Goal: Information Seeking & Learning: Learn about a topic

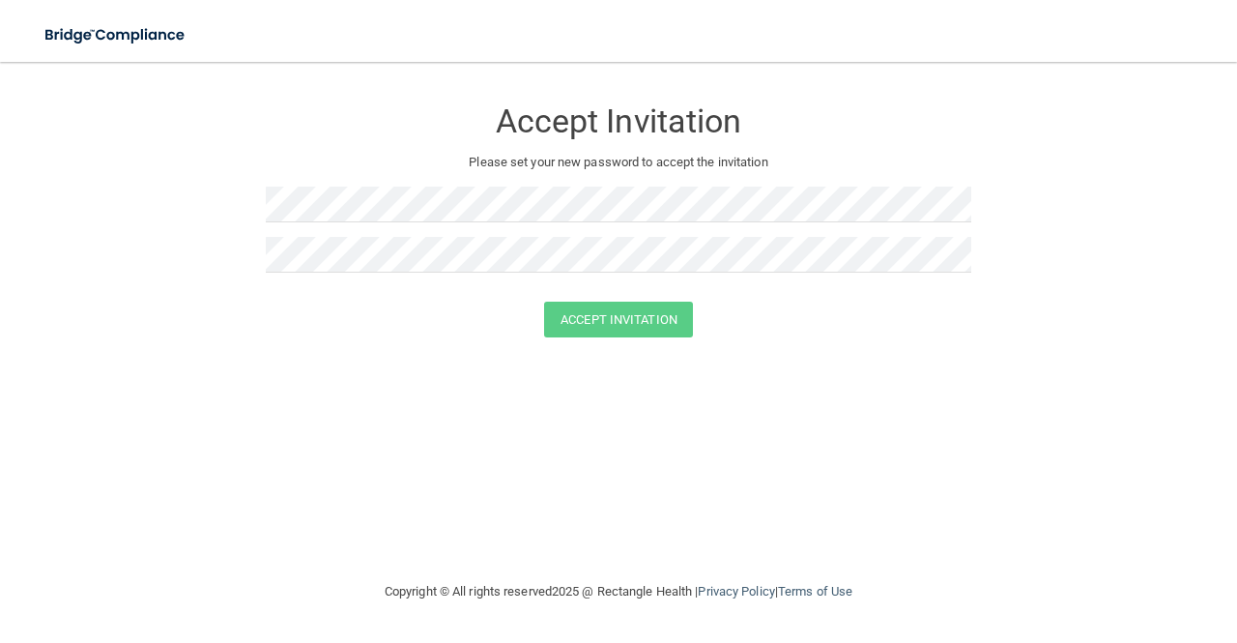
click at [285, 355] on form "Accept Invitation Please set your new password to accept the invitation Accept …" at bounding box center [619, 220] width 1160 height 279
click at [586, 314] on button "Accept Invitation" at bounding box center [618, 320] width 149 height 36
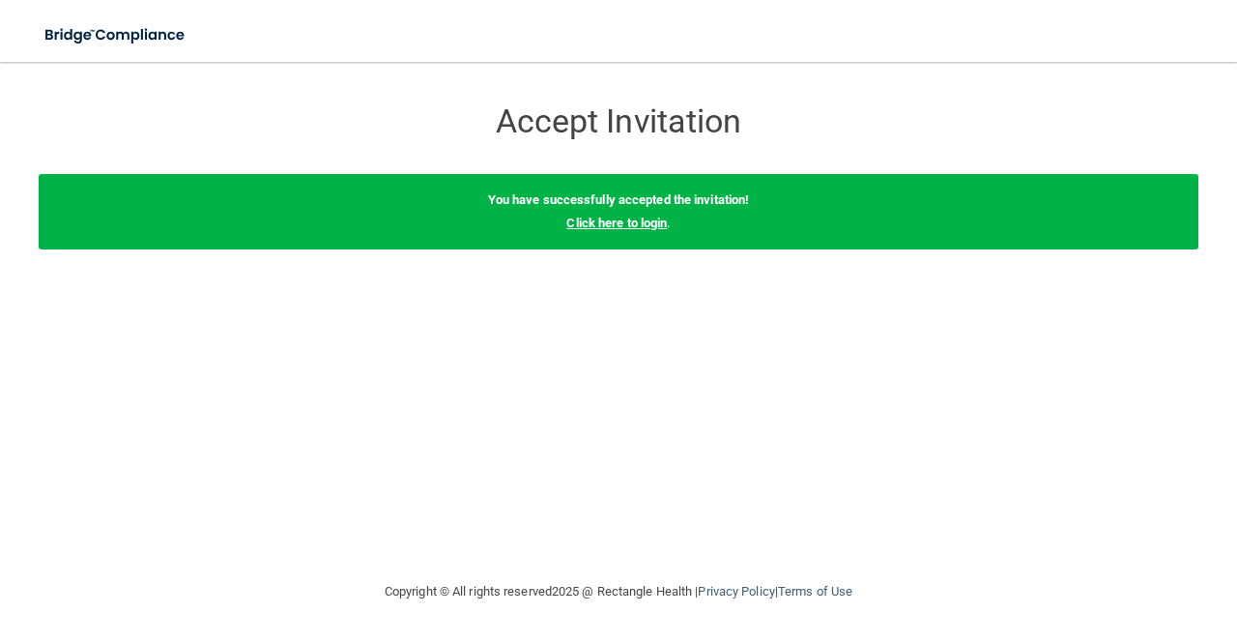
click at [641, 226] on link "Click here to login" at bounding box center [616, 223] width 101 height 15
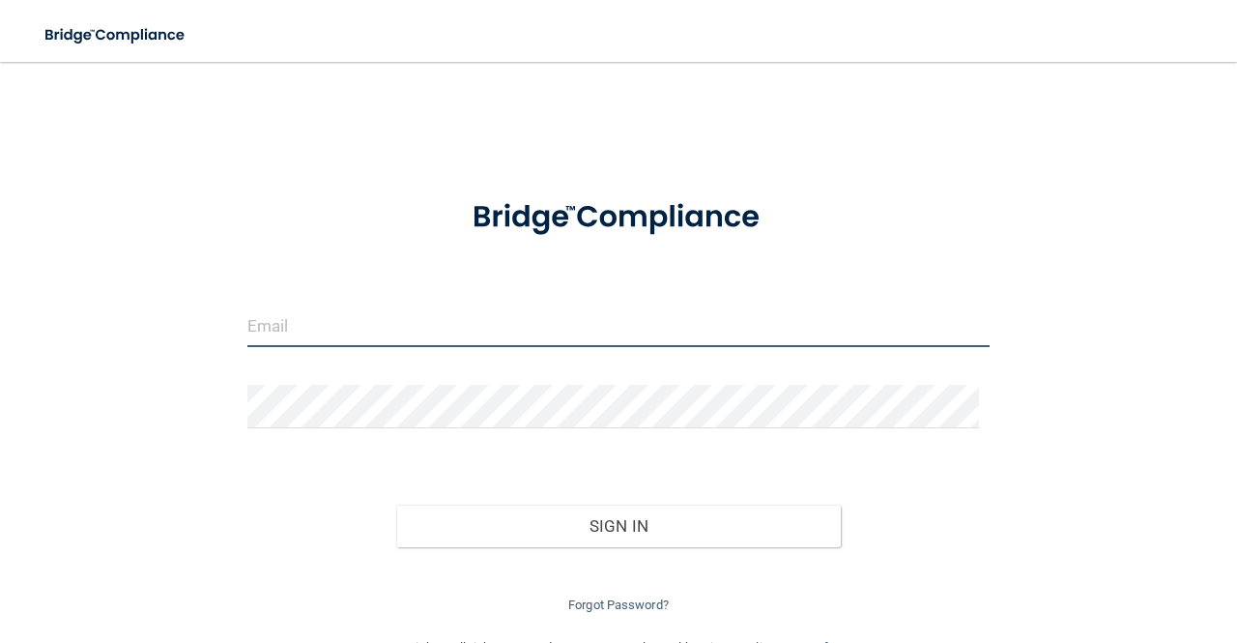
click at [518, 326] on input "email" at bounding box center [618, 326] width 742 height 44
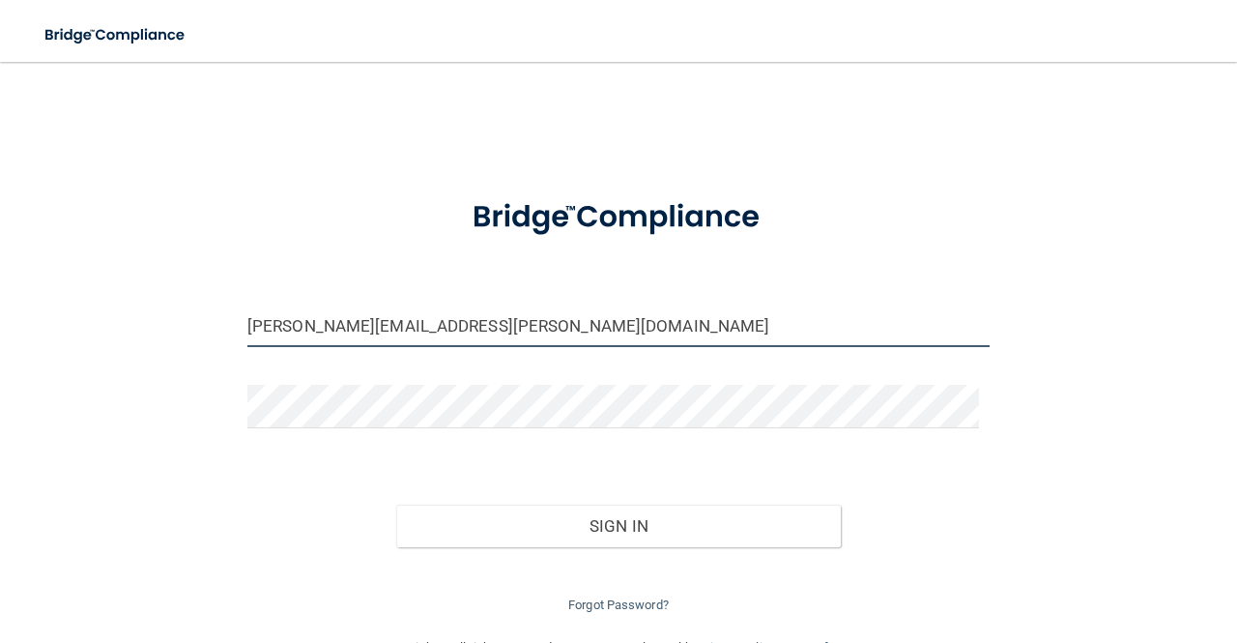
type input "[PERSON_NAME][EMAIL_ADDRESS][PERSON_NAME][DOMAIN_NAME]"
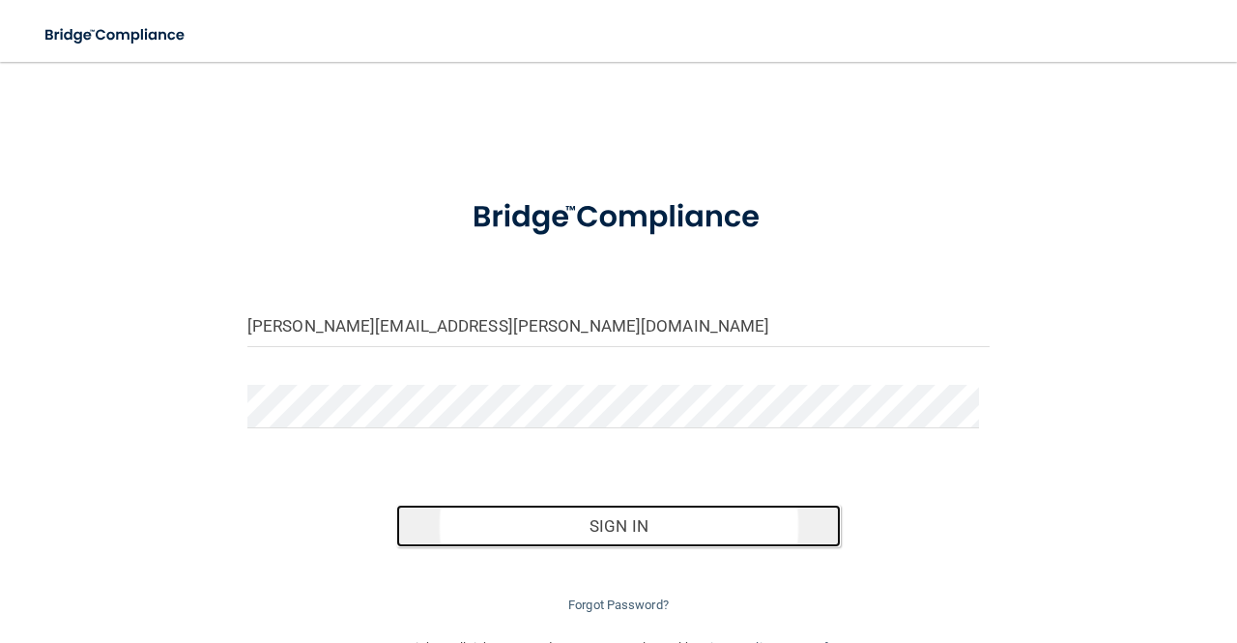
click at [497, 513] on button "Sign In" at bounding box center [619, 526] width 446 height 43
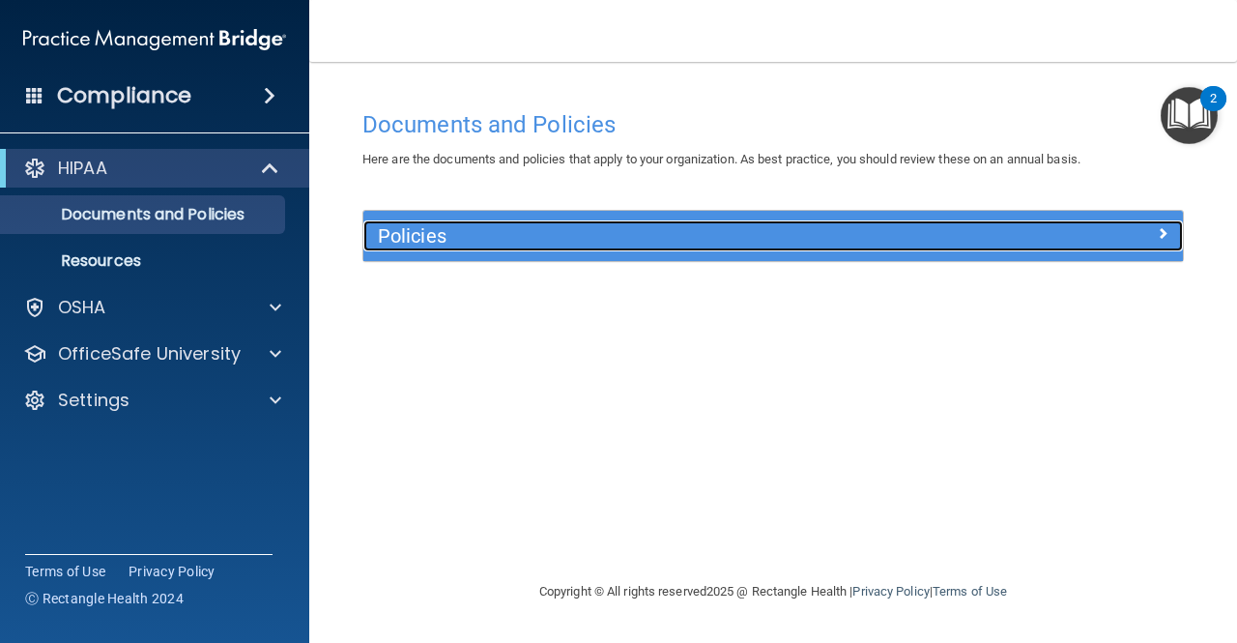
click at [574, 229] on h5 "Policies" at bounding box center [671, 235] width 586 height 21
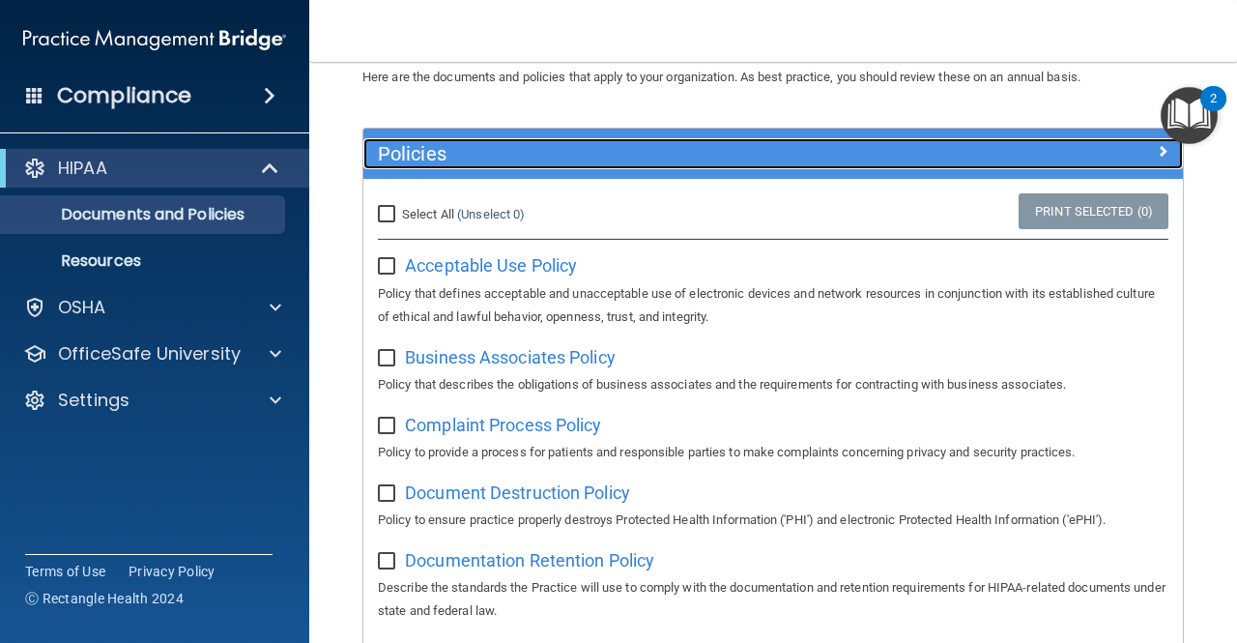
scroll to position [83, 0]
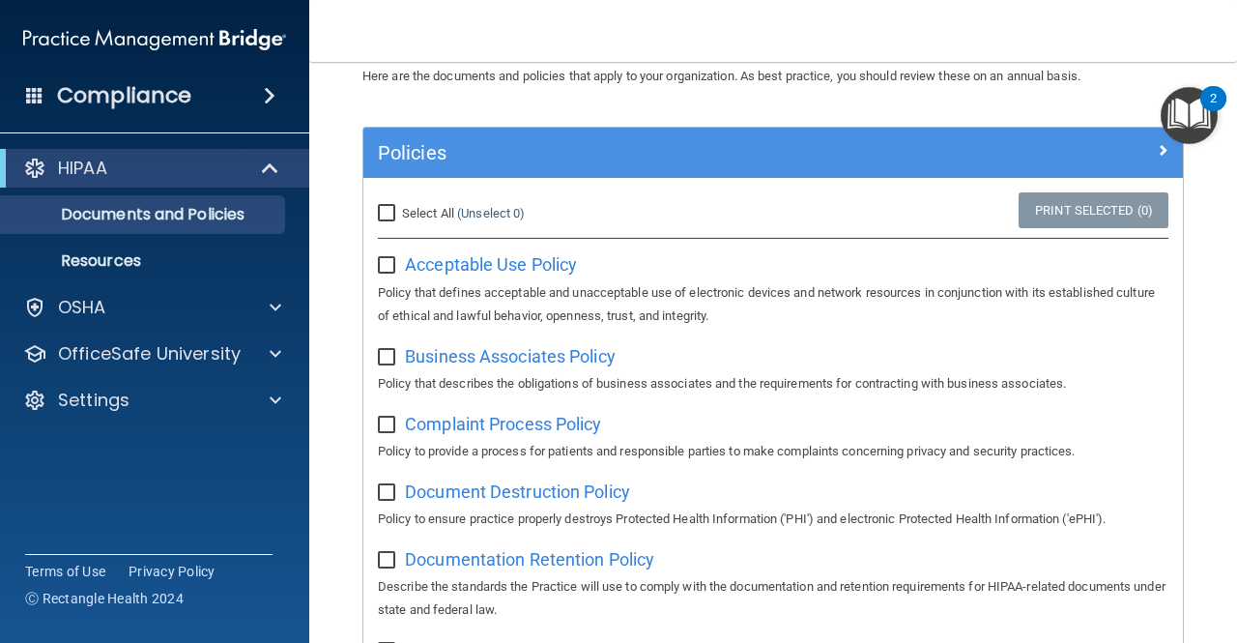
click at [394, 214] on input "Select All (Unselect 0) Unselect All" at bounding box center [389, 213] width 22 height 15
checkbox input "true"
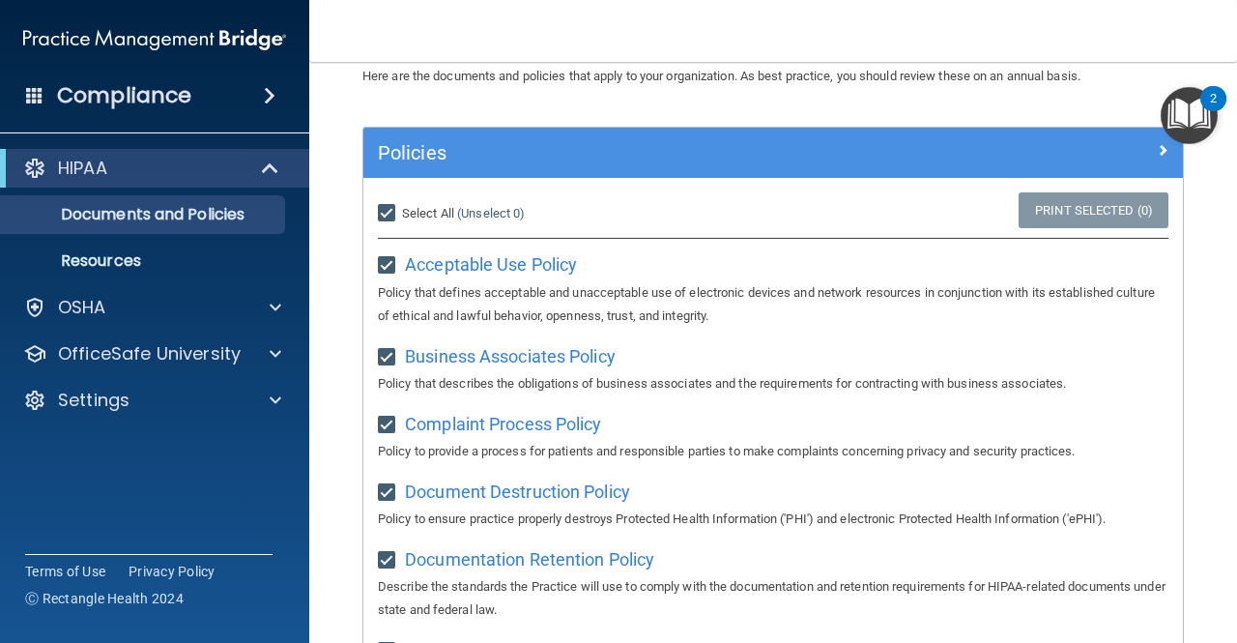
checkbox input "true"
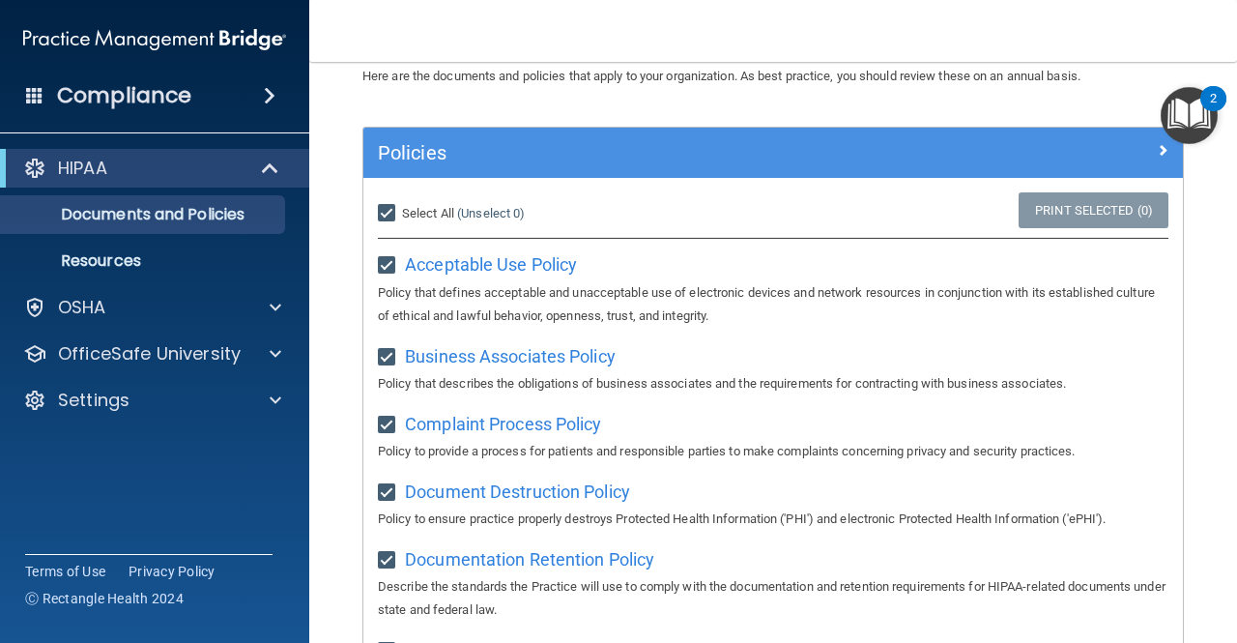
checkbox input "true"
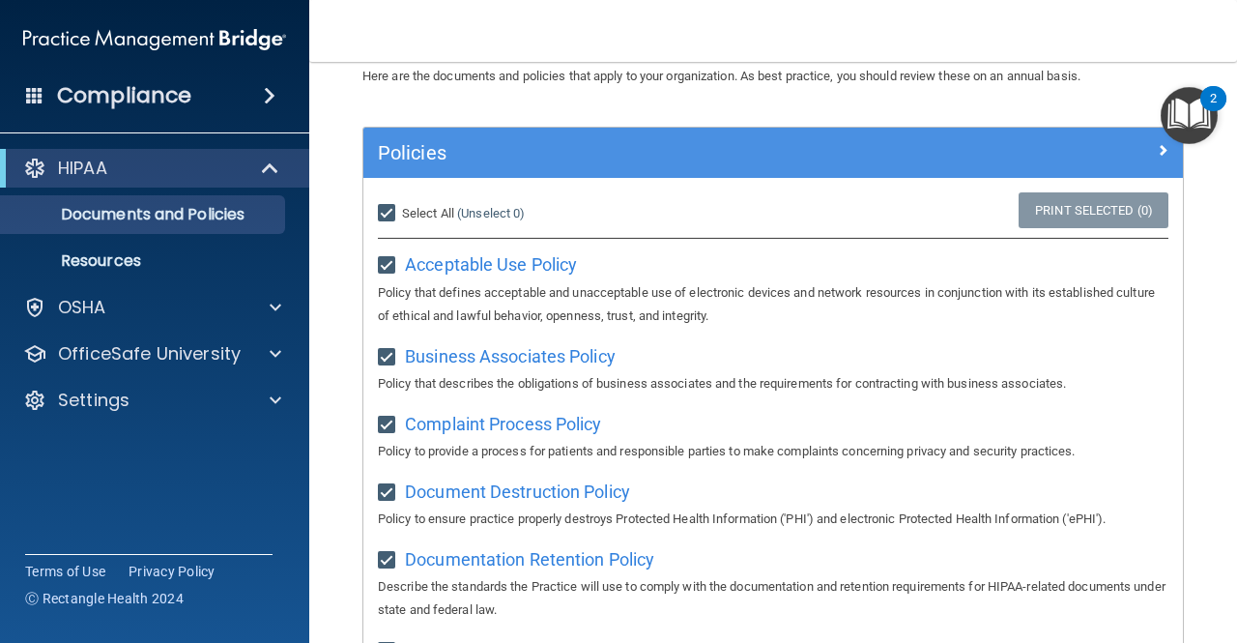
checkbox input "true"
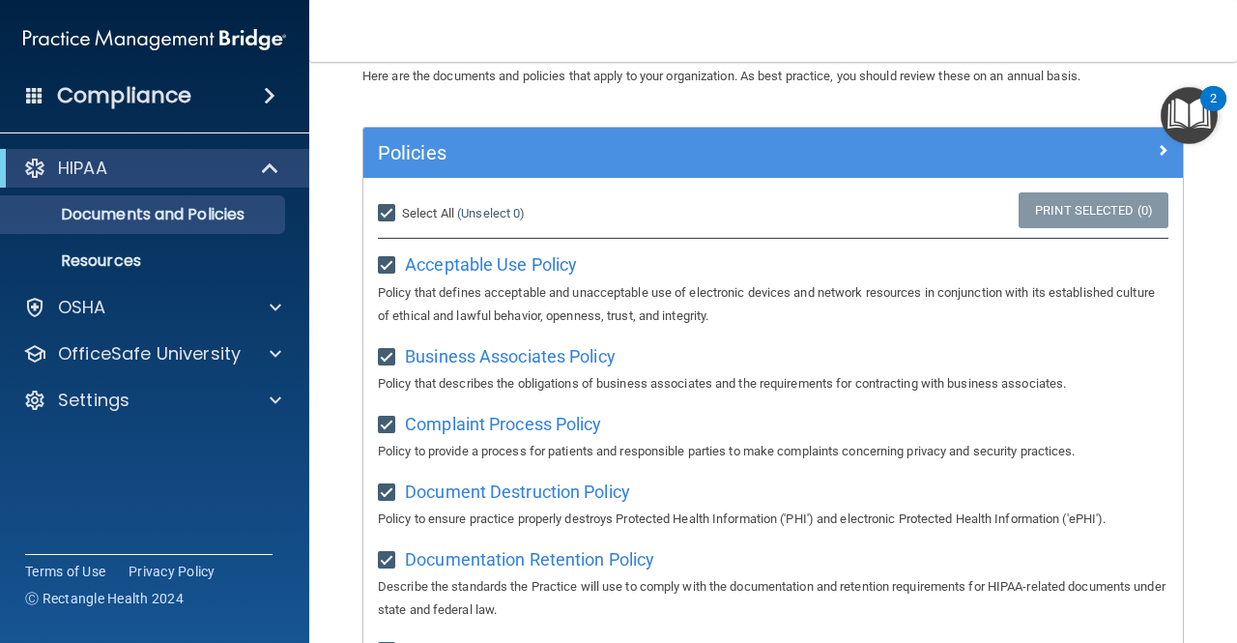
checkbox input "true"
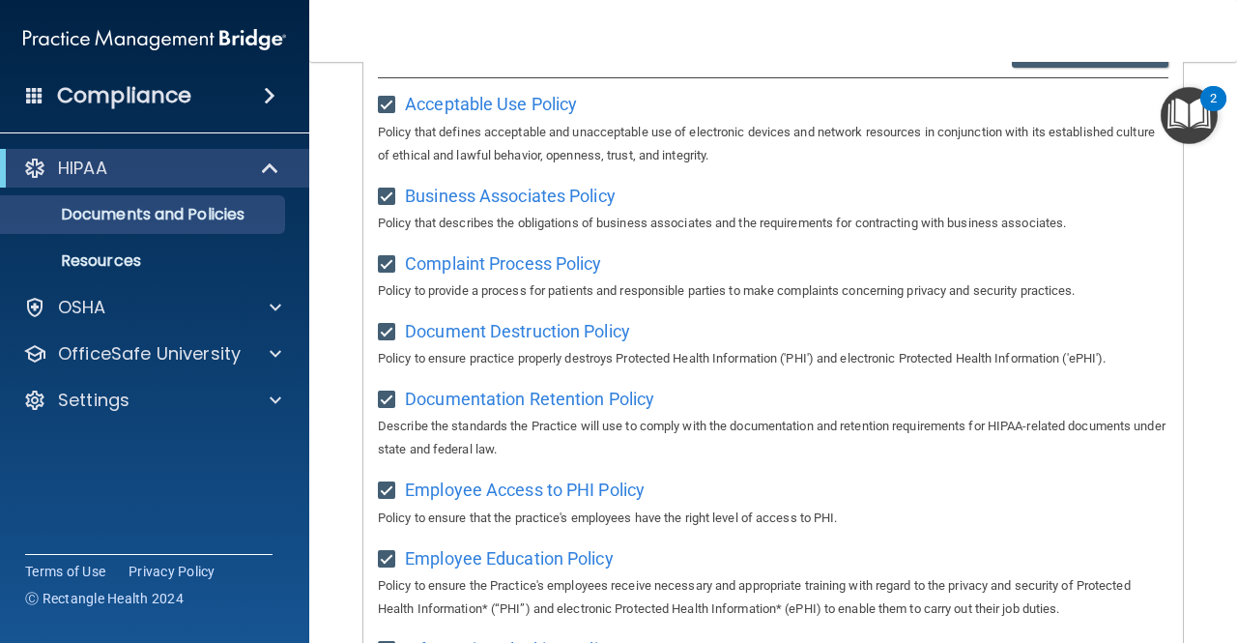
scroll to position [0, 0]
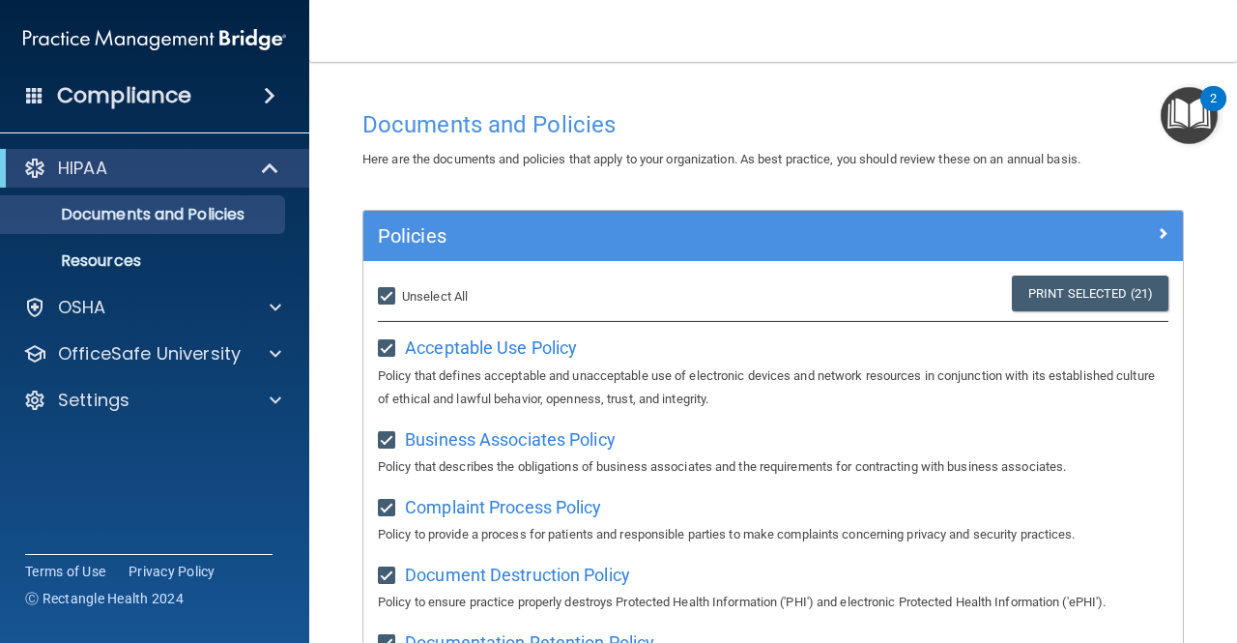
click at [387, 305] on label "Select All (Unselect 21) Unselect All" at bounding box center [423, 296] width 90 height 23
click at [387, 305] on input "Select All (Unselect 21) Unselect All" at bounding box center [389, 296] width 22 height 15
checkbox input "false"
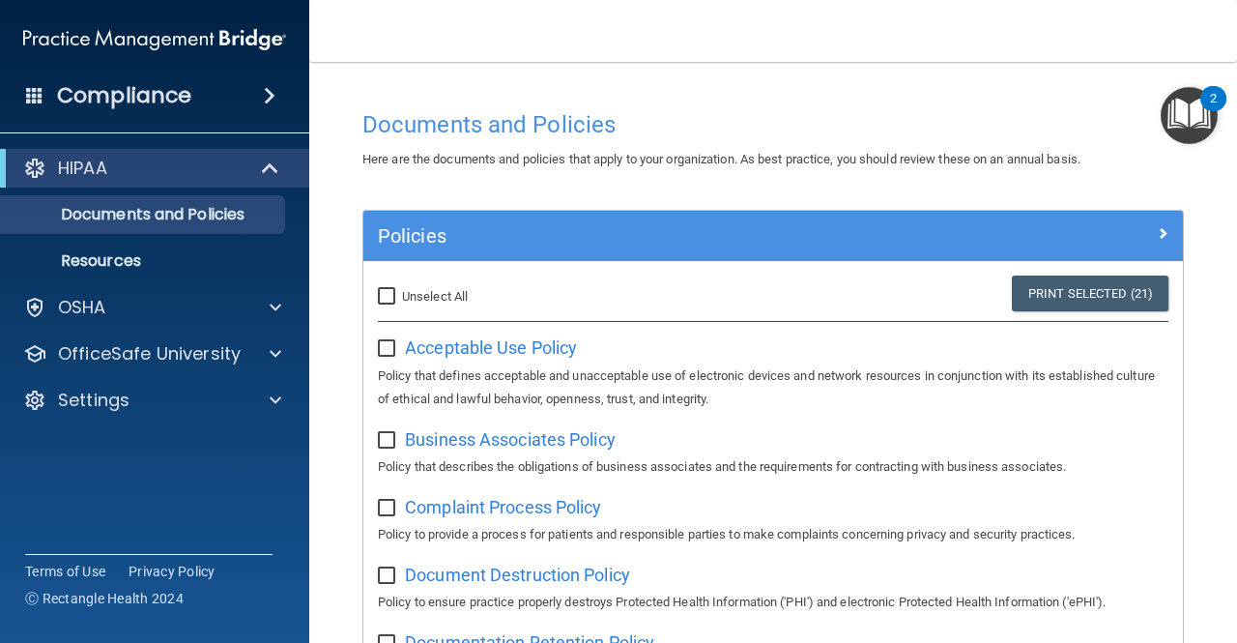
checkbox input "false"
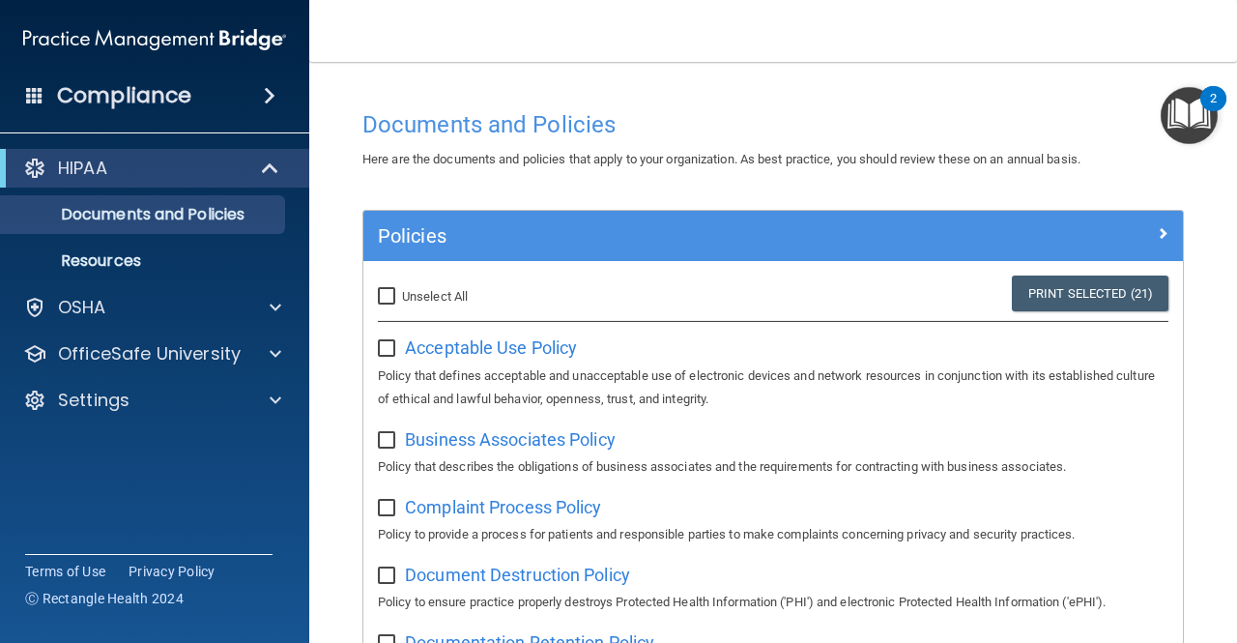
checkbox input "false"
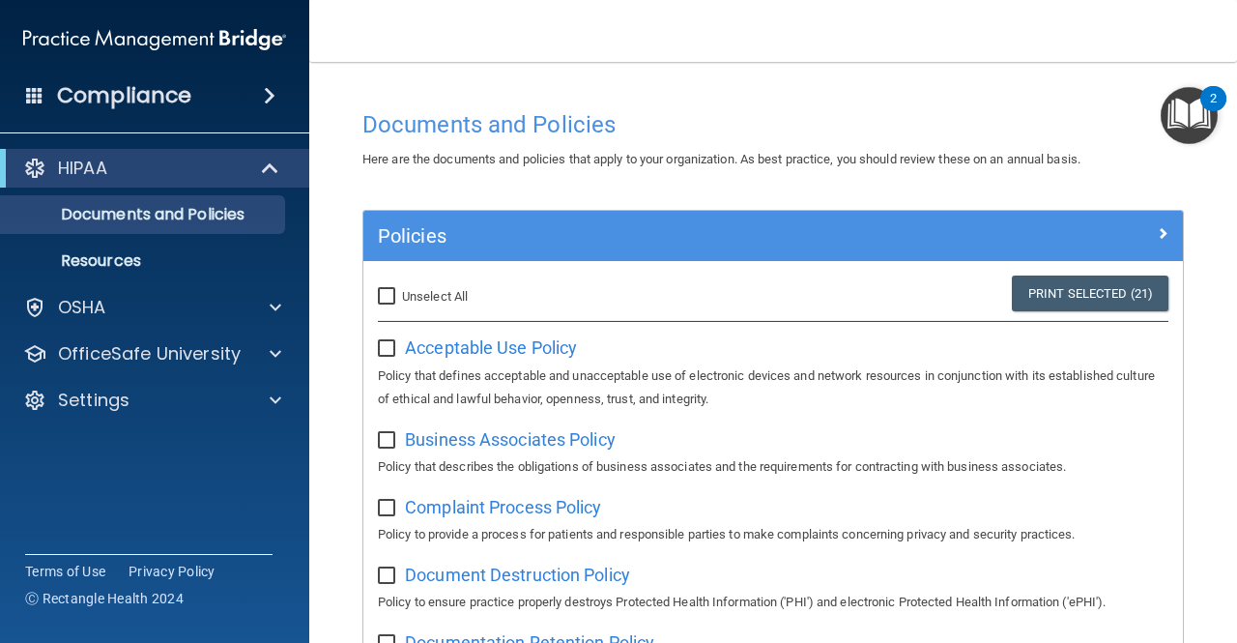
checkbox input "false"
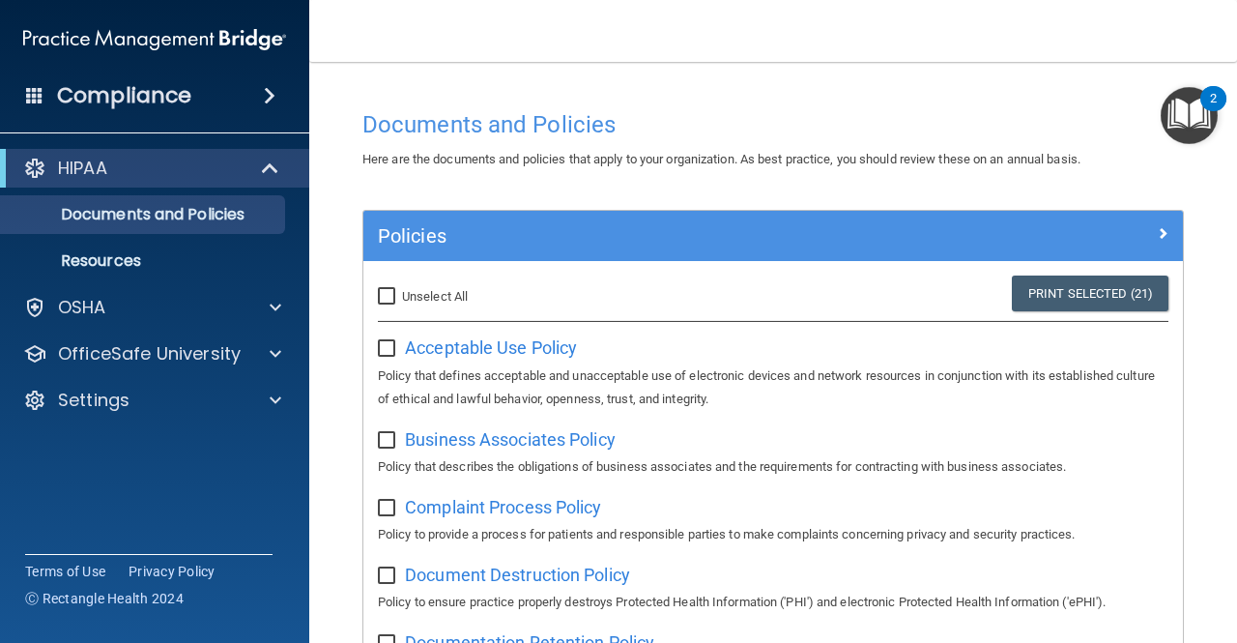
checkbox input "false"
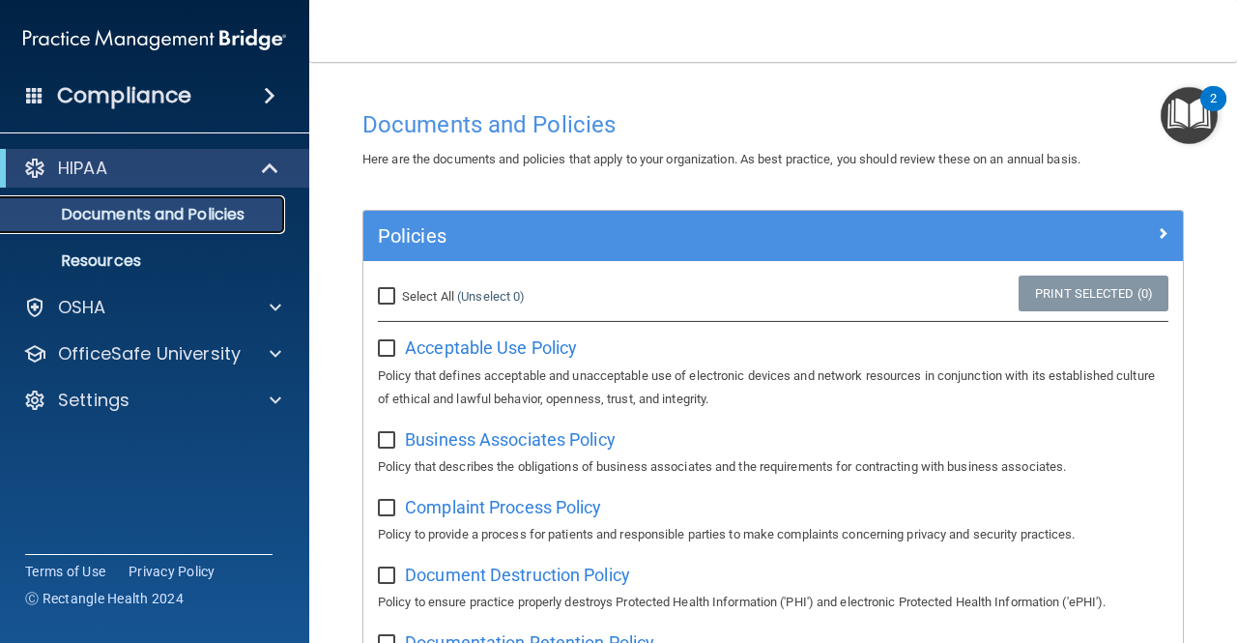
click at [189, 222] on p "Documents and Policies" at bounding box center [145, 214] width 264 height 19
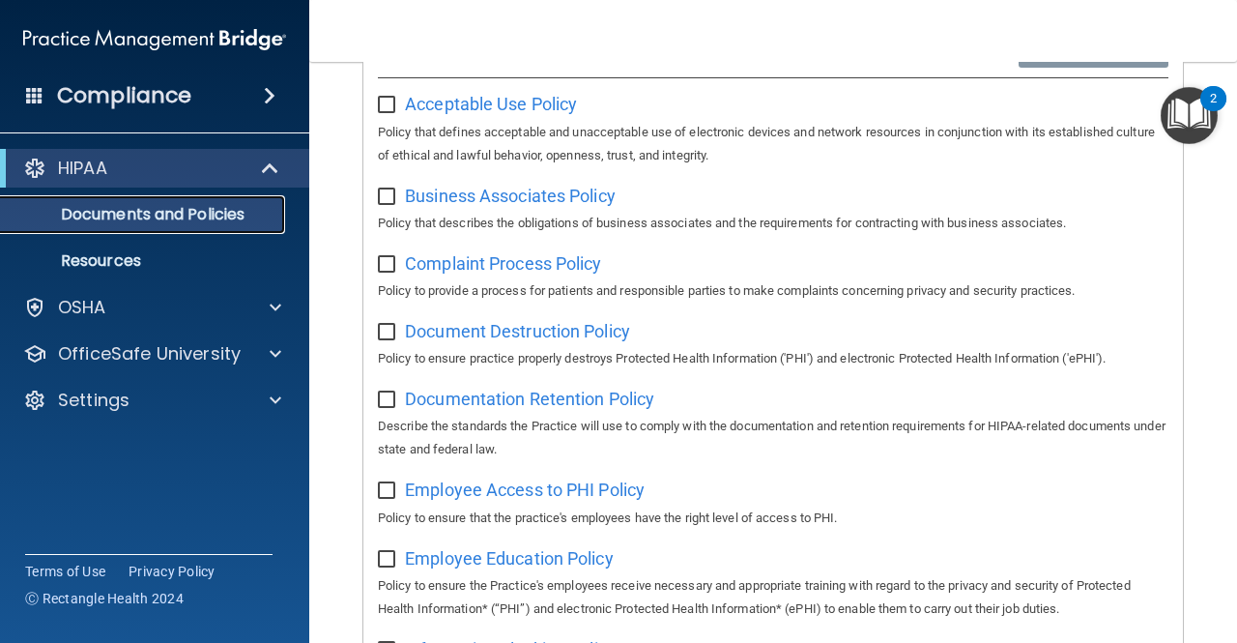
scroll to position [244, 0]
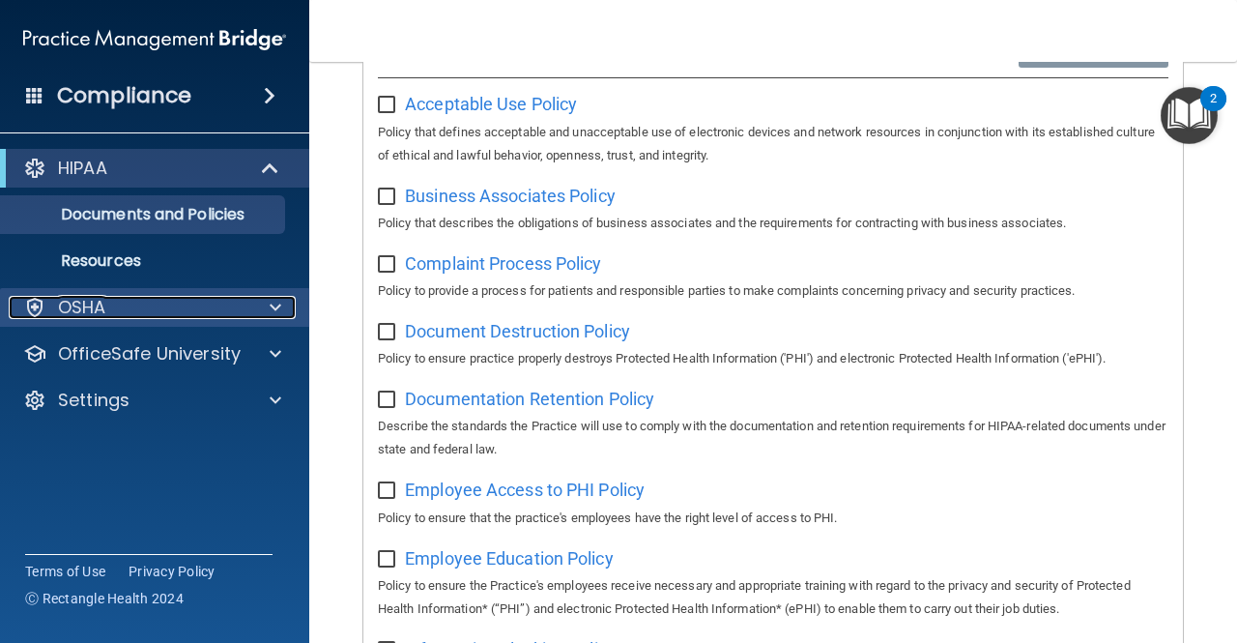
click at [250, 305] on div at bounding box center [272, 307] width 48 height 23
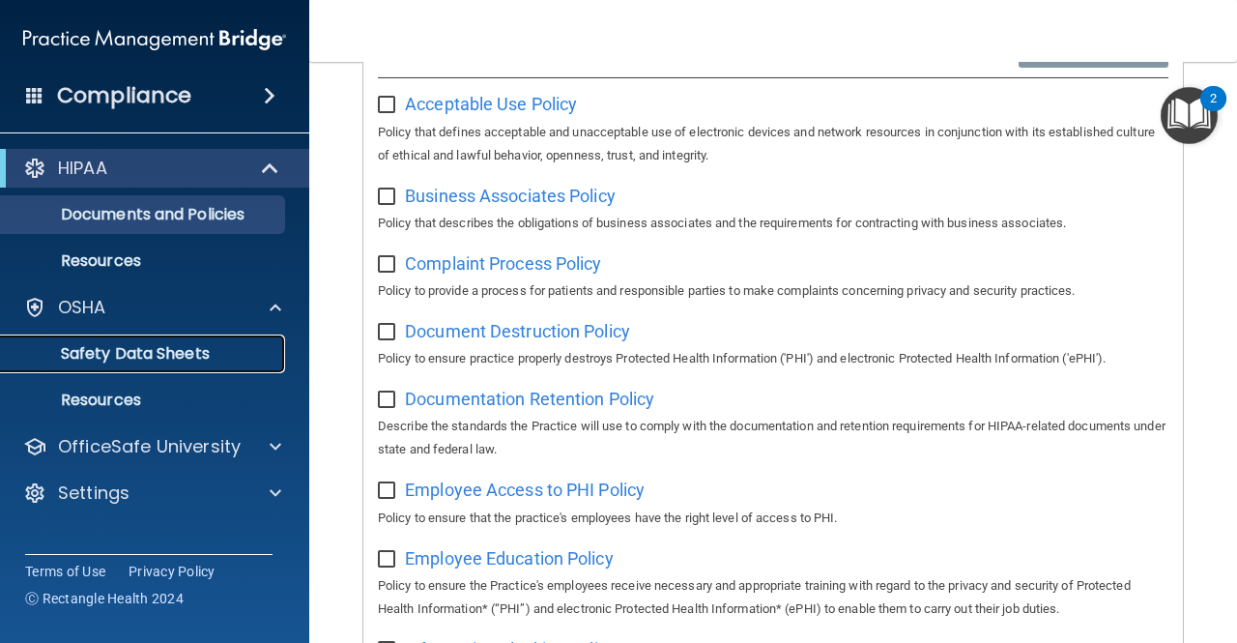
click at [192, 363] on p "Safety Data Sheets" at bounding box center [145, 353] width 264 height 19
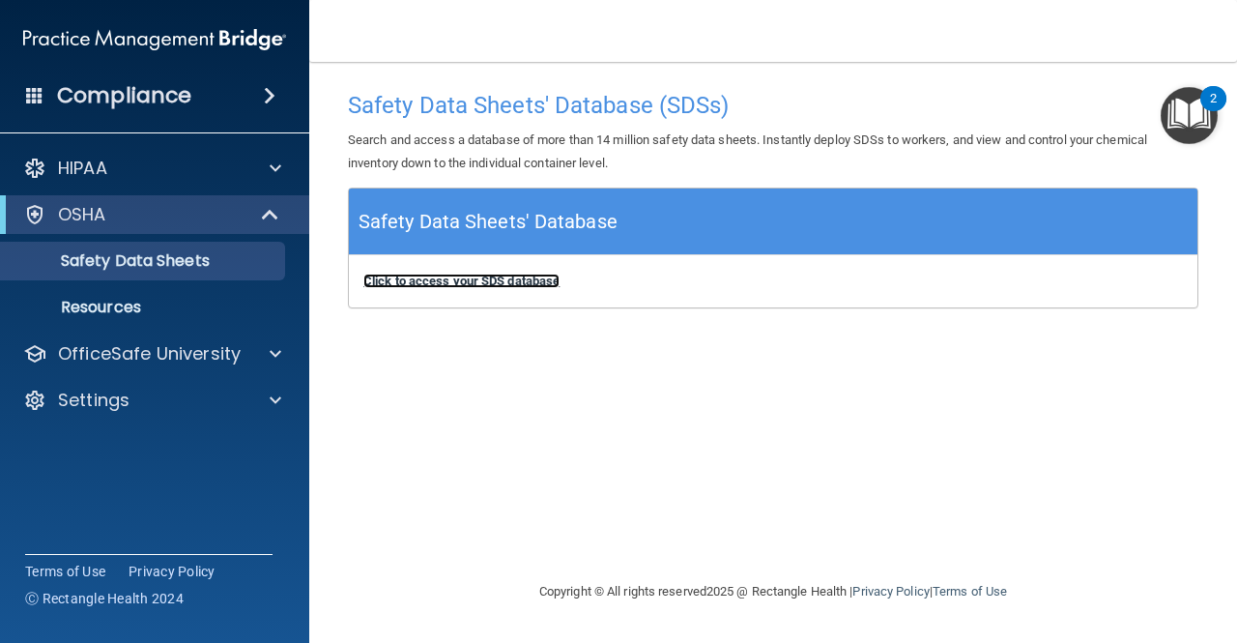
click at [488, 285] on b "Click to access your SDS database" at bounding box center [461, 281] width 196 height 15
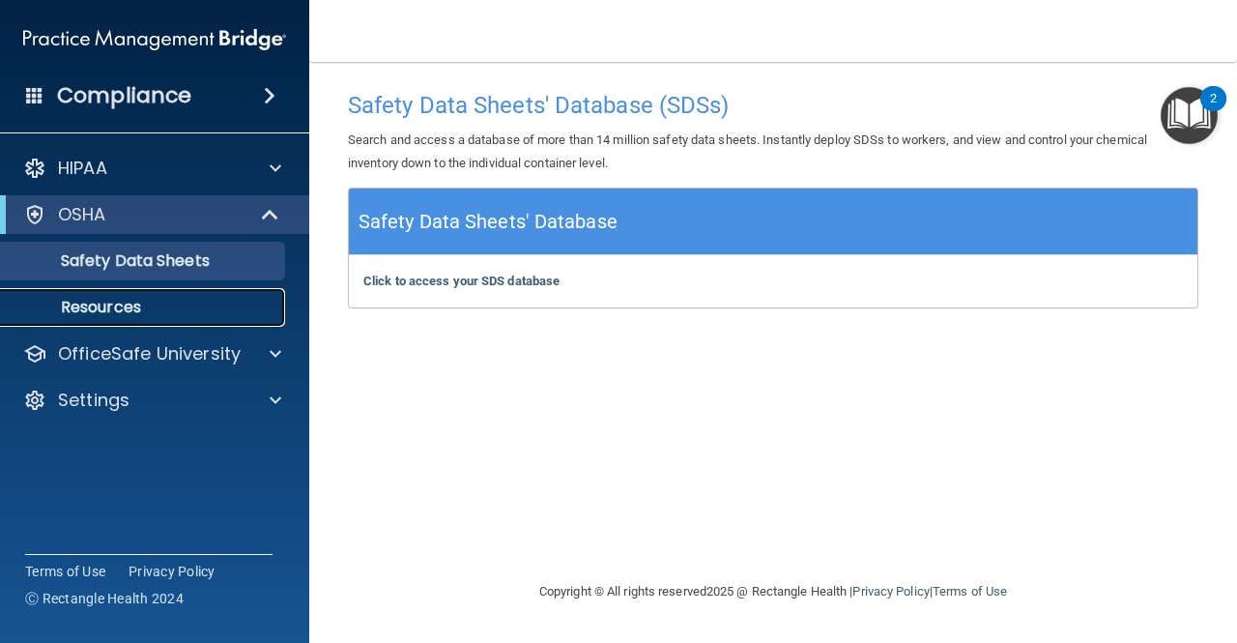
click at [115, 322] on link "Resources" at bounding box center [133, 307] width 305 height 39
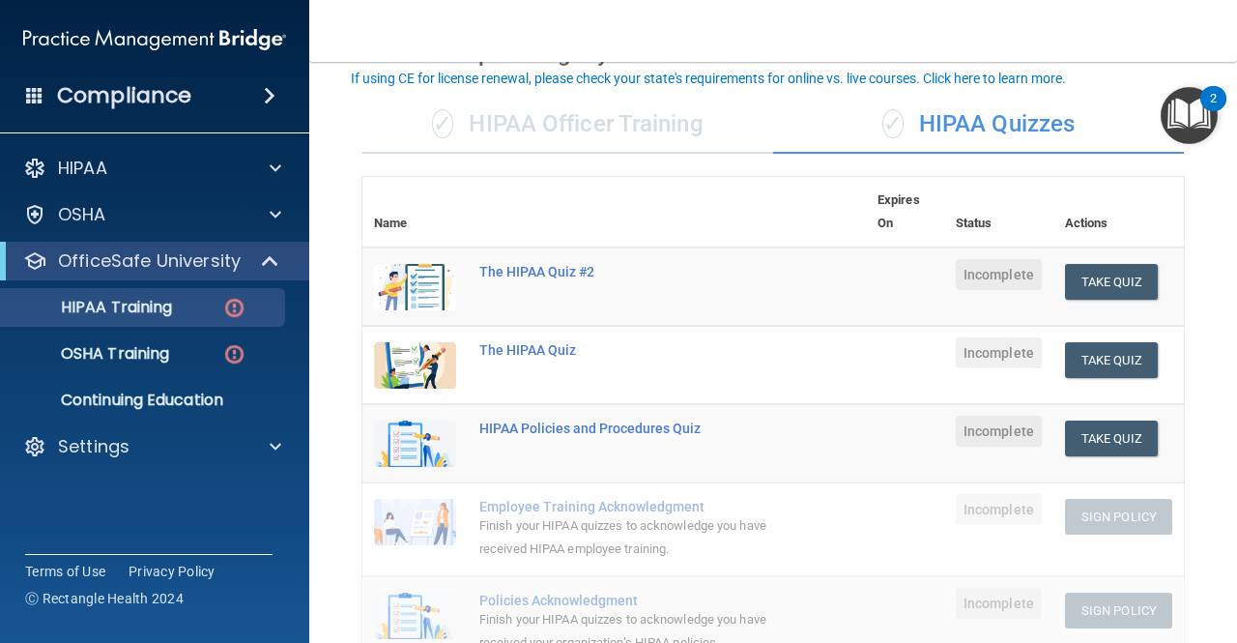
scroll to position [114, 0]
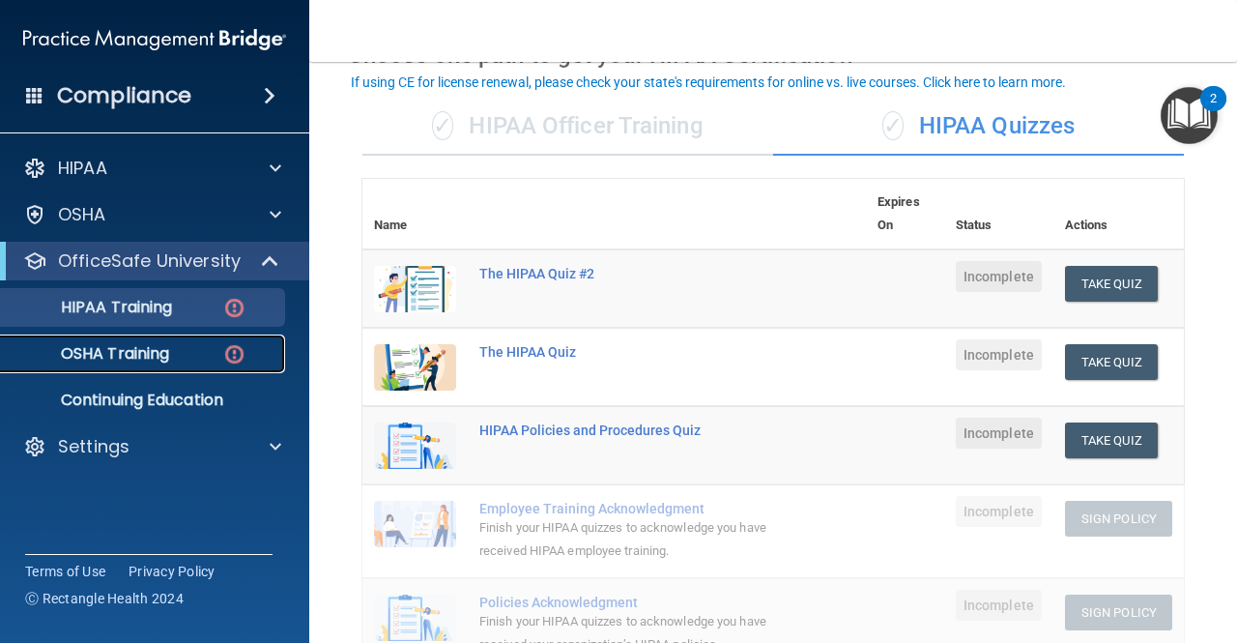
click at [176, 358] on div "OSHA Training" at bounding box center [145, 353] width 264 height 19
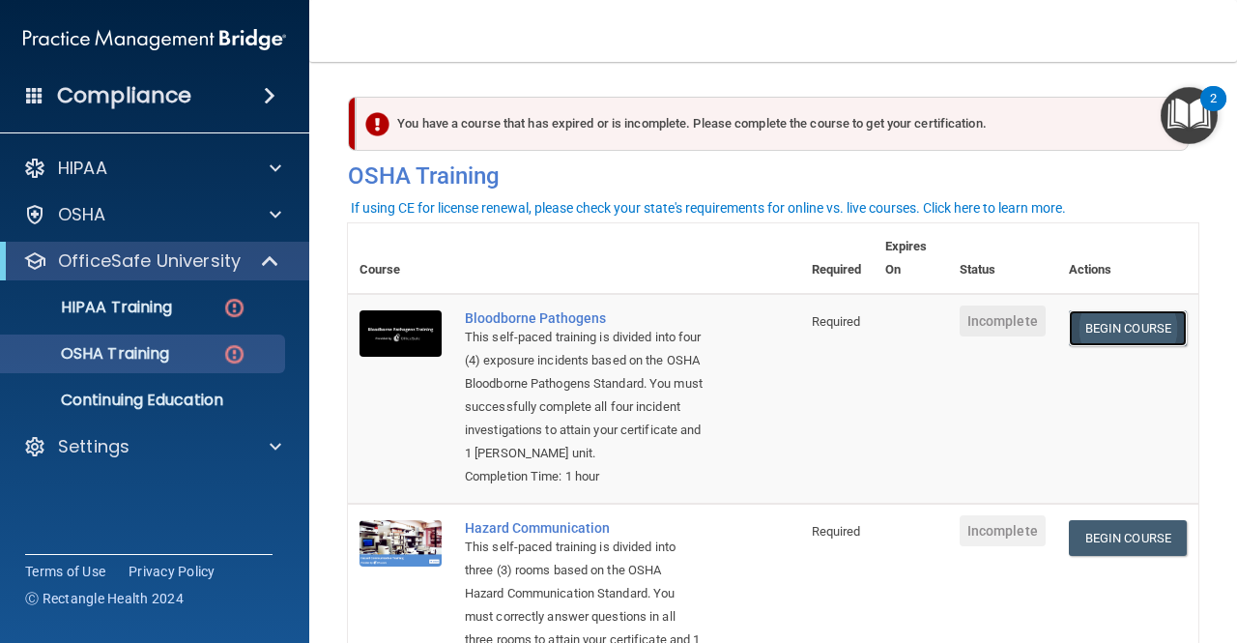
click at [1121, 333] on link "Begin Course" at bounding box center [1128, 328] width 118 height 36
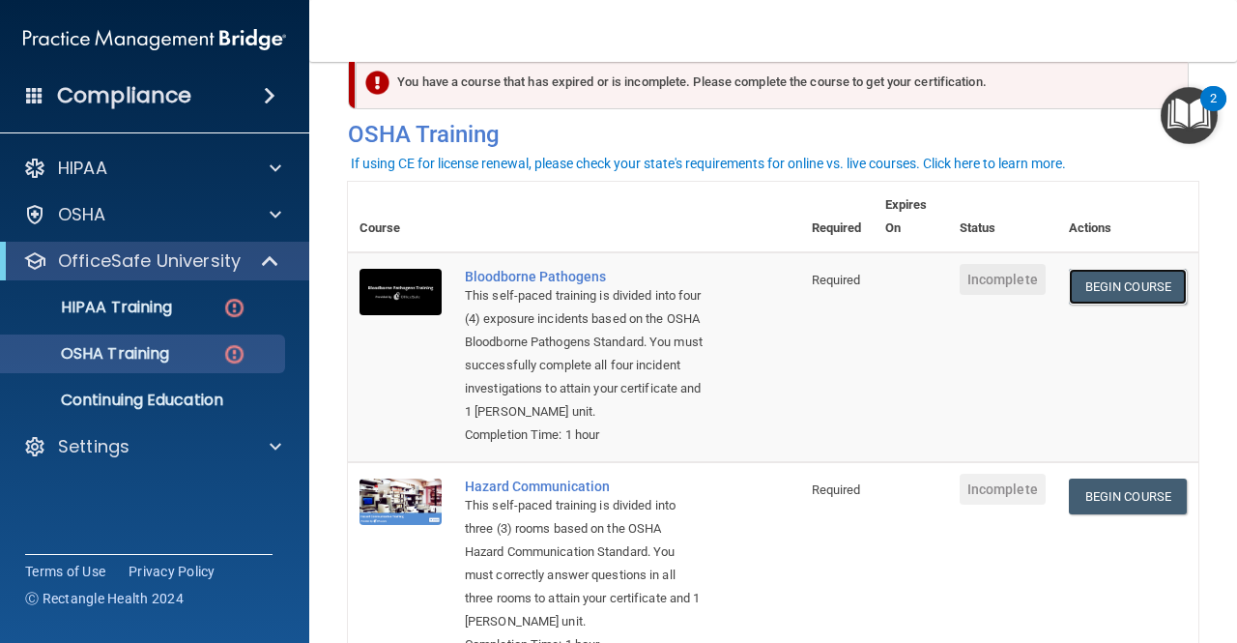
scroll to position [44, 0]
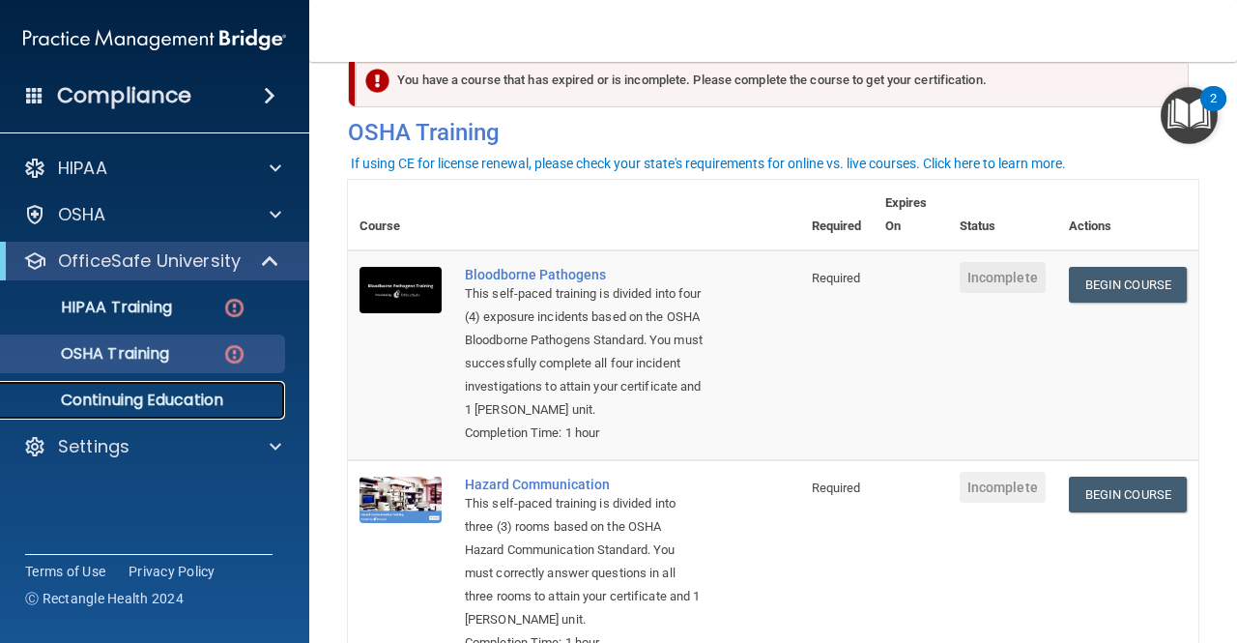
click at [180, 400] on p "Continuing Education" at bounding box center [145, 400] width 264 height 19
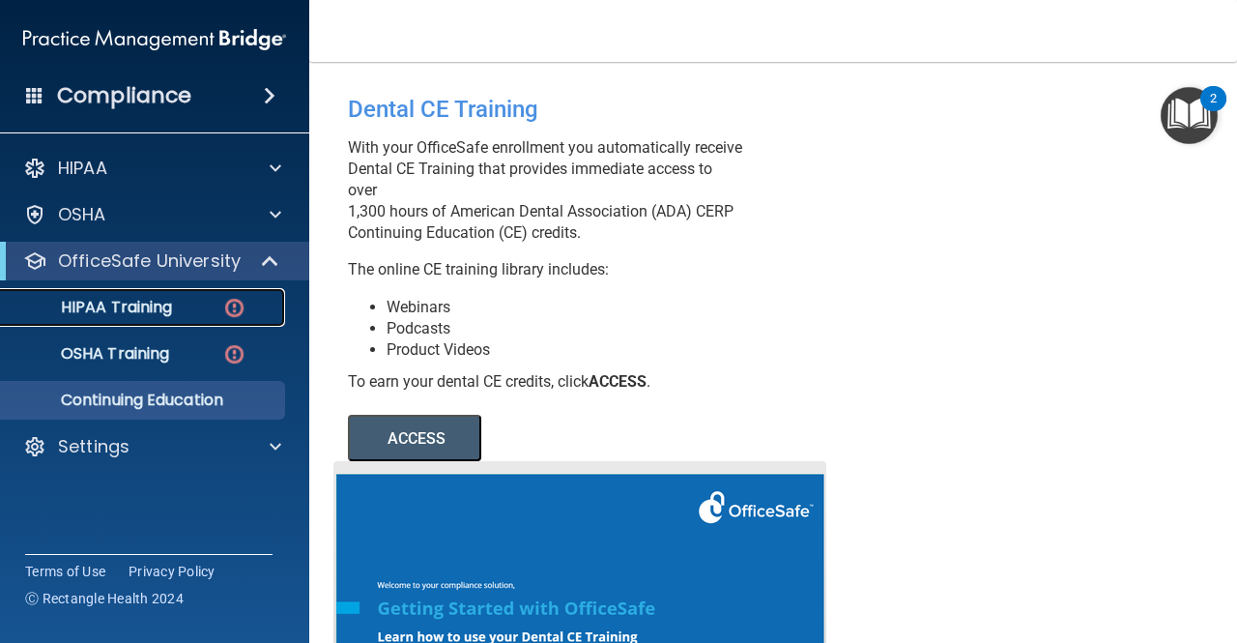
click at [203, 305] on div "HIPAA Training" at bounding box center [145, 307] width 264 height 19
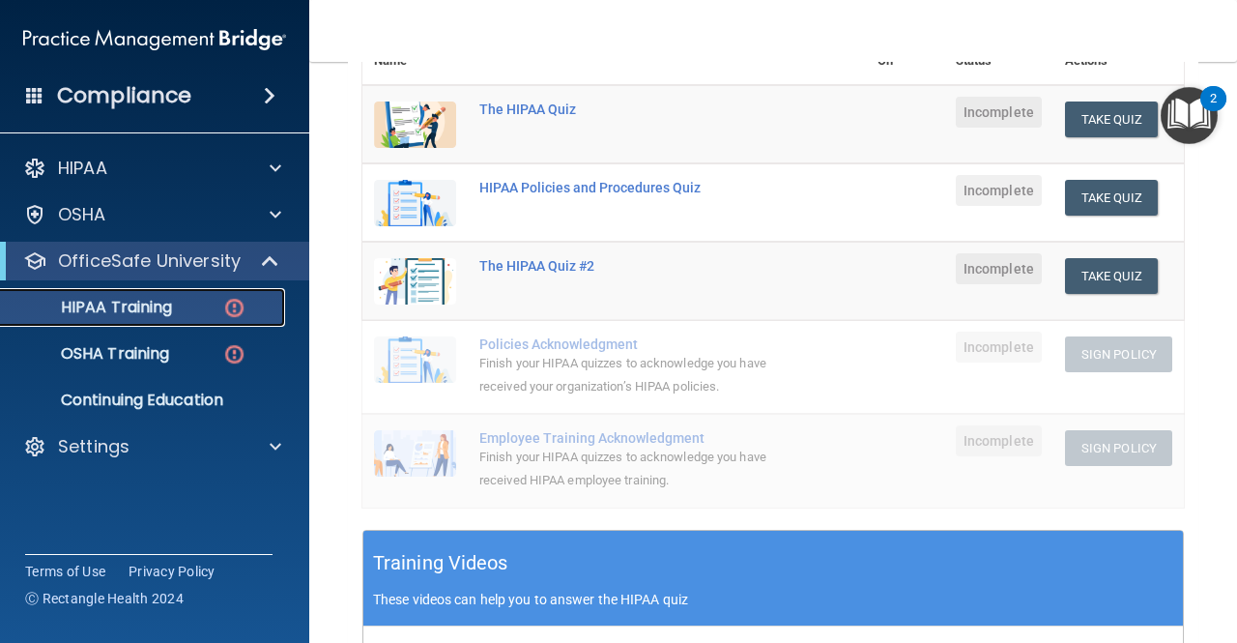
scroll to position [327, 0]
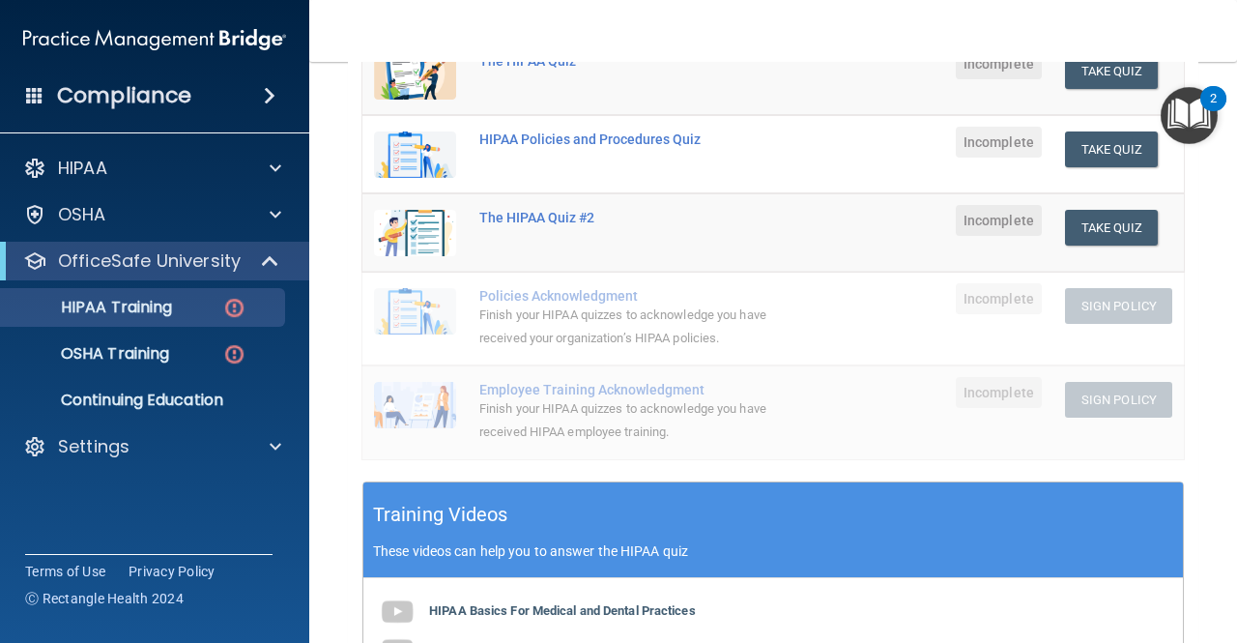
click at [714, 397] on div "Employee Training Acknowledgment" at bounding box center [624, 389] width 290 height 15
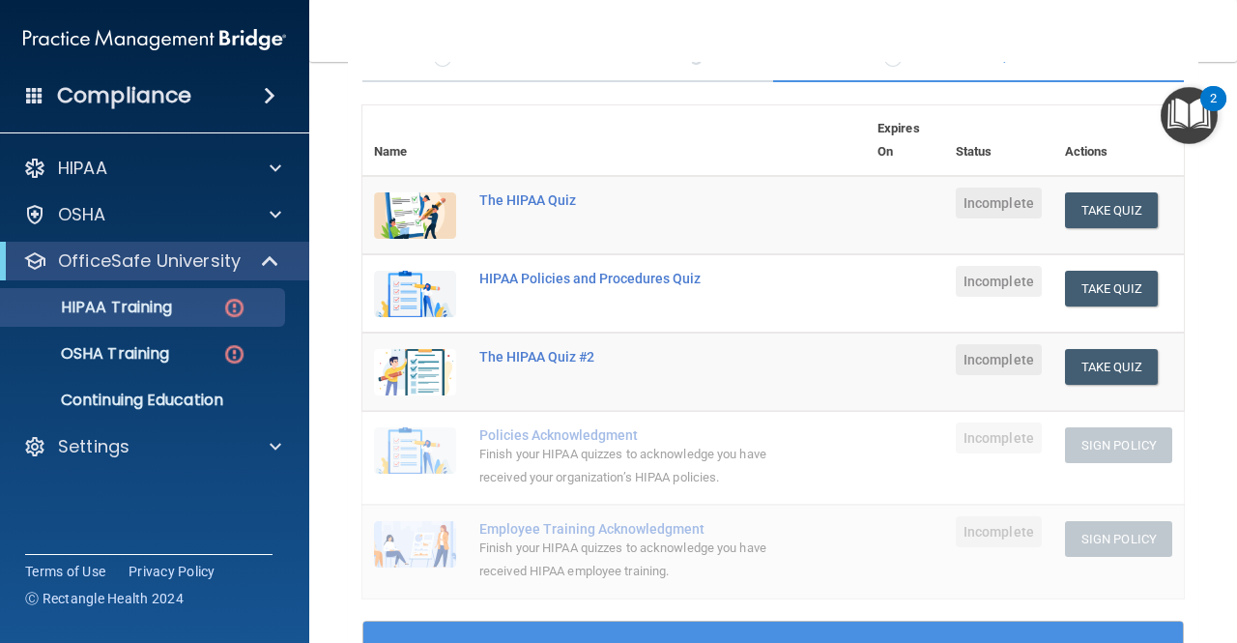
scroll to position [178, 0]
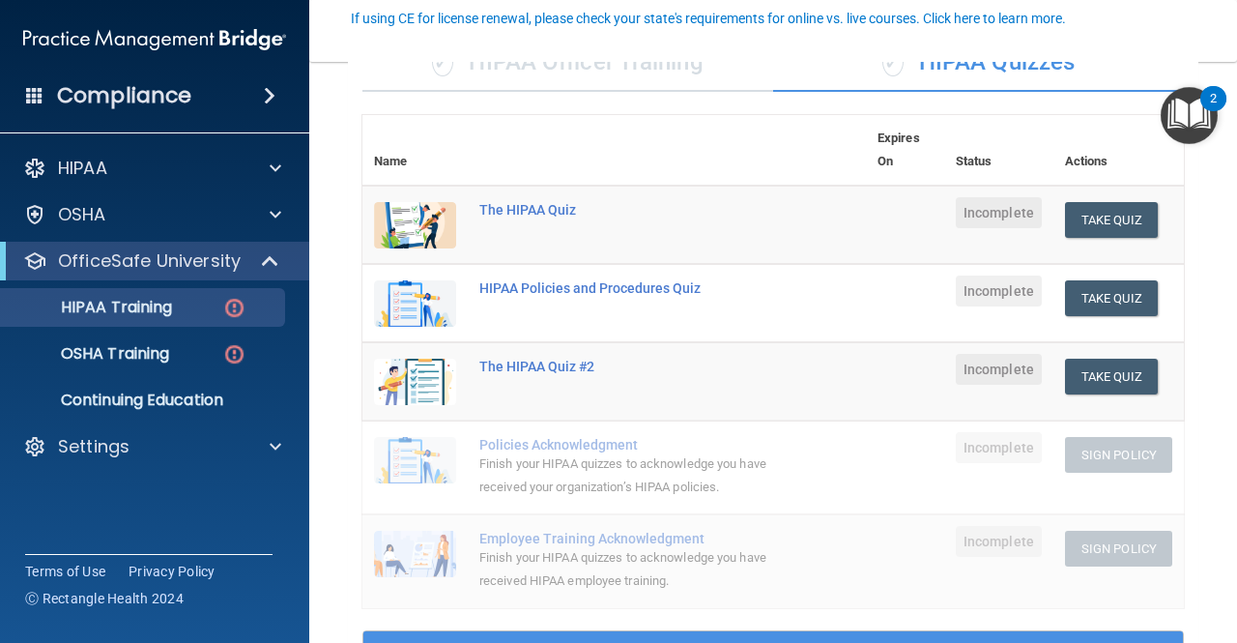
click at [731, 305] on td "HIPAA Policies and Procedures Quiz" at bounding box center [667, 303] width 398 height 78
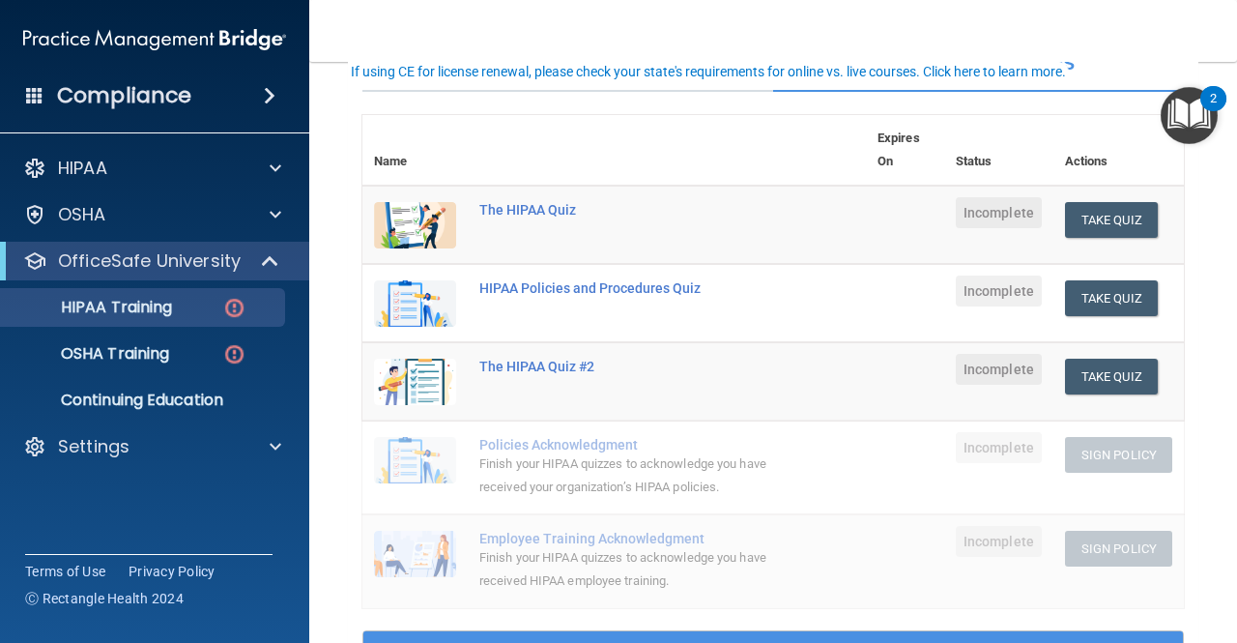
scroll to position [81, 0]
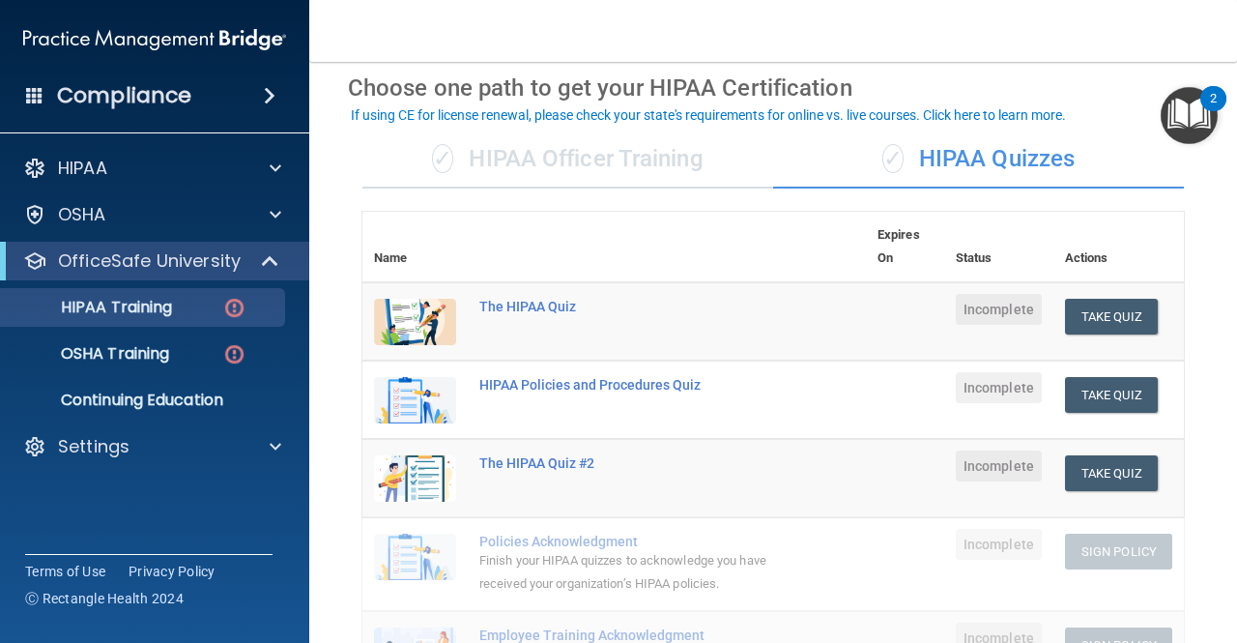
click at [597, 160] on div "✓ HIPAA Officer Training" at bounding box center [568, 160] width 411 height 58
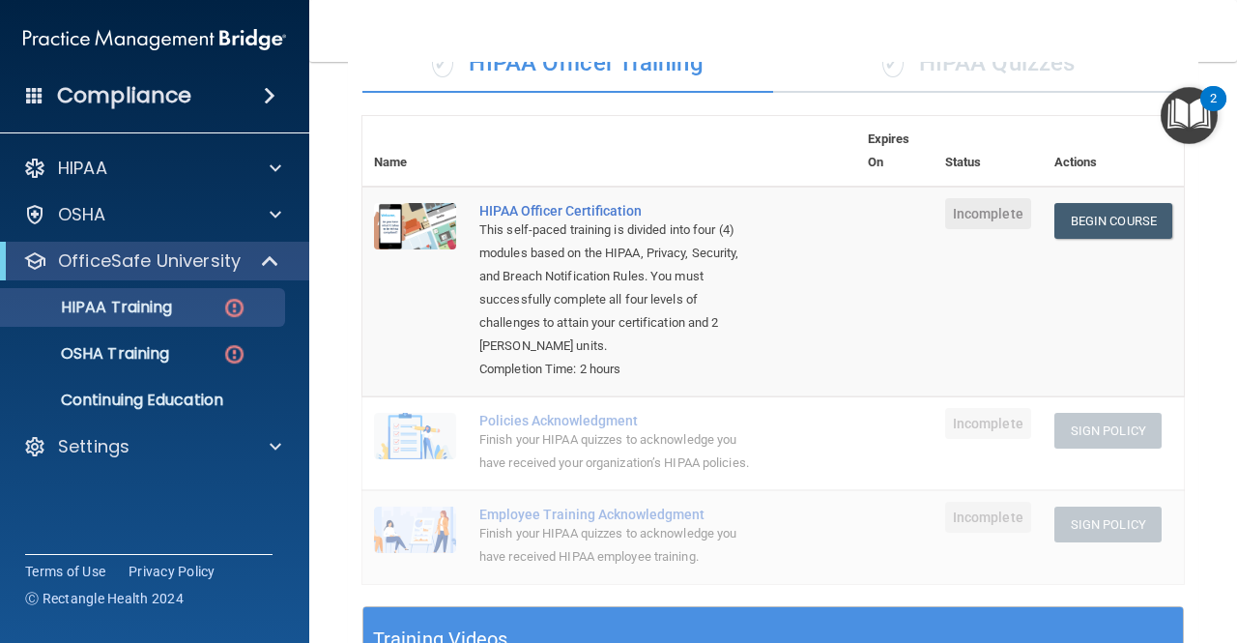
scroll to position [175, 0]
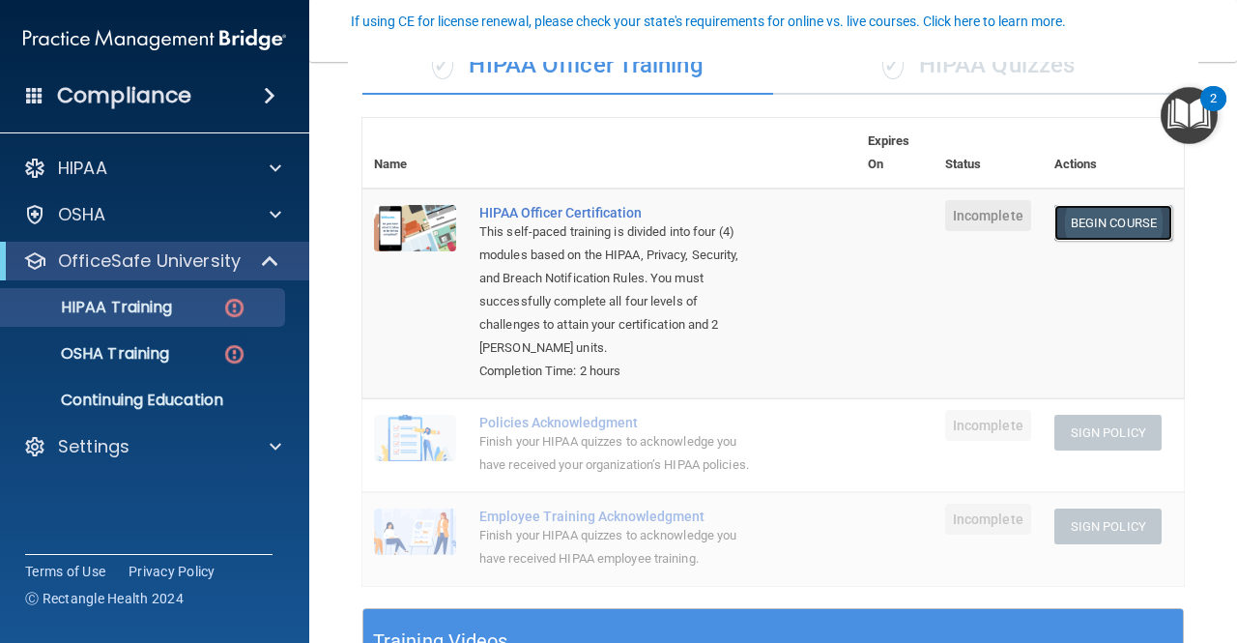
click at [1110, 216] on link "Begin Course" at bounding box center [1114, 223] width 118 height 36
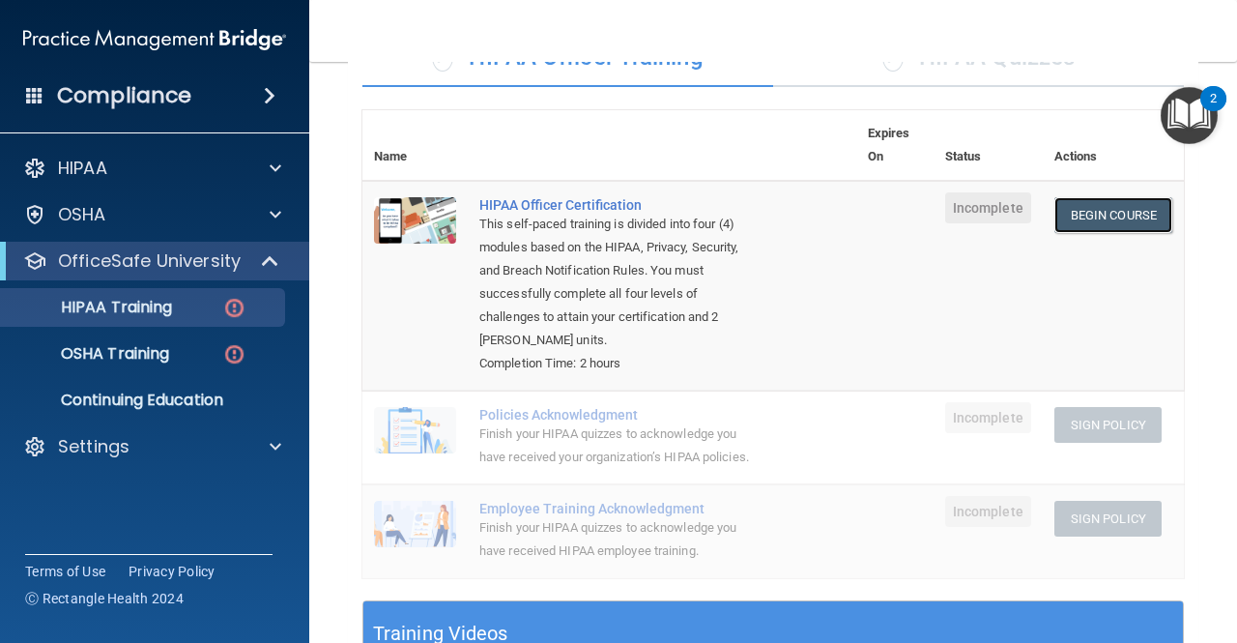
scroll to position [150, 0]
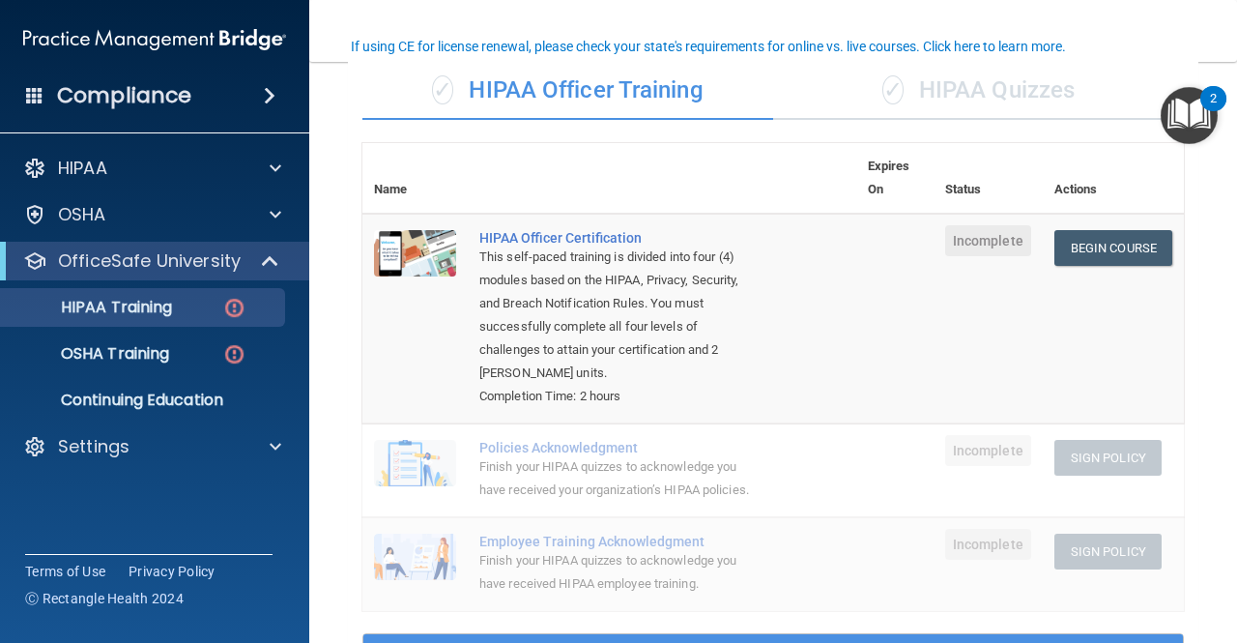
click at [930, 80] on div "✓ HIPAA Quizzes" at bounding box center [978, 91] width 411 height 58
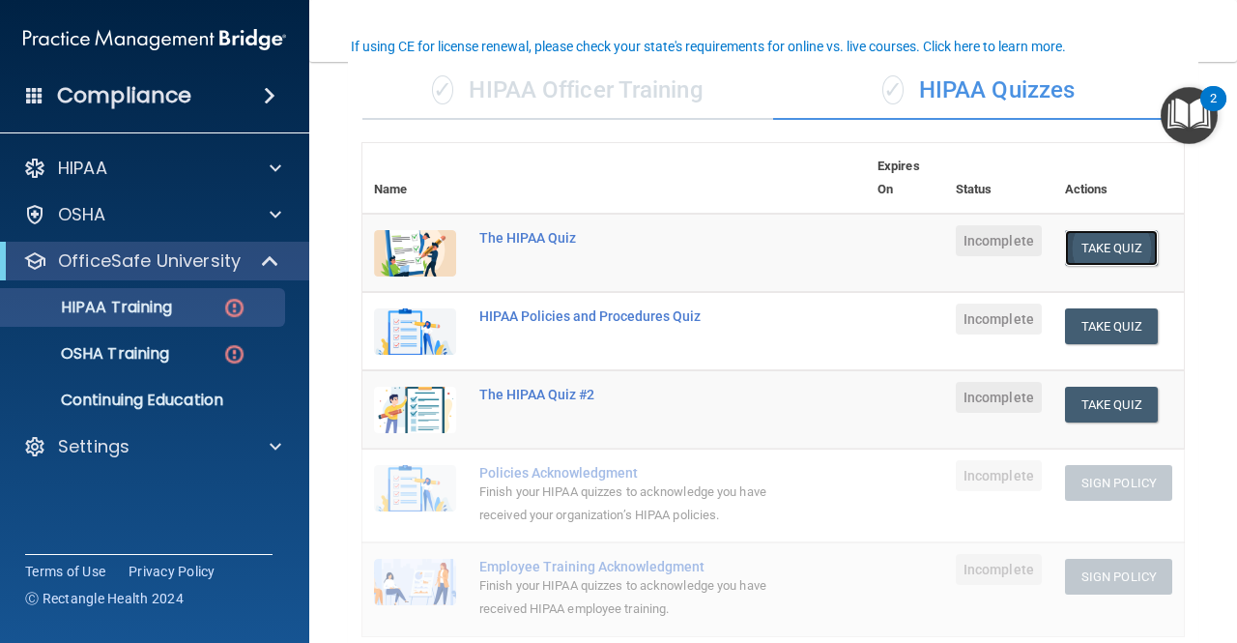
click at [1109, 238] on button "Take Quiz" at bounding box center [1111, 248] width 93 height 36
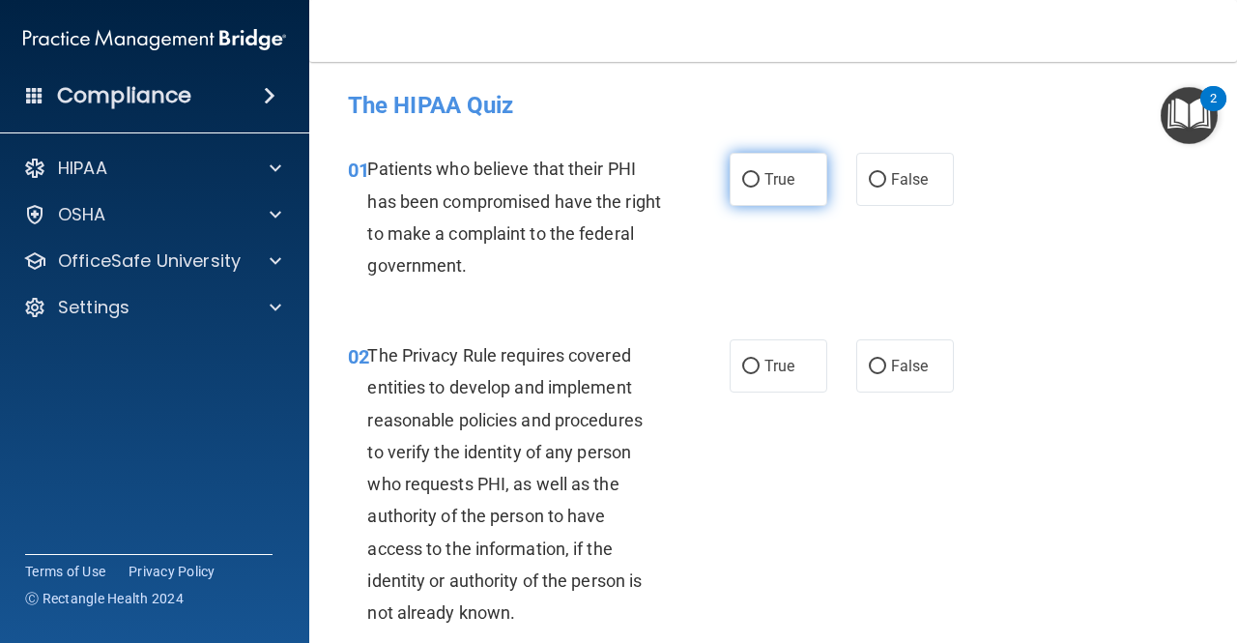
click at [744, 173] on input "True" at bounding box center [750, 180] width 17 height 15
radio input "true"
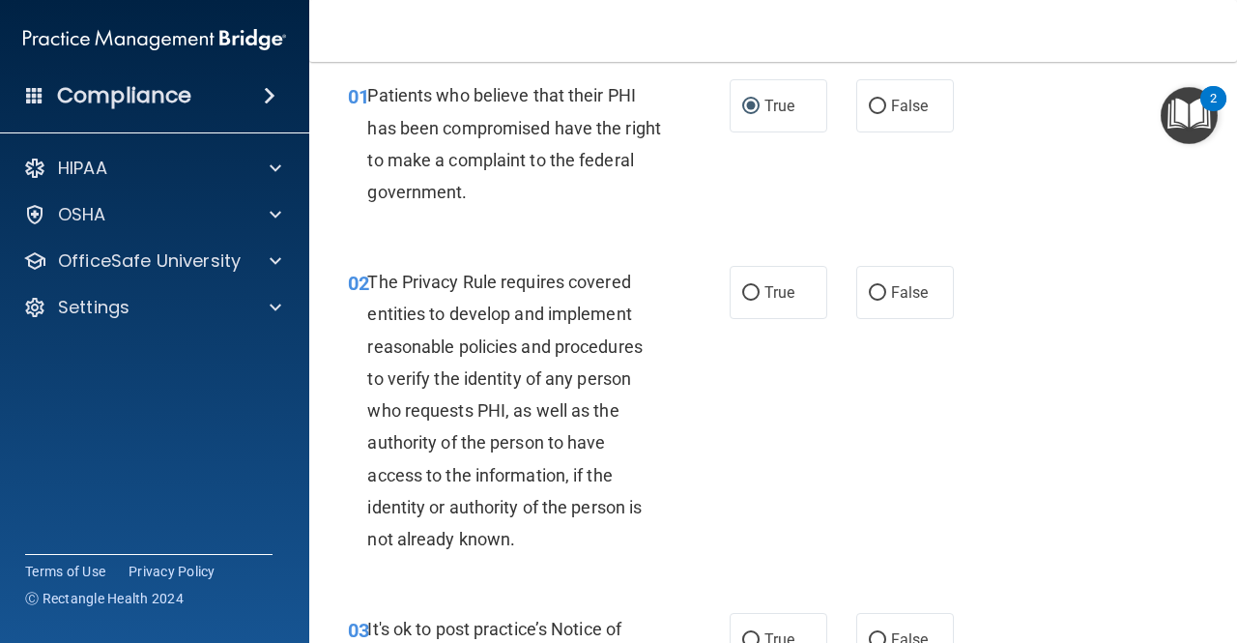
scroll to position [74, 0]
click at [742, 285] on input "True" at bounding box center [750, 292] width 17 height 15
radio input "true"
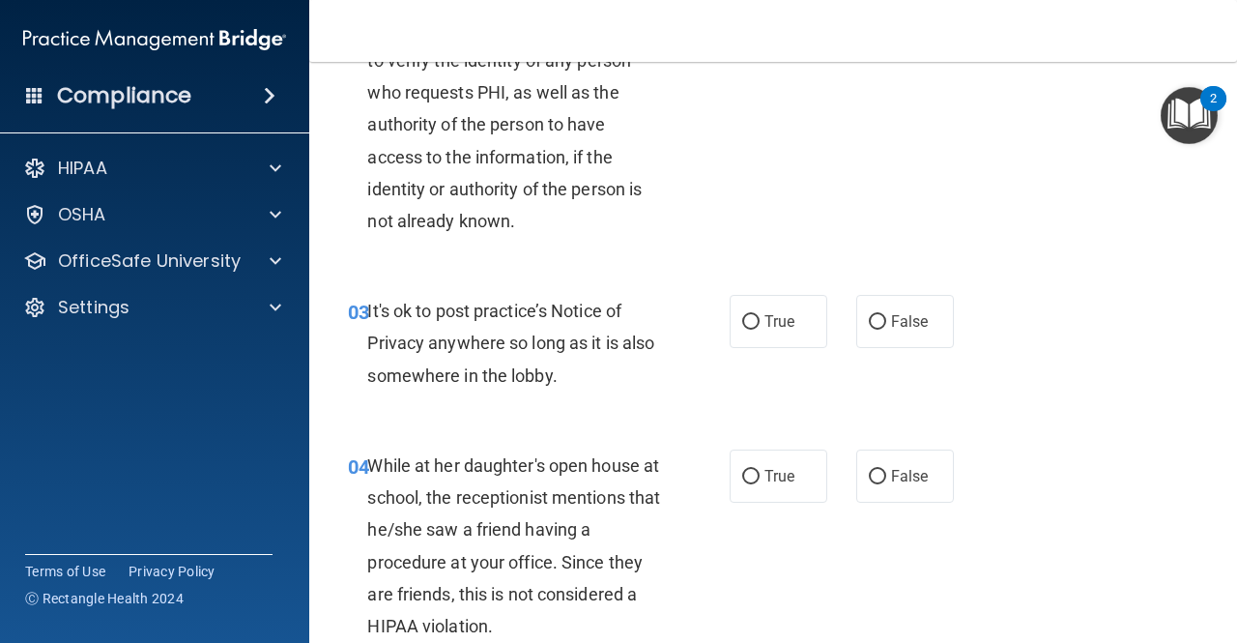
scroll to position [392, 0]
click at [755, 331] on label "True" at bounding box center [779, 320] width 98 height 53
click at [755, 329] on input "True" at bounding box center [750, 321] width 17 height 15
radio input "true"
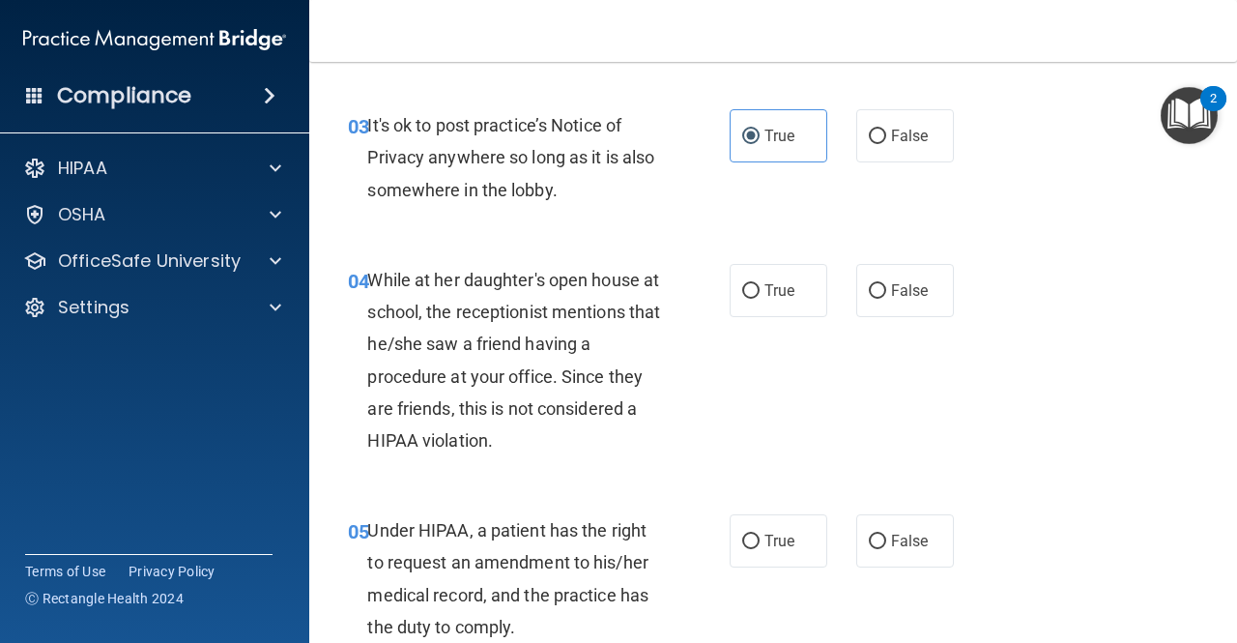
scroll to position [609, 0]
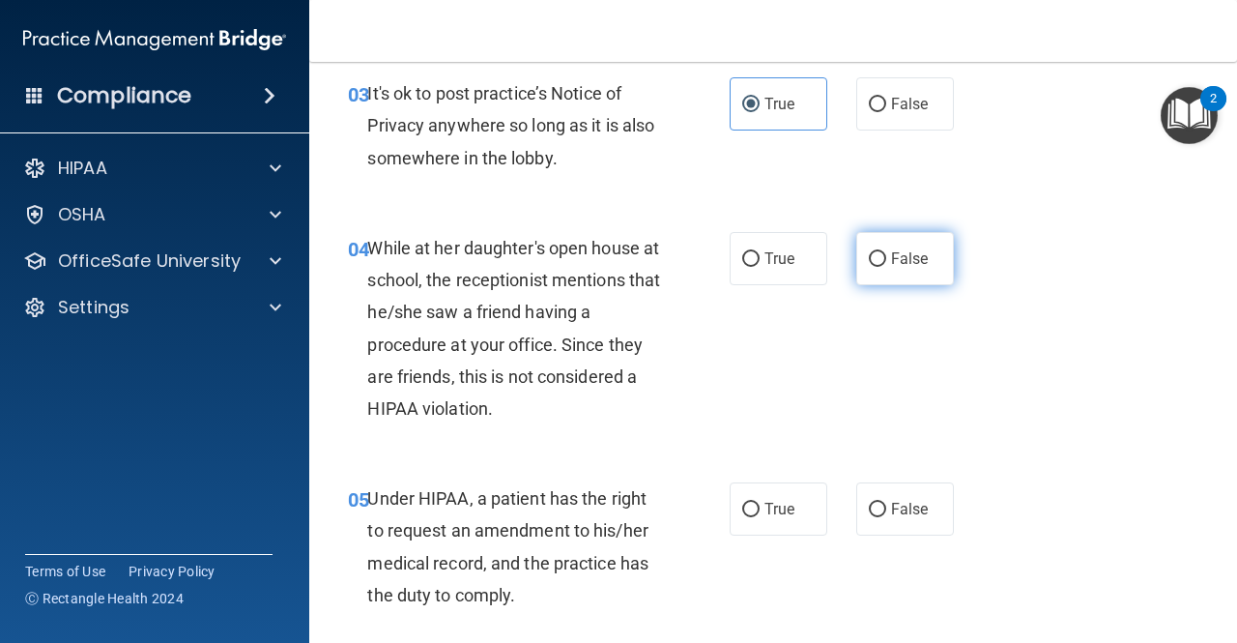
click at [869, 256] on input "False" at bounding box center [877, 259] width 17 height 15
radio input "true"
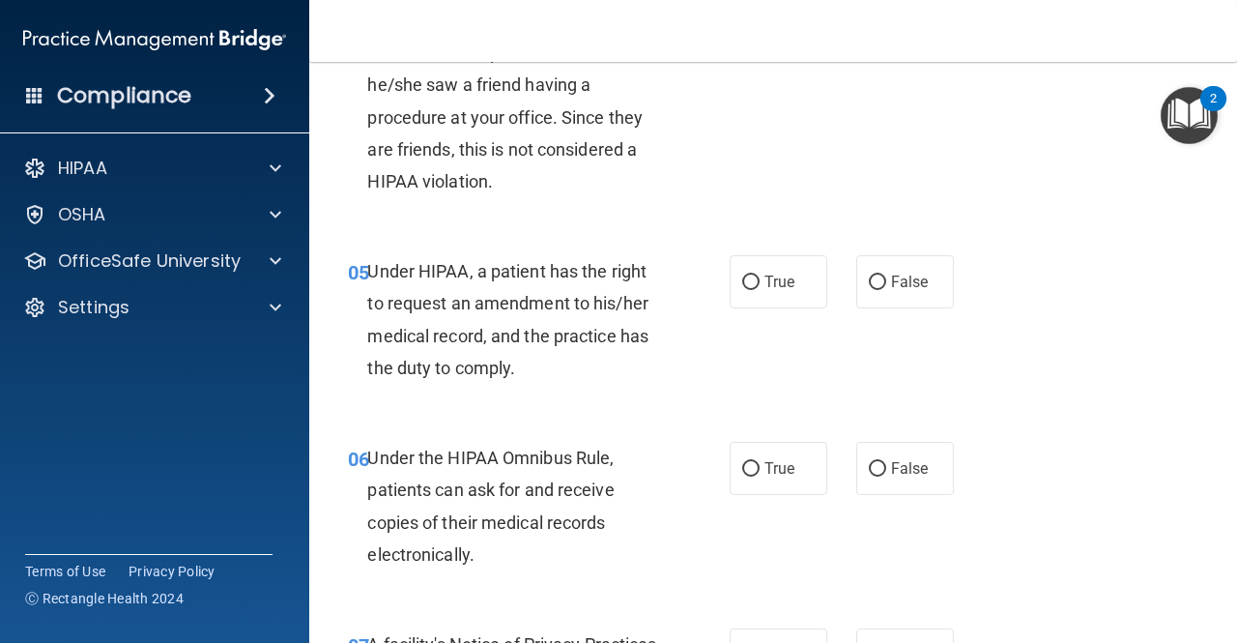
scroll to position [835, 0]
click at [767, 293] on label "True" at bounding box center [779, 282] width 98 height 53
click at [760, 291] on input "True" at bounding box center [750, 283] width 17 height 15
radio input "true"
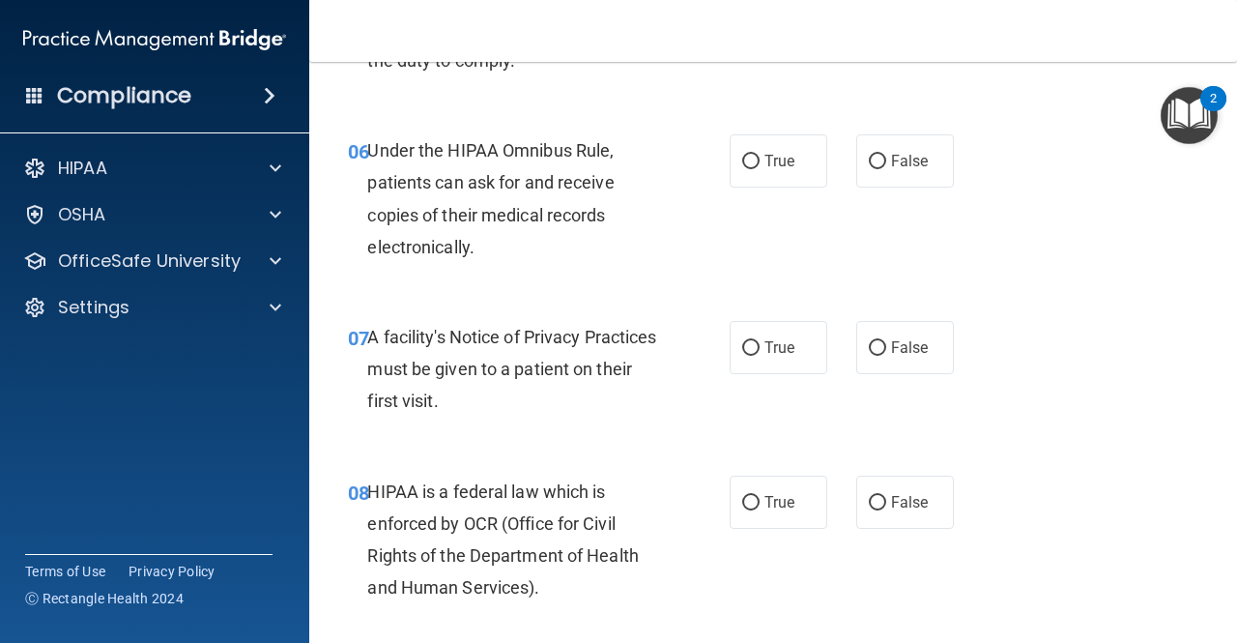
scroll to position [1145, 0]
click at [746, 345] on input "True" at bounding box center [750, 347] width 17 height 15
radio input "true"
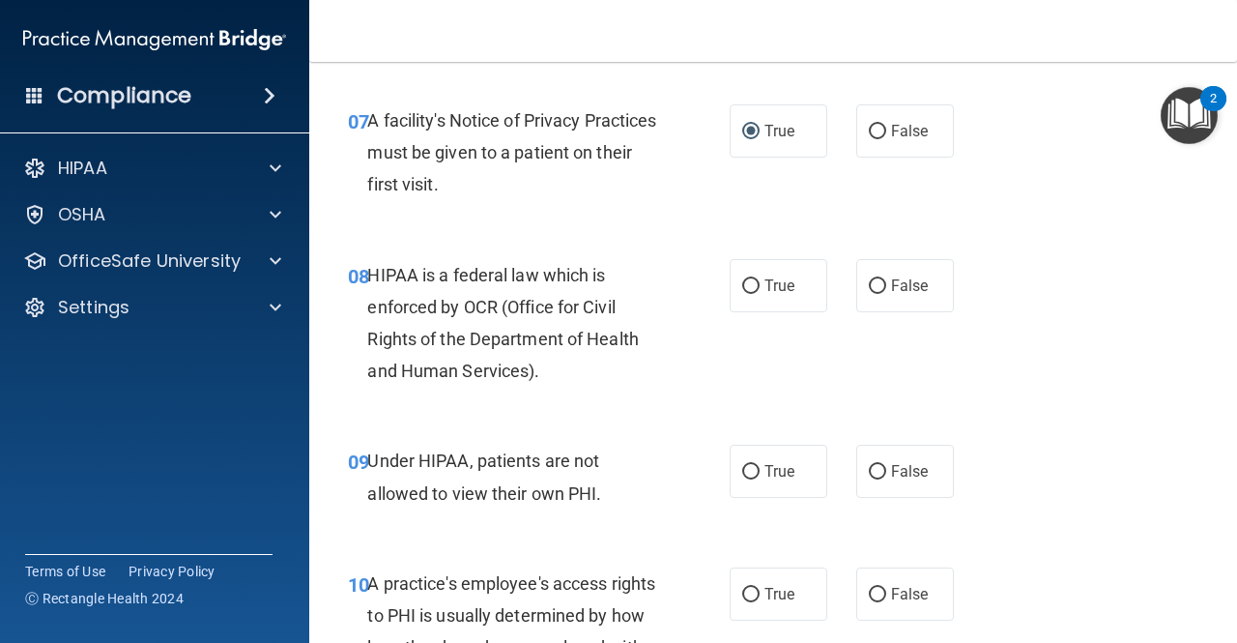
scroll to position [1361, 0]
click at [765, 289] on span "True" at bounding box center [780, 285] width 30 height 18
click at [756, 289] on input "True" at bounding box center [750, 285] width 17 height 15
radio input "true"
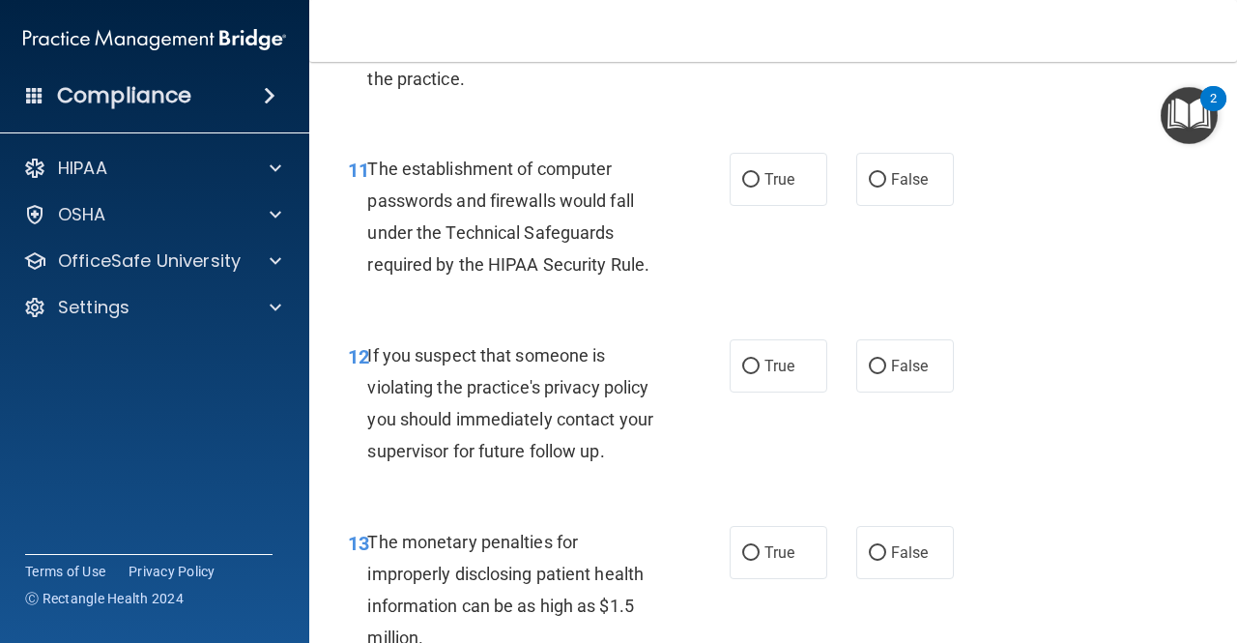
scroll to position [1962, 0]
click at [752, 379] on label "True" at bounding box center [779, 364] width 98 height 53
click at [752, 373] on input "True" at bounding box center [750, 366] width 17 height 15
radio input "true"
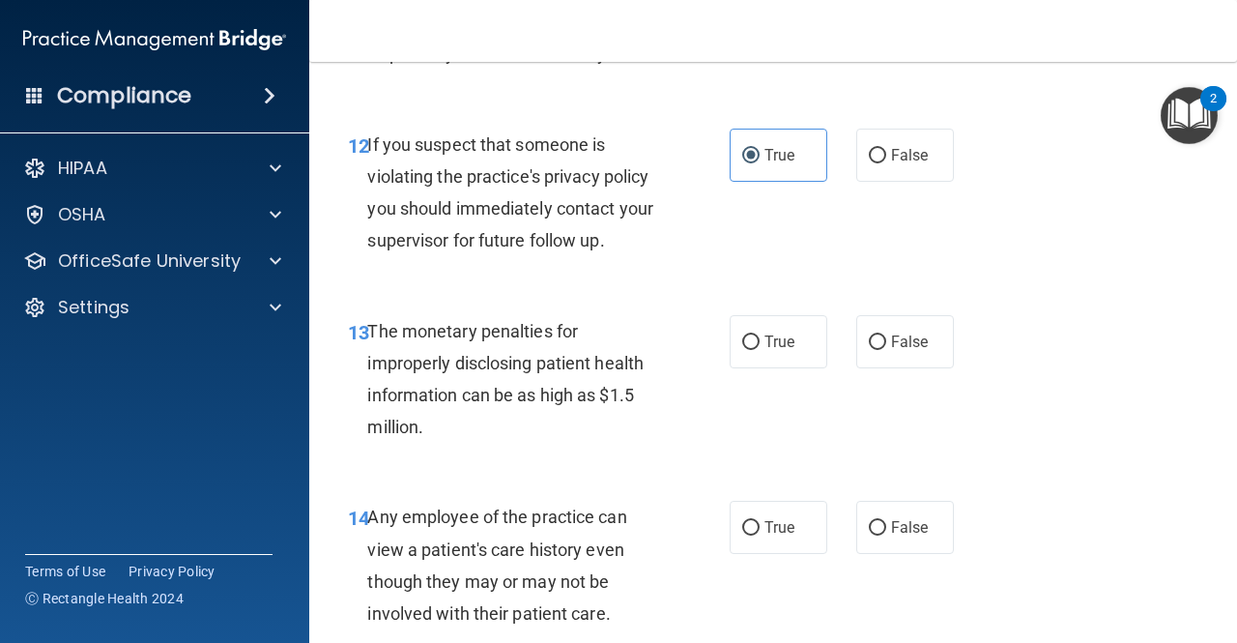
scroll to position [2173, 0]
click at [765, 339] on span "True" at bounding box center [780, 341] width 30 height 18
click at [756, 339] on input "True" at bounding box center [750, 341] width 17 height 15
radio input "true"
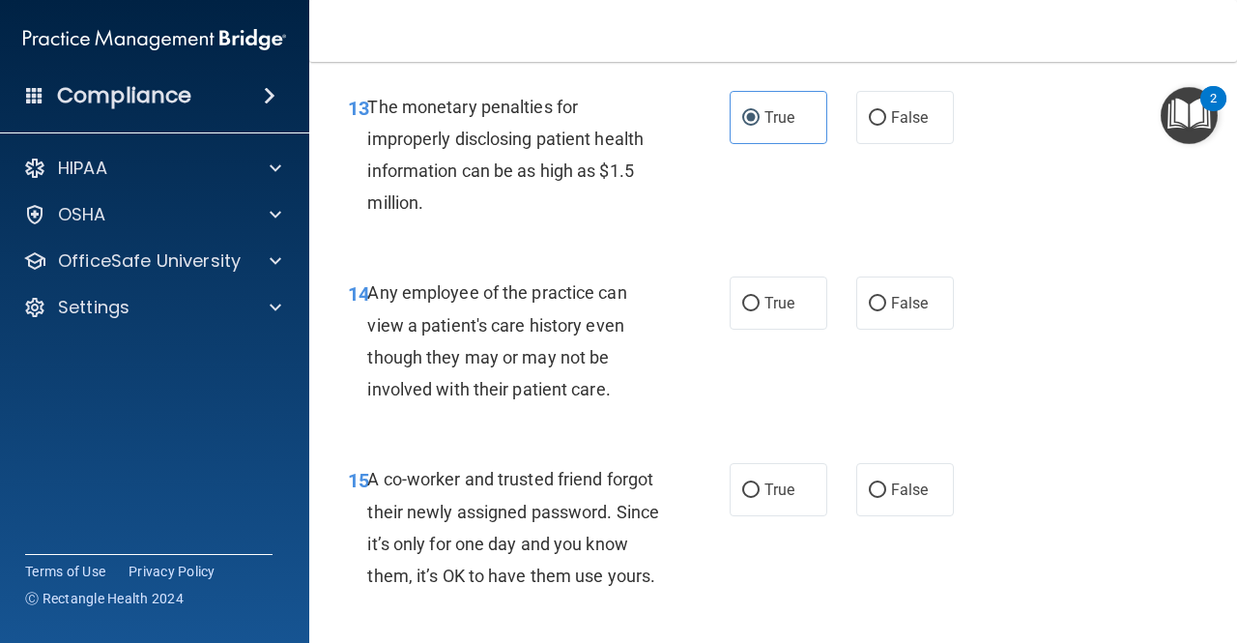
scroll to position [2398, 0]
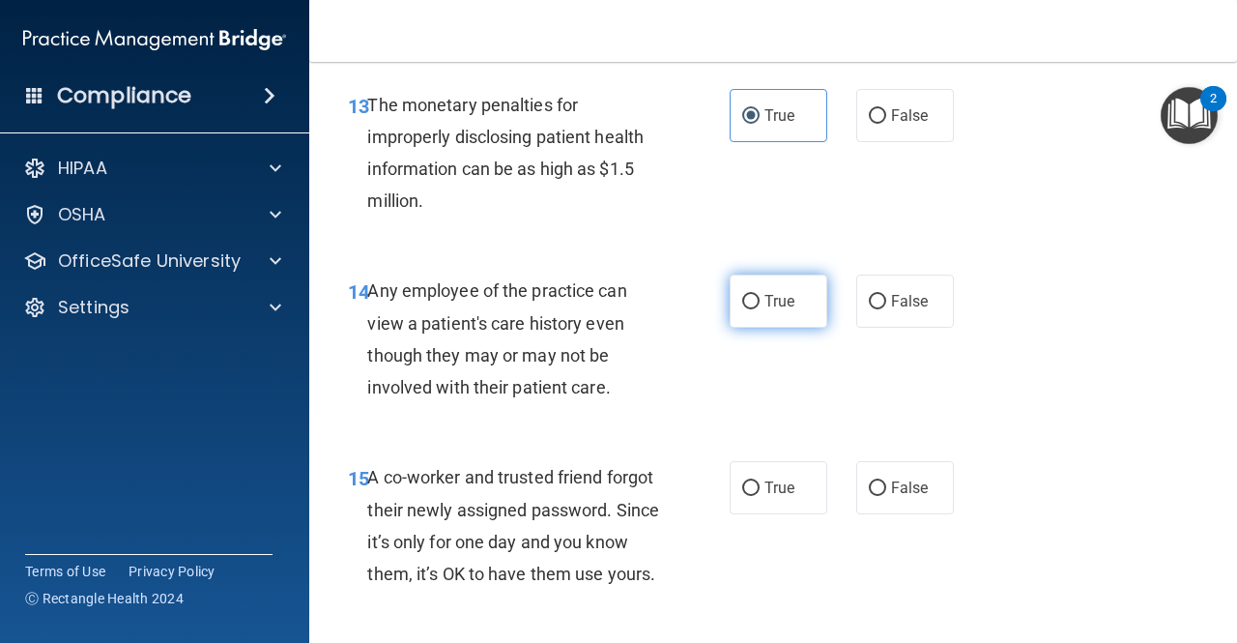
click at [783, 310] on label "True" at bounding box center [779, 301] width 98 height 53
click at [760, 309] on input "True" at bounding box center [750, 302] width 17 height 15
radio input "true"
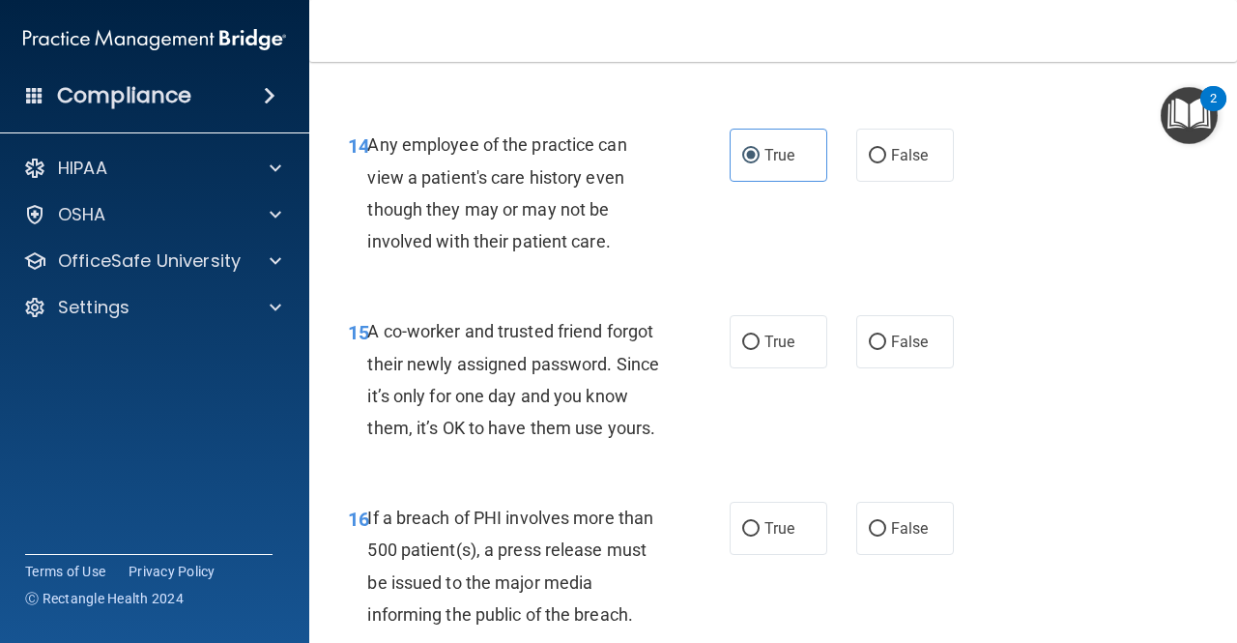
scroll to position [2545, 0]
click at [891, 341] on span "False" at bounding box center [910, 341] width 38 height 18
click at [881, 341] on input "False" at bounding box center [877, 341] width 17 height 15
radio input "true"
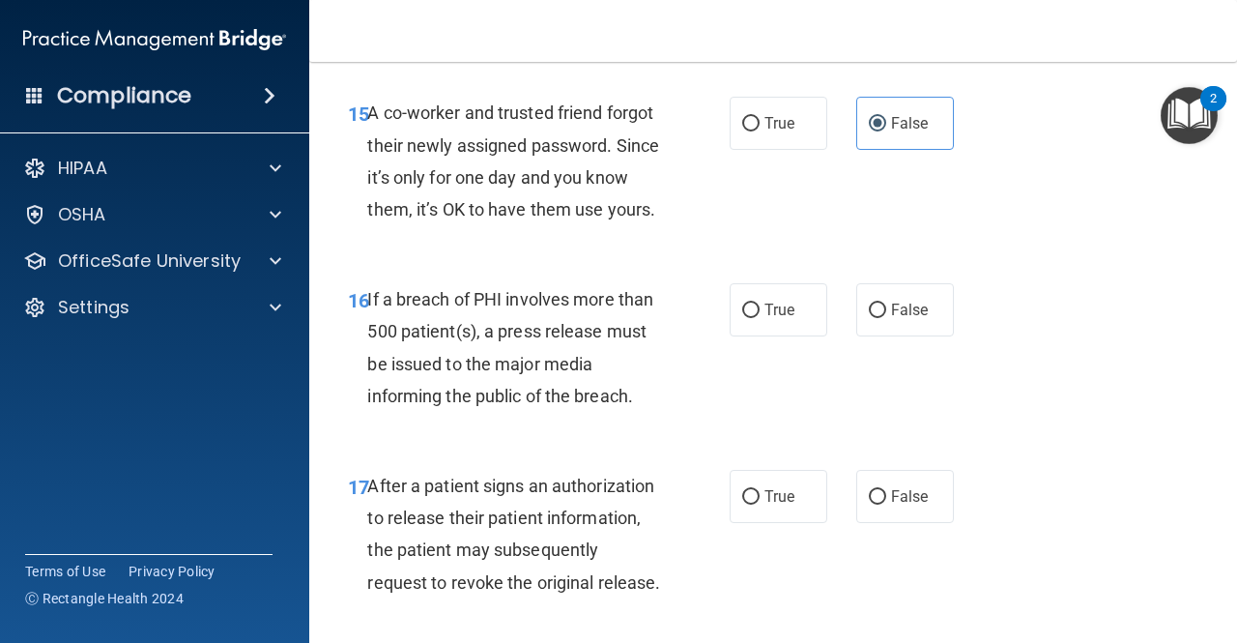
scroll to position [2764, 0]
click at [744, 317] on input "True" at bounding box center [750, 310] width 17 height 15
radio input "true"
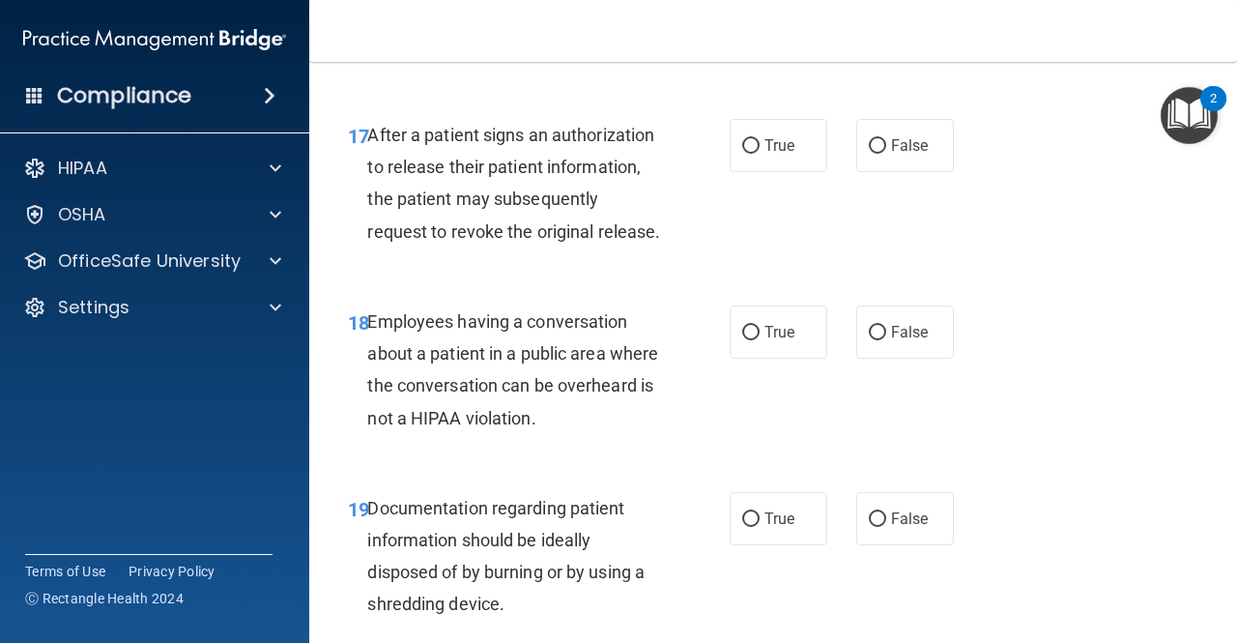
scroll to position [3113, 0]
click at [869, 341] on input "False" at bounding box center [877, 334] width 17 height 15
radio input "true"
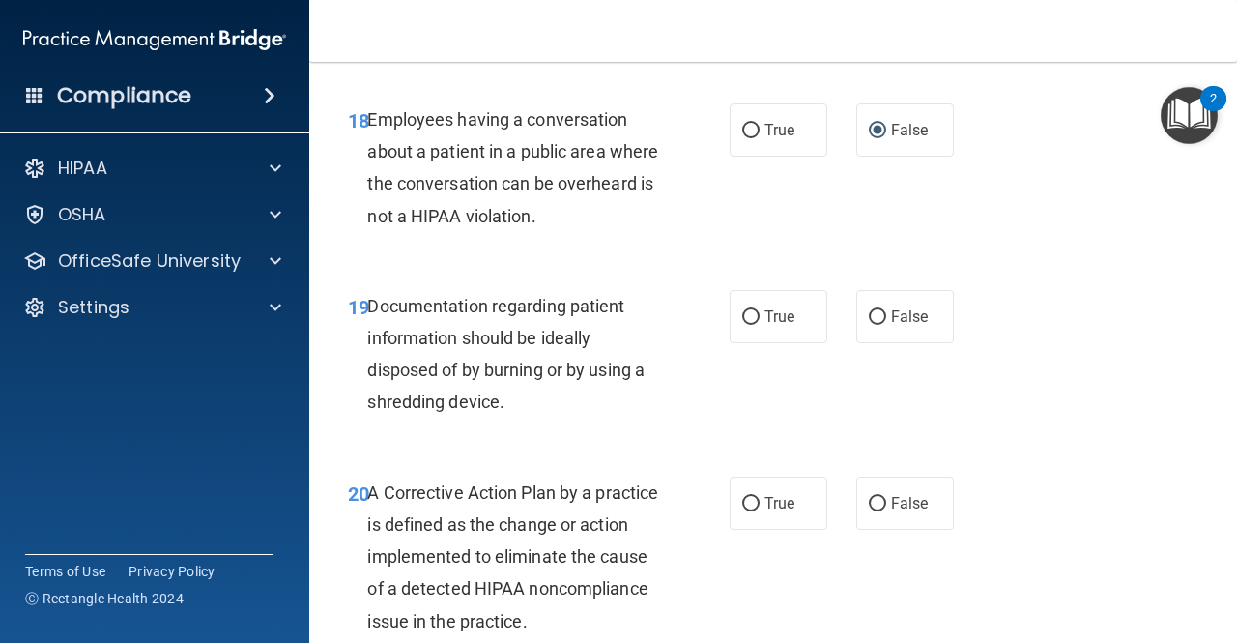
scroll to position [3317, 0]
click at [794, 445] on div "19 Documentation regarding patient information should be ideally disposed of by…" at bounding box center [774, 358] width 880 height 187
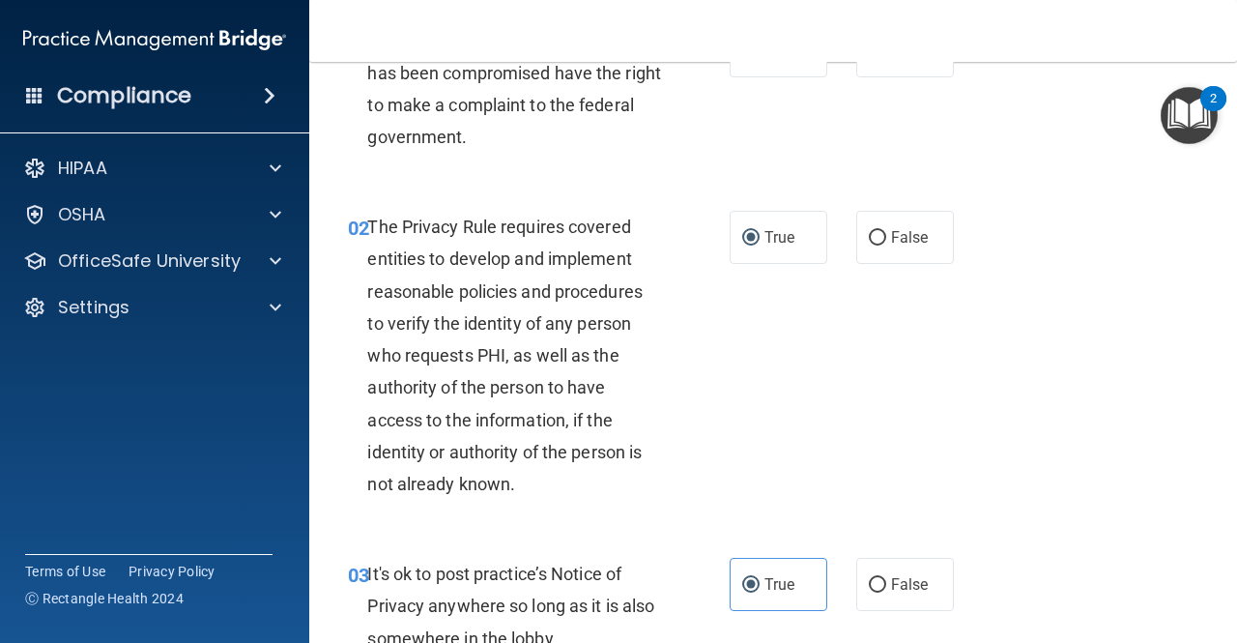
scroll to position [0, 0]
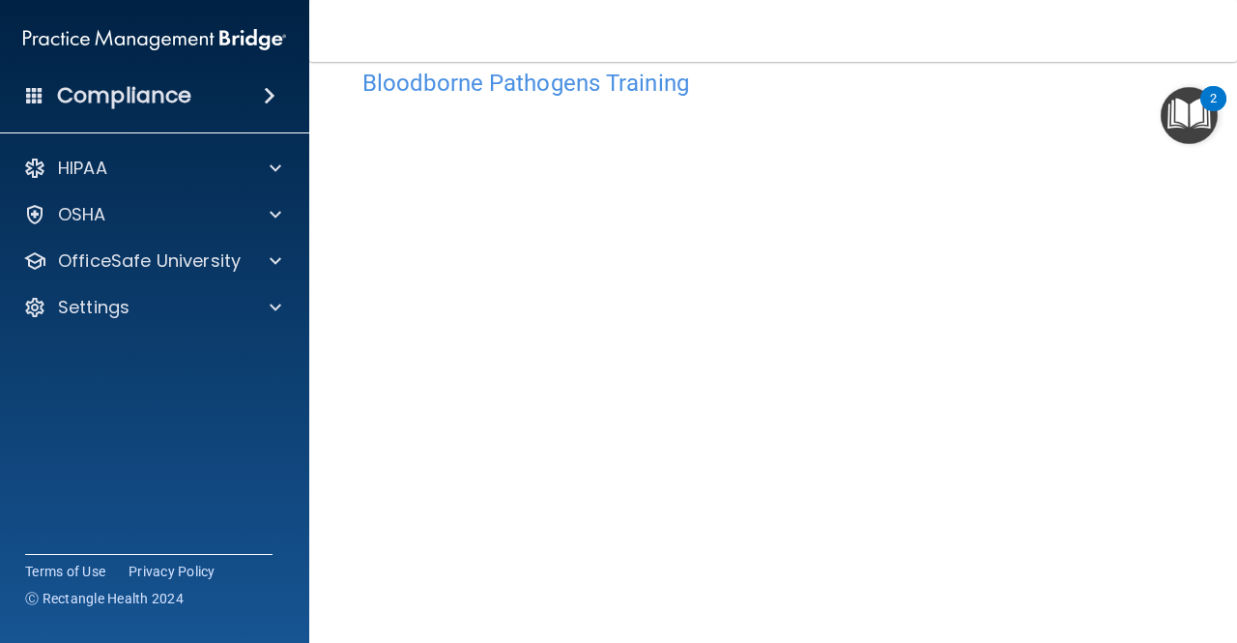
scroll to position [68, 0]
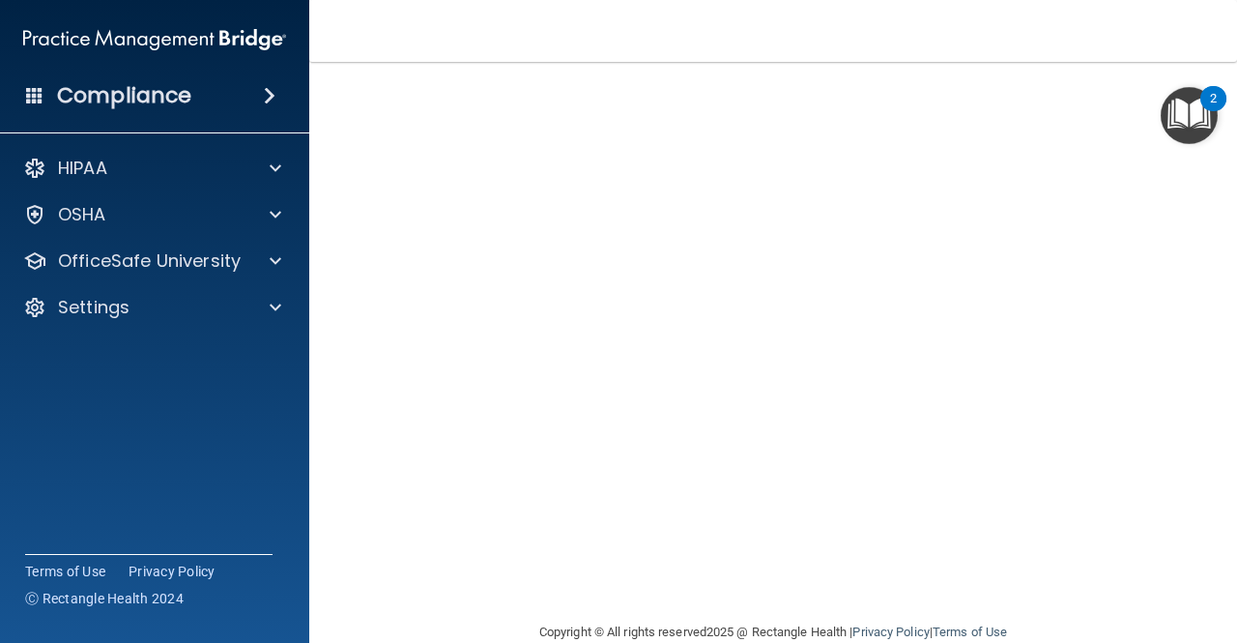
scroll to position [185, 0]
click at [352, 514] on div "HIPAA Officer Certification This course doesn’t expire until . Are you sure you…" at bounding box center [773, 267] width 851 height 703
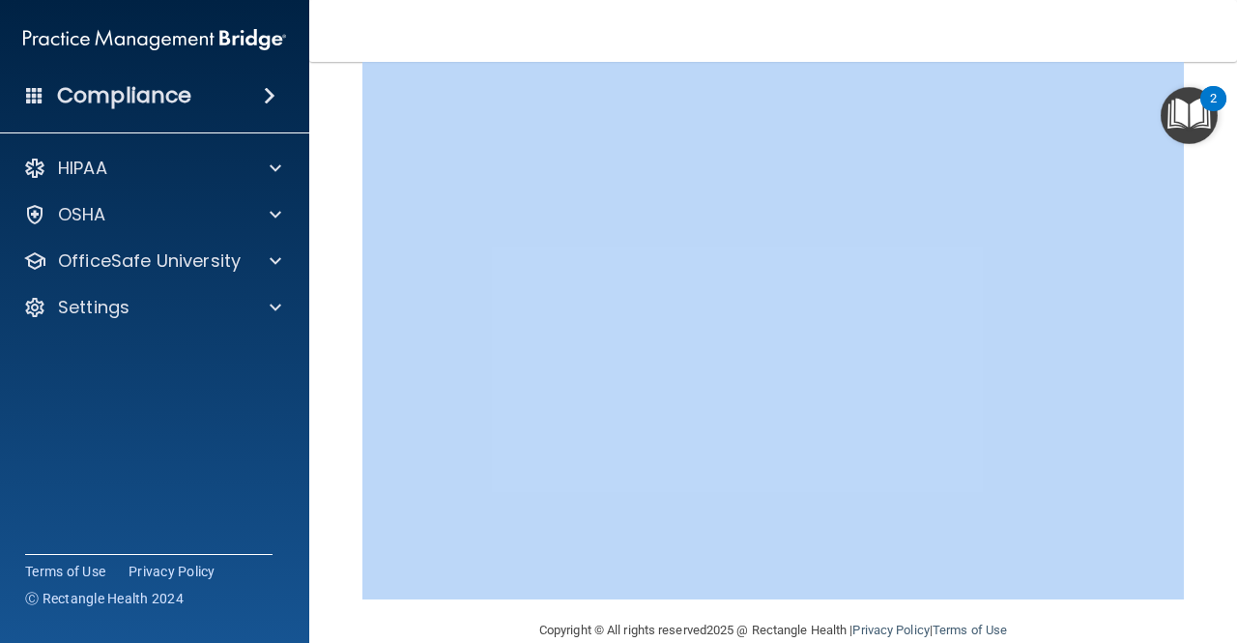
click at [352, 514] on div "HIPAA Officer Certification This course doesn’t expire until . Are you sure you…" at bounding box center [773, 267] width 851 height 703
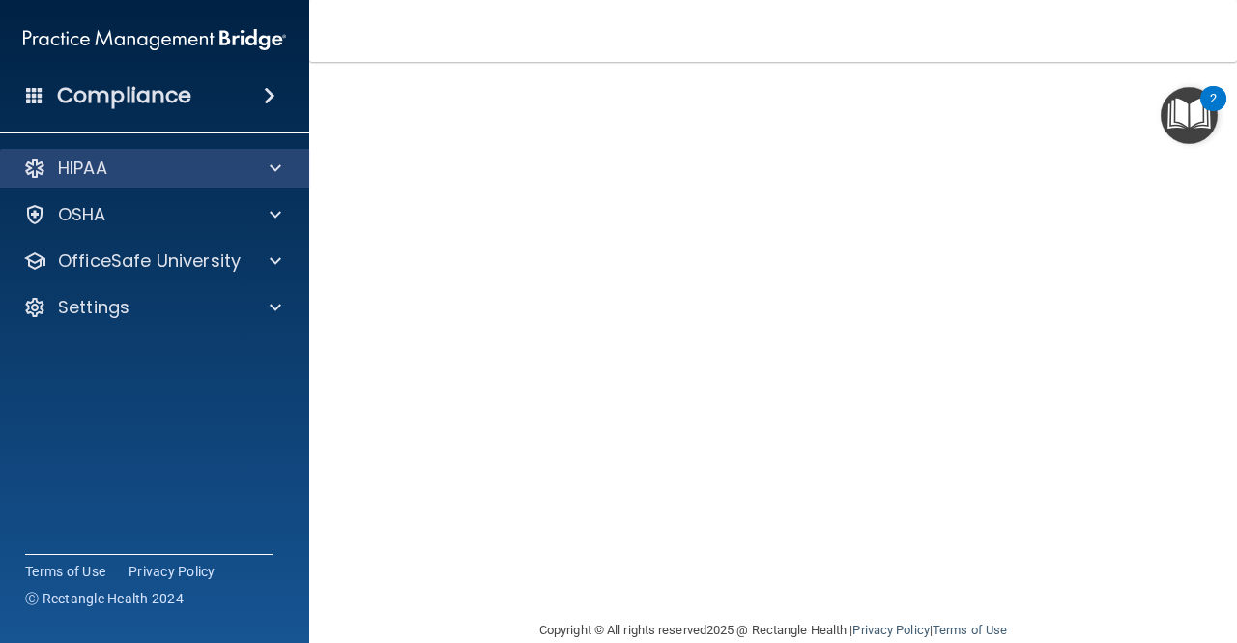
click at [180, 181] on div "HIPAA" at bounding box center [155, 168] width 310 height 39
click at [282, 163] on div at bounding box center [272, 168] width 48 height 23
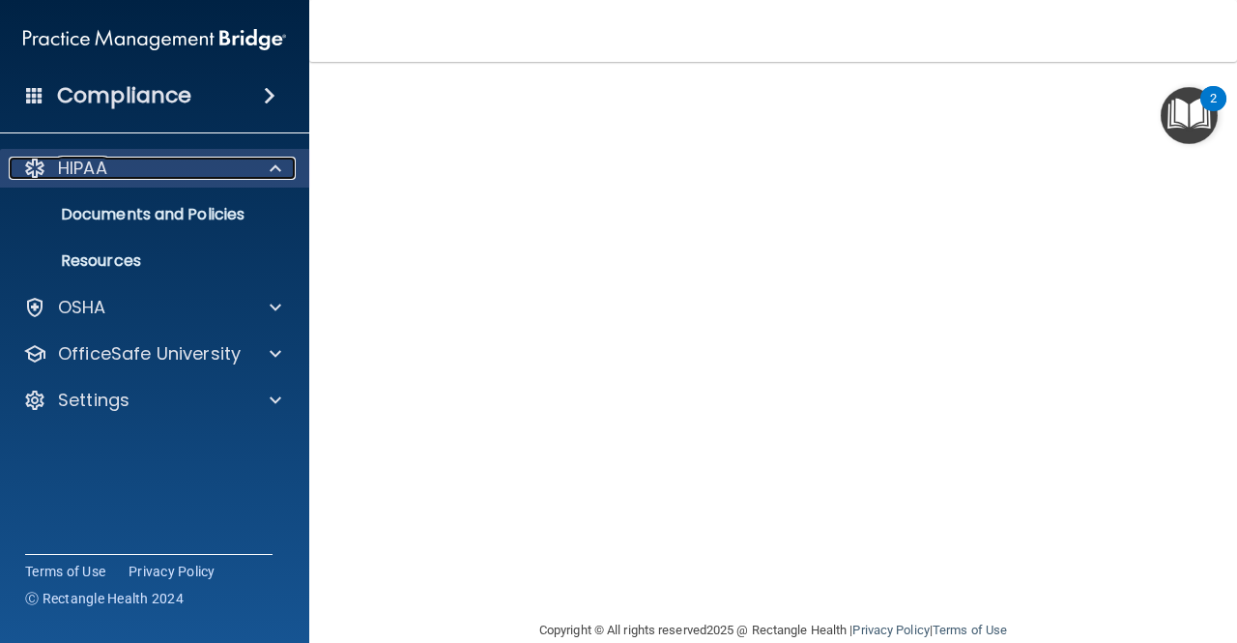
click at [282, 163] on div at bounding box center [272, 168] width 48 height 23
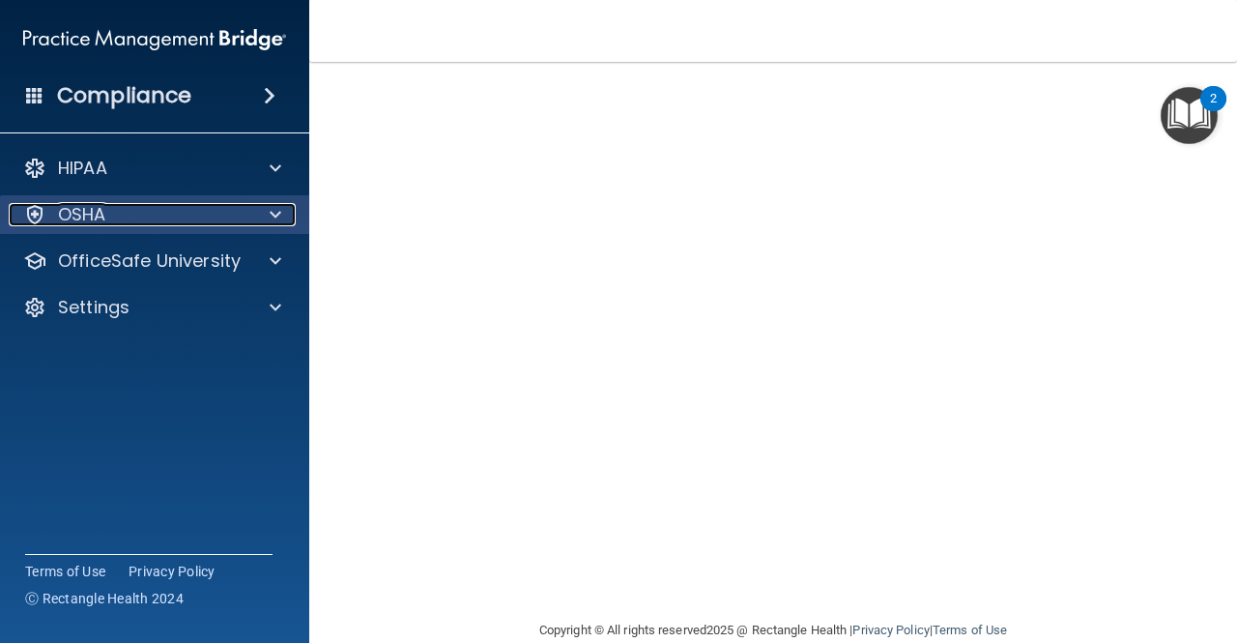
click at [286, 220] on div at bounding box center [272, 214] width 48 height 23
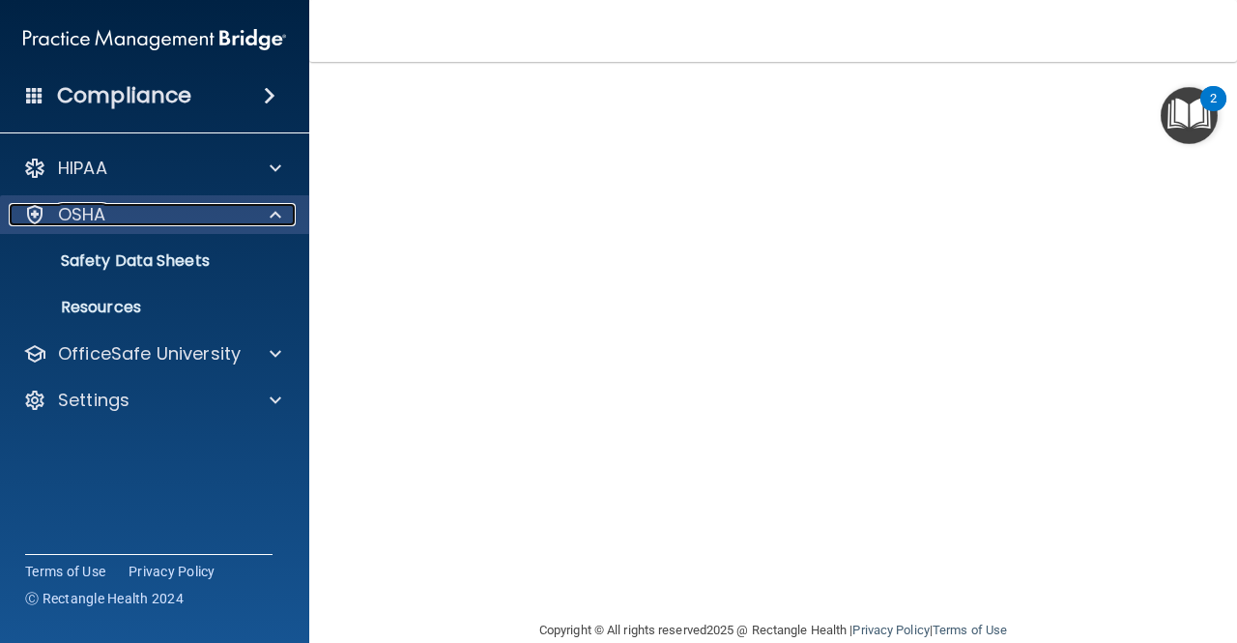
click at [286, 220] on div at bounding box center [272, 214] width 48 height 23
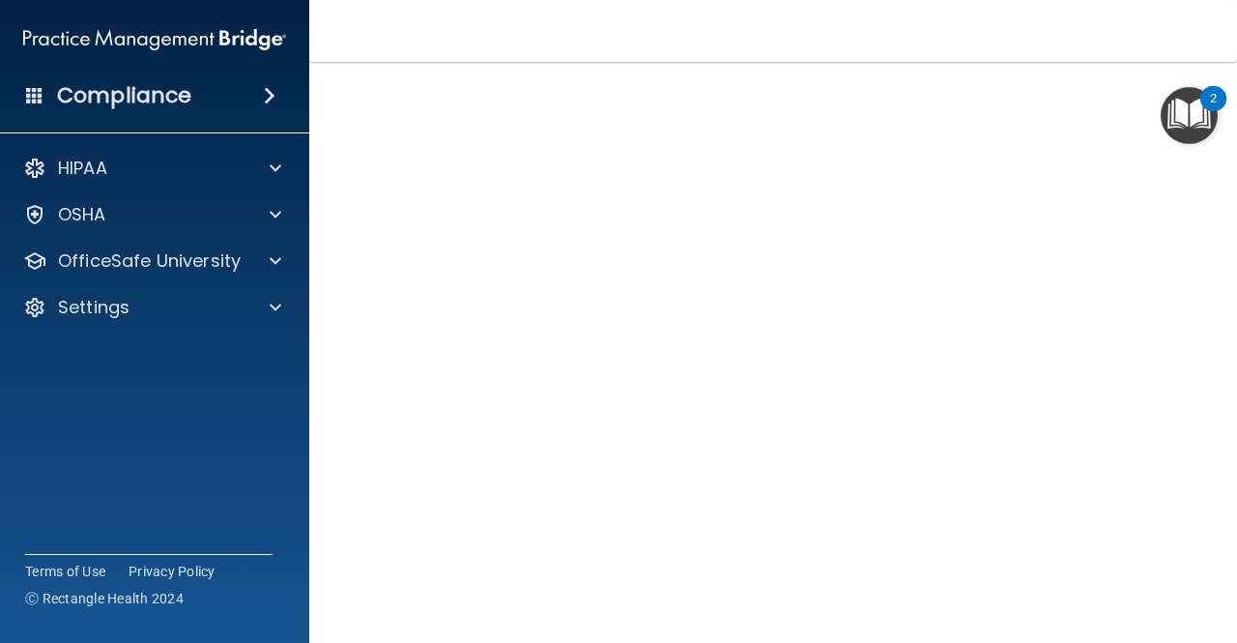
scroll to position [114, 0]
click at [1183, 115] on img "Open Resource Center, 2 new notifications" at bounding box center [1189, 115] width 57 height 57
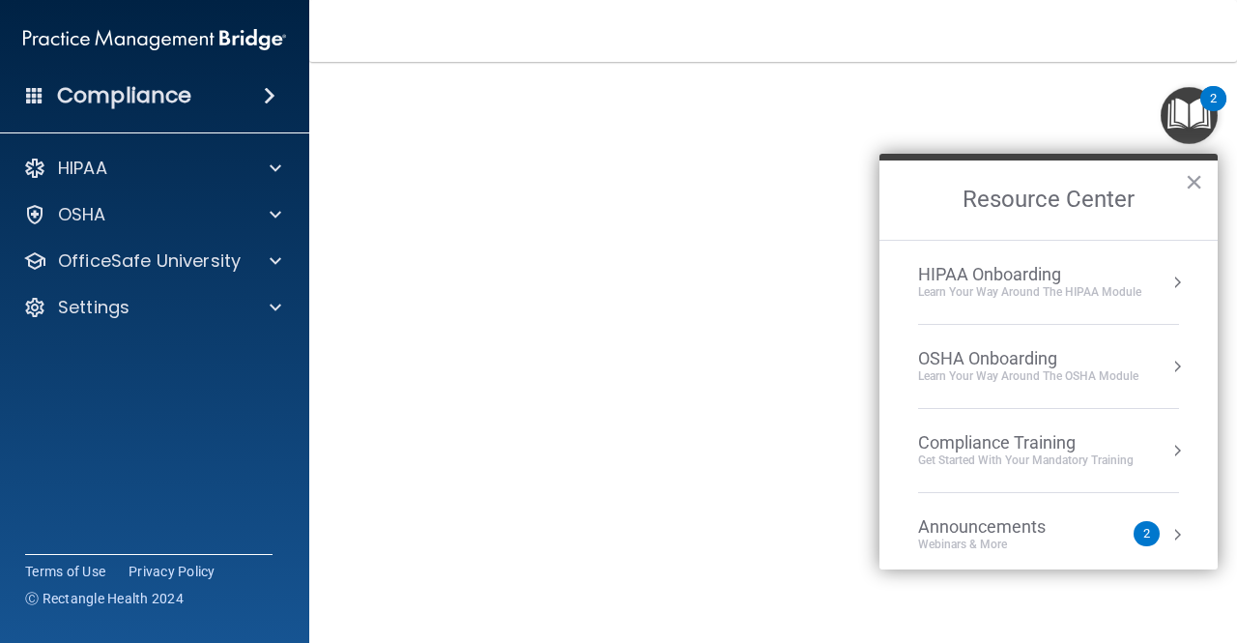
click at [1183, 117] on img "Open Resource Center, 2 new notifications" at bounding box center [1189, 115] width 57 height 57
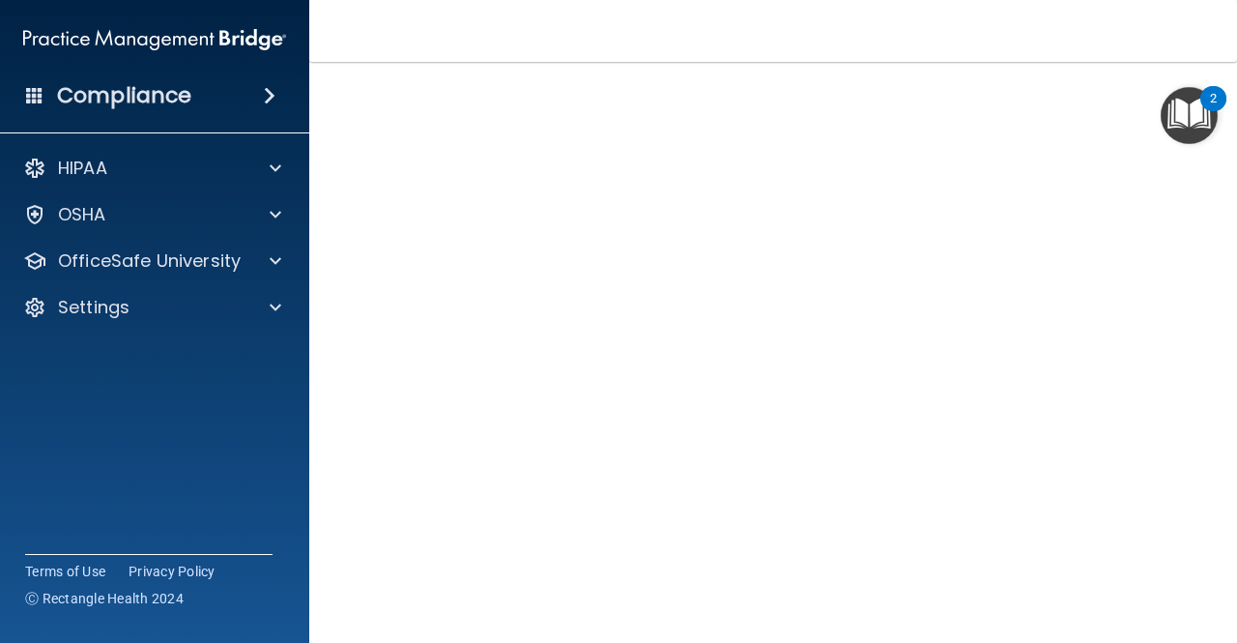
scroll to position [90, 0]
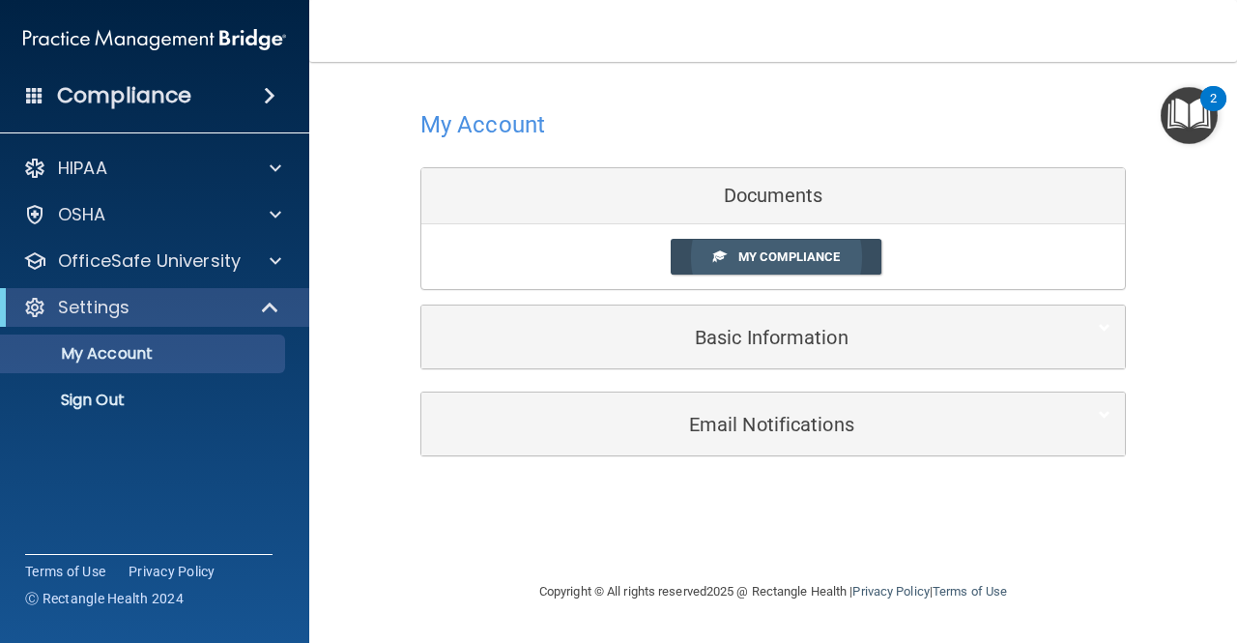
click at [760, 258] on span "My Compliance" at bounding box center [790, 256] width 102 height 15
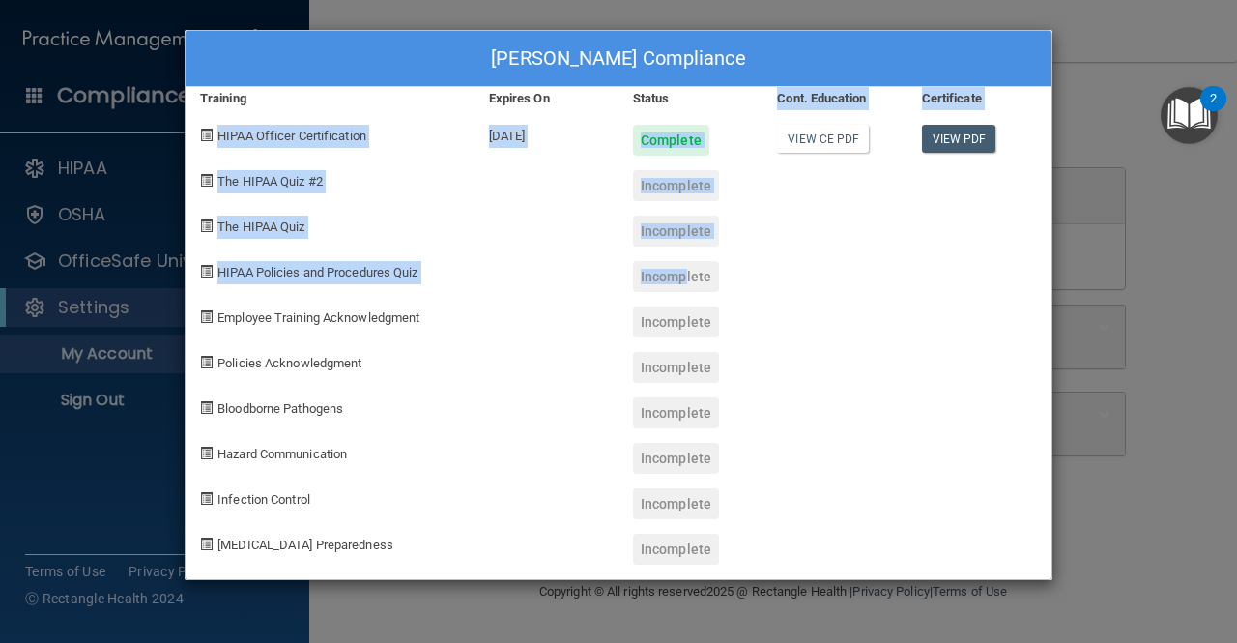
drag, startPoint x: 680, startPoint y: 274, endPoint x: 690, endPoint y: 92, distance: 182.0
click at [690, 92] on div "Cydney Worrell's Compliance Training Expires On Status Cont. Education Certific…" at bounding box center [619, 305] width 868 height 550
click at [781, 236] on div at bounding box center [835, 223] width 144 height 45
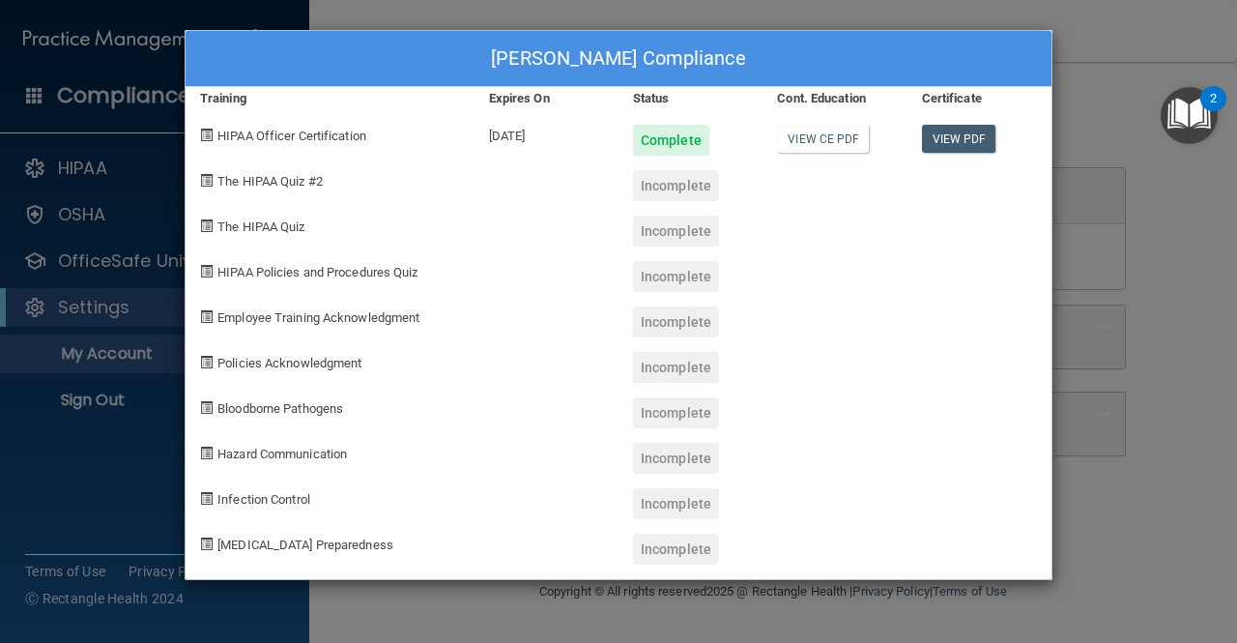
click at [661, 164] on div "Incomplete" at bounding box center [691, 178] width 144 height 45
click at [752, 225] on div "Incomplete" at bounding box center [691, 223] width 144 height 45
click at [1075, 359] on div "Cydney Worrell's Compliance Training Expires On Status Cont. Education Certific…" at bounding box center [618, 321] width 1237 height 643
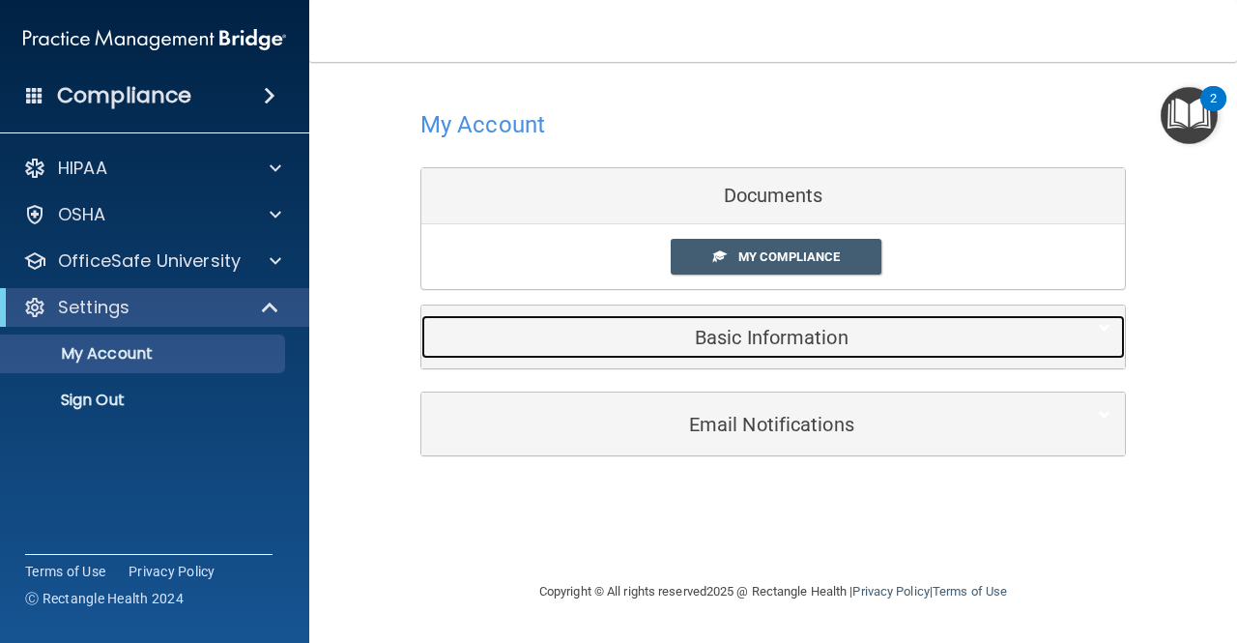
click at [878, 343] on h5 "Basic Information" at bounding box center [744, 337] width 616 height 21
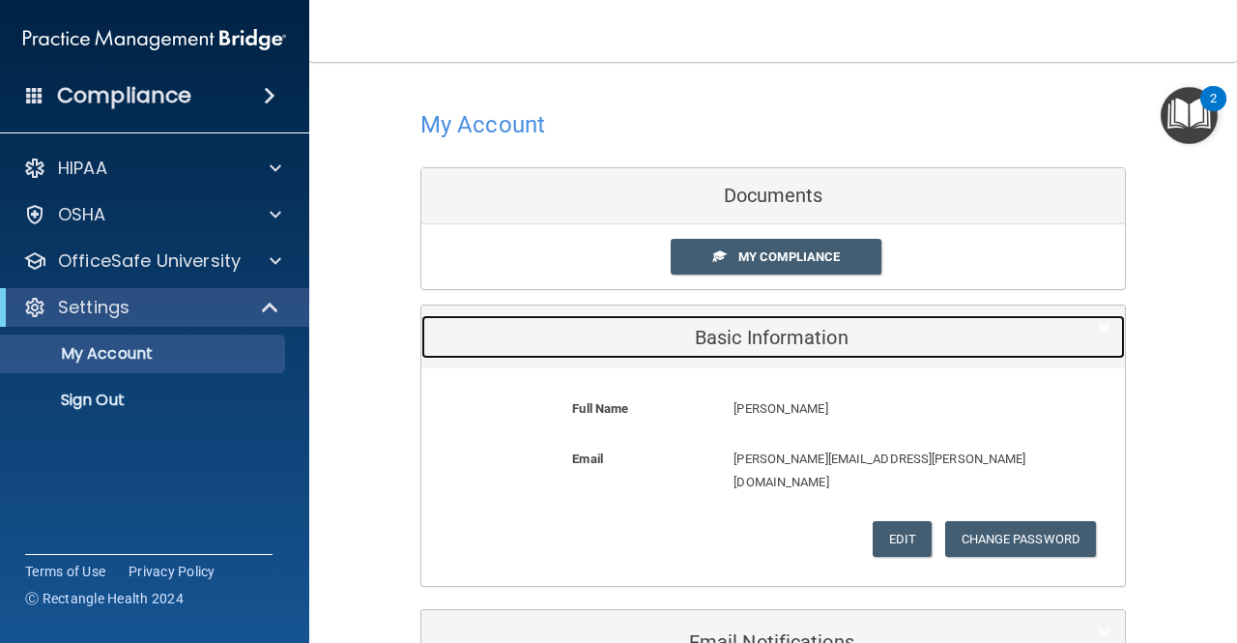
click at [878, 343] on h5 "Basic Information" at bounding box center [744, 337] width 616 height 21
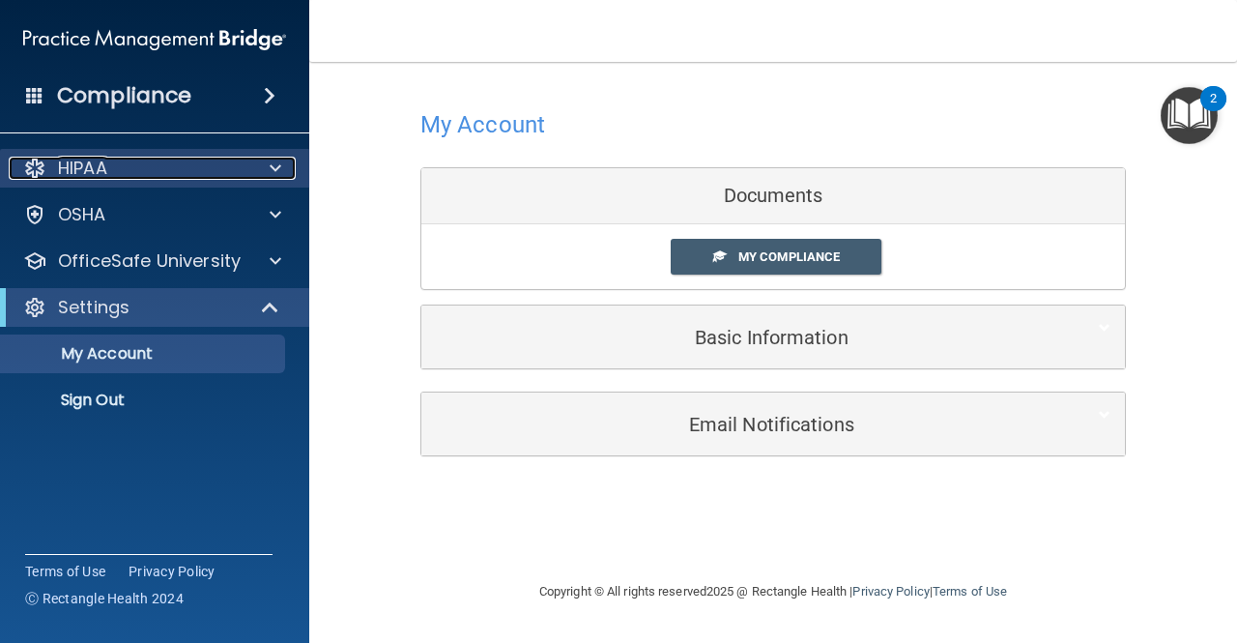
click at [208, 170] on div "HIPAA" at bounding box center [129, 168] width 240 height 23
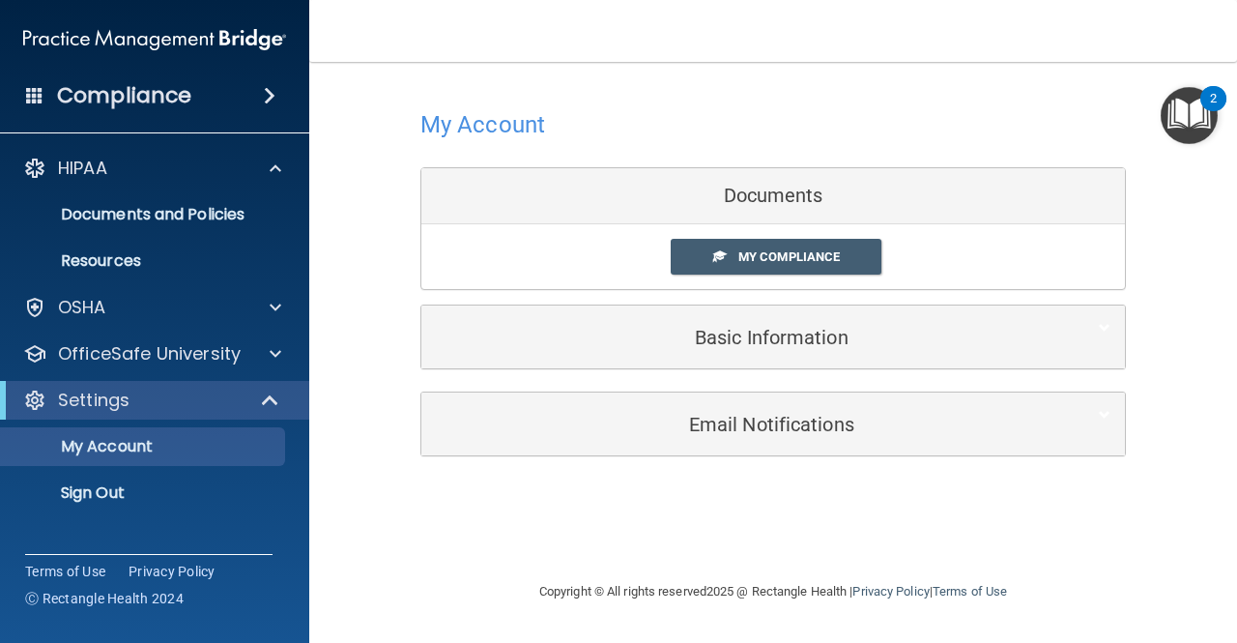
click at [532, 70] on main "My Account Documents My Compliance My Compliance My BAA Basic Information Full …" at bounding box center [773, 352] width 928 height 581
click at [269, 395] on span at bounding box center [272, 400] width 16 height 23
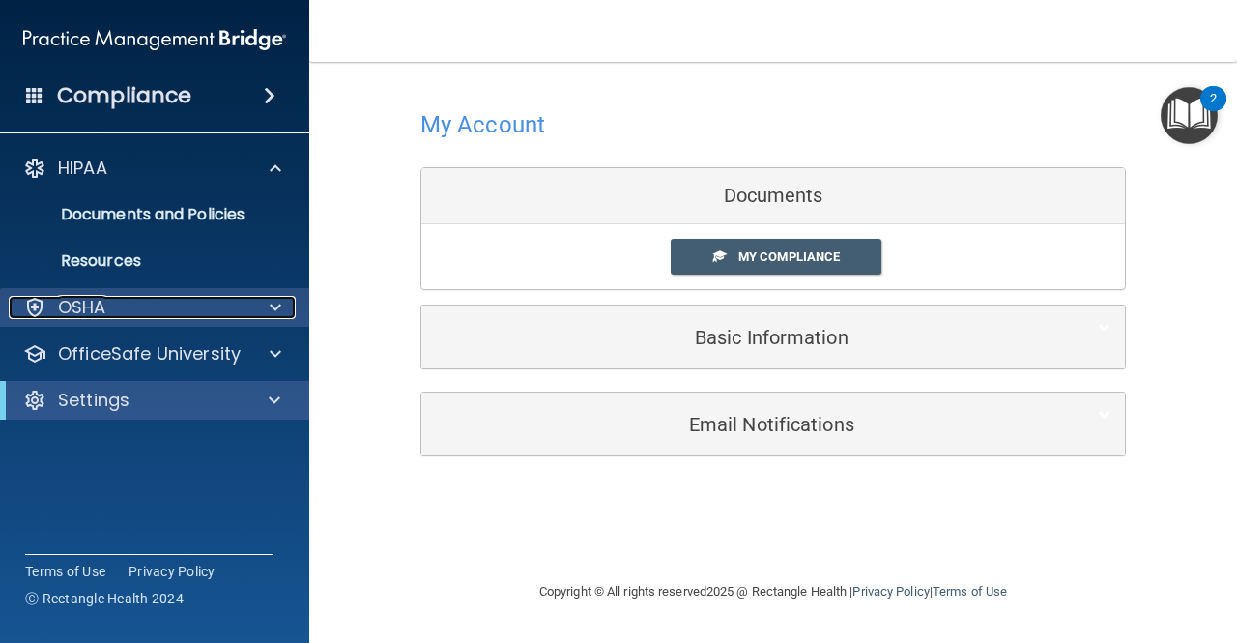
click at [276, 301] on span at bounding box center [276, 307] width 12 height 23
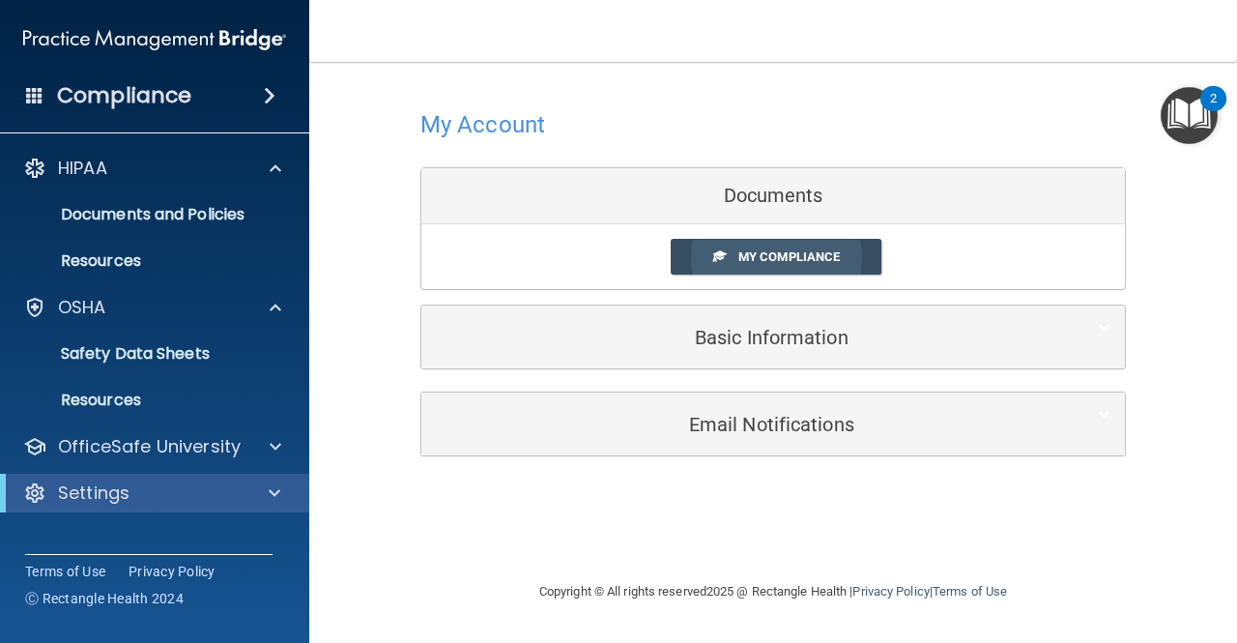
click at [822, 252] on span "My Compliance" at bounding box center [790, 256] width 102 height 15
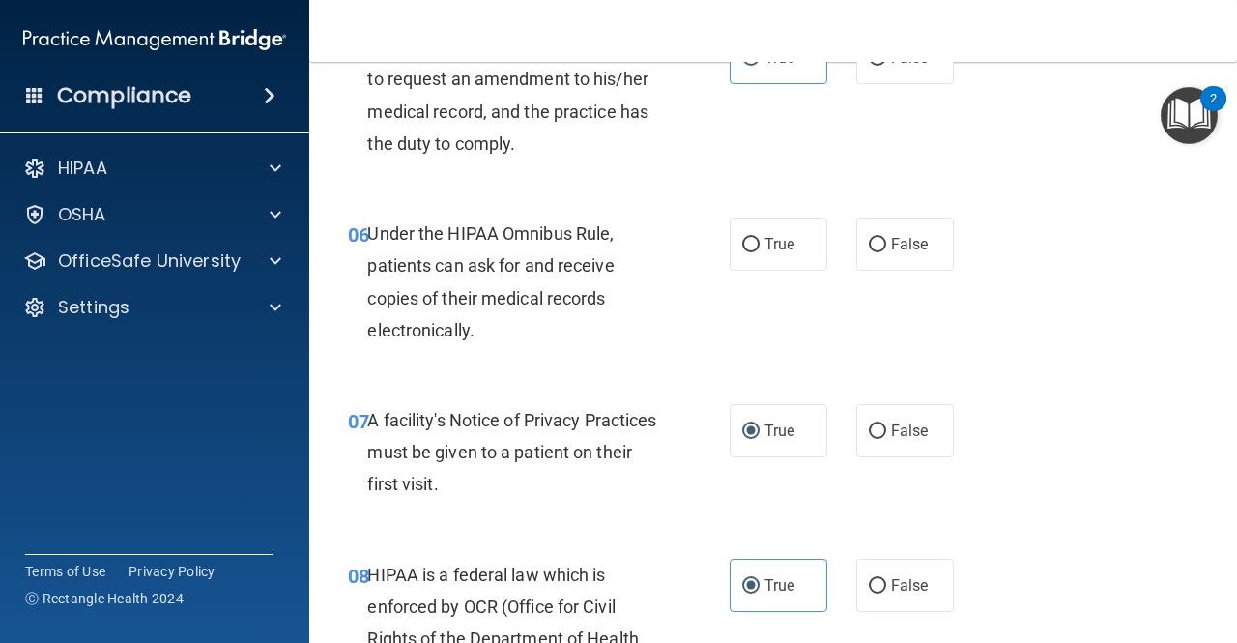
scroll to position [1072, 0]
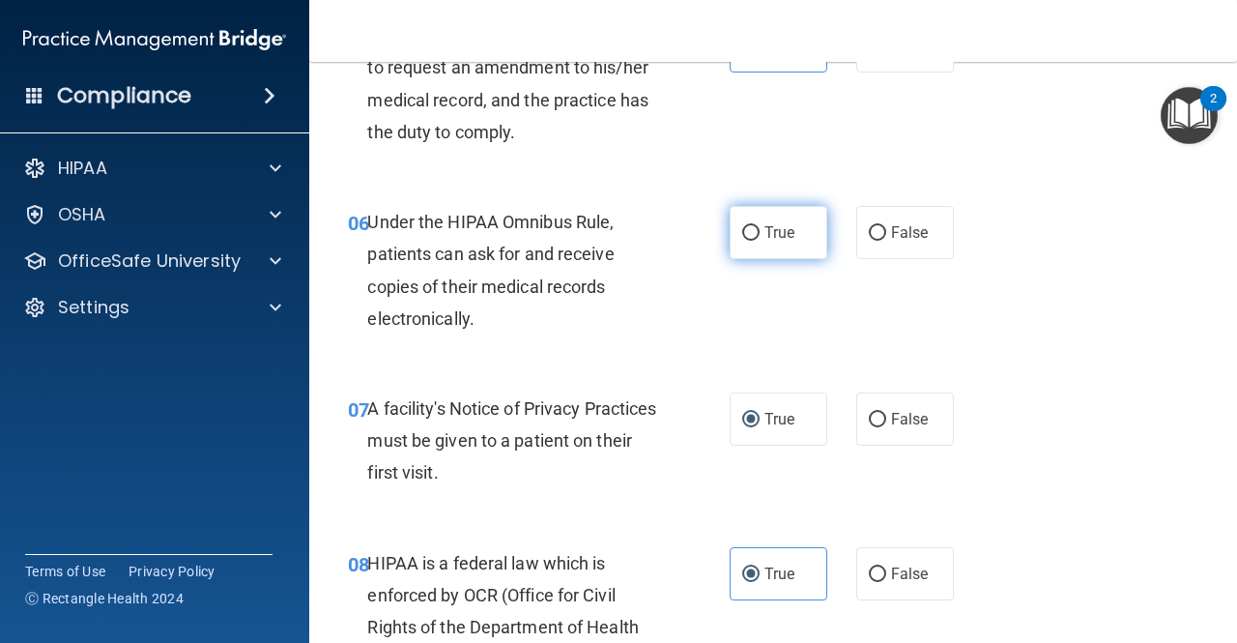
click at [742, 226] on input "True" at bounding box center [750, 233] width 17 height 15
radio input "true"
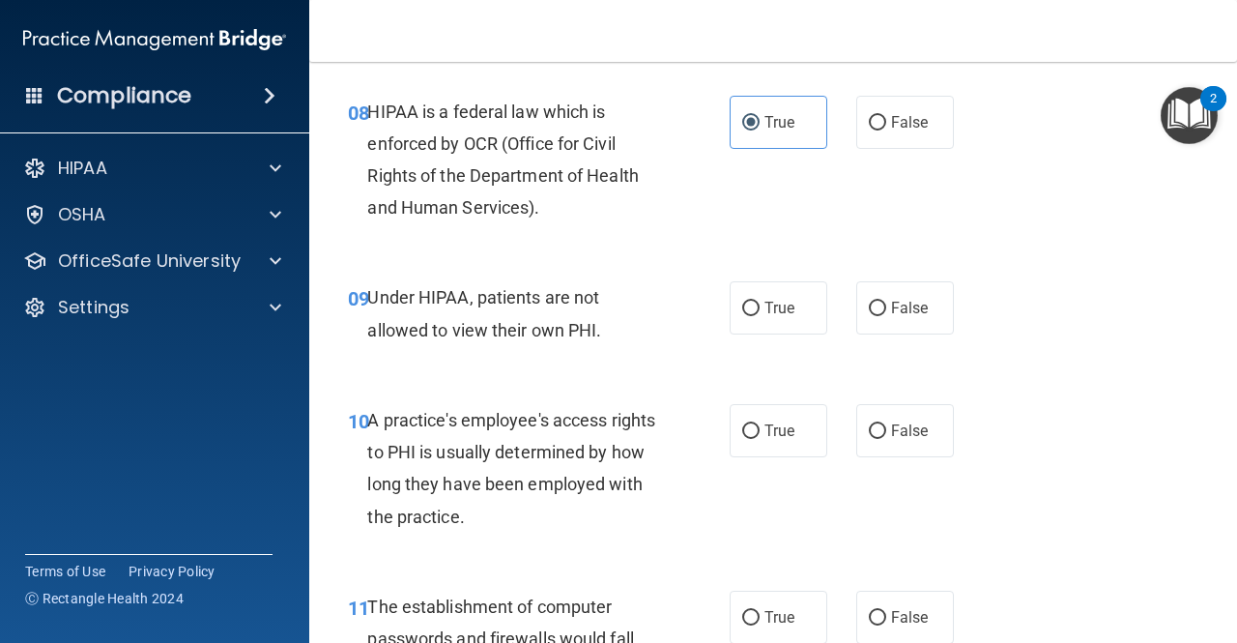
scroll to position [1525, 0]
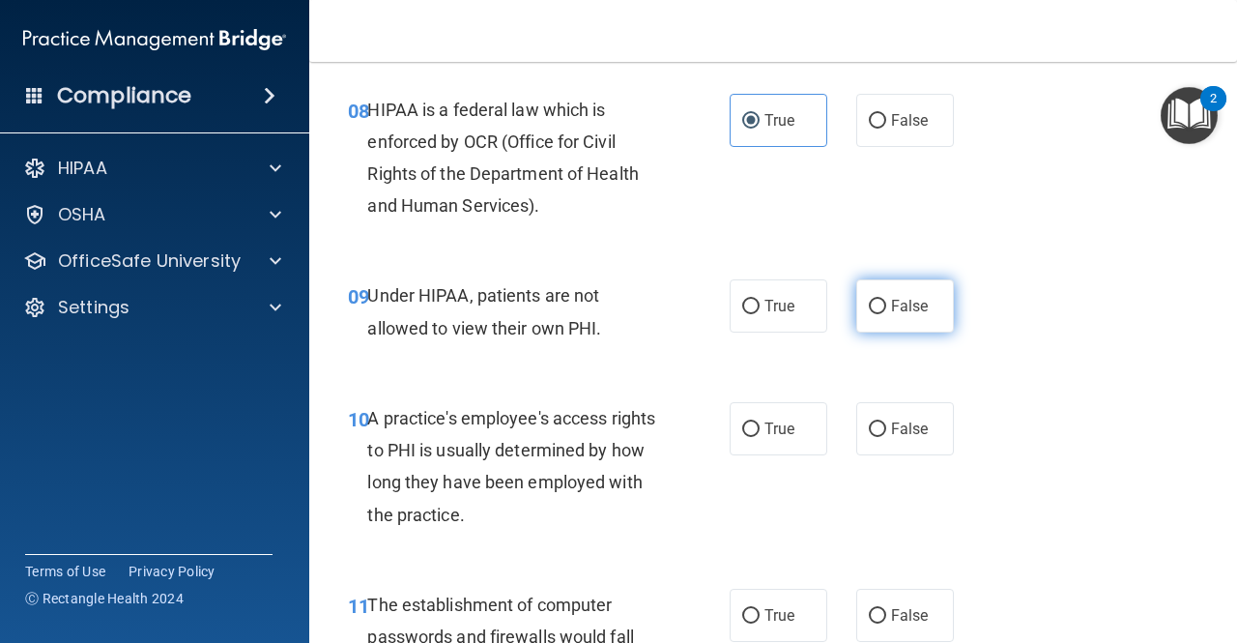
click at [862, 318] on label "False" at bounding box center [905, 305] width 98 height 53
click at [869, 314] on input "False" at bounding box center [877, 307] width 17 height 15
radio input "true"
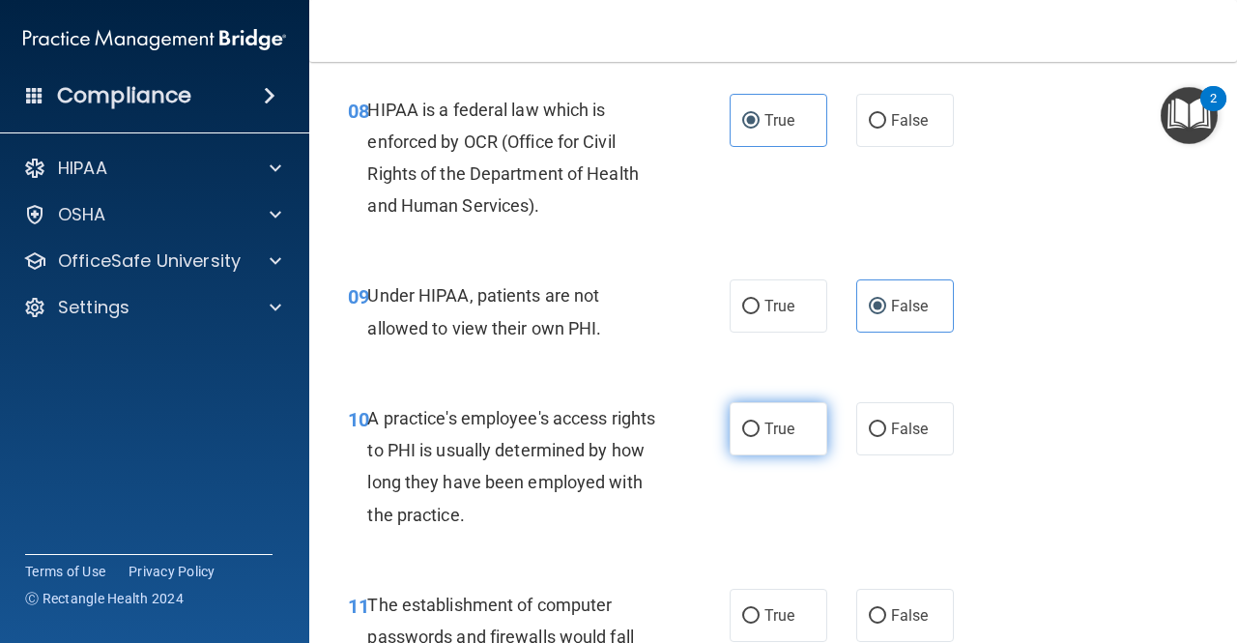
click at [750, 428] on input "True" at bounding box center [750, 429] width 17 height 15
radio input "true"
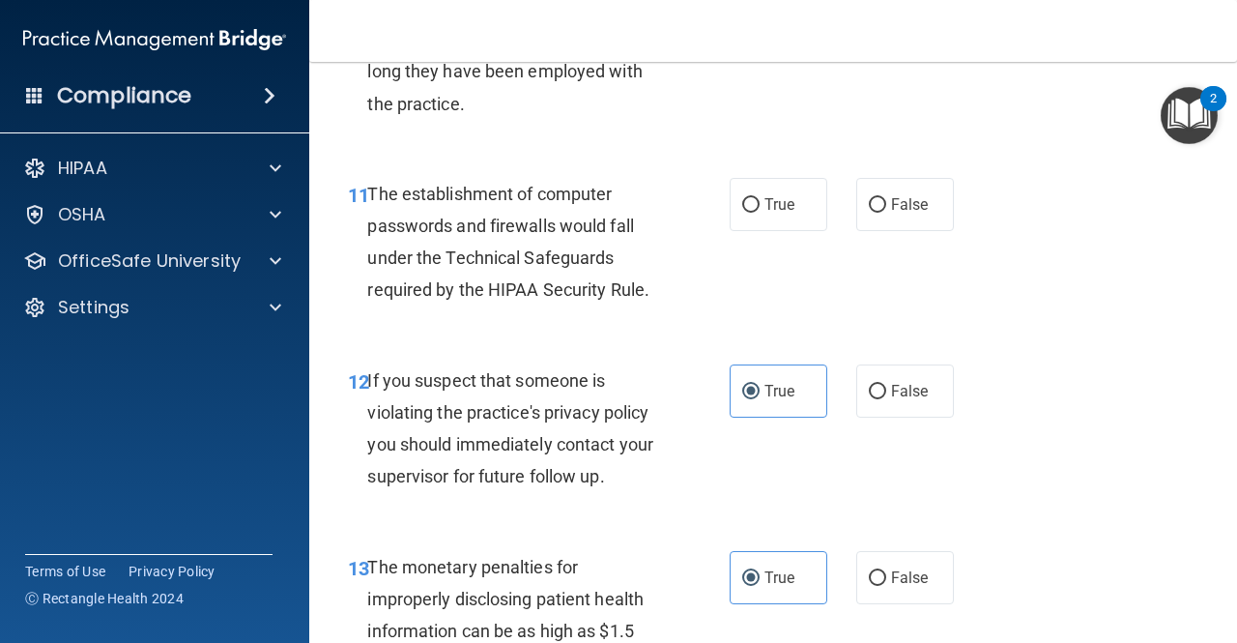
scroll to position [1937, 0]
click at [746, 199] on input "True" at bounding box center [750, 204] width 17 height 15
radio input "true"
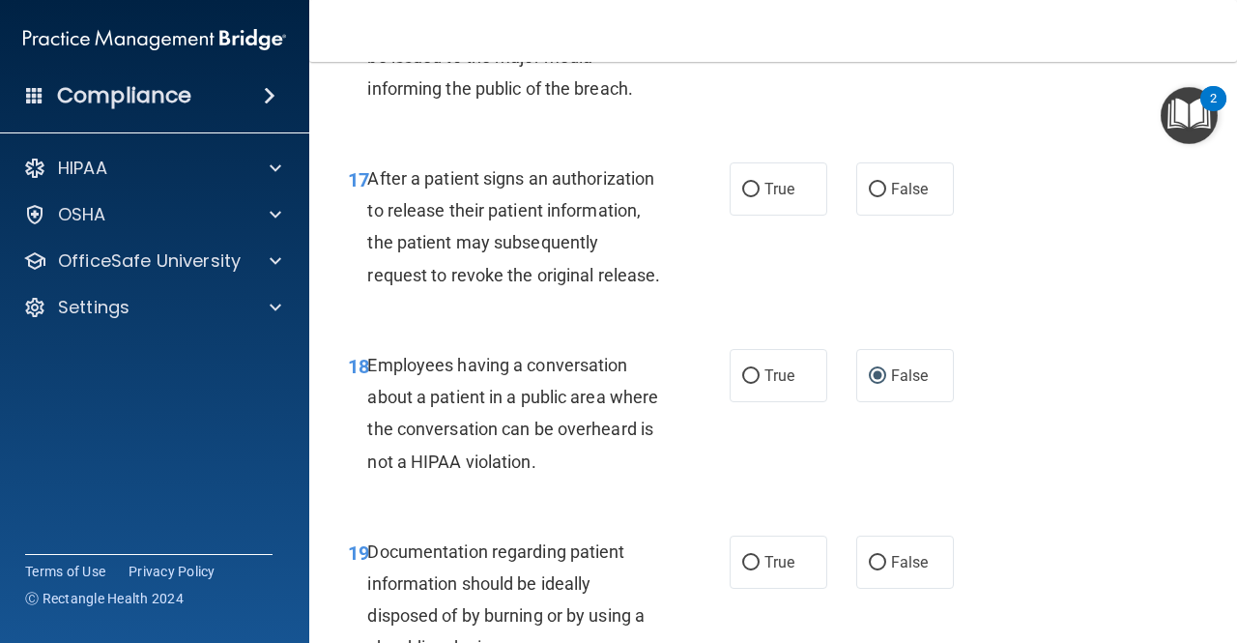
scroll to position [3086, 0]
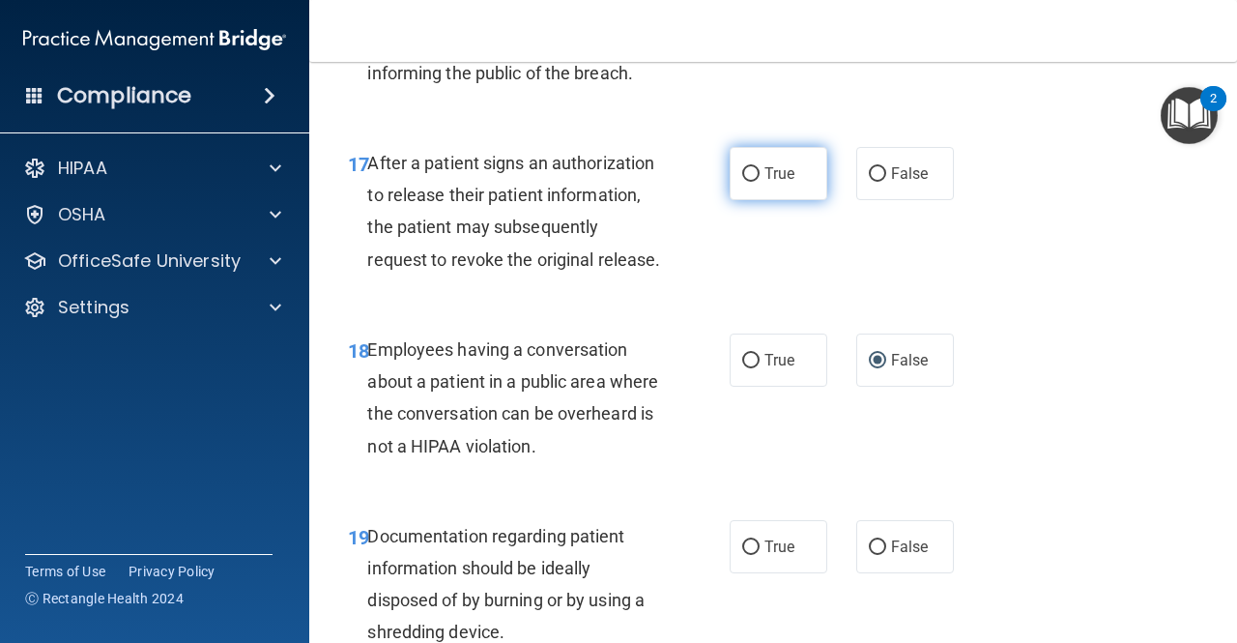
click at [772, 183] on span "True" at bounding box center [780, 173] width 30 height 18
click at [760, 182] on input "True" at bounding box center [750, 174] width 17 height 15
radio input "true"
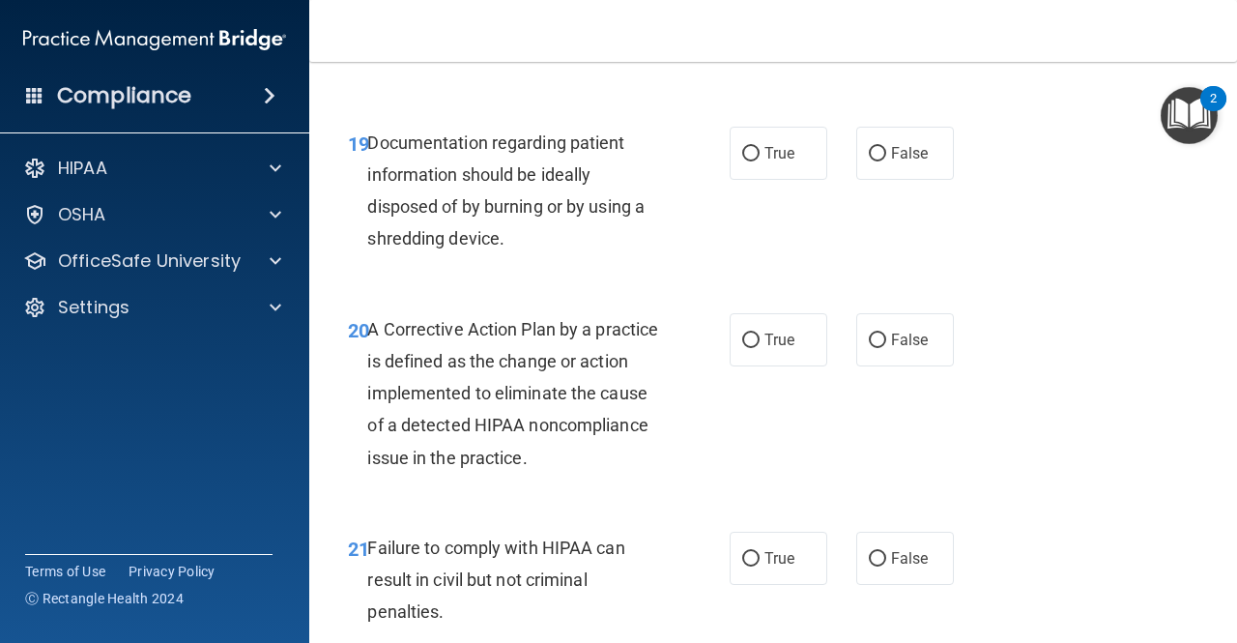
scroll to position [3480, 0]
click at [750, 160] on input "True" at bounding box center [750, 153] width 17 height 15
radio input "true"
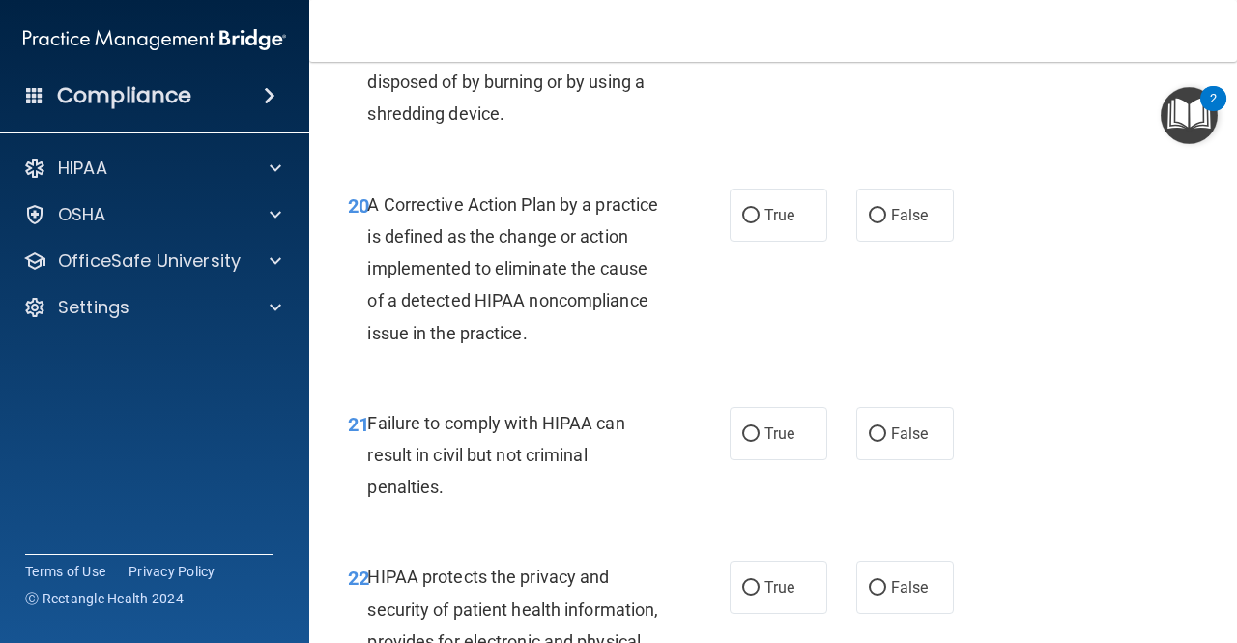
scroll to position [3605, 0]
click at [875, 459] on label "False" at bounding box center [905, 432] width 98 height 53
click at [875, 441] on input "False" at bounding box center [877, 433] width 17 height 15
radio input "true"
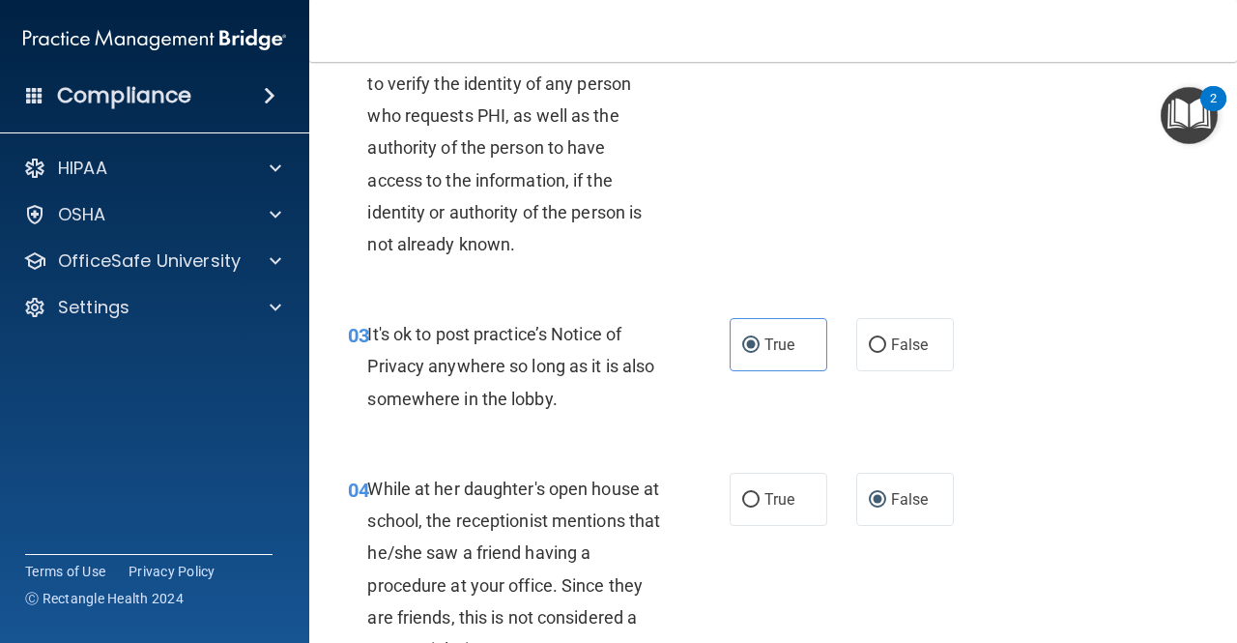
scroll to position [0, 0]
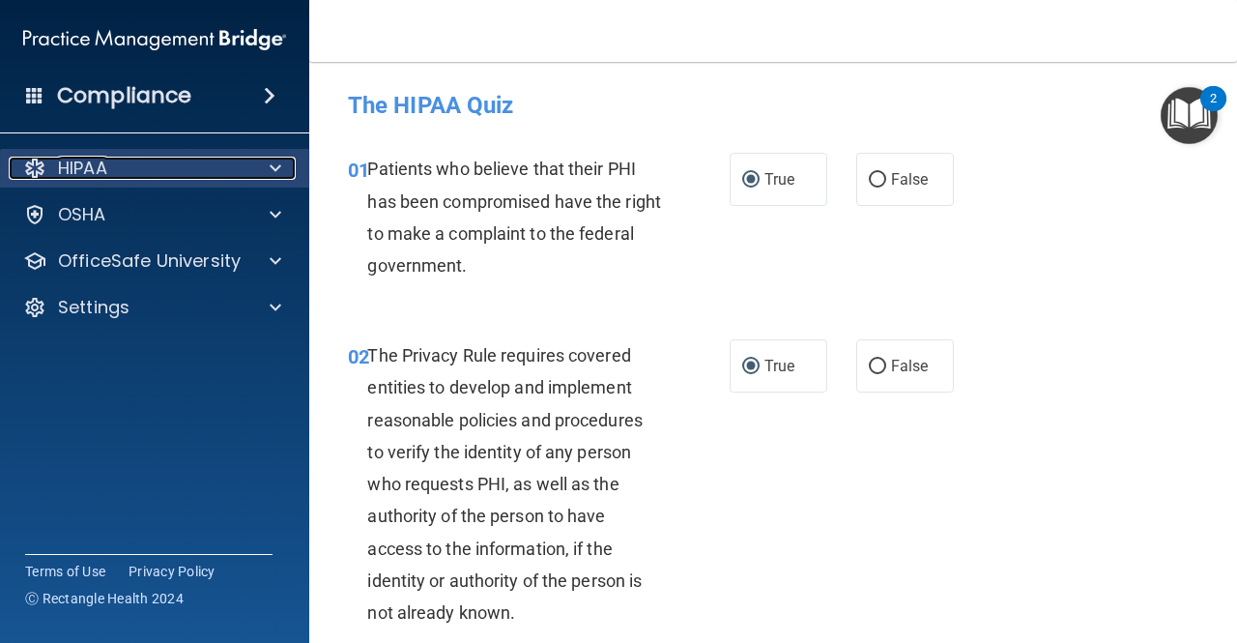
click at [279, 160] on span at bounding box center [276, 168] width 12 height 23
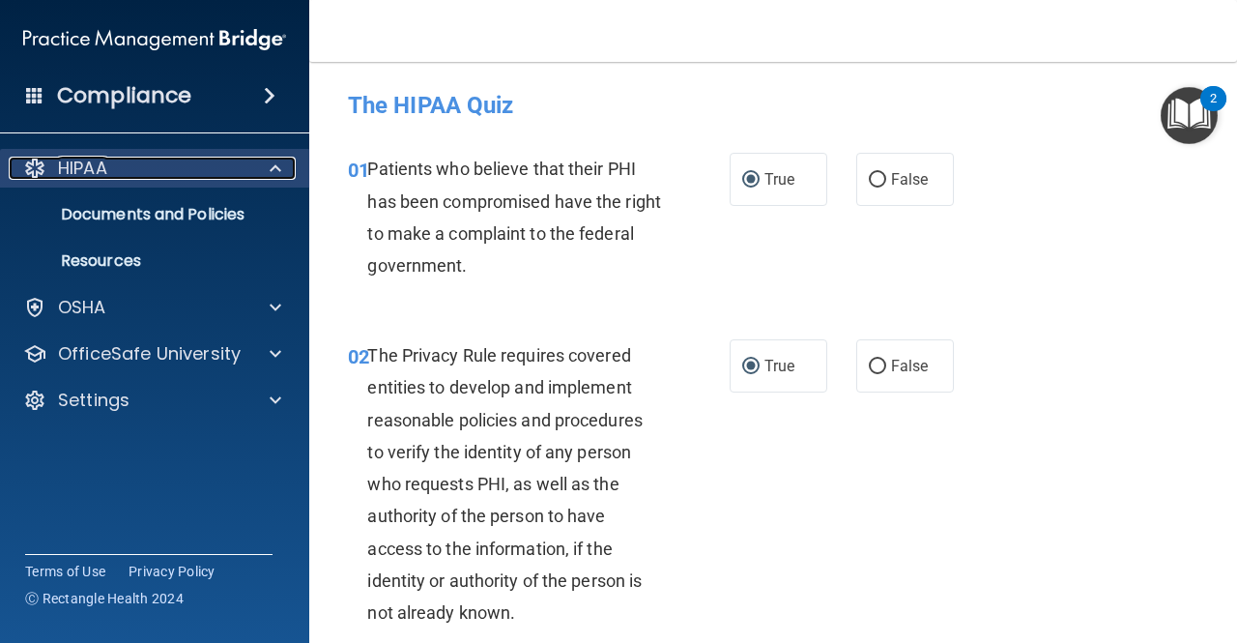
click at [280, 159] on span at bounding box center [276, 168] width 12 height 23
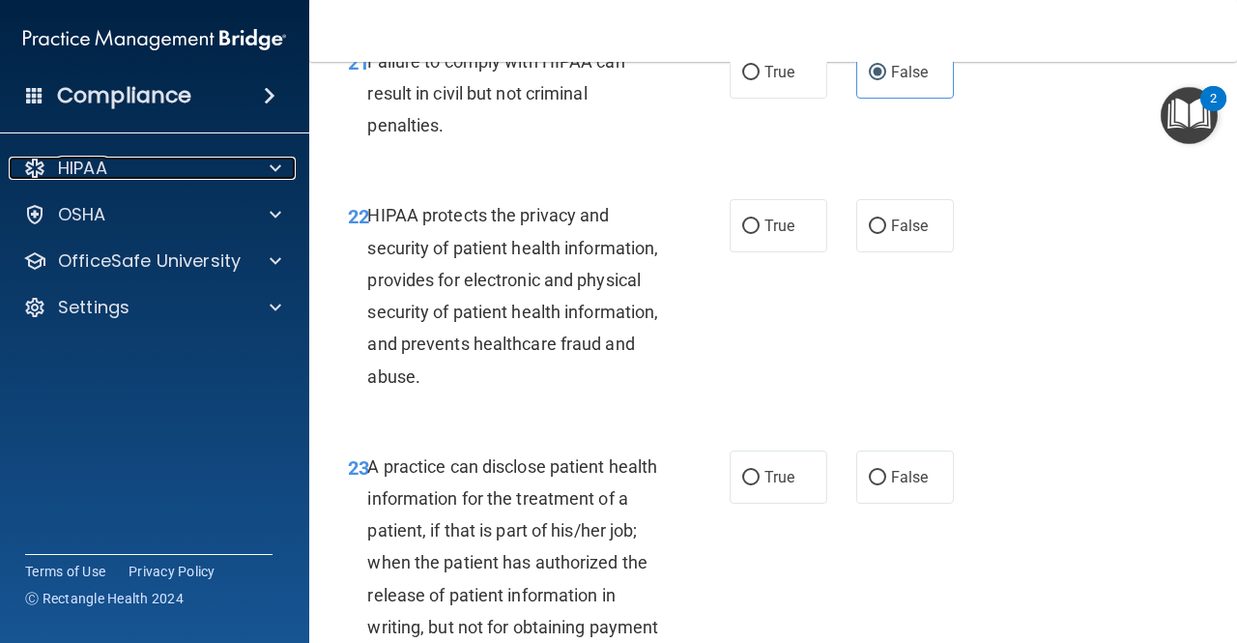
scroll to position [3968, 0]
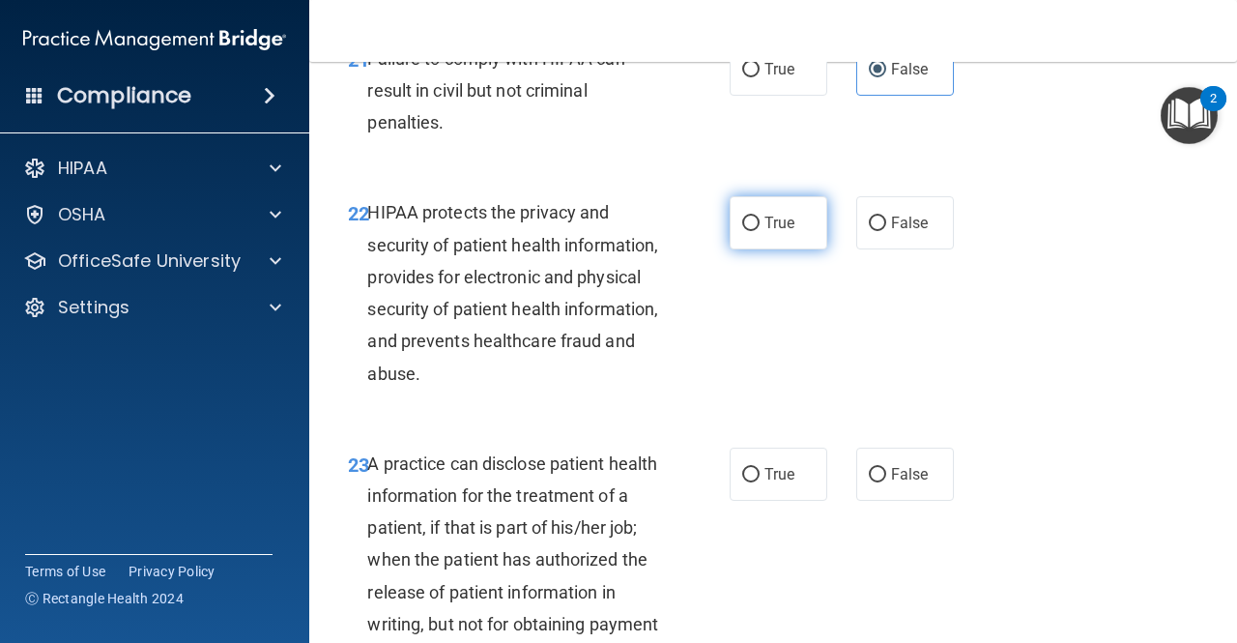
click at [744, 231] on input "True" at bounding box center [750, 224] width 17 height 15
radio input "true"
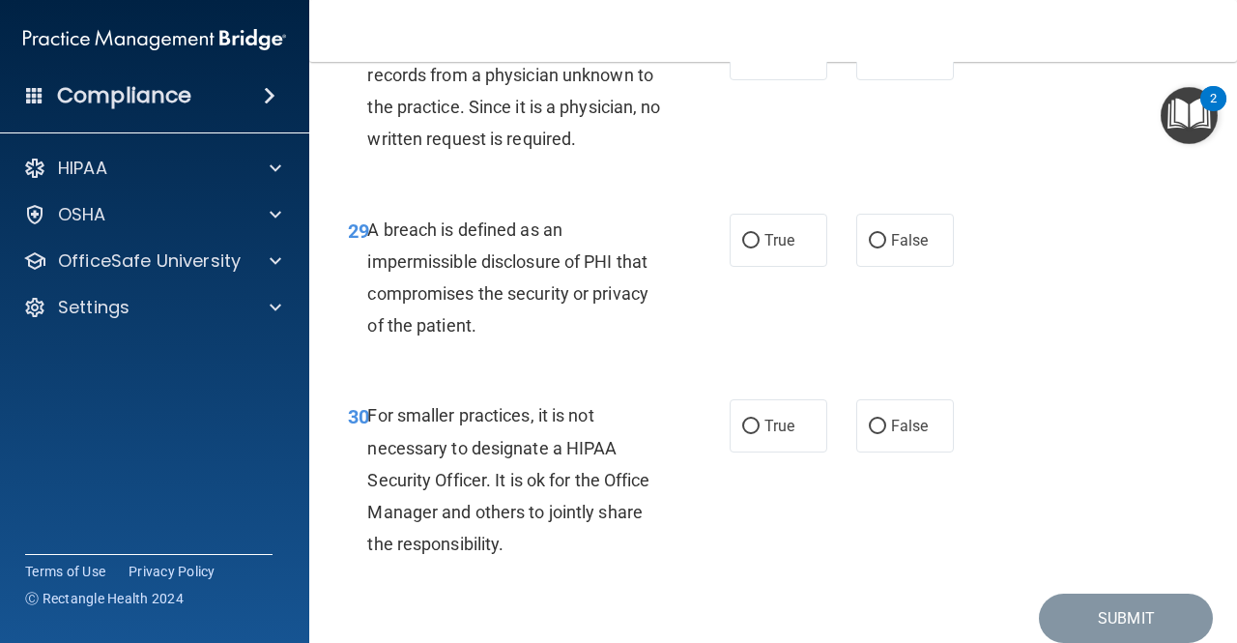
scroll to position [5541, 0]
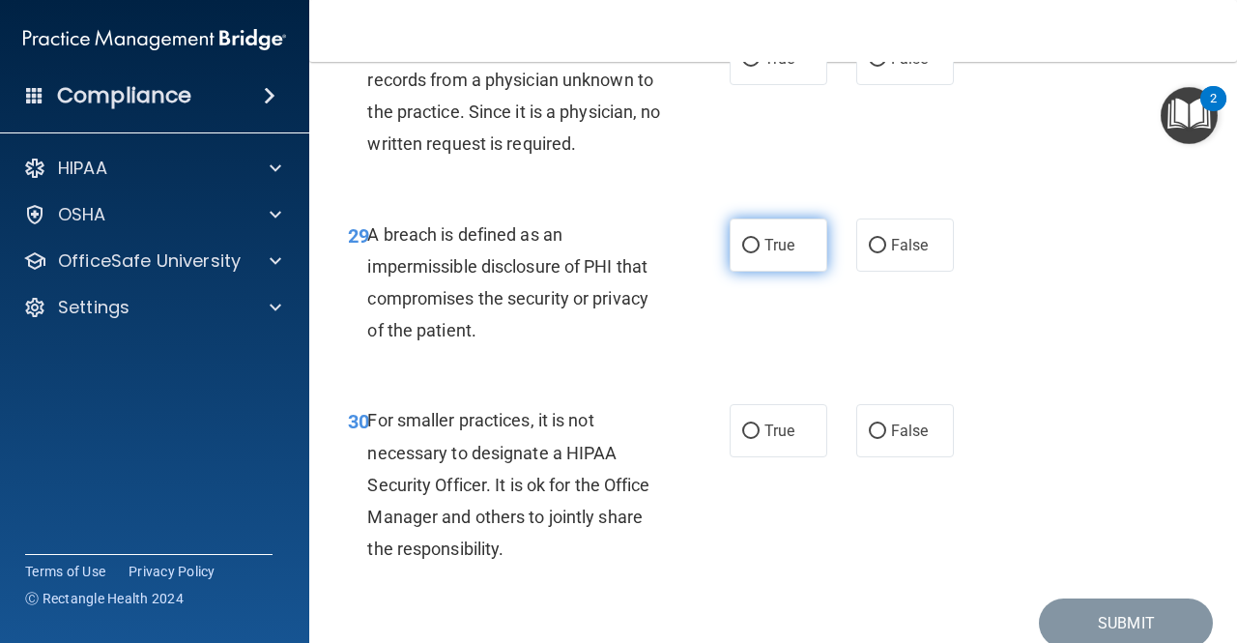
click at [742, 253] on input "True" at bounding box center [750, 246] width 17 height 15
radio input "true"
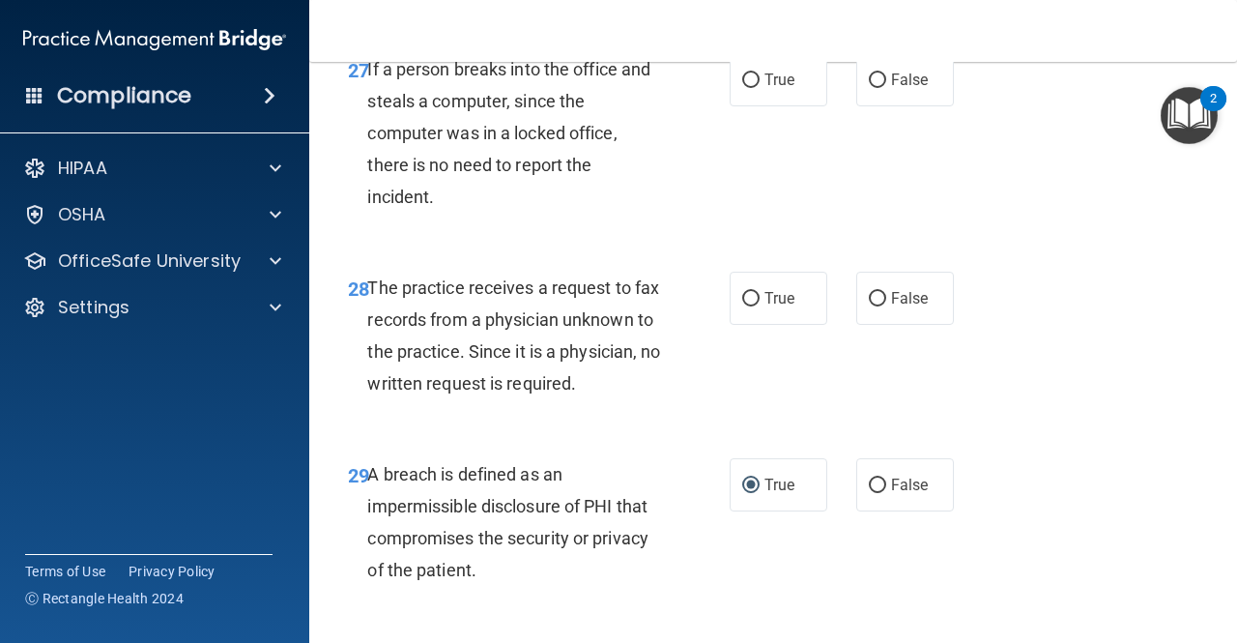
scroll to position [5298, 0]
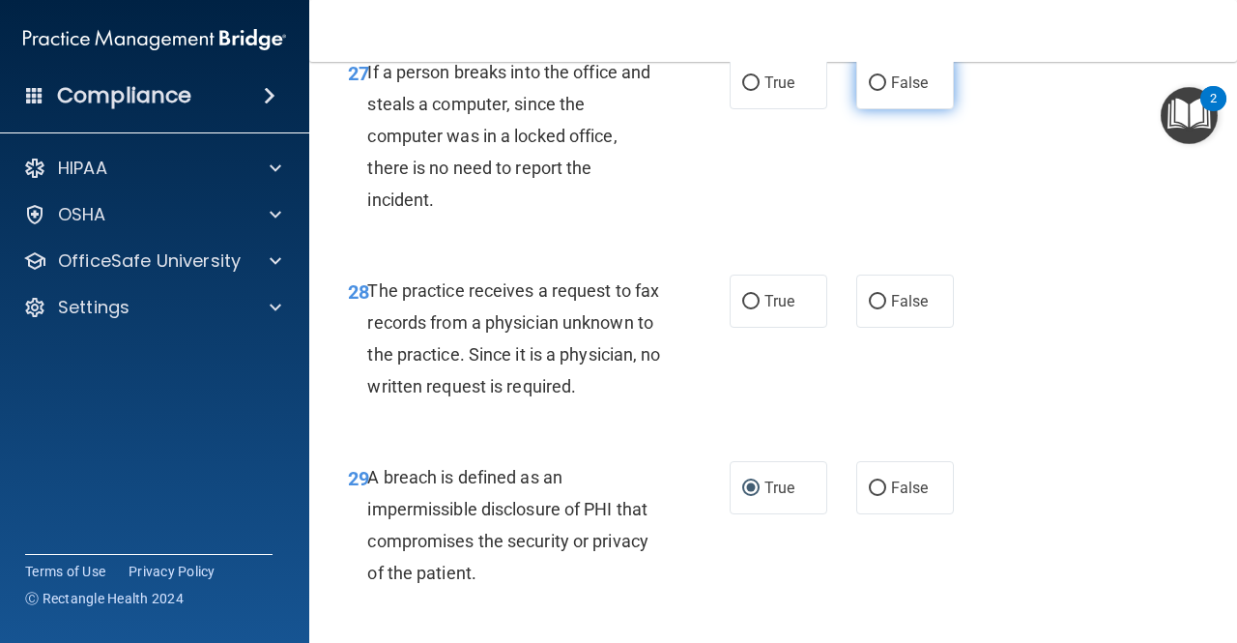
click at [870, 91] on input "False" at bounding box center [877, 83] width 17 height 15
radio input "true"
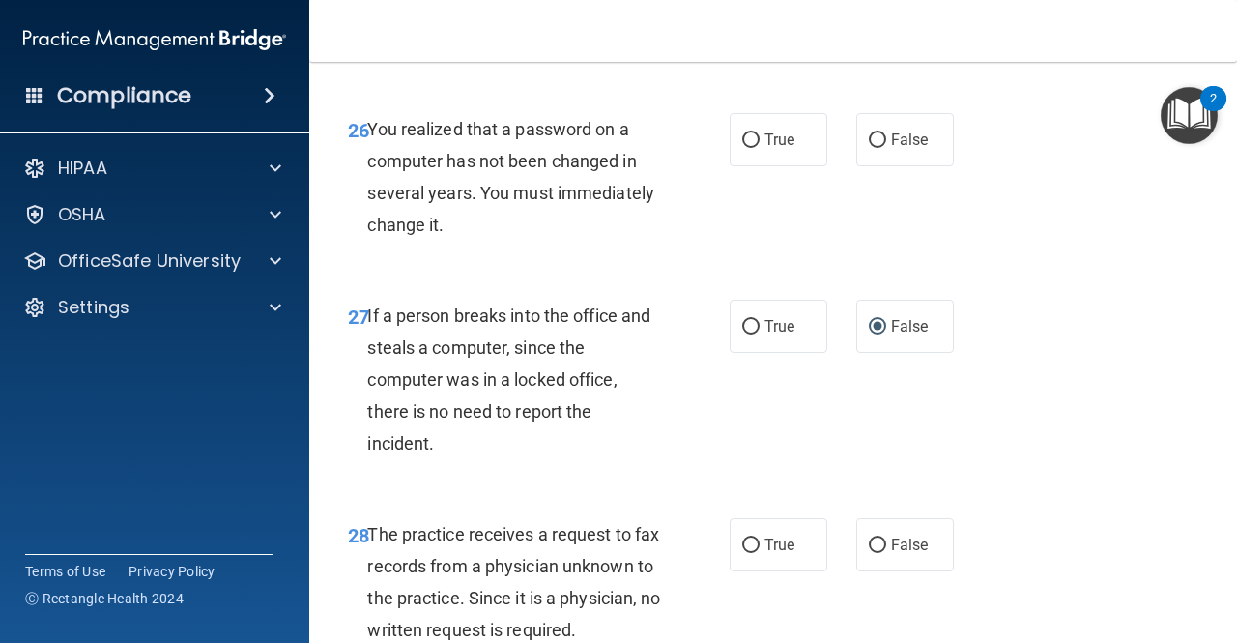
scroll to position [5053, 0]
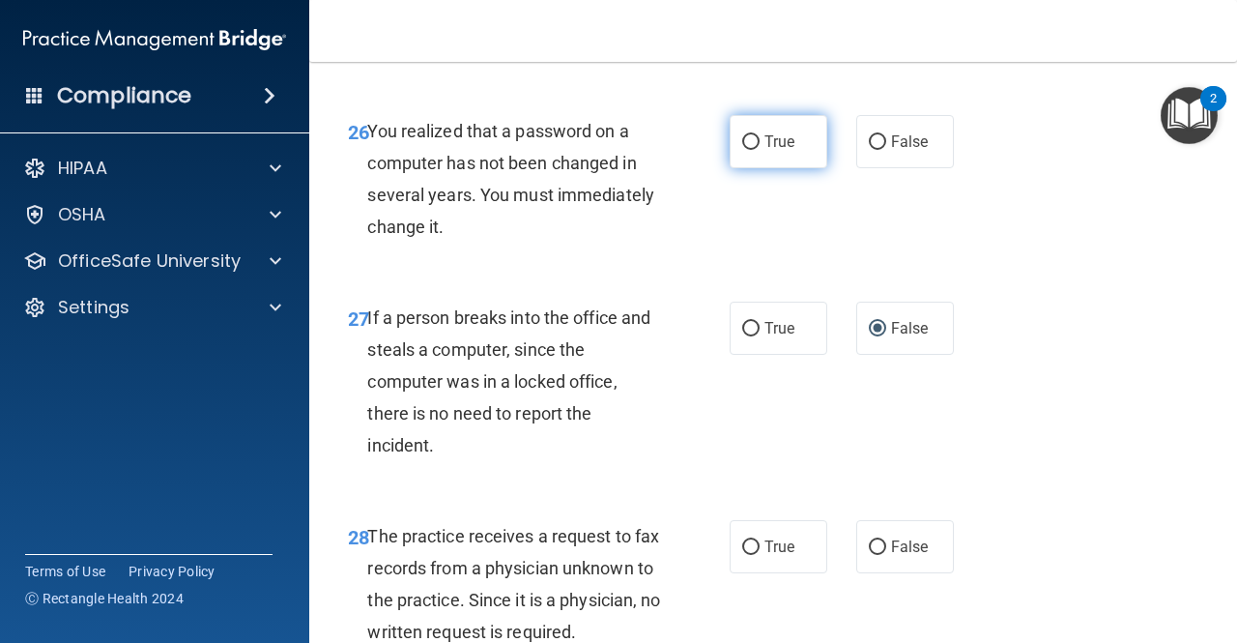
click at [768, 151] on span "True" at bounding box center [780, 141] width 30 height 18
click at [760, 150] on input "True" at bounding box center [750, 142] width 17 height 15
radio input "true"
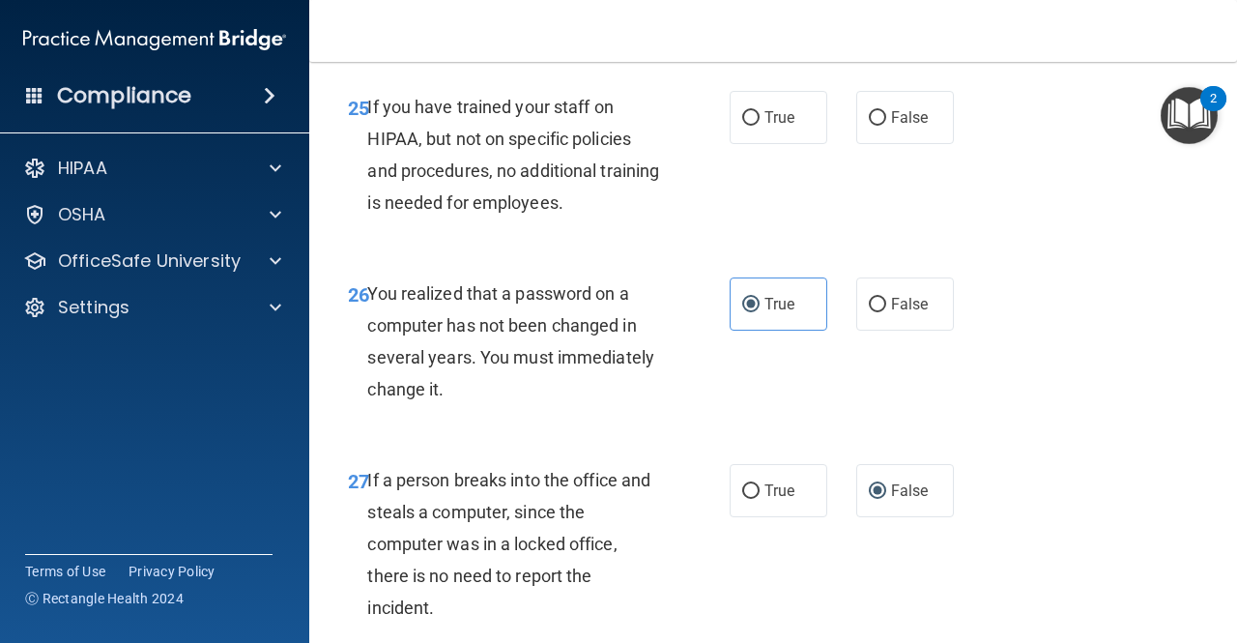
scroll to position [4882, 0]
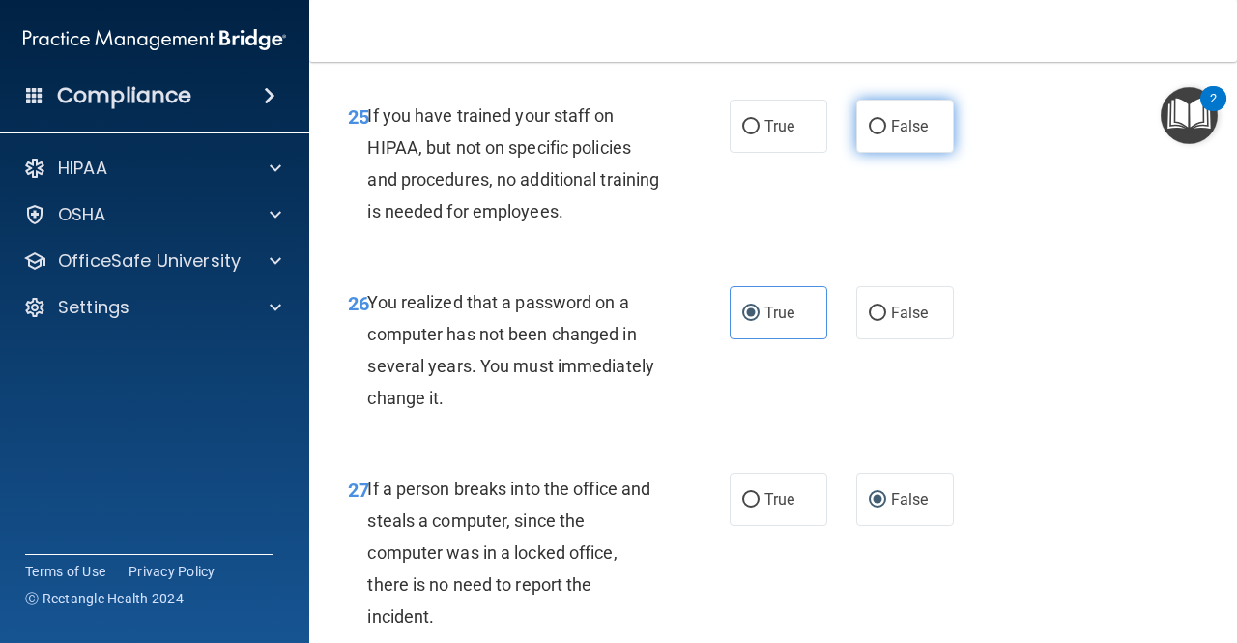
click at [869, 134] on input "False" at bounding box center [877, 127] width 17 height 15
radio input "true"
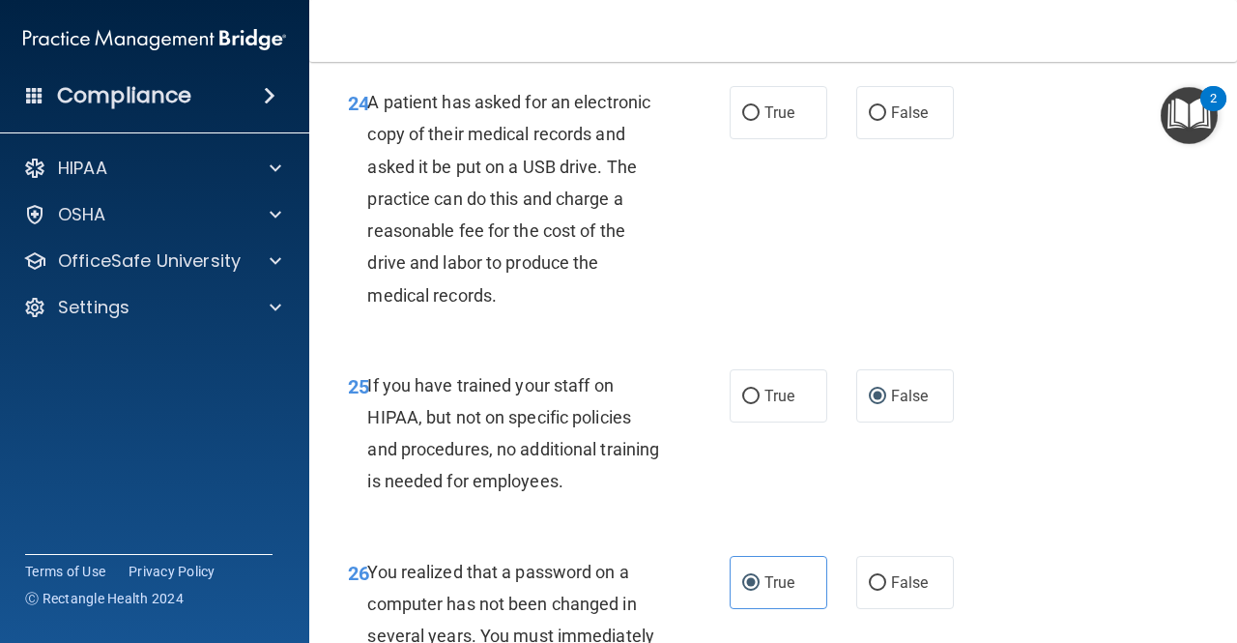
scroll to position [4611, 0]
click at [757, 140] on label "True" at bounding box center [779, 113] width 98 height 53
click at [757, 122] on input "True" at bounding box center [750, 114] width 17 height 15
radio input "true"
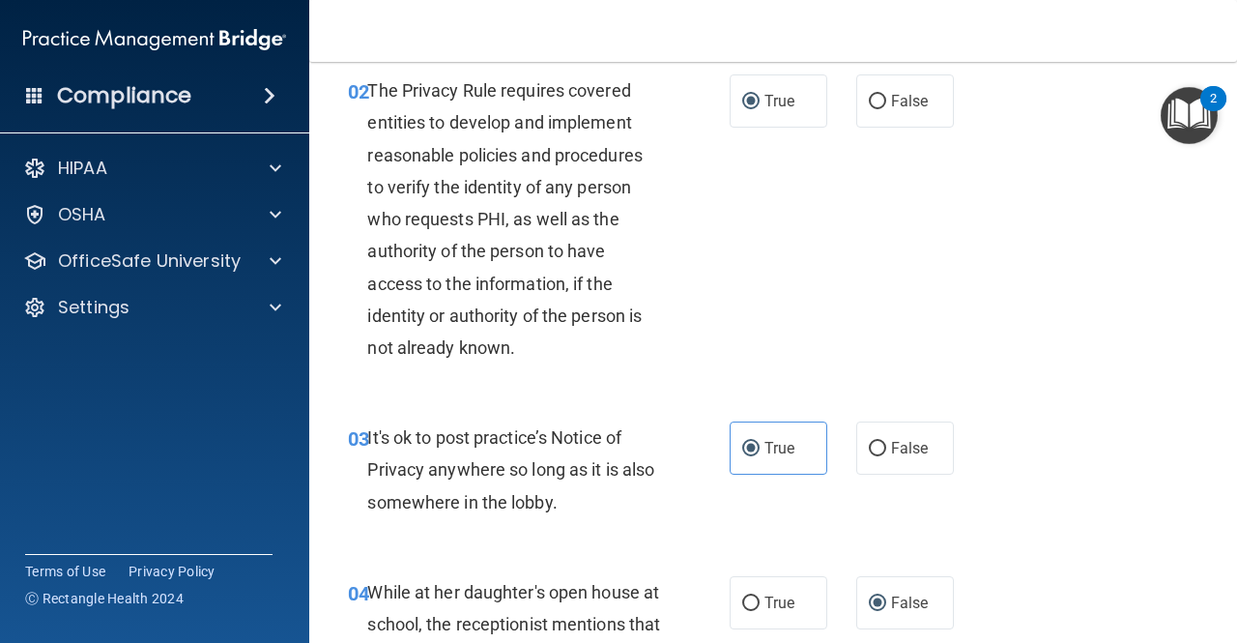
scroll to position [325, 0]
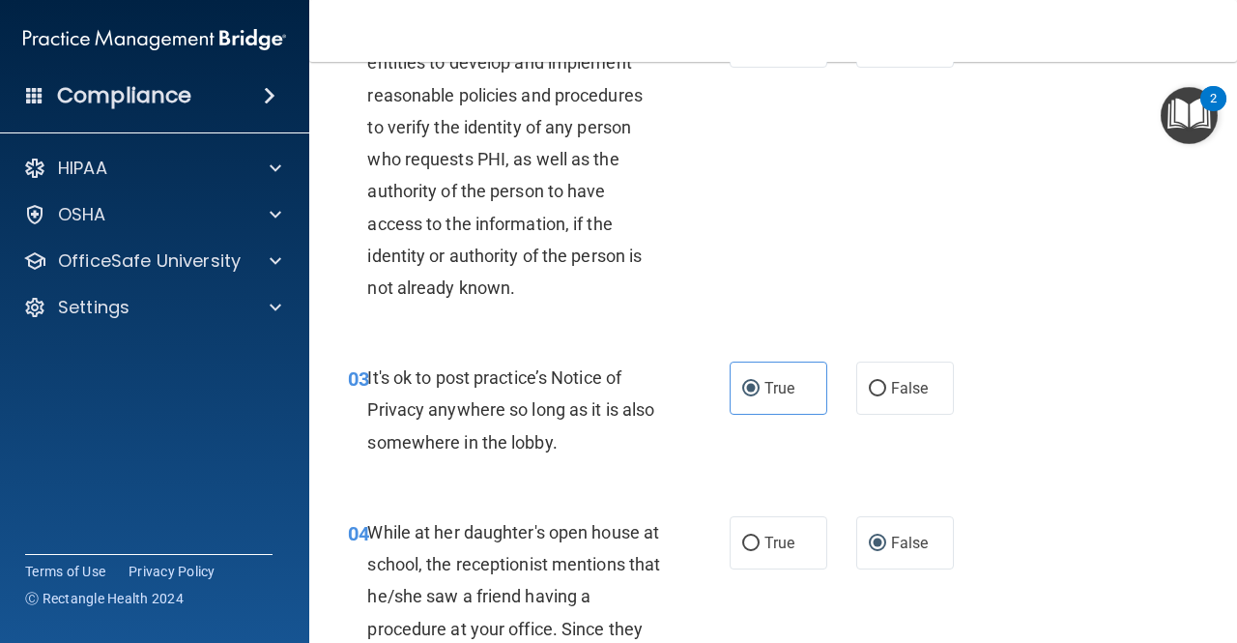
click at [666, 266] on div "The Privacy Rule requires covered entities to develop and implement reasonable …" at bounding box center [521, 159] width 308 height 289
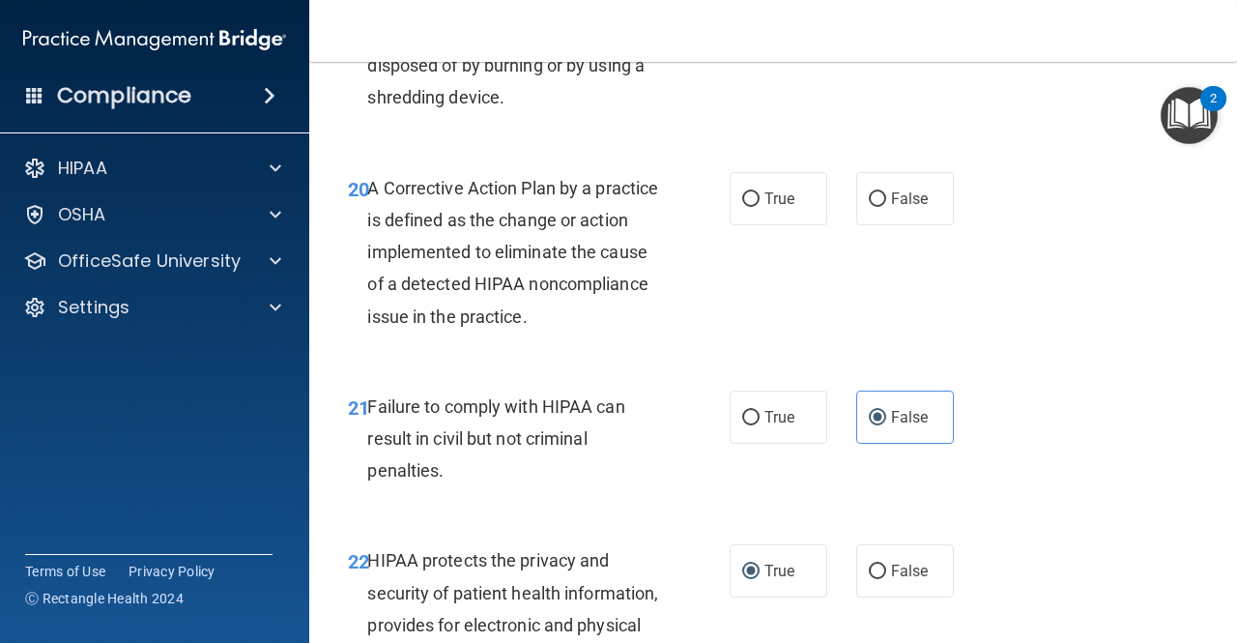
scroll to position [3621, 0]
click at [746, 206] on input "True" at bounding box center [750, 198] width 17 height 15
radio input "true"
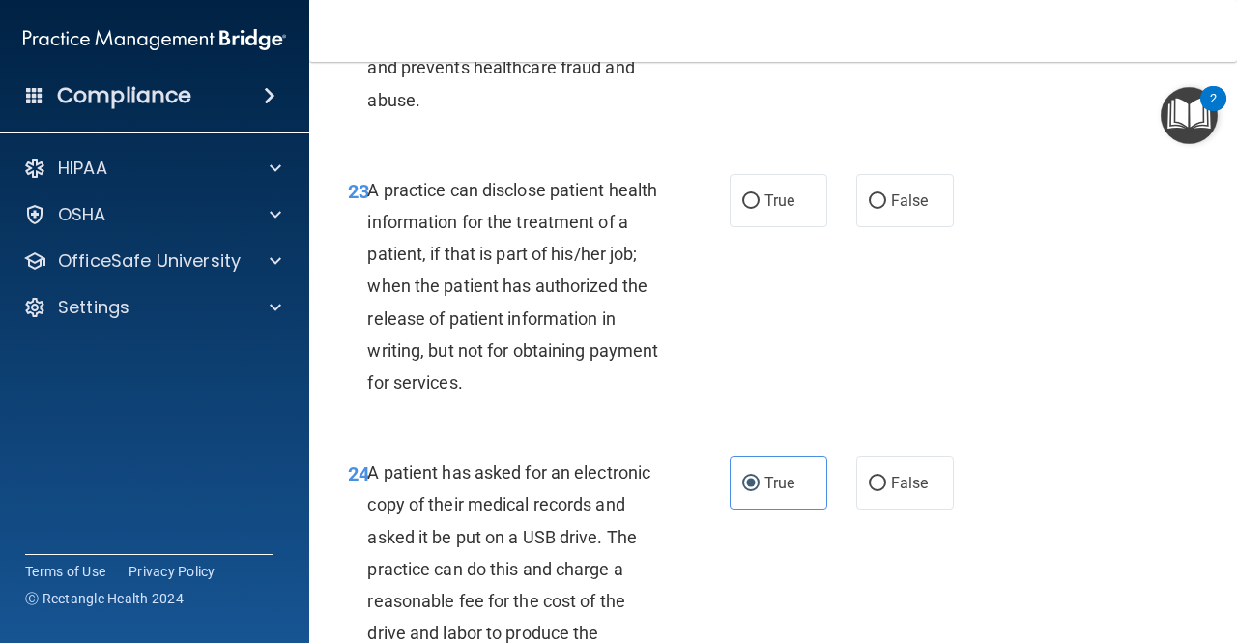
scroll to position [4241, 0]
click at [869, 210] on input "False" at bounding box center [877, 202] width 17 height 15
radio input "true"
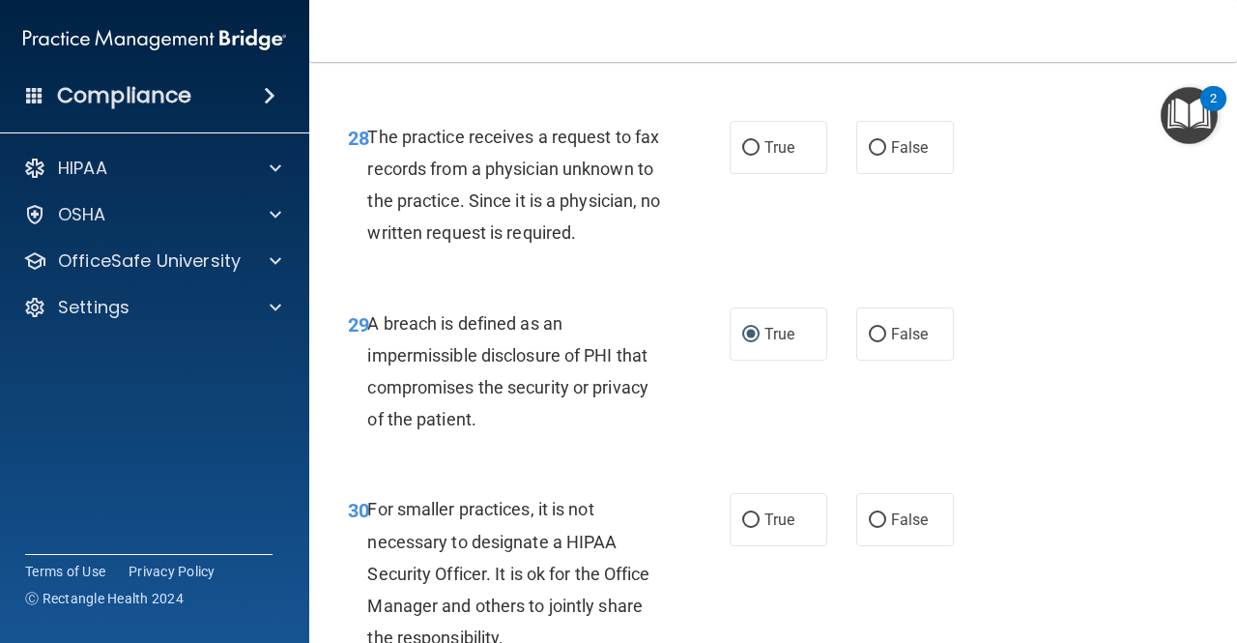
scroll to position [5453, 0]
click at [748, 173] on label "True" at bounding box center [779, 146] width 98 height 53
click at [748, 155] on input "True" at bounding box center [750, 147] width 17 height 15
radio input "true"
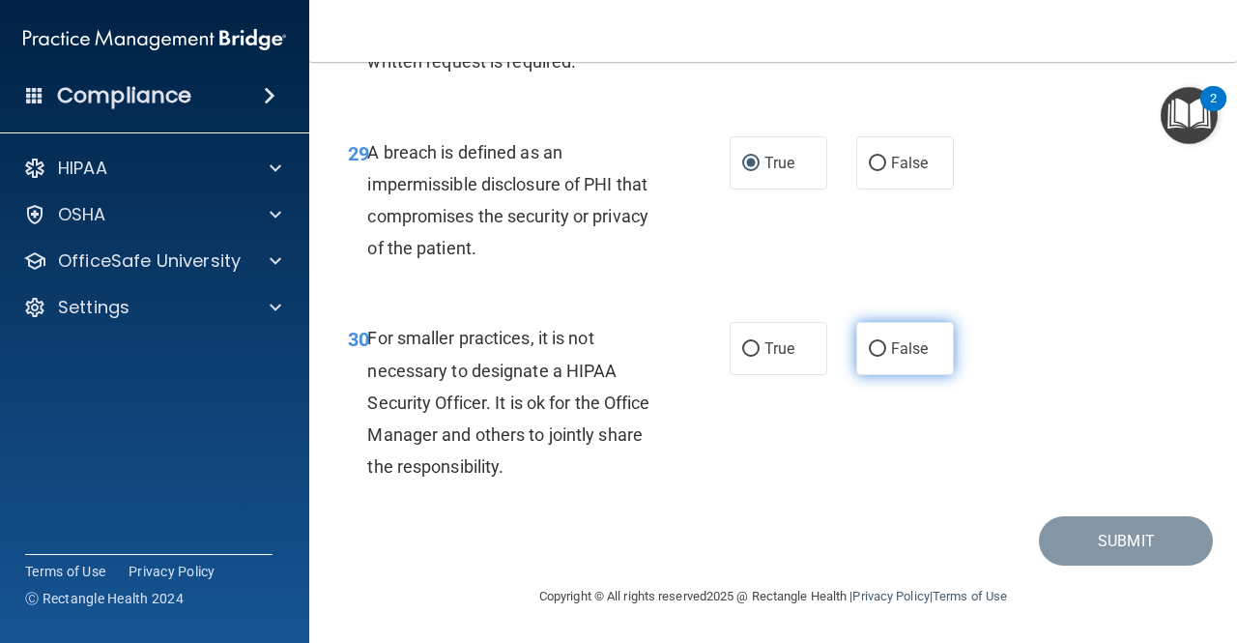
click at [878, 355] on label "False" at bounding box center [905, 348] width 98 height 53
click at [878, 355] on input "False" at bounding box center [877, 349] width 17 height 15
radio input "true"
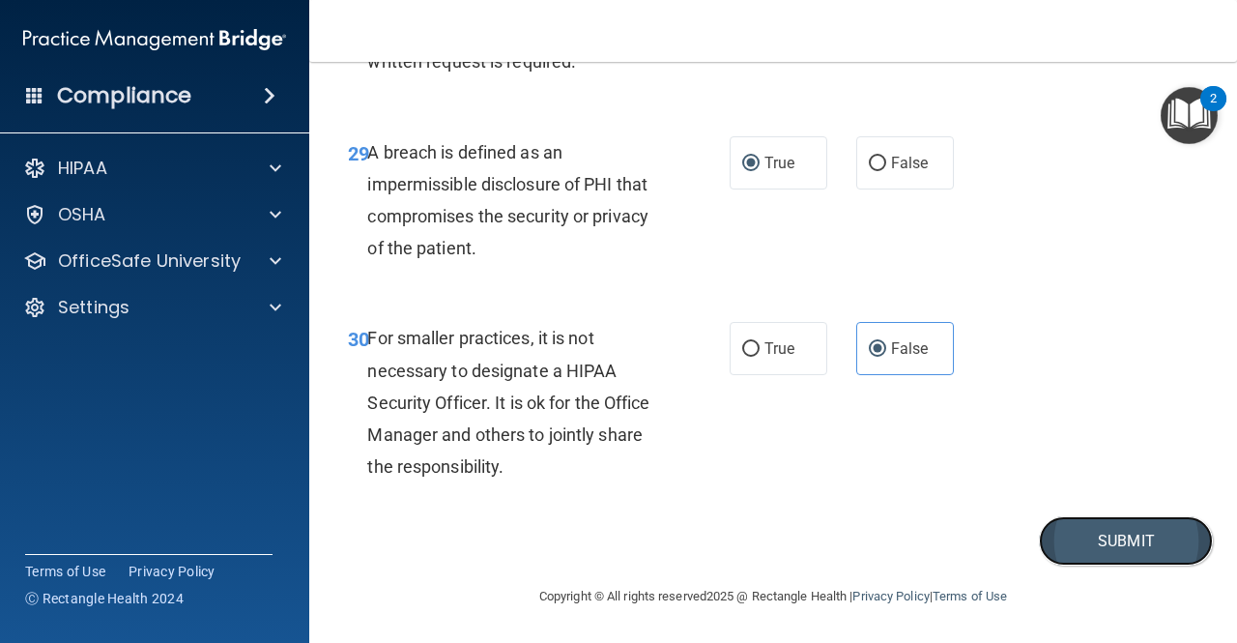
click at [1042, 528] on button "Submit" at bounding box center [1126, 540] width 174 height 49
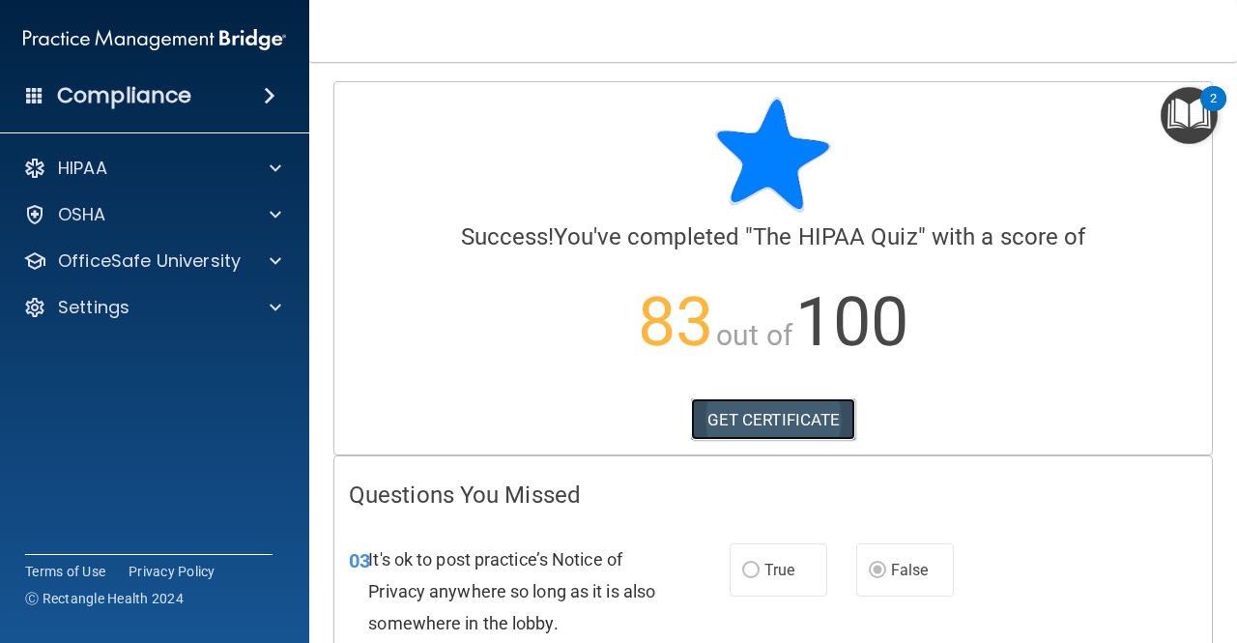
click at [782, 426] on link "GET CERTIFICATE" at bounding box center [773, 419] width 165 height 43
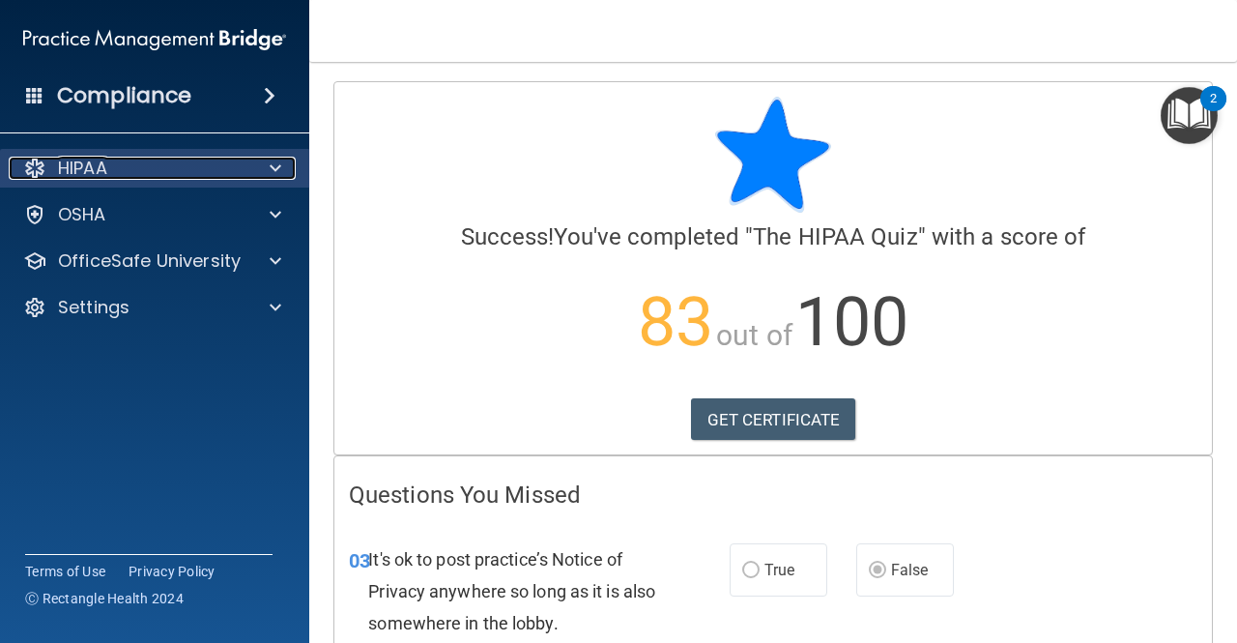
click at [199, 171] on div "HIPAA" at bounding box center [129, 168] width 240 height 23
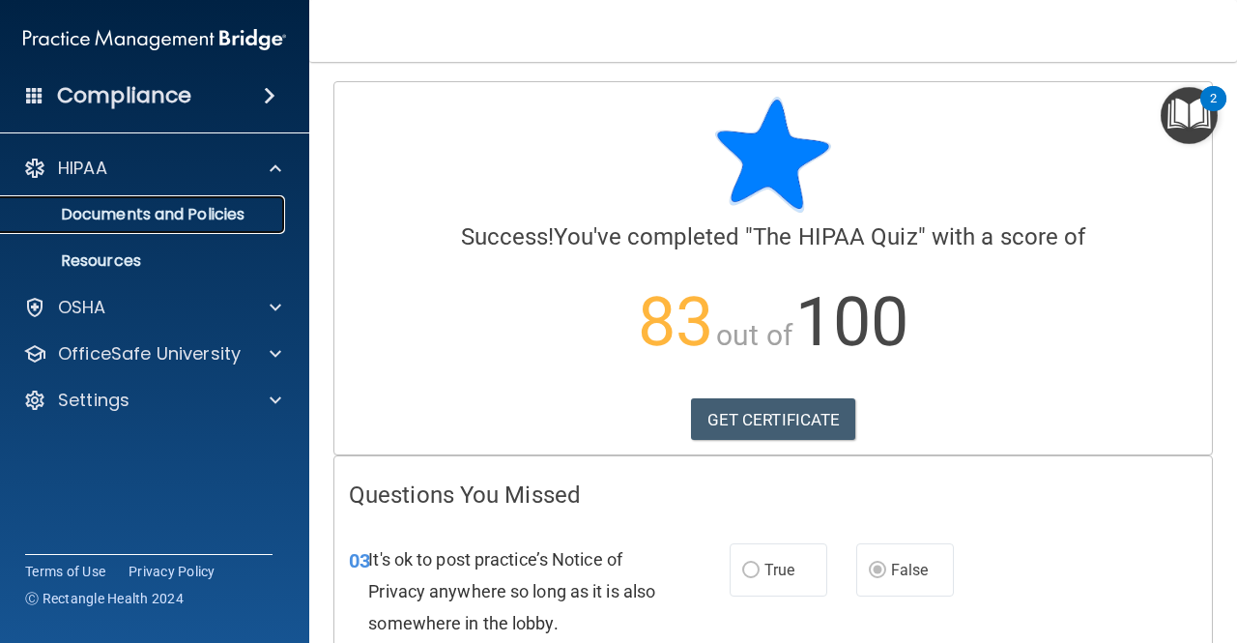
click at [159, 218] on p "Documents and Policies" at bounding box center [145, 214] width 264 height 19
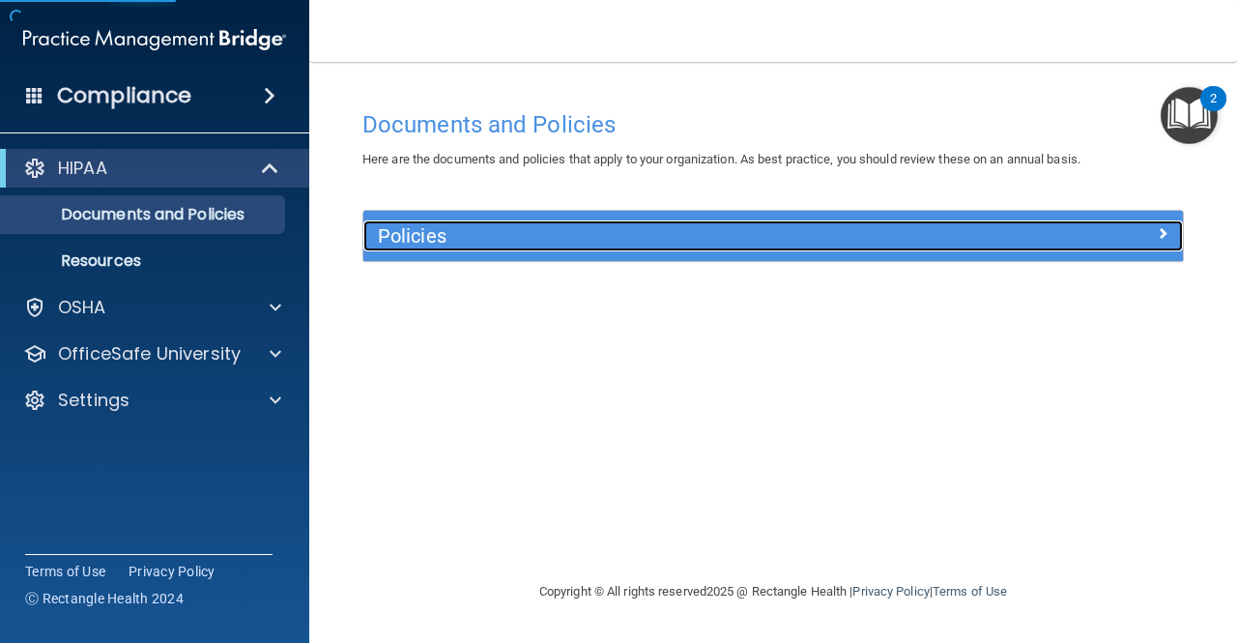
click at [406, 229] on h5 "Policies" at bounding box center [671, 235] width 586 height 21
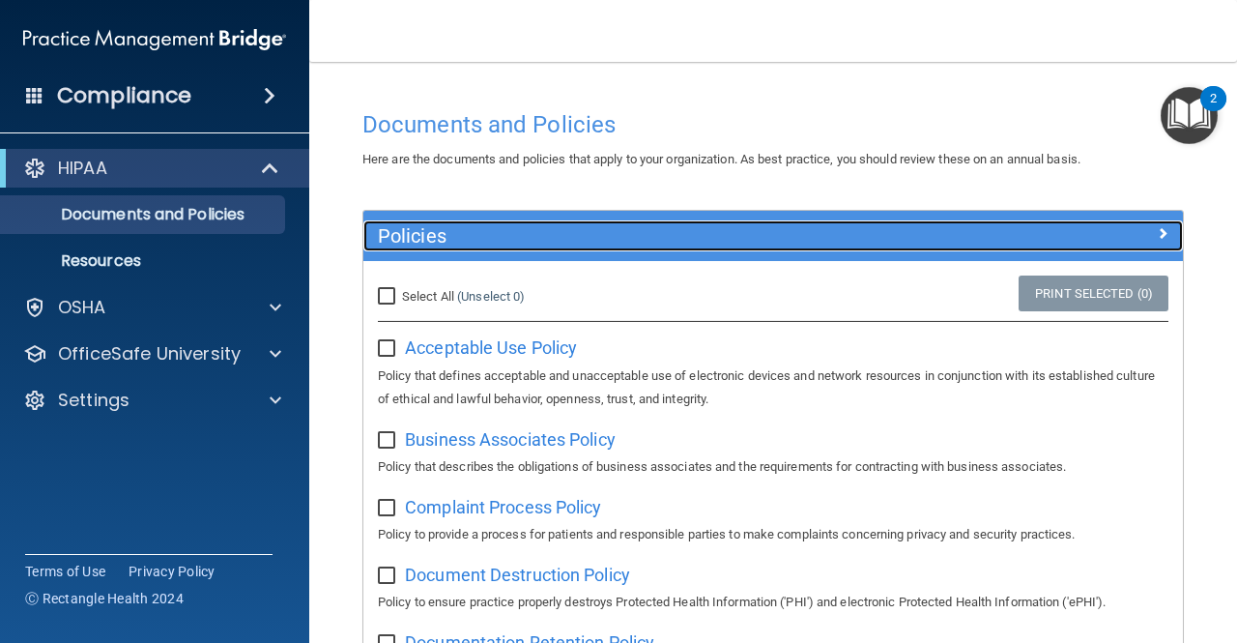
click at [406, 229] on h5 "Policies" at bounding box center [671, 235] width 586 height 21
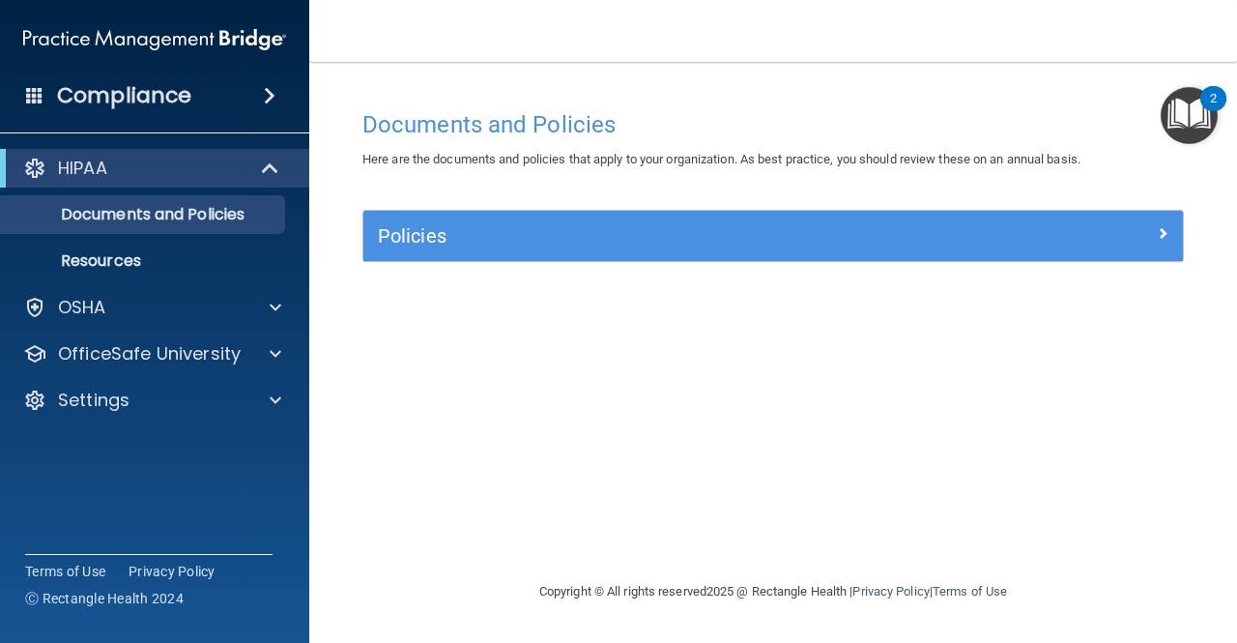
click at [264, 102] on span at bounding box center [270, 95] width 12 height 23
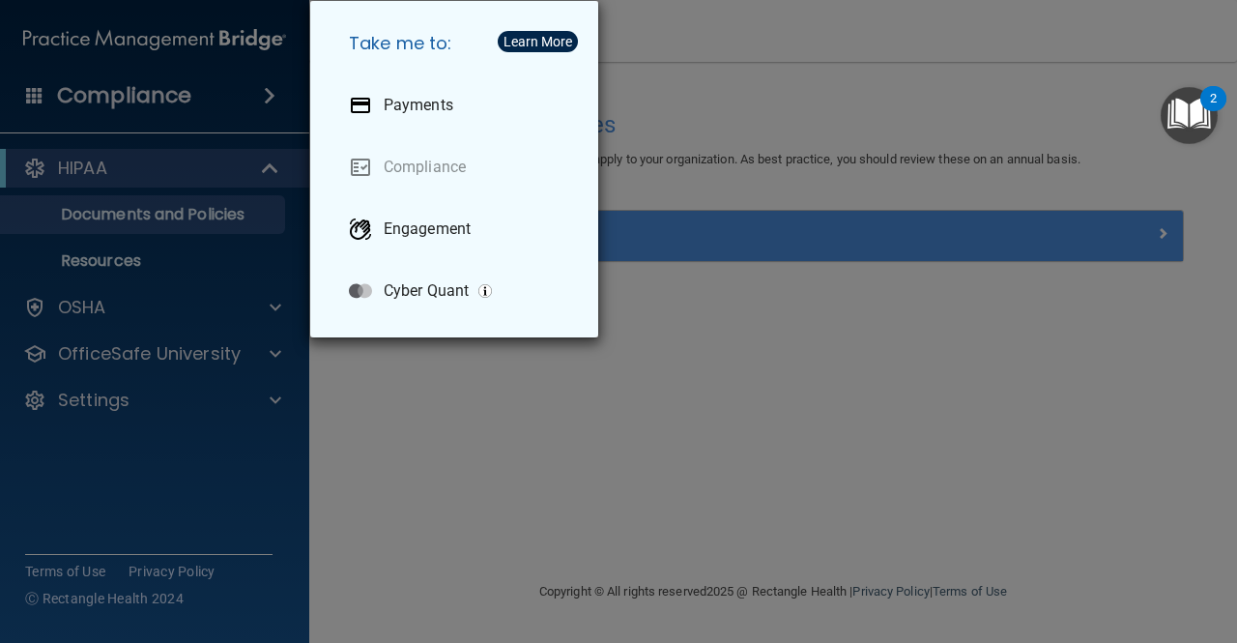
click at [257, 99] on div "Take me to: Payments Compliance Engagement Cyber Quant" at bounding box center [618, 321] width 1237 height 643
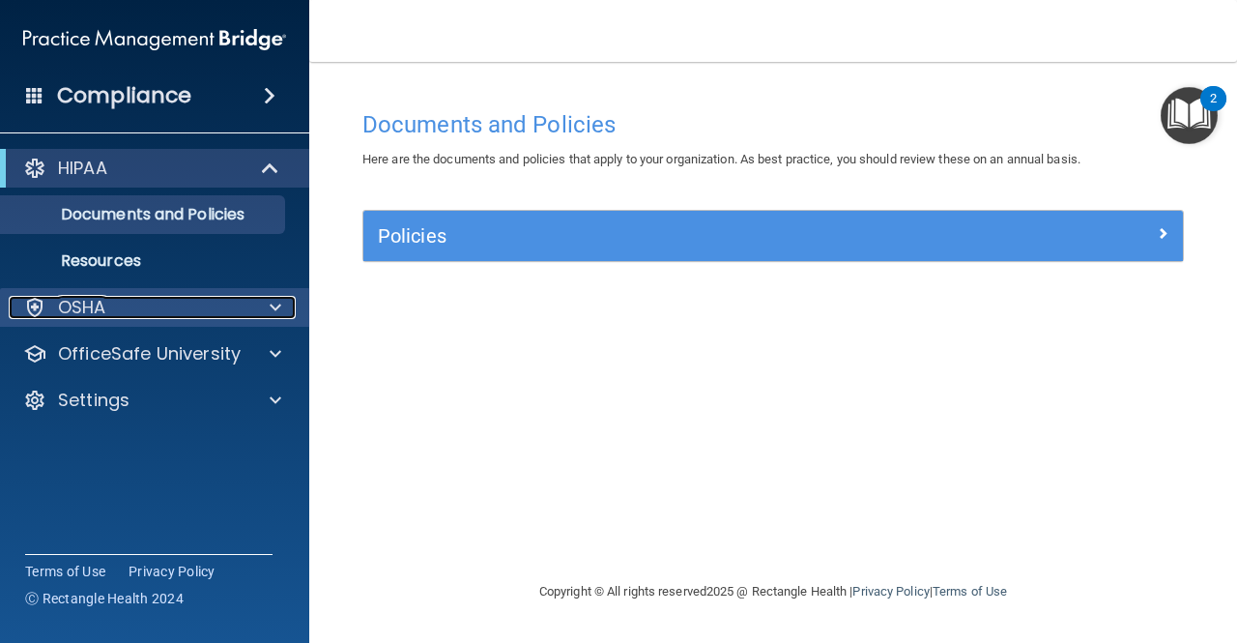
click at [131, 318] on div "OSHA" at bounding box center [129, 307] width 240 height 23
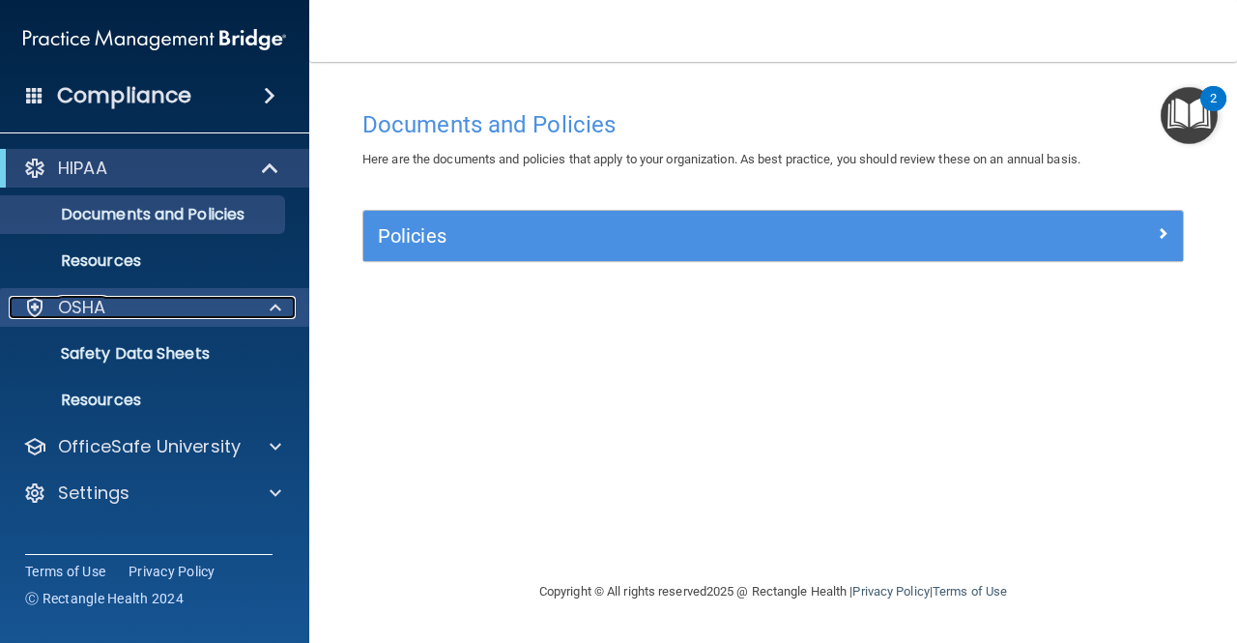
click at [131, 318] on div "OSHA" at bounding box center [129, 307] width 240 height 23
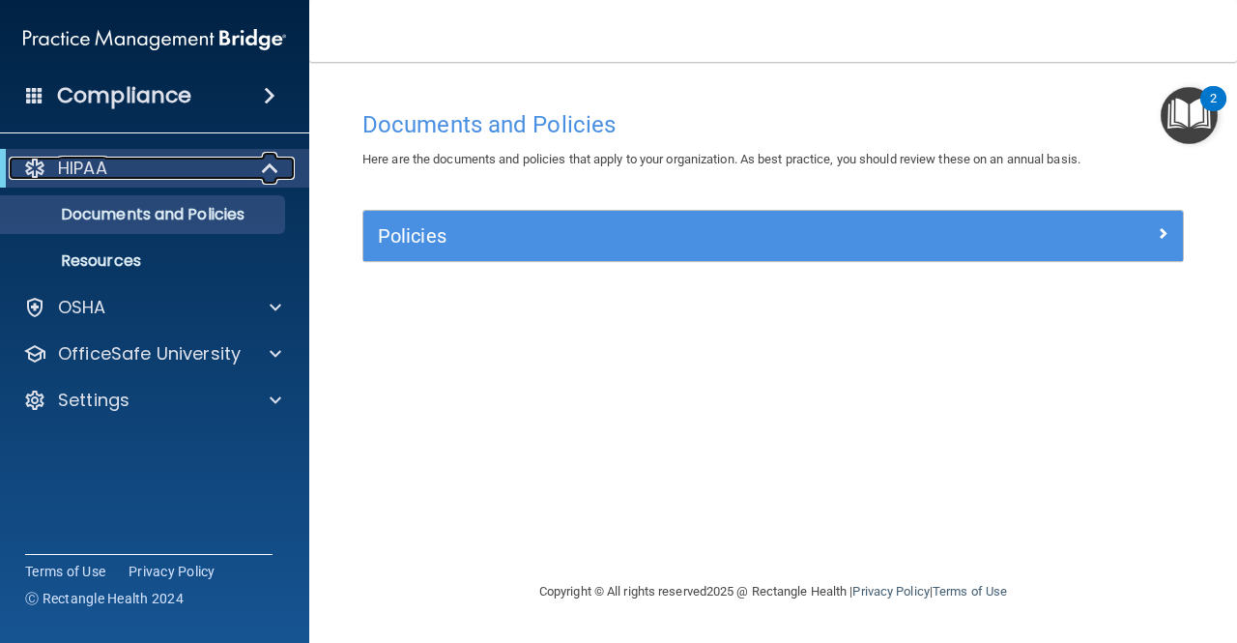
click at [112, 168] on div "HIPAA" at bounding box center [128, 168] width 239 height 23
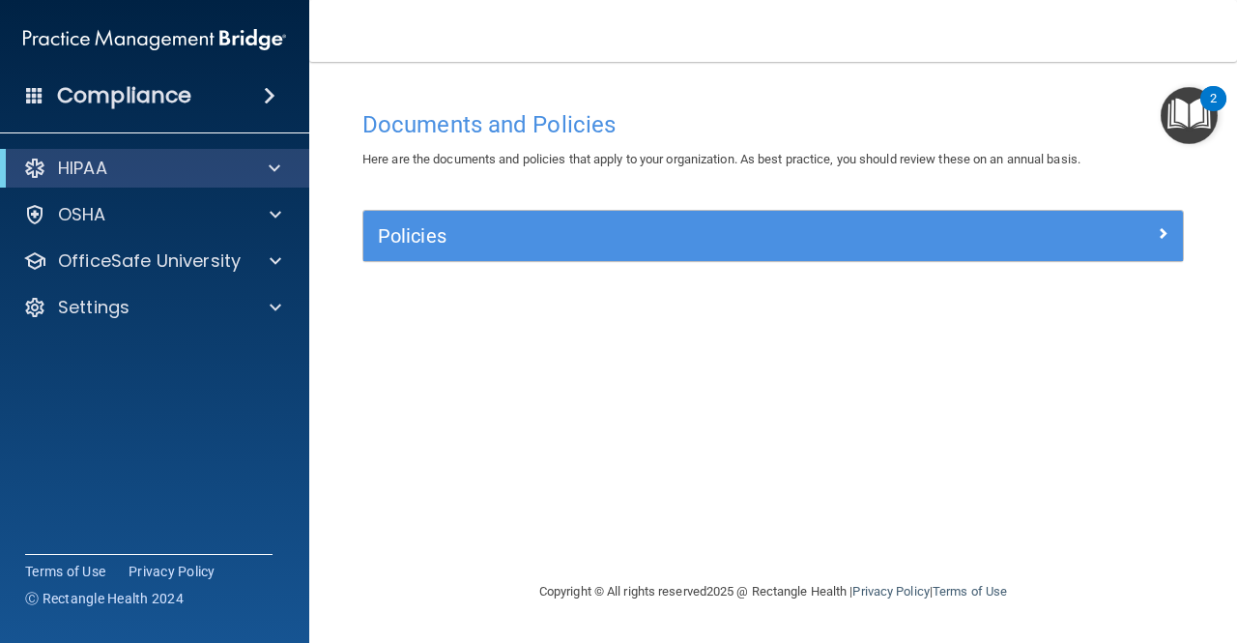
click at [33, 88] on span at bounding box center [34, 94] width 17 height 17
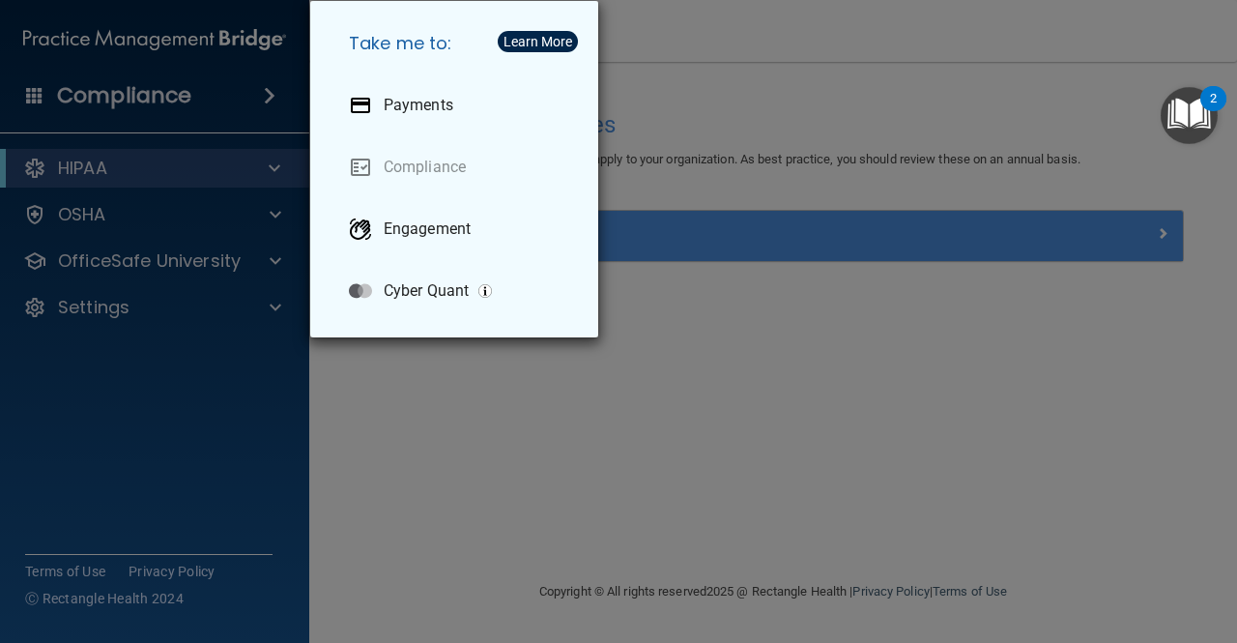
click at [31, 91] on div "Take me to: Payments Compliance Engagement Cyber Quant" at bounding box center [618, 321] width 1237 height 643
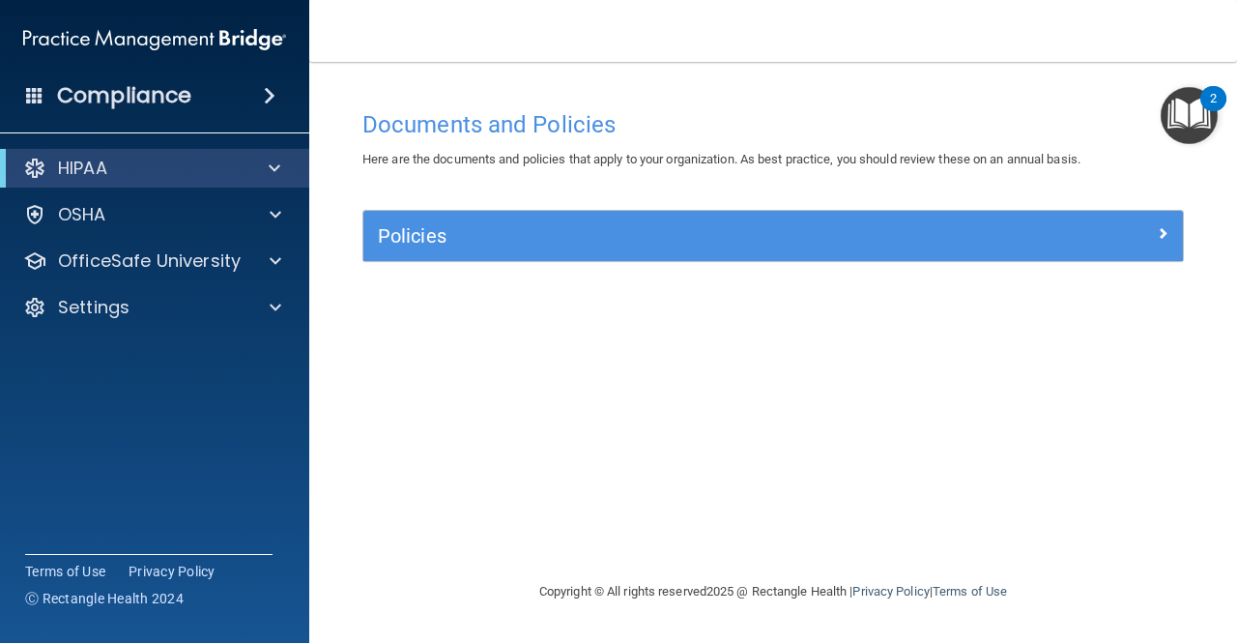
click at [119, 91] on h4 "Compliance" at bounding box center [124, 95] width 134 height 27
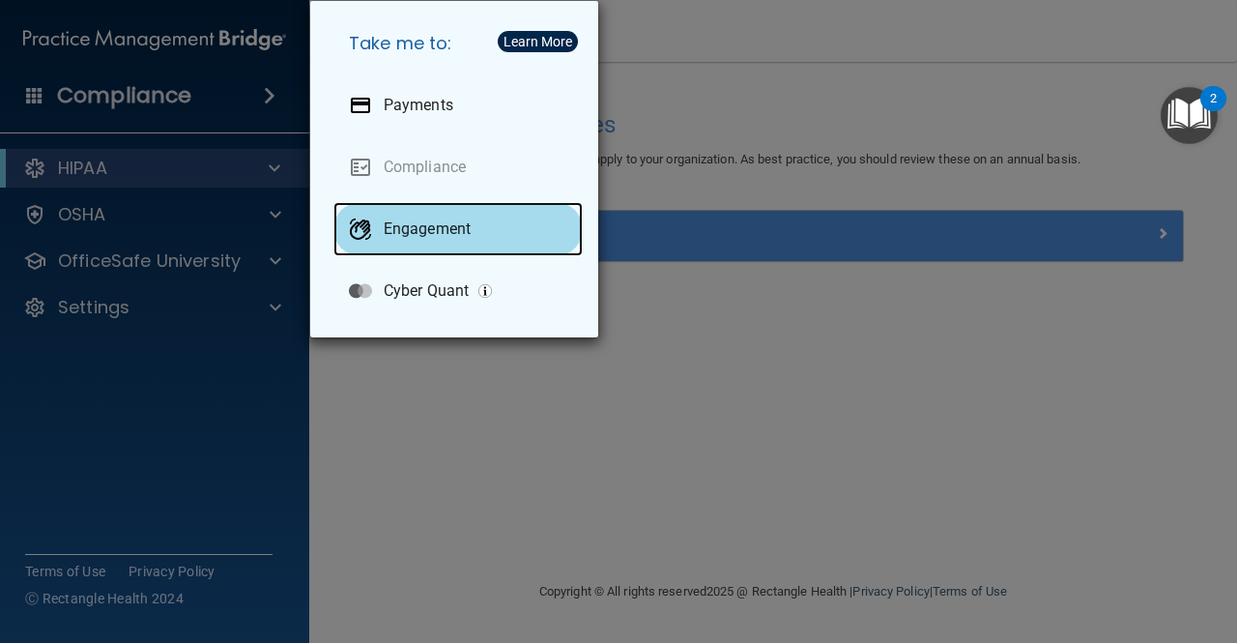
click at [419, 212] on div "Engagement" at bounding box center [458, 229] width 249 height 54
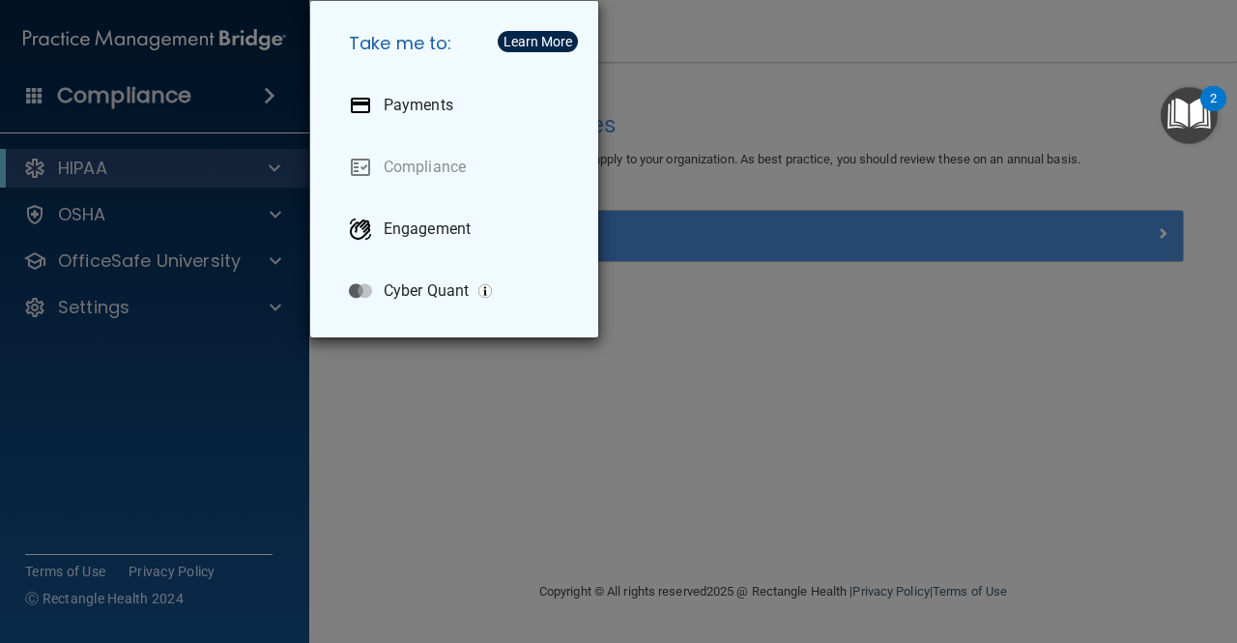
click at [663, 92] on div "Take me to: Payments Compliance Engagement Cyber Quant" at bounding box center [618, 321] width 1237 height 643
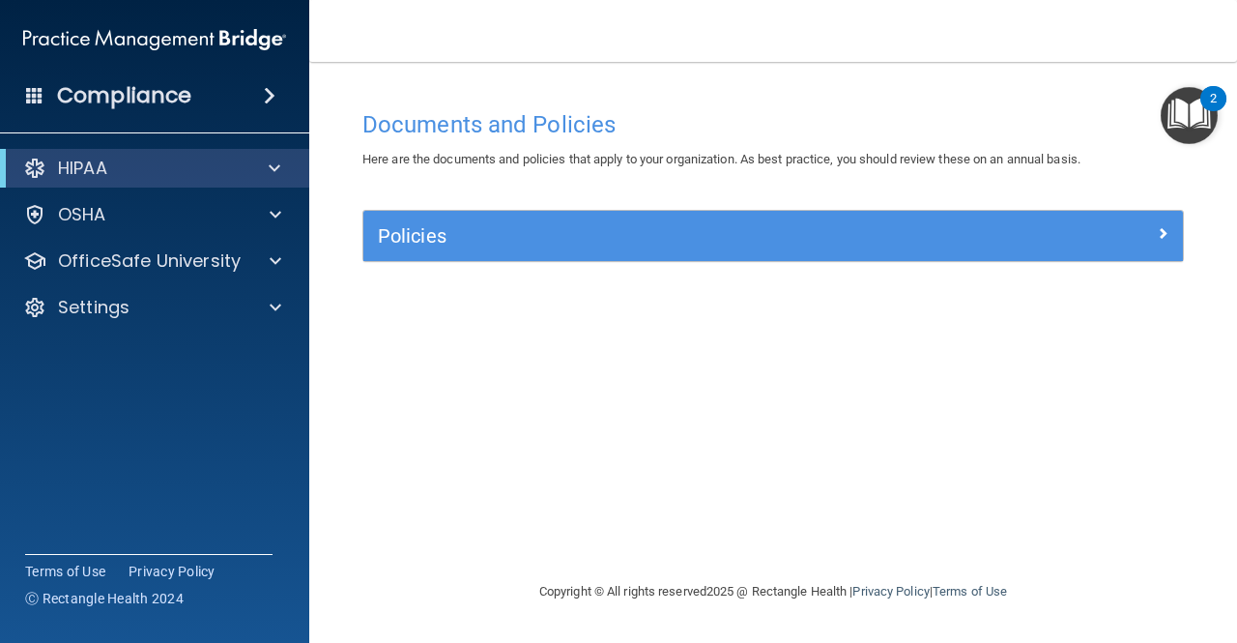
click at [1179, 100] on img "Open Resource Center, 2 new notifications" at bounding box center [1189, 115] width 57 height 57
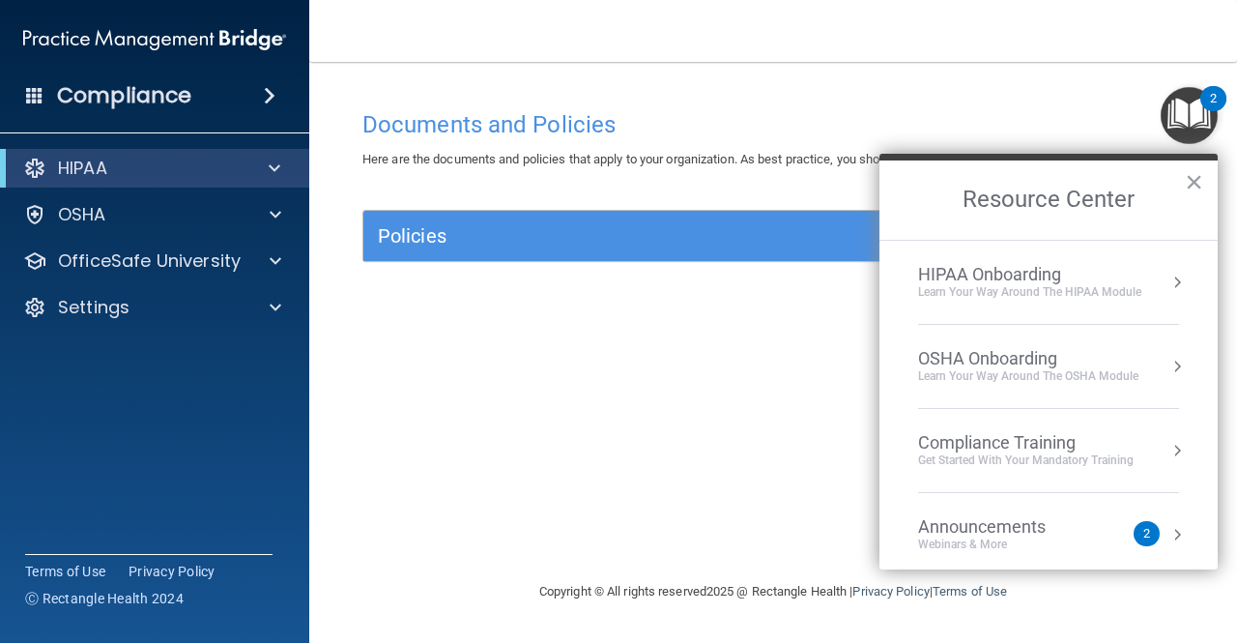
click at [980, 310] on li "HIPAA Onboarding Learn Your Way around the HIPAA module" at bounding box center [1048, 283] width 261 height 84
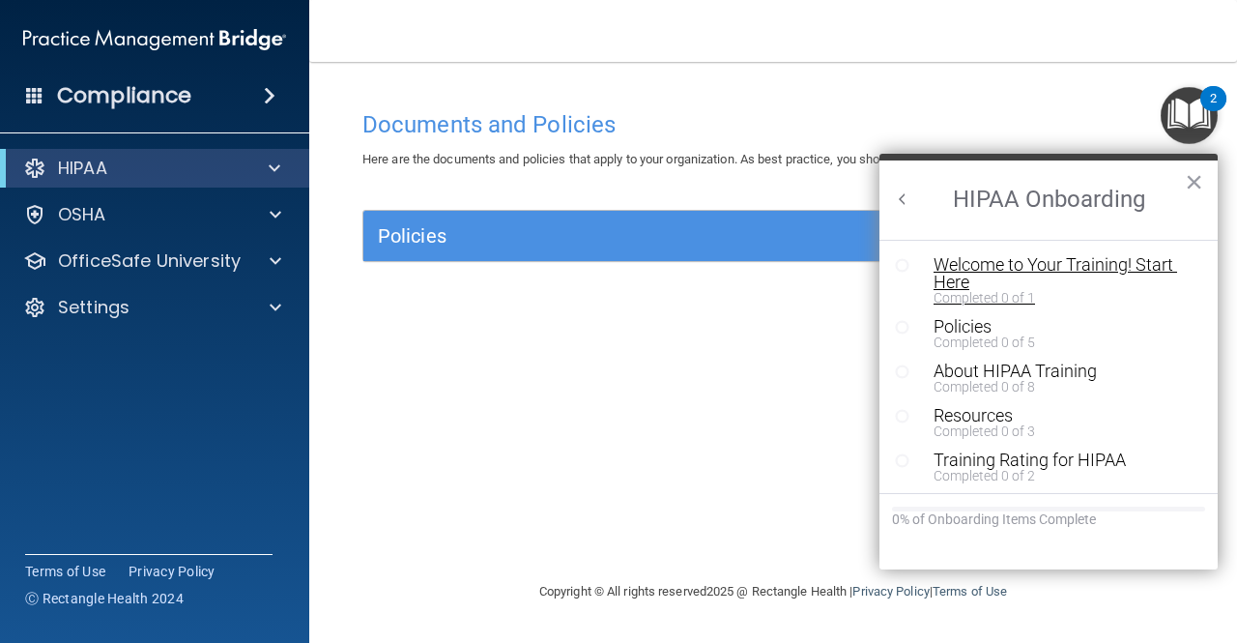
click at [1075, 272] on div "Welcome to Your Training! Start Here" at bounding box center [1055, 273] width 243 height 35
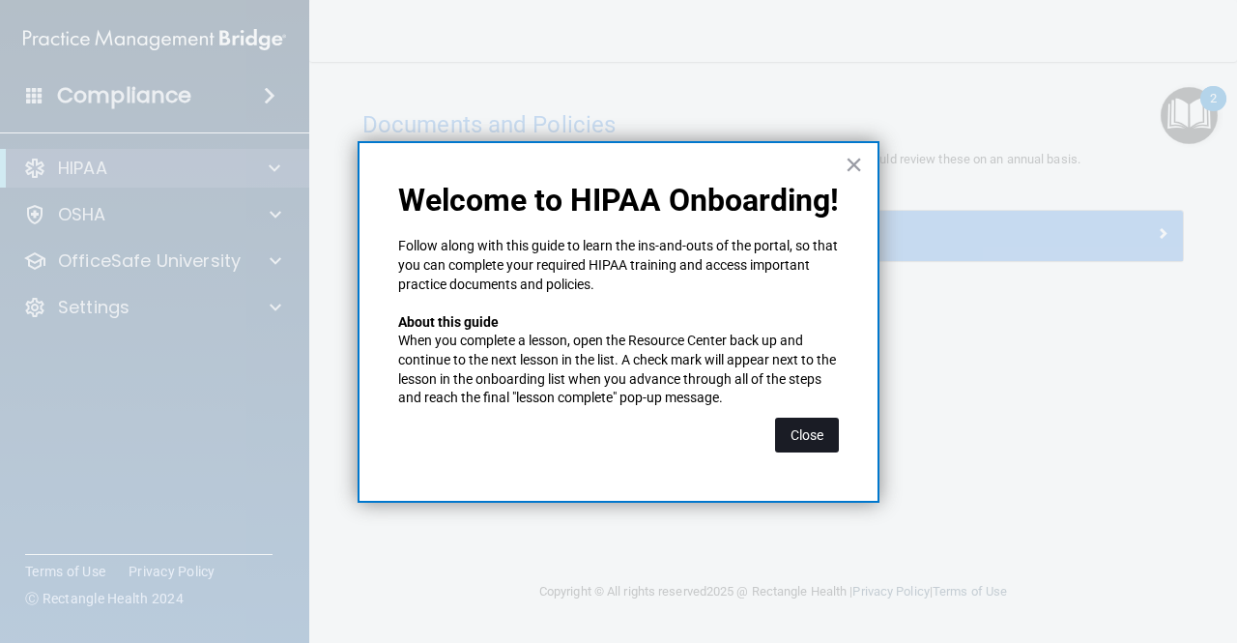
click at [823, 432] on button "Close" at bounding box center [807, 435] width 64 height 35
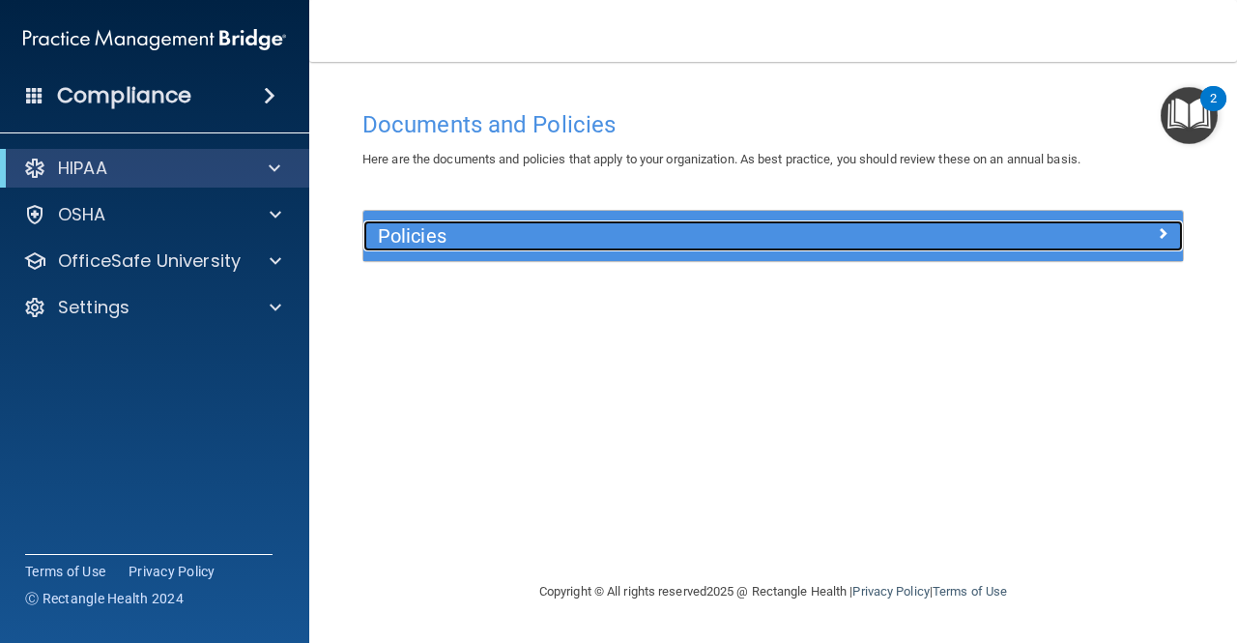
click at [689, 242] on h5 "Policies" at bounding box center [671, 235] width 586 height 21
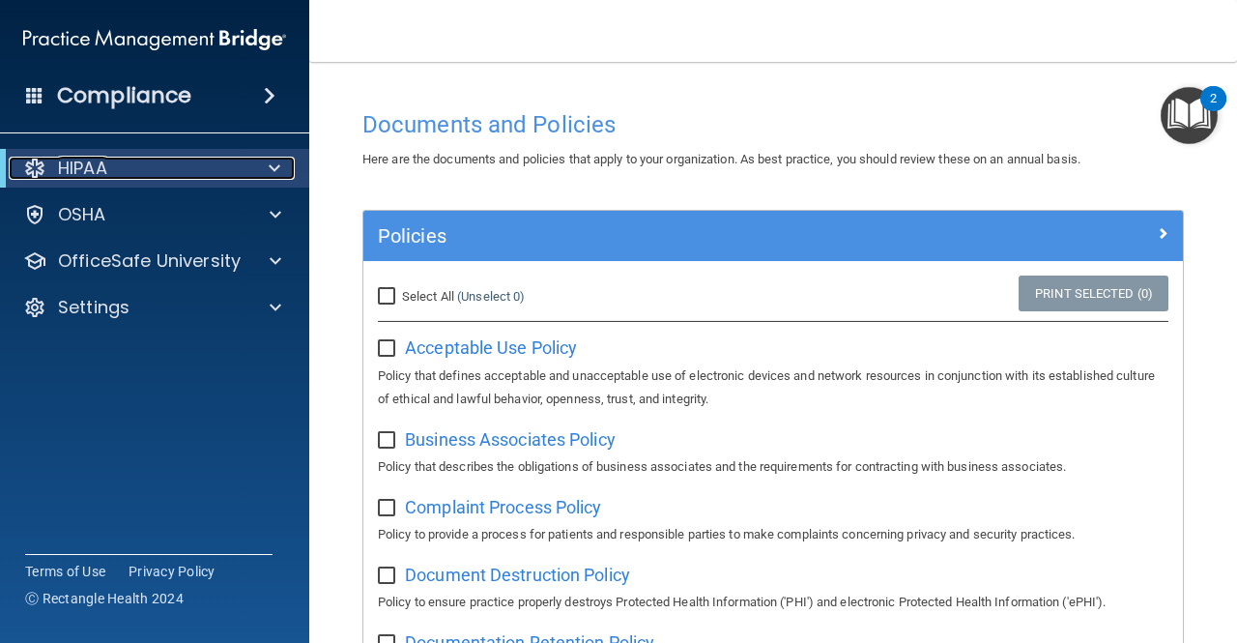
click at [262, 169] on div at bounding box center [270, 168] width 47 height 23
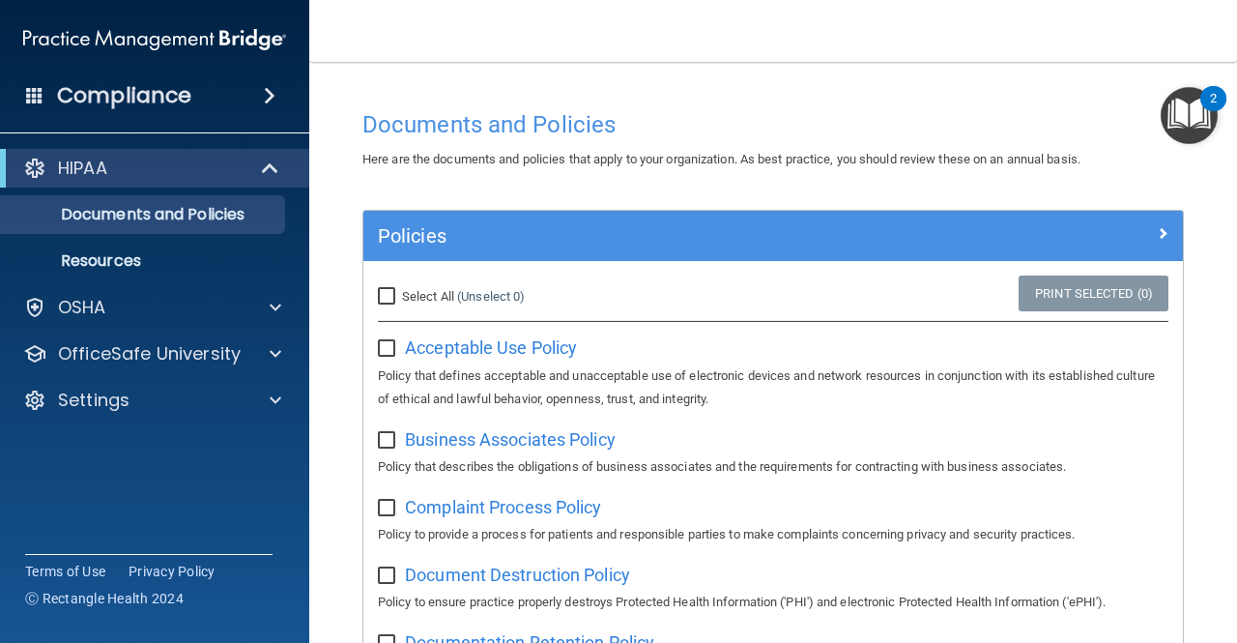
click at [1213, 99] on div "2" at bounding box center [1213, 111] width 7 height 25
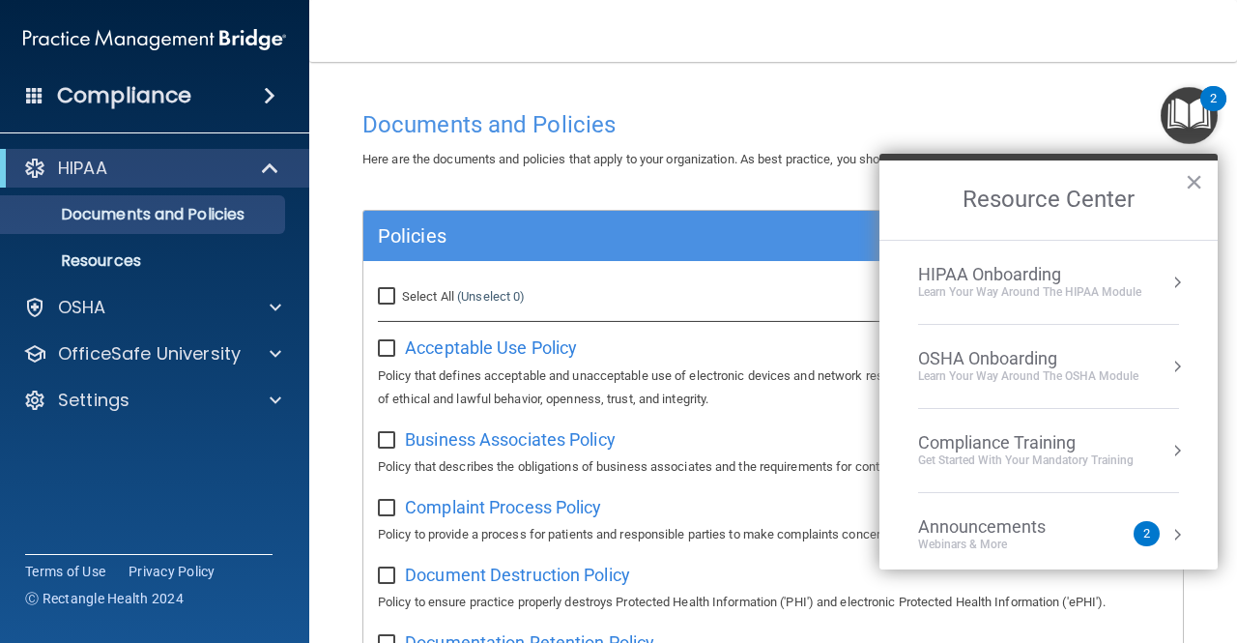
click at [1023, 294] on div "Learn Your Way around the HIPAA module" at bounding box center [1029, 292] width 223 height 16
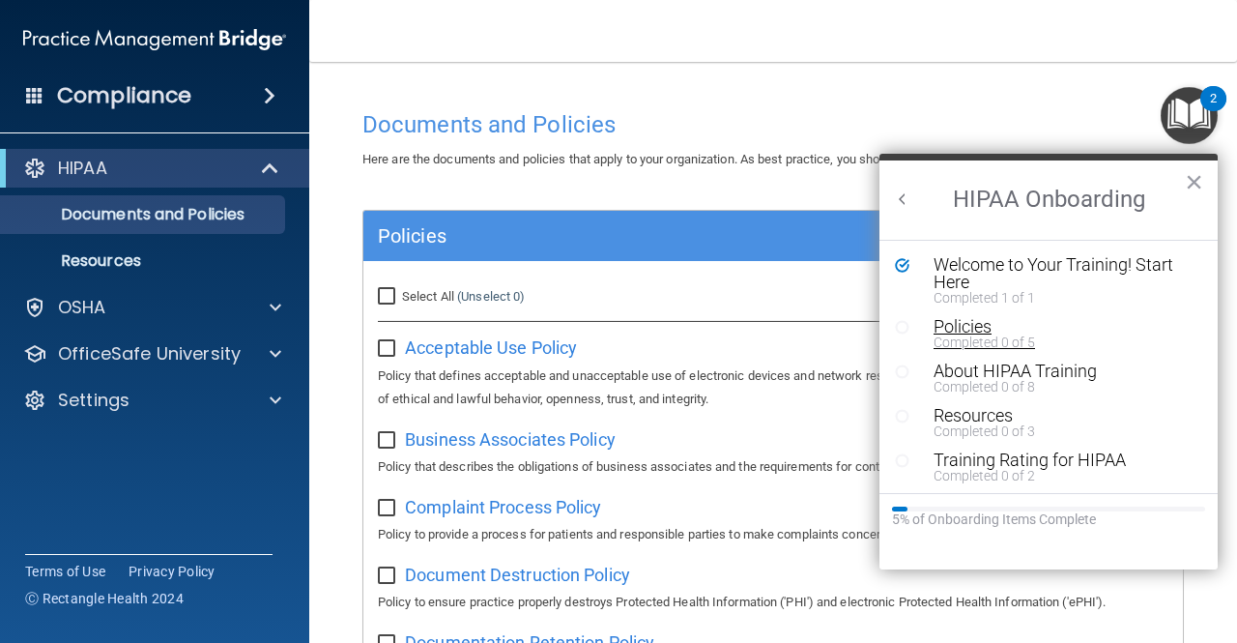
click at [949, 332] on div "Policies" at bounding box center [1055, 326] width 243 height 17
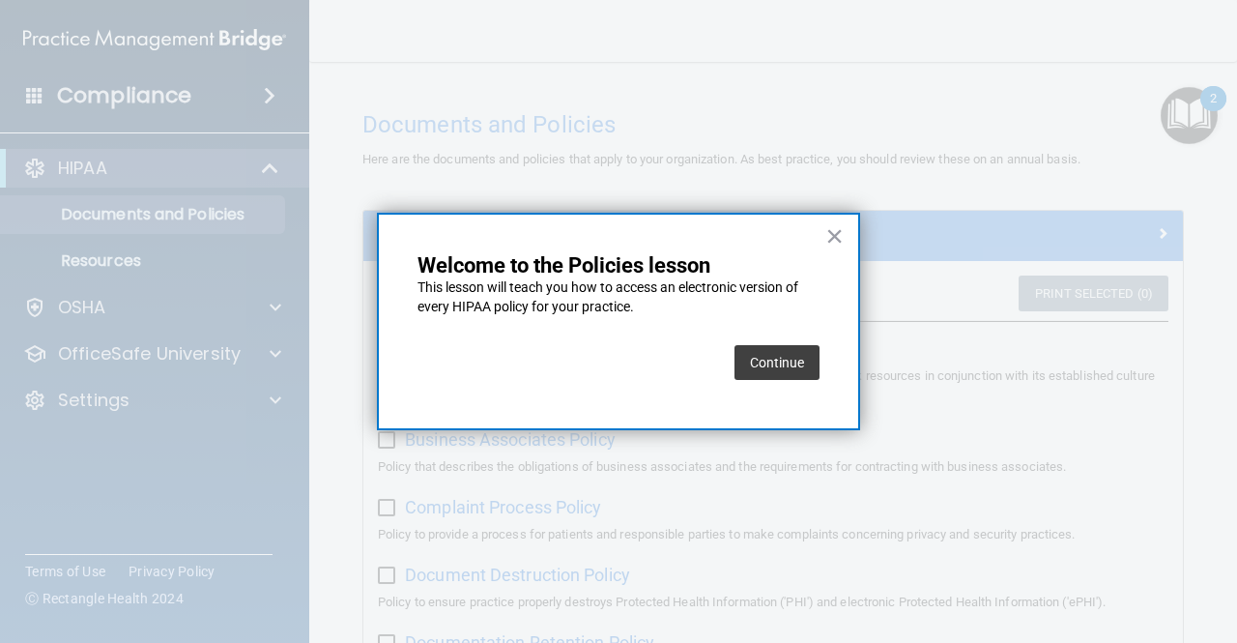
click at [783, 370] on button "Continue" at bounding box center [777, 362] width 85 height 35
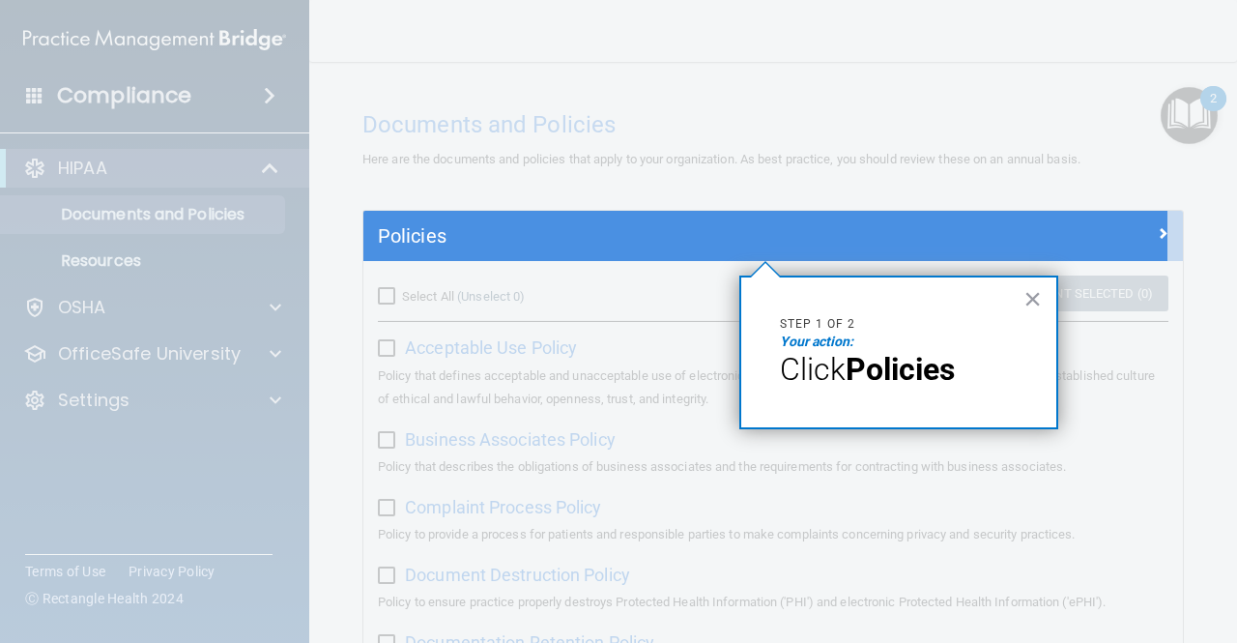
click at [801, 364] on span "Click" at bounding box center [813, 369] width 66 height 37
click at [831, 331] on p "Step 1 of 2" at bounding box center [899, 324] width 238 height 16
click at [898, 378] on strong "Policies" at bounding box center [900, 369] width 109 height 37
click at [816, 374] on span "Click" at bounding box center [813, 369] width 66 height 37
click at [760, 216] on div "Policies" at bounding box center [773, 236] width 820 height 50
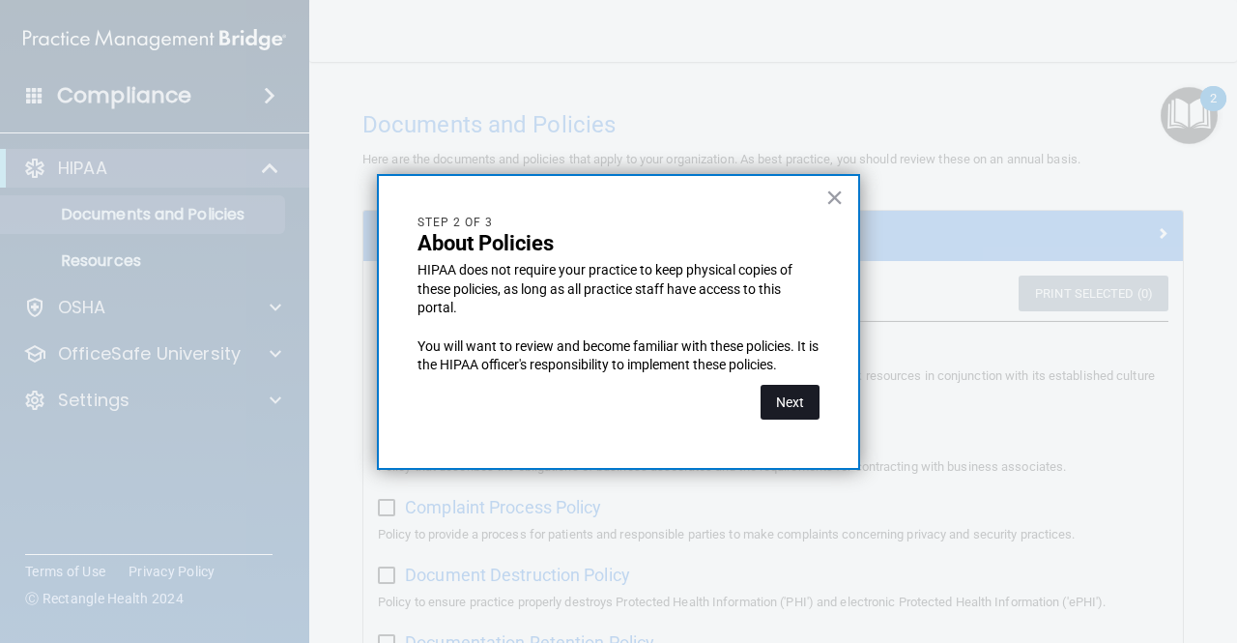
click at [795, 399] on button "Next" at bounding box center [790, 402] width 59 height 35
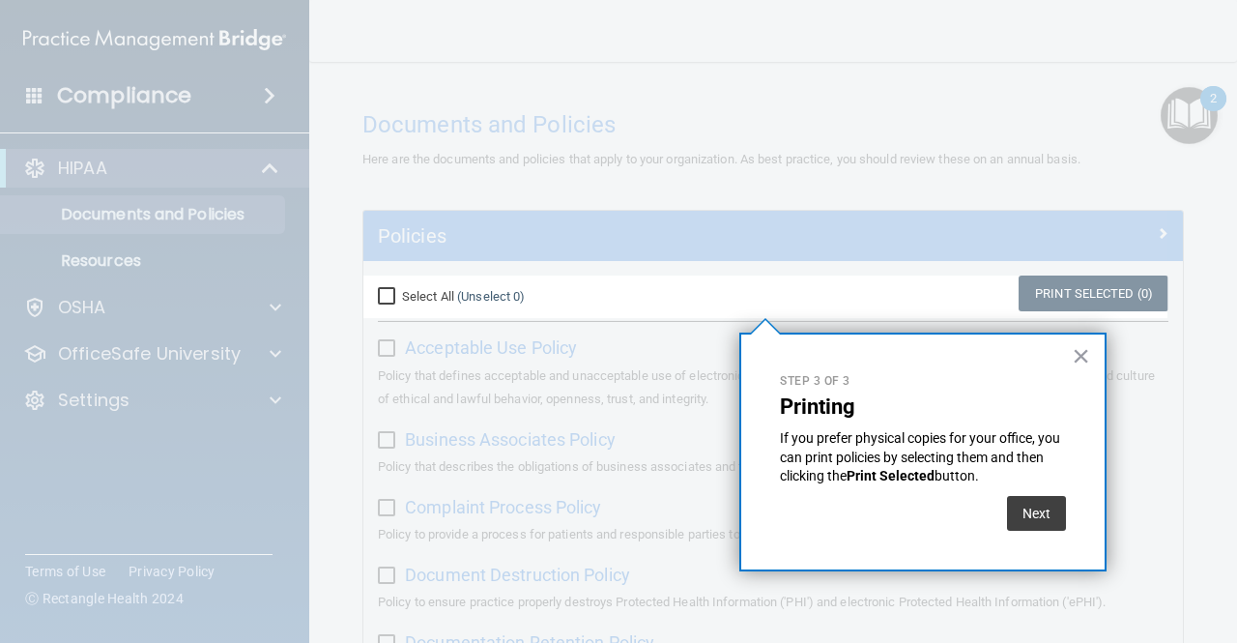
click at [590, 299] on div "Select All (Unselect 0) Unselect All" at bounding box center [500, 296] width 245 height 23
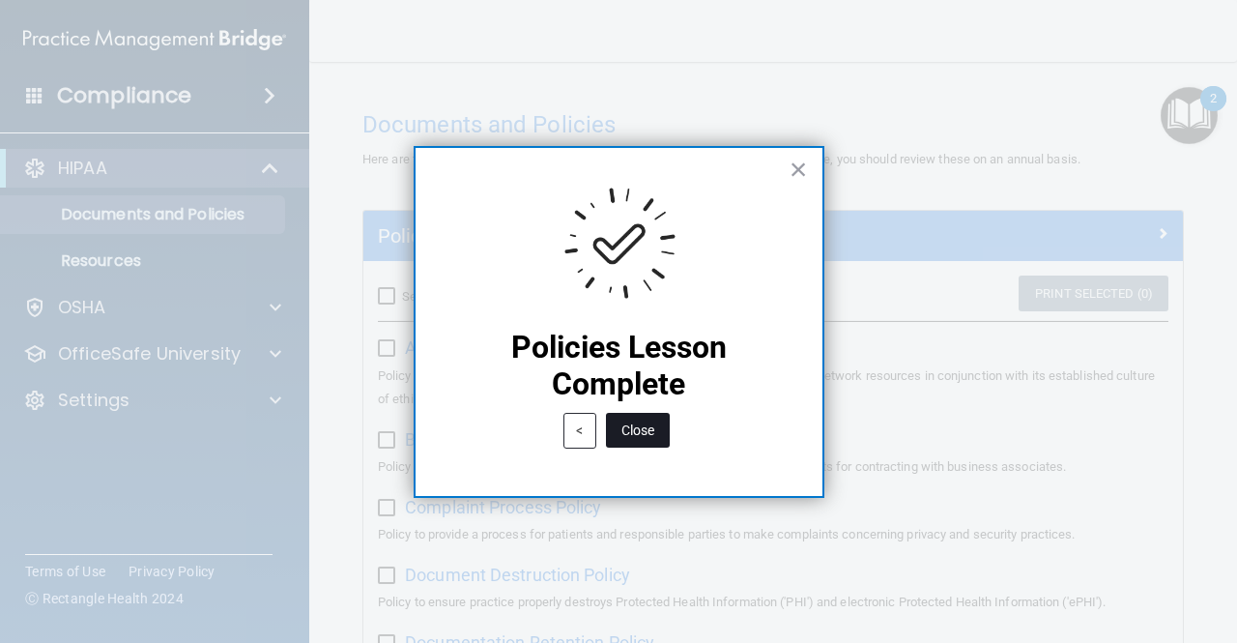
click at [635, 424] on button "Close" at bounding box center [638, 430] width 64 height 35
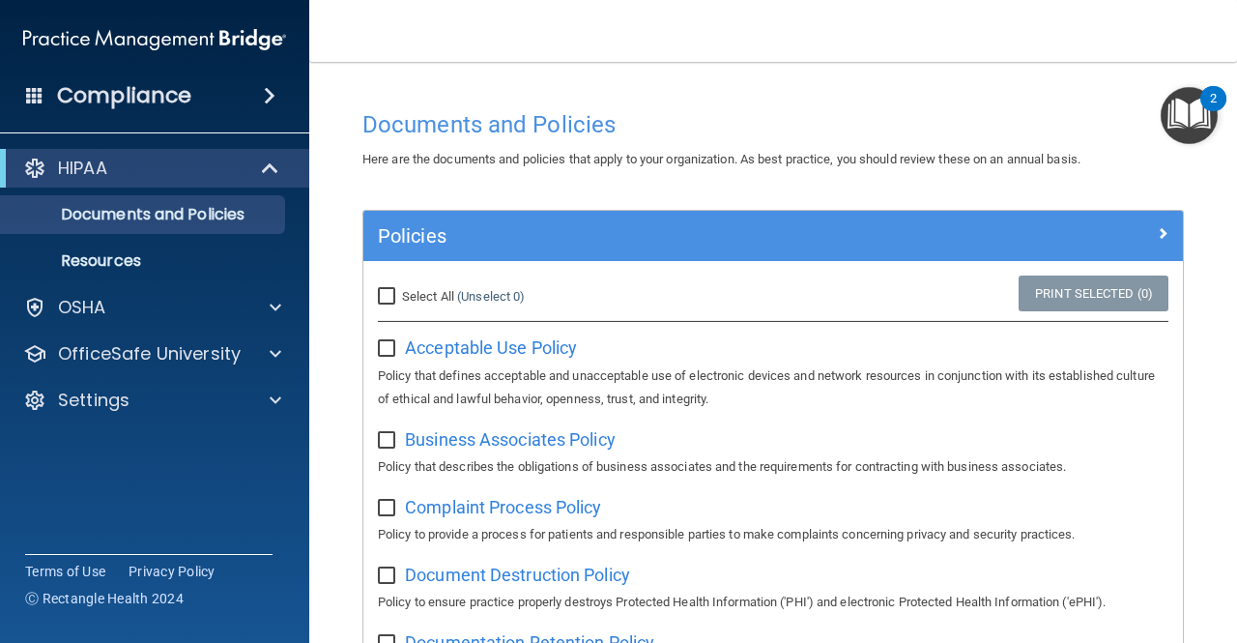
click at [1179, 137] on img "Open Resource Center, 2 new notifications" at bounding box center [1189, 115] width 57 height 57
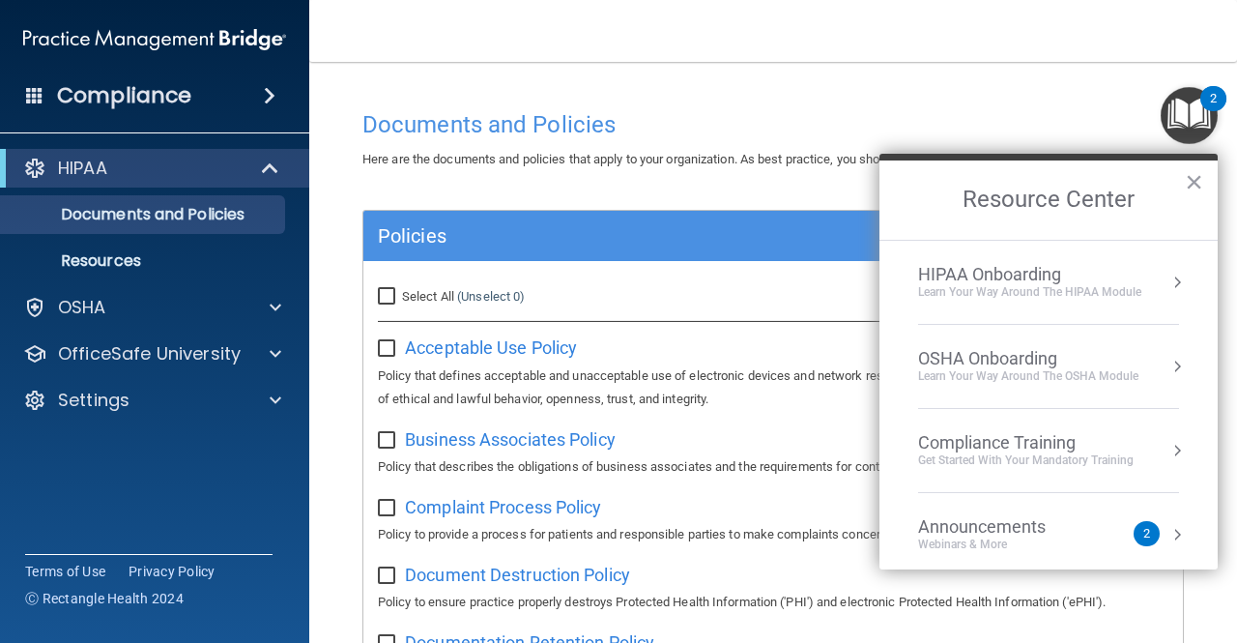
click at [1021, 294] on div "Learn Your Way around the HIPAA module" at bounding box center [1029, 292] width 223 height 16
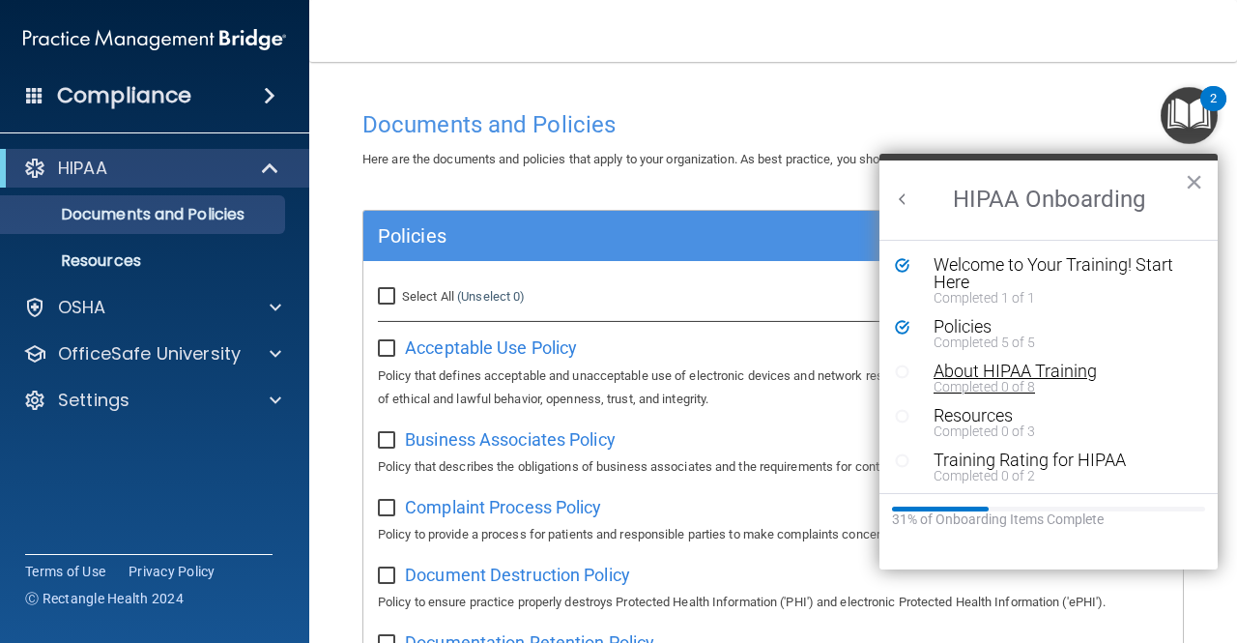
click at [963, 372] on div "About HIPAA Training" at bounding box center [1055, 371] width 243 height 17
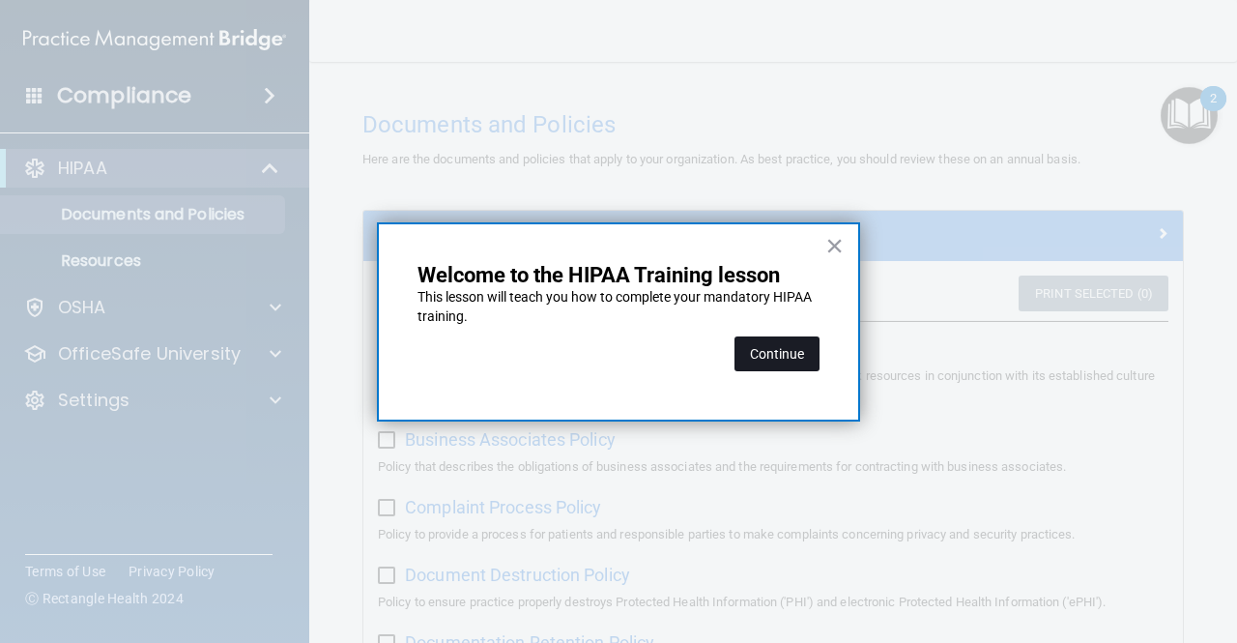
click at [792, 368] on button "Continue" at bounding box center [777, 353] width 85 height 35
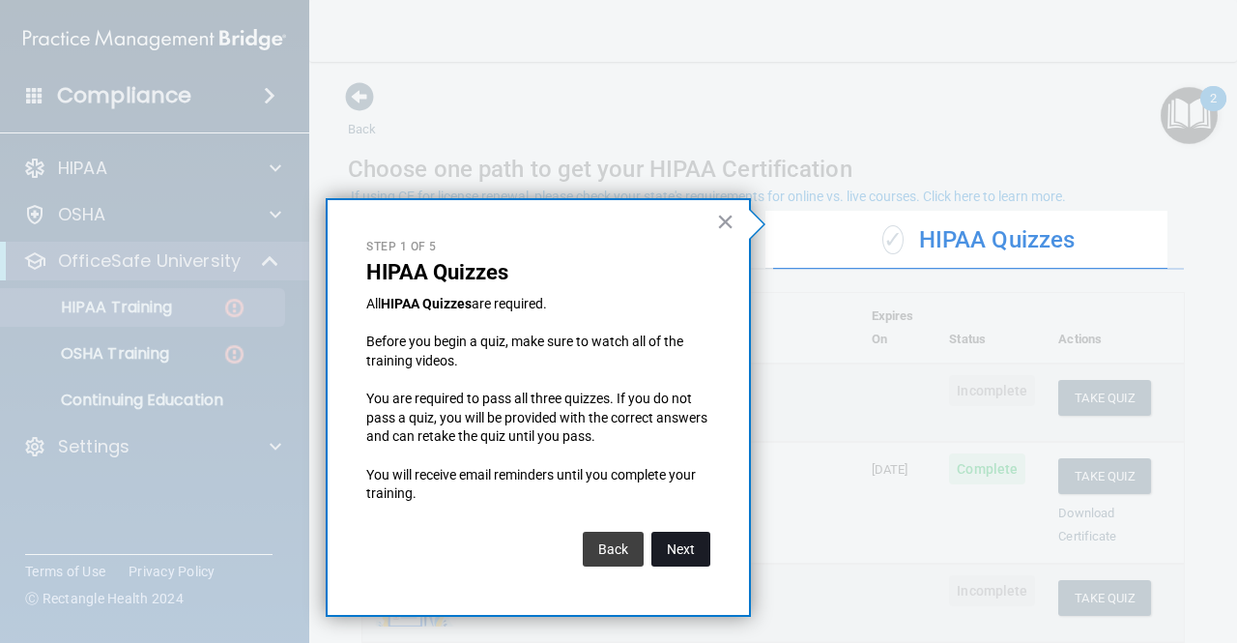
click at [702, 541] on button "Next" at bounding box center [681, 549] width 59 height 35
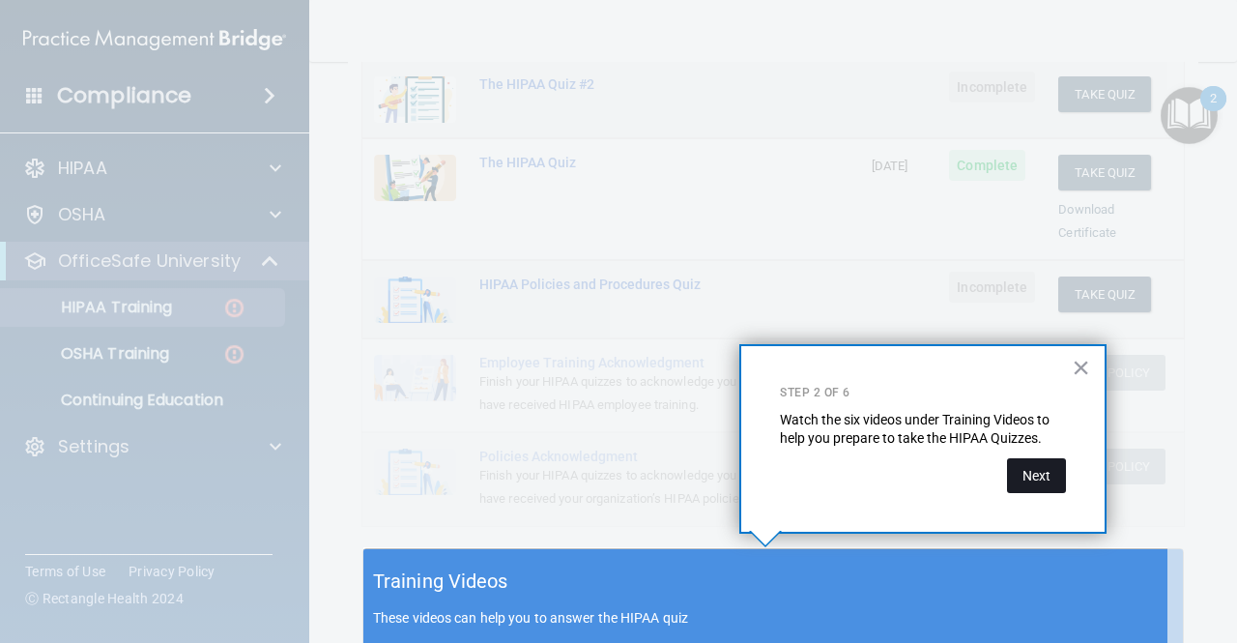
click at [1020, 479] on button "Next" at bounding box center [1036, 475] width 59 height 35
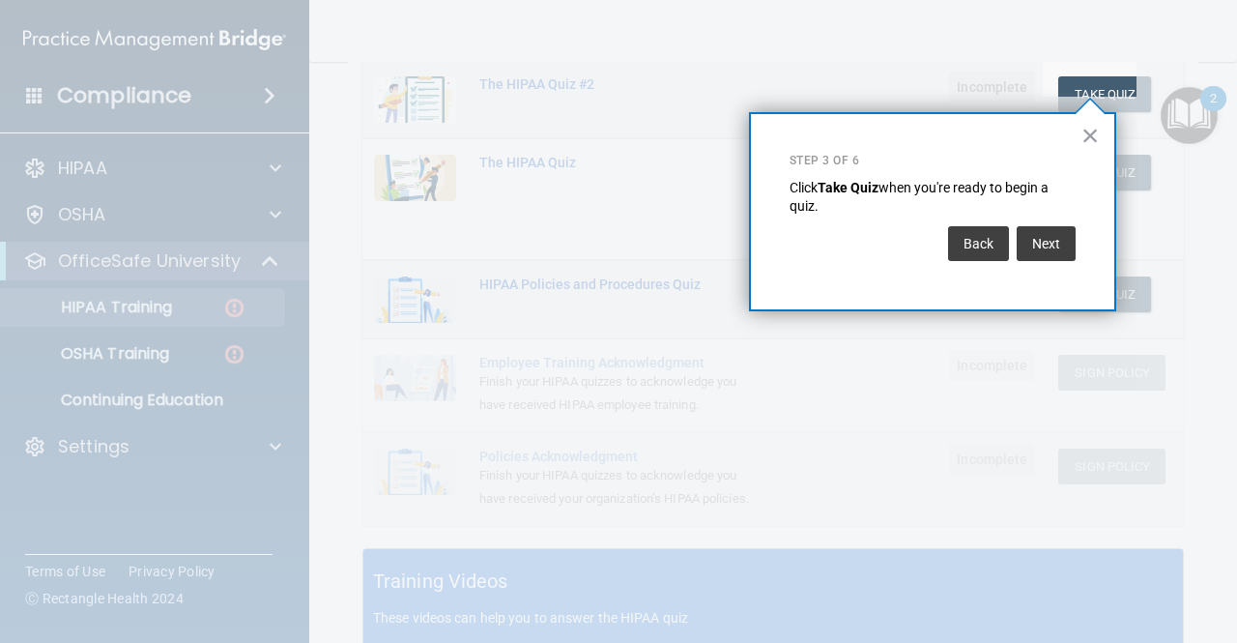
scroll to position [294, 0]
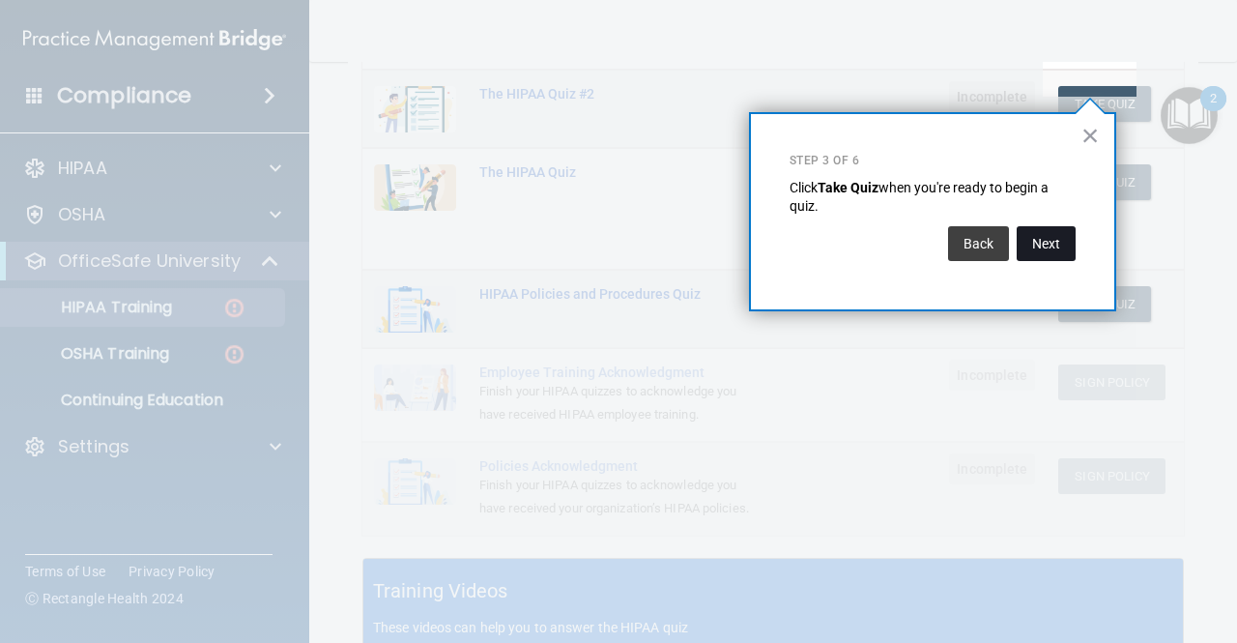
click at [1034, 255] on button "Next" at bounding box center [1046, 243] width 59 height 35
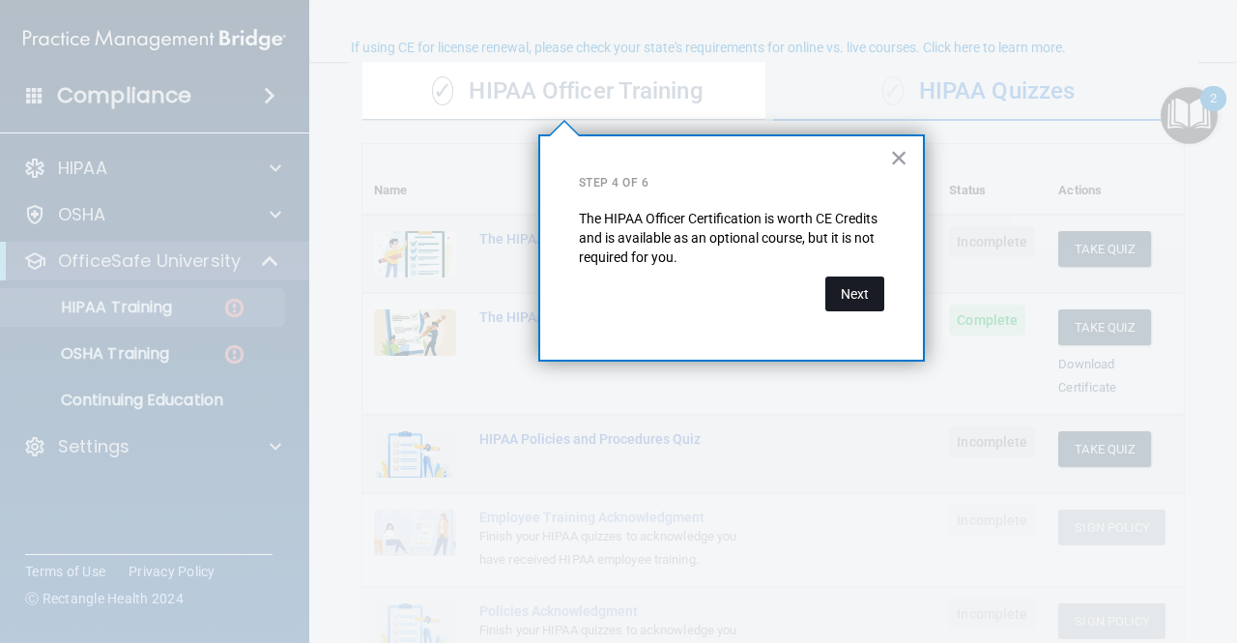
click at [856, 300] on button "Next" at bounding box center [855, 293] width 59 height 35
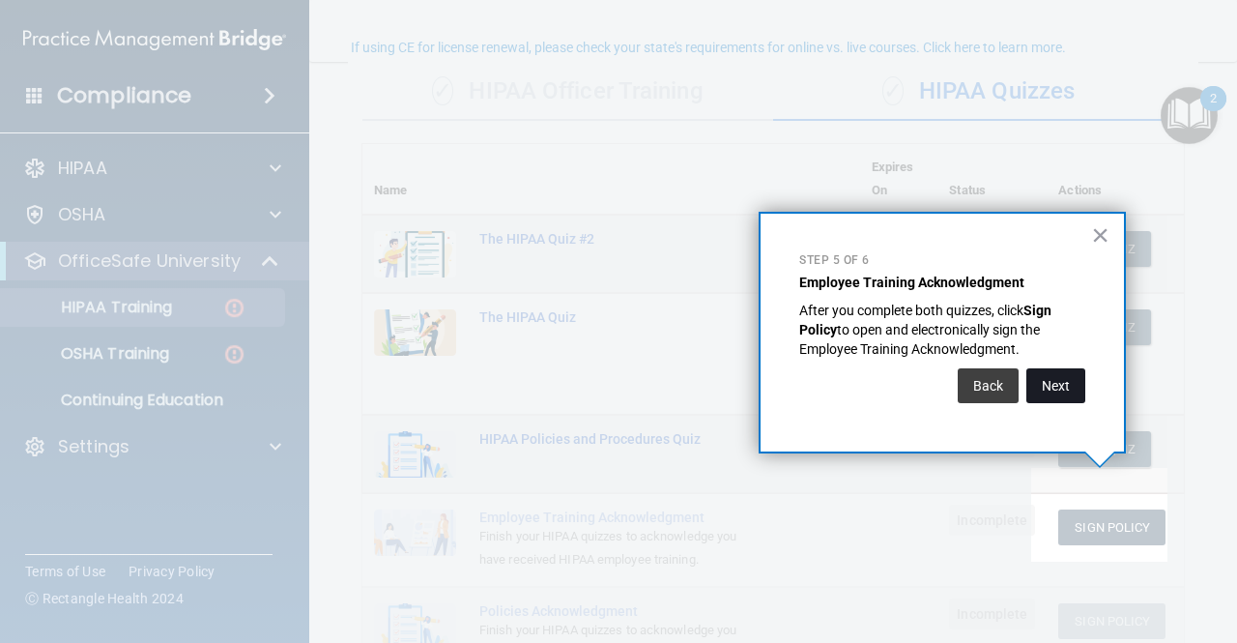
click at [1055, 387] on button "Next" at bounding box center [1056, 385] width 59 height 35
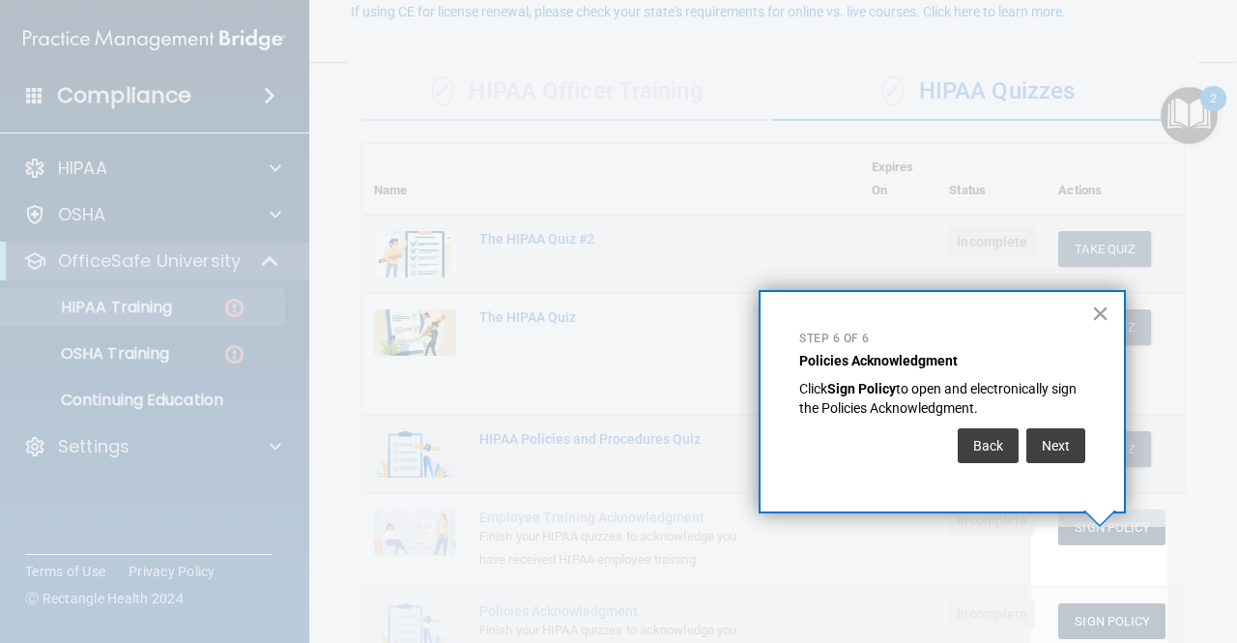
scroll to position [185, 0]
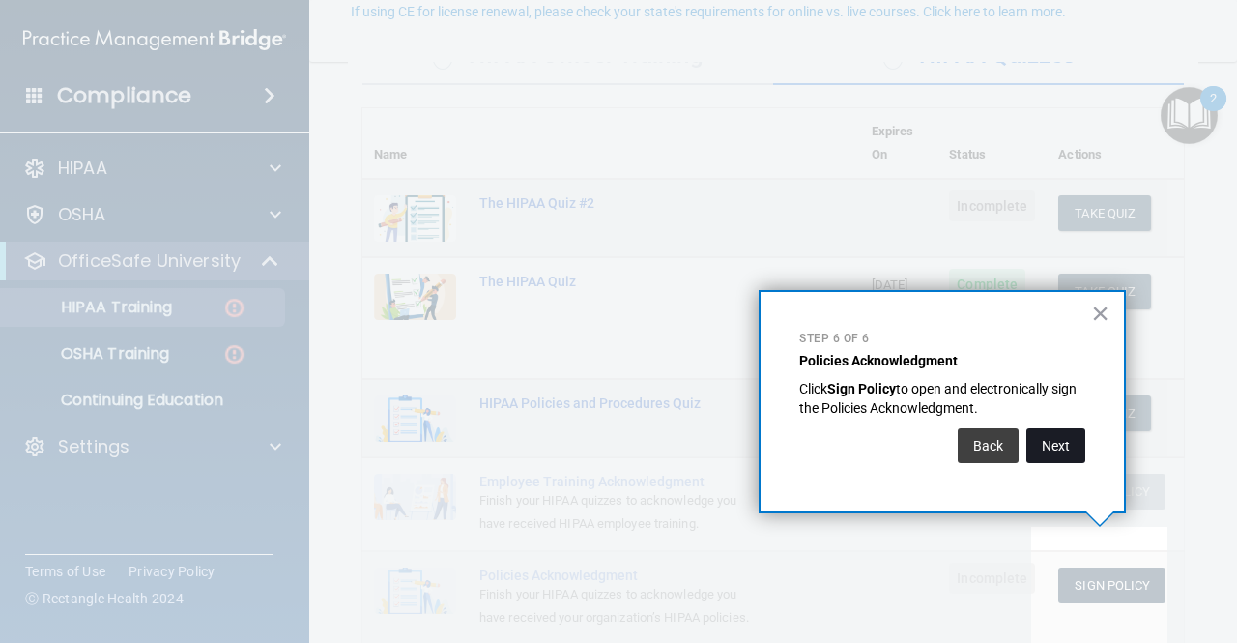
click at [1053, 444] on button "Next" at bounding box center [1056, 445] width 59 height 35
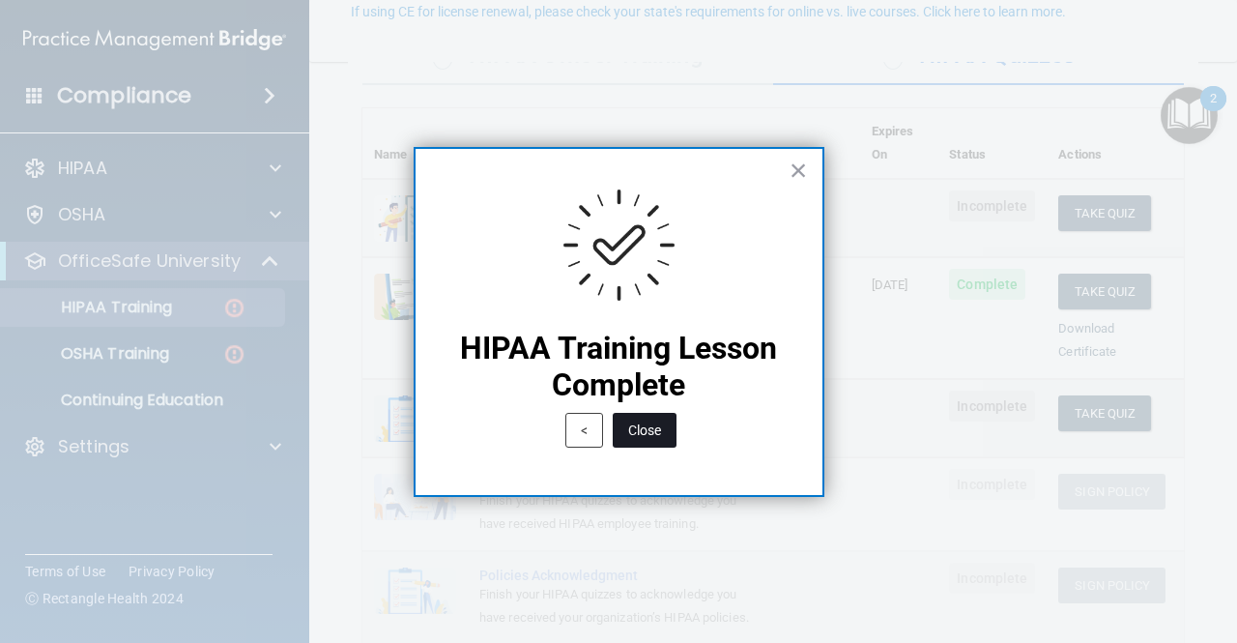
click at [638, 434] on button "Close" at bounding box center [645, 430] width 64 height 35
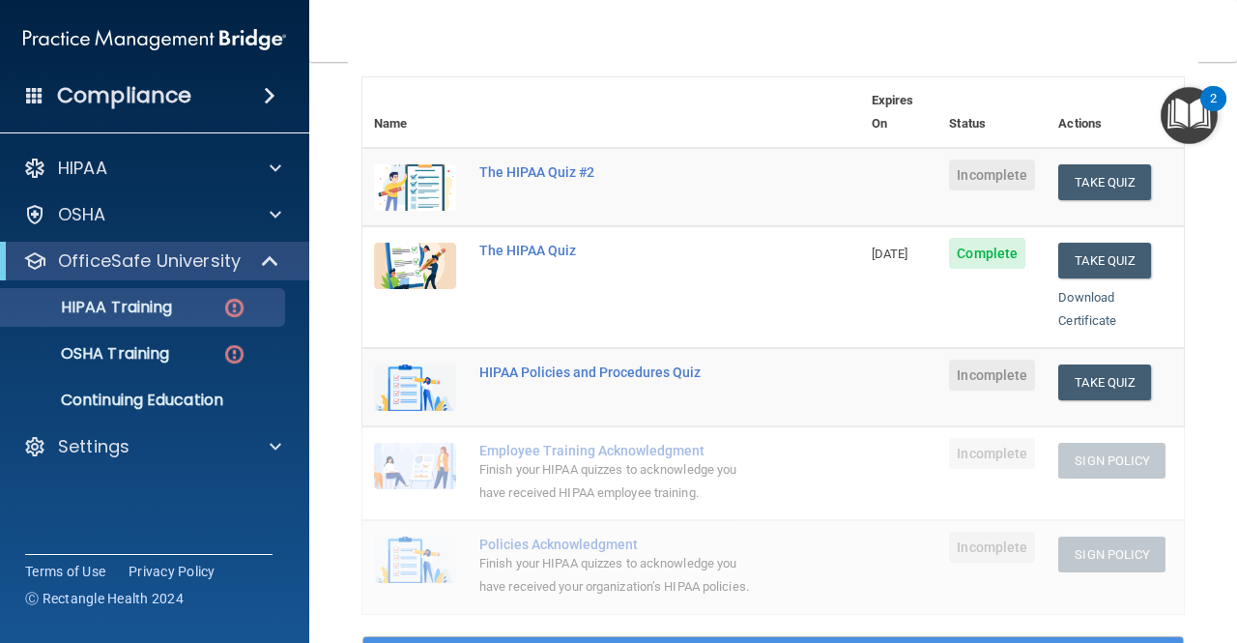
scroll to position [217, 0]
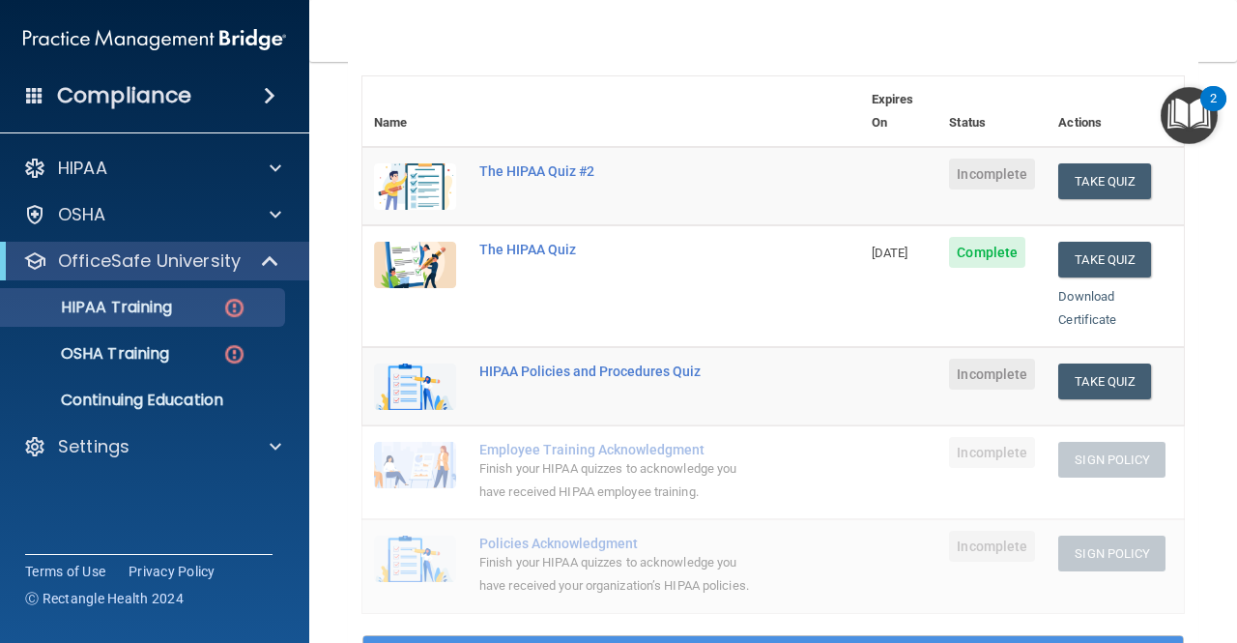
click at [1087, 285] on div "Download Certificate" at bounding box center [1116, 308] width 114 height 46
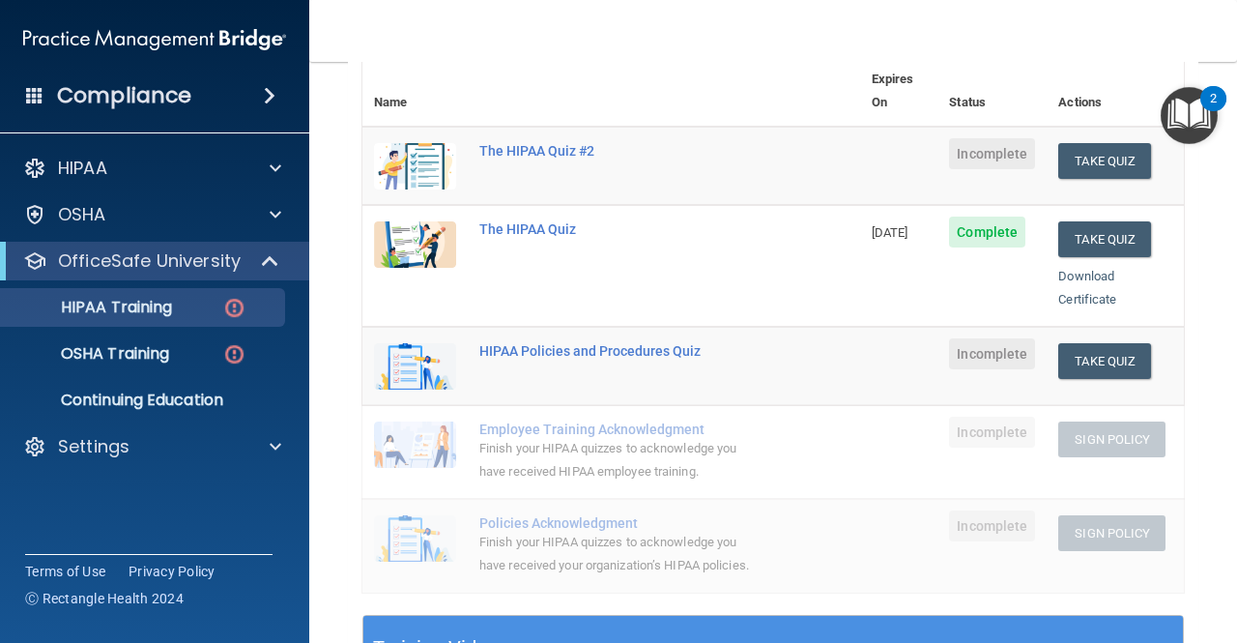
scroll to position [238, 0]
click at [978, 337] on span "Incomplete" at bounding box center [992, 352] width 86 height 31
click at [1071, 343] on button "Take Quiz" at bounding box center [1105, 360] width 93 height 36
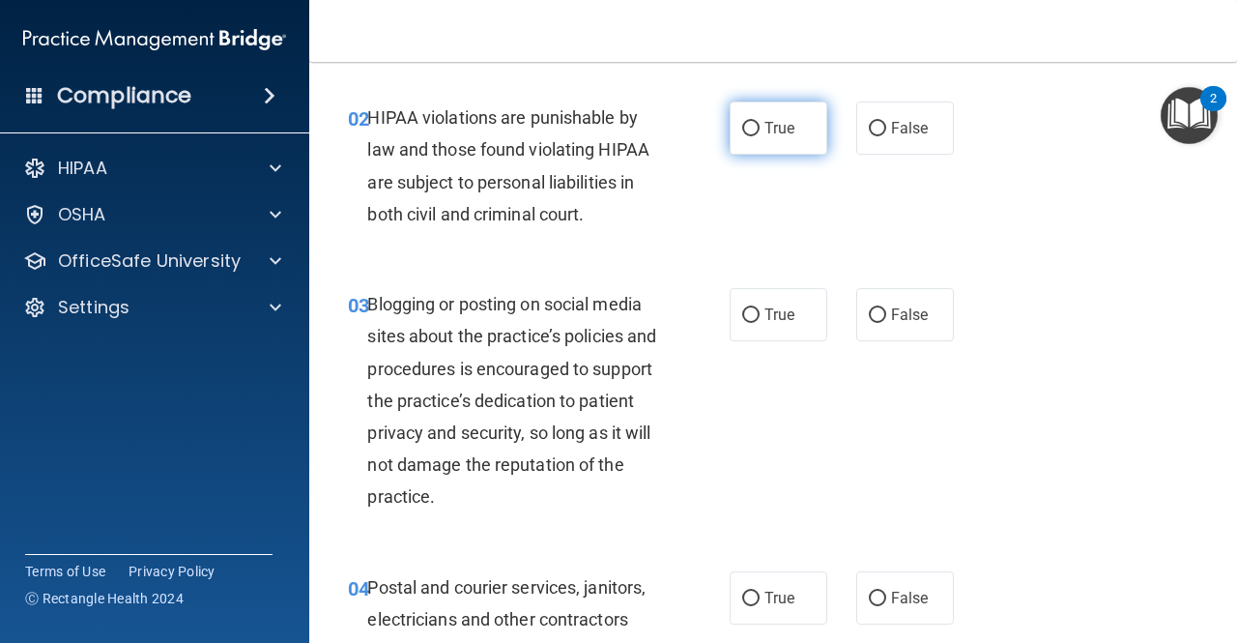
click at [765, 122] on span "True" at bounding box center [780, 128] width 30 height 18
click at [760, 122] on input "True" at bounding box center [750, 129] width 17 height 15
radio input "true"
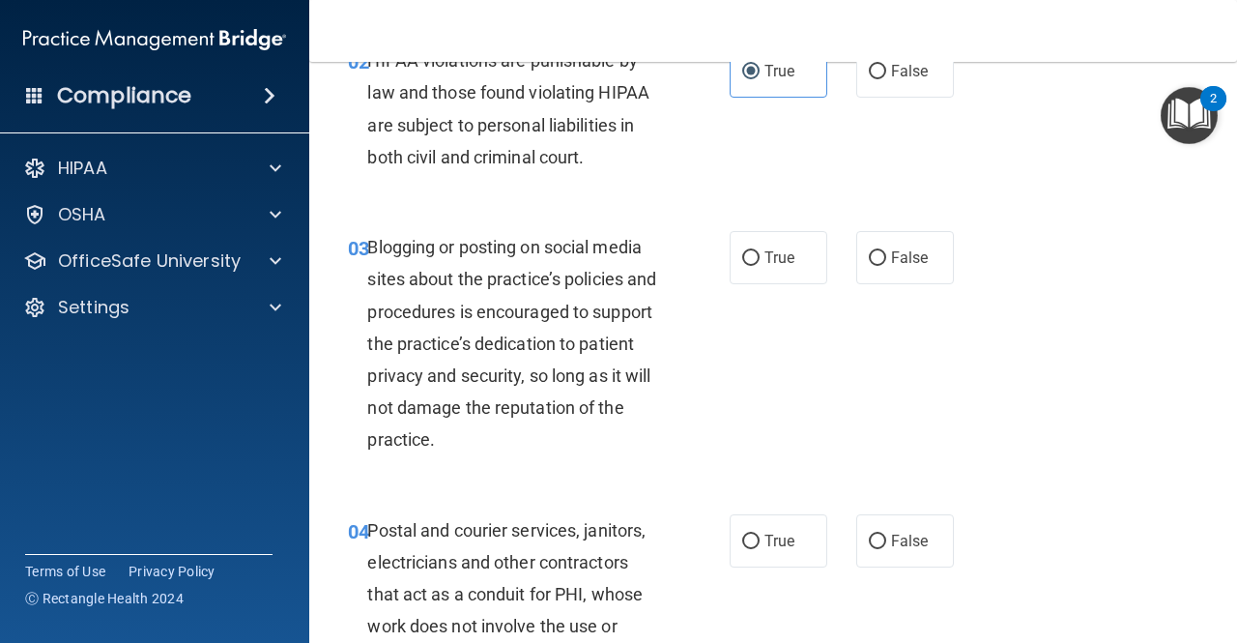
scroll to position [339, 0]
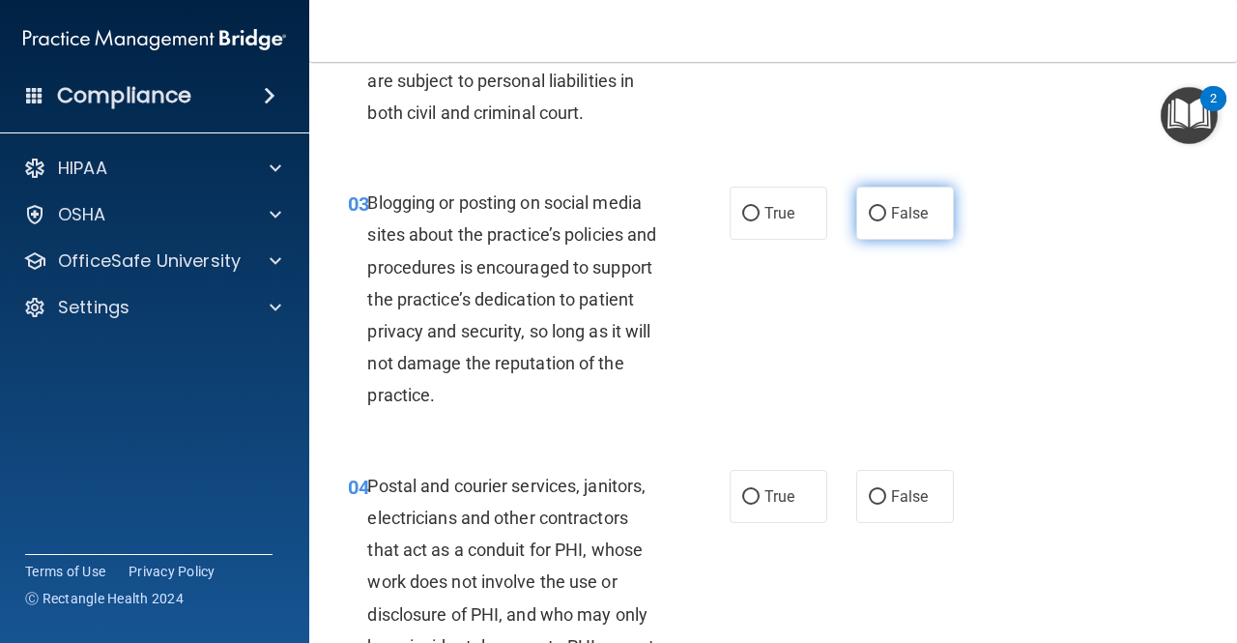
click at [872, 221] on label "False" at bounding box center [905, 213] width 98 height 53
click at [872, 221] on input "False" at bounding box center [877, 214] width 17 height 15
radio input "true"
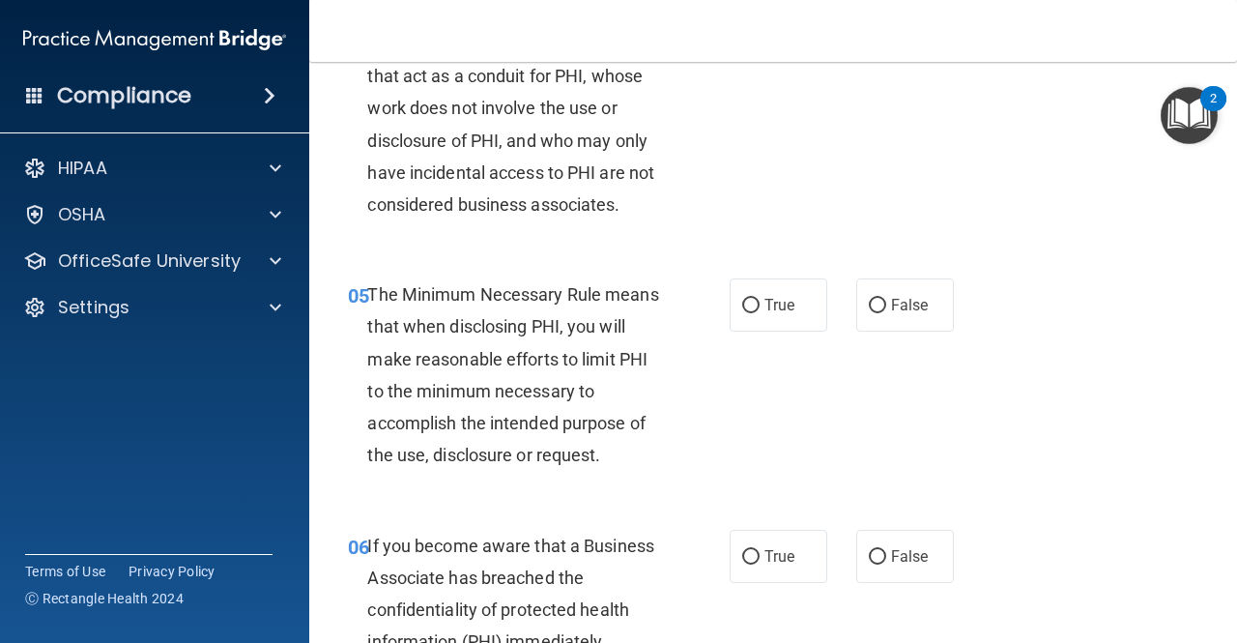
scroll to position [811, 0]
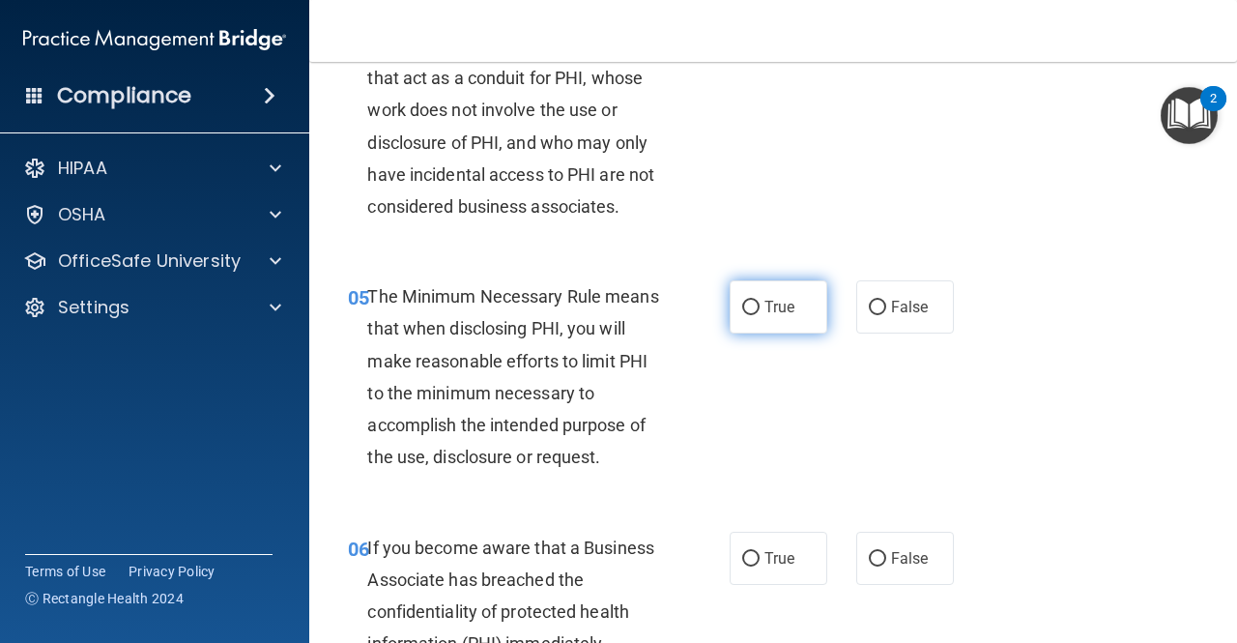
click at [756, 303] on label "True" at bounding box center [779, 306] width 98 height 53
click at [756, 303] on input "True" at bounding box center [750, 308] width 17 height 15
radio input "true"
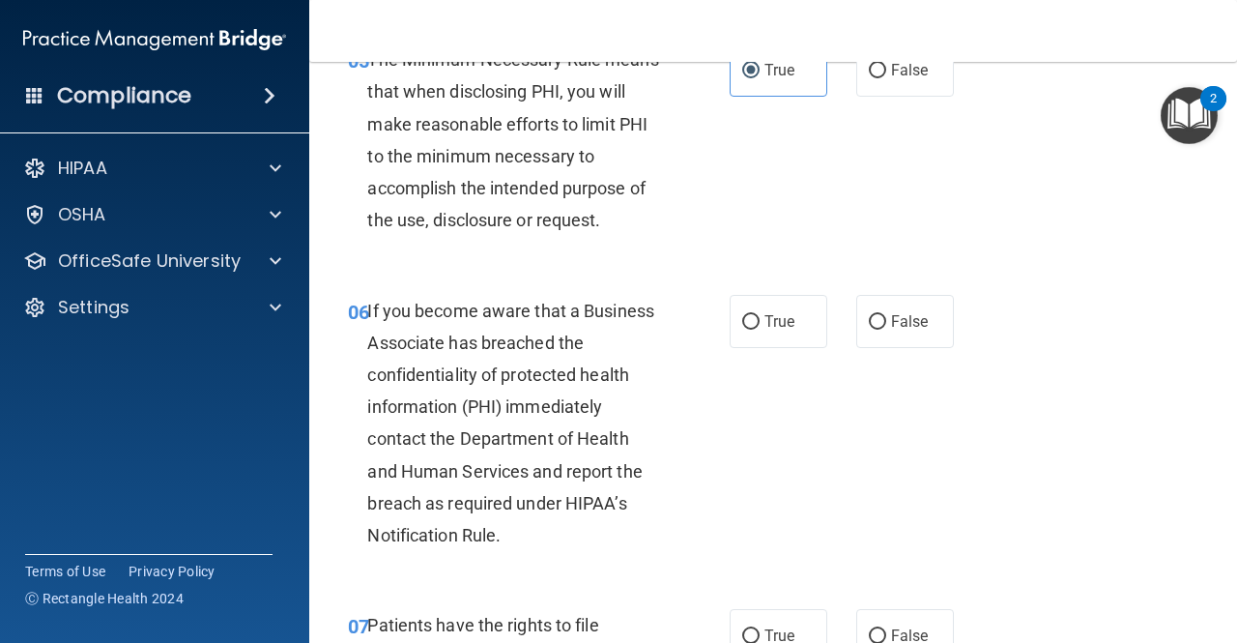
scroll to position [1050, 0]
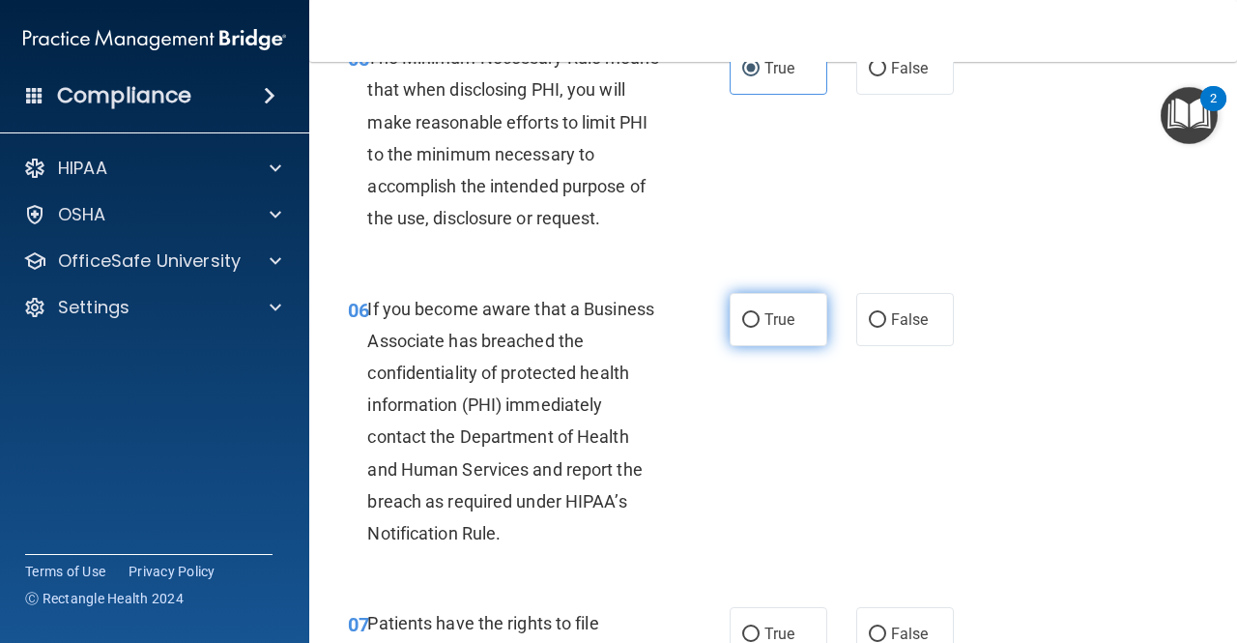
click at [756, 308] on label "True" at bounding box center [779, 319] width 98 height 53
click at [756, 313] on input "True" at bounding box center [750, 320] width 17 height 15
radio input "true"
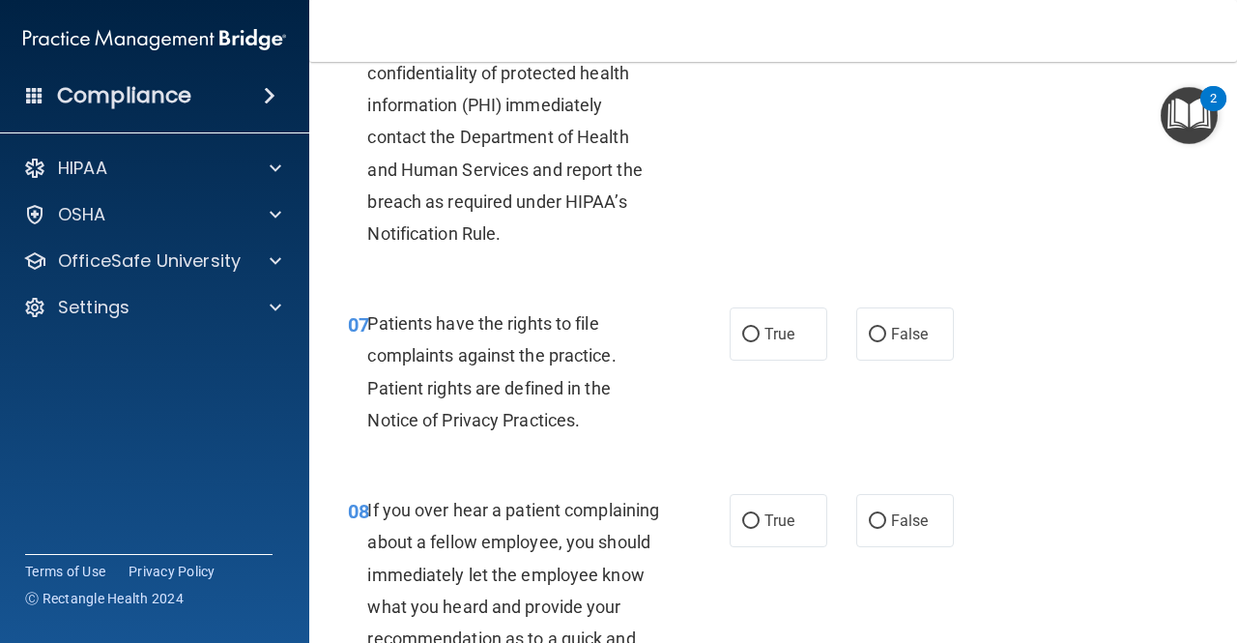
scroll to position [1352, 0]
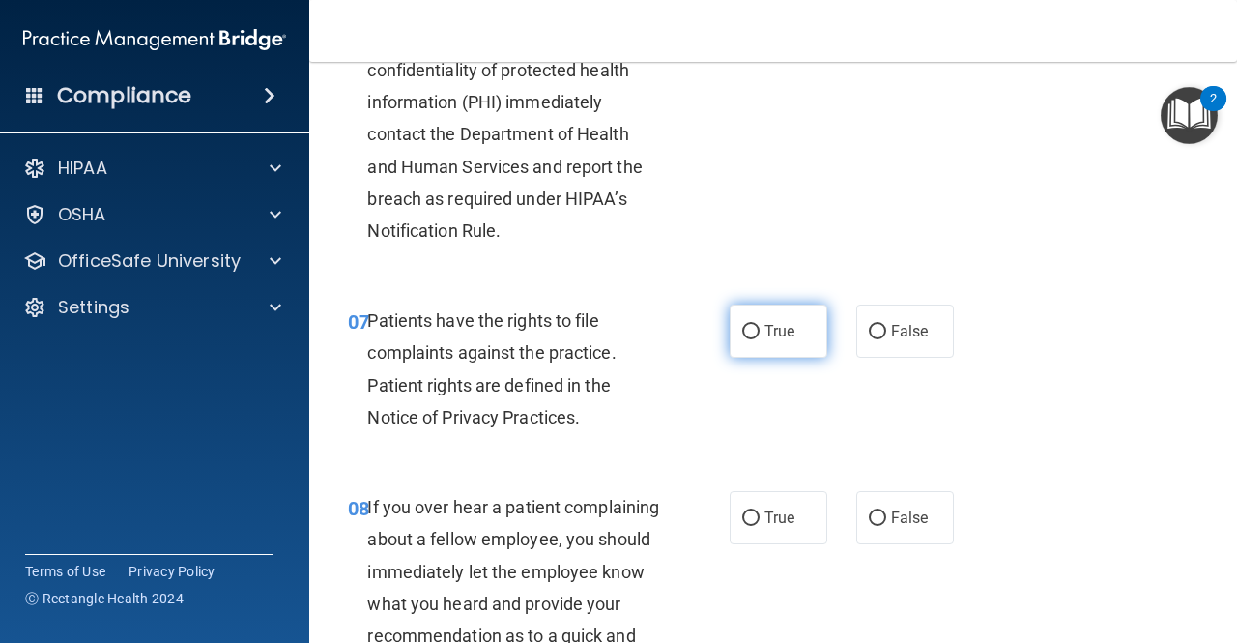
click at [748, 338] on input "True" at bounding box center [750, 332] width 17 height 15
radio input "true"
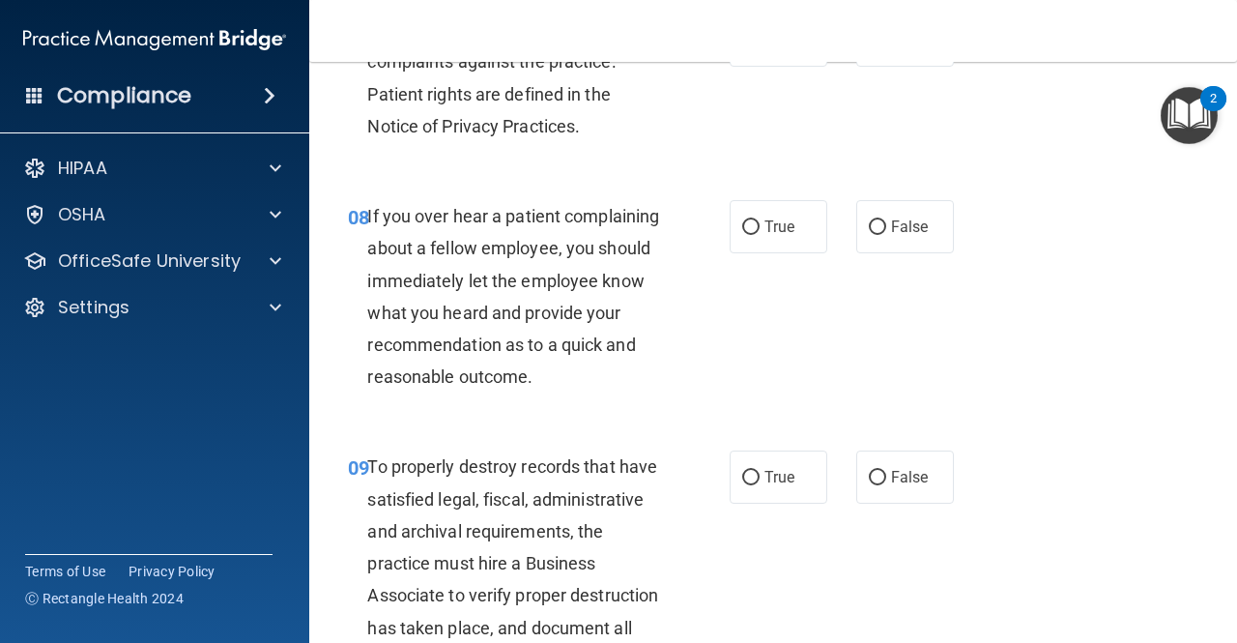
scroll to position [1644, 0]
click at [766, 222] on span "True" at bounding box center [780, 226] width 30 height 18
click at [760, 222] on input "True" at bounding box center [750, 226] width 17 height 15
radio input "true"
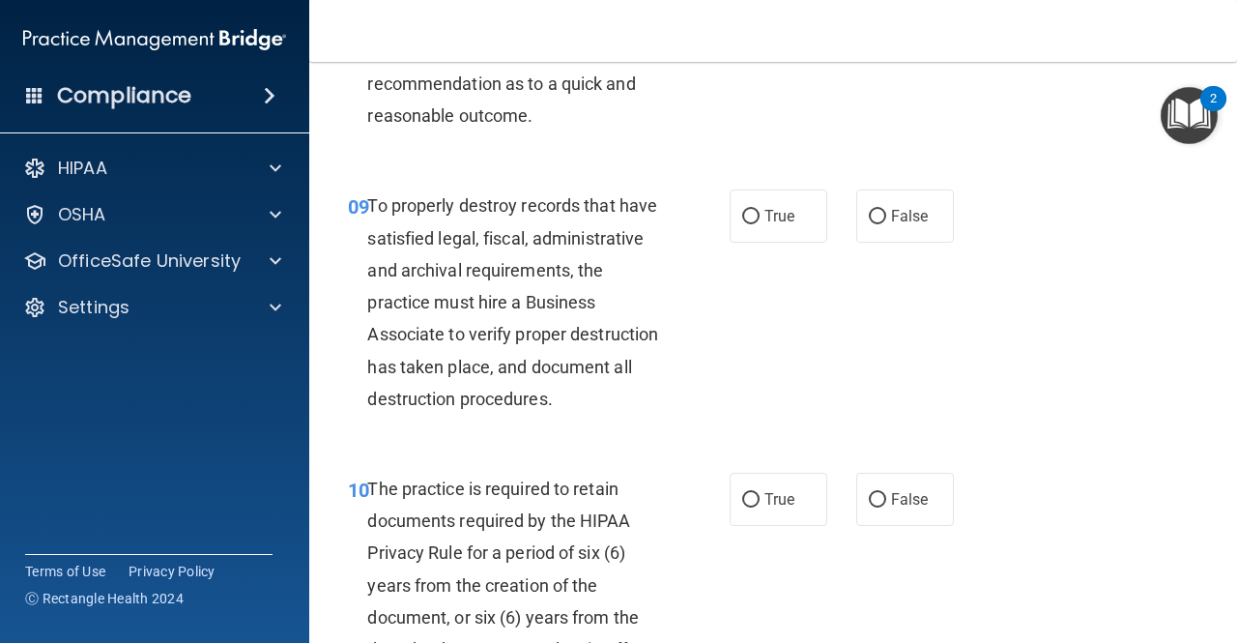
scroll to position [1905, 0]
click at [760, 231] on label "True" at bounding box center [779, 215] width 98 height 53
click at [760, 223] on input "True" at bounding box center [750, 216] width 17 height 15
radio input "true"
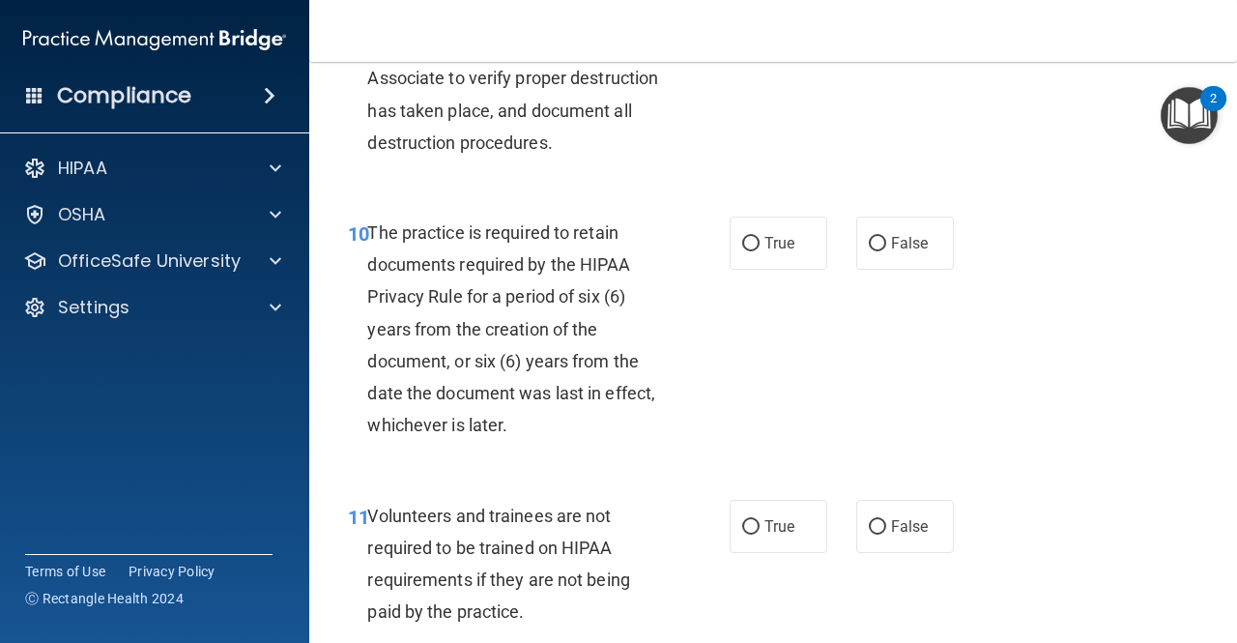
scroll to position [2162, 0]
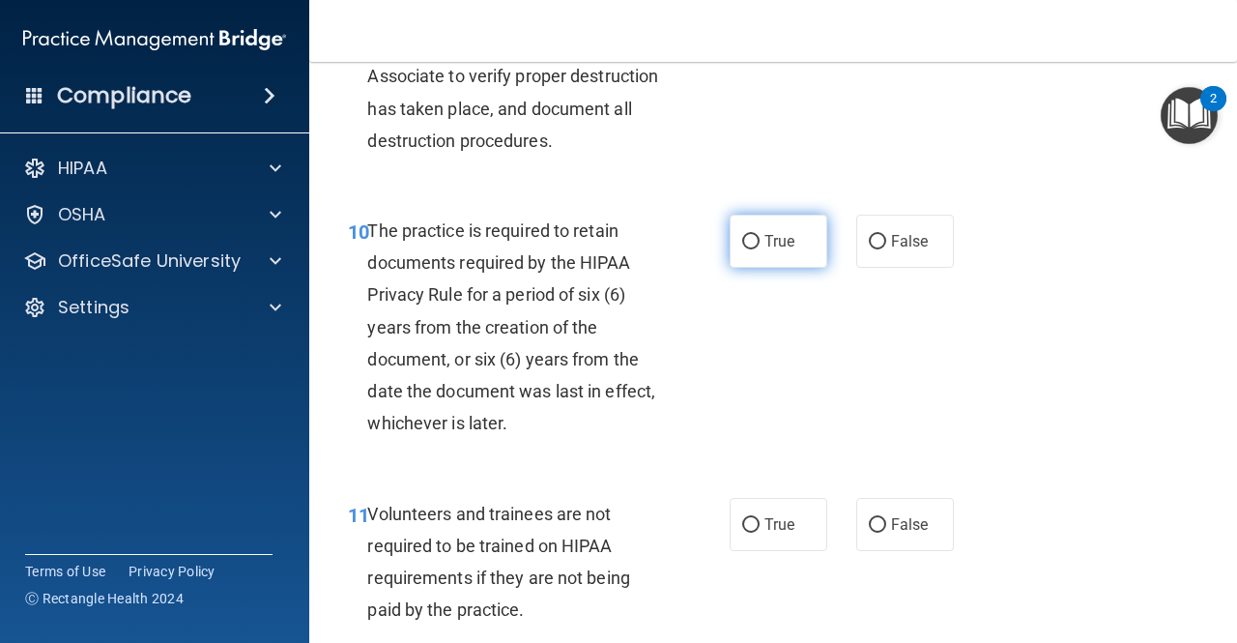
click at [746, 249] on input "True" at bounding box center [750, 242] width 17 height 15
radio input "true"
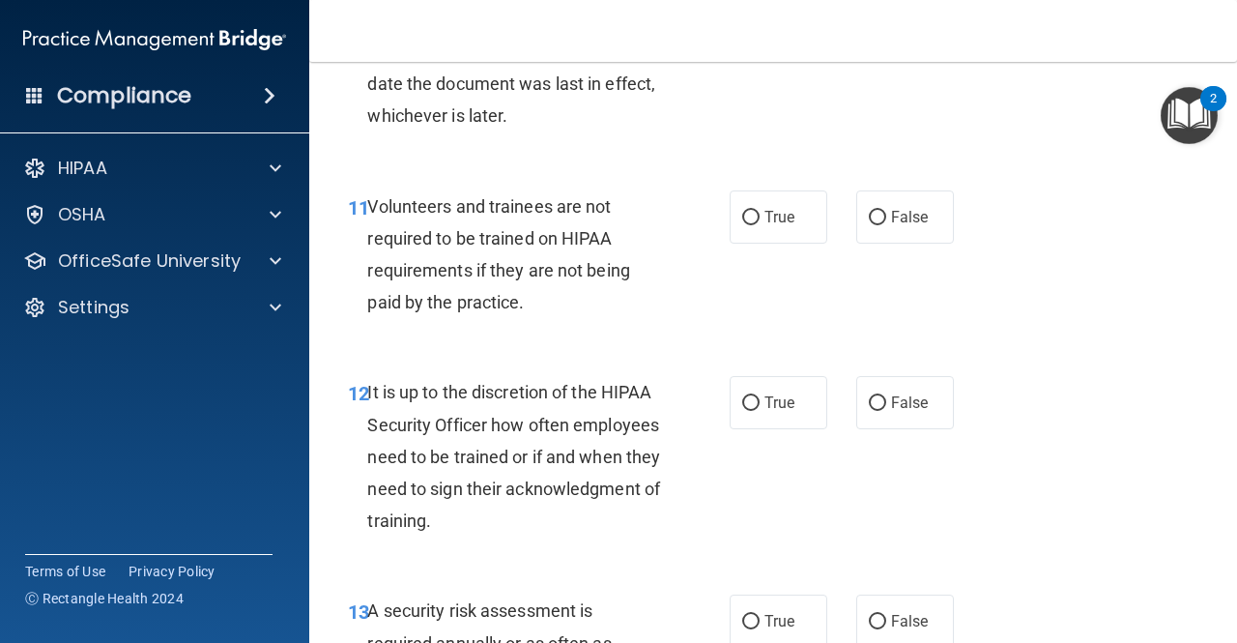
scroll to position [2468, 0]
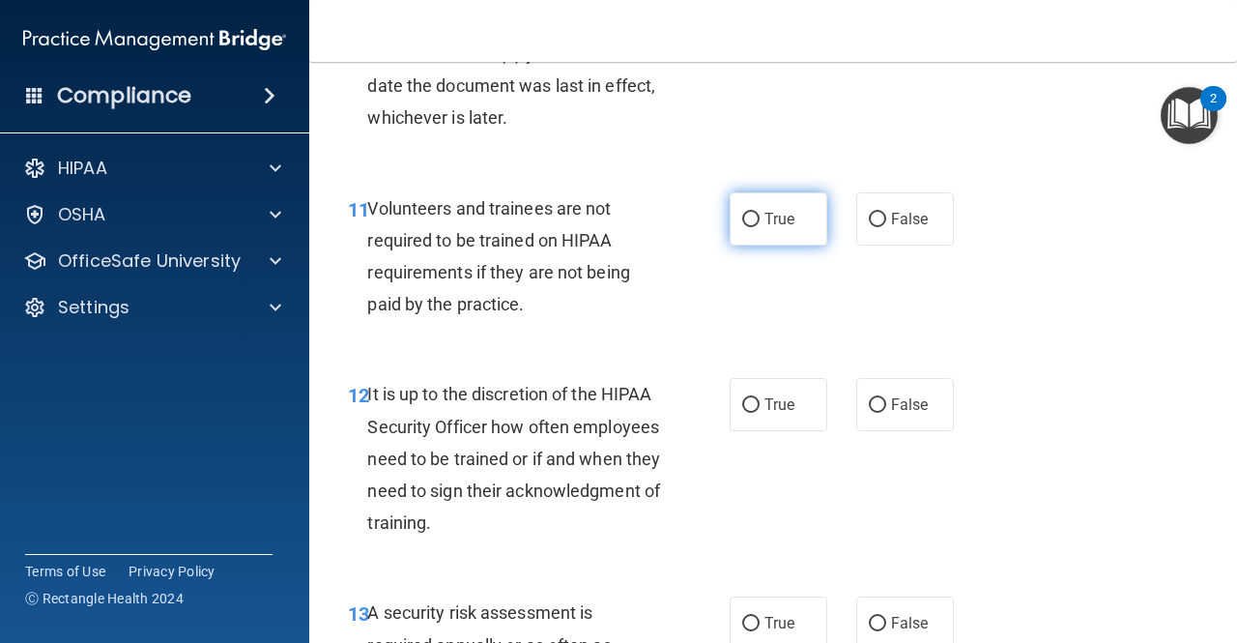
click at [780, 228] on span "True" at bounding box center [780, 219] width 30 height 18
click at [760, 227] on input "True" at bounding box center [750, 220] width 17 height 15
radio input "true"
click at [895, 228] on span "False" at bounding box center [910, 219] width 38 height 18
click at [886, 227] on input "False" at bounding box center [877, 220] width 17 height 15
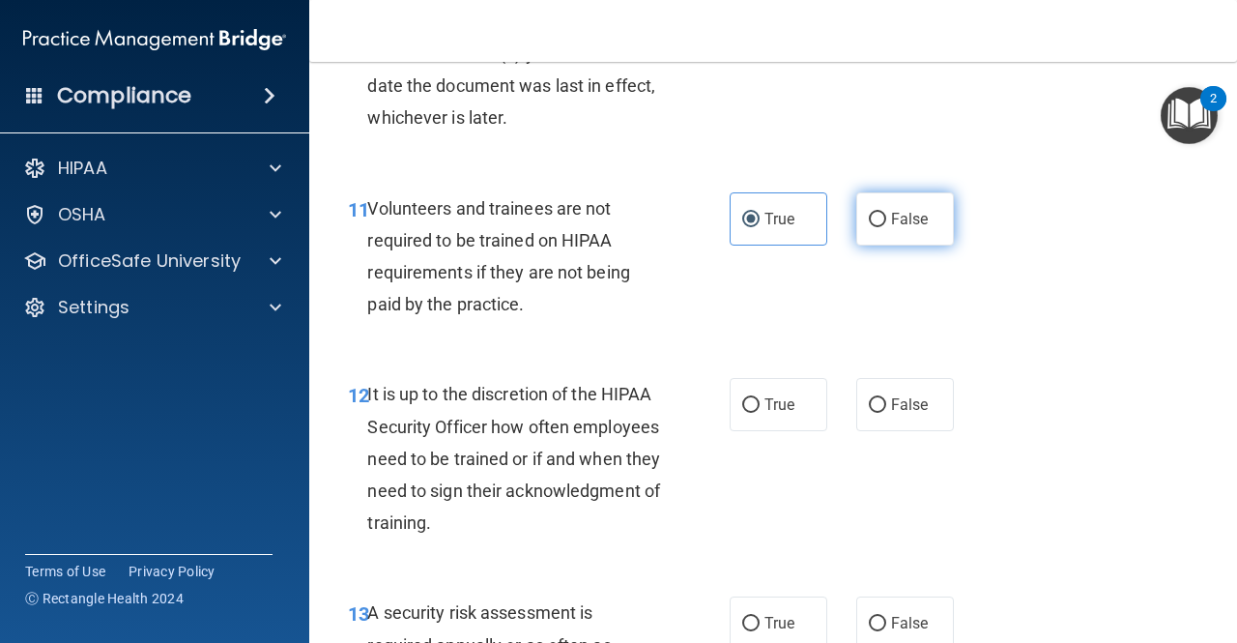
radio input "true"
radio input "false"
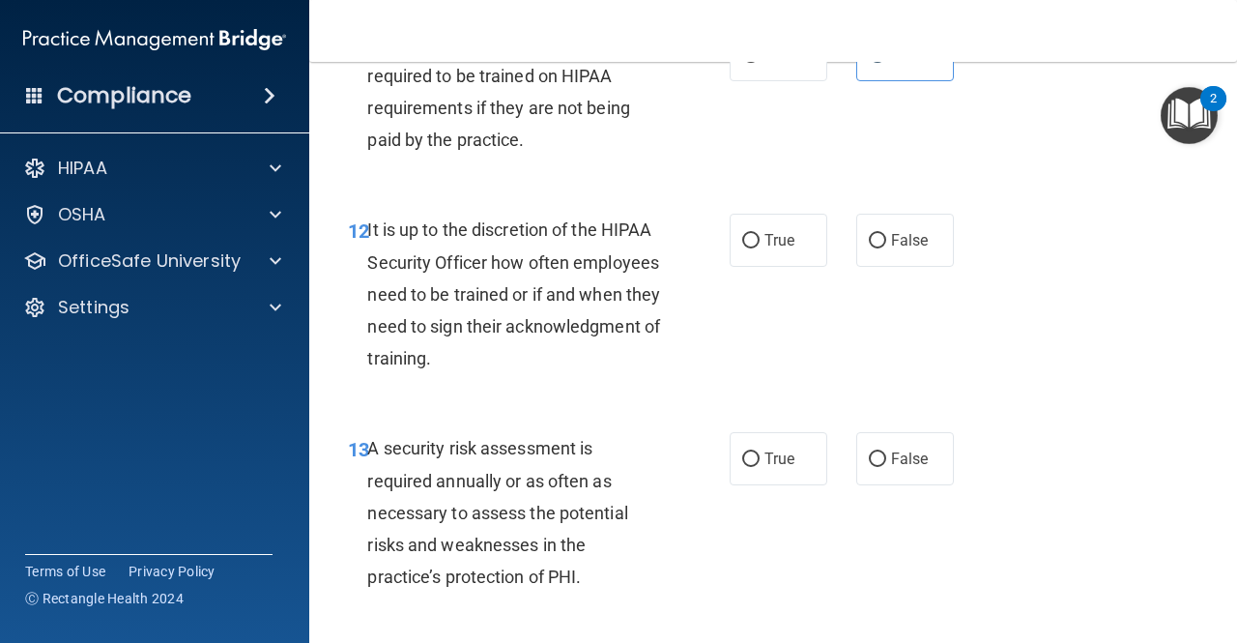
scroll to position [2632, 0]
click at [779, 267] on label "True" at bounding box center [779, 240] width 98 height 53
click at [760, 248] on input "True" at bounding box center [750, 241] width 17 height 15
radio input "true"
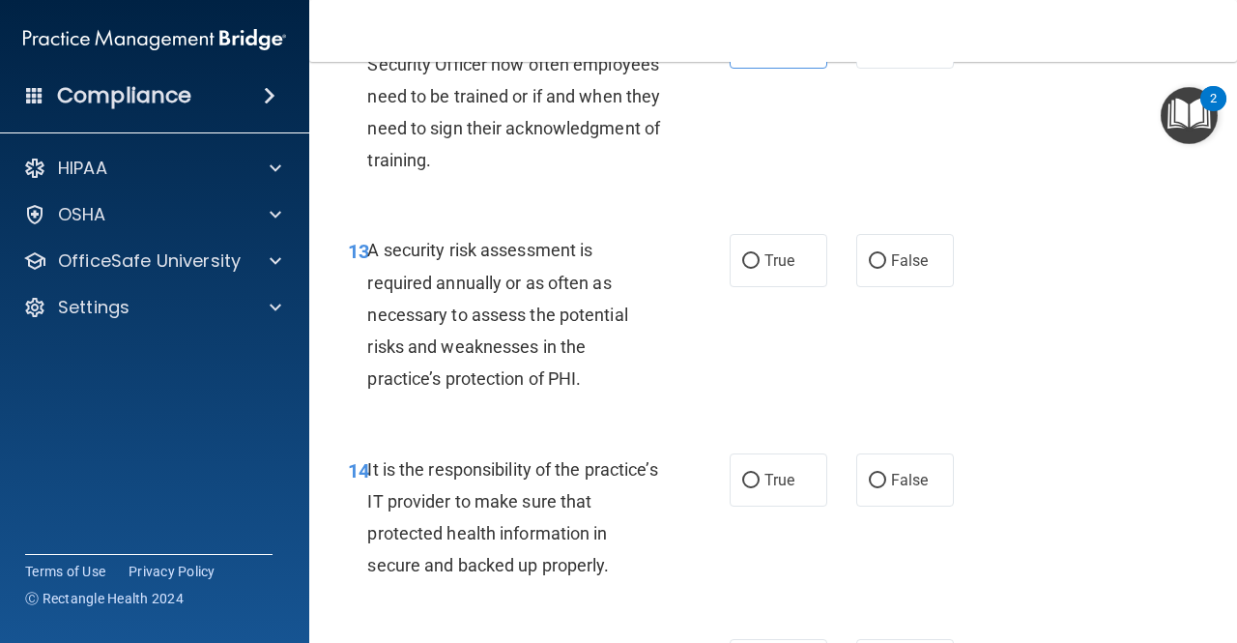
scroll to position [2831, 0]
click at [742, 268] on input "True" at bounding box center [750, 260] width 17 height 15
radio input "true"
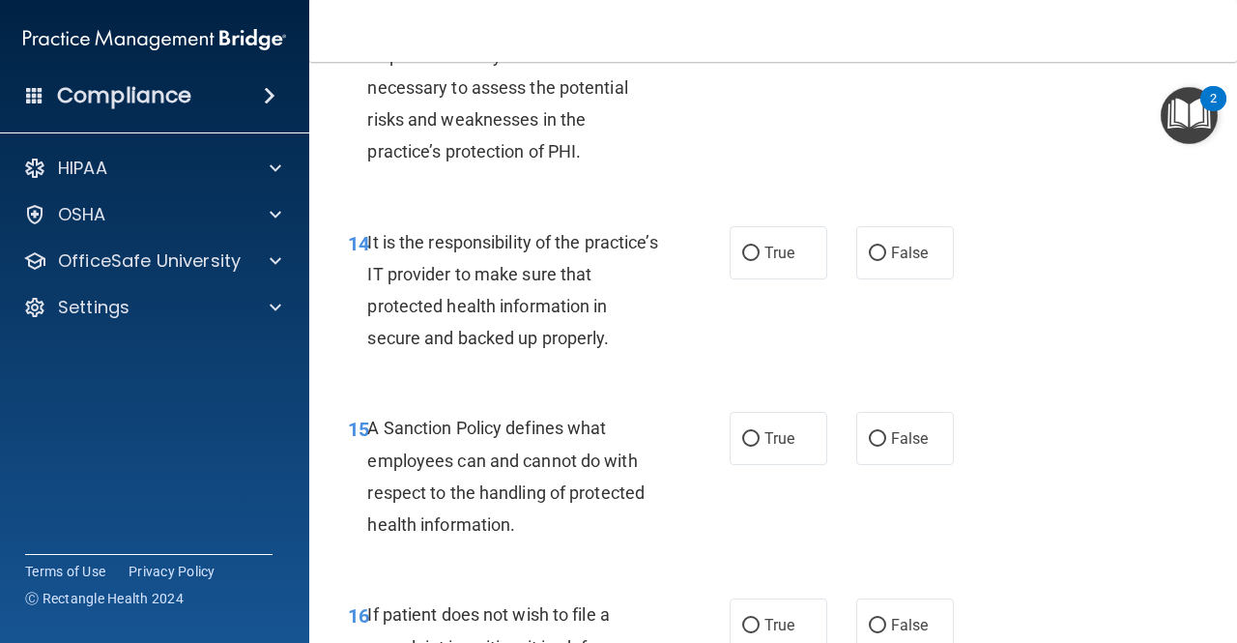
scroll to position [3060, 0]
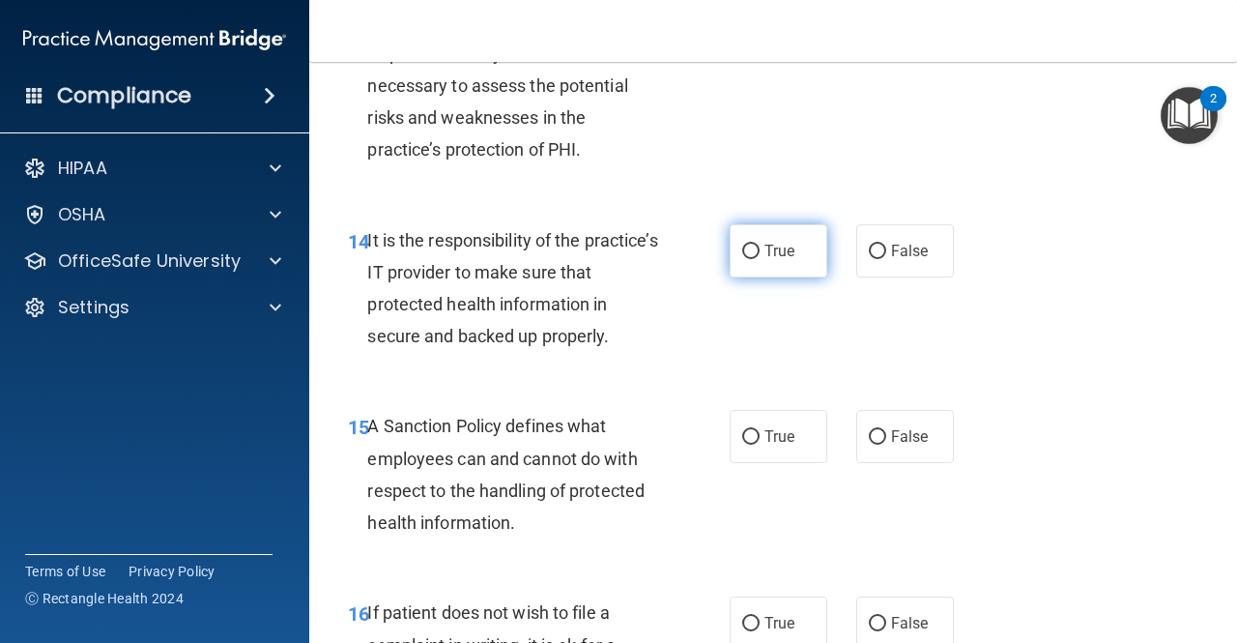
click at [743, 277] on label "True" at bounding box center [779, 250] width 98 height 53
click at [743, 259] on input "True" at bounding box center [750, 252] width 17 height 15
radio input "true"
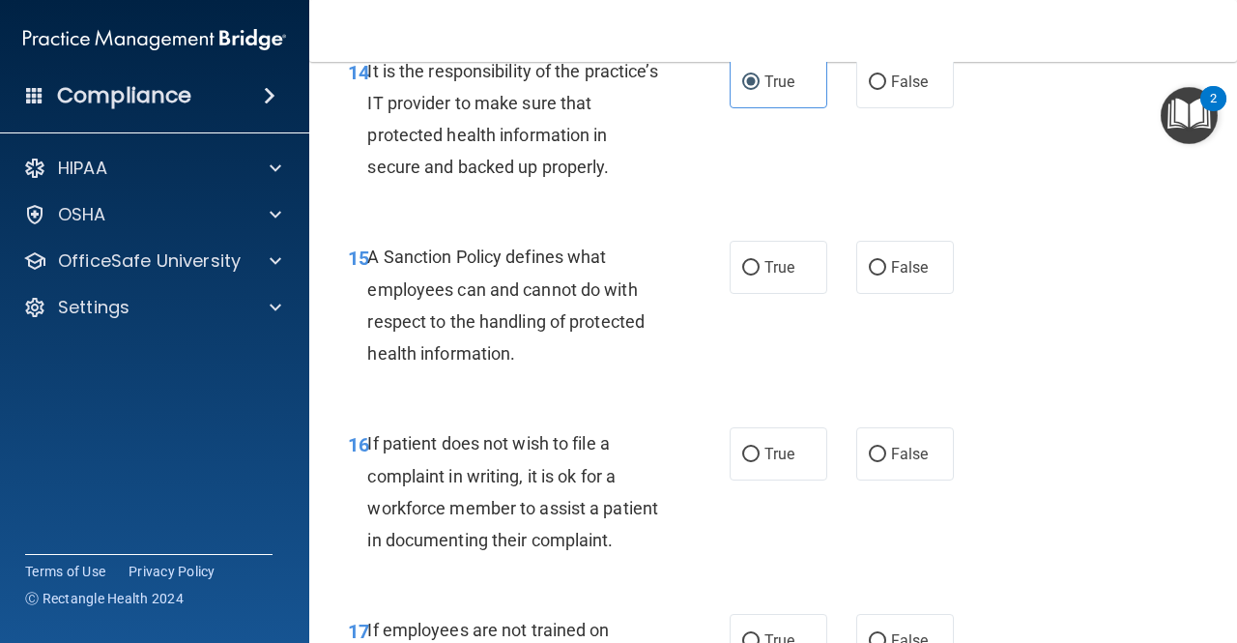
scroll to position [3249, 0]
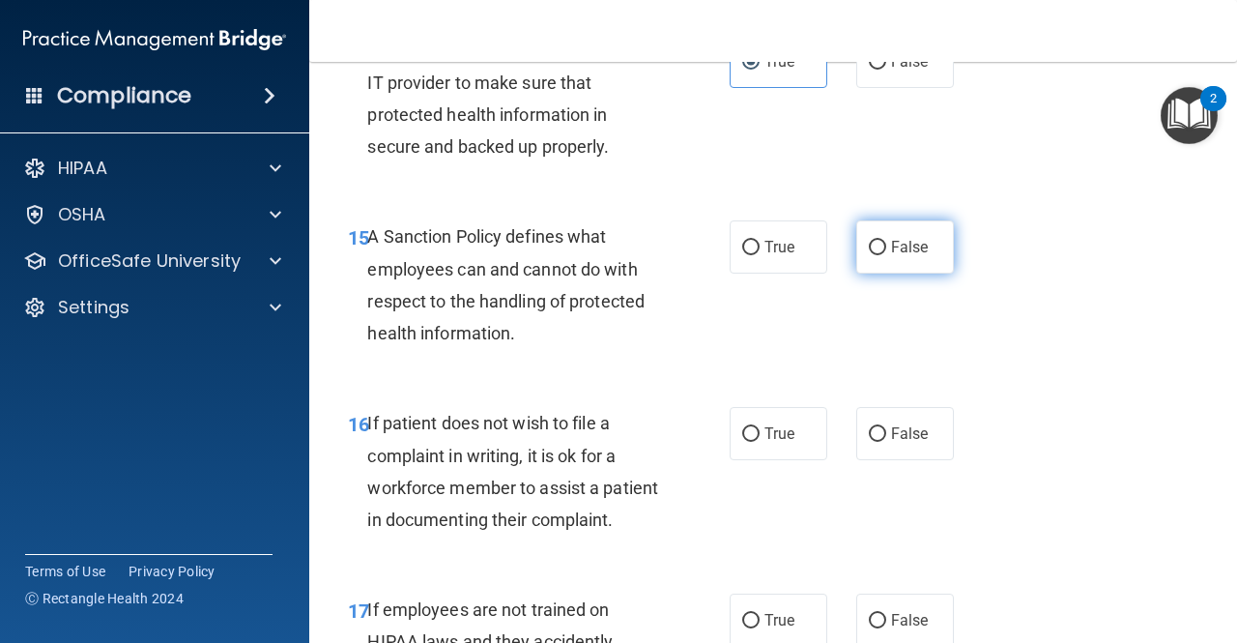
click at [911, 256] on span "False" at bounding box center [910, 247] width 38 height 18
click at [886, 255] on input "False" at bounding box center [877, 248] width 17 height 15
radio input "true"
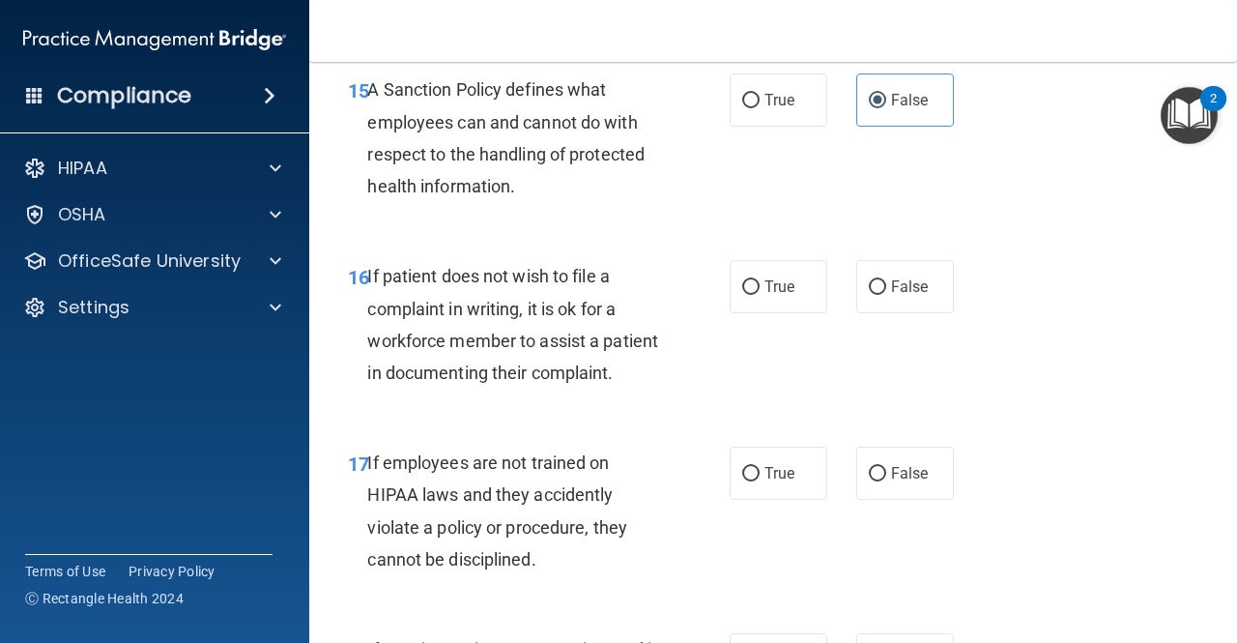
scroll to position [3398, 0]
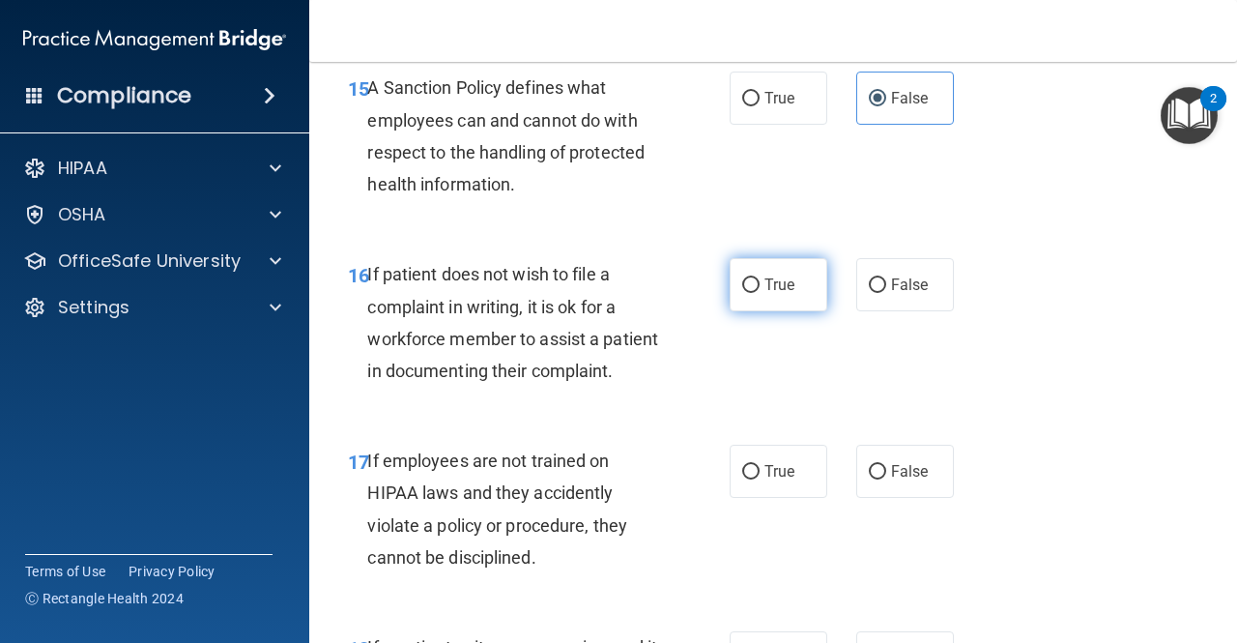
click at [744, 293] on input "True" at bounding box center [750, 285] width 17 height 15
radio input "true"
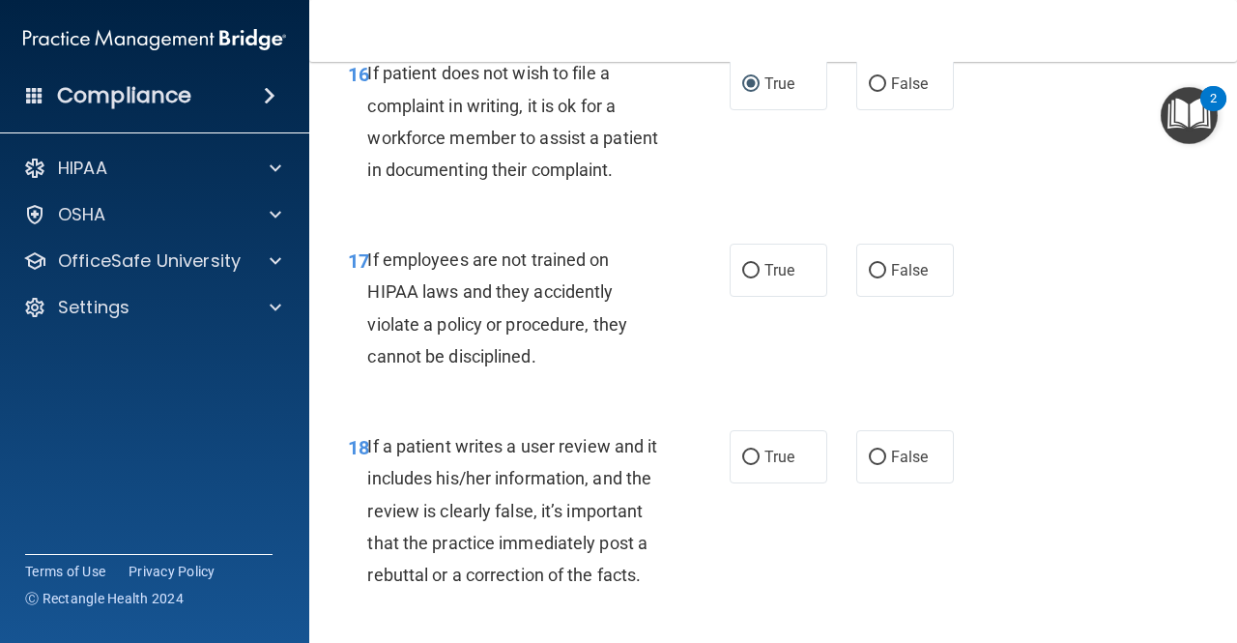
scroll to position [3605, 0]
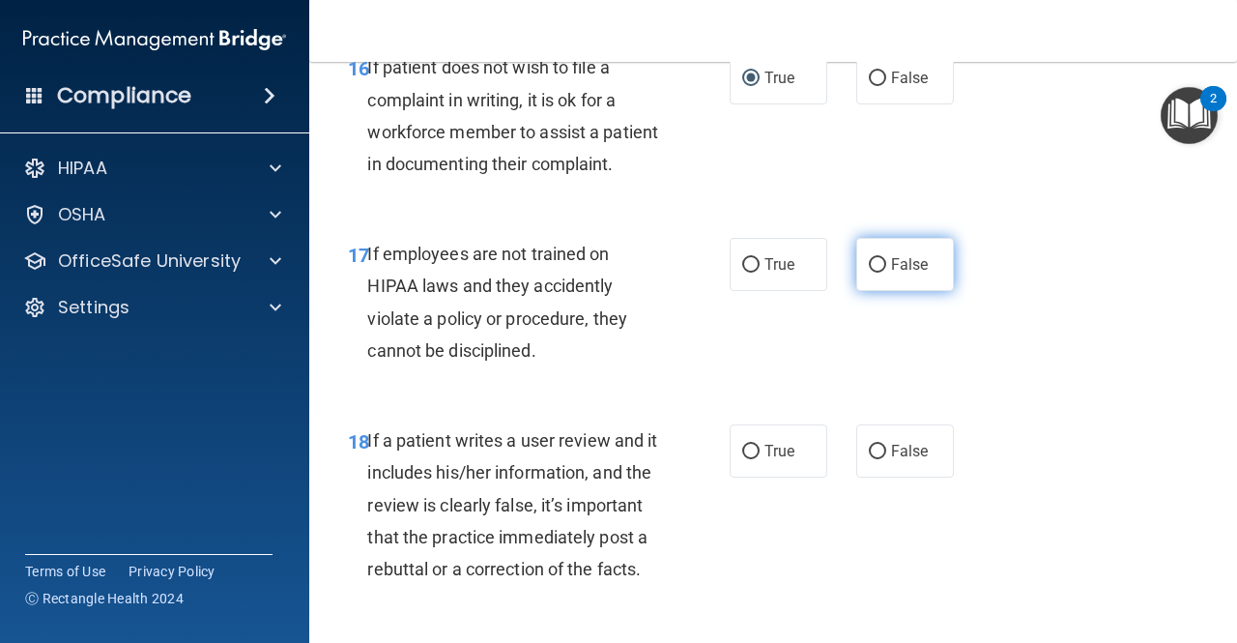
click at [867, 291] on label "False" at bounding box center [905, 264] width 98 height 53
click at [869, 273] on input "False" at bounding box center [877, 265] width 17 height 15
radio input "true"
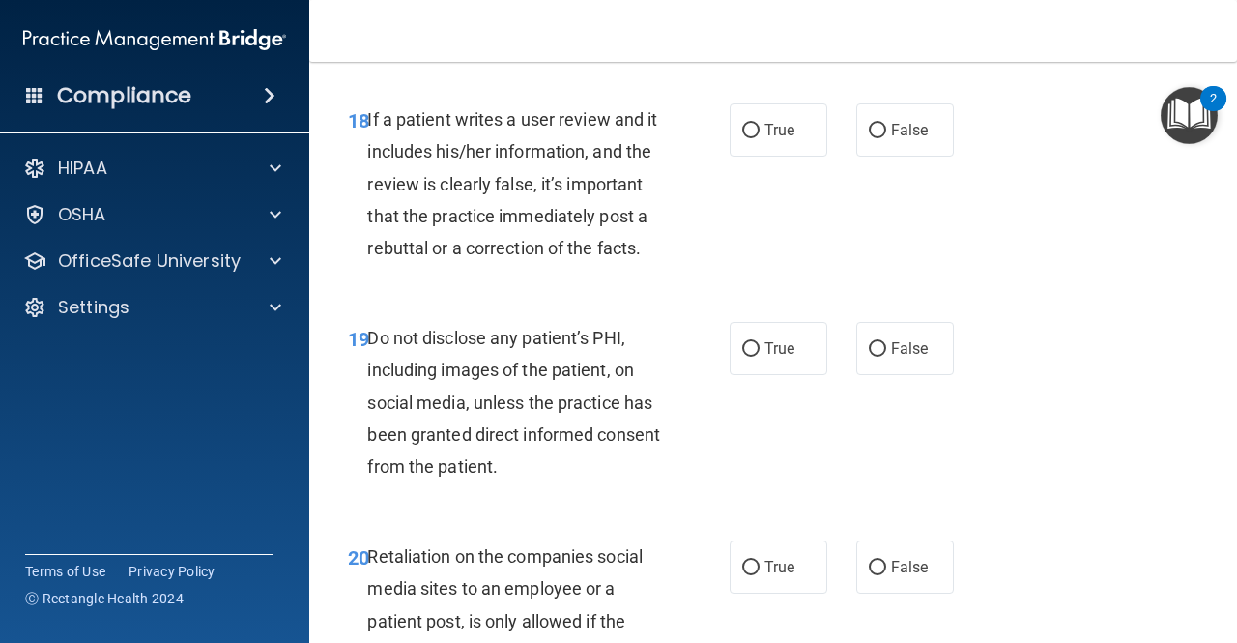
scroll to position [3930, 0]
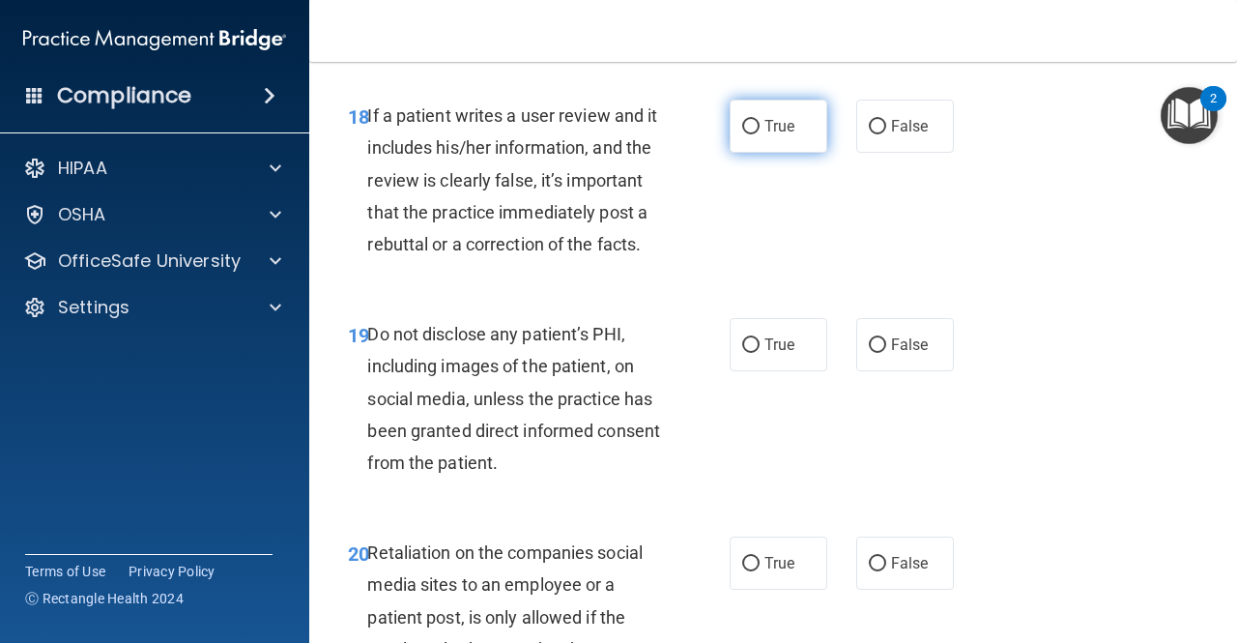
click at [741, 153] on label "True" at bounding box center [779, 126] width 98 height 53
click at [742, 134] on input "True" at bounding box center [750, 127] width 17 height 15
radio input "true"
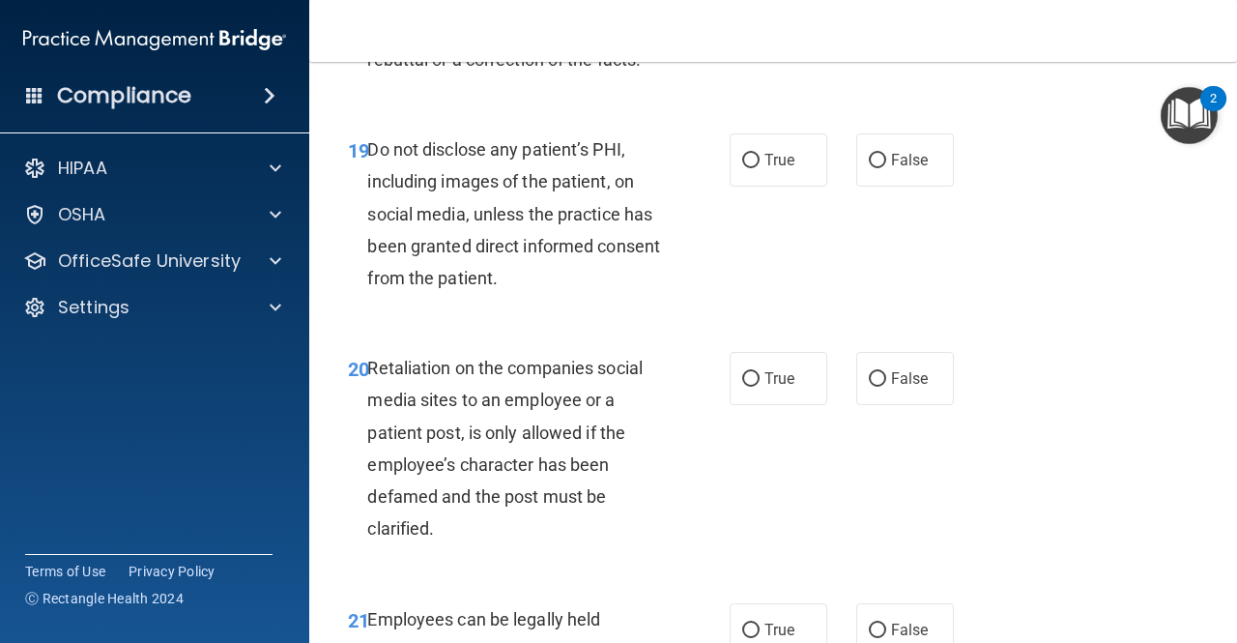
scroll to position [4115, 0]
click at [750, 167] on input "True" at bounding box center [750, 160] width 17 height 15
radio input "true"
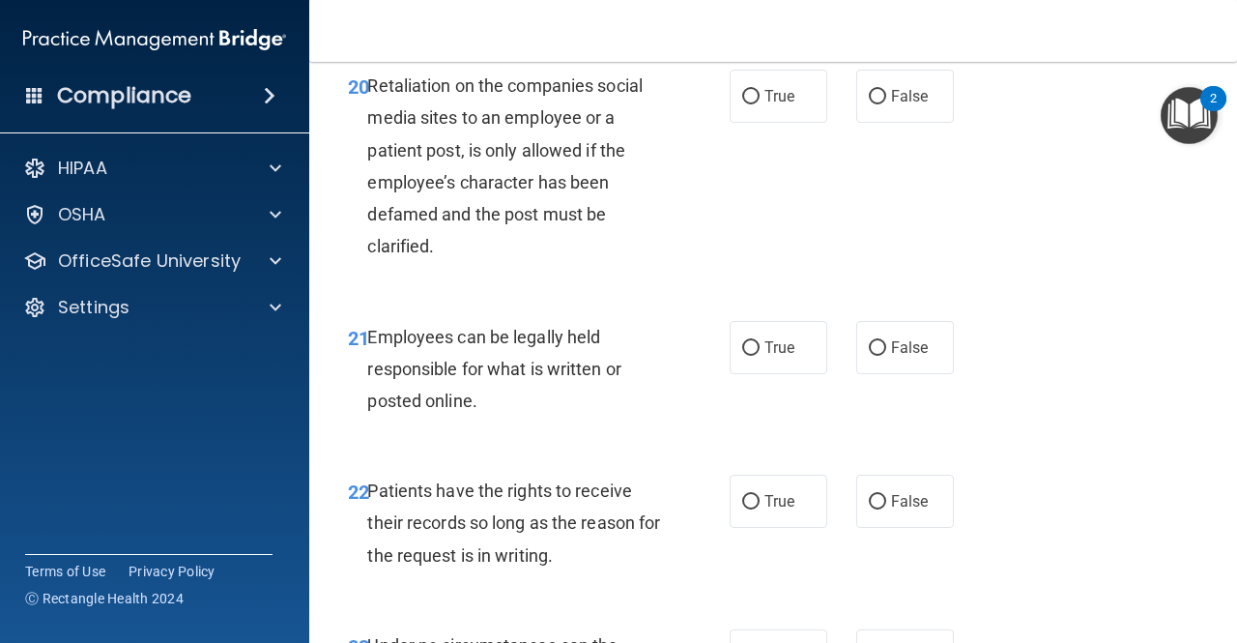
scroll to position [4401, 0]
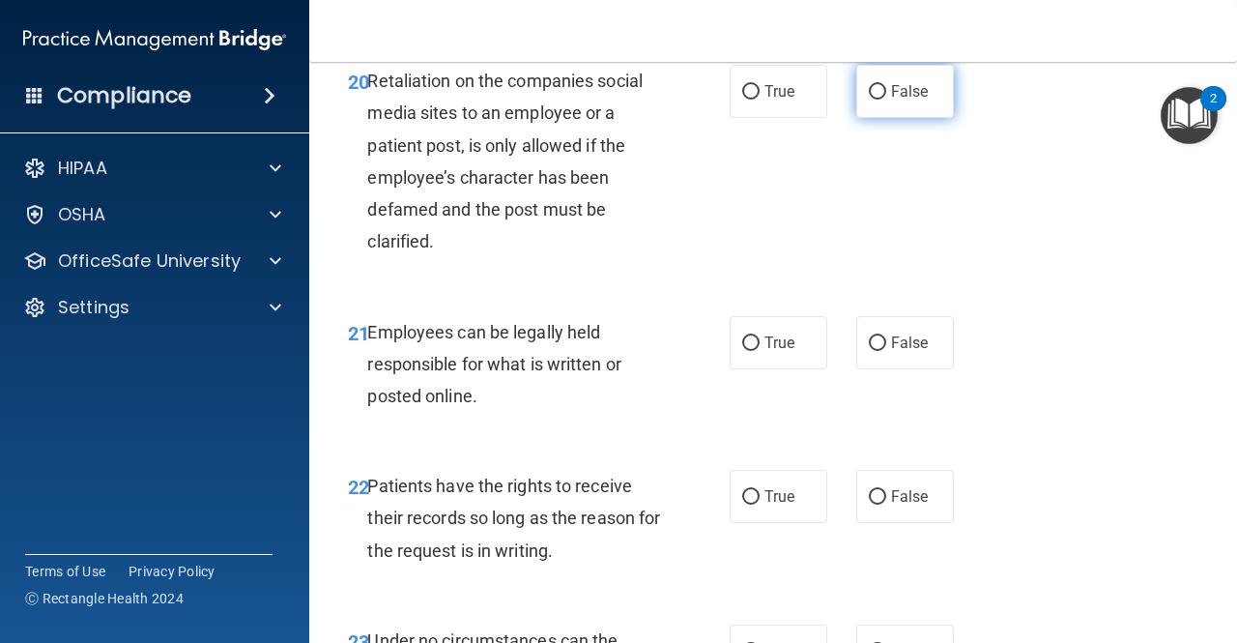
click at [878, 118] on label "False" at bounding box center [905, 91] width 98 height 53
click at [878, 100] on input "False" at bounding box center [877, 92] width 17 height 15
radio input "true"
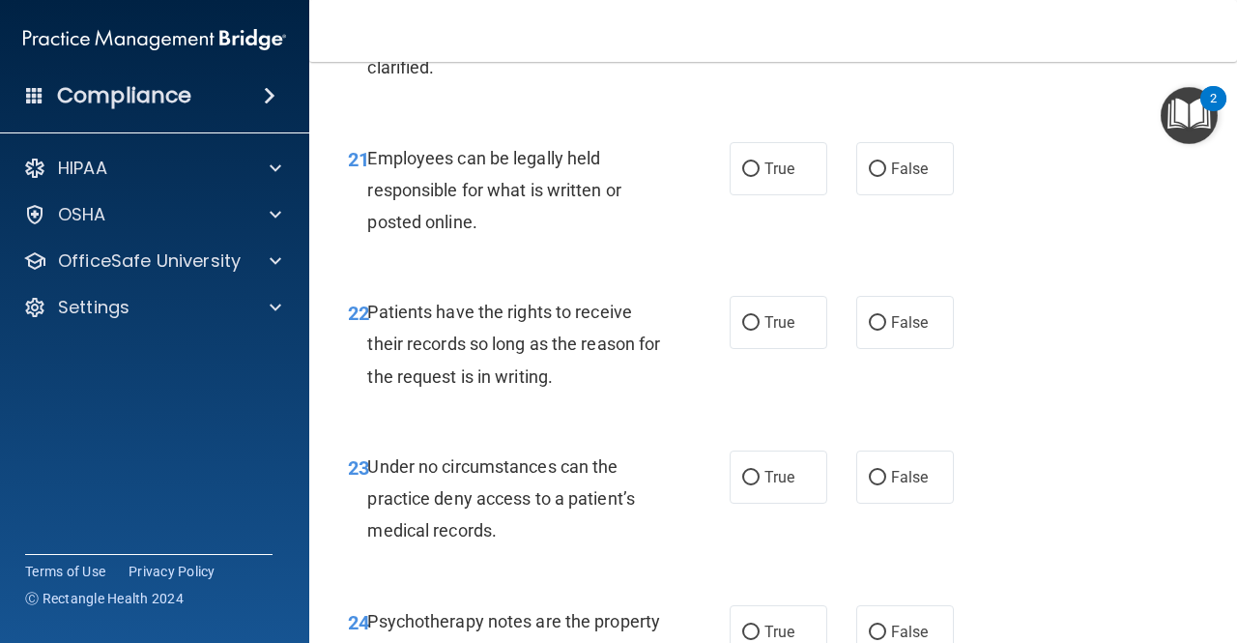
scroll to position [4576, 0]
click at [765, 177] on span "True" at bounding box center [780, 168] width 30 height 18
click at [757, 176] on input "True" at bounding box center [750, 168] width 17 height 15
radio input "true"
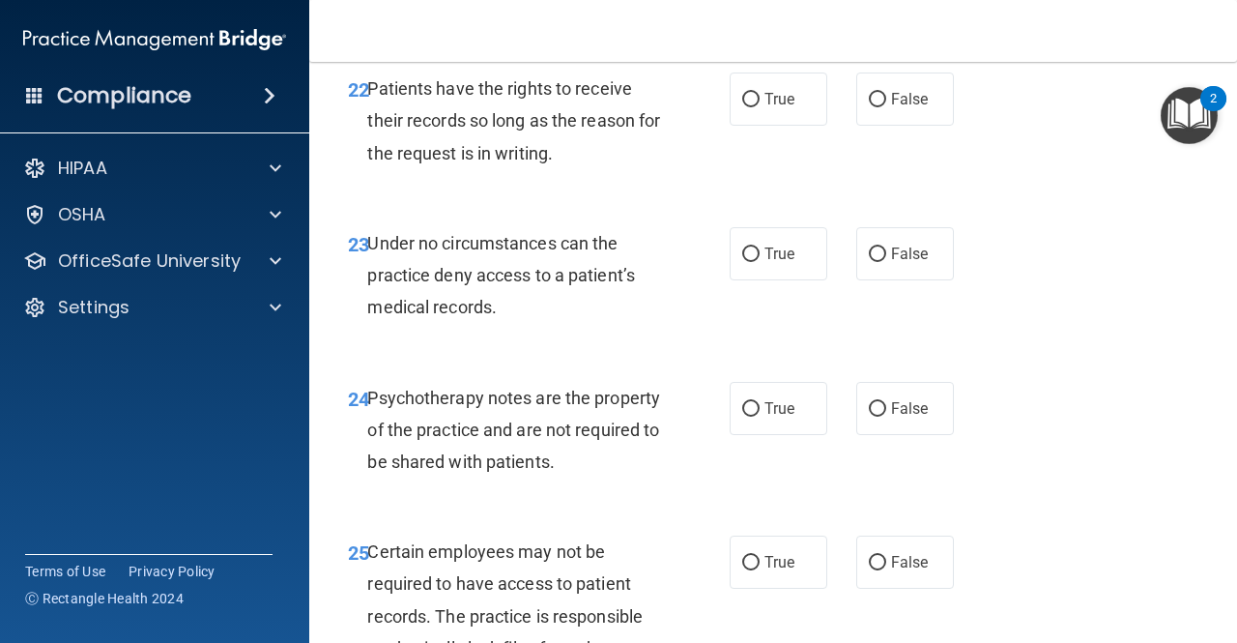
scroll to position [4799, 0]
click at [742, 126] on label "True" at bounding box center [779, 99] width 98 height 53
click at [742, 107] on input "True" at bounding box center [750, 100] width 17 height 15
radio input "true"
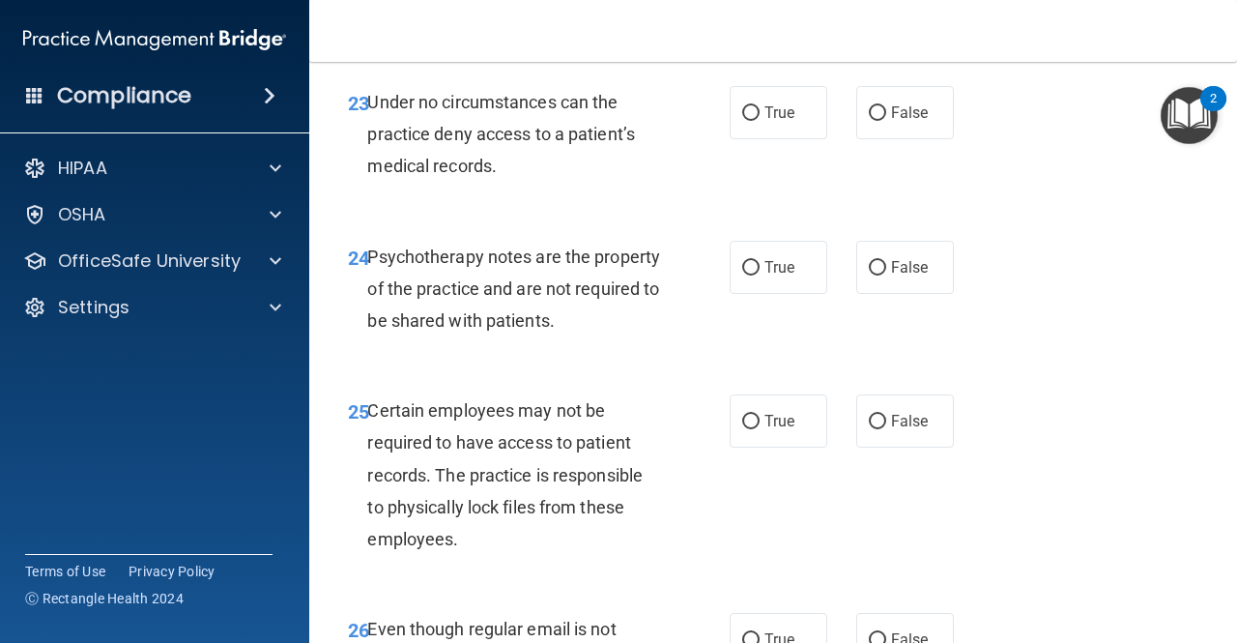
scroll to position [4940, 0]
click at [765, 122] on span "True" at bounding box center [780, 112] width 30 height 18
click at [758, 121] on input "True" at bounding box center [750, 113] width 17 height 15
radio input "true"
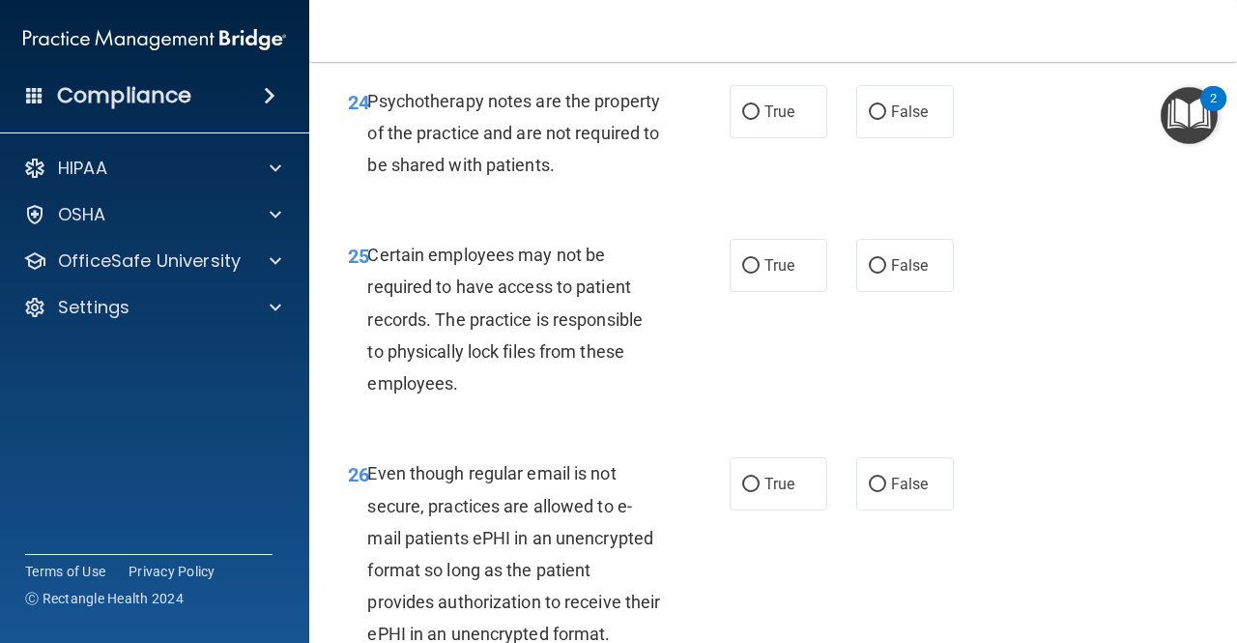
scroll to position [5096, 0]
click at [747, 119] on input "True" at bounding box center [750, 111] width 17 height 15
radio input "true"
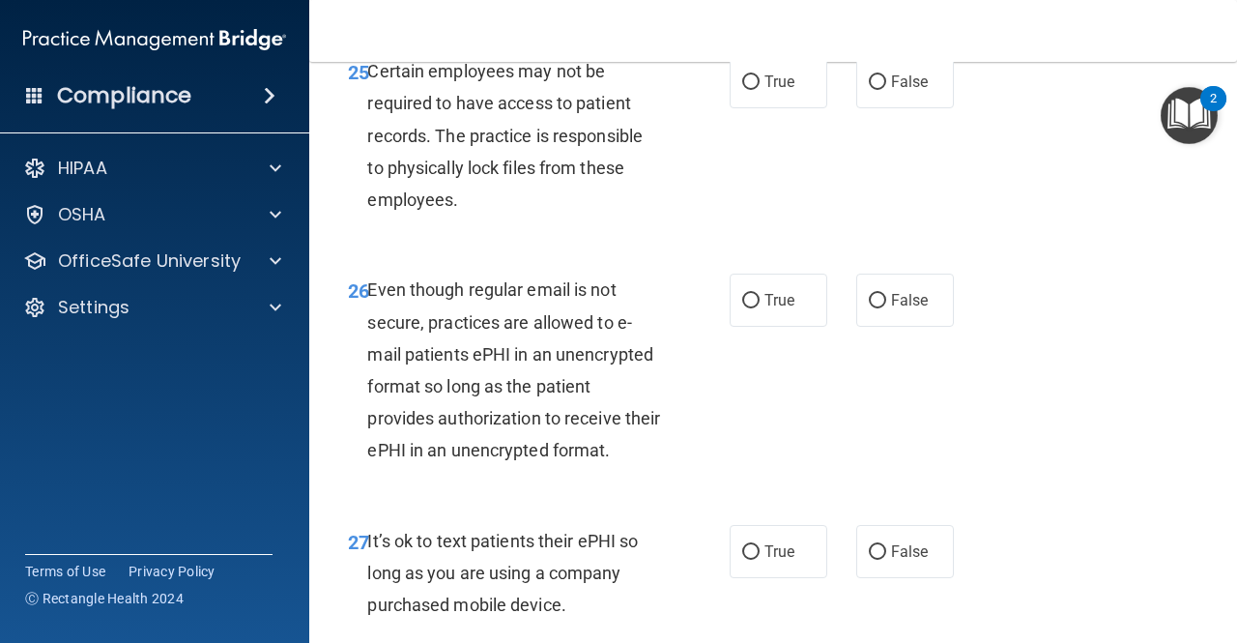
scroll to position [5281, 0]
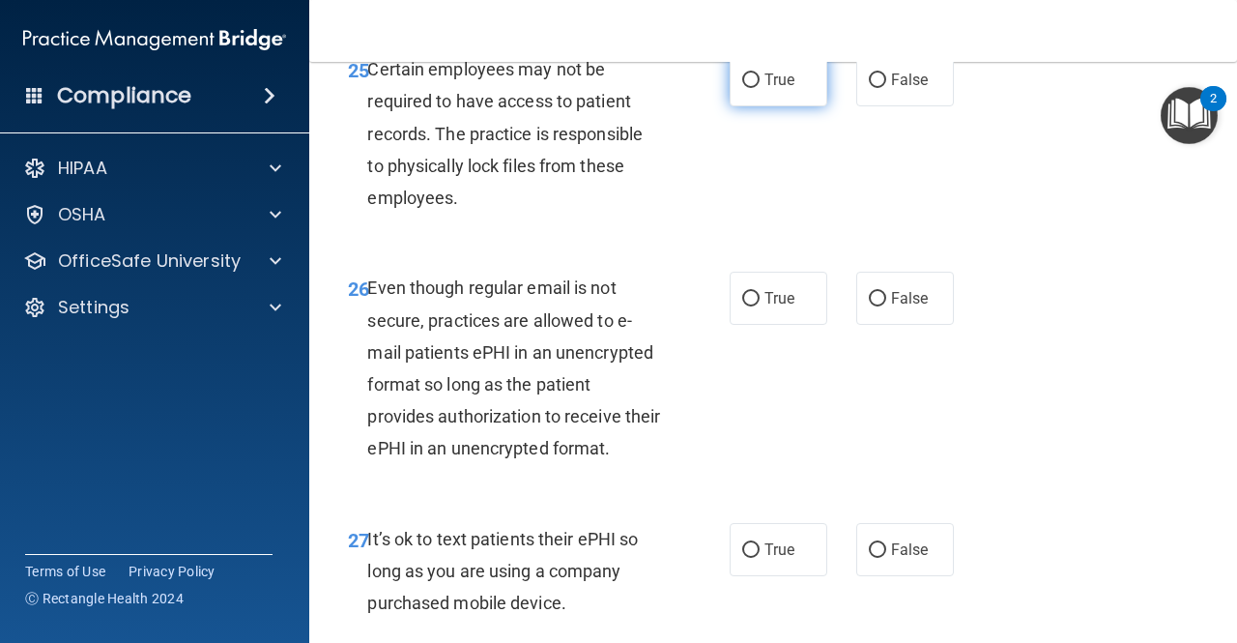
click at [742, 88] on input "True" at bounding box center [750, 80] width 17 height 15
radio input "true"
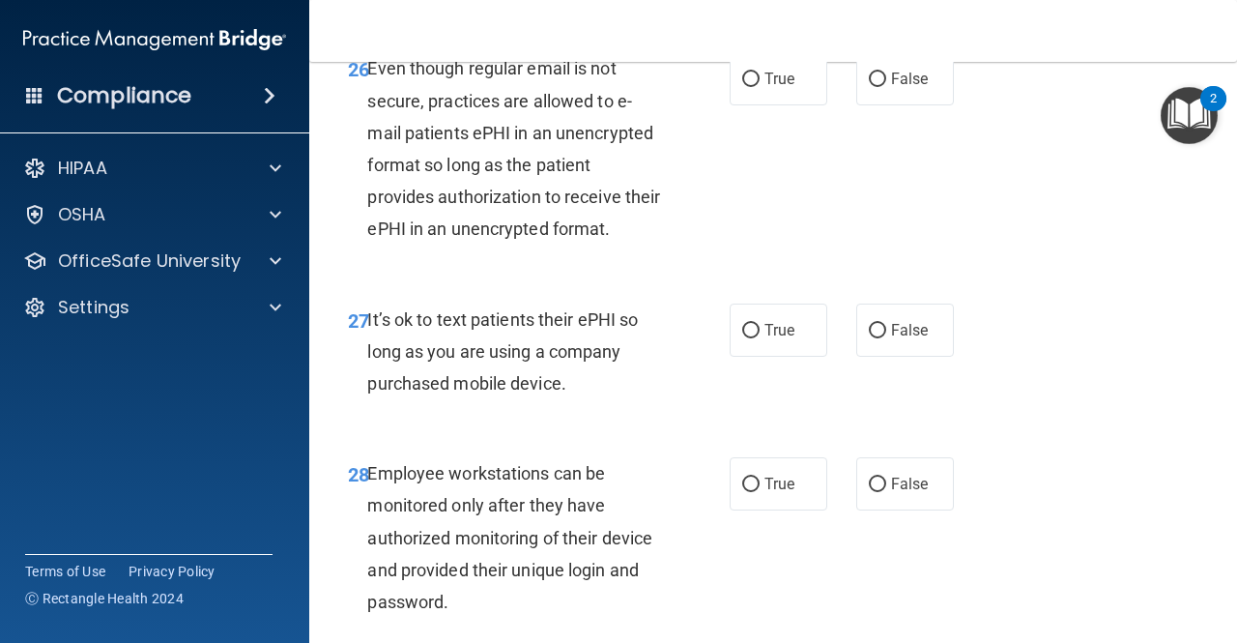
scroll to position [5501, 0]
click at [896, 87] on span "False" at bounding box center [910, 78] width 38 height 18
click at [886, 86] on input "False" at bounding box center [877, 79] width 17 height 15
radio input "true"
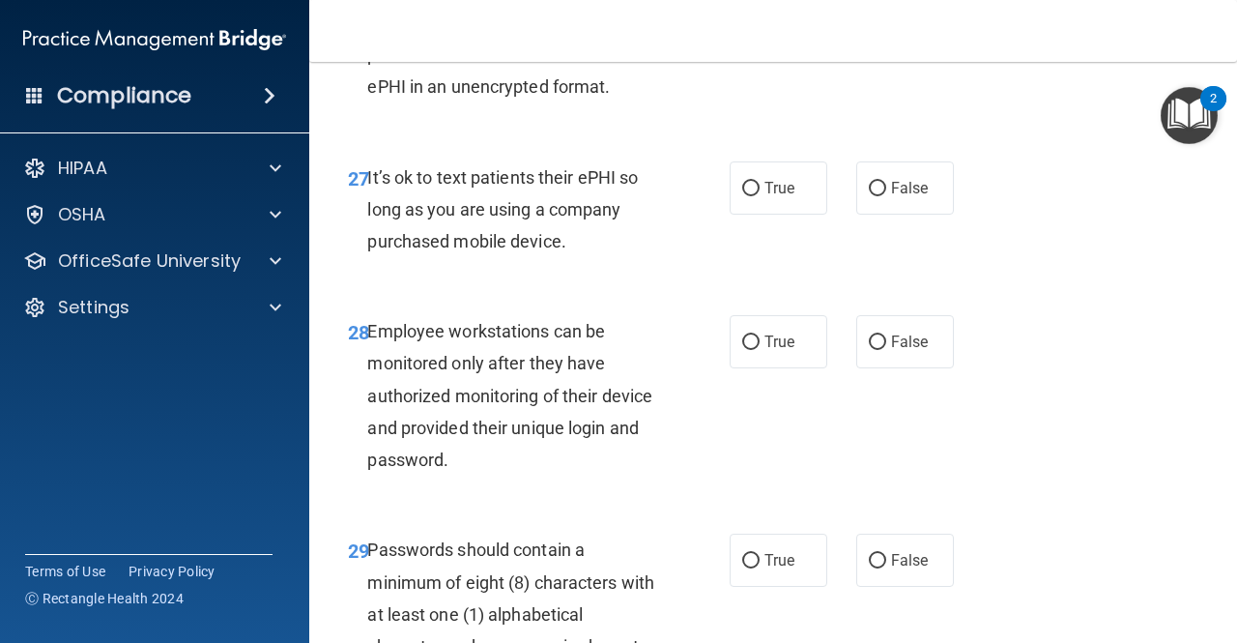
scroll to position [5643, 0]
click at [738, 215] on label "True" at bounding box center [779, 187] width 98 height 53
click at [742, 196] on input "True" at bounding box center [750, 189] width 17 height 15
radio input "true"
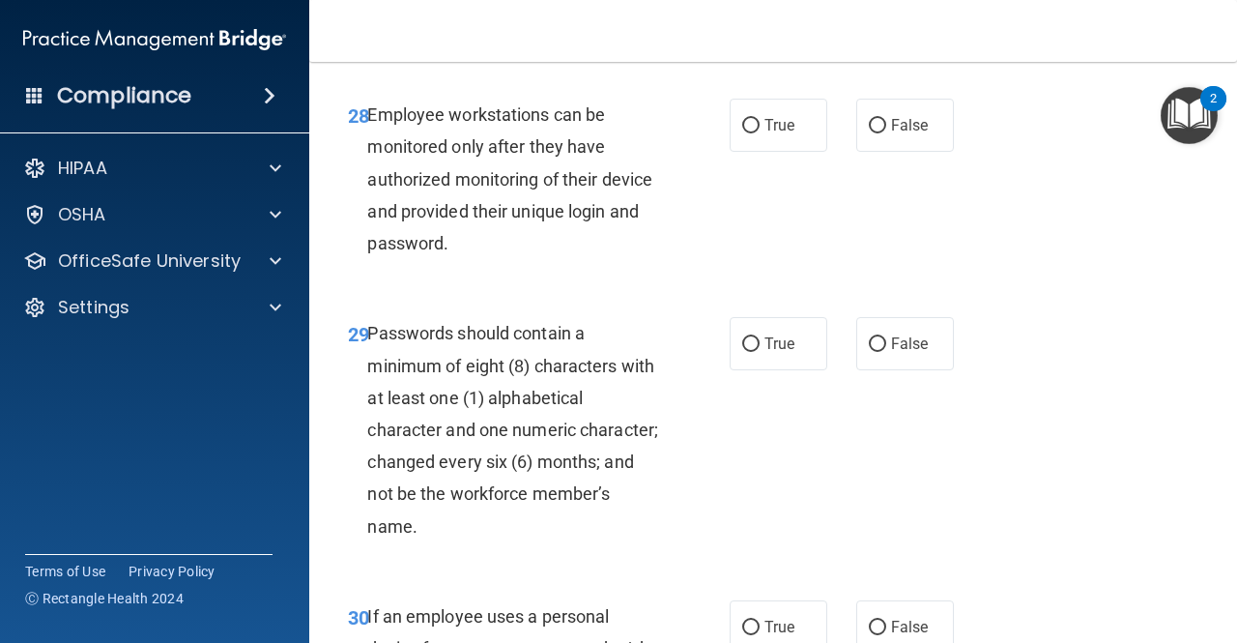
scroll to position [5858, 0]
click at [746, 153] on label "True" at bounding box center [779, 126] width 98 height 53
click at [746, 134] on input "True" at bounding box center [750, 127] width 17 height 15
radio input "true"
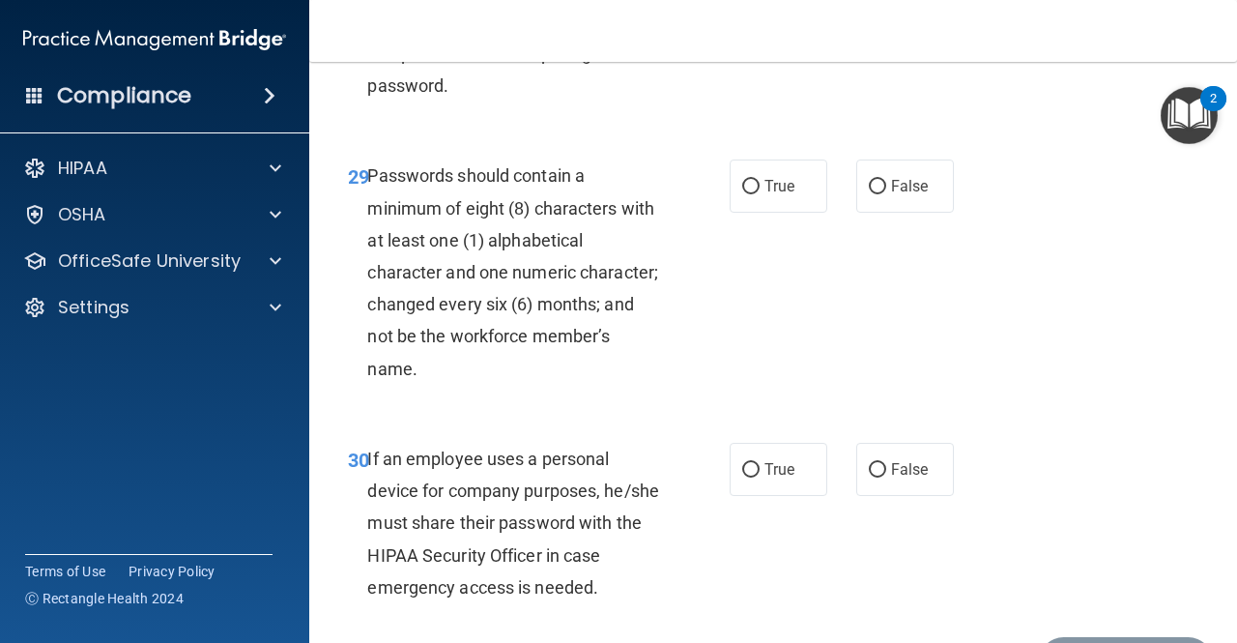
scroll to position [6083, 0]
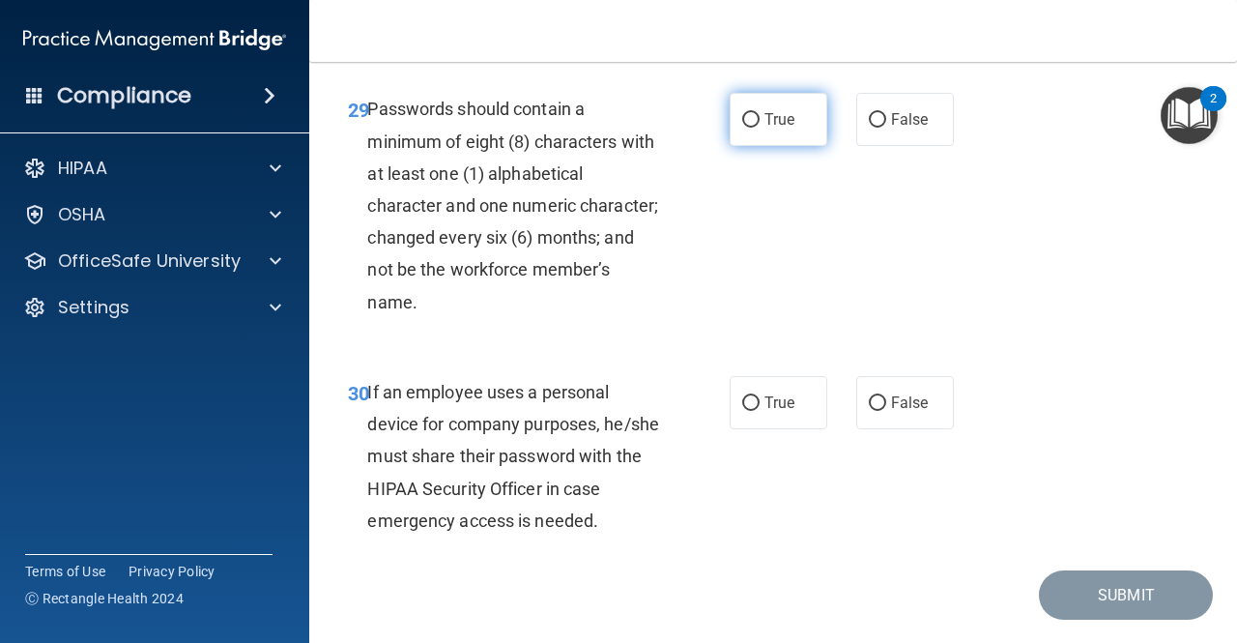
click at [739, 146] on label "True" at bounding box center [779, 119] width 98 height 53
click at [742, 128] on input "True" at bounding box center [750, 120] width 17 height 15
radio input "true"
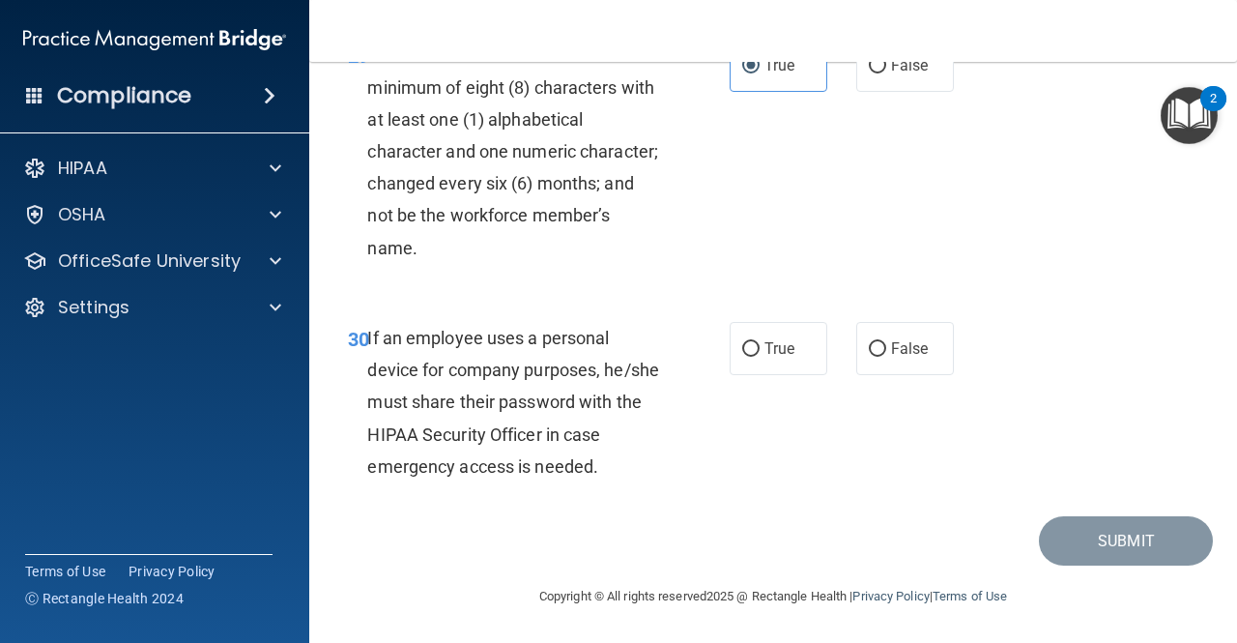
scroll to position [6264, 0]
click at [765, 343] on span "True" at bounding box center [780, 348] width 30 height 18
click at [760, 343] on input "True" at bounding box center [750, 349] width 17 height 15
radio input "true"
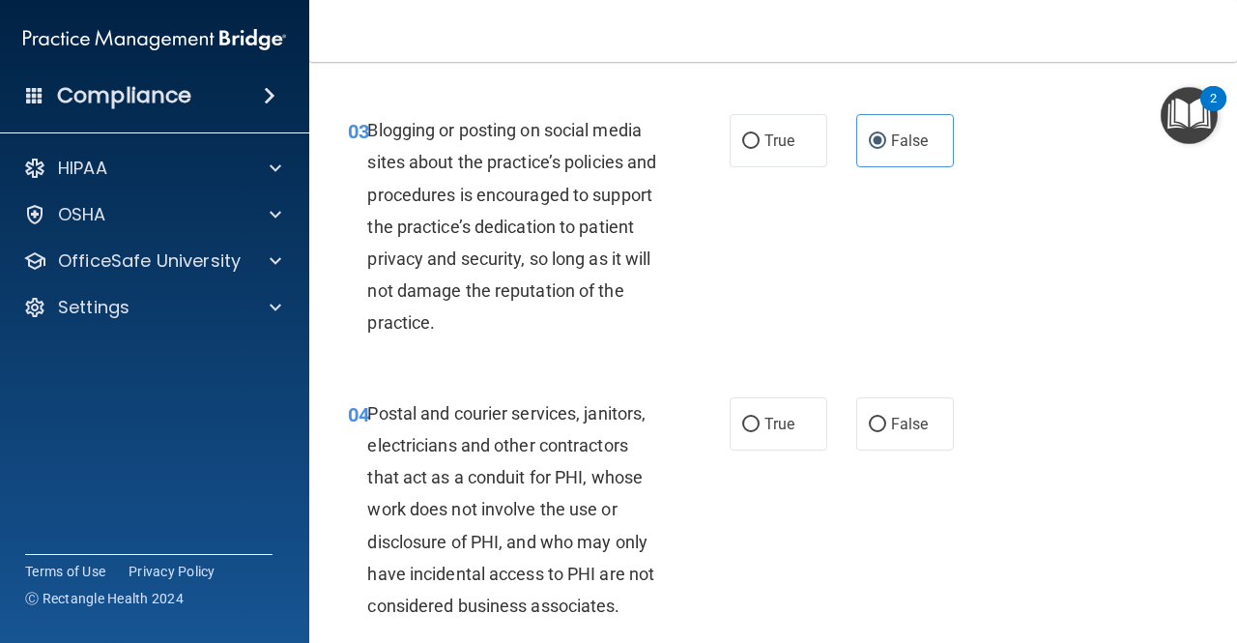
scroll to position [0, 0]
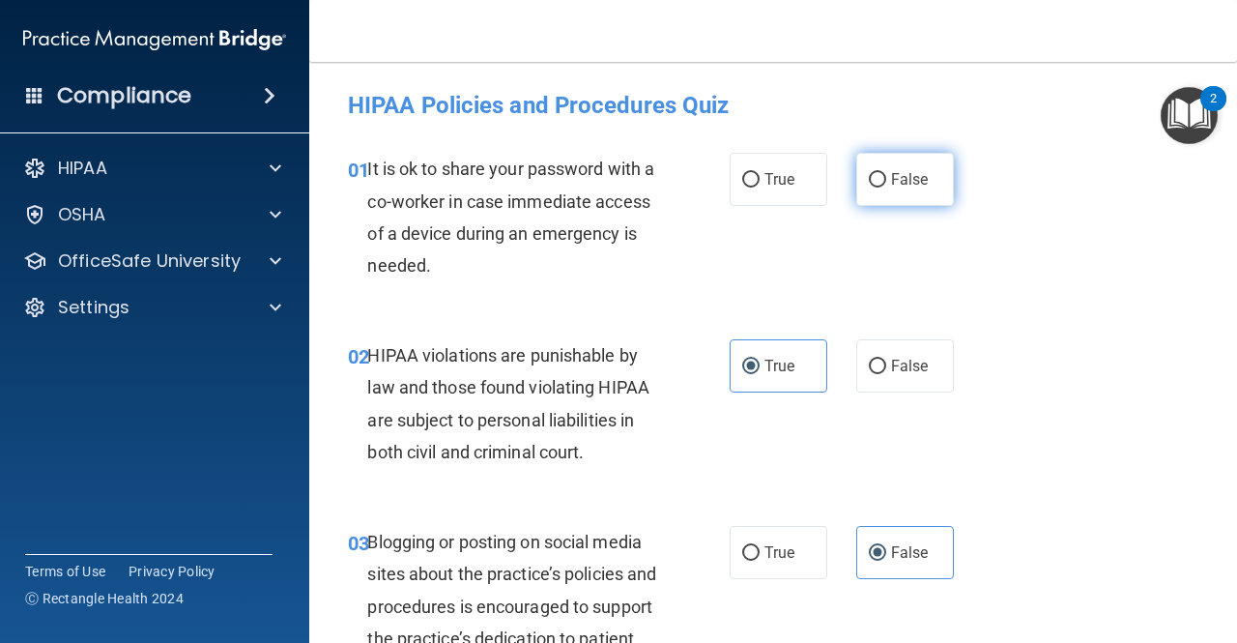
click at [898, 177] on span "False" at bounding box center [910, 179] width 38 height 18
click at [886, 177] on input "False" at bounding box center [877, 180] width 17 height 15
radio input "true"
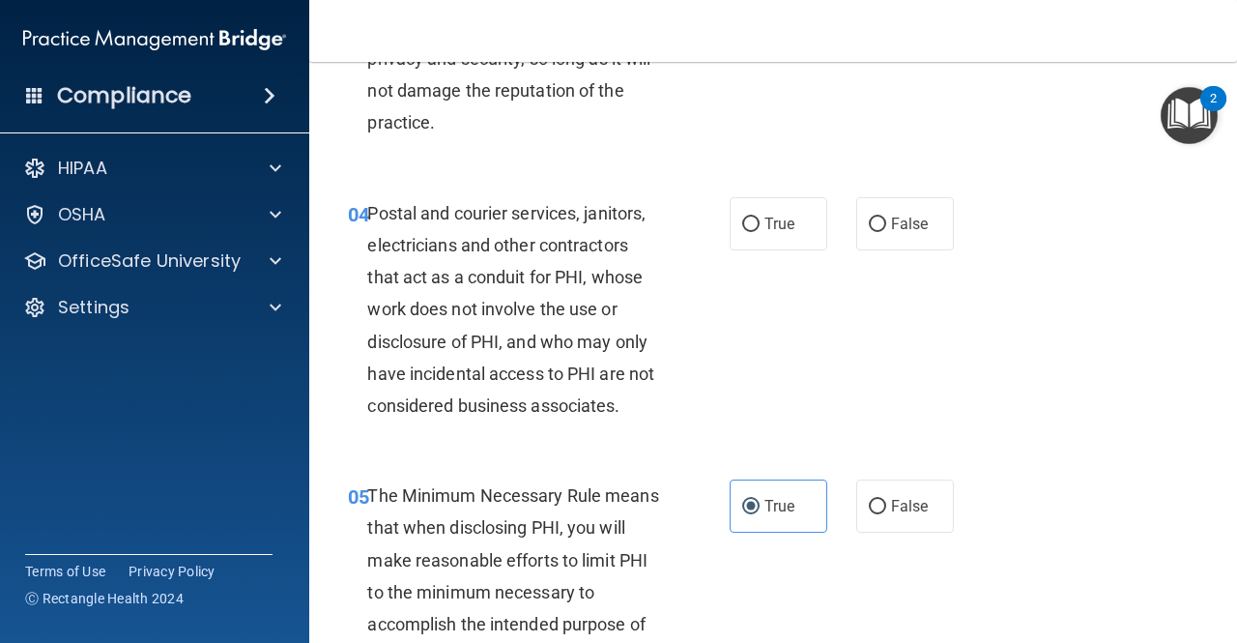
scroll to position [613, 0]
click at [870, 230] on input "False" at bounding box center [877, 224] width 17 height 15
radio input "true"
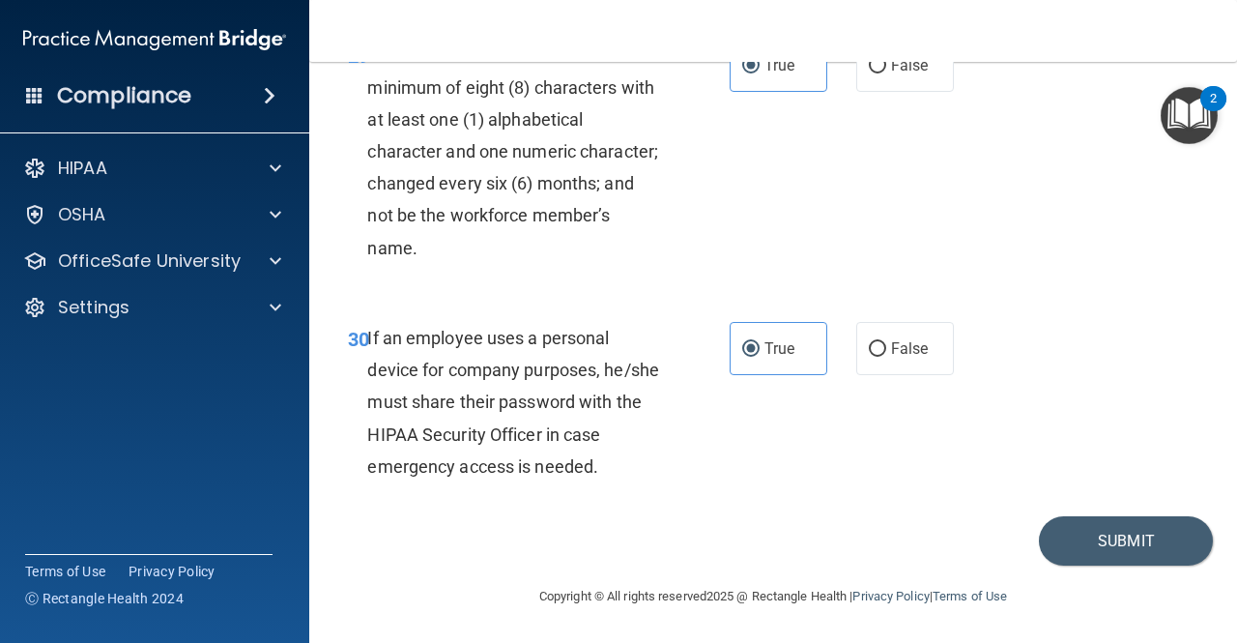
scroll to position [6264, 0]
click at [1094, 528] on button "Submit" at bounding box center [1126, 540] width 174 height 49
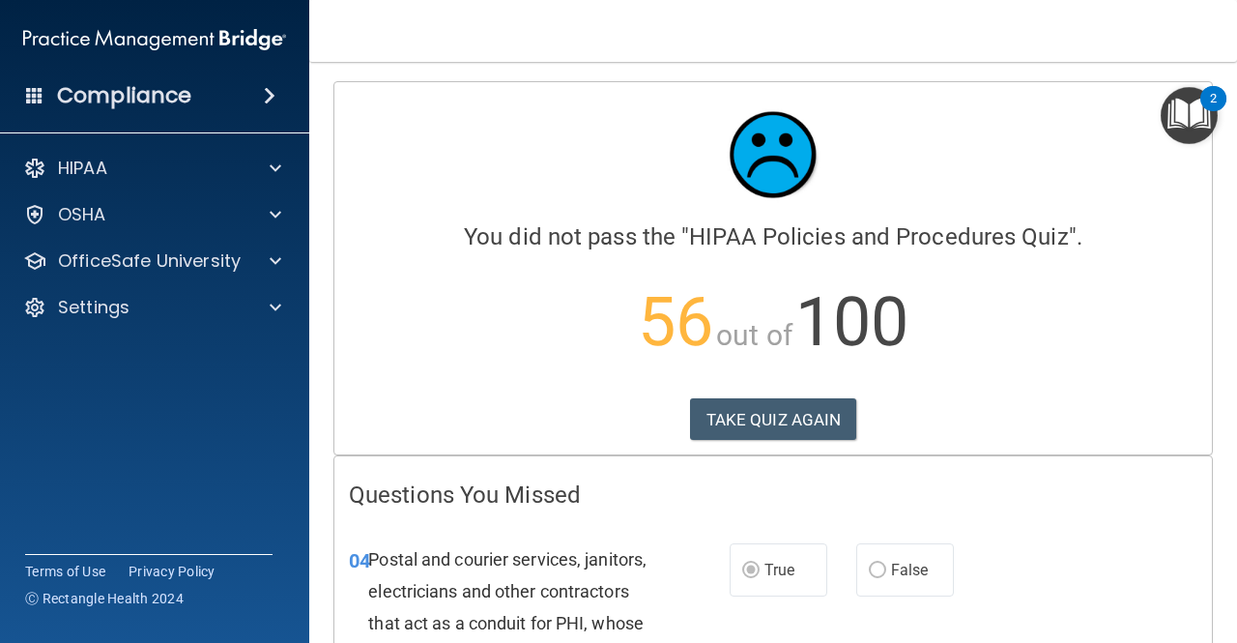
click at [753, 450] on div "Calculating your score.... You did not pass the " HIPAA Policies and Procedures…" at bounding box center [773, 268] width 878 height 372
click at [759, 413] on button "TAKE QUIZ AGAIN" at bounding box center [773, 419] width 167 height 43
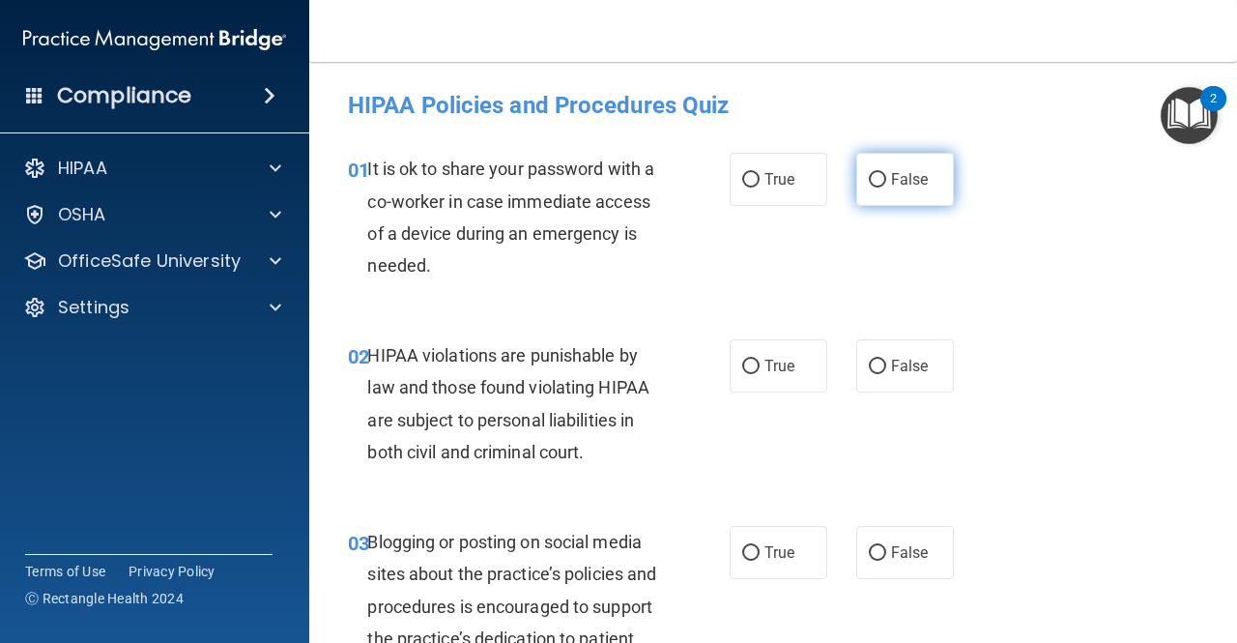
click at [890, 163] on label "False" at bounding box center [905, 179] width 98 height 53
click at [886, 173] on input "False" at bounding box center [877, 180] width 17 height 15
radio input "true"
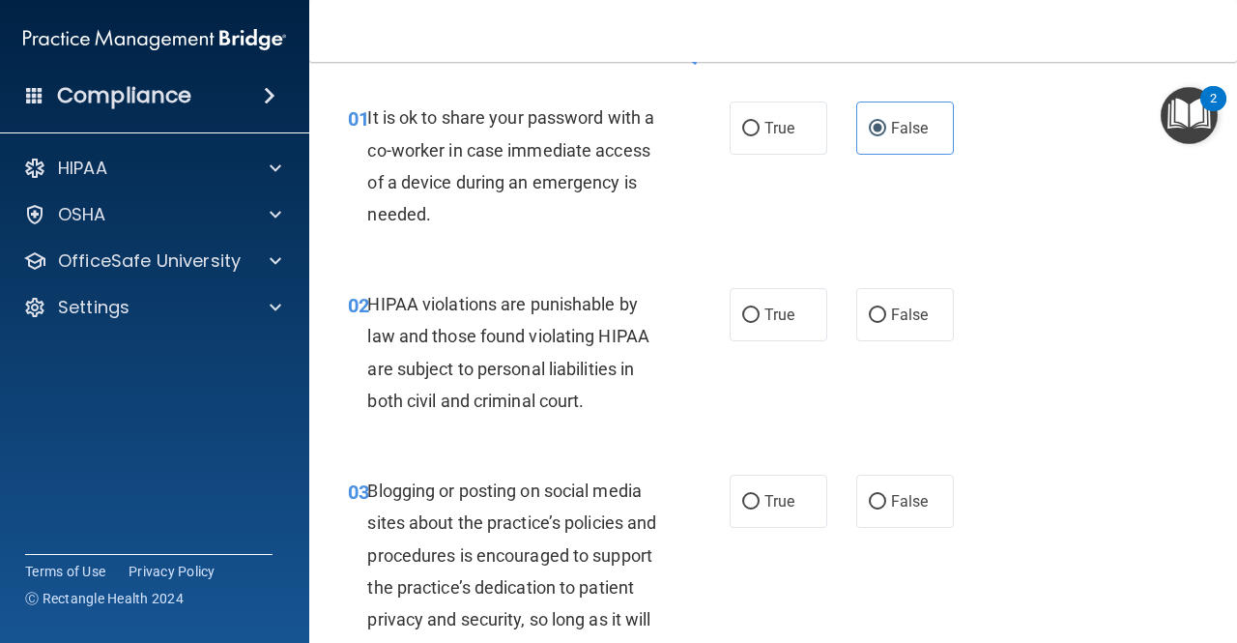
scroll to position [54, 0]
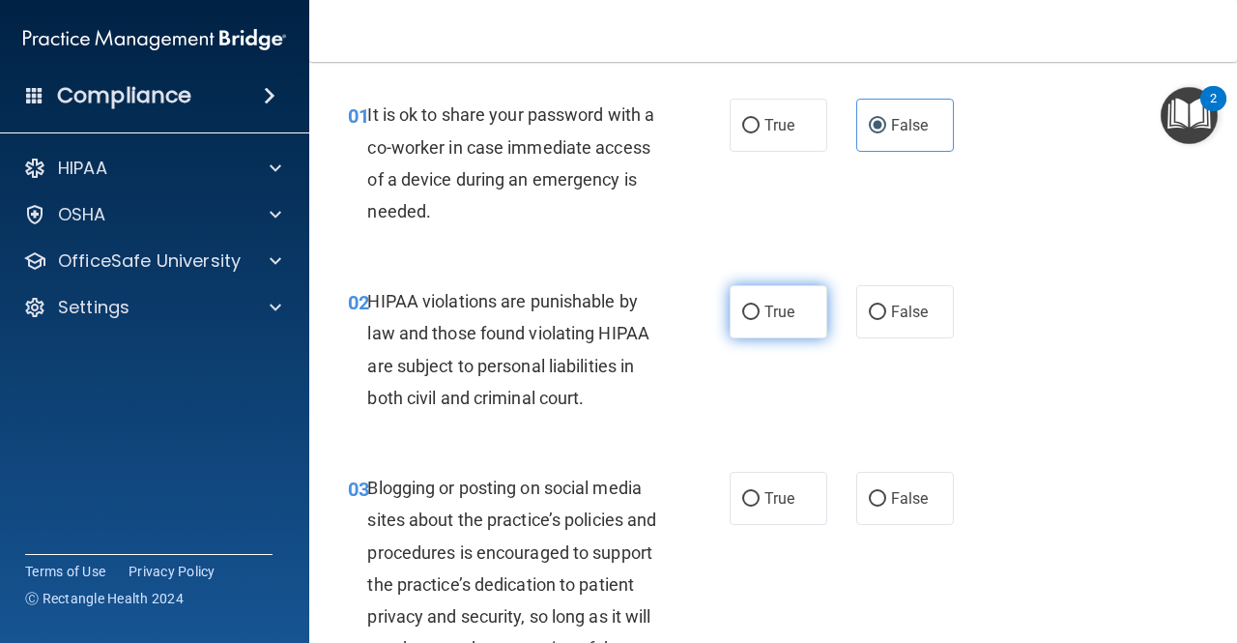
click at [765, 316] on span "True" at bounding box center [780, 312] width 30 height 18
click at [757, 316] on input "True" at bounding box center [750, 312] width 17 height 15
radio input "true"
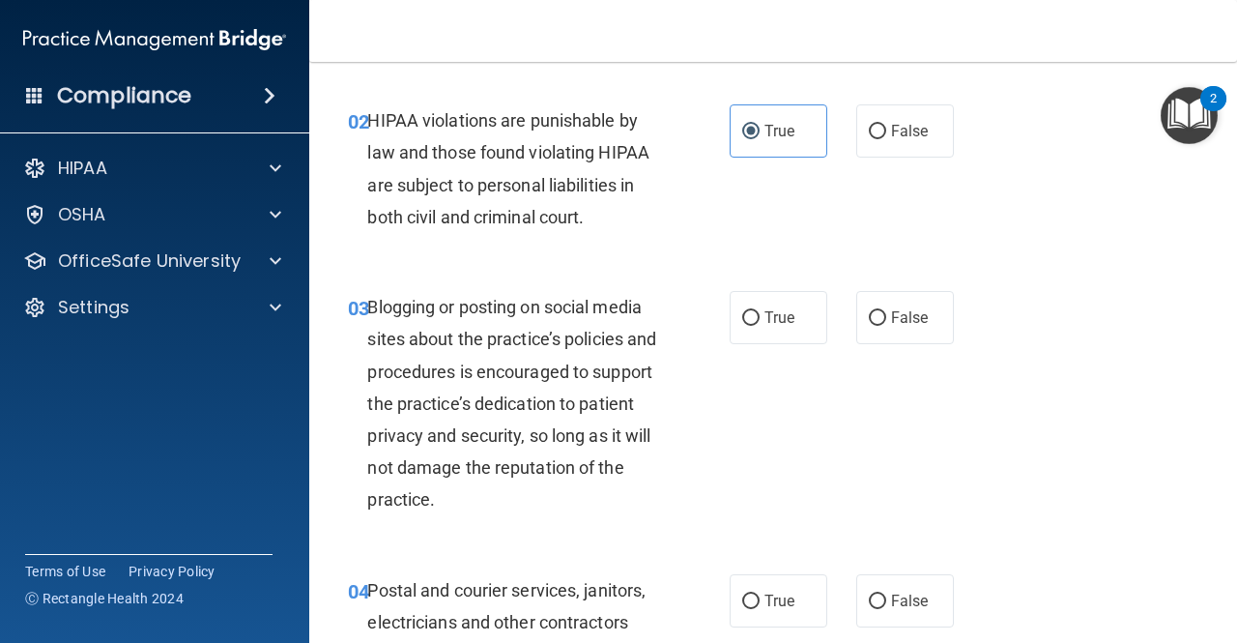
scroll to position [236, 0]
click at [862, 330] on label "False" at bounding box center [905, 316] width 98 height 53
click at [869, 325] on input "False" at bounding box center [877, 317] width 17 height 15
radio input "true"
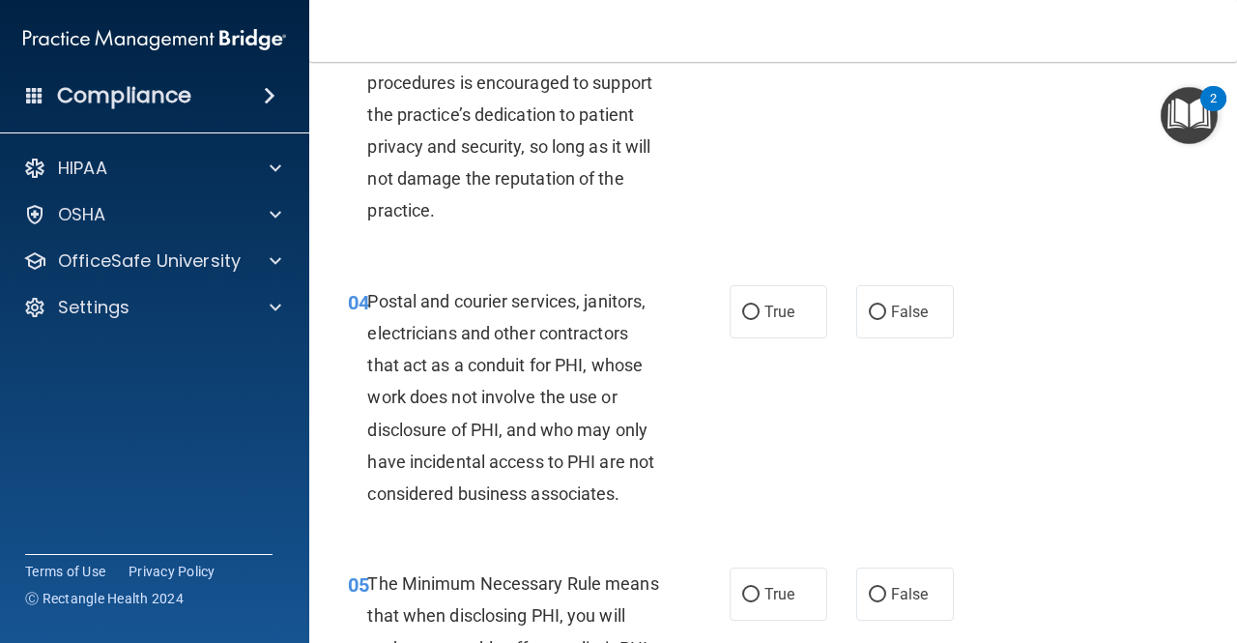
scroll to position [525, 0]
click at [765, 308] on span "True" at bounding box center [780, 311] width 30 height 18
click at [760, 308] on input "True" at bounding box center [750, 312] width 17 height 15
radio input "true"
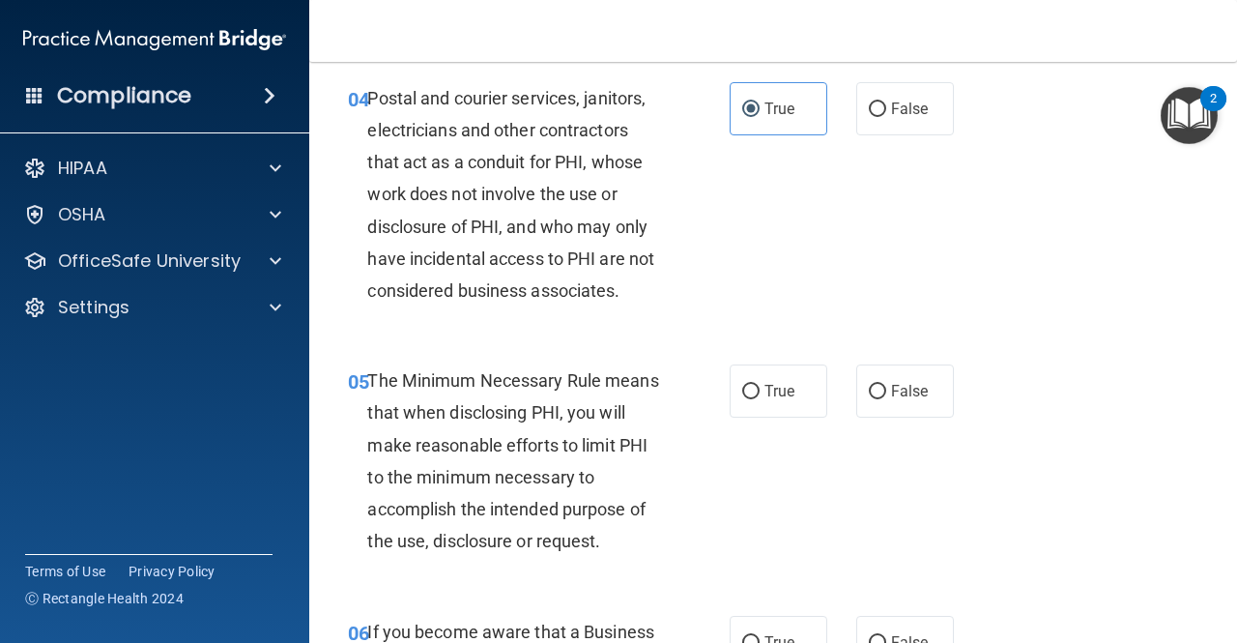
scroll to position [728, 0]
click at [771, 381] on span "True" at bounding box center [780, 390] width 30 height 18
click at [760, 384] on input "True" at bounding box center [750, 391] width 17 height 15
radio input "true"
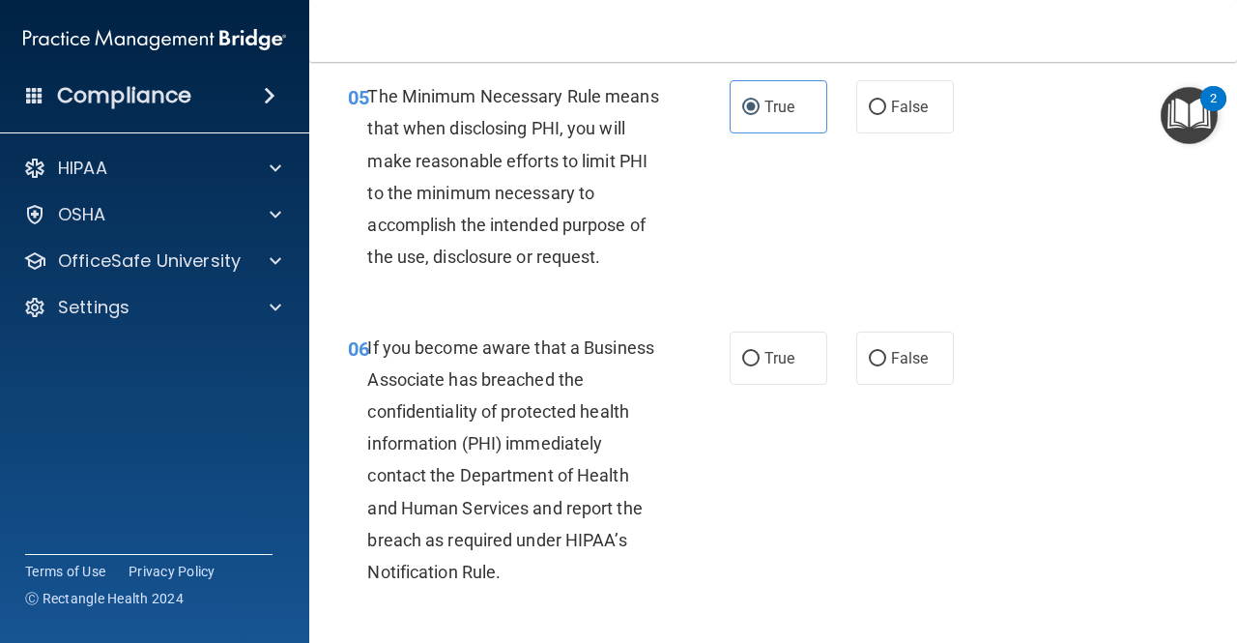
scroll to position [1054, 0]
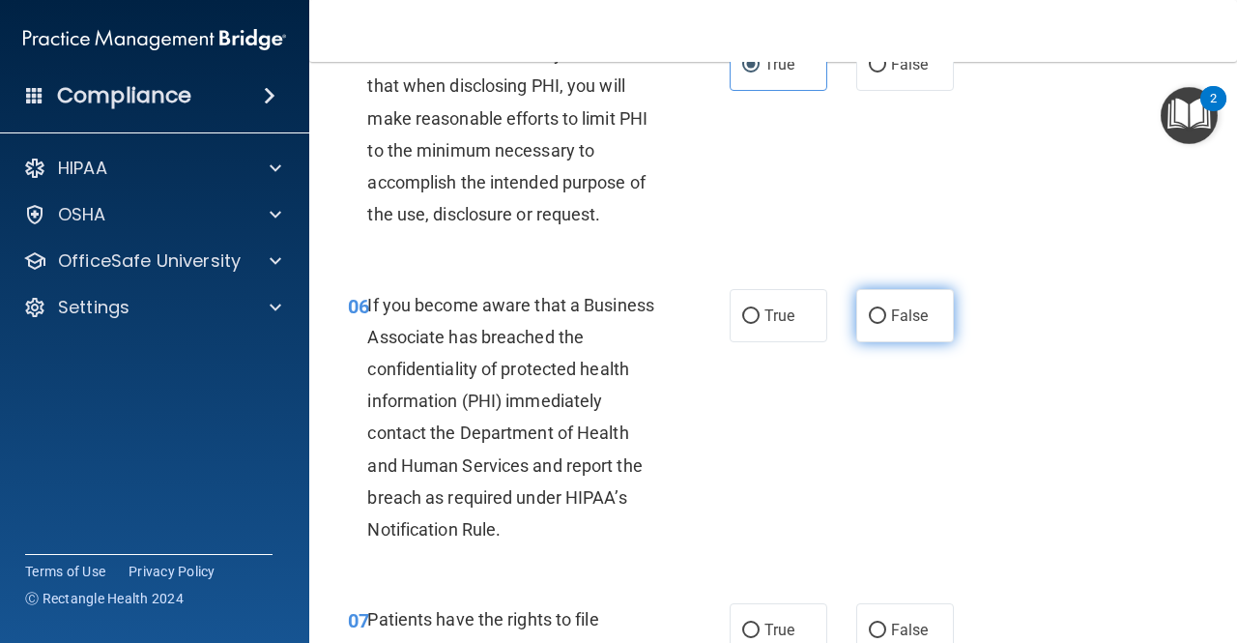
click at [869, 314] on input "False" at bounding box center [877, 316] width 17 height 15
radio input "true"
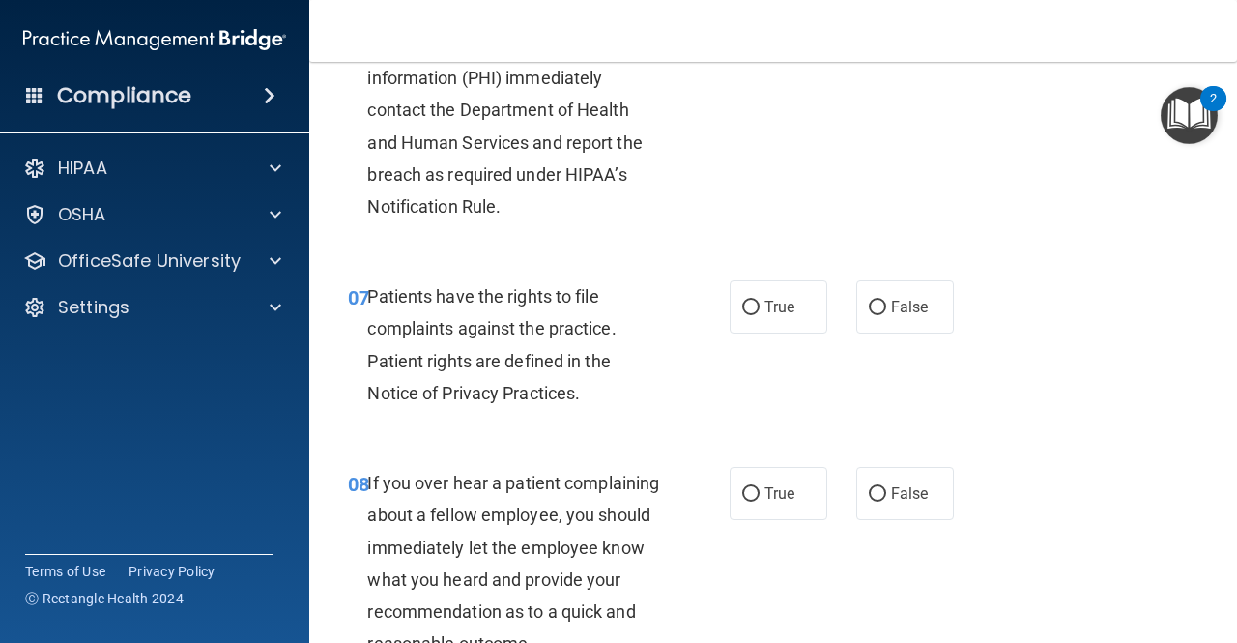
scroll to position [1379, 0]
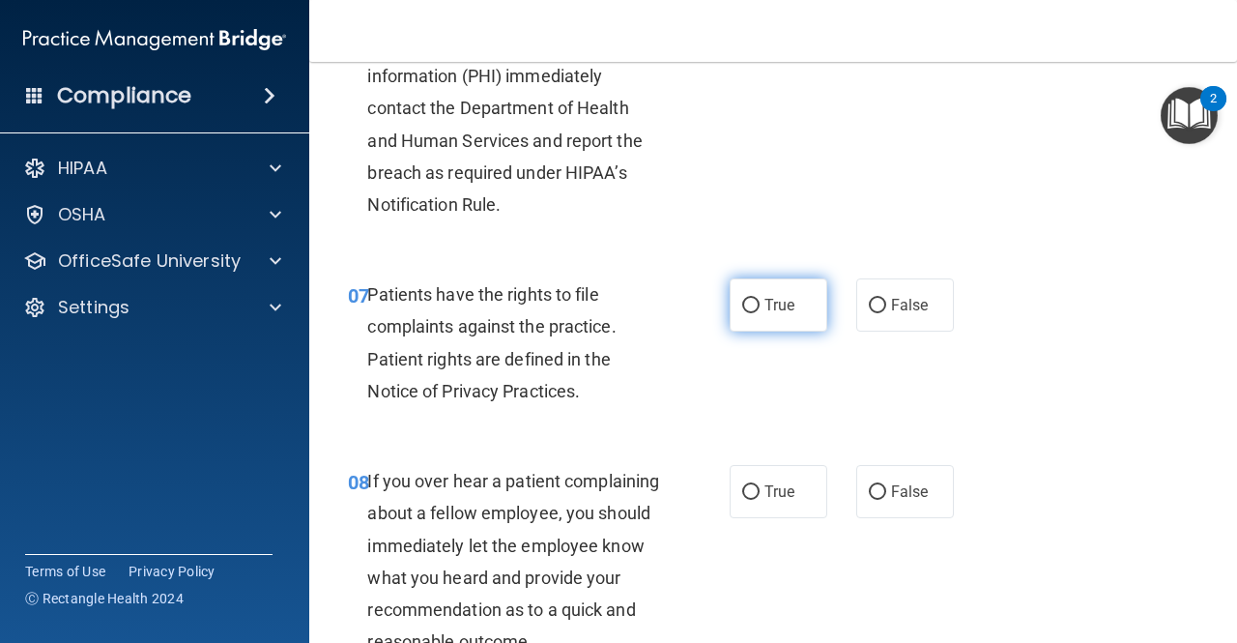
click at [760, 323] on label "True" at bounding box center [779, 304] width 98 height 53
click at [760, 313] on input "True" at bounding box center [750, 306] width 17 height 15
radio input "true"
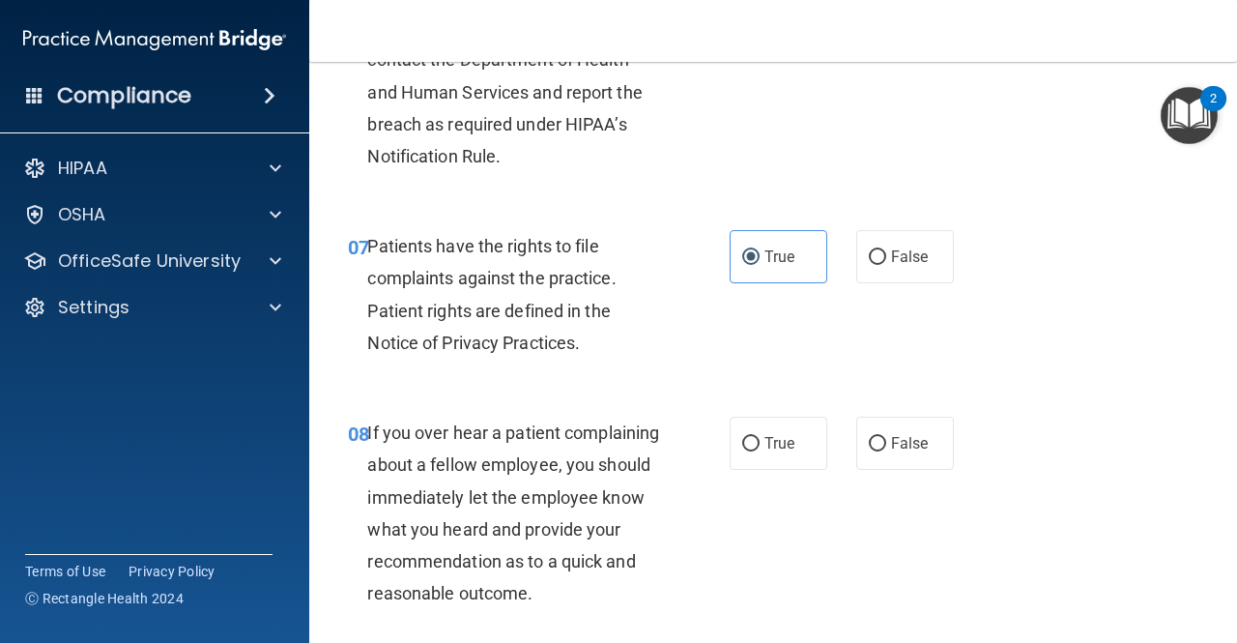
scroll to position [1496, 0]
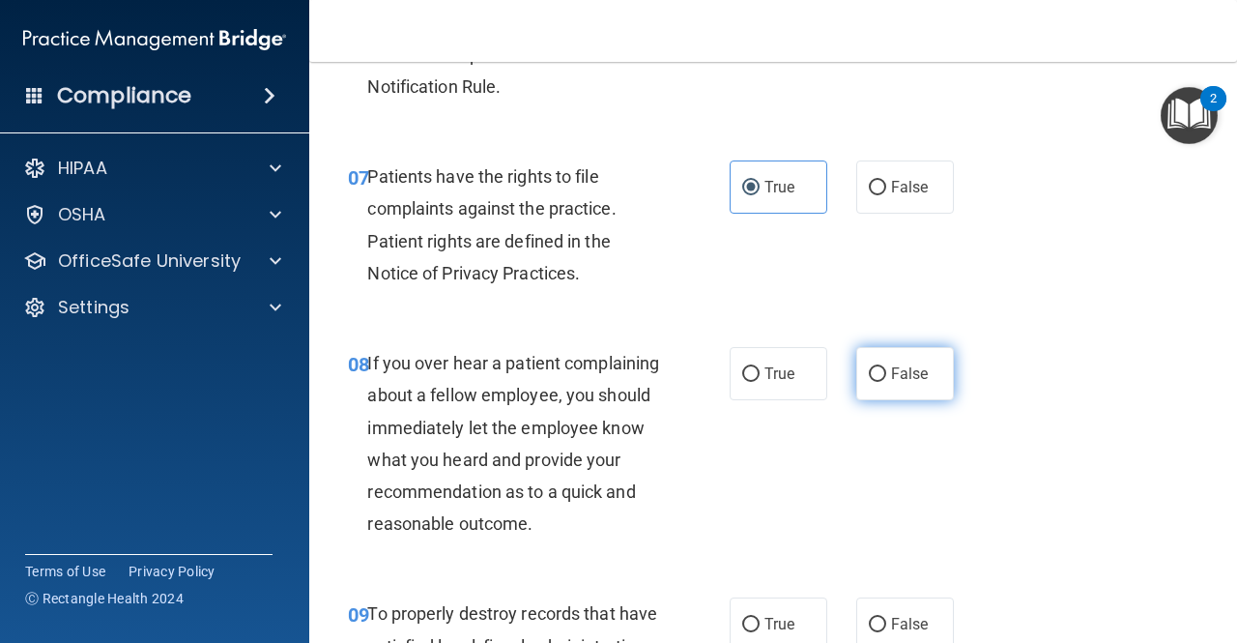
click at [869, 372] on input "False" at bounding box center [877, 374] width 17 height 15
radio input "true"
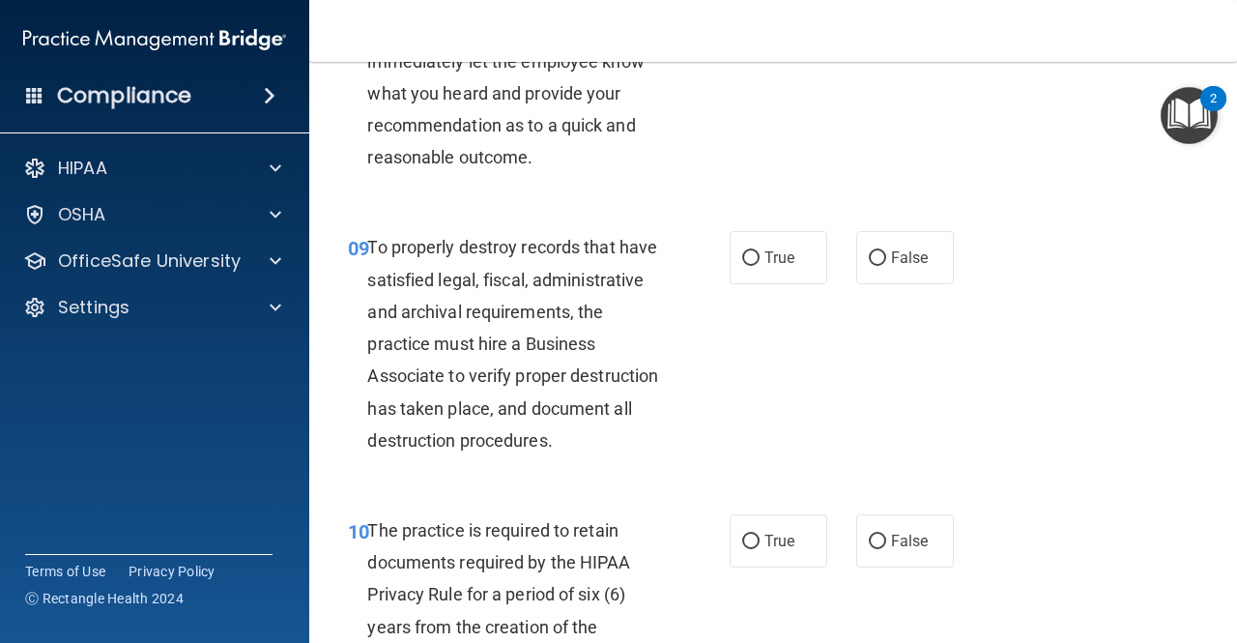
scroll to position [1864, 0]
click at [877, 283] on label "False" at bounding box center [905, 256] width 98 height 53
click at [877, 265] on input "False" at bounding box center [877, 257] width 17 height 15
radio input "true"
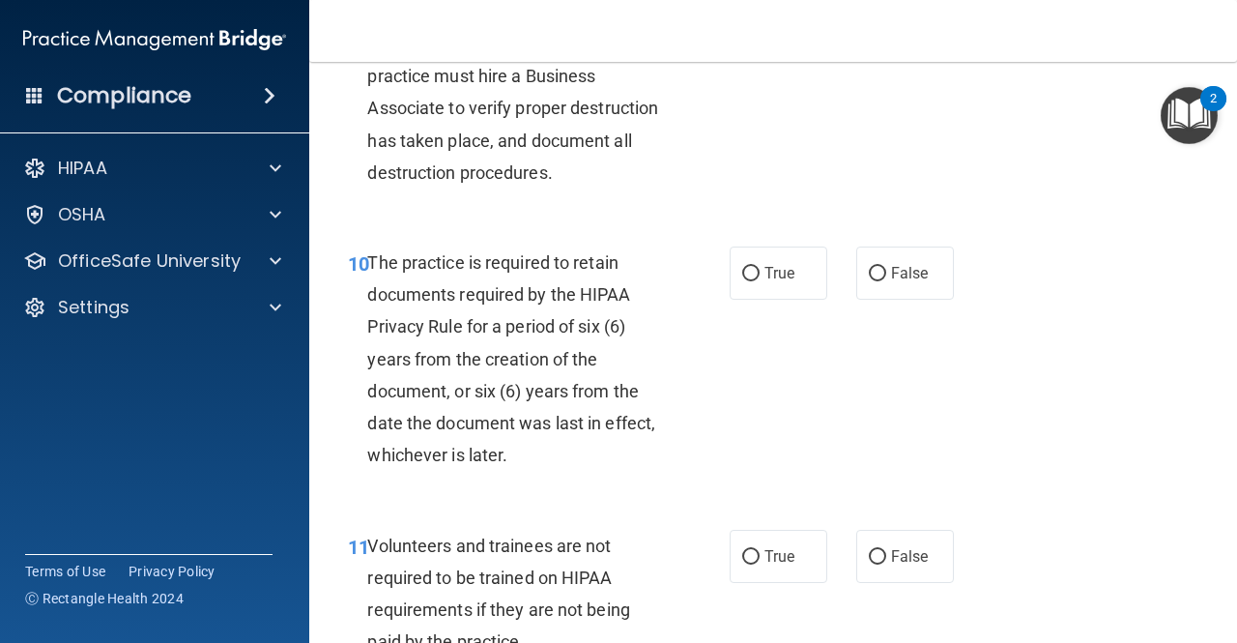
scroll to position [2132, 0]
click at [744, 280] on input "True" at bounding box center [750, 273] width 17 height 15
radio input "true"
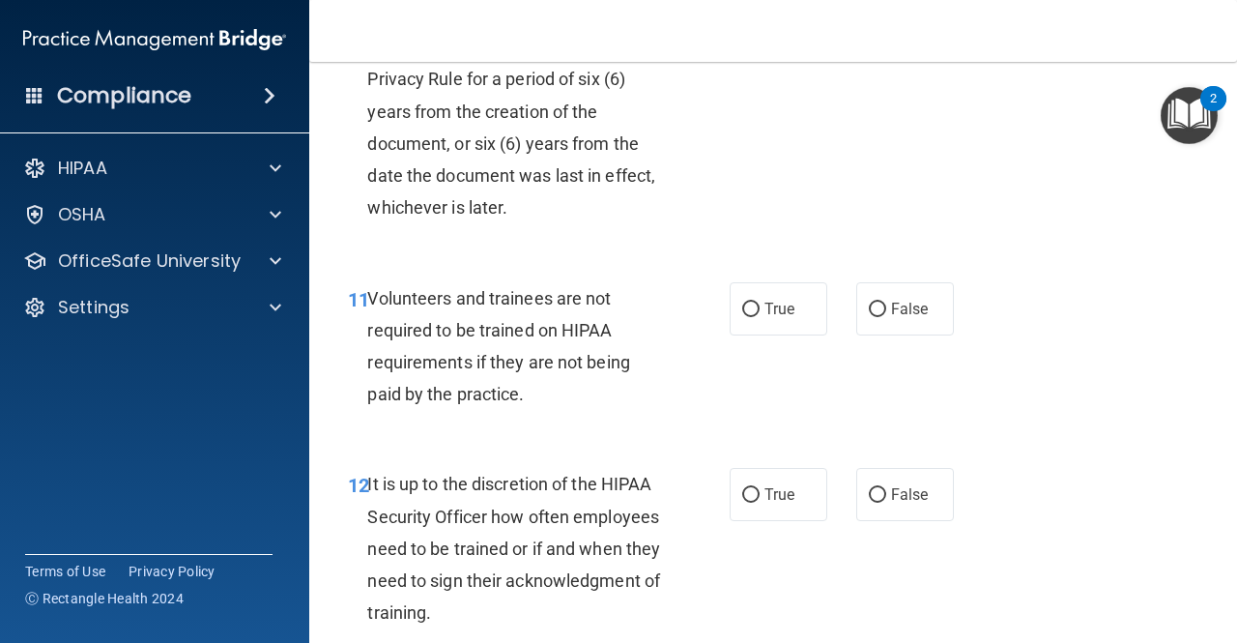
scroll to position [2379, 0]
click at [878, 334] on label "False" at bounding box center [905, 307] width 98 height 53
click at [878, 316] on input "False" at bounding box center [877, 309] width 17 height 15
radio input "true"
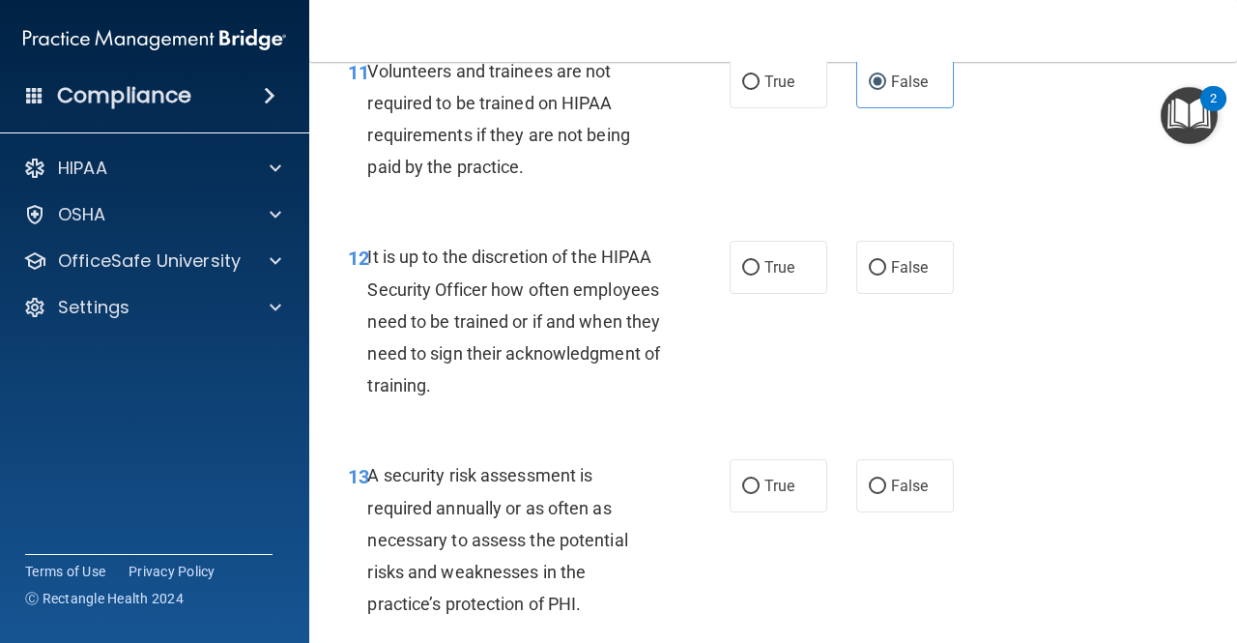
scroll to position [2603, 0]
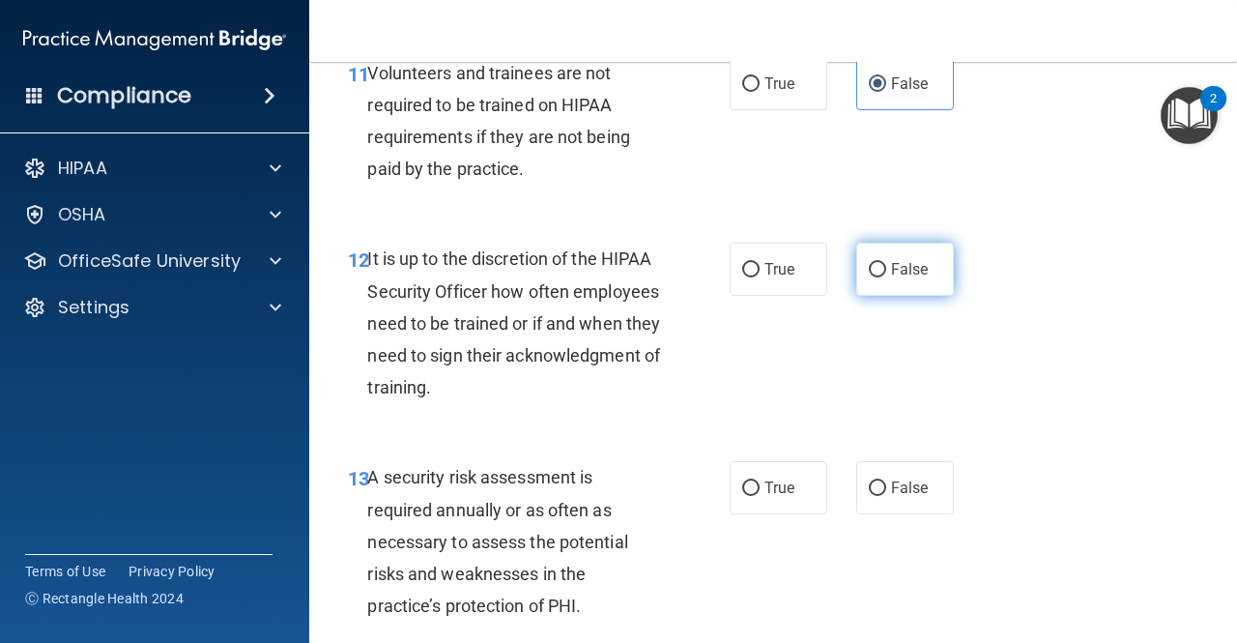
click at [874, 296] on label "False" at bounding box center [905, 269] width 98 height 53
click at [874, 277] on input "False" at bounding box center [877, 270] width 17 height 15
radio input "true"
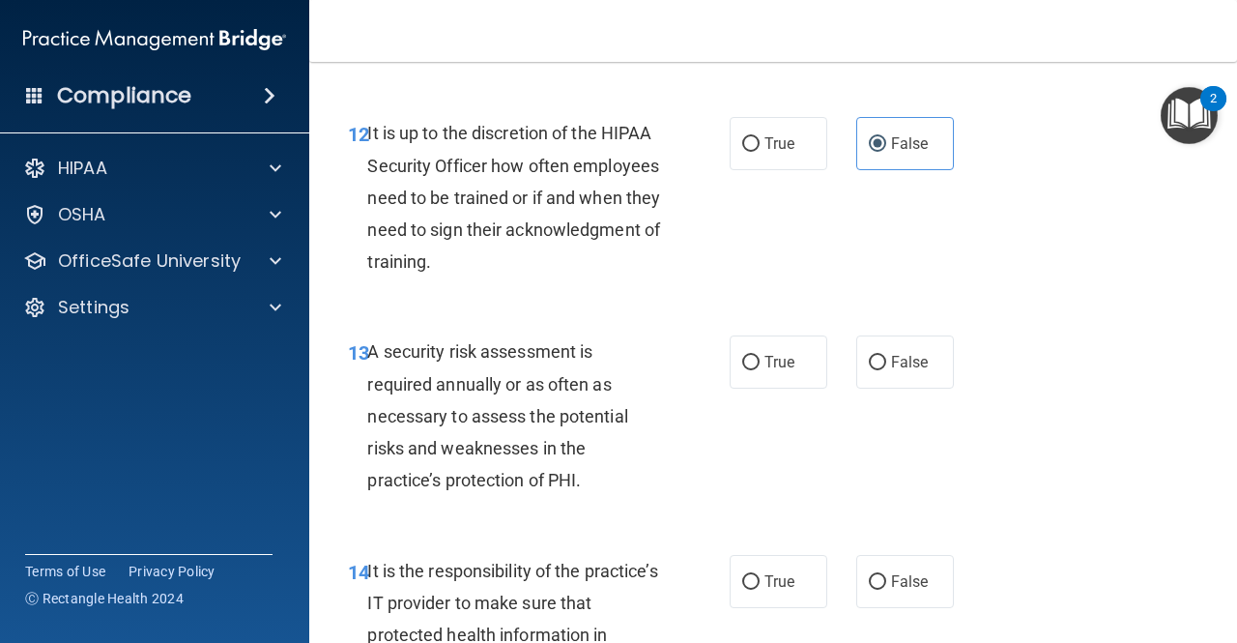
scroll to position [2787, 0]
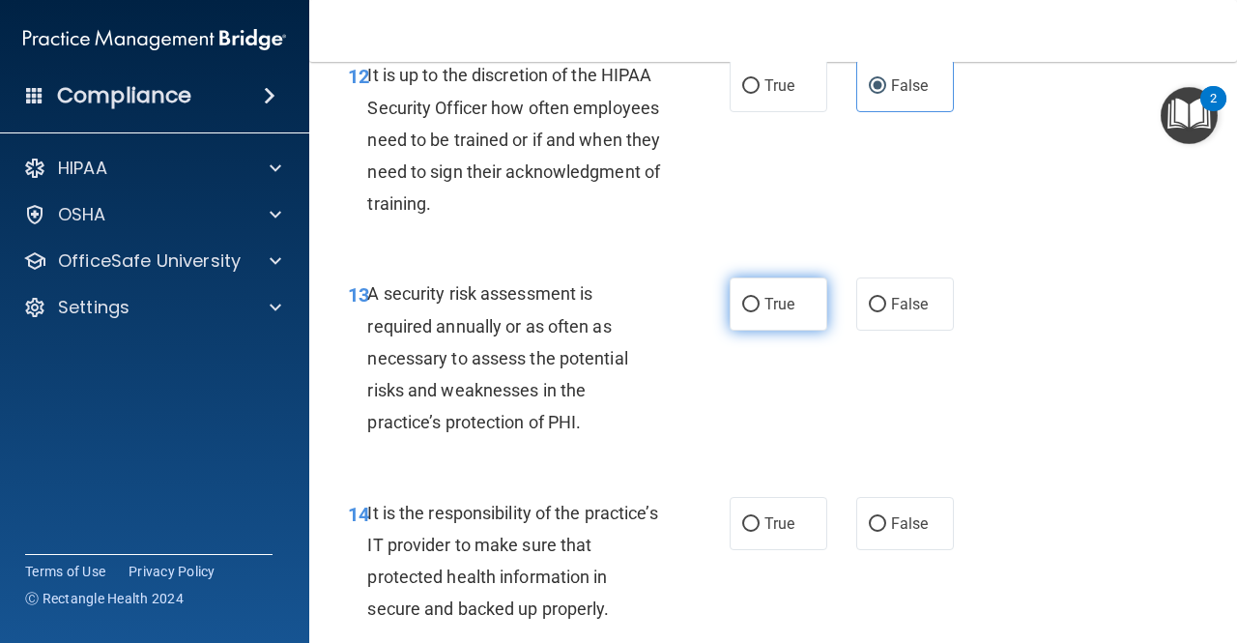
click at [770, 331] on label "True" at bounding box center [779, 303] width 98 height 53
click at [760, 312] on input "True" at bounding box center [750, 305] width 17 height 15
radio input "true"
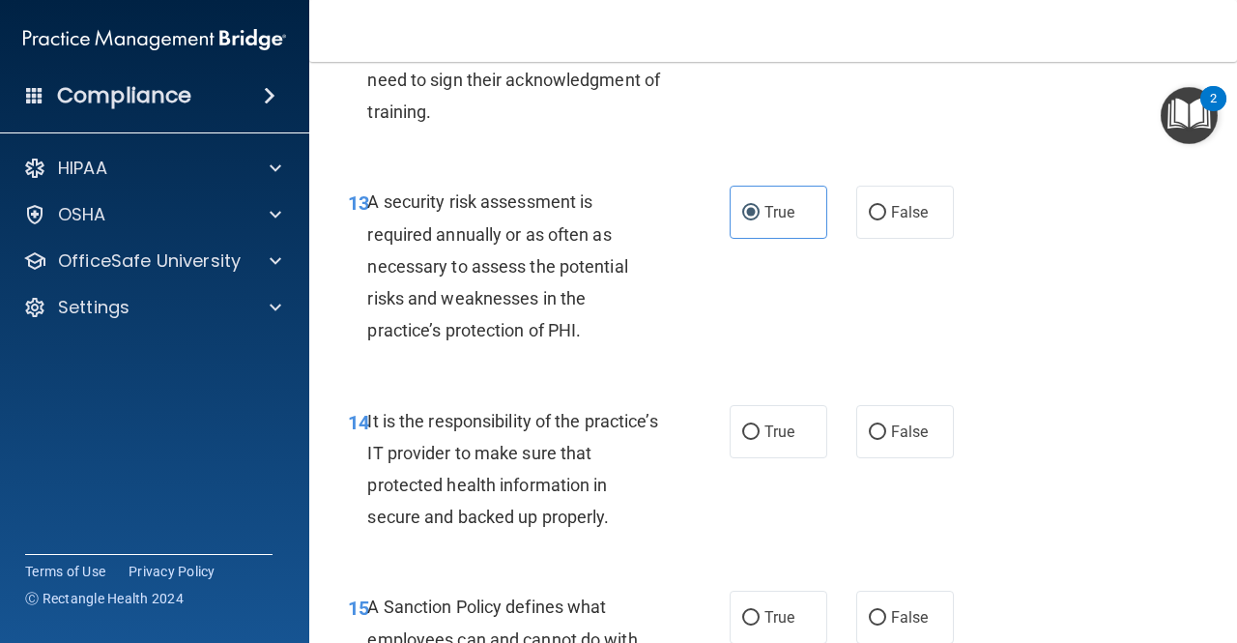
scroll to position [2880, 0]
click at [856, 457] on label "False" at bounding box center [905, 430] width 98 height 53
click at [869, 439] on input "False" at bounding box center [877, 431] width 17 height 15
radio input "true"
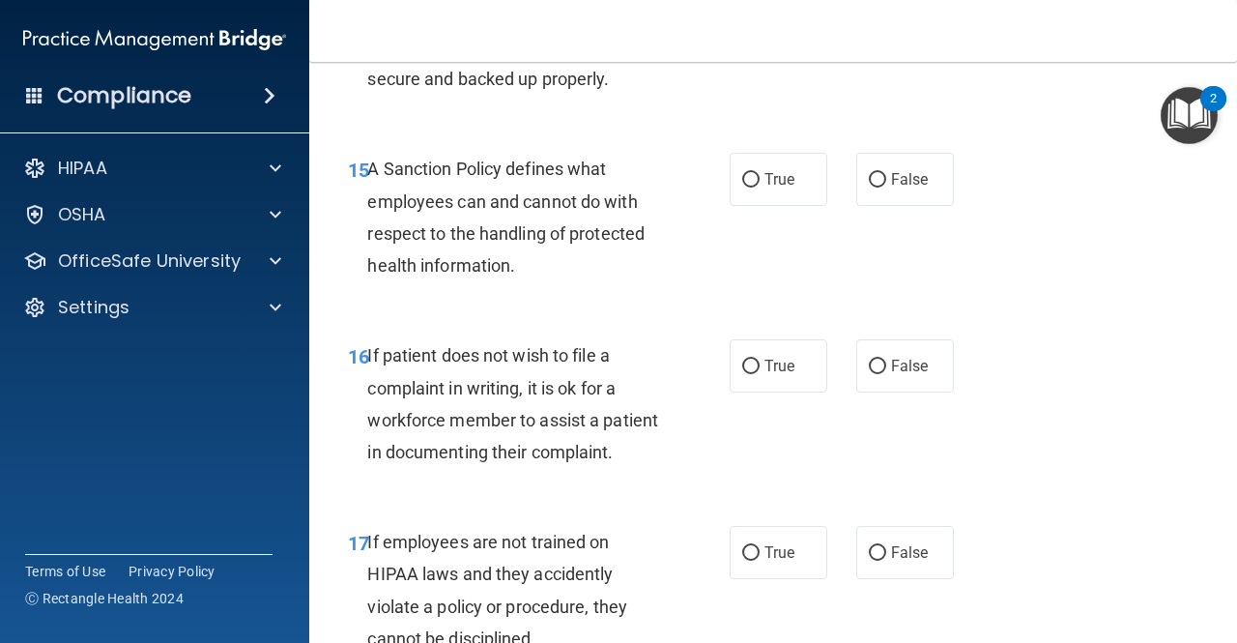
scroll to position [3314, 0]
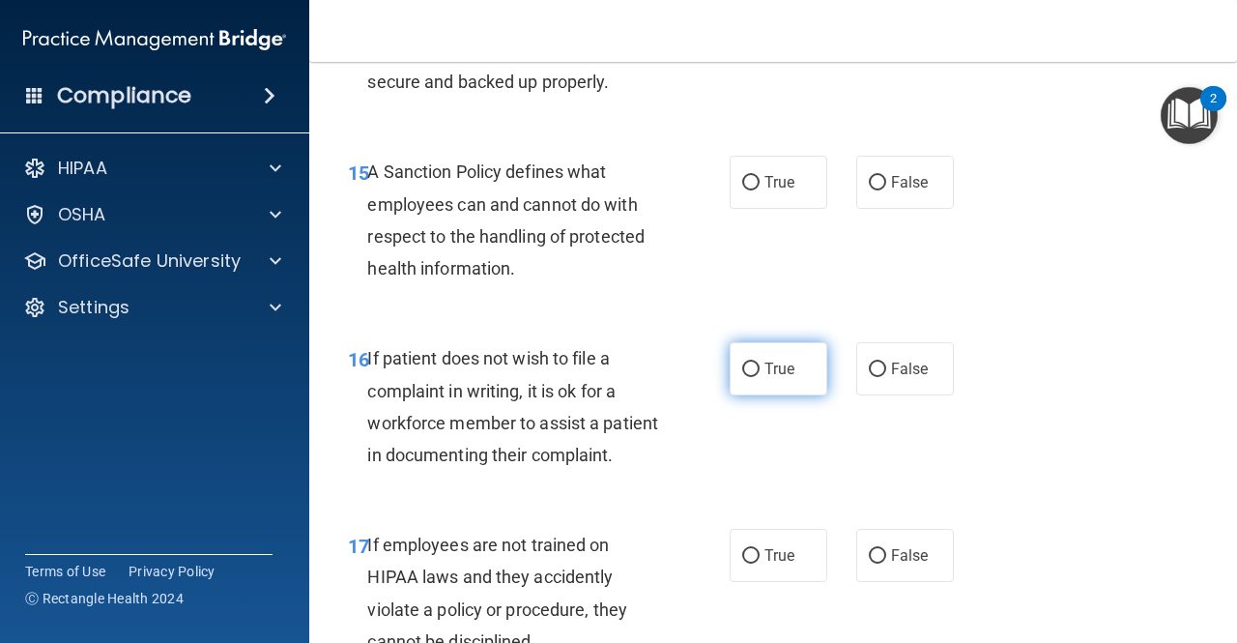
click at [749, 395] on label "True" at bounding box center [779, 368] width 98 height 53
click at [749, 377] on input "True" at bounding box center [750, 370] width 17 height 15
radio input "true"
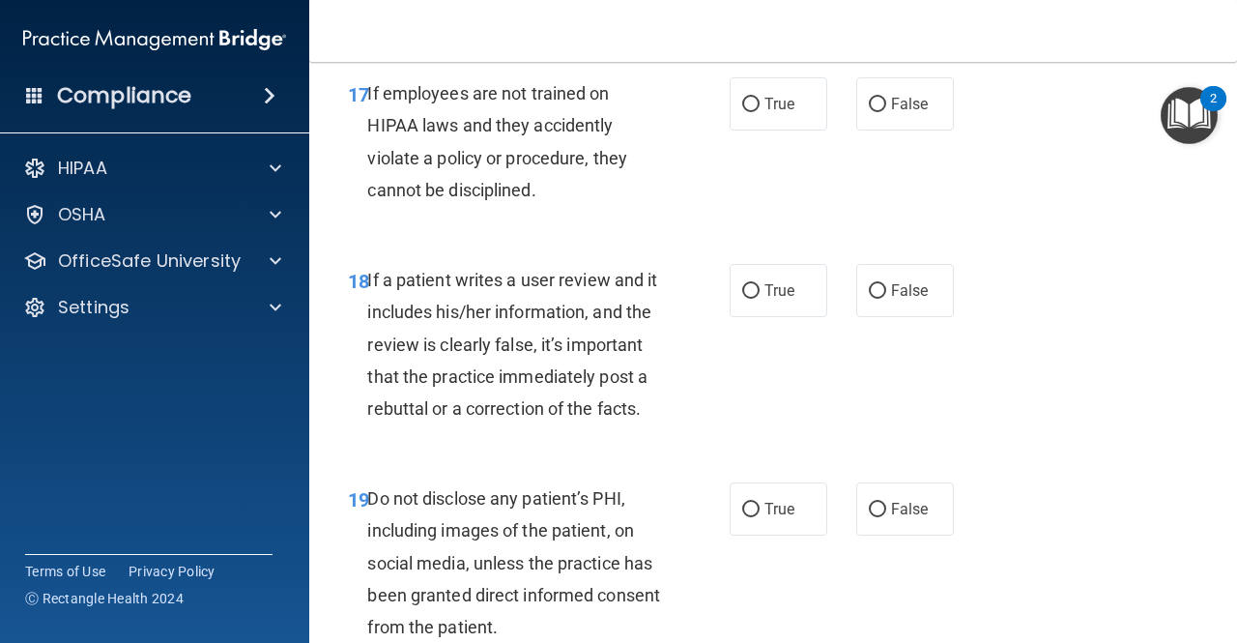
scroll to position [3766, 0]
click at [876, 298] on input "False" at bounding box center [877, 290] width 17 height 15
radio input "true"
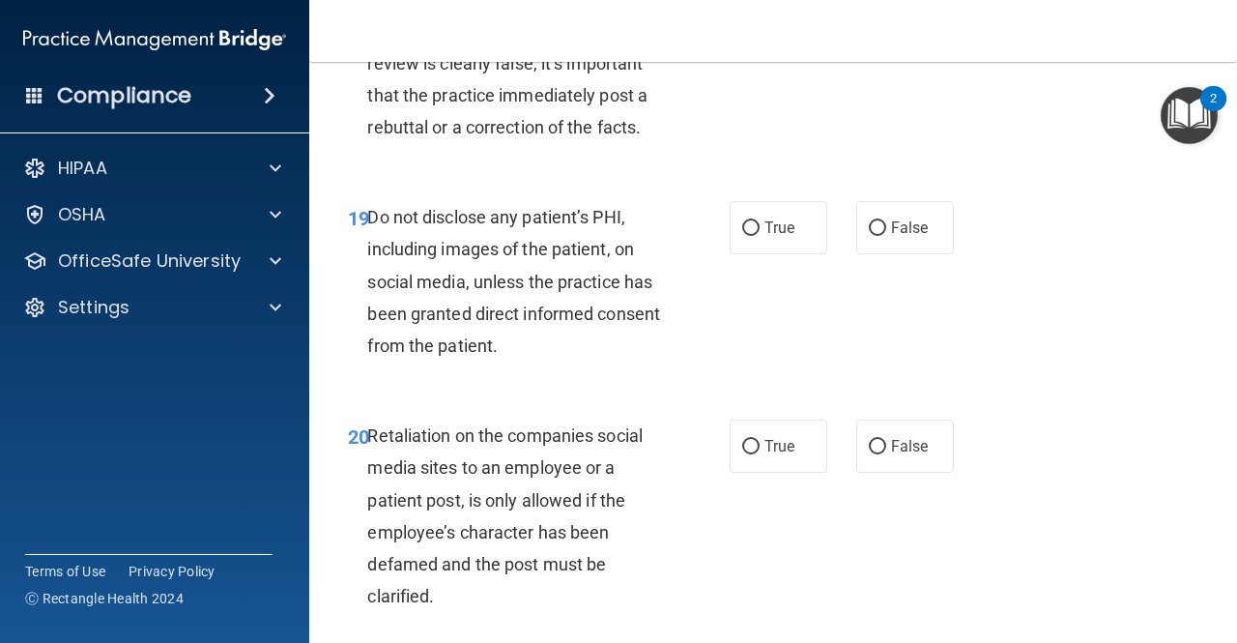
scroll to position [4048, 0]
click at [773, 236] on span "True" at bounding box center [780, 227] width 30 height 18
click at [760, 235] on input "True" at bounding box center [750, 227] width 17 height 15
radio input "true"
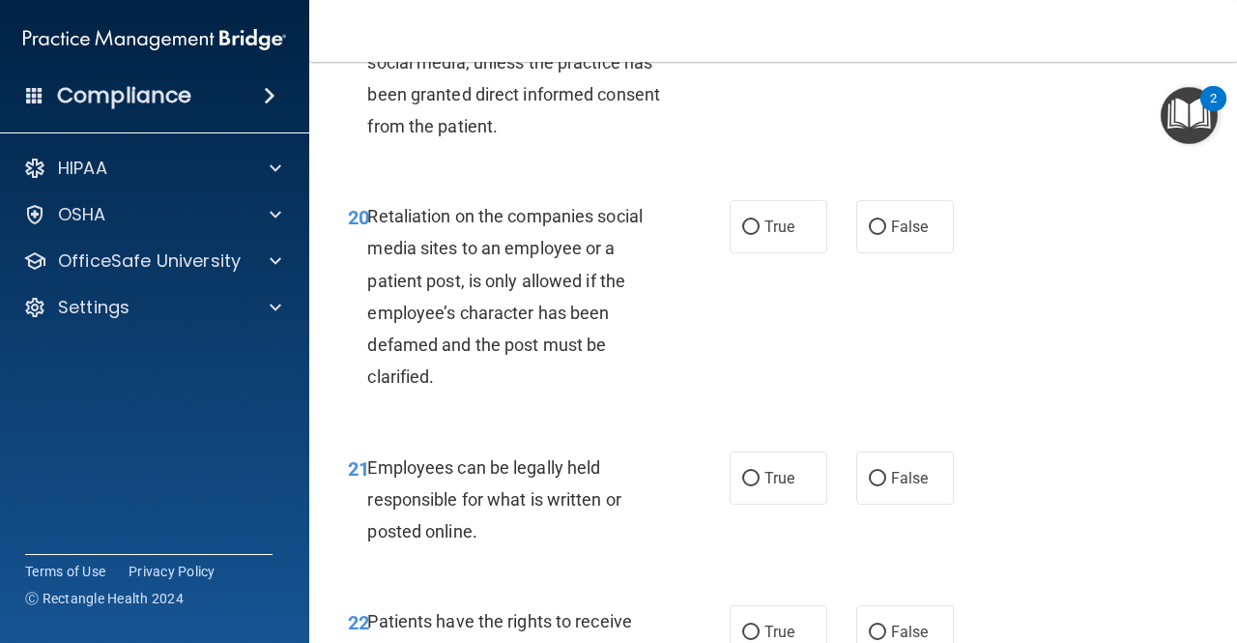
scroll to position [4274, 0]
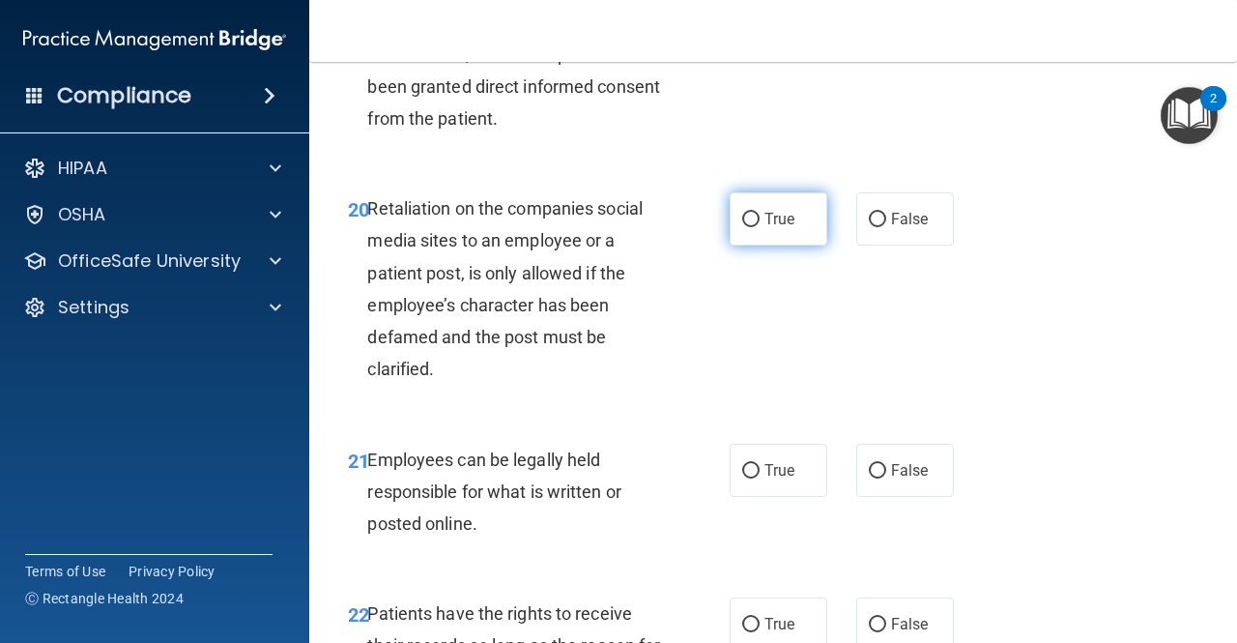
click at [769, 228] on span "True" at bounding box center [780, 219] width 30 height 18
click at [760, 227] on input "True" at bounding box center [750, 220] width 17 height 15
radio input "true"
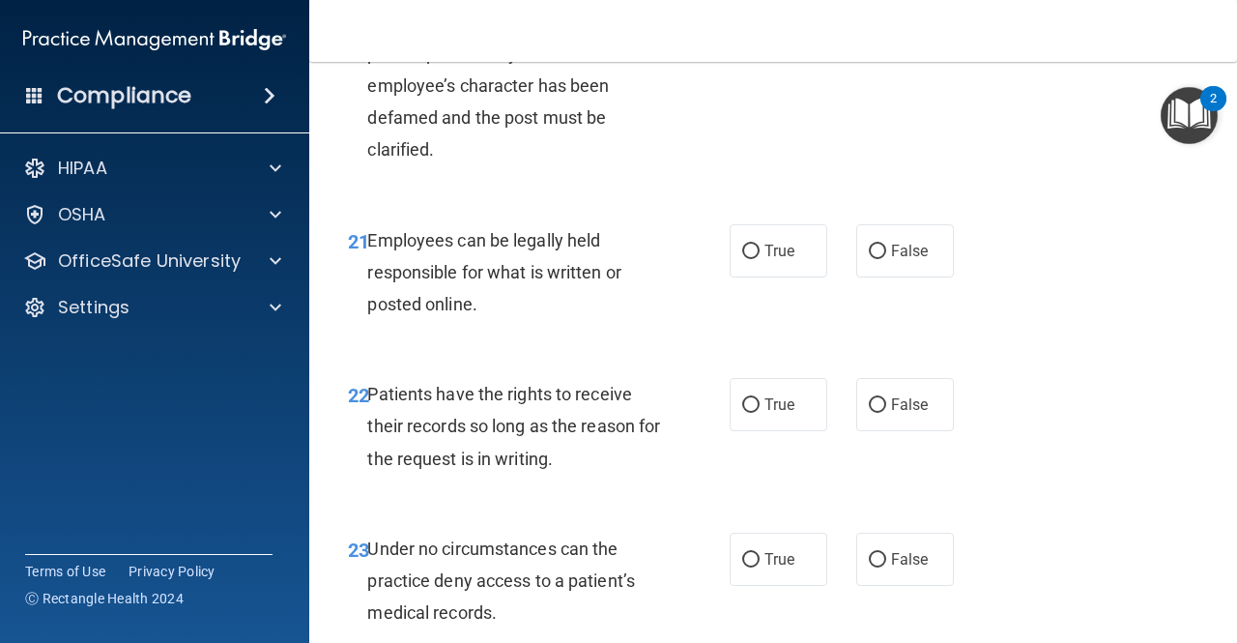
scroll to position [4494, 0]
click at [632, 320] on div "Employees can be legally held responsible for what is written or posted online." at bounding box center [521, 271] width 308 height 97
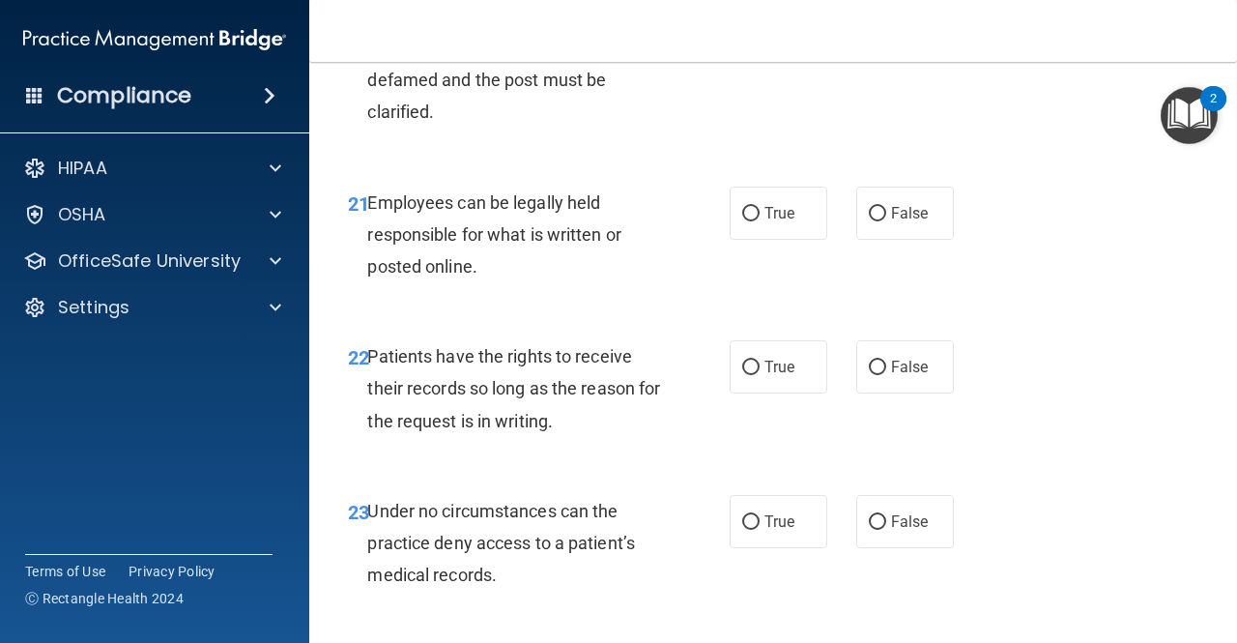
scroll to position [4535, 0]
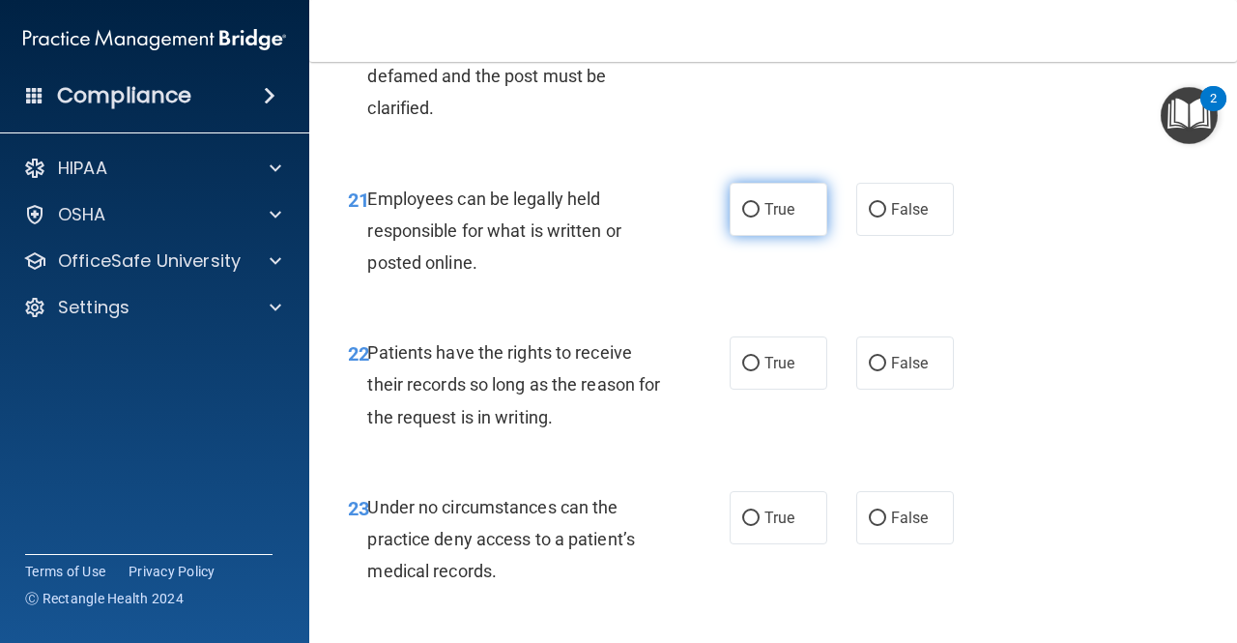
click at [769, 218] on span "True" at bounding box center [780, 209] width 30 height 18
click at [760, 218] on input "True" at bounding box center [750, 210] width 17 height 15
radio input "true"
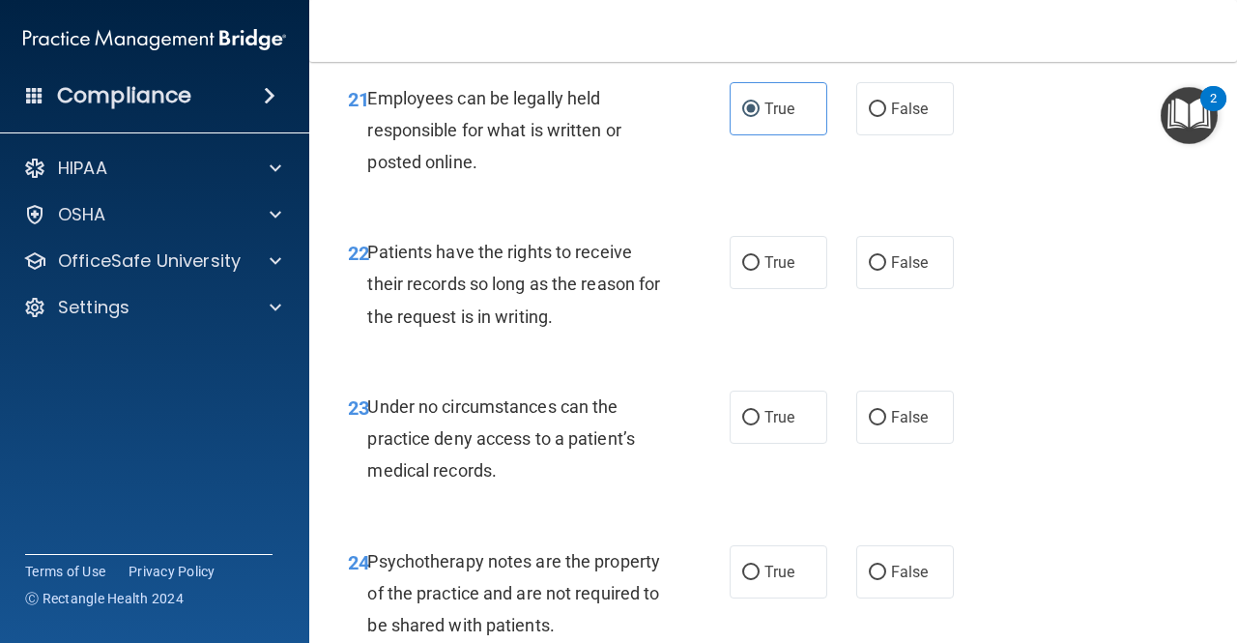
scroll to position [4636, 0]
click at [861, 288] on label "False" at bounding box center [905, 261] width 98 height 53
click at [869, 270] on input "False" at bounding box center [877, 262] width 17 height 15
radio input "true"
click at [874, 424] on input "False" at bounding box center [877, 417] width 17 height 15
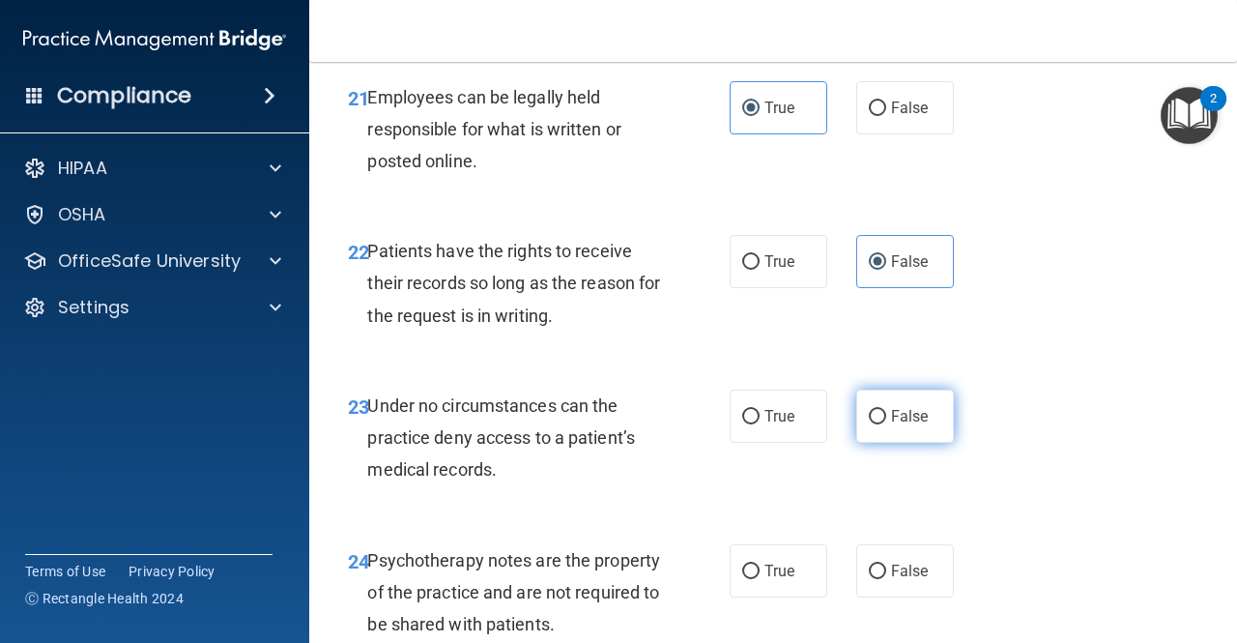
radio input "true"
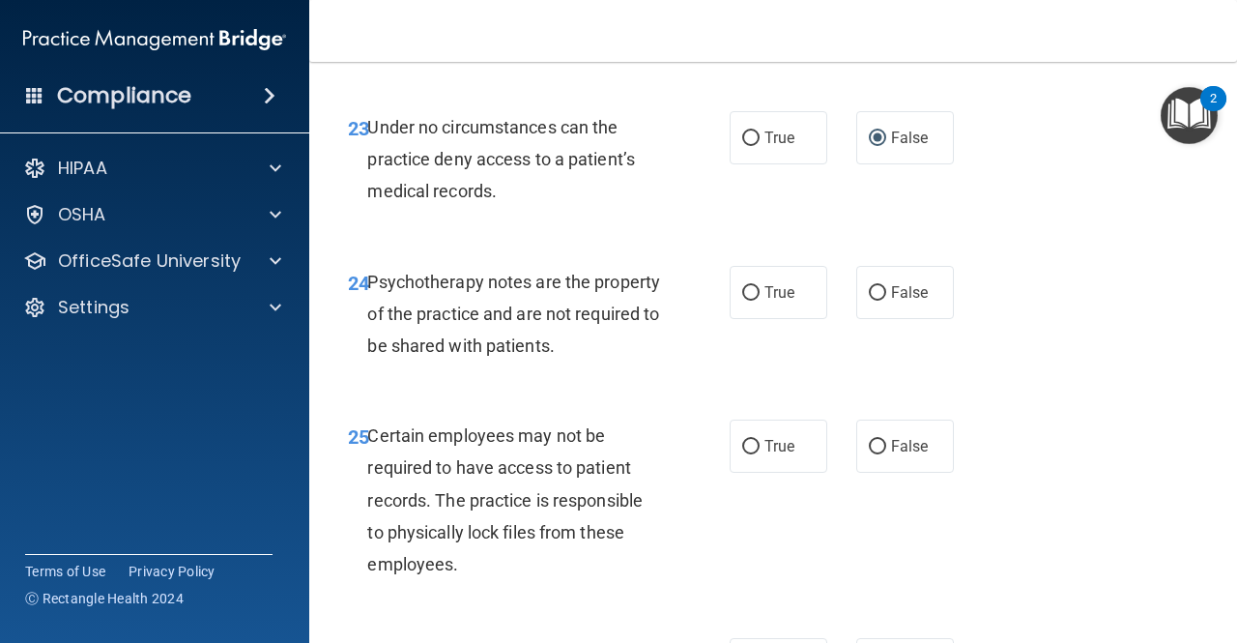
scroll to position [4914, 0]
click at [752, 320] on label "True" at bounding box center [779, 293] width 98 height 53
click at [752, 302] on input "True" at bounding box center [750, 294] width 17 height 15
radio input "true"
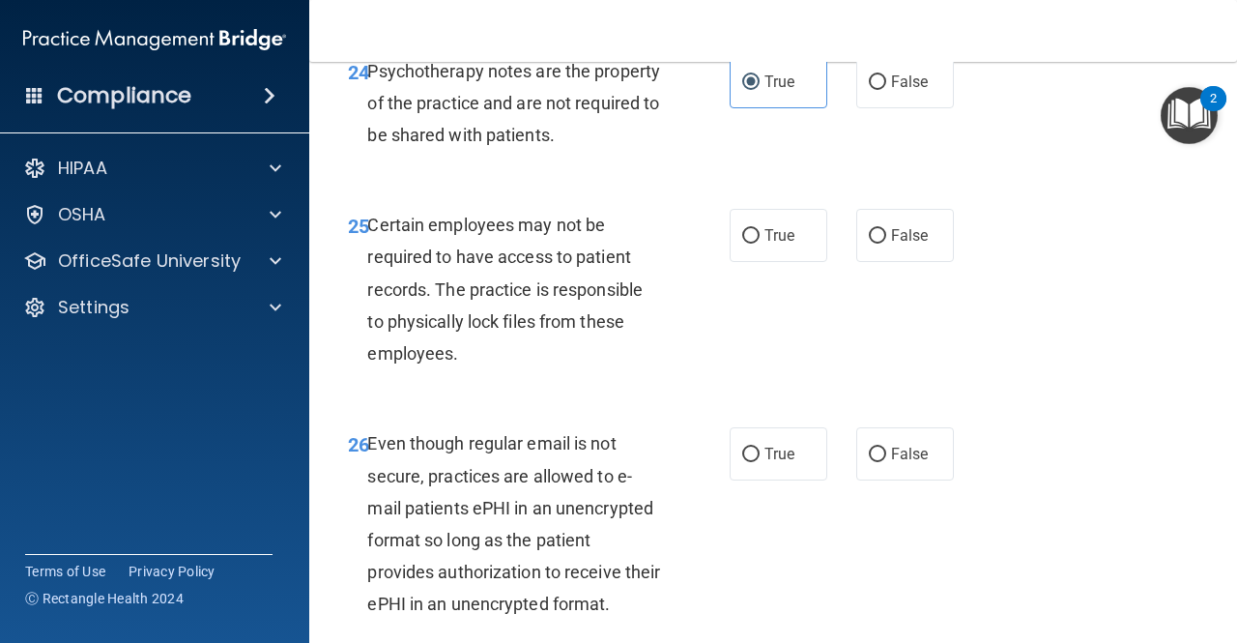
scroll to position [5136, 0]
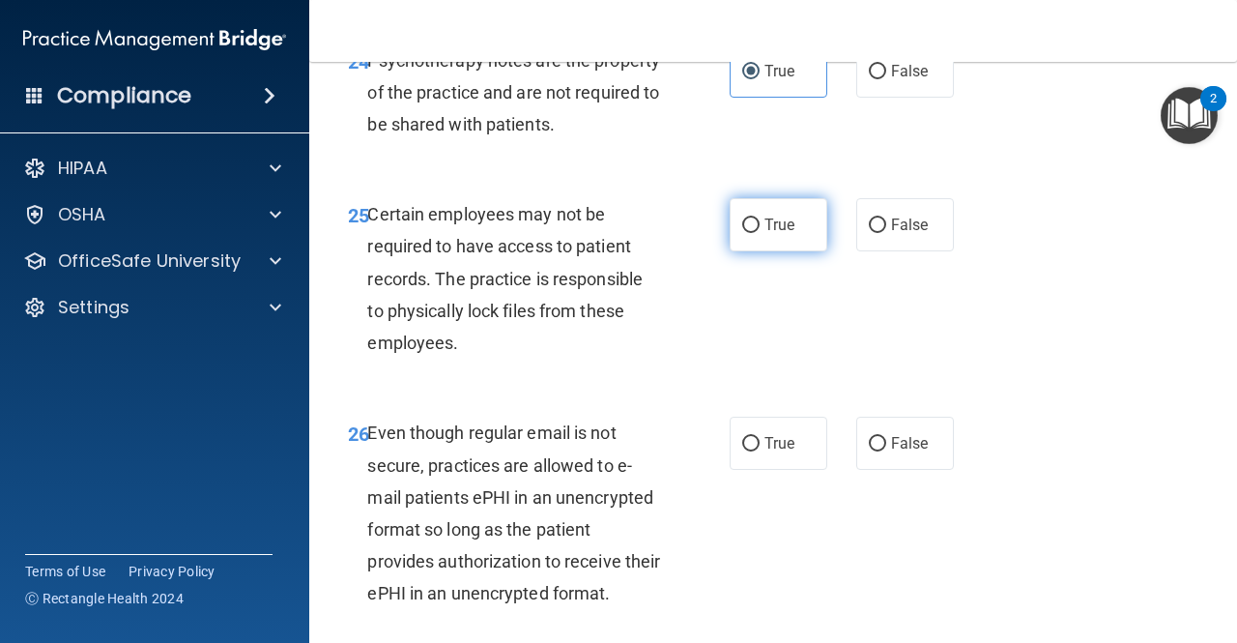
click at [772, 234] on span "True" at bounding box center [780, 225] width 30 height 18
click at [760, 233] on input "True" at bounding box center [750, 225] width 17 height 15
radio input "true"
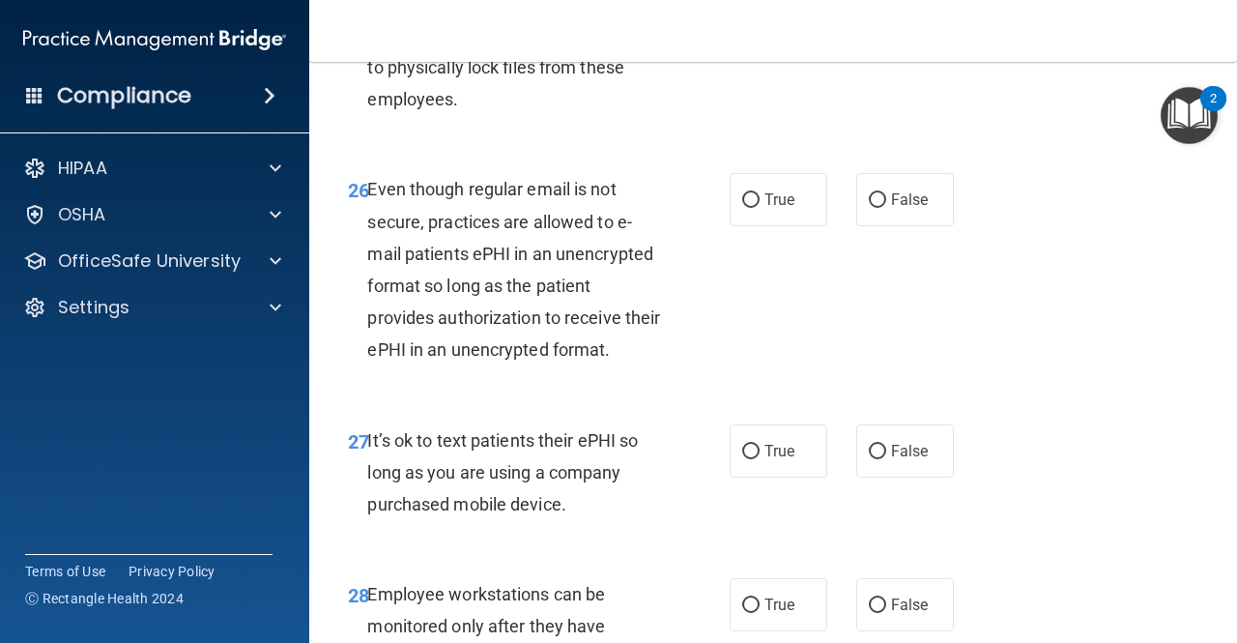
scroll to position [5405, 0]
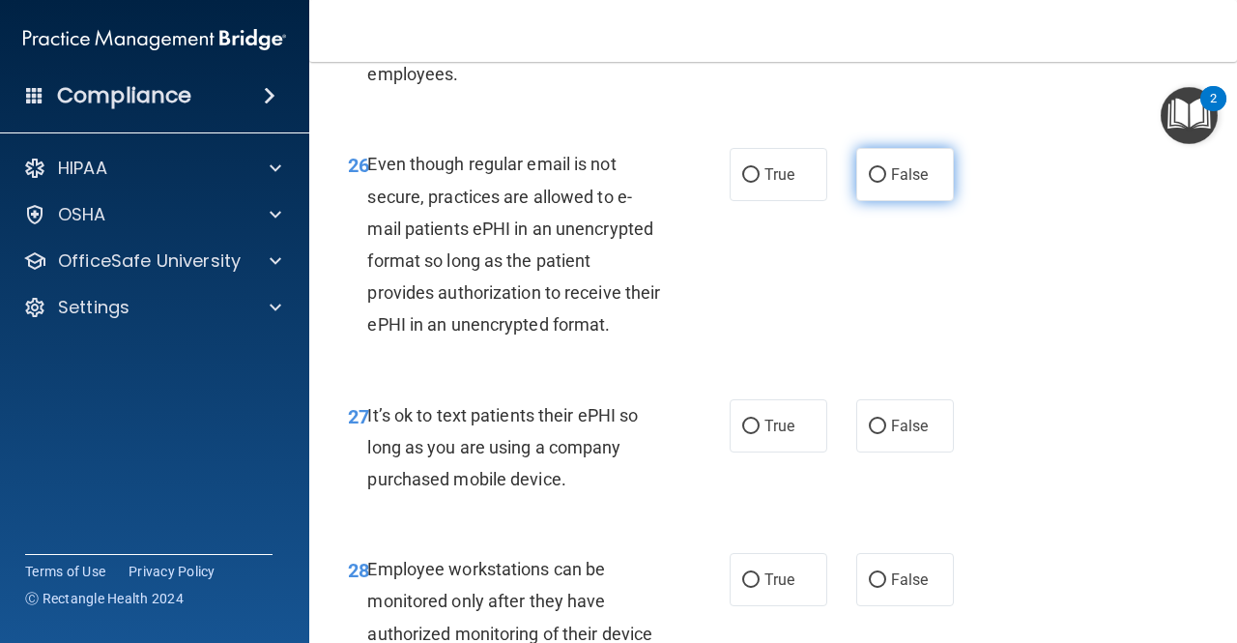
click at [891, 184] on span "False" at bounding box center [910, 174] width 38 height 18
click at [885, 183] on input "False" at bounding box center [877, 175] width 17 height 15
radio input "true"
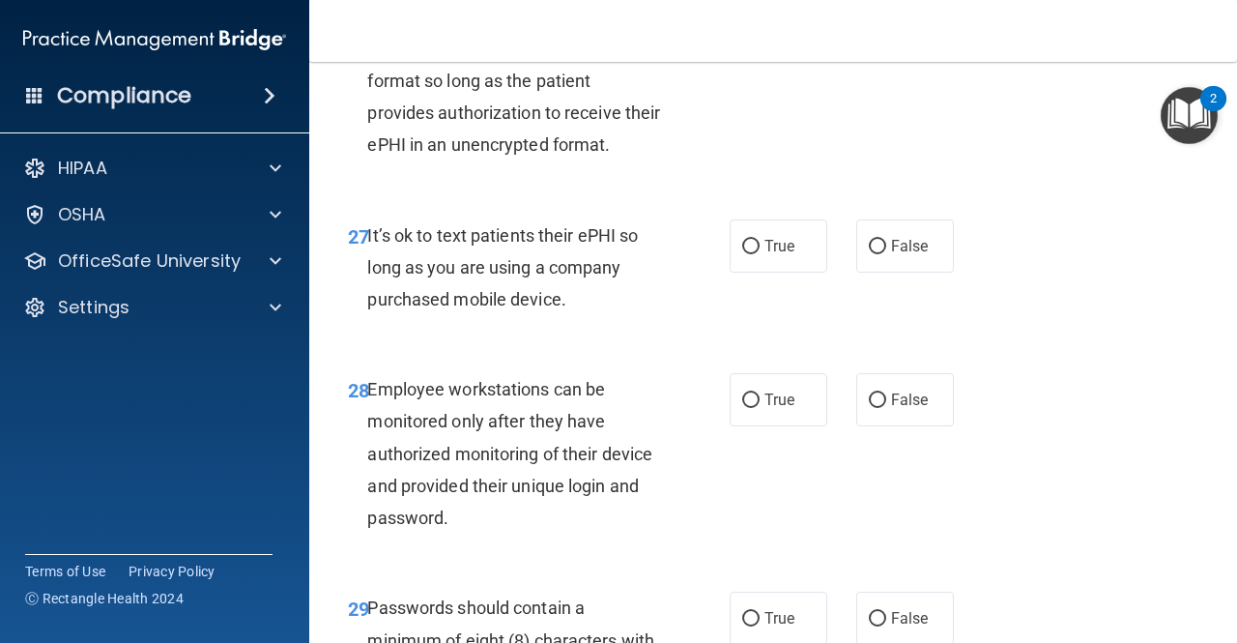
scroll to position [5588, 0]
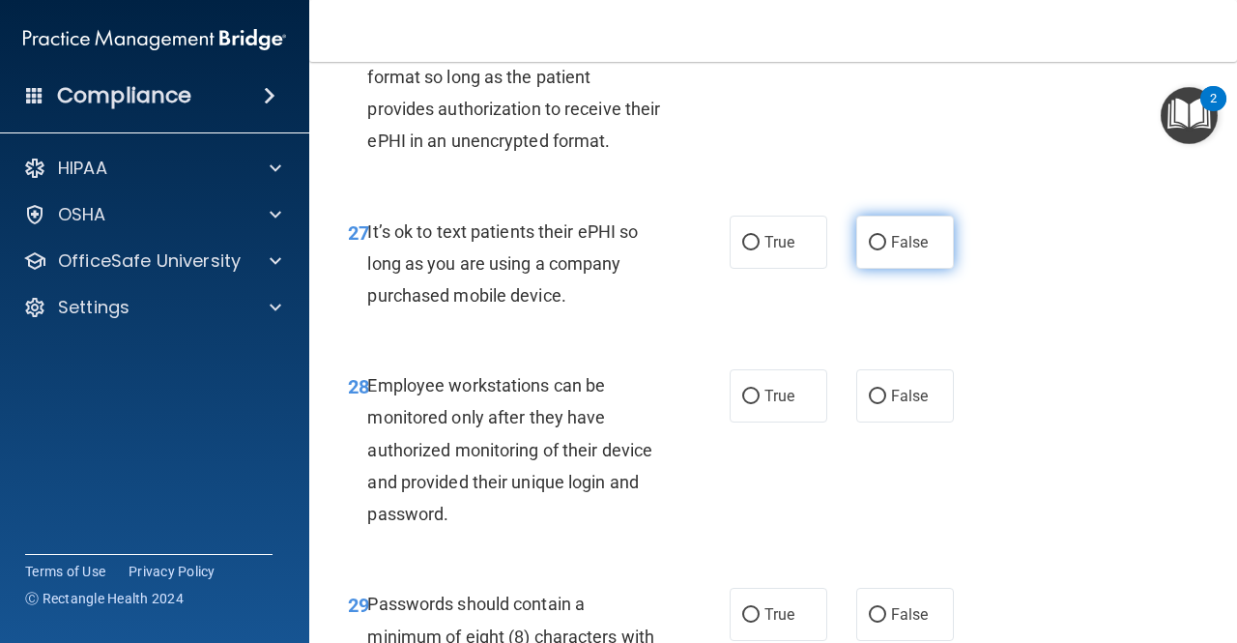
click at [894, 269] on label "False" at bounding box center [905, 242] width 98 height 53
click at [886, 250] on input "False" at bounding box center [877, 243] width 17 height 15
radio input "true"
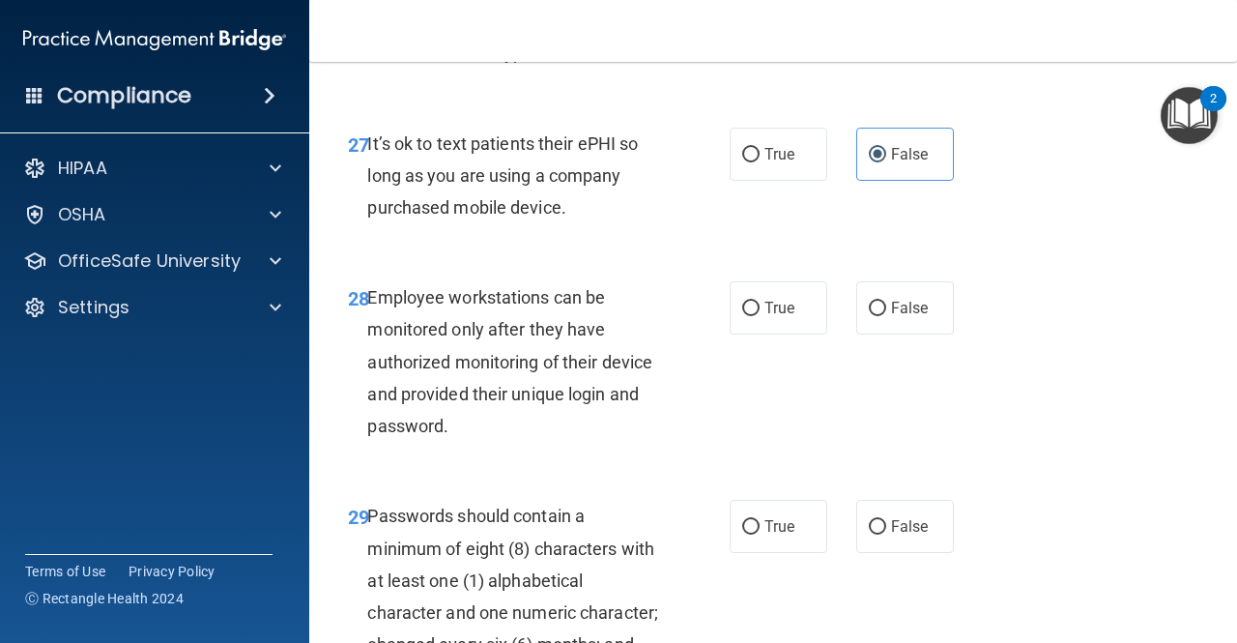
scroll to position [5684, 0]
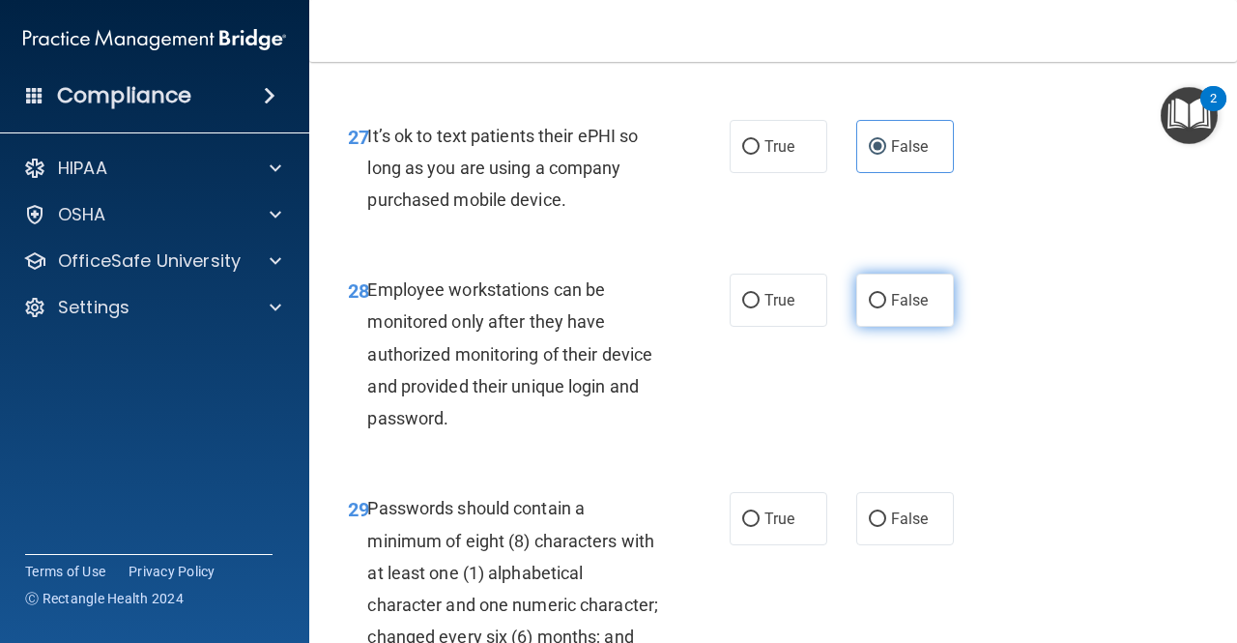
click at [891, 309] on span "False" at bounding box center [910, 300] width 38 height 18
click at [885, 308] on input "False" at bounding box center [877, 301] width 17 height 15
radio input "true"
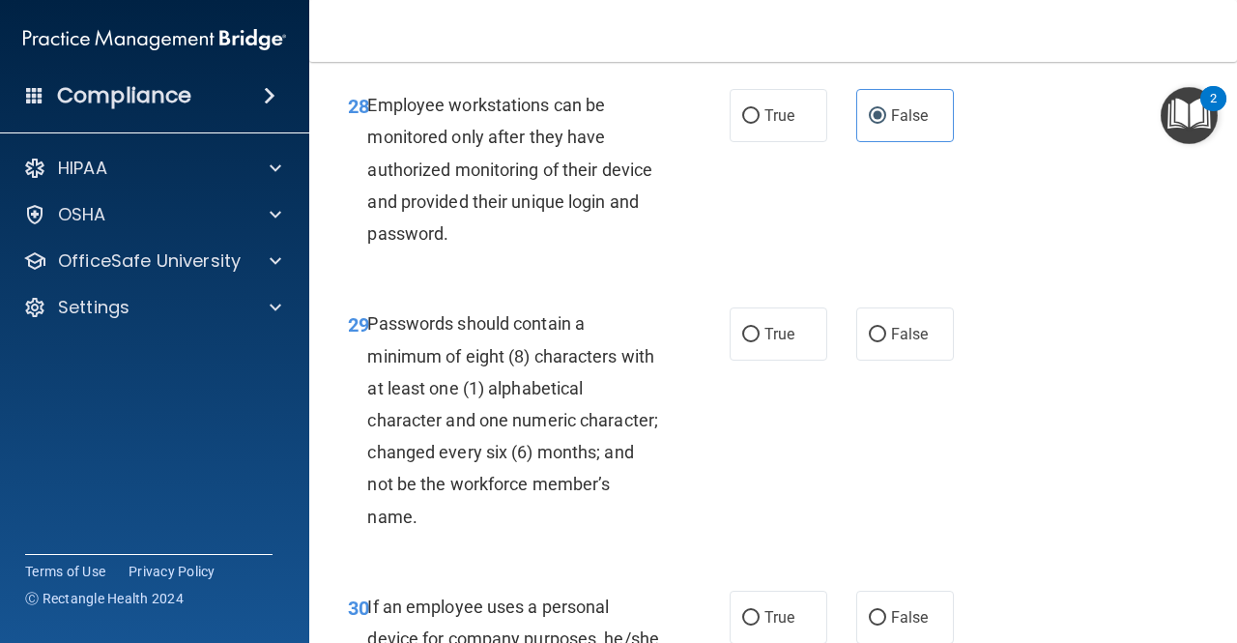
scroll to position [6013, 0]
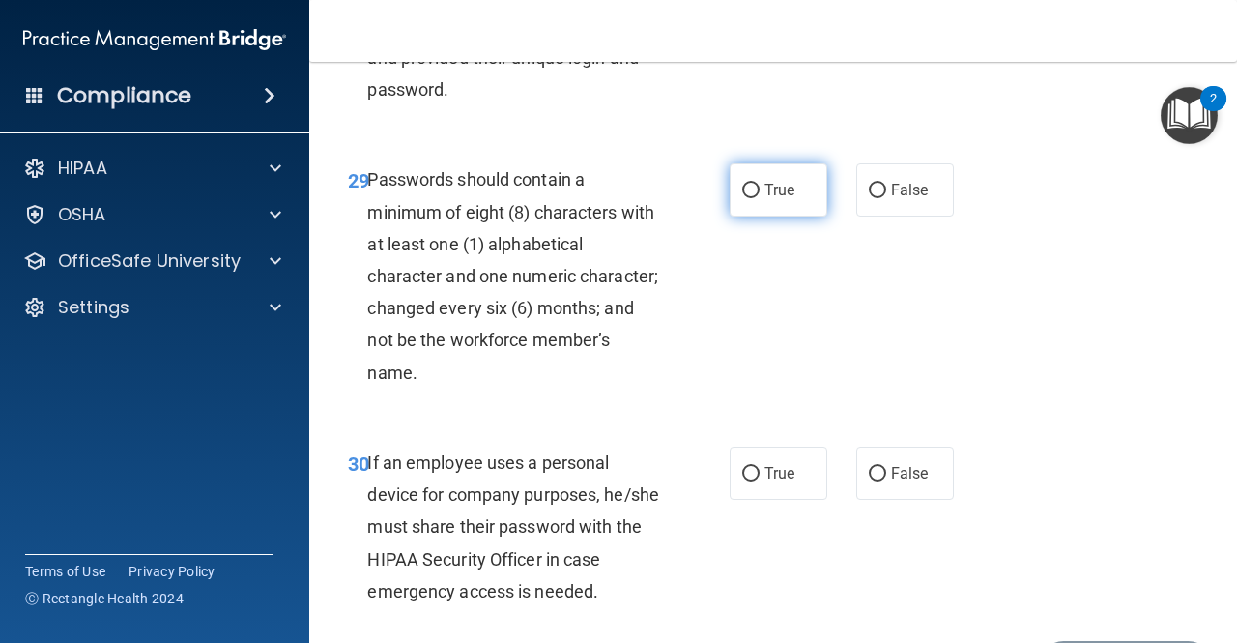
click at [769, 199] on span "True" at bounding box center [780, 190] width 30 height 18
click at [760, 198] on input "True" at bounding box center [750, 191] width 17 height 15
radio input "true"
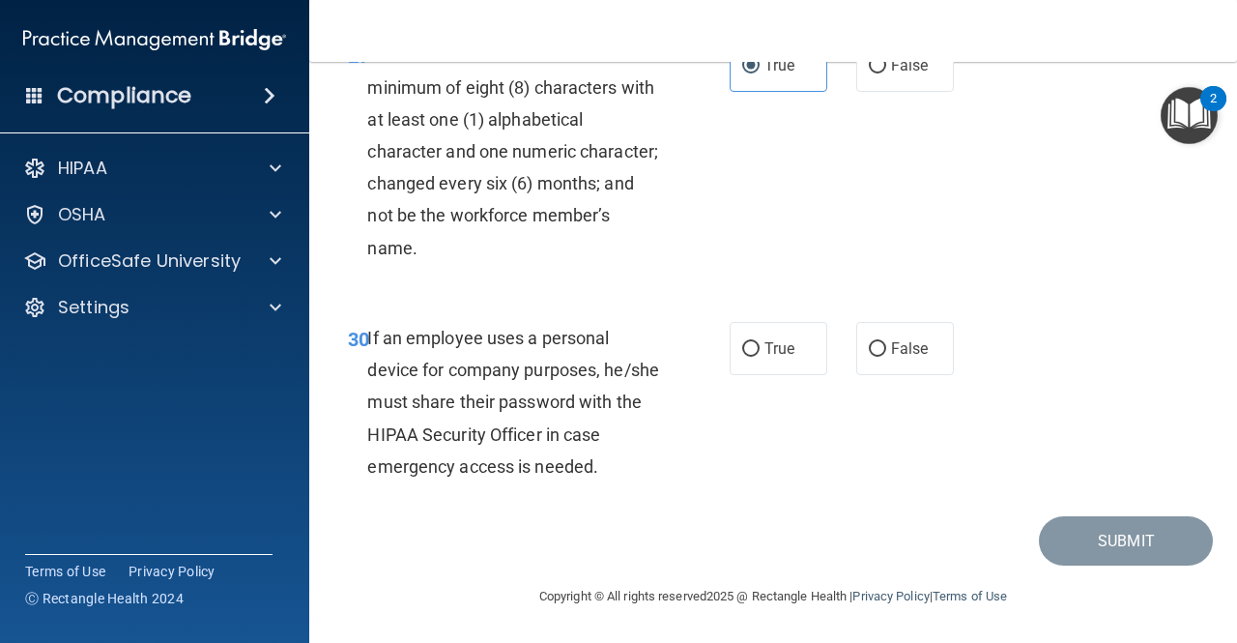
scroll to position [6240, 0]
click at [869, 357] on input "False" at bounding box center [877, 349] width 17 height 15
radio input "true"
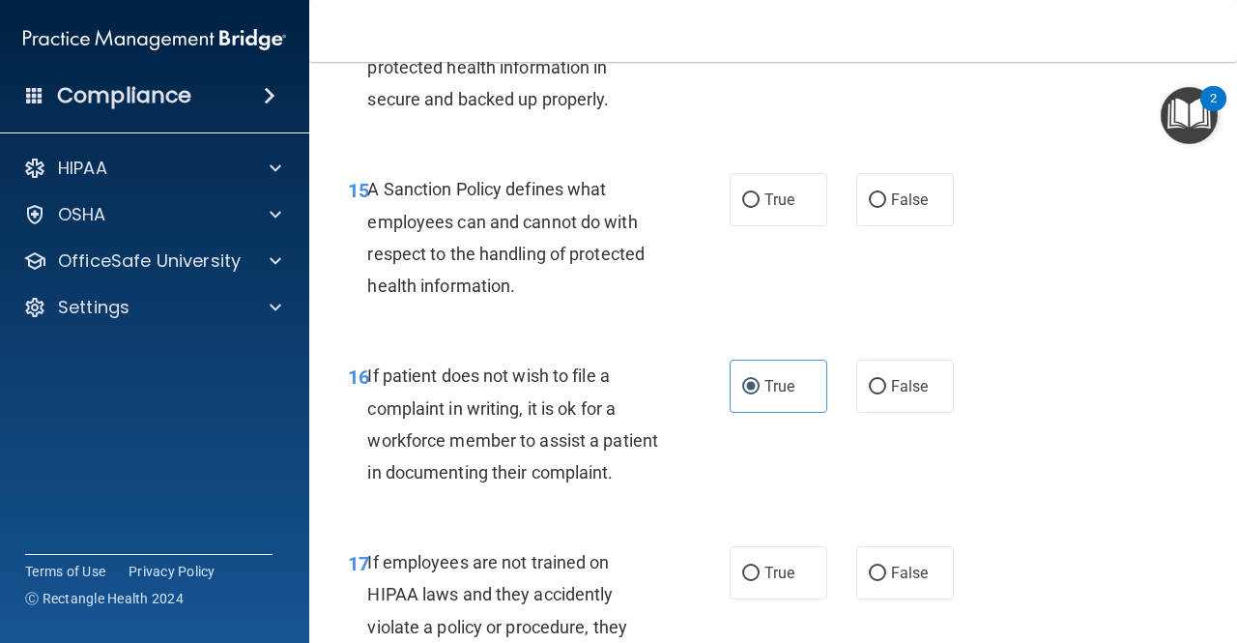
scroll to position [3301, 0]
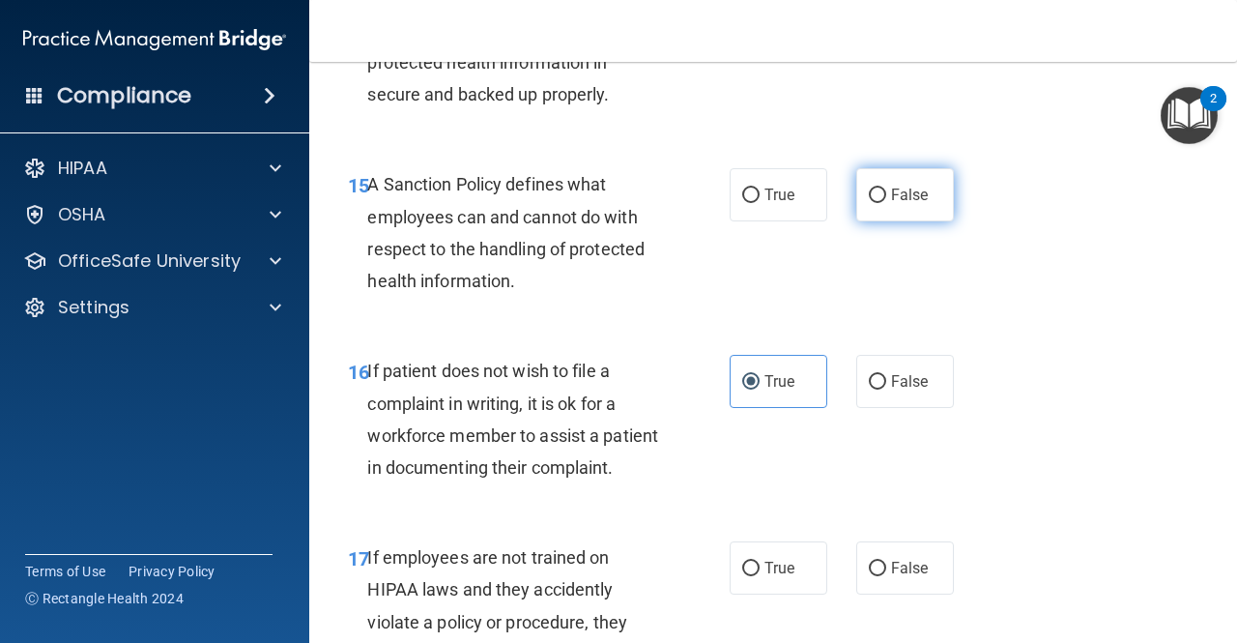
click at [877, 221] on label "False" at bounding box center [905, 194] width 98 height 53
click at [877, 203] on input "False" at bounding box center [877, 196] width 17 height 15
radio input "true"
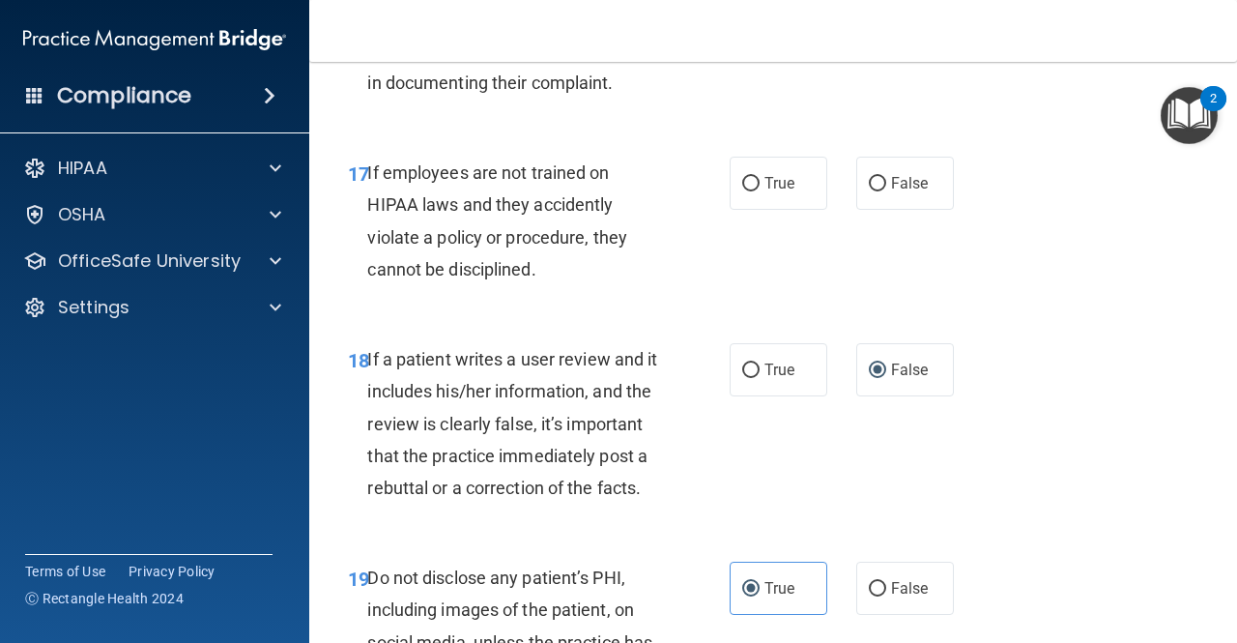
scroll to position [3689, 0]
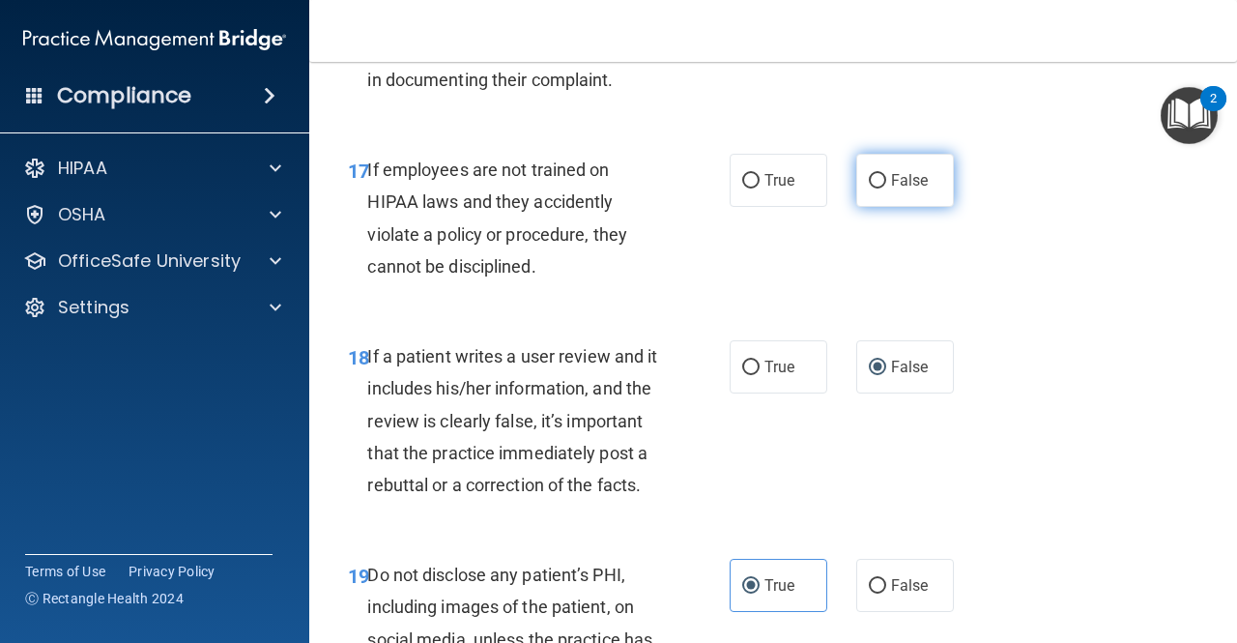
click at [884, 207] on label "False" at bounding box center [905, 180] width 98 height 53
click at [884, 189] on input "False" at bounding box center [877, 181] width 17 height 15
radio input "true"
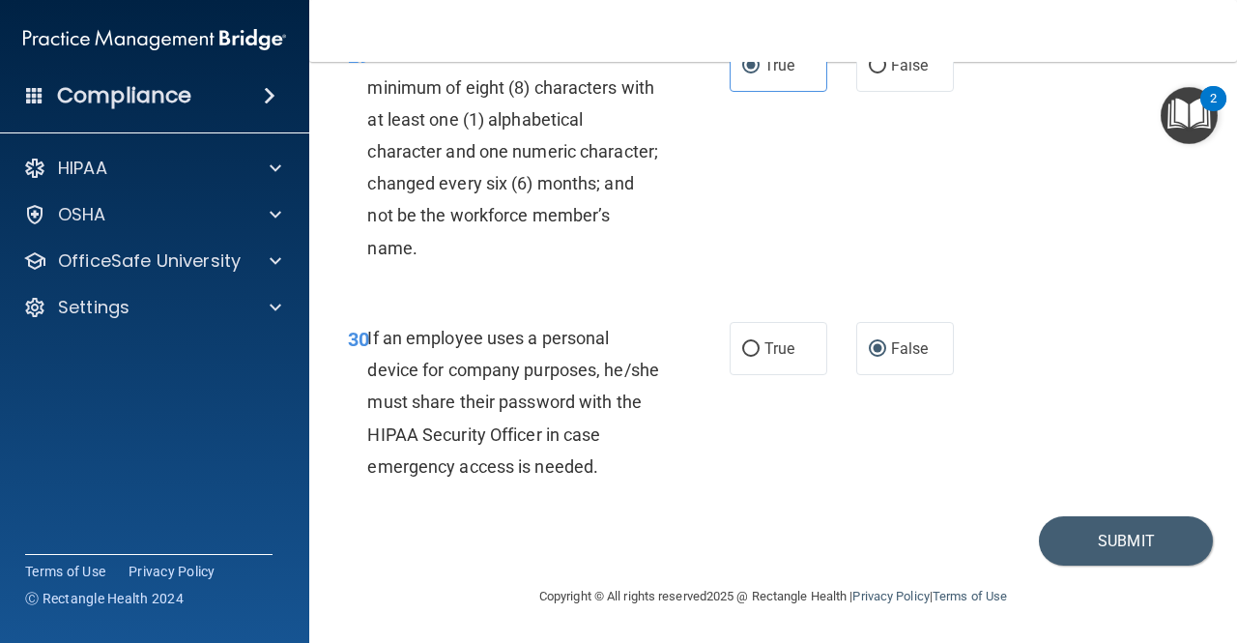
scroll to position [6264, 0]
click at [1052, 540] on button "Submit" at bounding box center [1126, 540] width 174 height 49
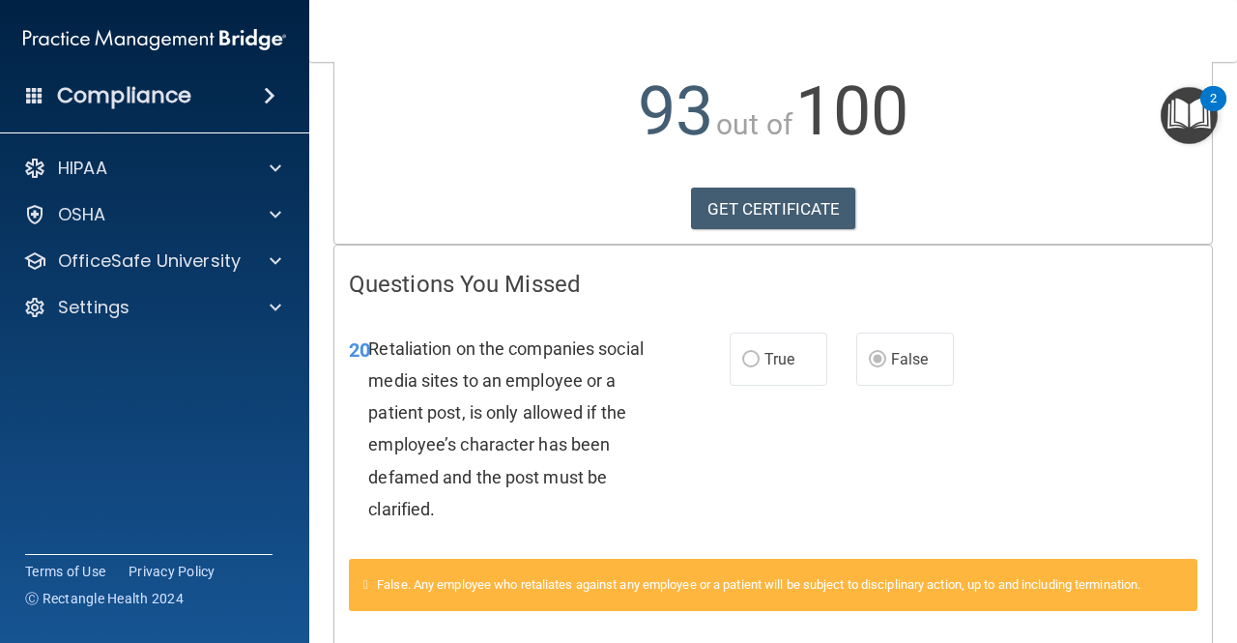
scroll to position [211, 0]
click at [773, 230] on link "GET CERTIFICATE" at bounding box center [773, 209] width 165 height 43
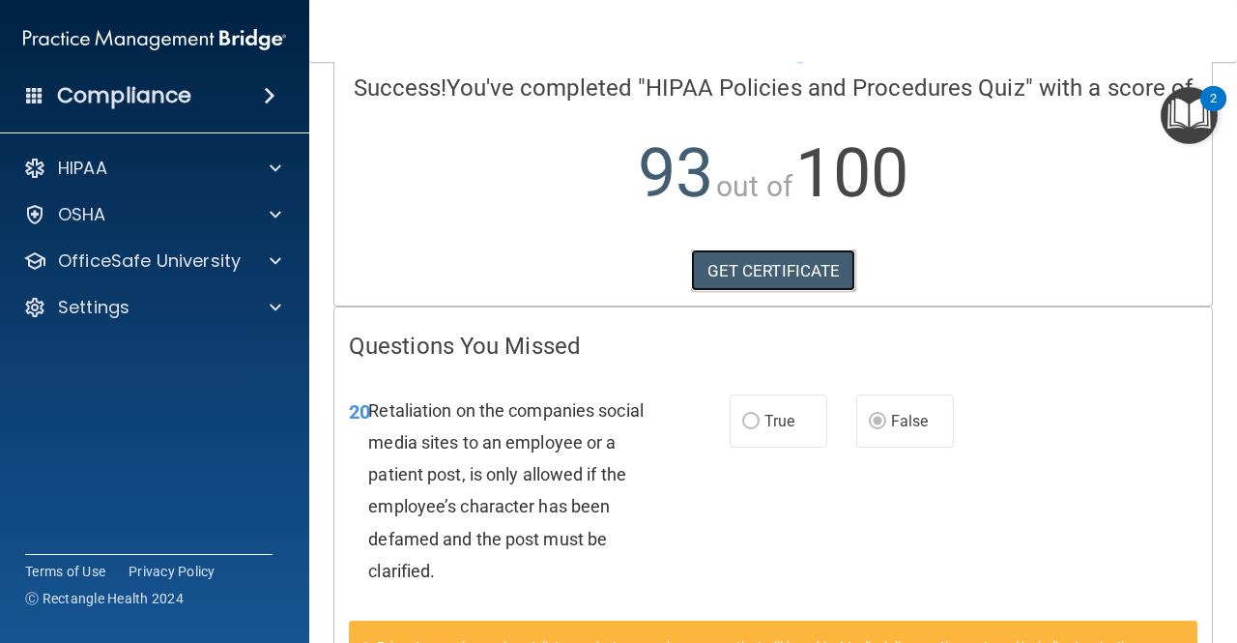
scroll to position [0, 0]
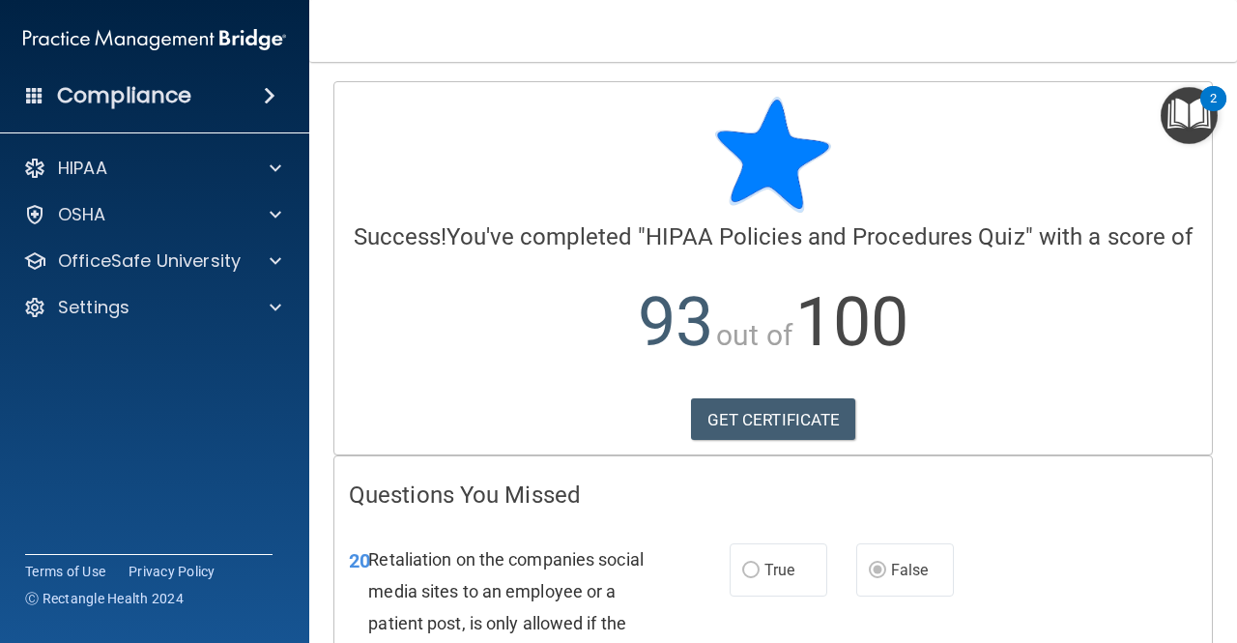
click at [113, 91] on h4 "Compliance" at bounding box center [124, 95] width 134 height 27
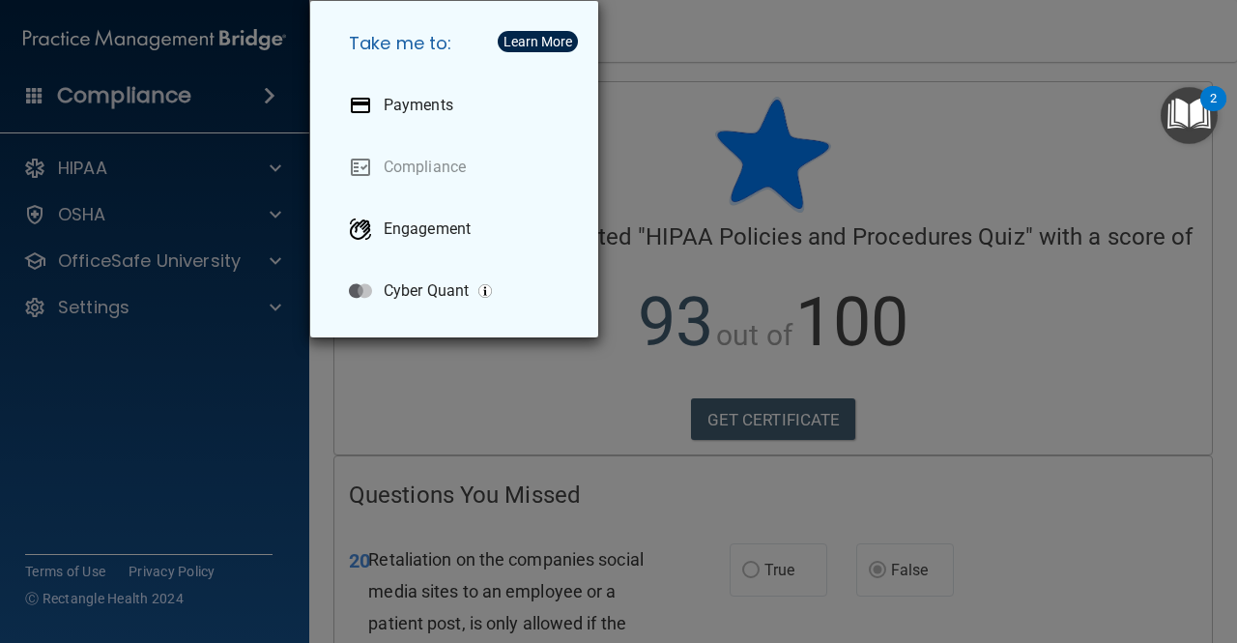
click at [454, 39] on h5 "Take me to:" at bounding box center [458, 43] width 249 height 54
click at [436, 44] on h5 "Take me to:" at bounding box center [458, 43] width 249 height 54
click at [529, 46] on div "Learn More" at bounding box center [538, 42] width 69 height 14
click at [236, 63] on div "Take me to: Payments Compliance Engagement Cyber Quant" at bounding box center [618, 321] width 1237 height 643
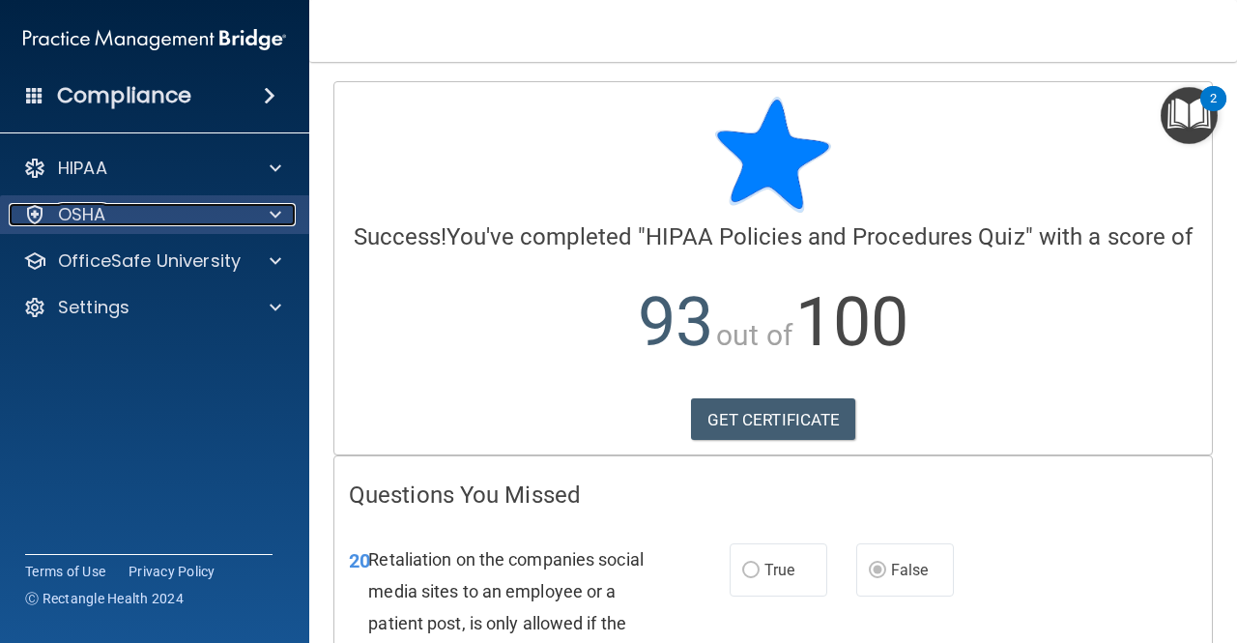
click at [95, 221] on p "OSHA" at bounding box center [82, 214] width 48 height 23
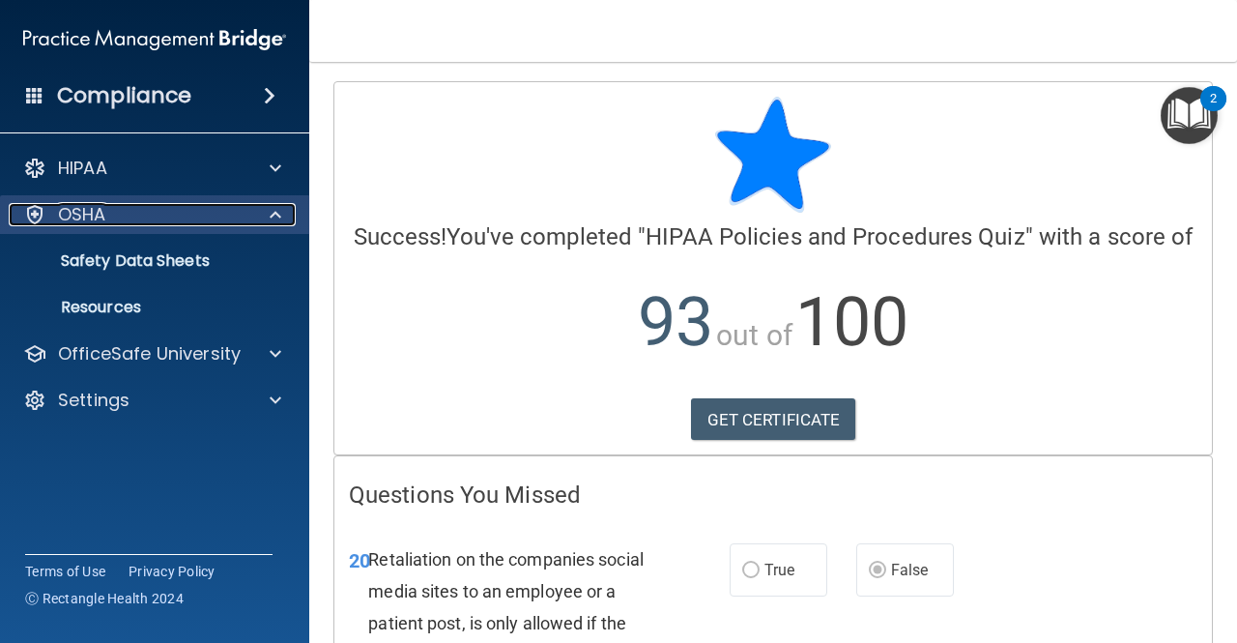
click at [93, 221] on p "OSHA" at bounding box center [82, 214] width 48 height 23
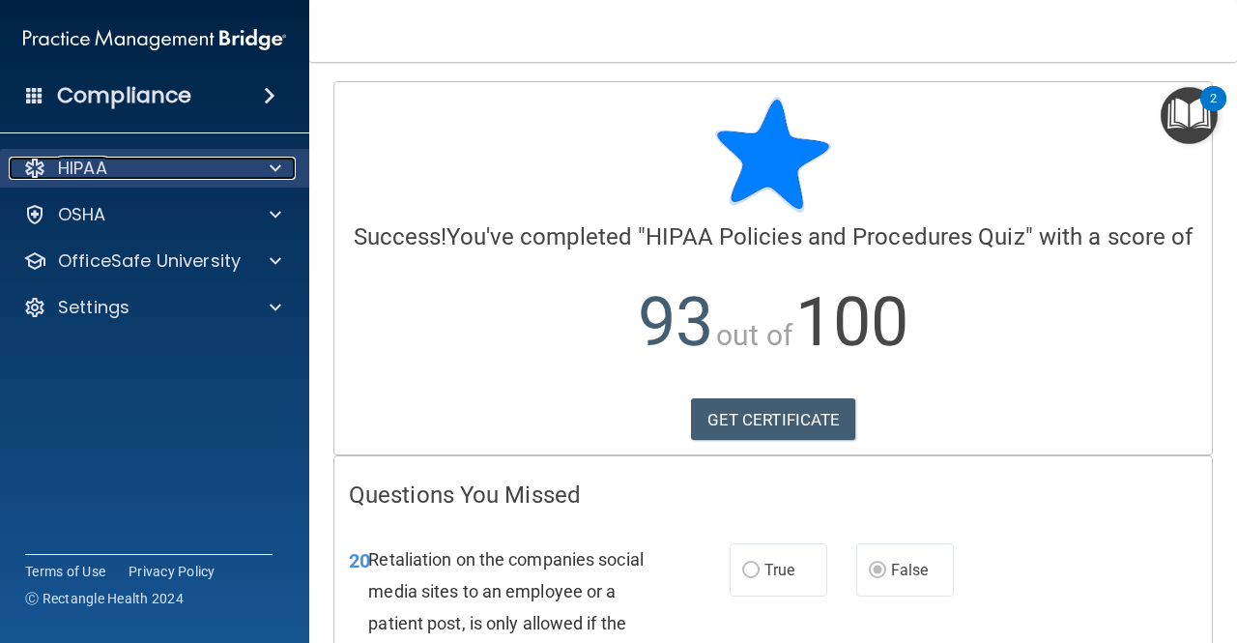
click at [73, 160] on p "HIPAA" at bounding box center [82, 168] width 49 height 23
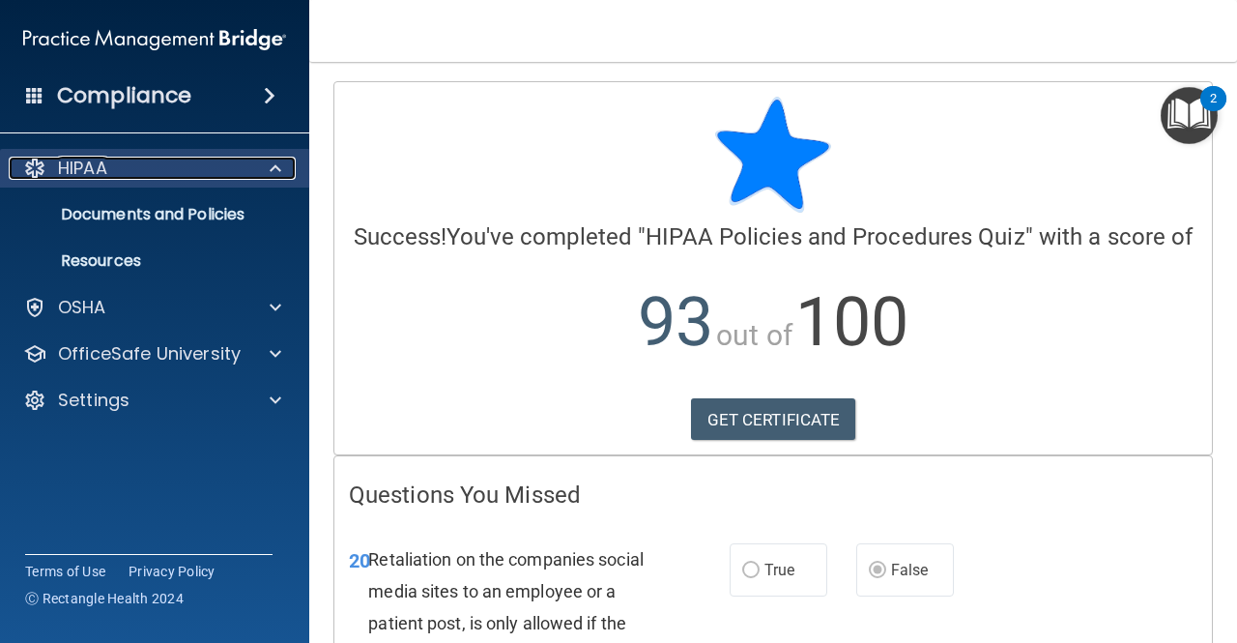
click at [73, 160] on p "HIPAA" at bounding box center [82, 168] width 49 height 23
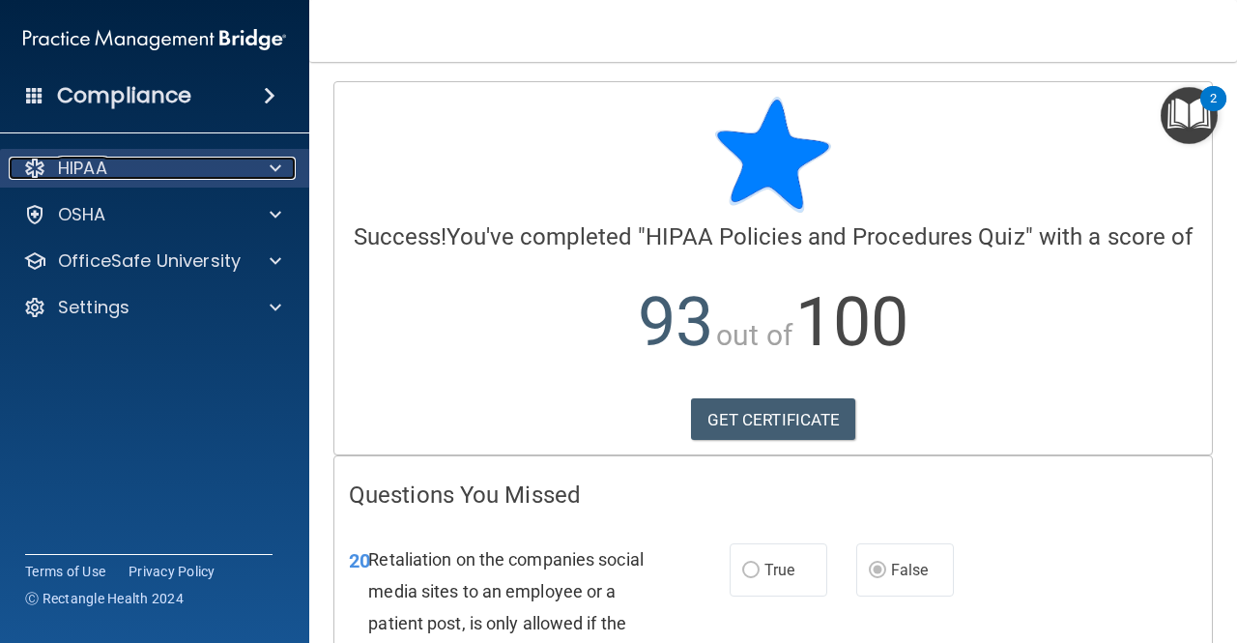
click at [73, 161] on p "HIPAA" at bounding box center [82, 168] width 49 height 23
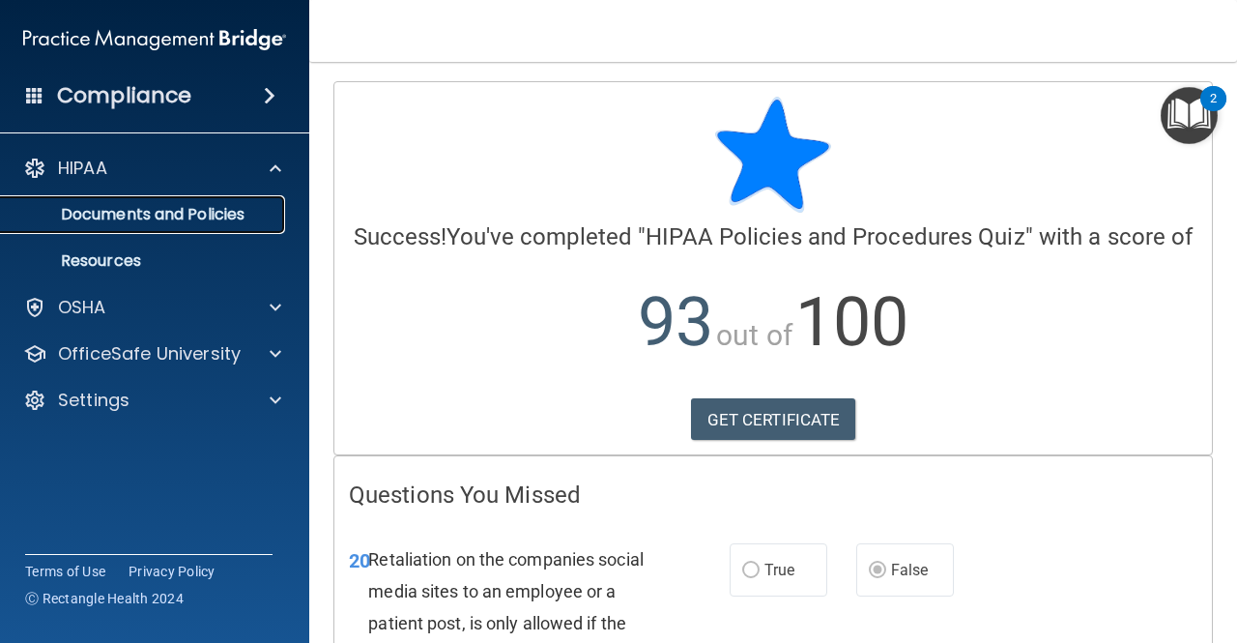
click at [106, 213] on p "Documents and Policies" at bounding box center [145, 214] width 264 height 19
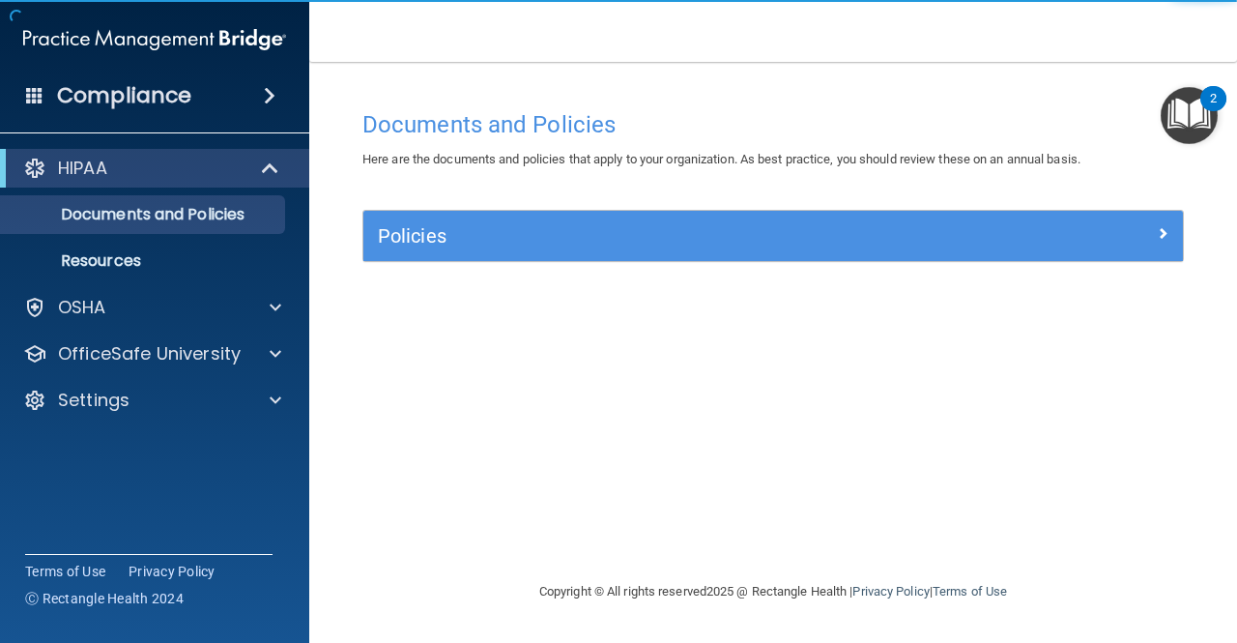
click at [1169, 129] on img "Open Resource Center, 2 new notifications" at bounding box center [1189, 115] width 57 height 57
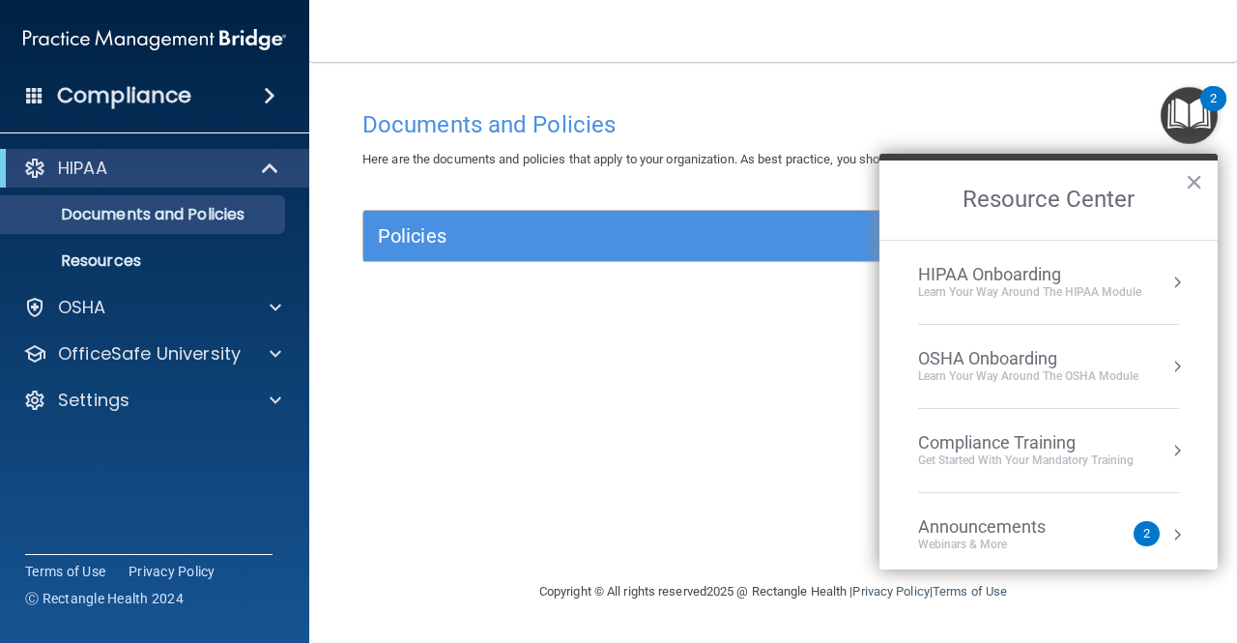
click at [1025, 301] on li "HIPAA Onboarding Learn Your Way around the HIPAA module" at bounding box center [1048, 283] width 261 height 84
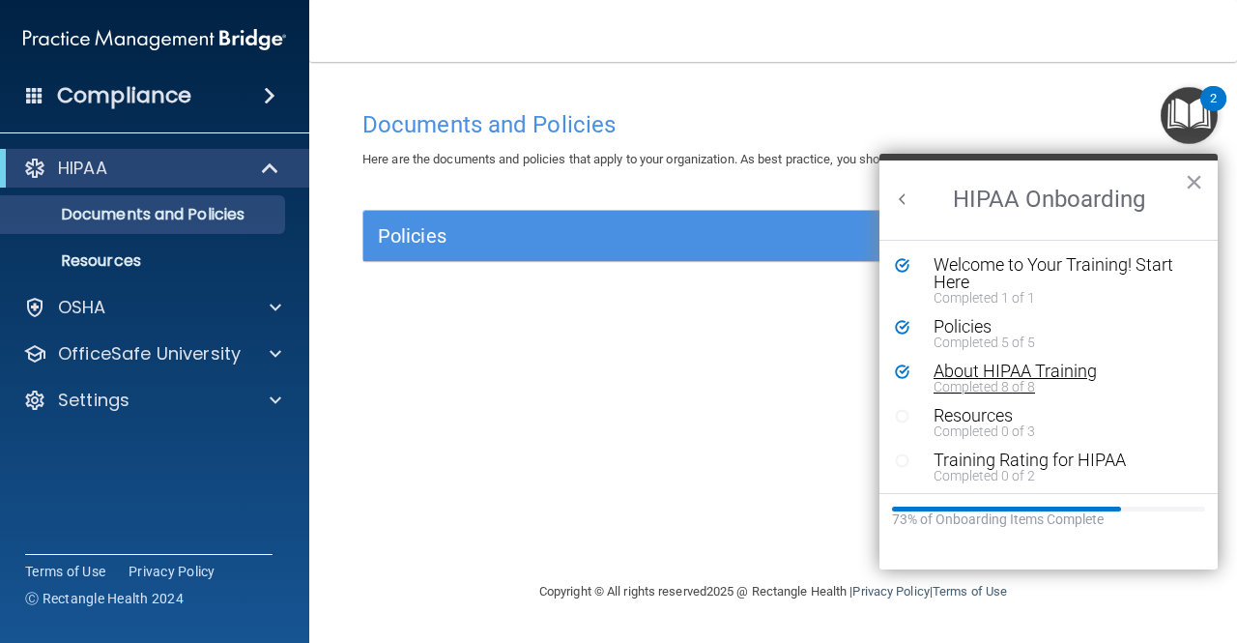
scroll to position [2, 0]
click at [992, 405] on div "Resources" at bounding box center [1055, 413] width 243 height 17
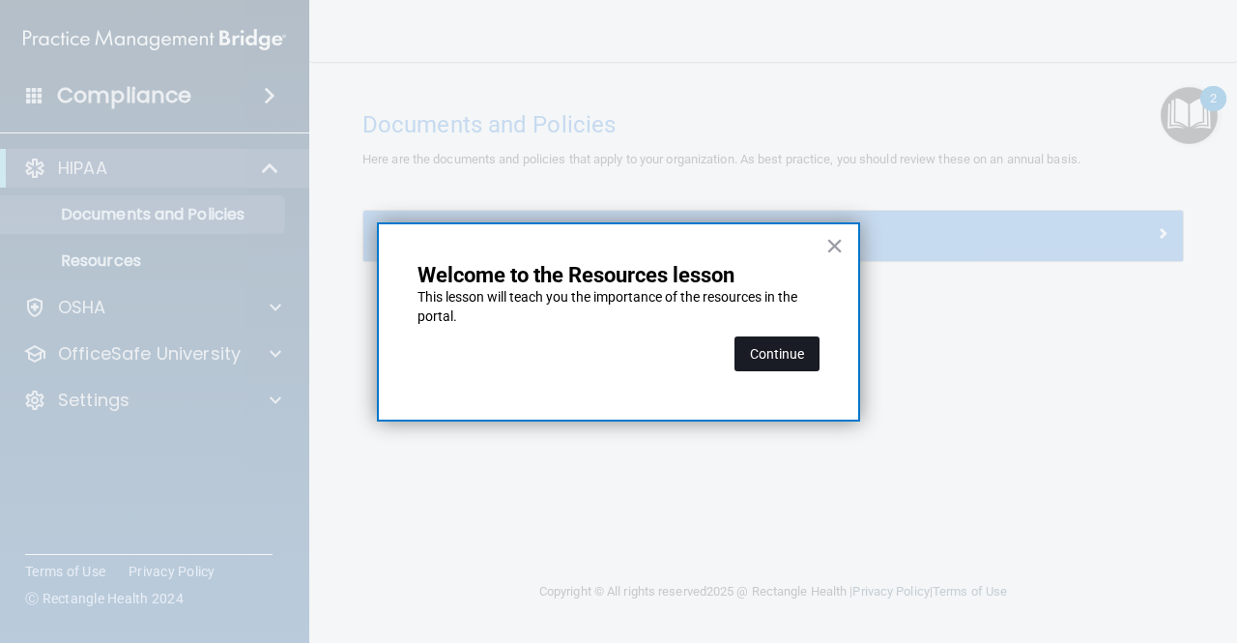
click at [789, 345] on button "Continue" at bounding box center [777, 353] width 85 height 35
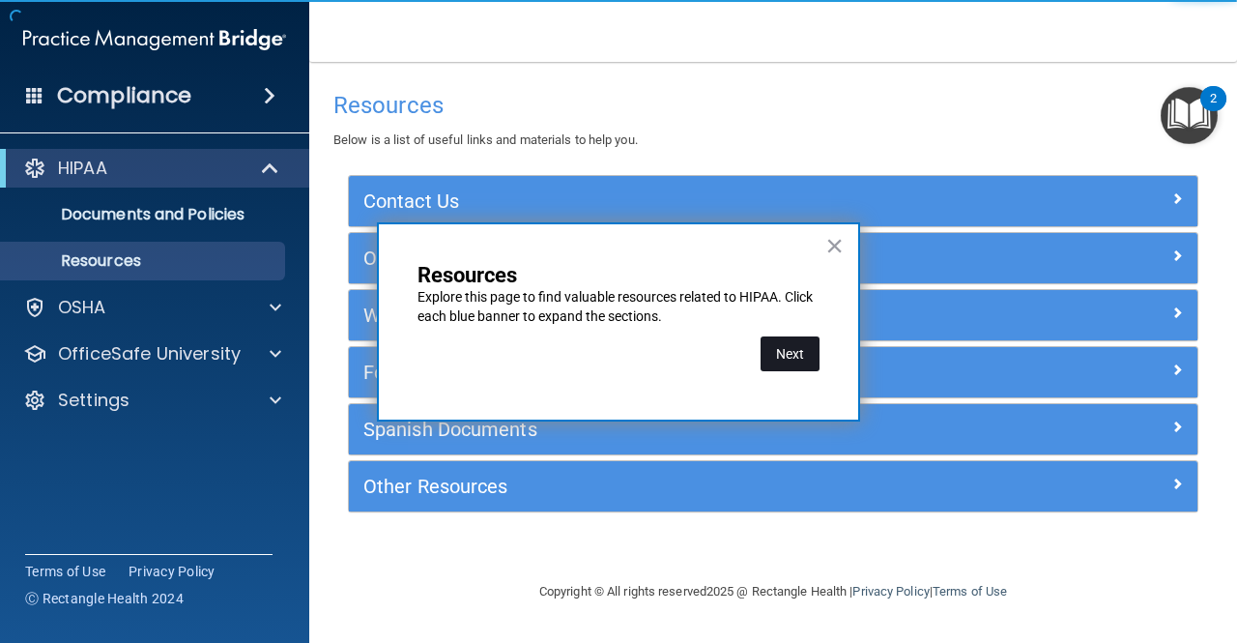
click at [795, 351] on button "Next" at bounding box center [790, 353] width 59 height 35
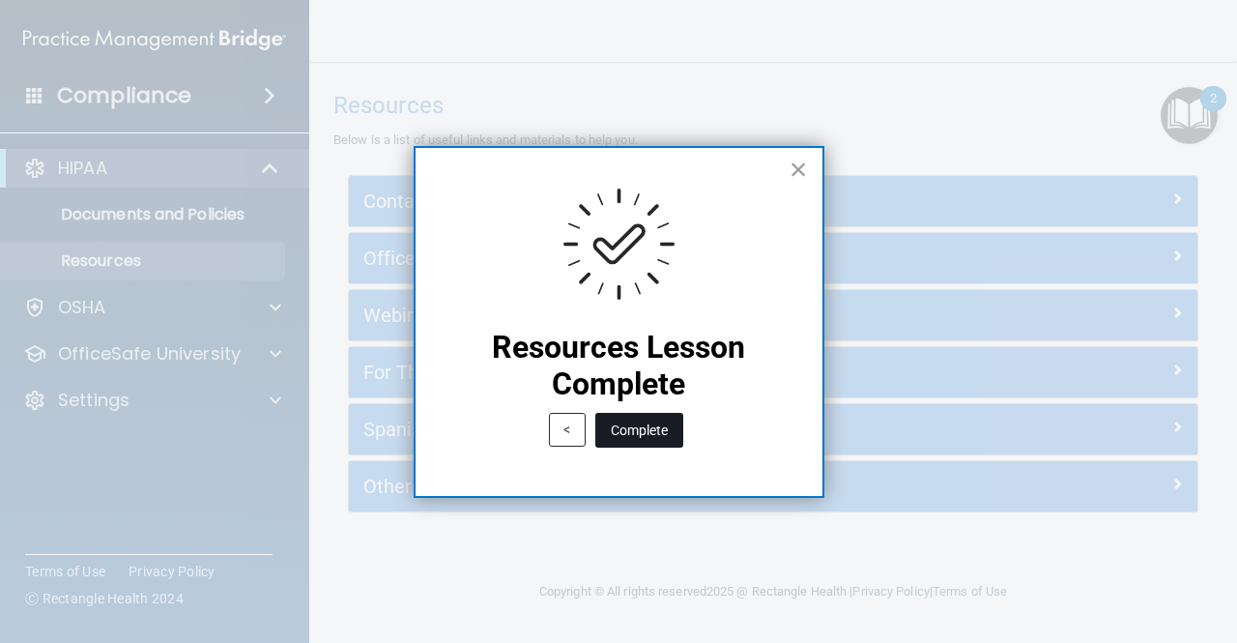
click at [644, 414] on button "Complete" at bounding box center [639, 430] width 88 height 35
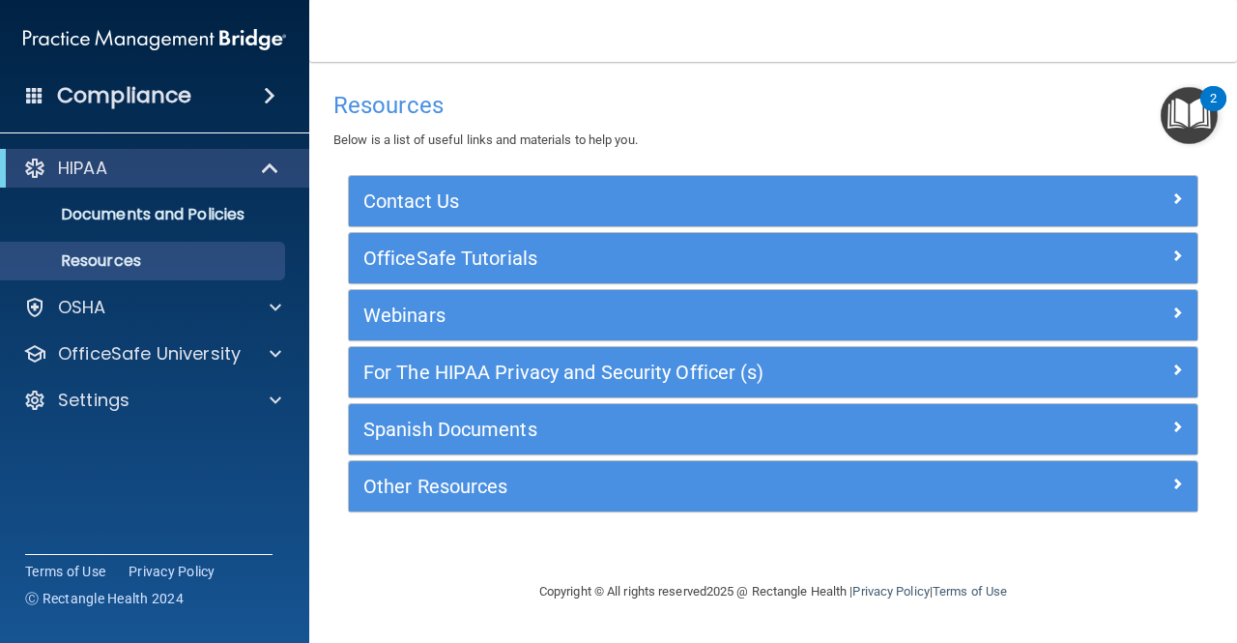
click at [1206, 105] on div "2" at bounding box center [1214, 98] width 26 height 25
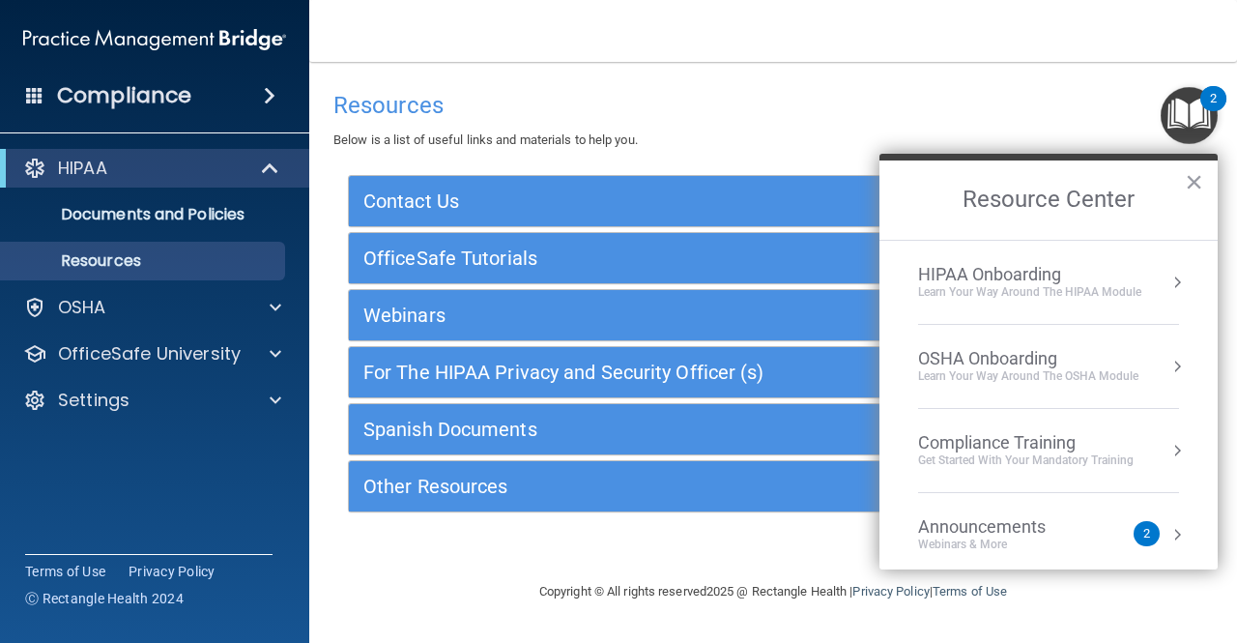
click at [1063, 291] on div "Learn Your Way around the HIPAA module" at bounding box center [1029, 292] width 223 height 16
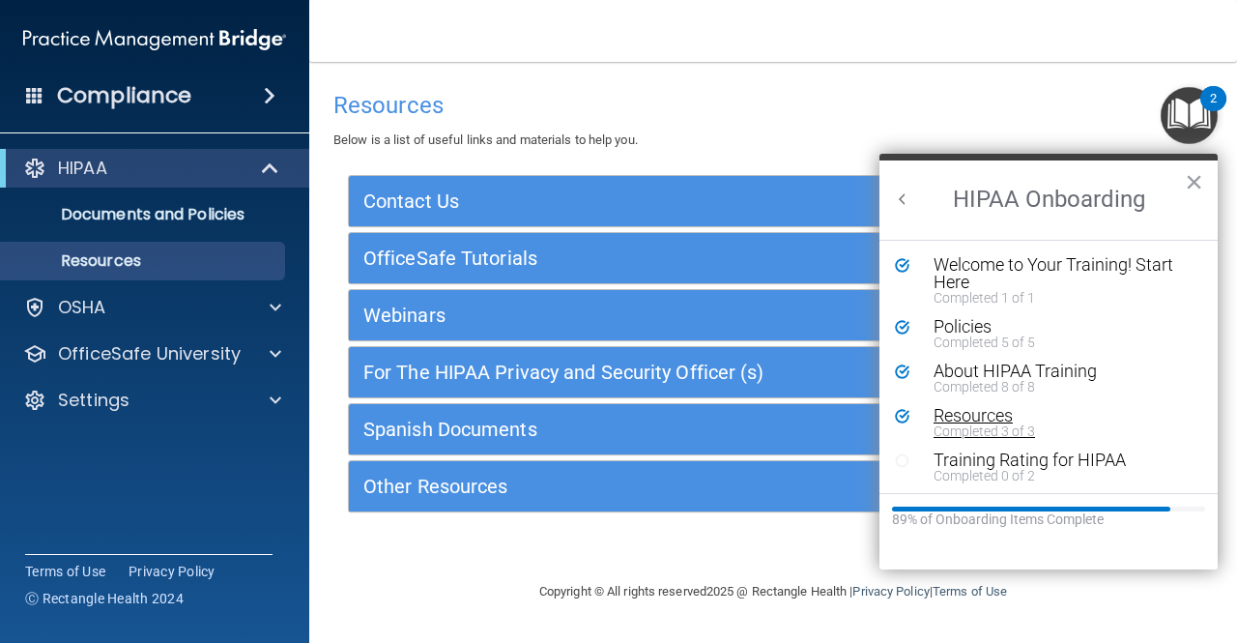
scroll to position [2, 0]
click at [990, 469] on div "Completed 0 of 2" at bounding box center [1055, 474] width 243 height 14
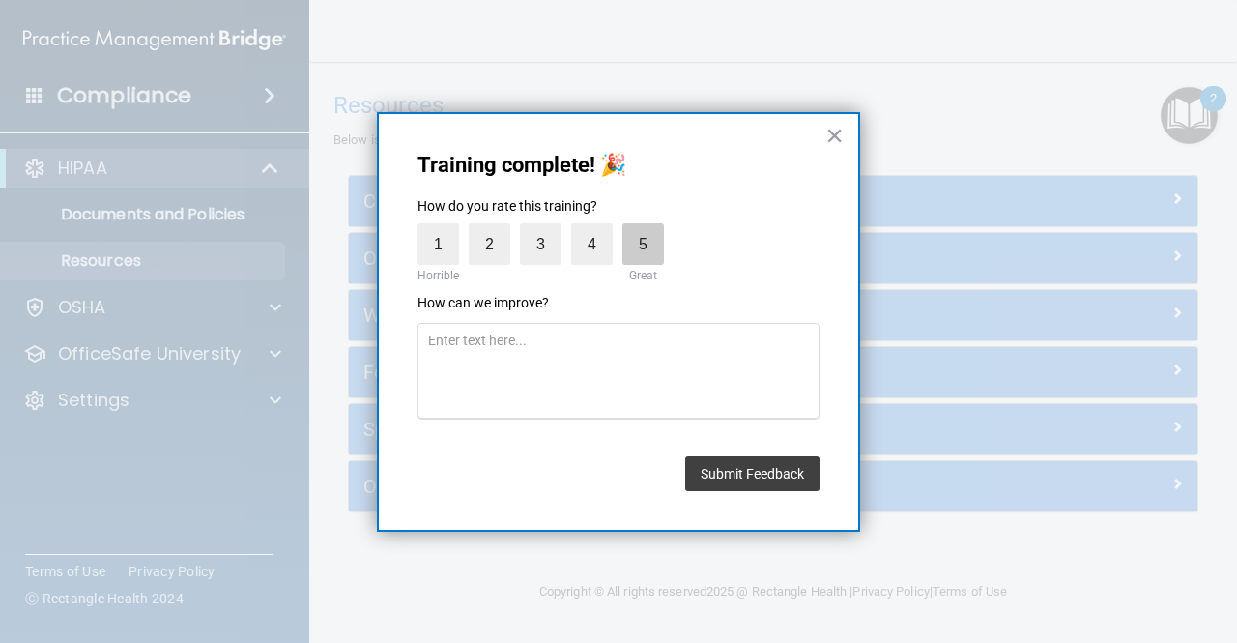
click at [638, 248] on label "5" at bounding box center [644, 244] width 42 height 42
click at [598, 228] on input "5" at bounding box center [598, 228] width 0 height 0
click at [731, 480] on button "Submit Feedback" at bounding box center [752, 473] width 134 height 35
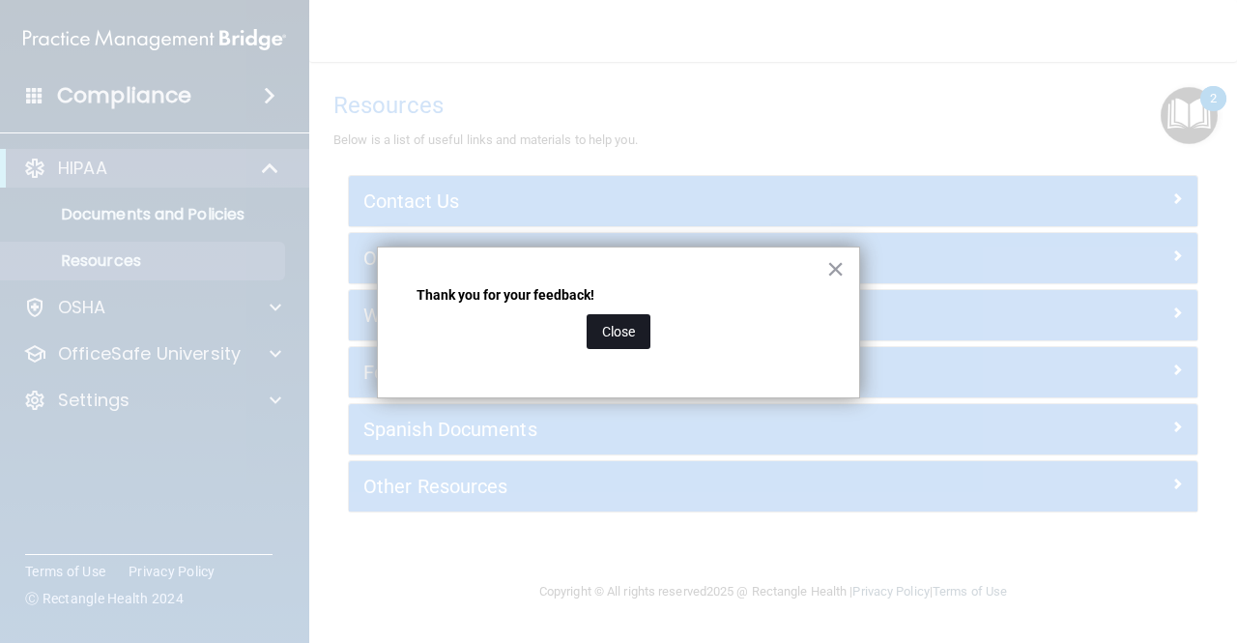
click at [619, 331] on button "Close" at bounding box center [619, 331] width 64 height 35
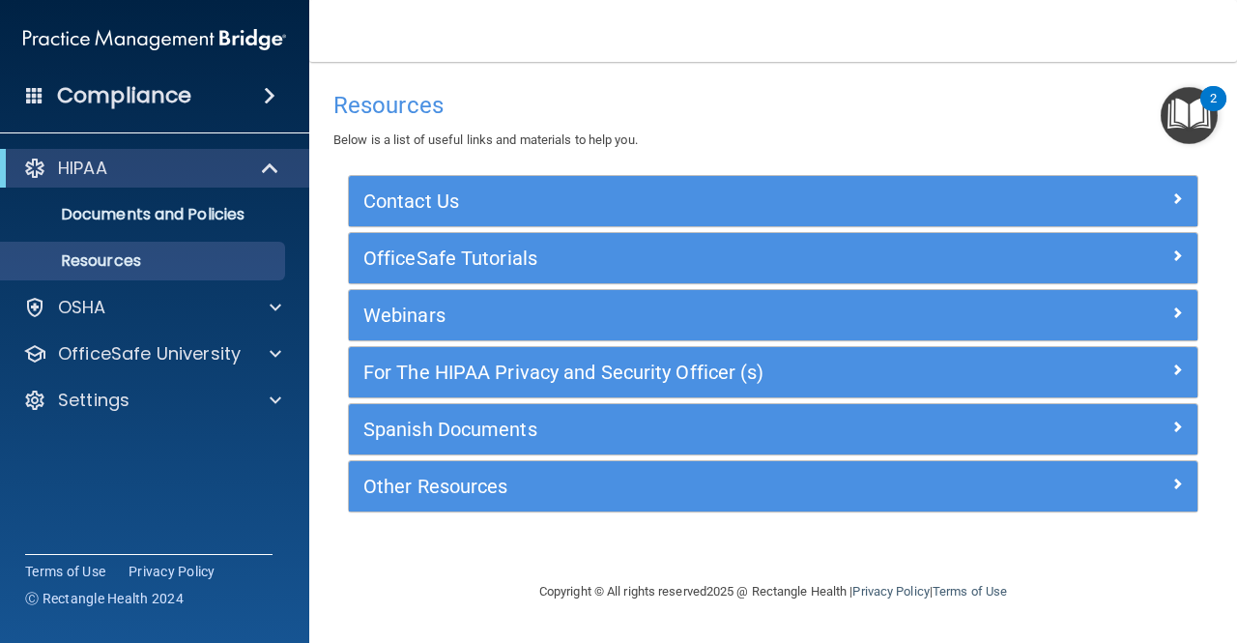
click at [1174, 106] on img "Open Resource Center, 2 new notifications" at bounding box center [1189, 115] width 57 height 57
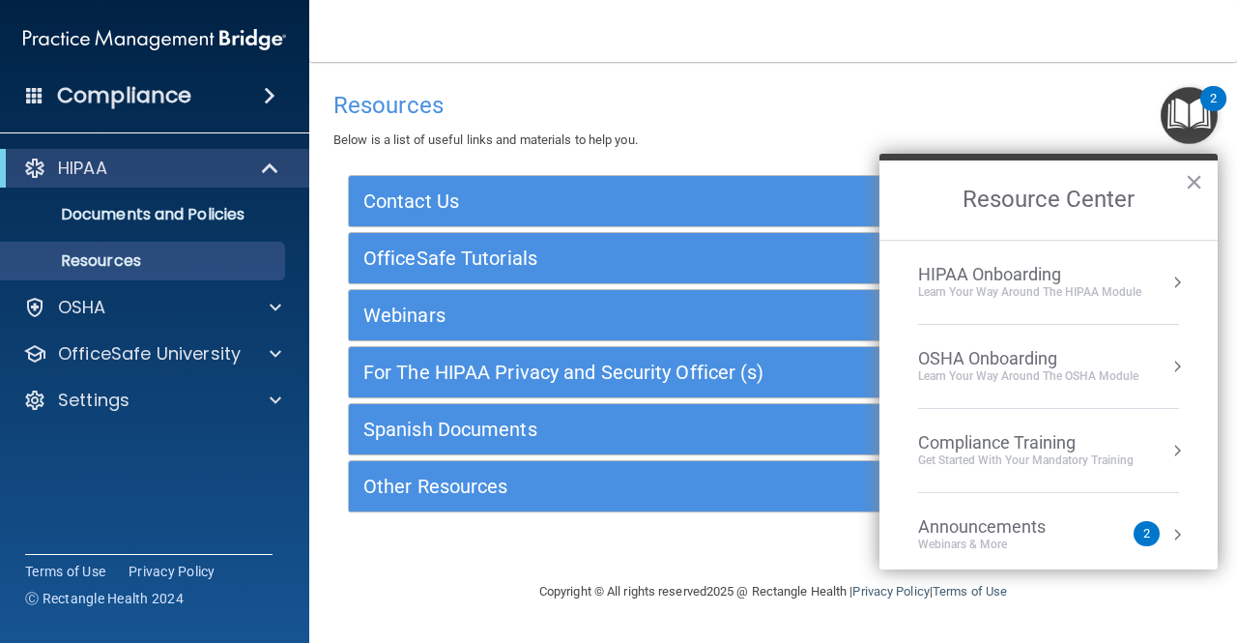
click at [1005, 307] on li "HIPAA Onboarding Learn Your Way around the HIPAA module" at bounding box center [1048, 283] width 261 height 84
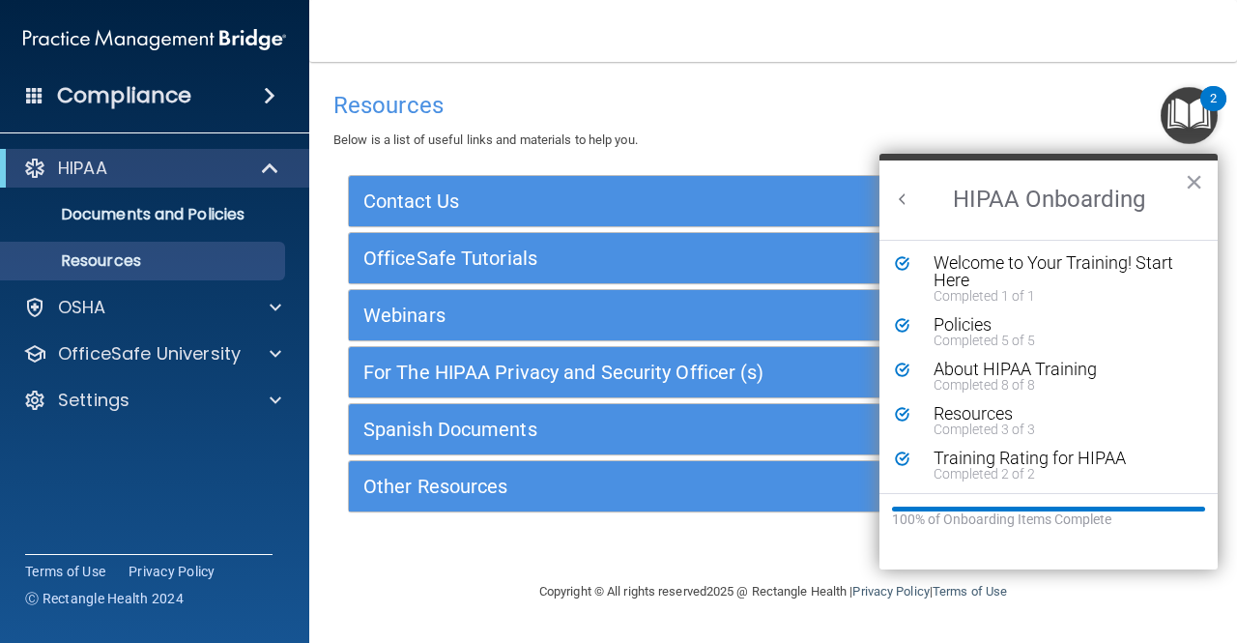
click at [895, 190] on button "Back to Resource Center Home" at bounding box center [902, 198] width 19 height 19
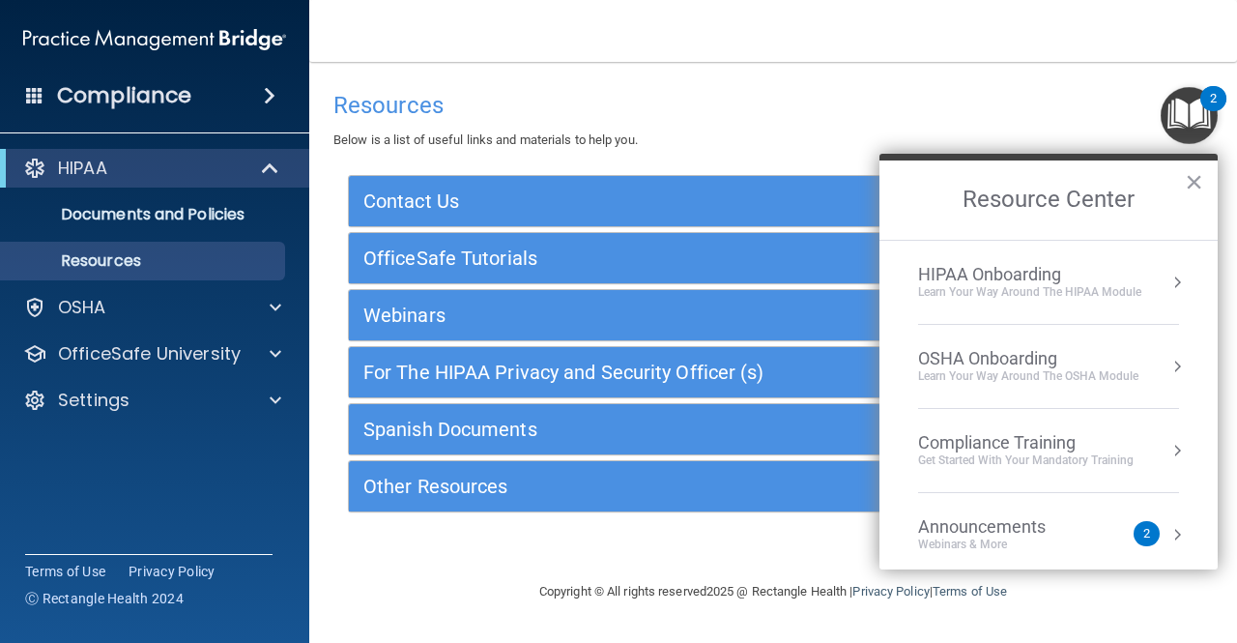
click at [990, 384] on li "OSHA Onboarding Learn your way around the OSHA module" at bounding box center [1048, 367] width 261 height 84
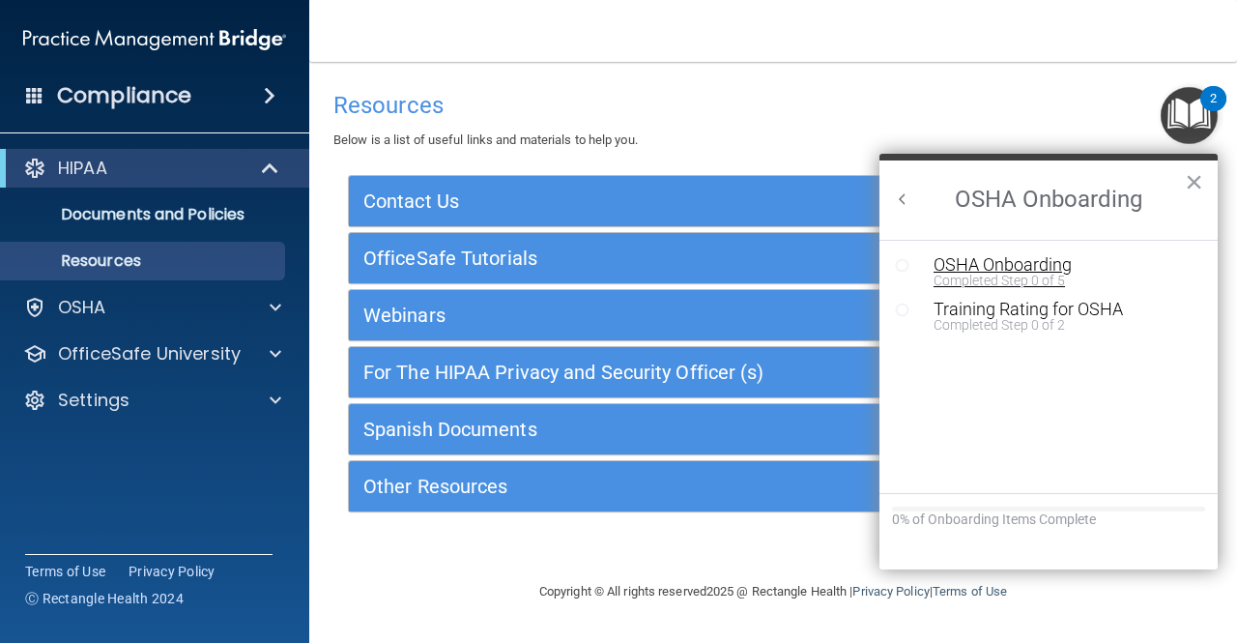
click at [967, 257] on div "OSHA Onboarding" at bounding box center [1063, 264] width 259 height 17
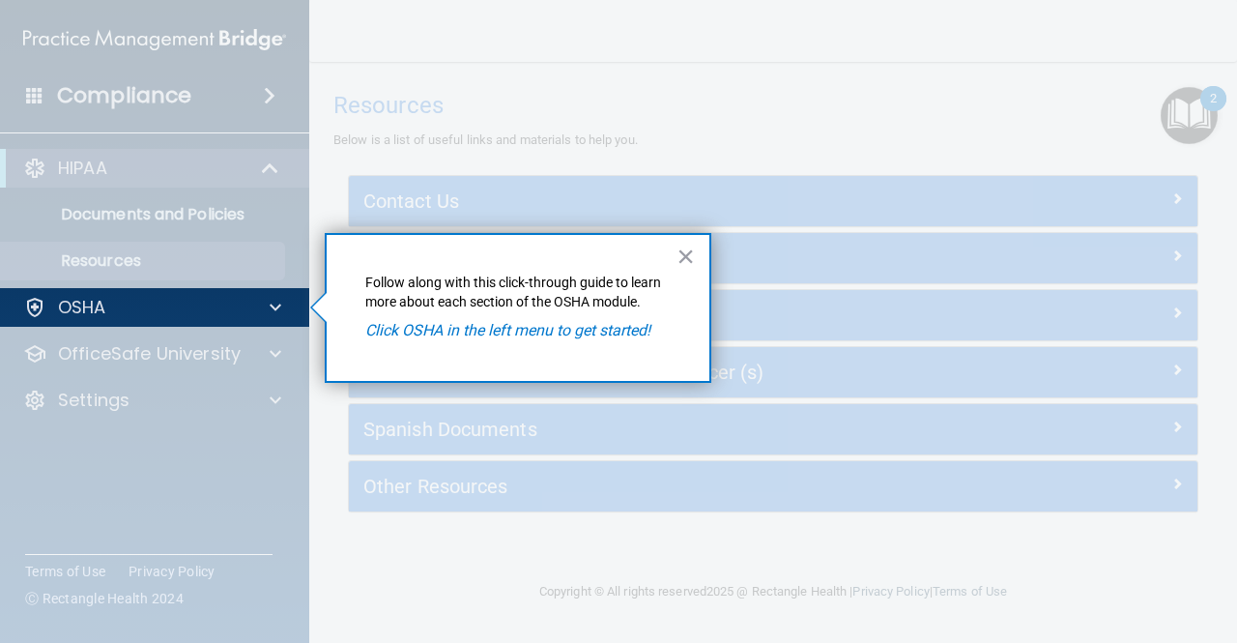
click at [543, 334] on em "Click OSHA in the left menu to get started!" at bounding box center [507, 330] width 285 height 18
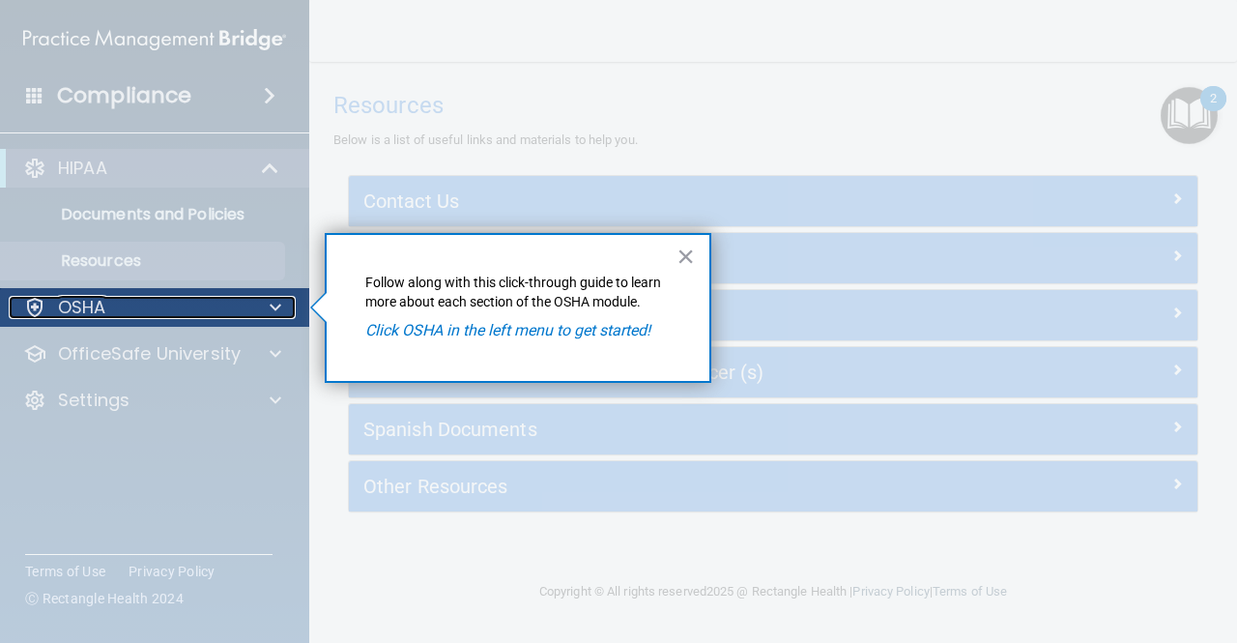
click at [230, 314] on div "OSHA" at bounding box center [129, 307] width 240 height 23
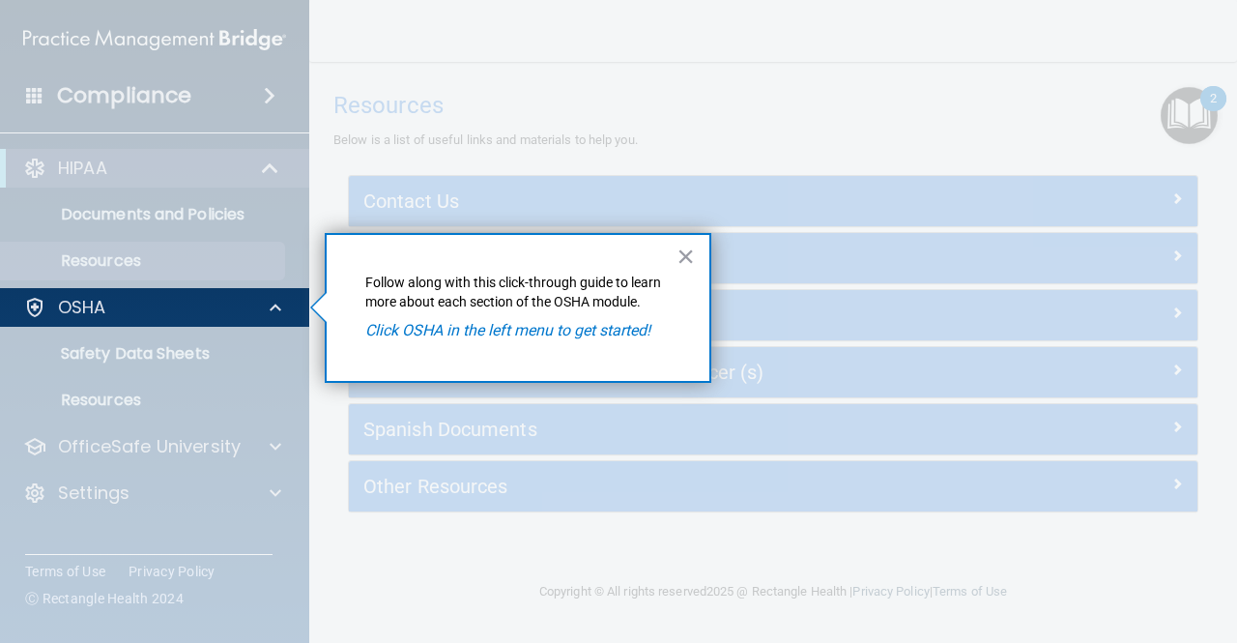
click at [388, 343] on div "× Follow along with this click-through guide to learn more about each section o…" at bounding box center [518, 308] width 387 height 150
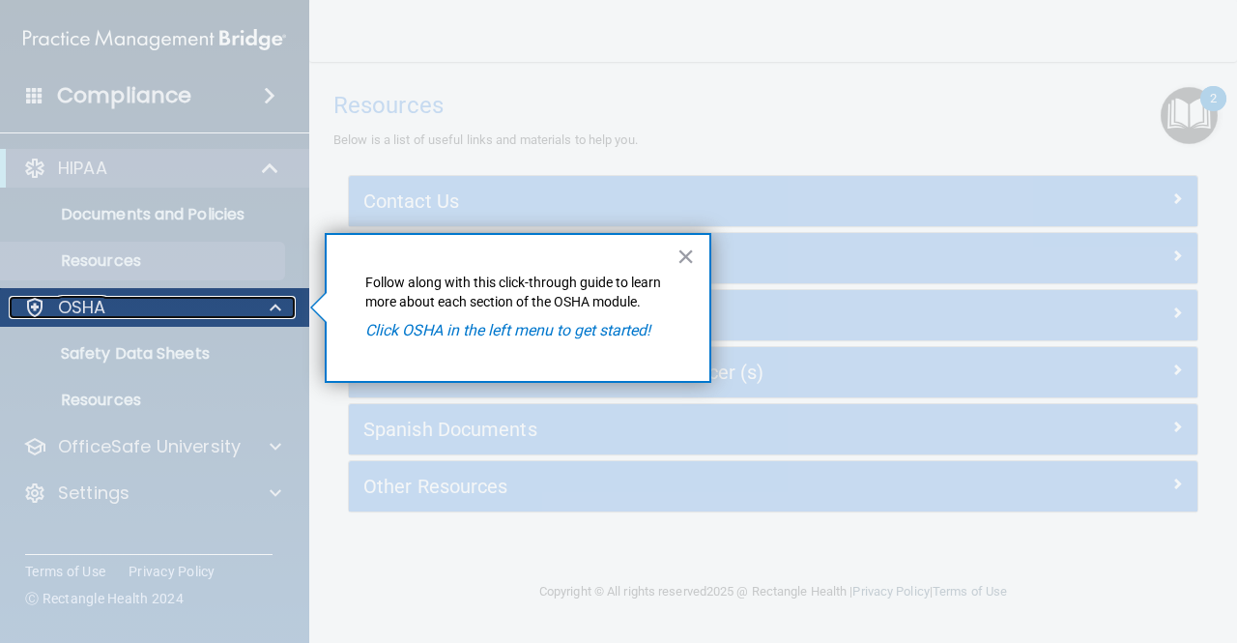
click at [130, 316] on div "OSHA" at bounding box center [129, 307] width 240 height 23
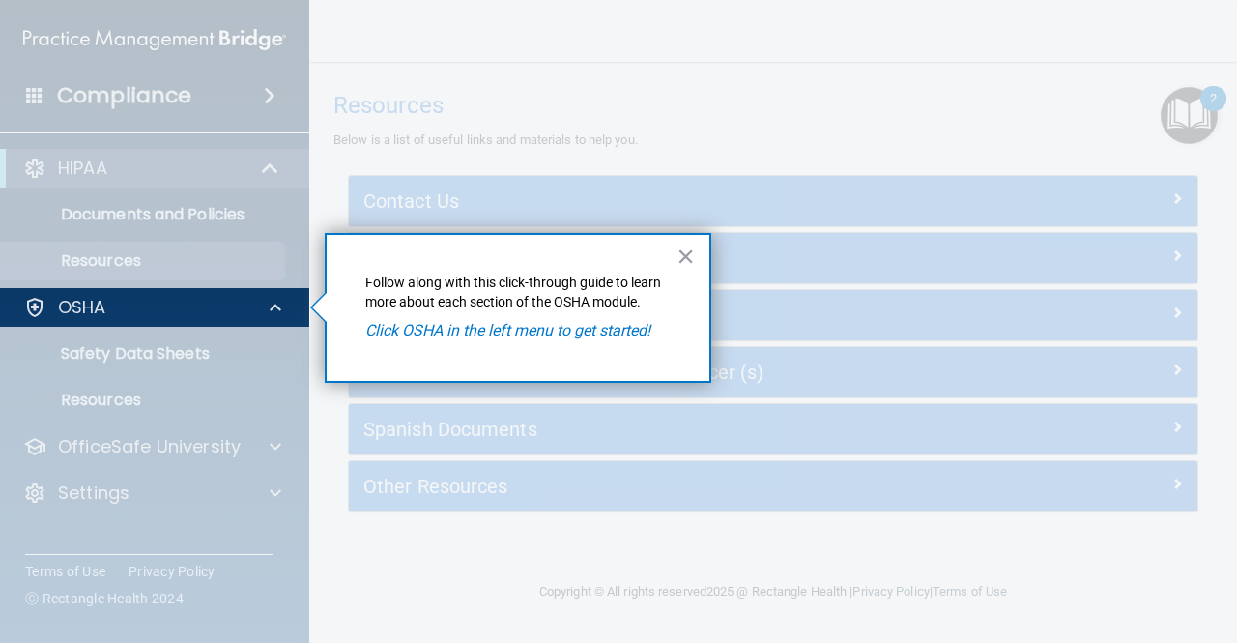
click at [112, 363] on div at bounding box center [155, 485] width 310 height 316
click at [687, 248] on button "×" at bounding box center [686, 256] width 18 height 31
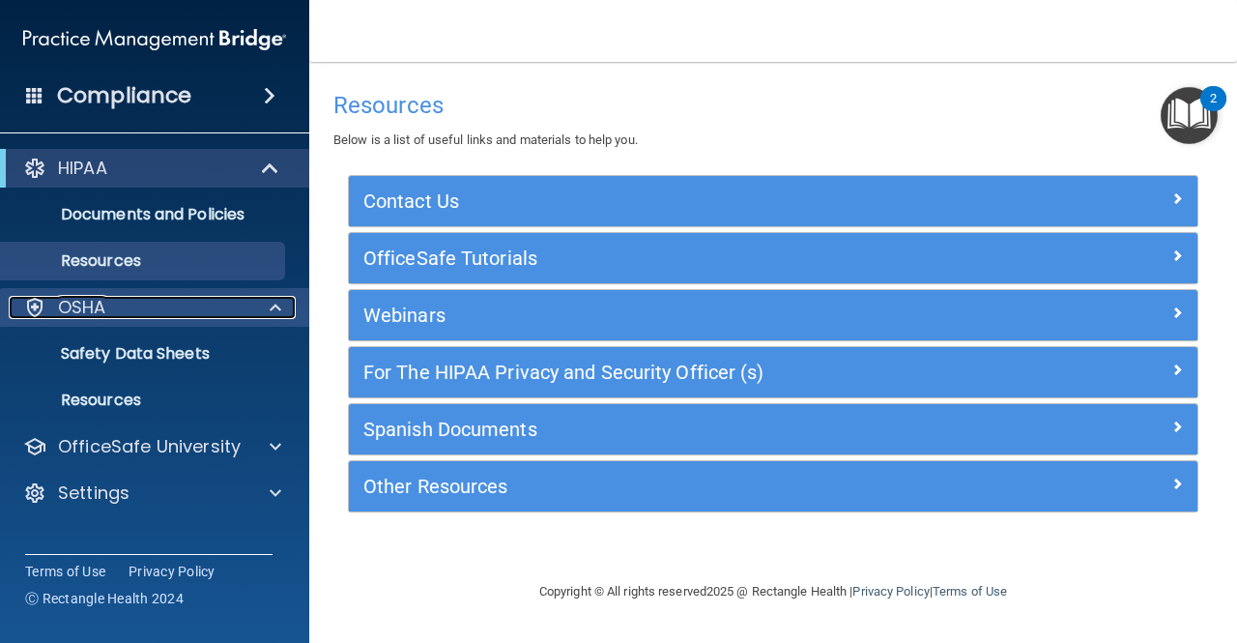
click at [249, 311] on div at bounding box center [272, 307] width 48 height 23
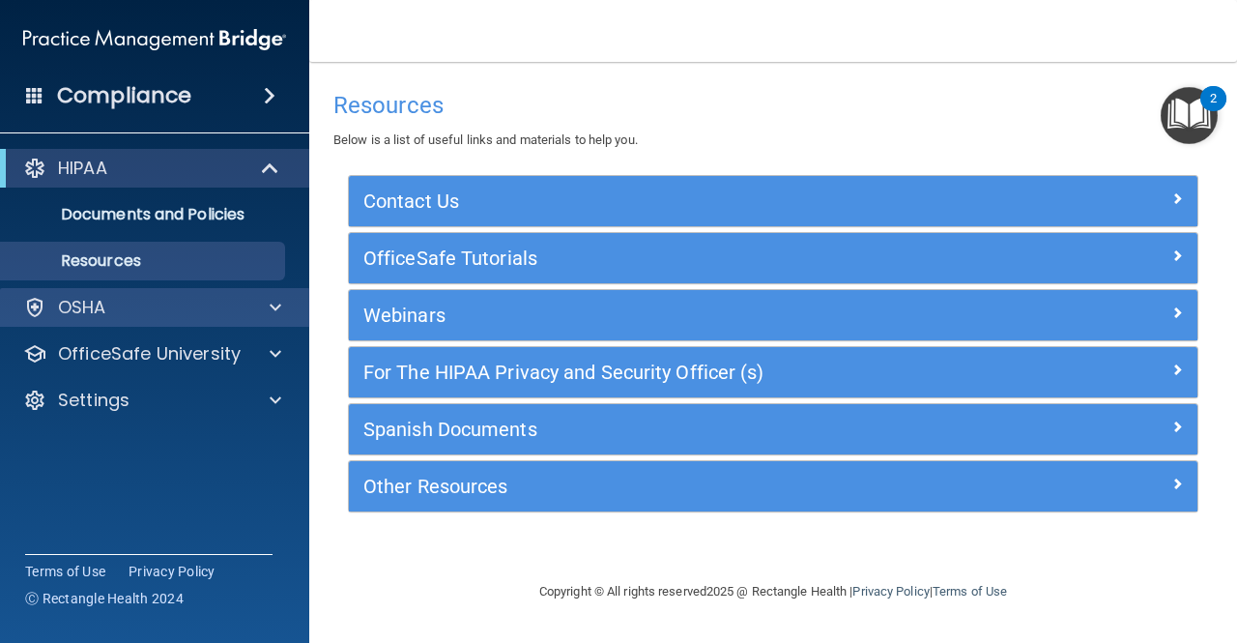
click at [145, 320] on div "OSHA" at bounding box center [155, 307] width 310 height 39
click at [104, 310] on p "OSHA" at bounding box center [82, 307] width 48 height 23
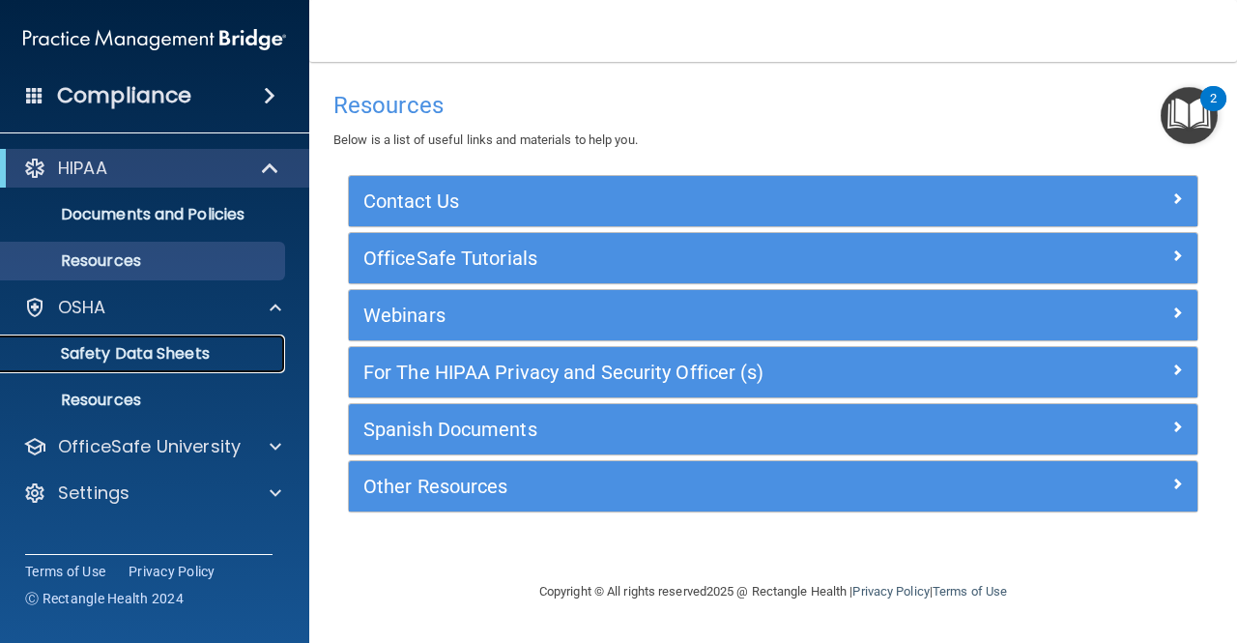
click at [116, 363] on p "Safety Data Sheets" at bounding box center [145, 353] width 264 height 19
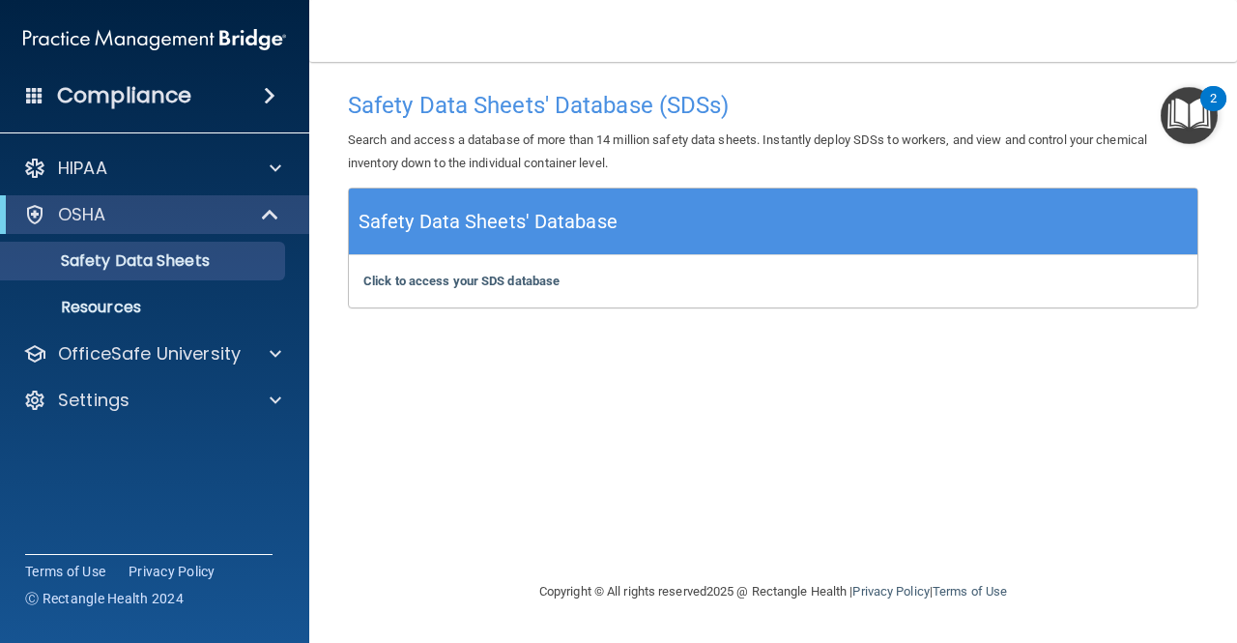
click at [1188, 102] on img "Open Resource Center, 2 new notifications" at bounding box center [1189, 115] width 57 height 57
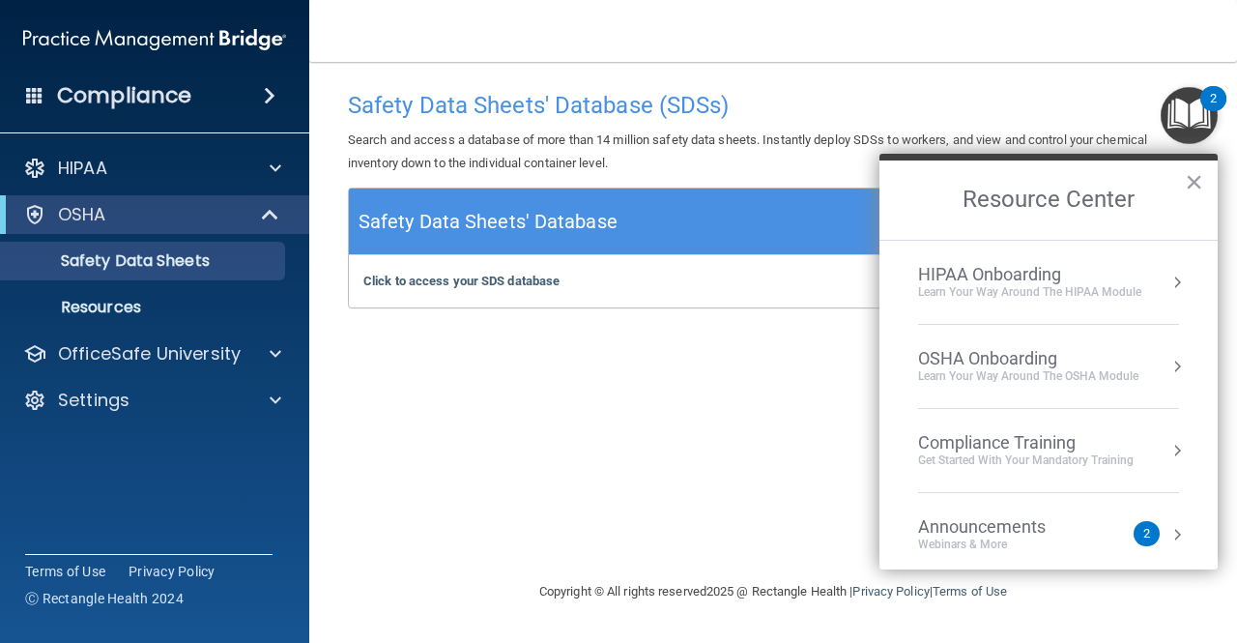
click at [988, 359] on div "OSHA Onboarding" at bounding box center [1028, 358] width 220 height 21
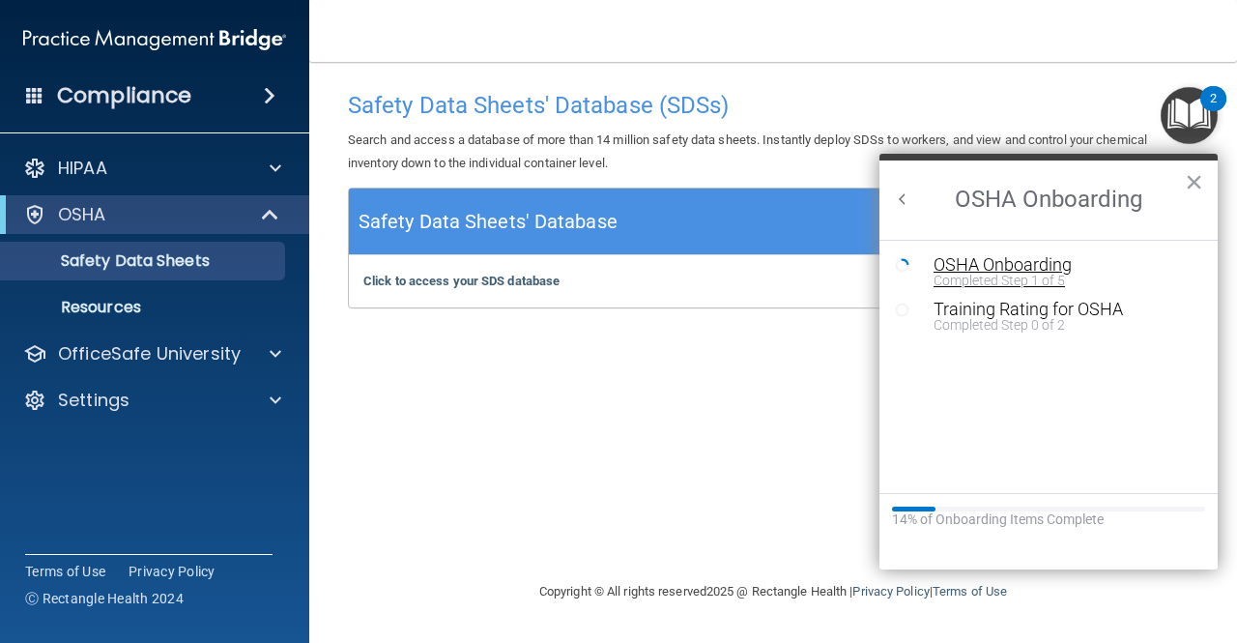
click at [989, 279] on div "Completed Step 1 of 5" at bounding box center [1063, 281] width 259 height 14
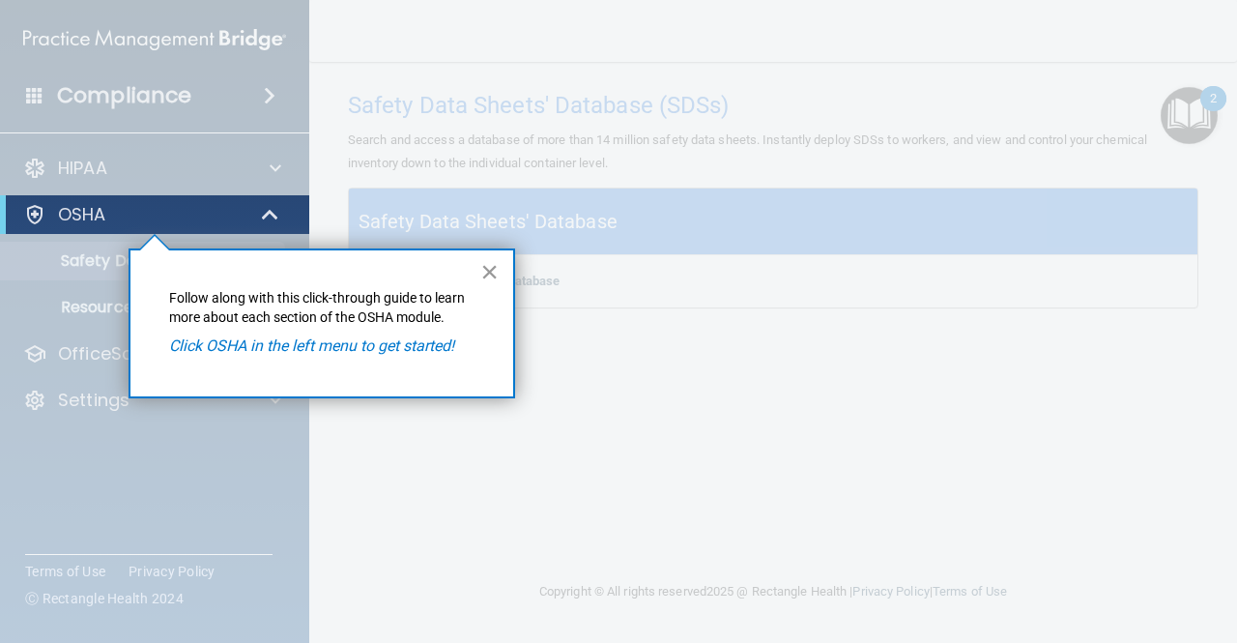
click at [489, 270] on button "×" at bounding box center [489, 271] width 18 height 31
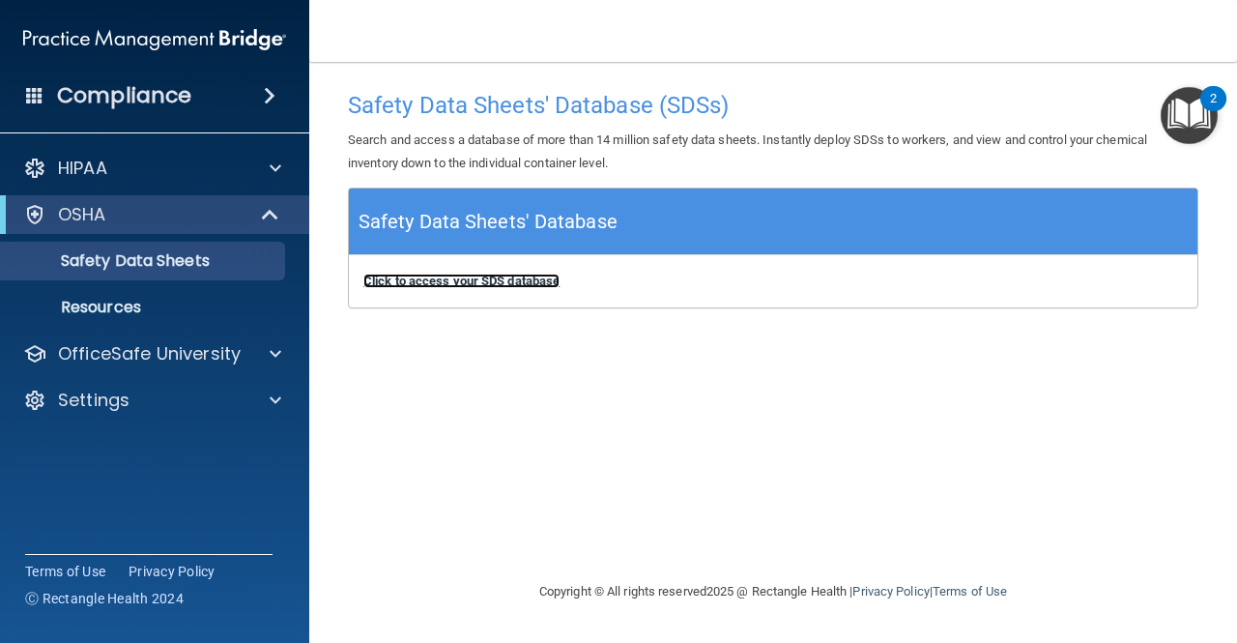
click at [489, 279] on b "Click to access your SDS database" at bounding box center [461, 281] width 196 height 15
click at [1174, 124] on img "Open Resource Center, 2 new notifications" at bounding box center [1189, 115] width 57 height 57
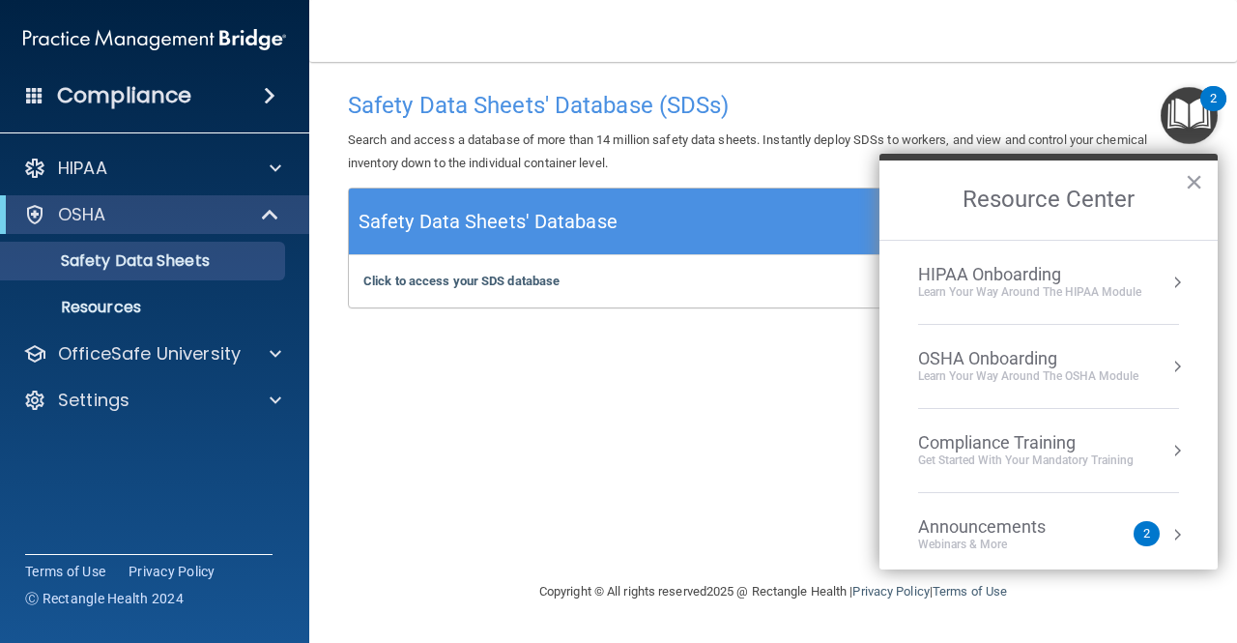
click at [1005, 360] on div "OSHA Onboarding" at bounding box center [1028, 358] width 220 height 21
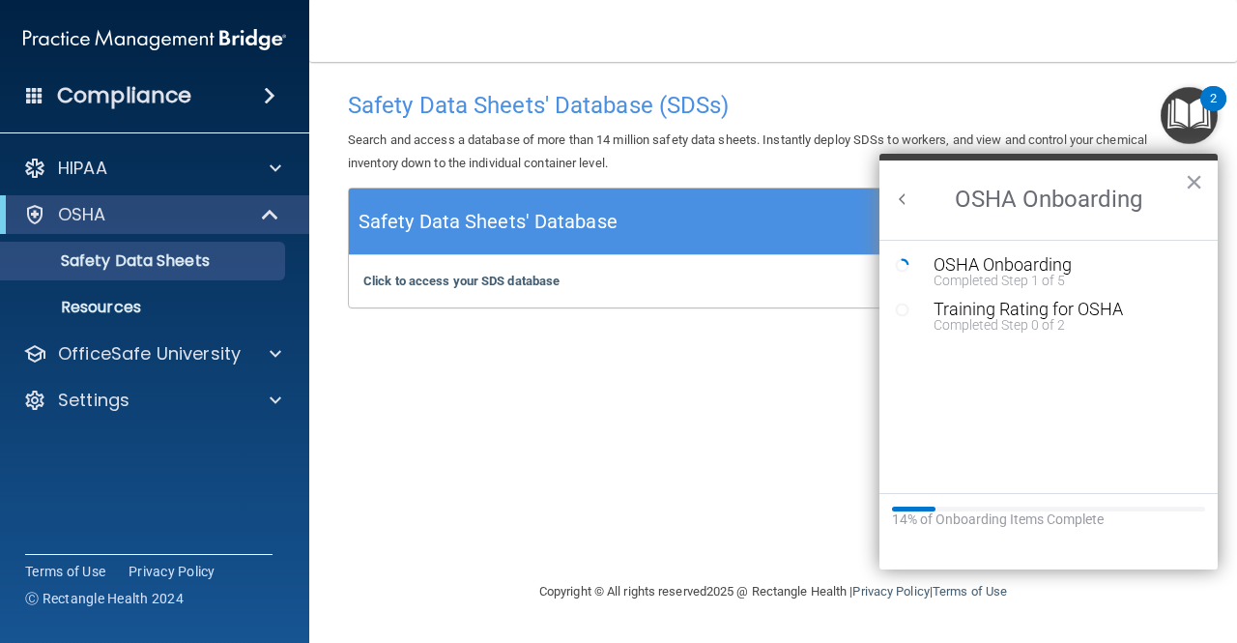
click at [897, 196] on button "Back to Resource Center Home" at bounding box center [902, 198] width 19 height 19
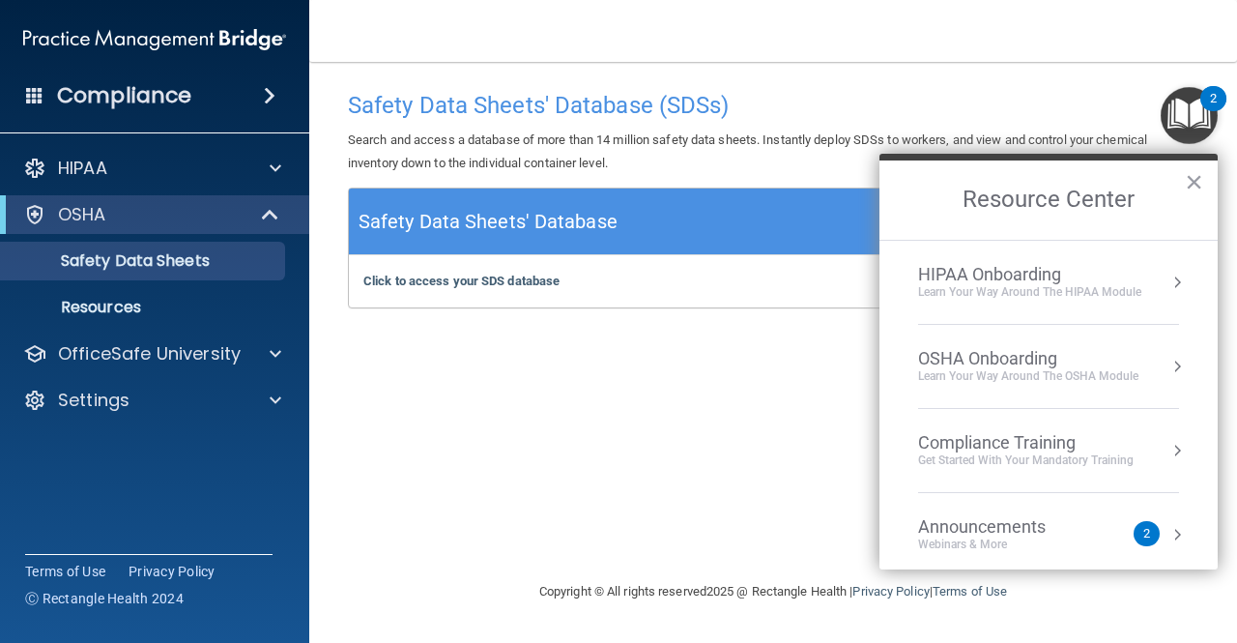
click at [607, 348] on div "Safety Data Sheets' Database (SDSs) Search and access a database of more than 1…" at bounding box center [773, 320] width 851 height 479
click at [437, 230] on h5 "Safety Data Sheets' Database" at bounding box center [488, 222] width 259 height 34
click at [1192, 175] on button "×" at bounding box center [1194, 181] width 18 height 31
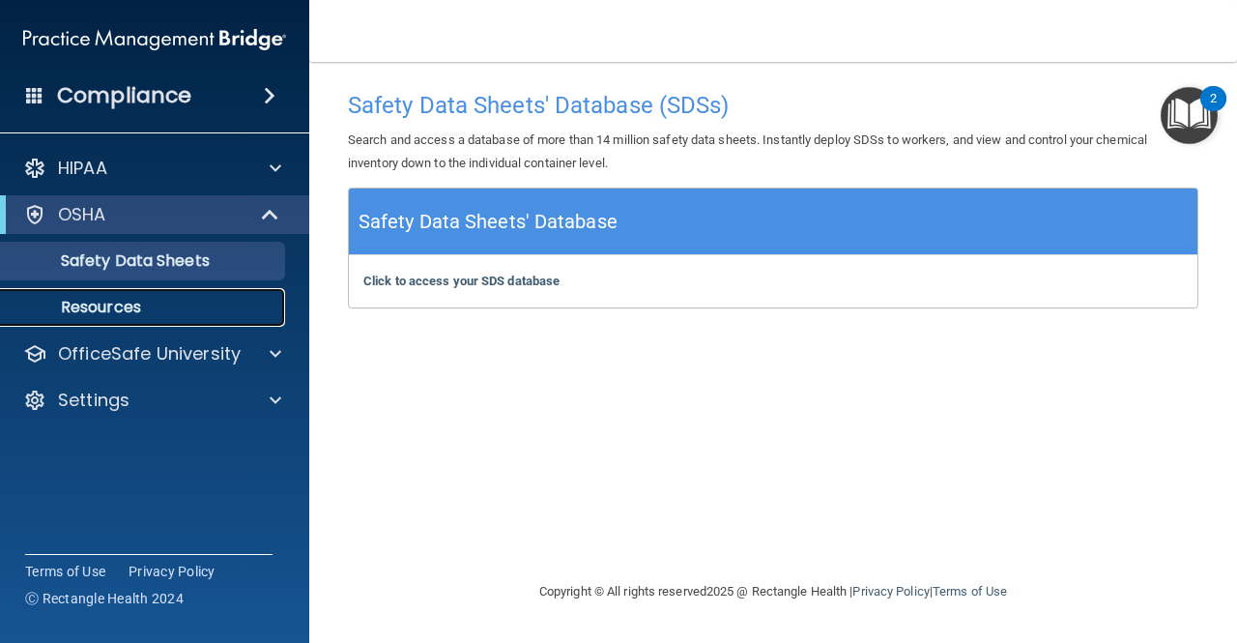
click at [118, 309] on p "Resources" at bounding box center [145, 307] width 264 height 19
click at [1207, 113] on img "Open Resource Center, 2 new notifications" at bounding box center [1189, 115] width 57 height 57
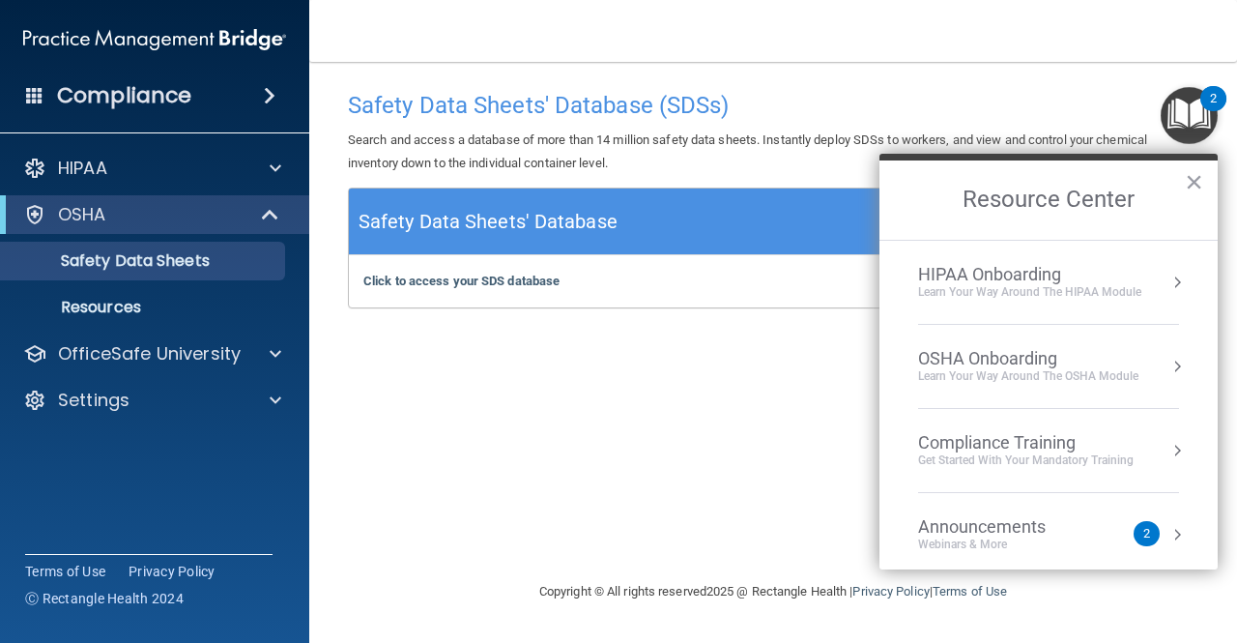
click at [1031, 291] on div "Learn Your Way around the HIPAA module" at bounding box center [1029, 292] width 223 height 16
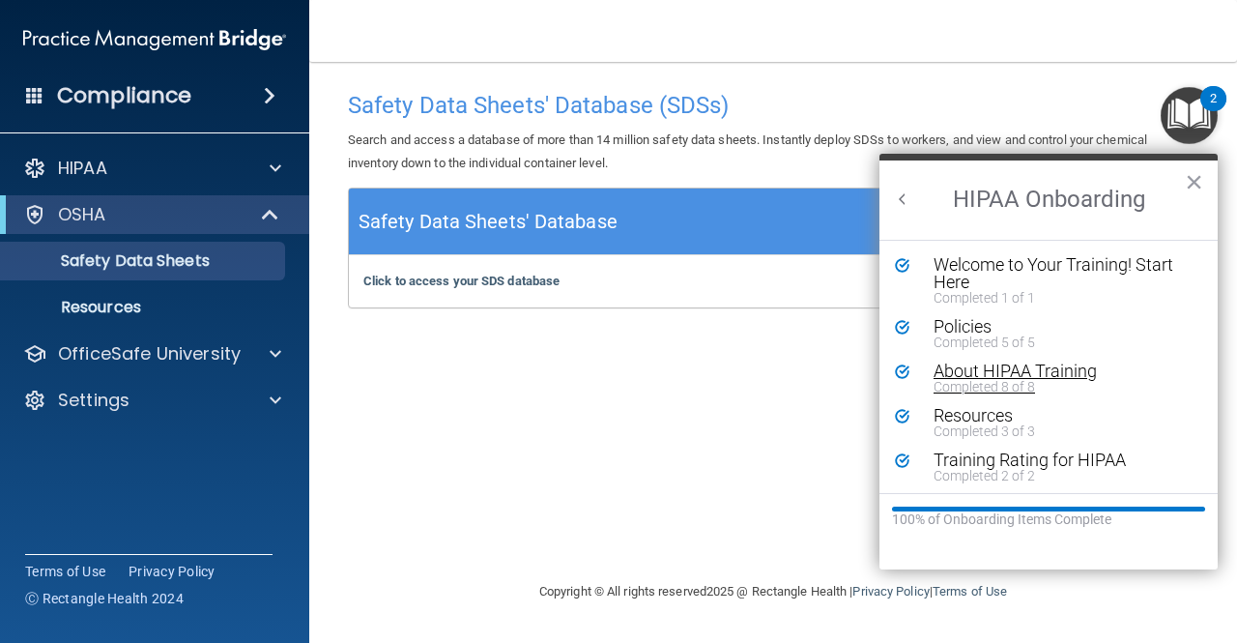
scroll to position [2, 0]
click at [907, 202] on button "Back to Resource Center Home" at bounding box center [902, 198] width 19 height 19
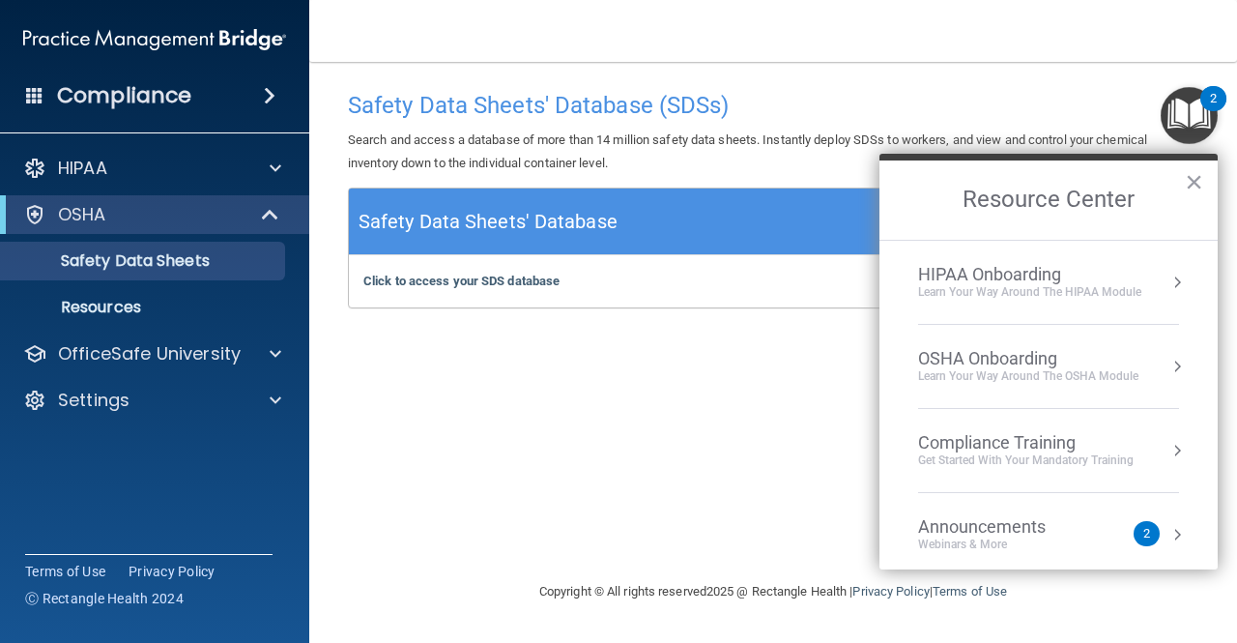
click at [1012, 353] on div "OSHA Onboarding" at bounding box center [1028, 358] width 220 height 21
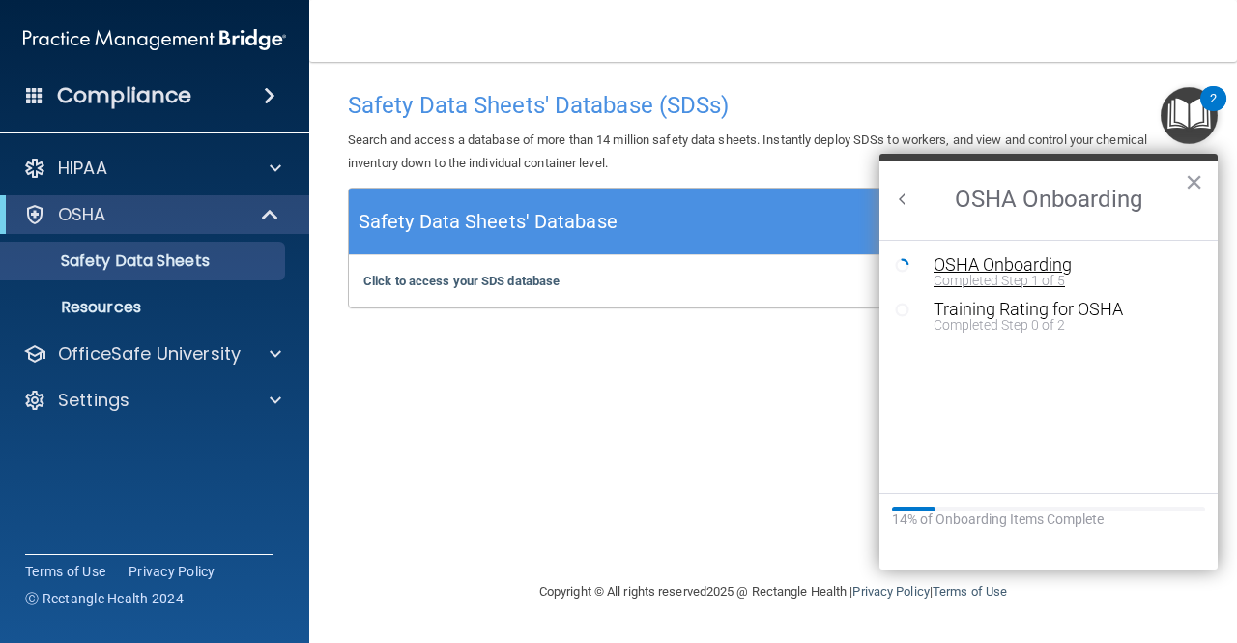
click at [1022, 256] on div "OSHA Onboarding" at bounding box center [1063, 264] width 259 height 17
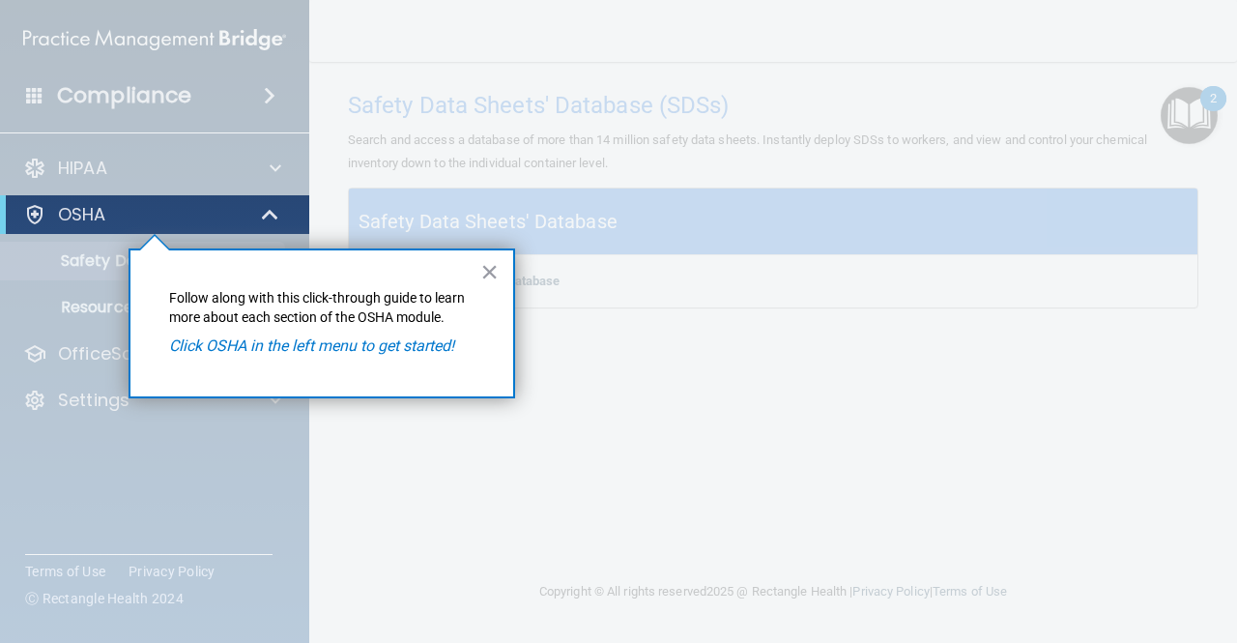
click at [338, 345] on em "Click OSHA in the left menu to get started!" at bounding box center [311, 345] width 285 height 18
click at [235, 212] on div "OSHA" at bounding box center [128, 214] width 239 height 23
click at [491, 272] on button "×" at bounding box center [489, 271] width 18 height 31
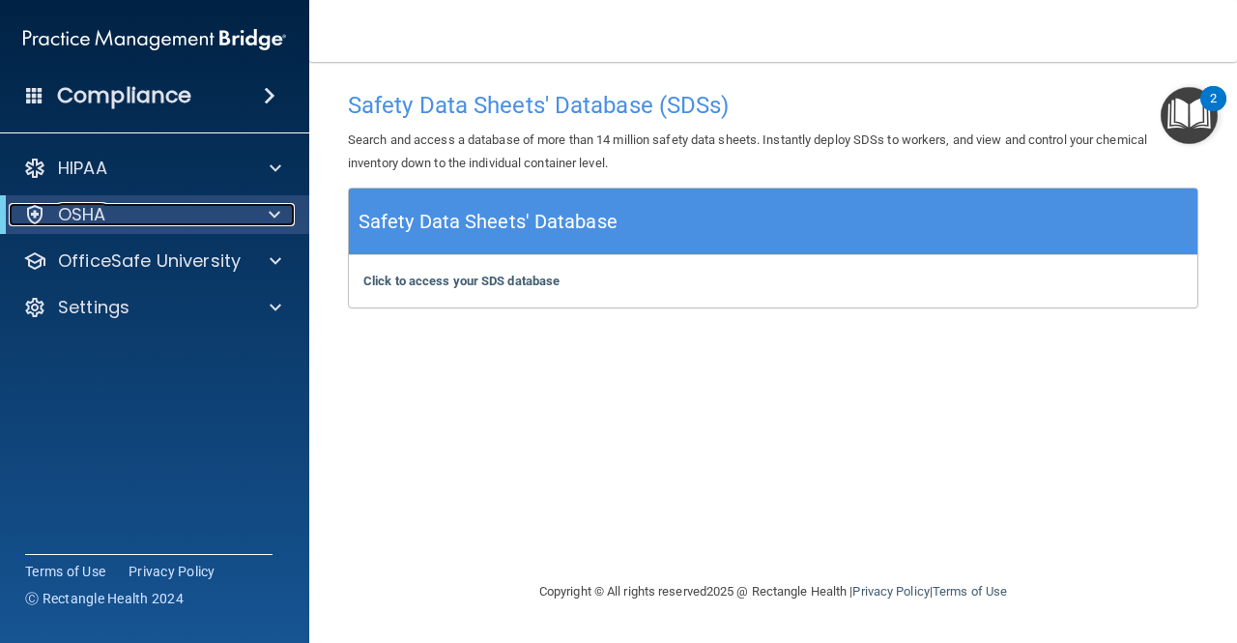
click at [255, 219] on div at bounding box center [270, 214] width 47 height 23
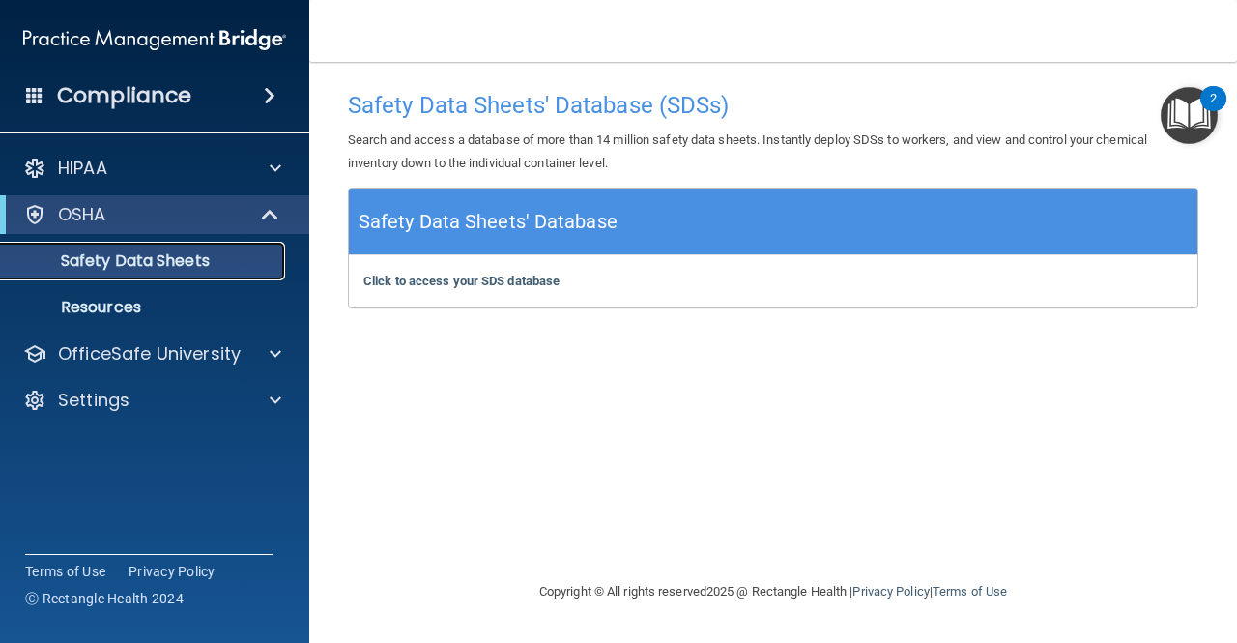
click at [160, 258] on p "Safety Data Sheets" at bounding box center [145, 260] width 264 height 19
click at [508, 285] on b "Click to access your SDS database" at bounding box center [461, 281] width 196 height 15
click at [264, 219] on span at bounding box center [272, 214] width 16 height 23
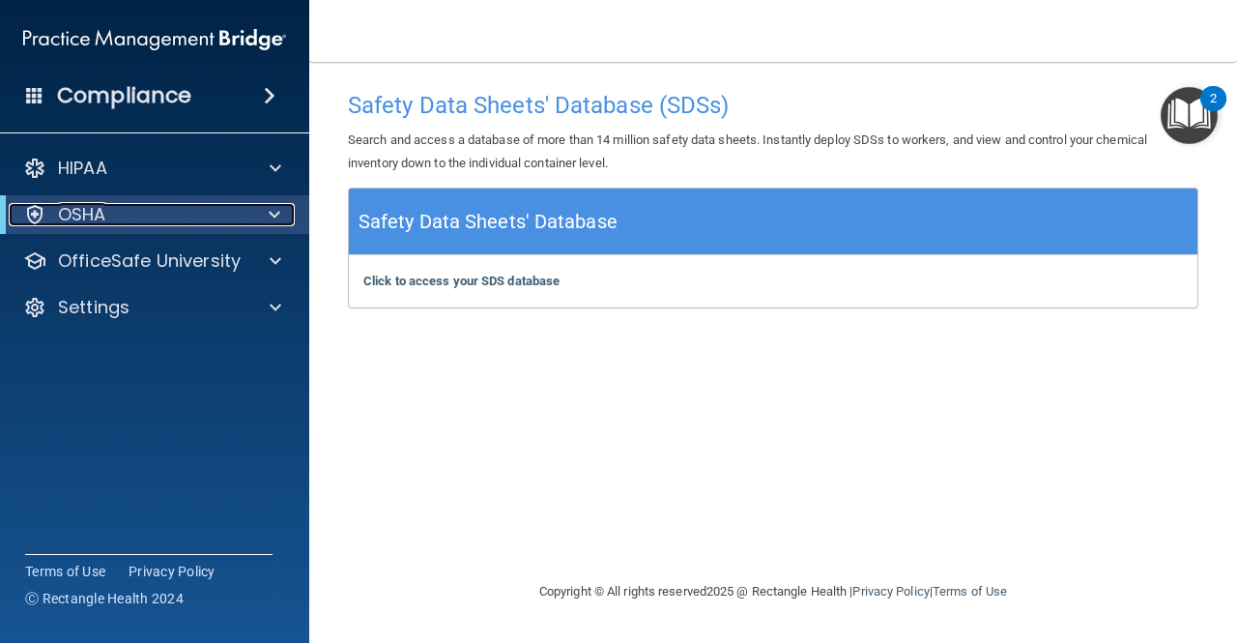
click at [263, 219] on div at bounding box center [270, 214] width 47 height 23
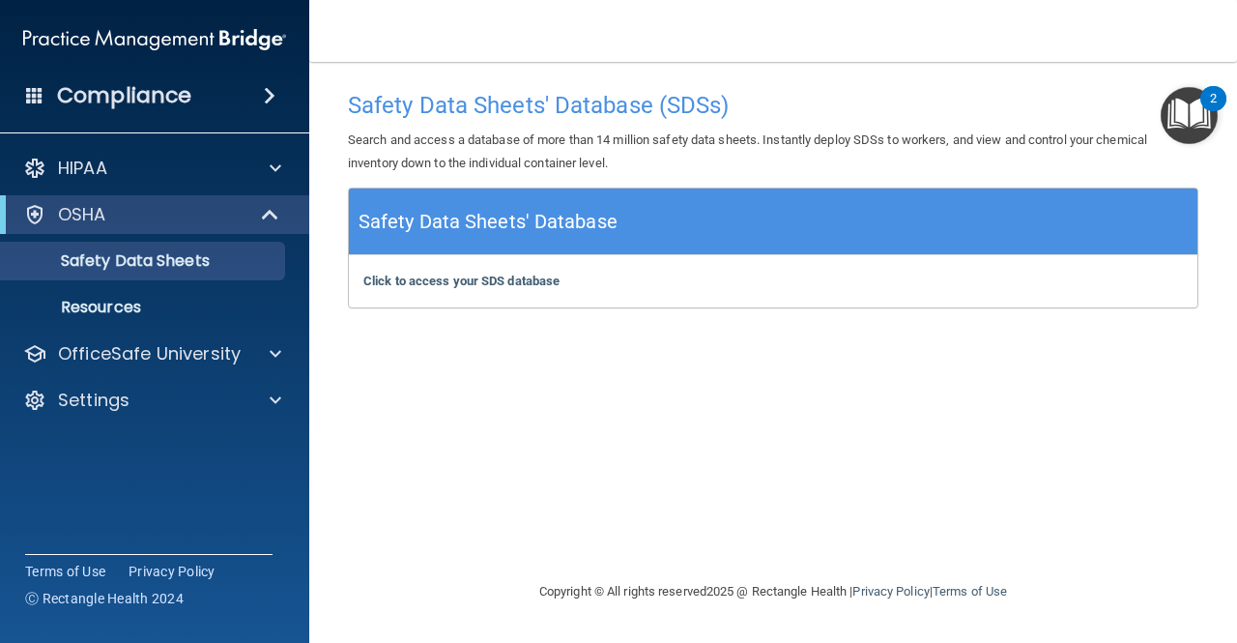
click at [1187, 122] on img "Open Resource Center, 2 new notifications" at bounding box center [1189, 115] width 57 height 57
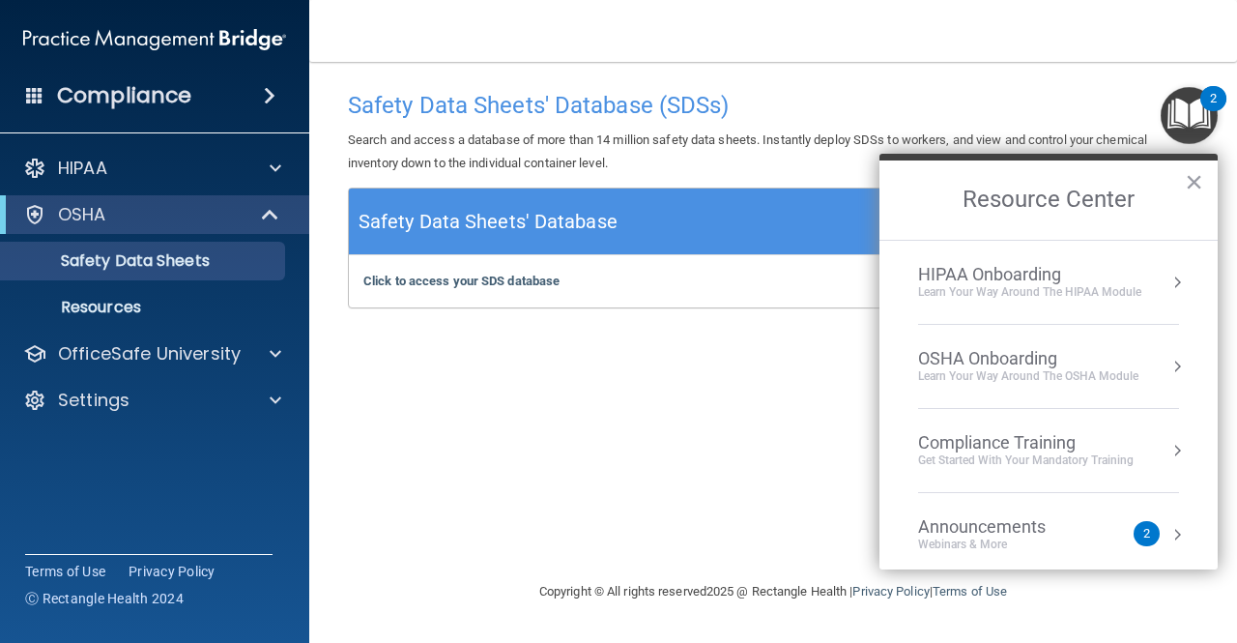
click at [1088, 200] on h2 "Resource Center" at bounding box center [1049, 199] width 338 height 79
click at [1017, 441] on div "Compliance Training" at bounding box center [1026, 442] width 216 height 21
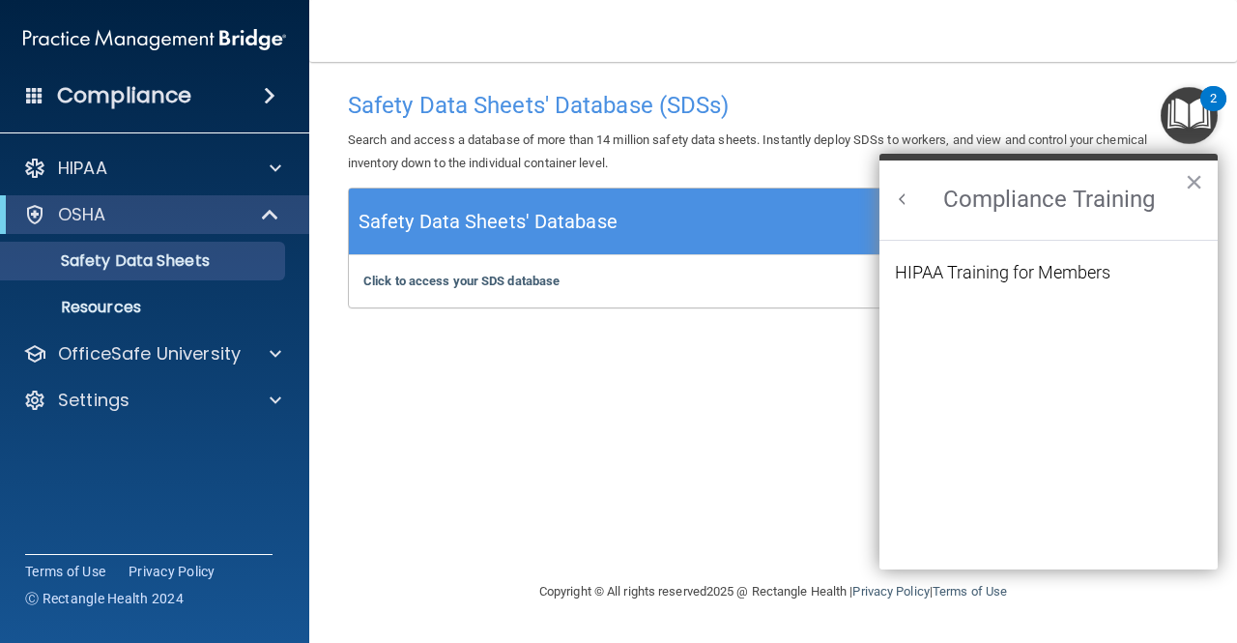
click at [905, 197] on button "Back to Resource Center Home" at bounding box center [902, 198] width 19 height 19
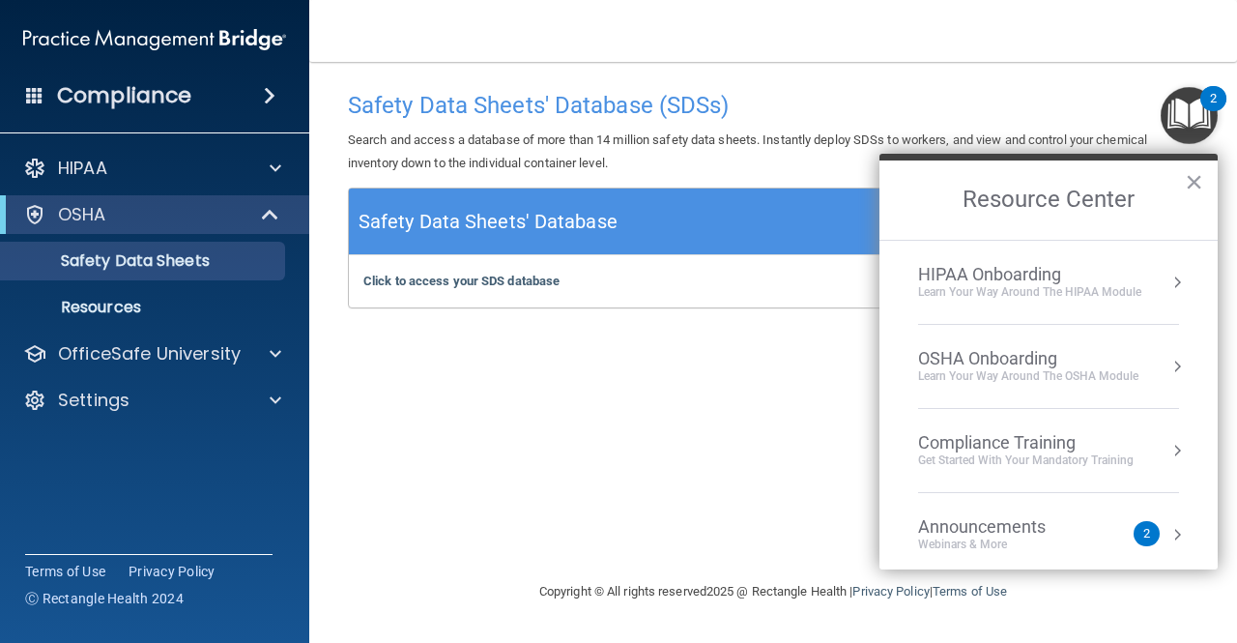
click at [1015, 353] on div "OSHA Onboarding" at bounding box center [1028, 358] width 220 height 21
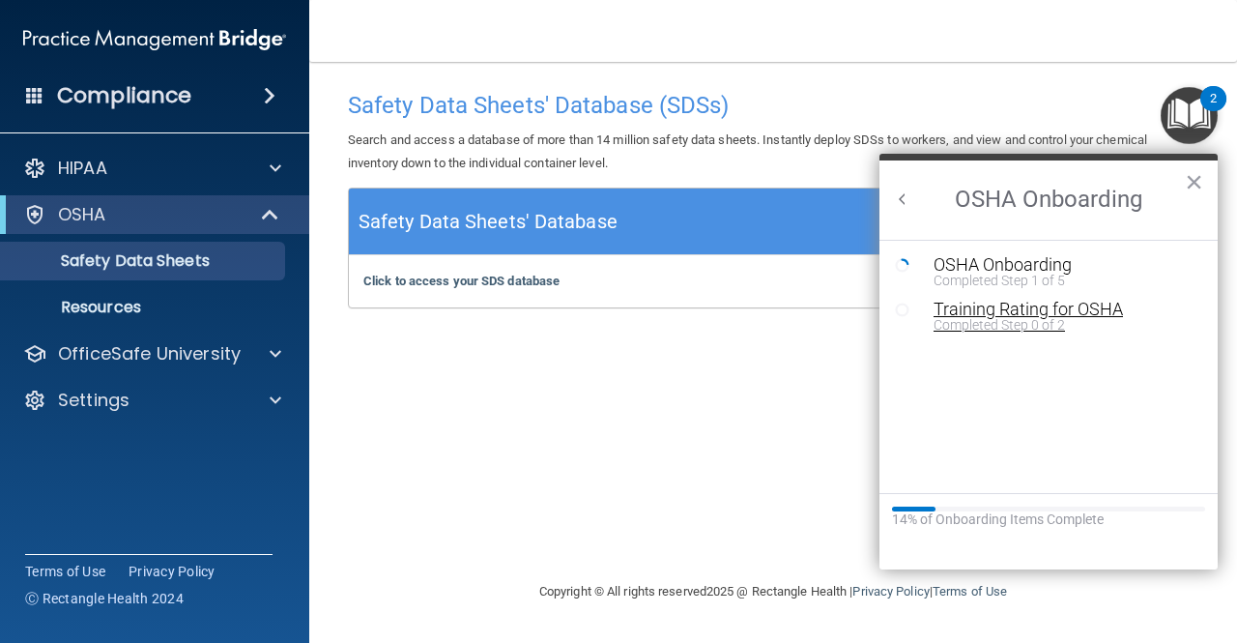
click at [1025, 306] on div "Training Rating for OSHA" at bounding box center [1063, 309] width 259 height 17
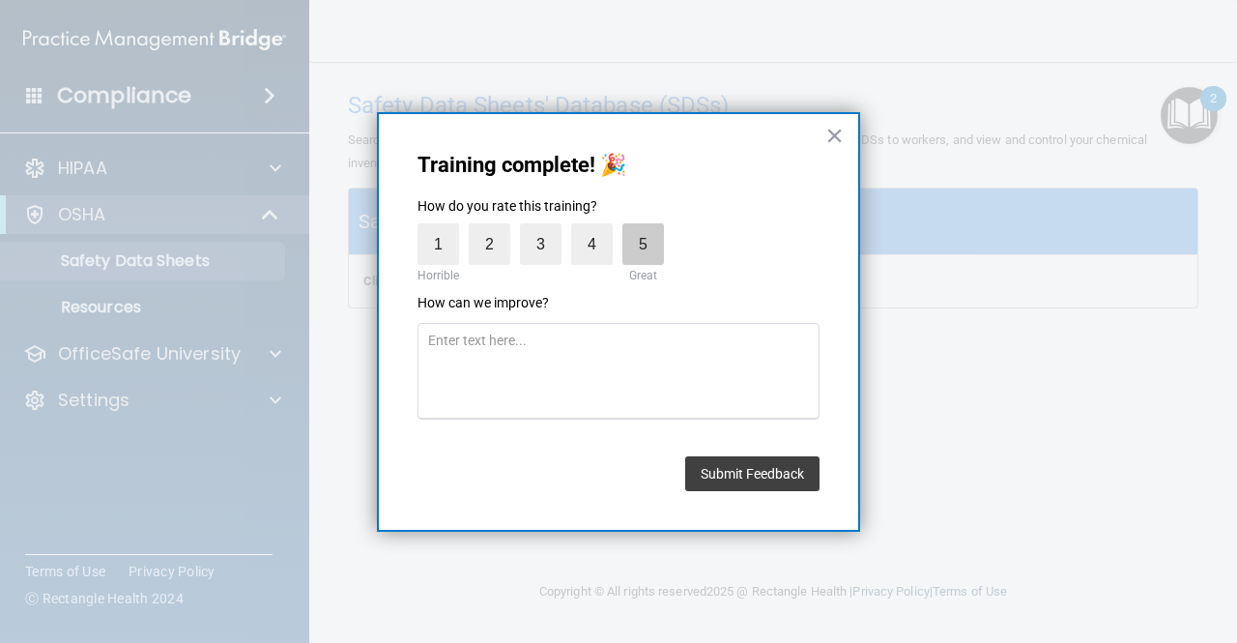
click at [643, 248] on label "5" at bounding box center [644, 244] width 42 height 42
click at [598, 228] on input "5" at bounding box center [598, 228] width 0 height 0
click at [733, 474] on button "Submit Feedback" at bounding box center [752, 473] width 134 height 35
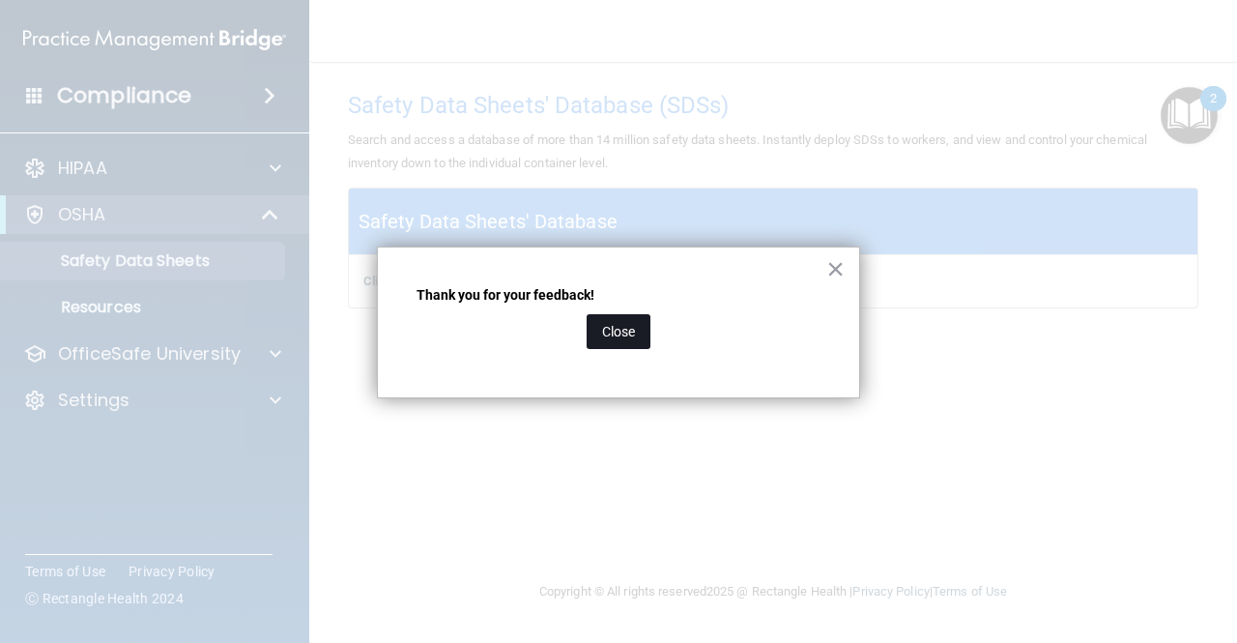
click at [601, 322] on button "Close" at bounding box center [619, 331] width 64 height 35
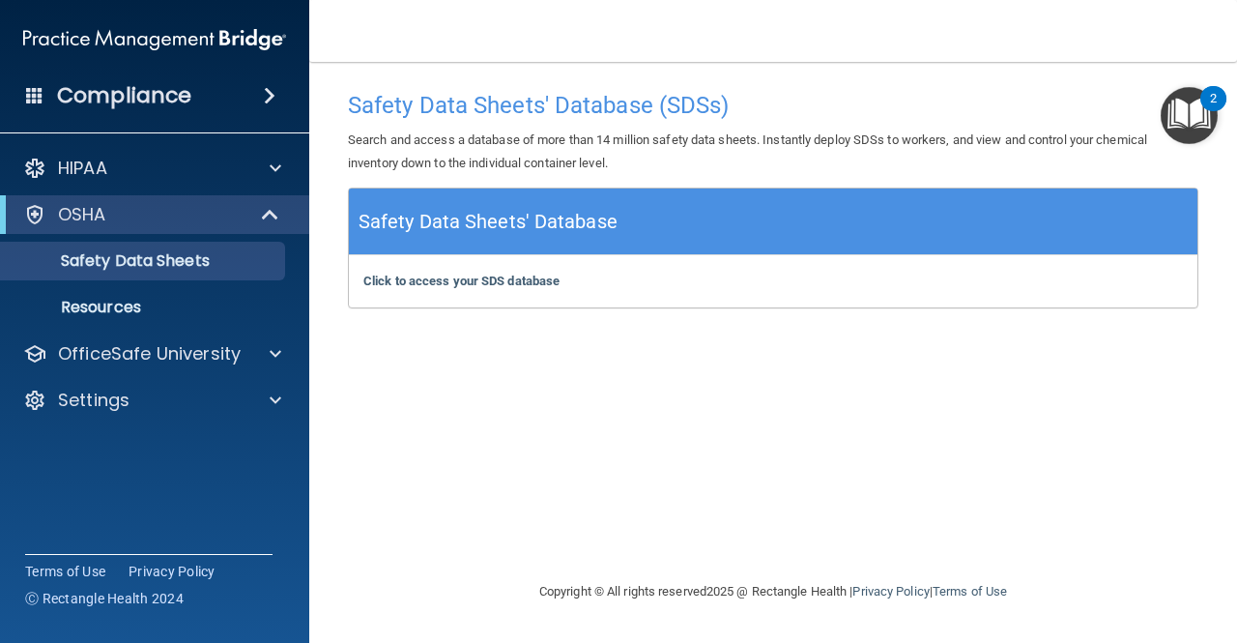
click at [1188, 127] on img "Open Resource Center, 2 new notifications" at bounding box center [1189, 115] width 57 height 57
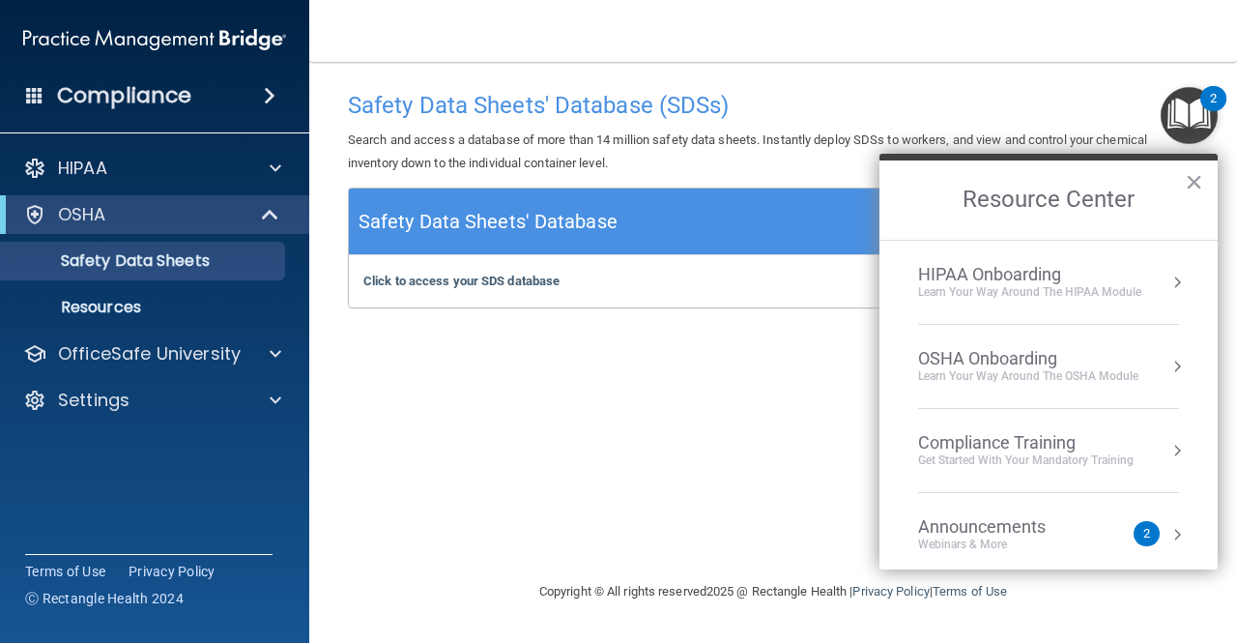
click at [1017, 358] on div "OSHA Onboarding" at bounding box center [1028, 358] width 220 height 21
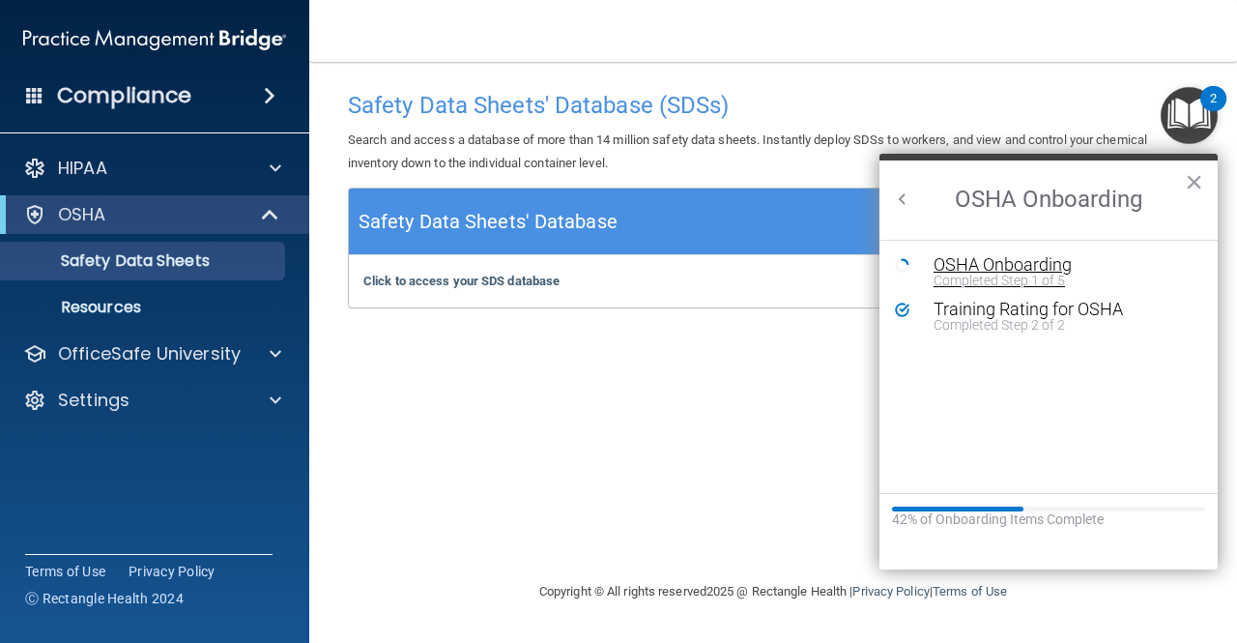
click at [988, 282] on div "Completed Step 1 of 5" at bounding box center [1063, 281] width 259 height 14
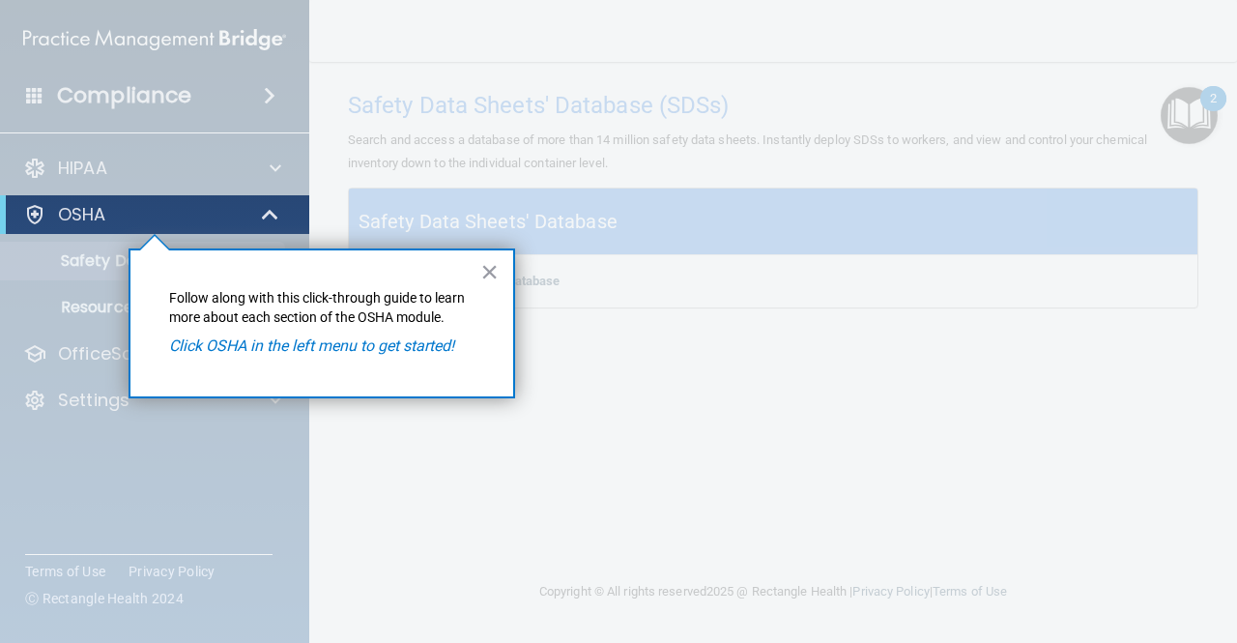
click at [375, 349] on em "Click OSHA in the left menu to get started!" at bounding box center [311, 345] width 285 height 18
click at [499, 274] on div "× Follow along with this click-through guide to learn more about each section o…" at bounding box center [322, 323] width 387 height 150
click at [491, 271] on button "×" at bounding box center [489, 271] width 18 height 31
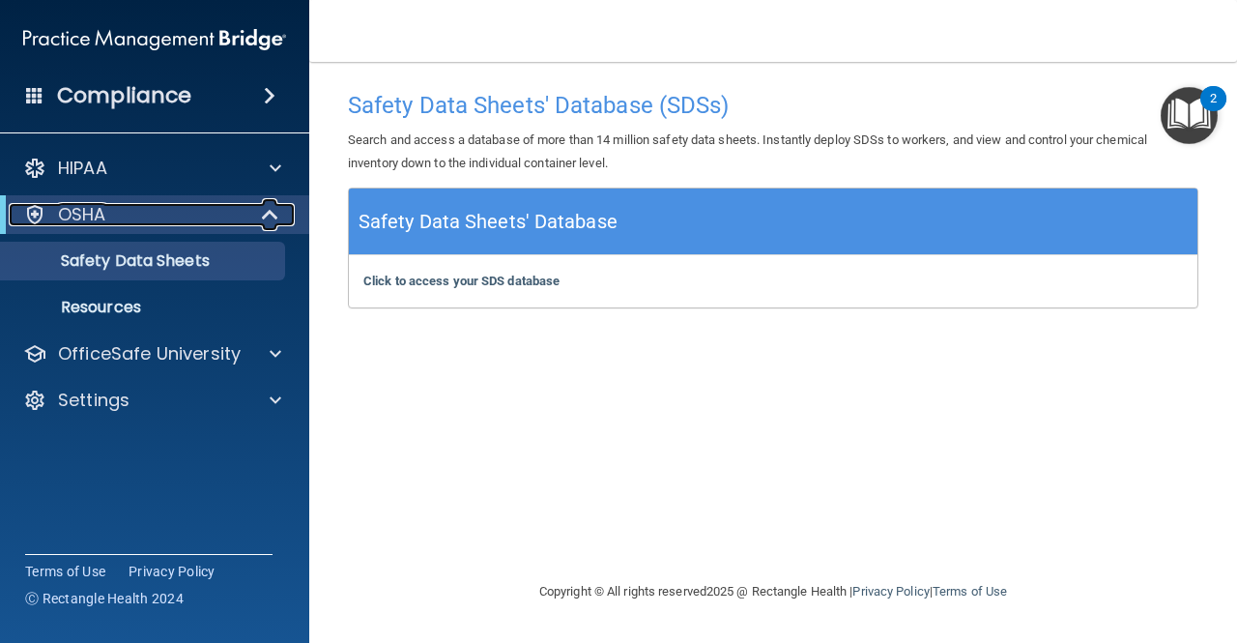
click at [226, 224] on div "OSHA" at bounding box center [128, 214] width 239 height 23
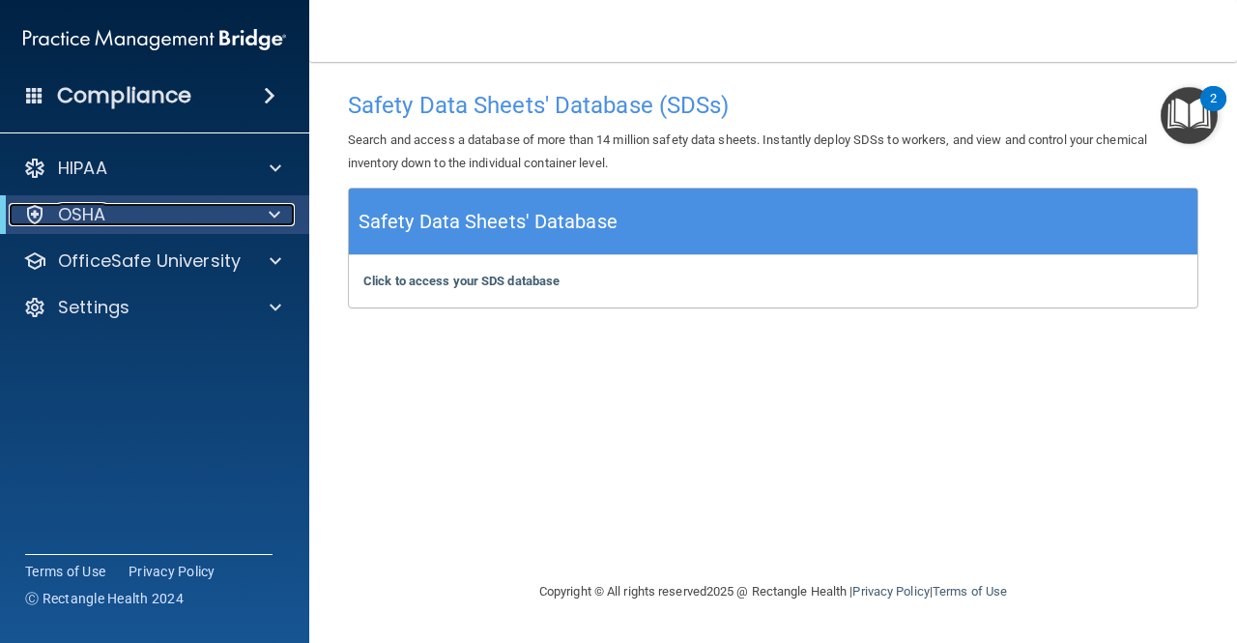
click at [226, 224] on div "OSHA" at bounding box center [128, 214] width 239 height 23
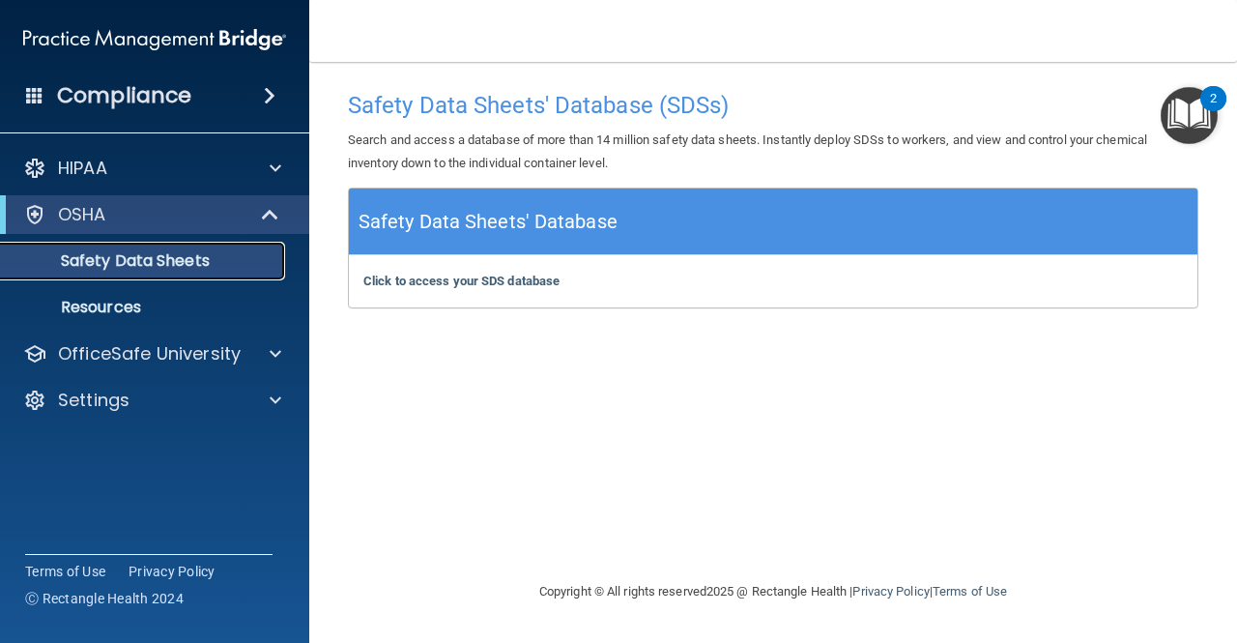
click at [184, 273] on link "Safety Data Sheets" at bounding box center [133, 261] width 305 height 39
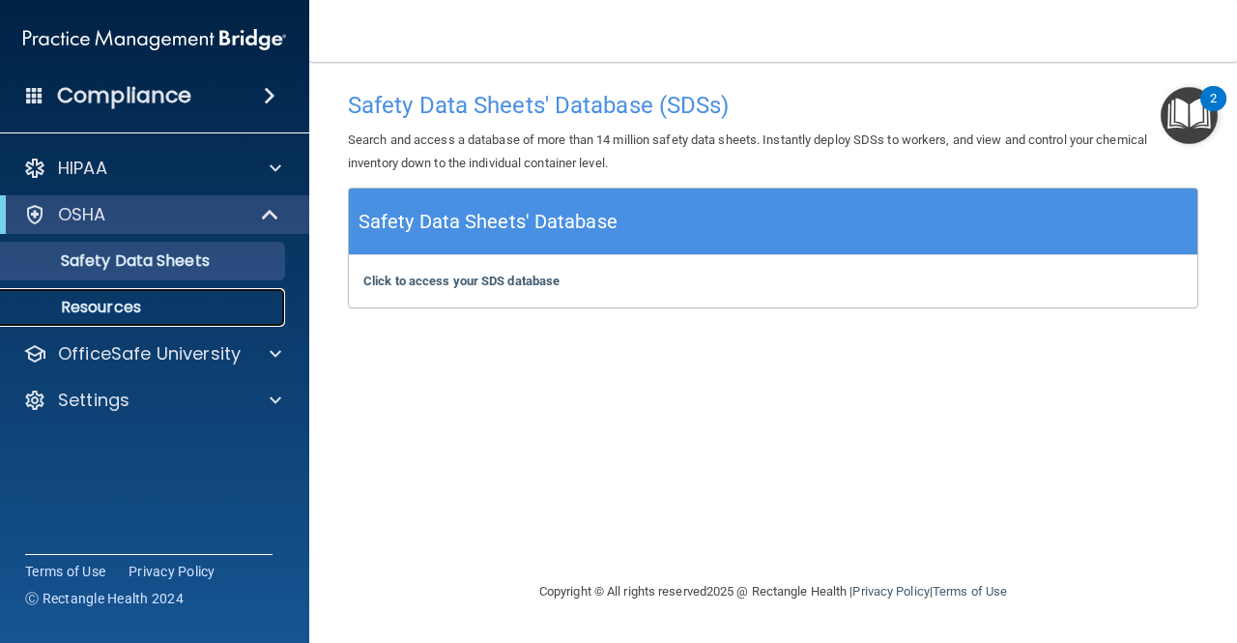
click at [124, 301] on p "Resources" at bounding box center [145, 307] width 264 height 19
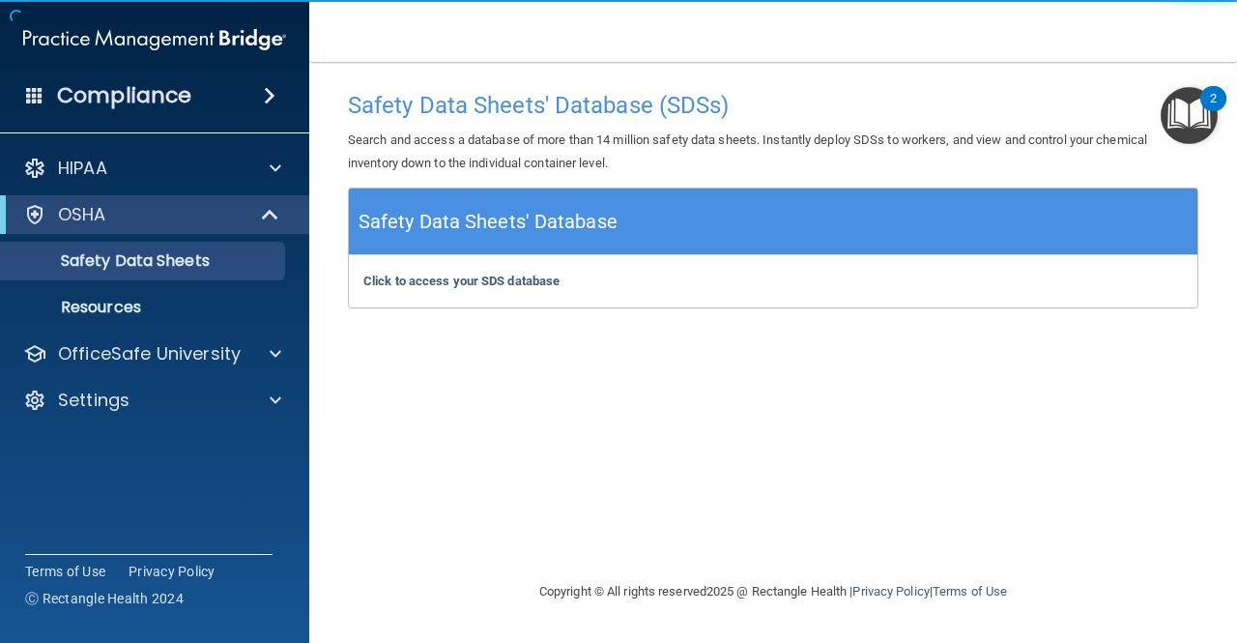
click at [1188, 119] on img "Open Resource Center, 2 new notifications" at bounding box center [1189, 115] width 57 height 57
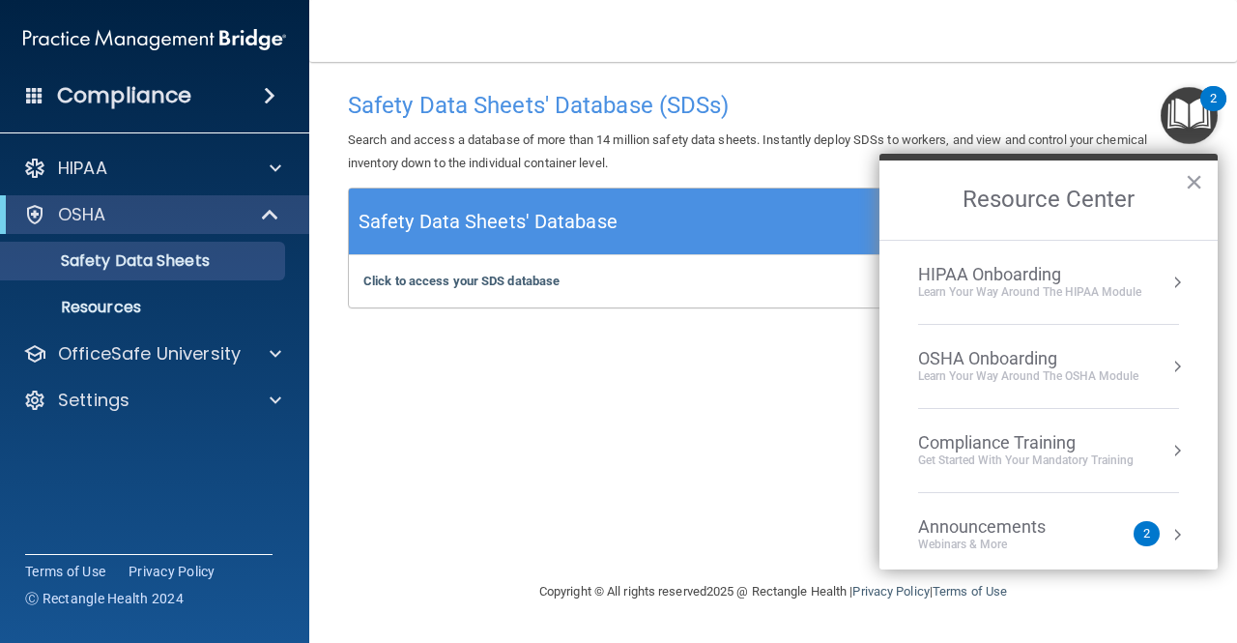
click at [982, 519] on div "Announcements" at bounding box center [1001, 526] width 166 height 21
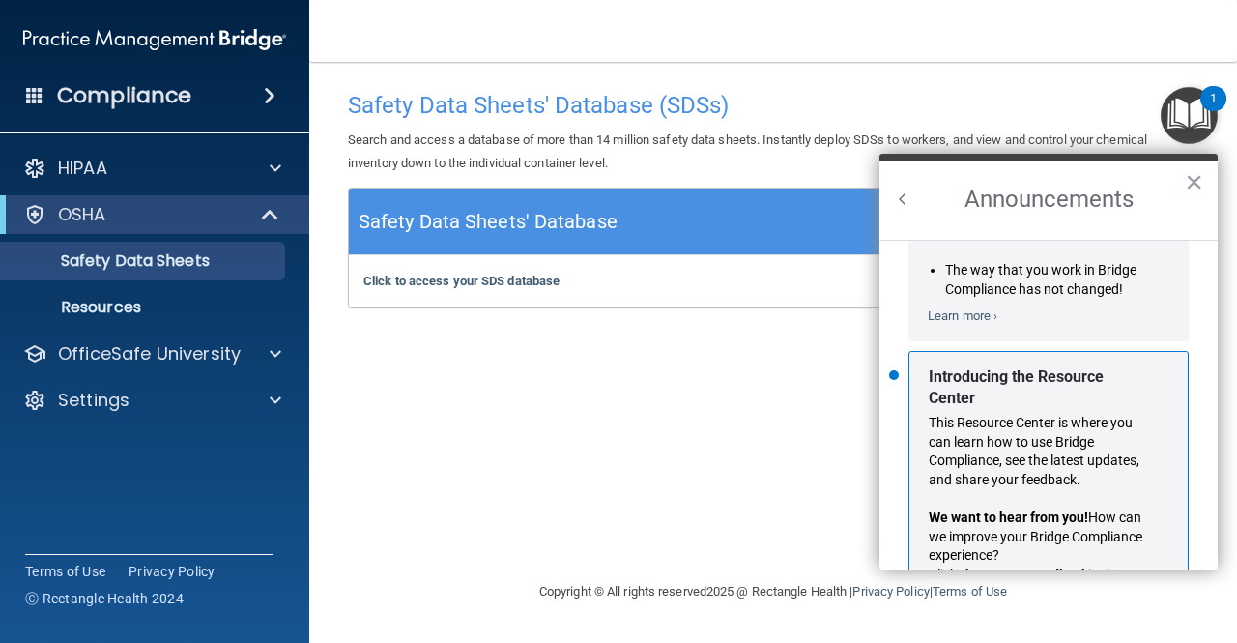
scroll to position [356, 0]
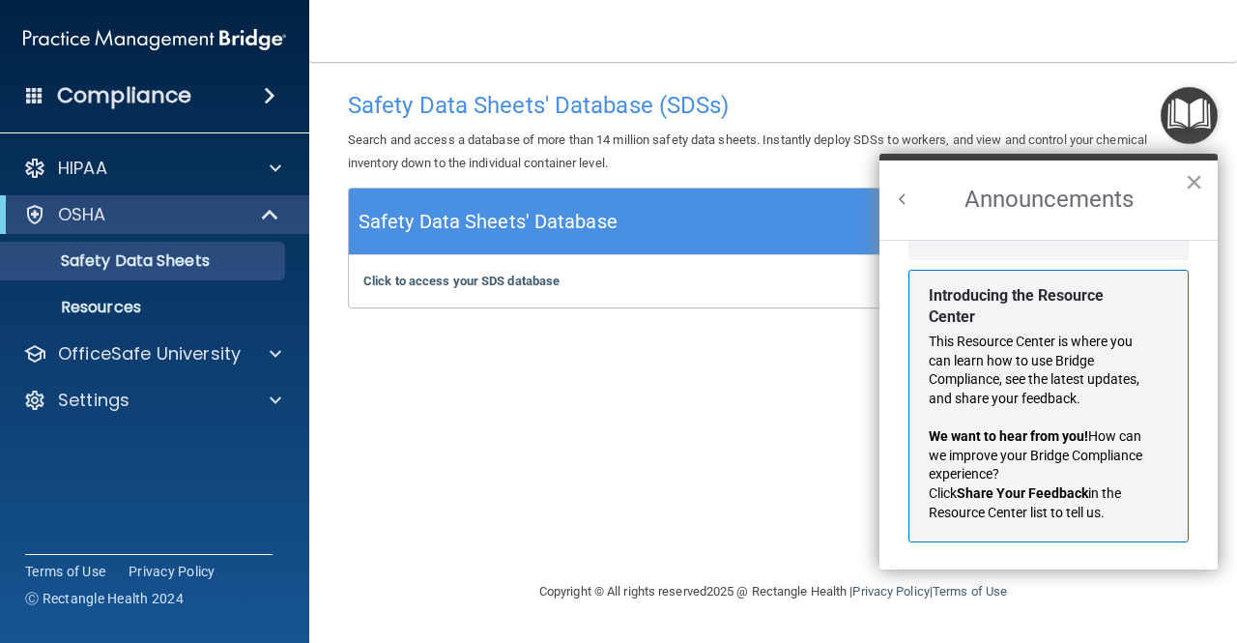
click at [903, 192] on button "Back to Resource Center Home" at bounding box center [902, 198] width 19 height 19
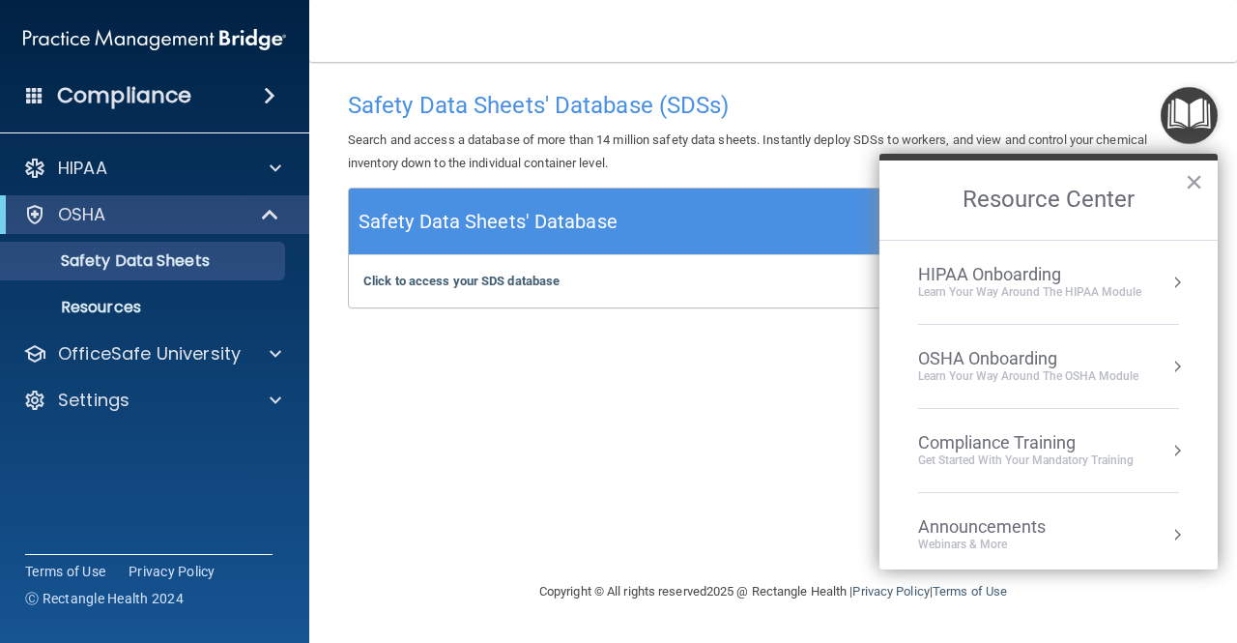
scroll to position [332, 0]
click at [969, 369] on div "Learn your way around the OSHA module" at bounding box center [1028, 376] width 220 height 16
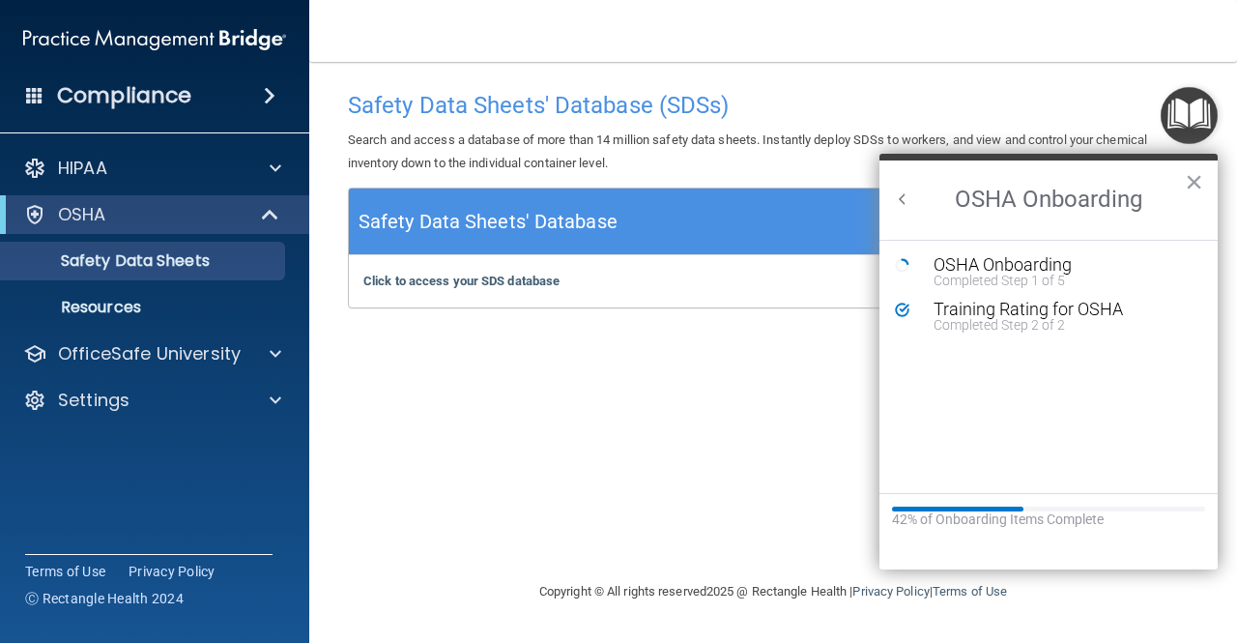
scroll to position [0, 0]
click at [897, 192] on button "Back to Resource Center Home" at bounding box center [902, 198] width 19 height 19
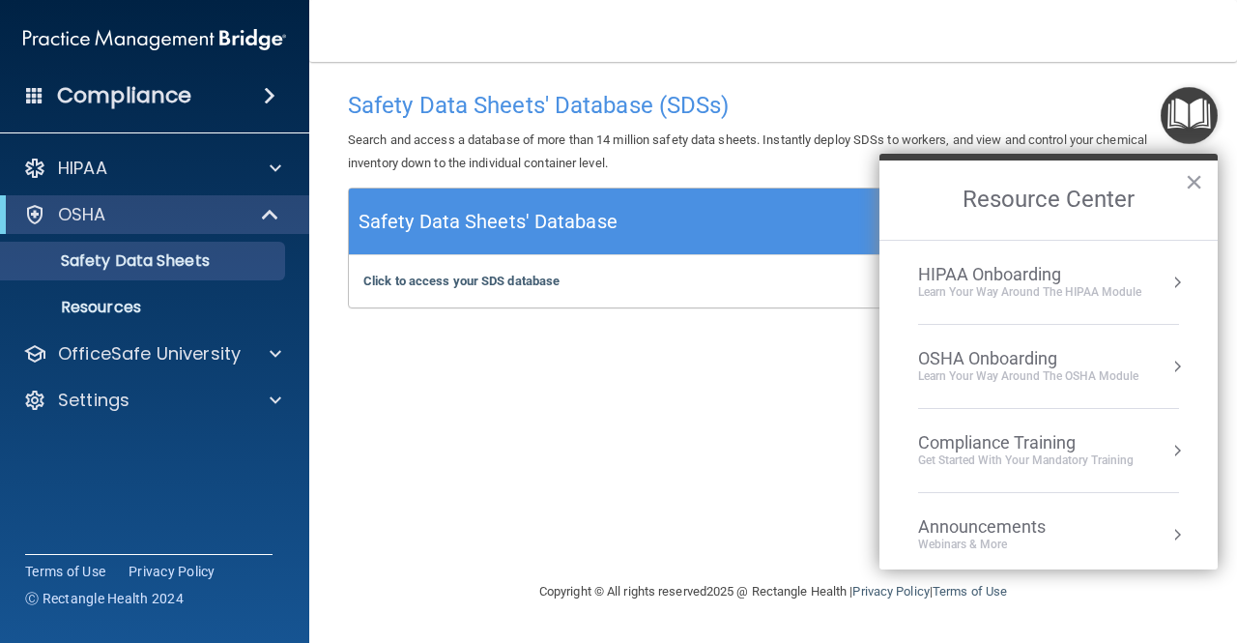
click at [945, 434] on div "Compliance Training" at bounding box center [1026, 442] width 216 height 21
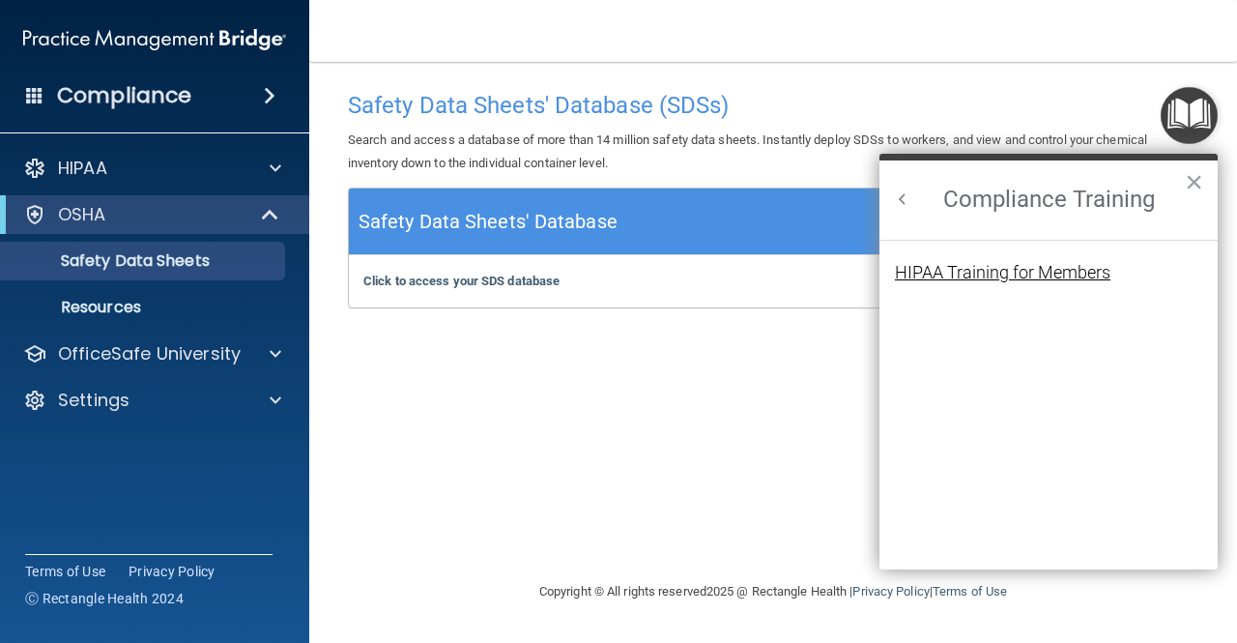
click at [938, 281] on div "HIPAA Training for Members" at bounding box center [1003, 272] width 216 height 17
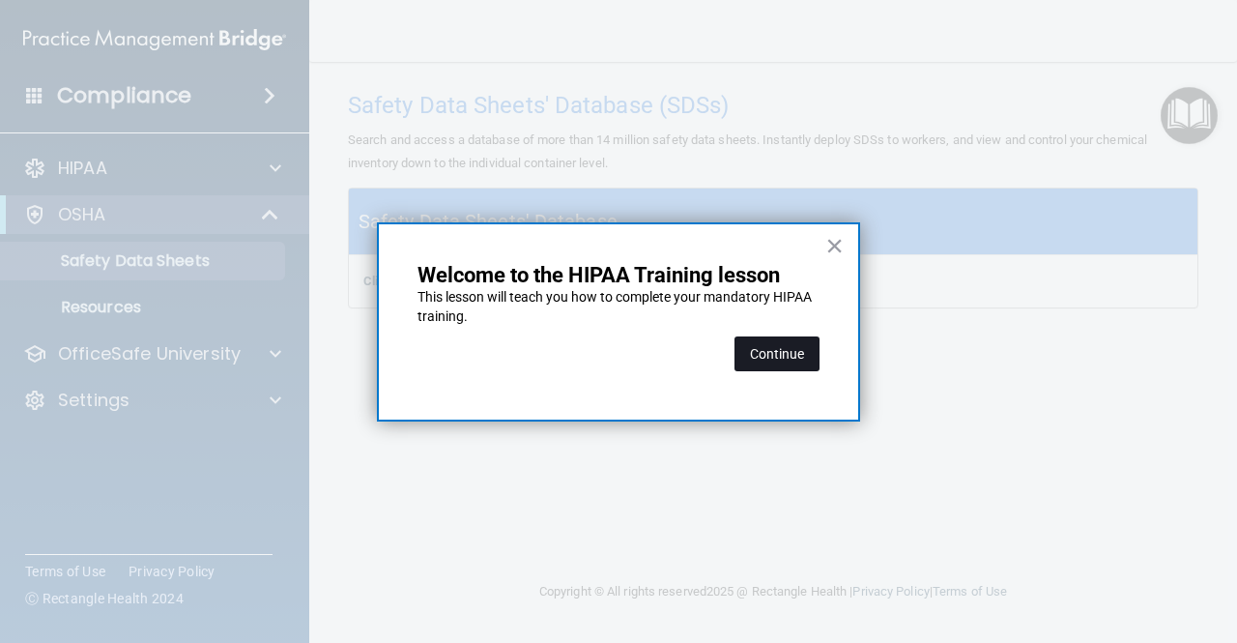
click at [797, 347] on button "Continue" at bounding box center [777, 353] width 85 height 35
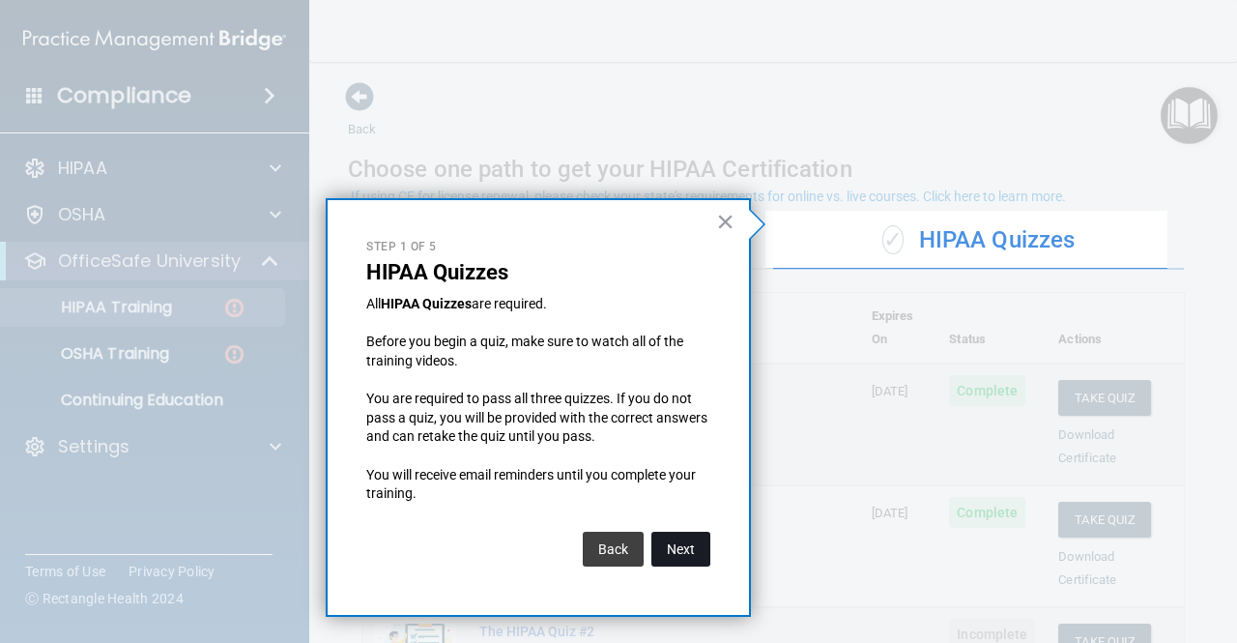
click at [690, 544] on button "Next" at bounding box center [681, 549] width 59 height 35
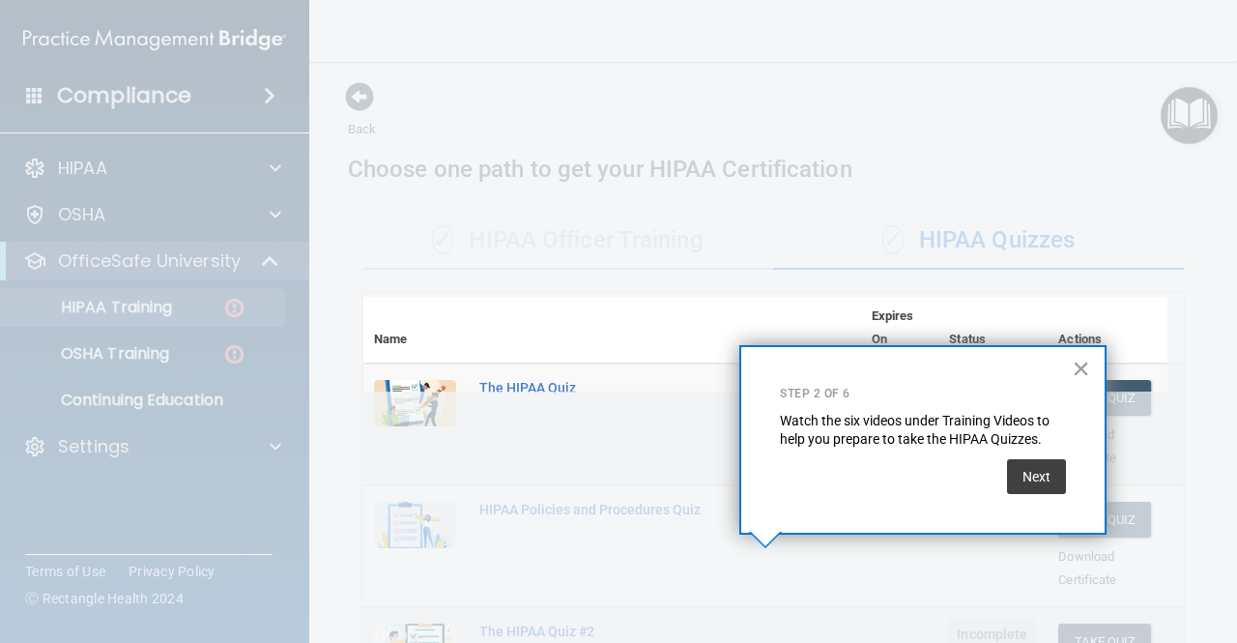
scroll to position [346, 0]
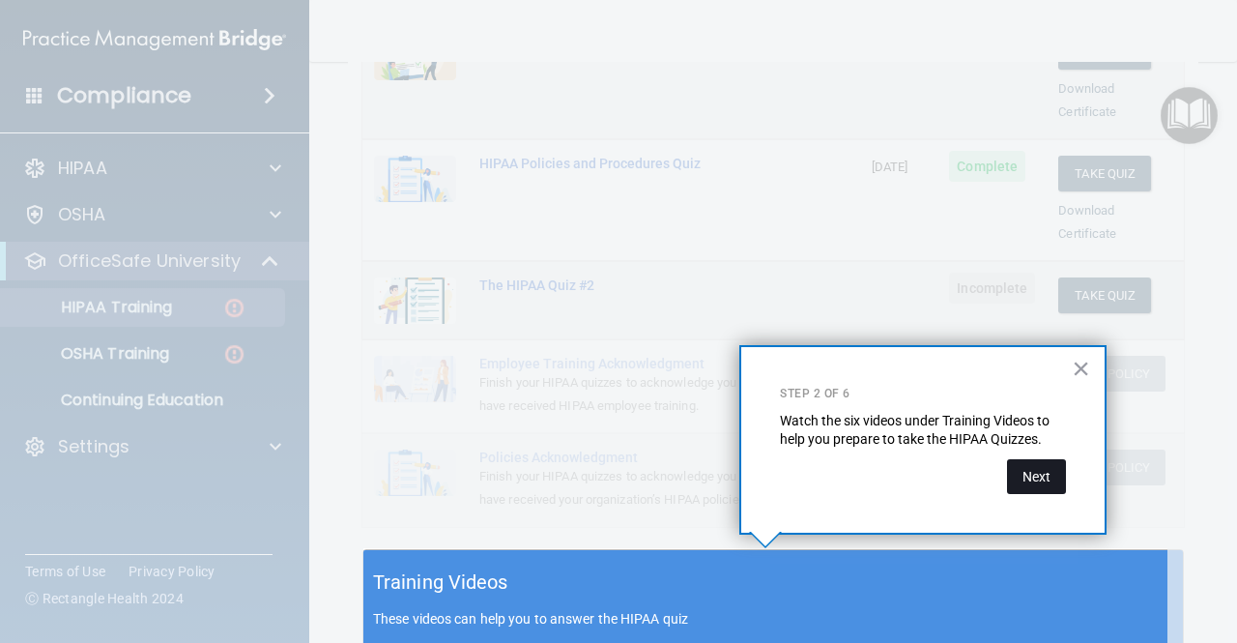
click at [1036, 493] on button "Next" at bounding box center [1036, 476] width 59 height 35
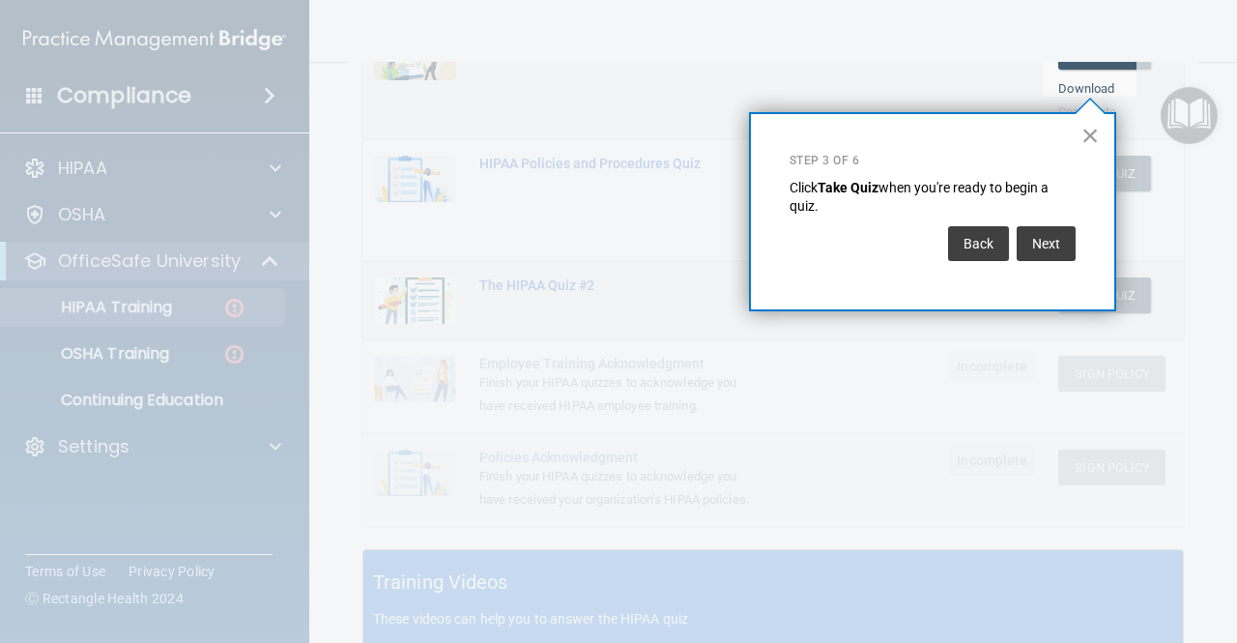
scroll to position [294, 0]
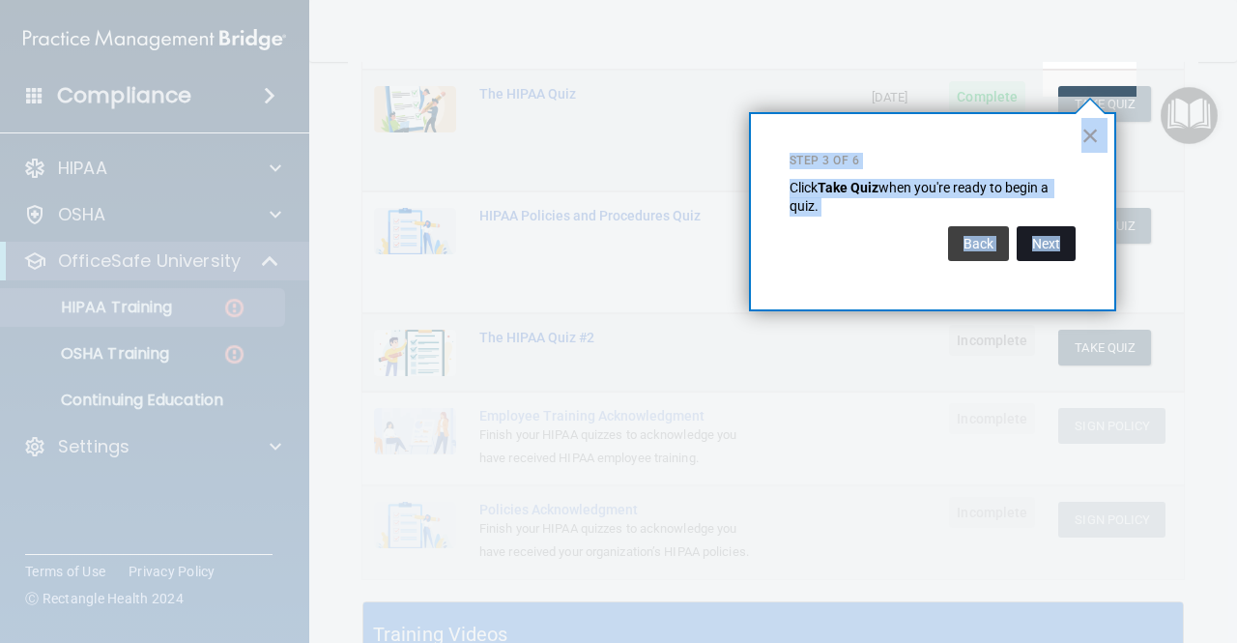
drag, startPoint x: 1036, startPoint y: 493, endPoint x: 1044, endPoint y: 248, distance: 244.7
click at [749, 112] on div "× Step 3 of 6 Click Take Quiz when you're ready to begin a quiz. Back Next" at bounding box center [749, 112] width 0 height 0
click at [1044, 248] on button "Next" at bounding box center [1046, 243] width 59 height 35
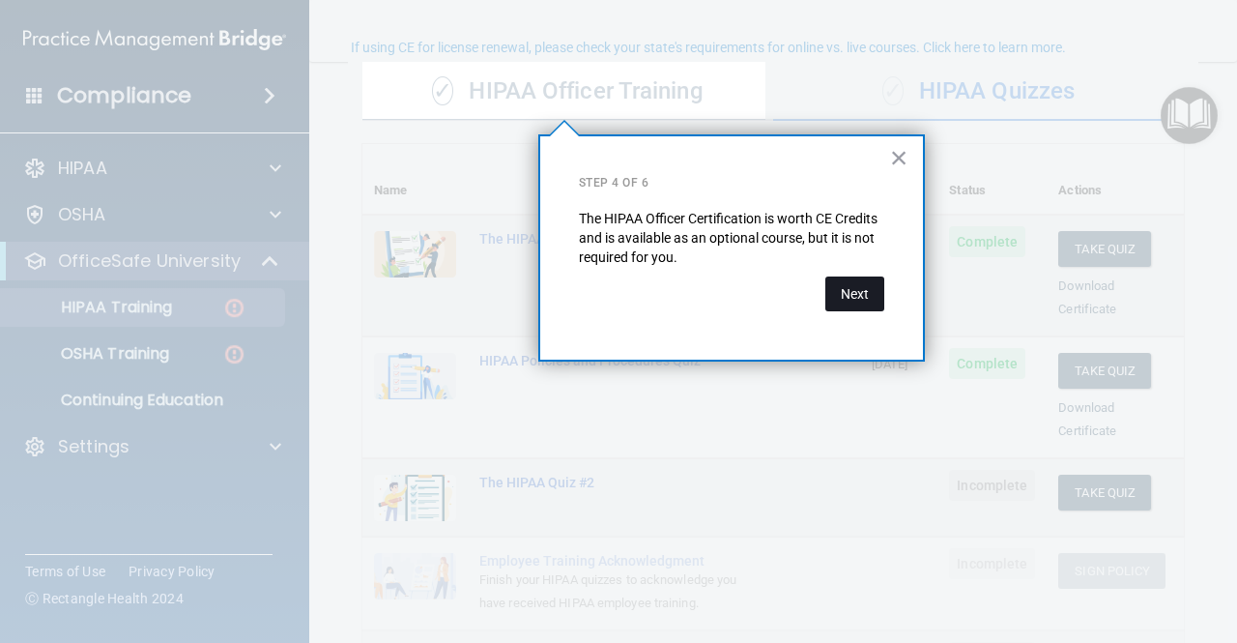
click at [861, 288] on button "Next" at bounding box center [855, 293] width 59 height 35
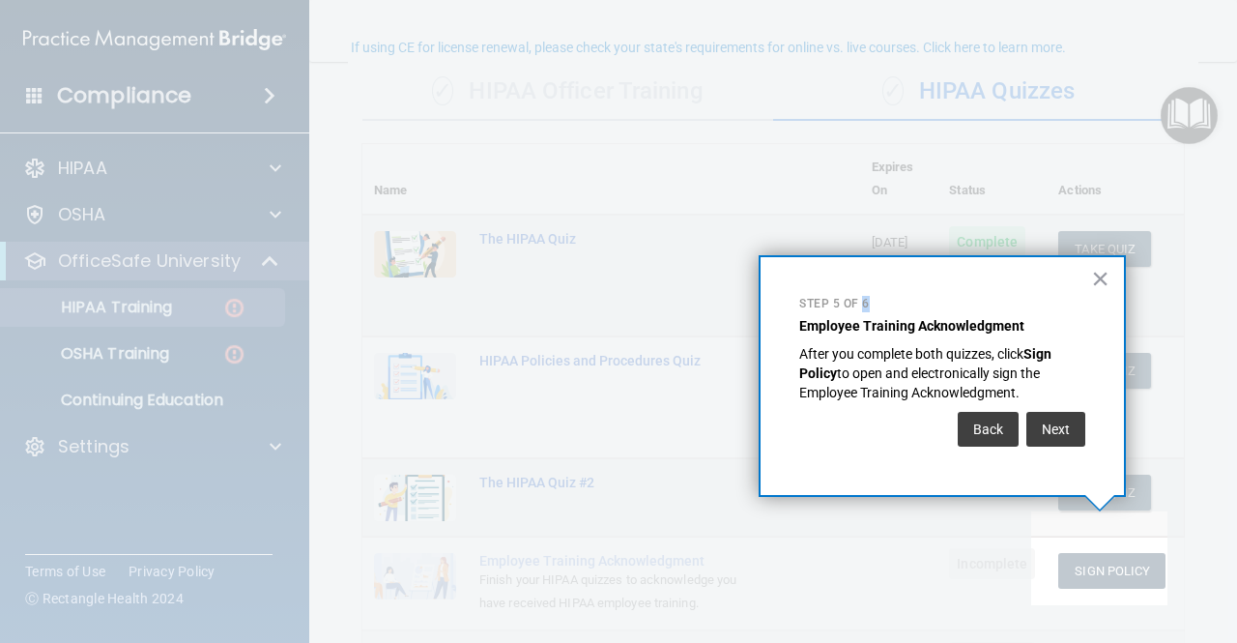
click at [861, 288] on div "× Step 5 of 6 Employee Training Acknowledgment After you complete both quizzes,…" at bounding box center [942, 376] width 367 height 242
click at [1064, 434] on button "Next" at bounding box center [1056, 429] width 59 height 35
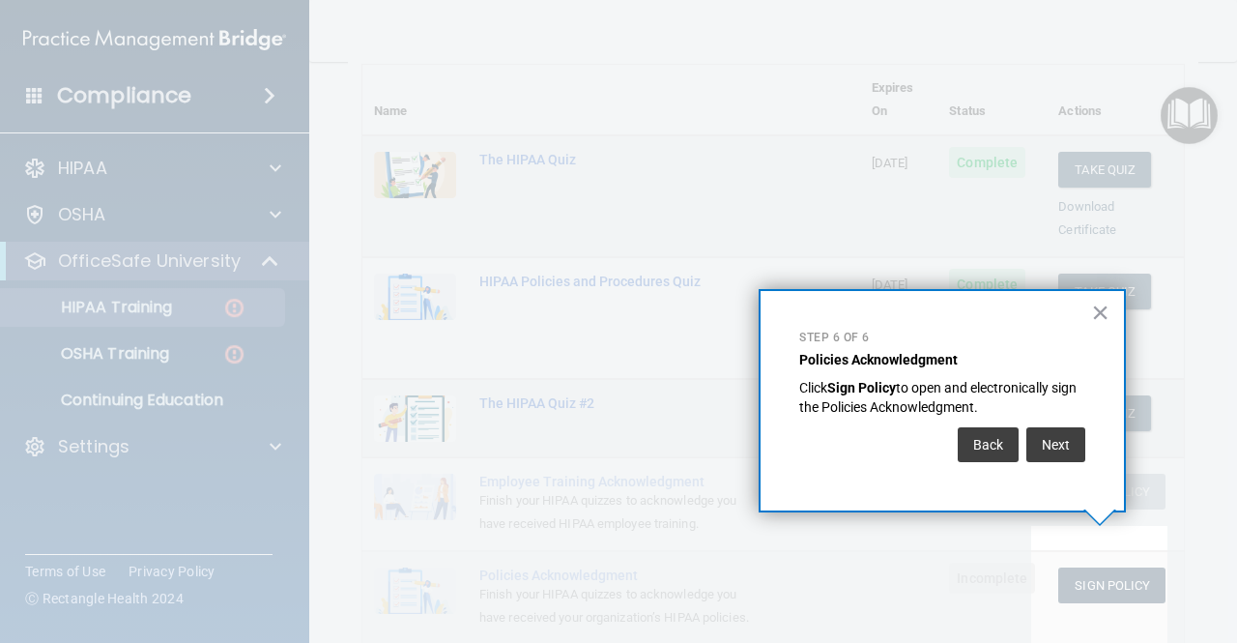
click at [1064, 434] on button "Next" at bounding box center [1056, 444] width 59 height 35
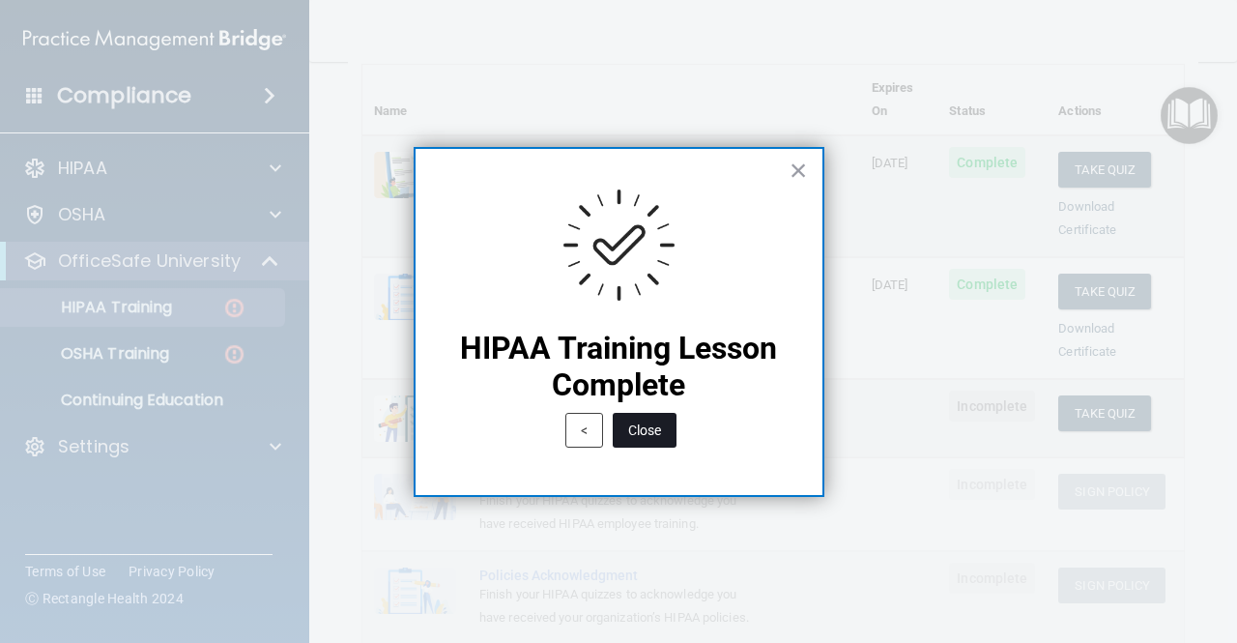
click at [659, 440] on button "Close" at bounding box center [645, 430] width 64 height 35
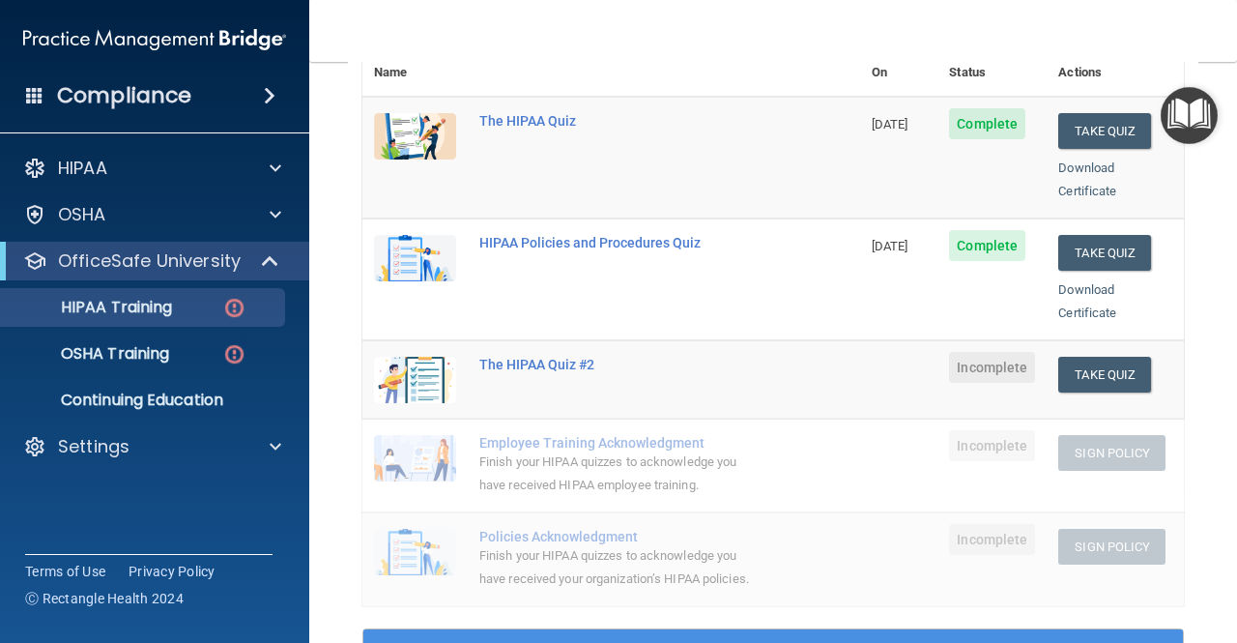
scroll to position [269, 0]
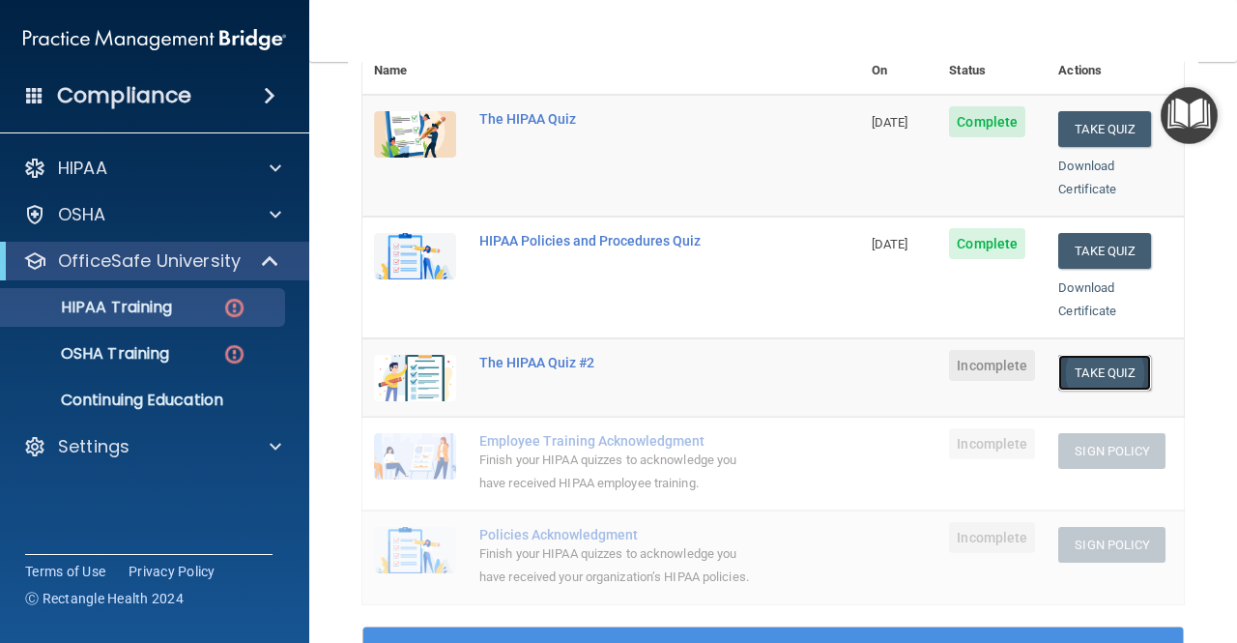
click at [1094, 355] on button "Take Quiz" at bounding box center [1105, 373] width 93 height 36
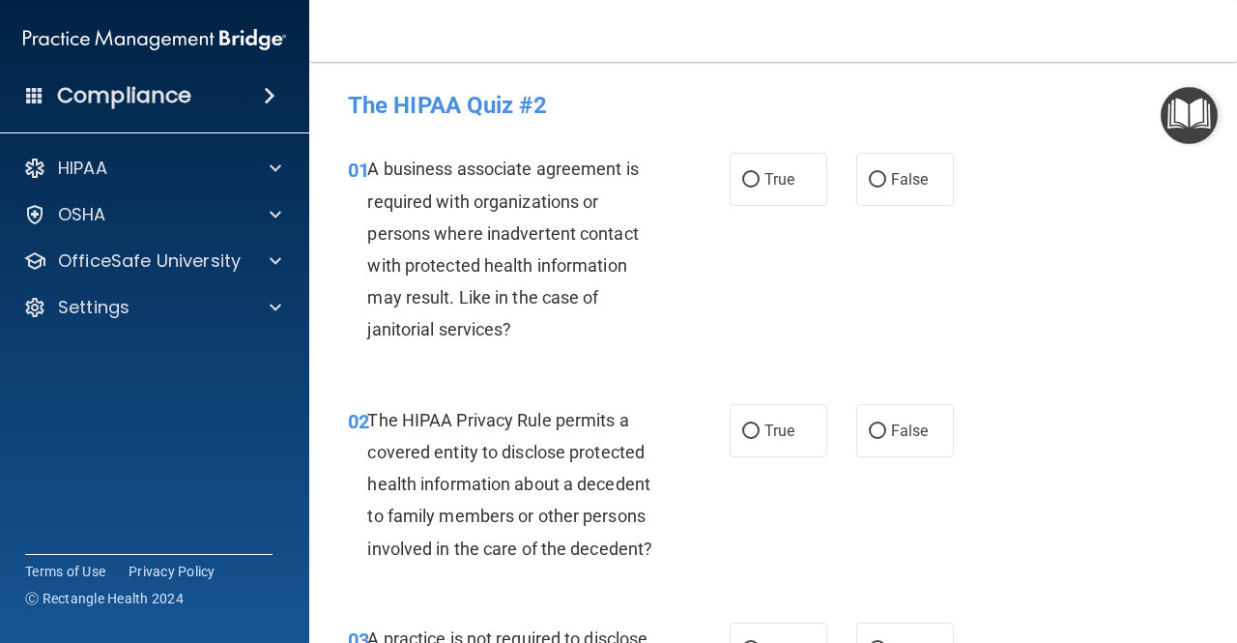
click at [528, 330] on div "A business associate agreement is required with organizations or persons where …" at bounding box center [521, 249] width 308 height 192
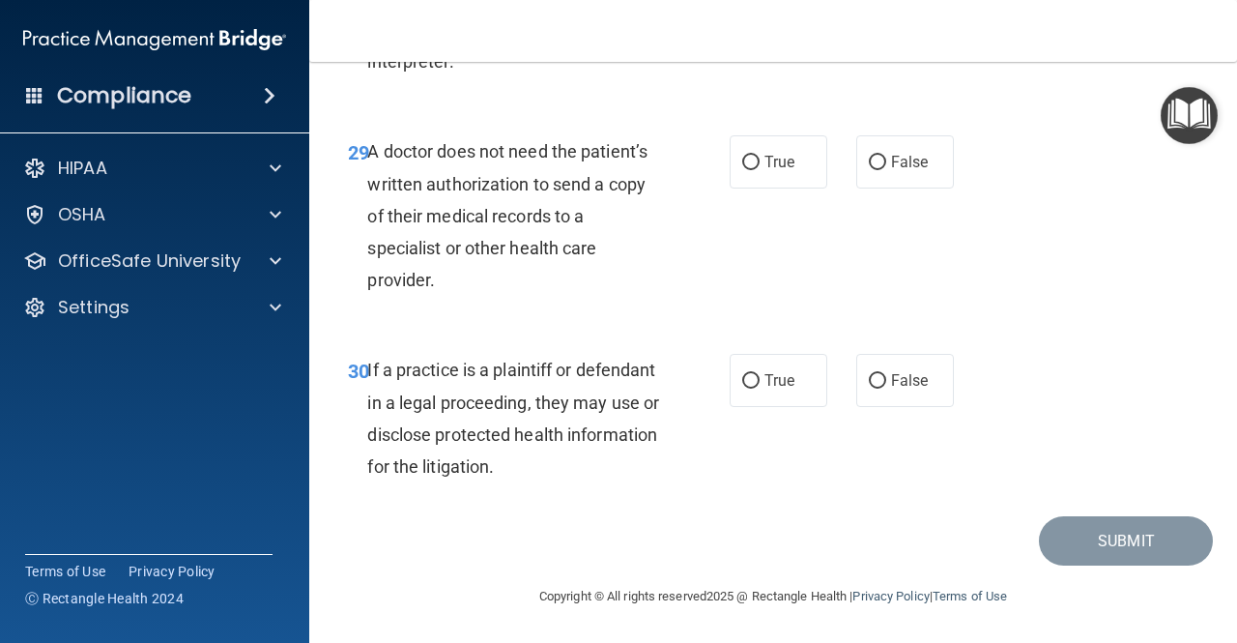
scroll to position [5654, 0]
click at [765, 163] on span "True" at bounding box center [780, 162] width 30 height 18
click at [760, 163] on input "True" at bounding box center [750, 163] width 17 height 15
radio input "true"
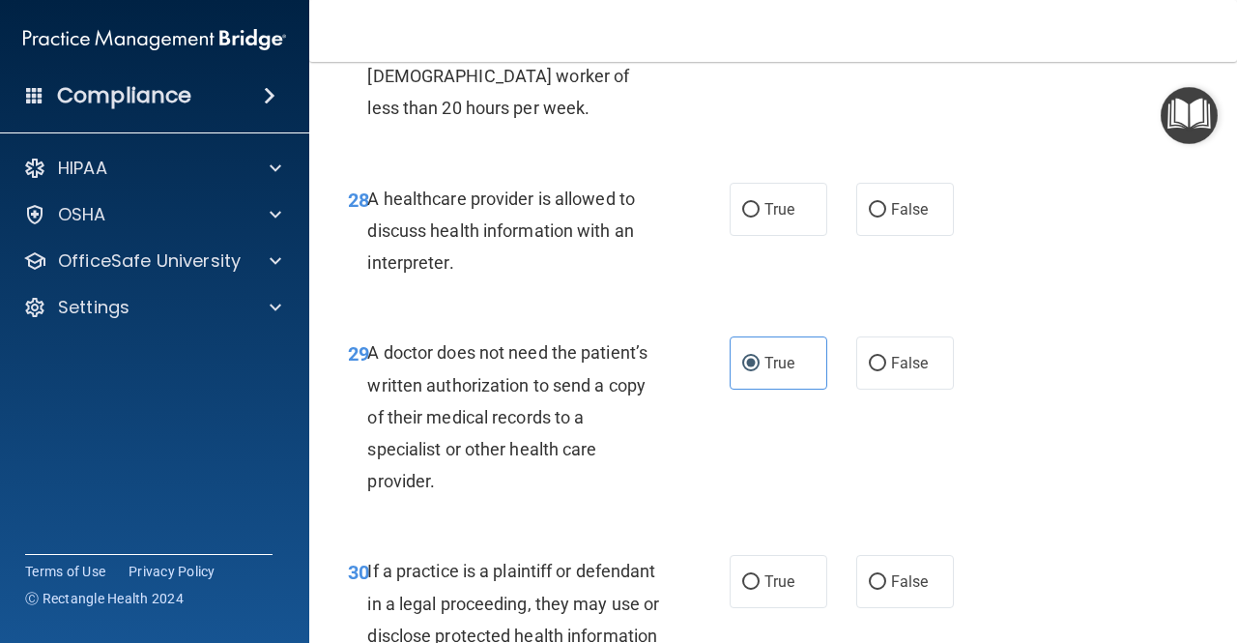
scroll to position [5387, 0]
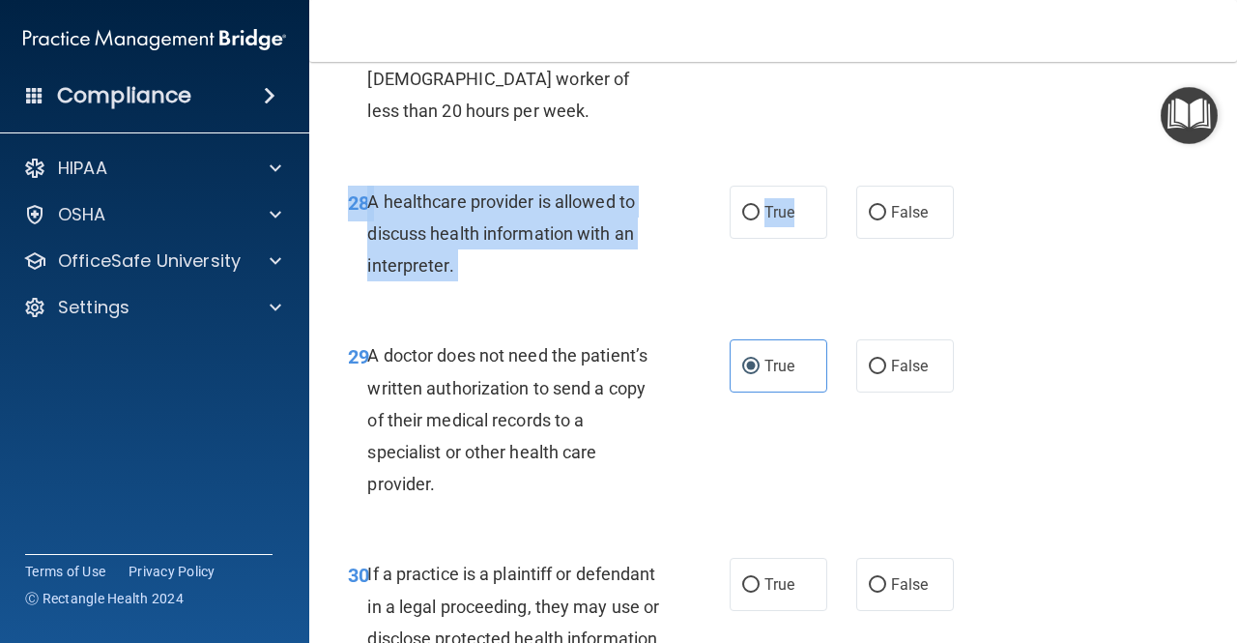
drag, startPoint x: 809, startPoint y: 277, endPoint x: 649, endPoint y: 171, distance: 192.5
click at [744, 220] on input "True" at bounding box center [750, 213] width 17 height 15
radio input "true"
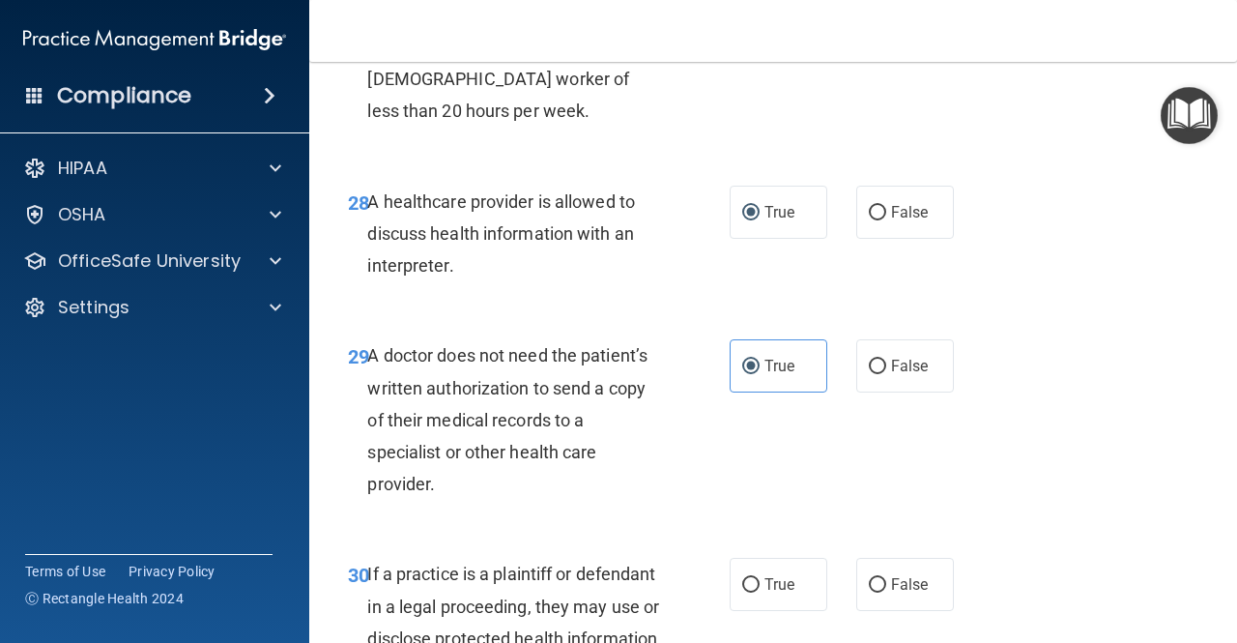
click at [660, 161] on div "27 You may assign the same log – on ID or User ID to employees so long has one …" at bounding box center [774, 52] width 880 height 218
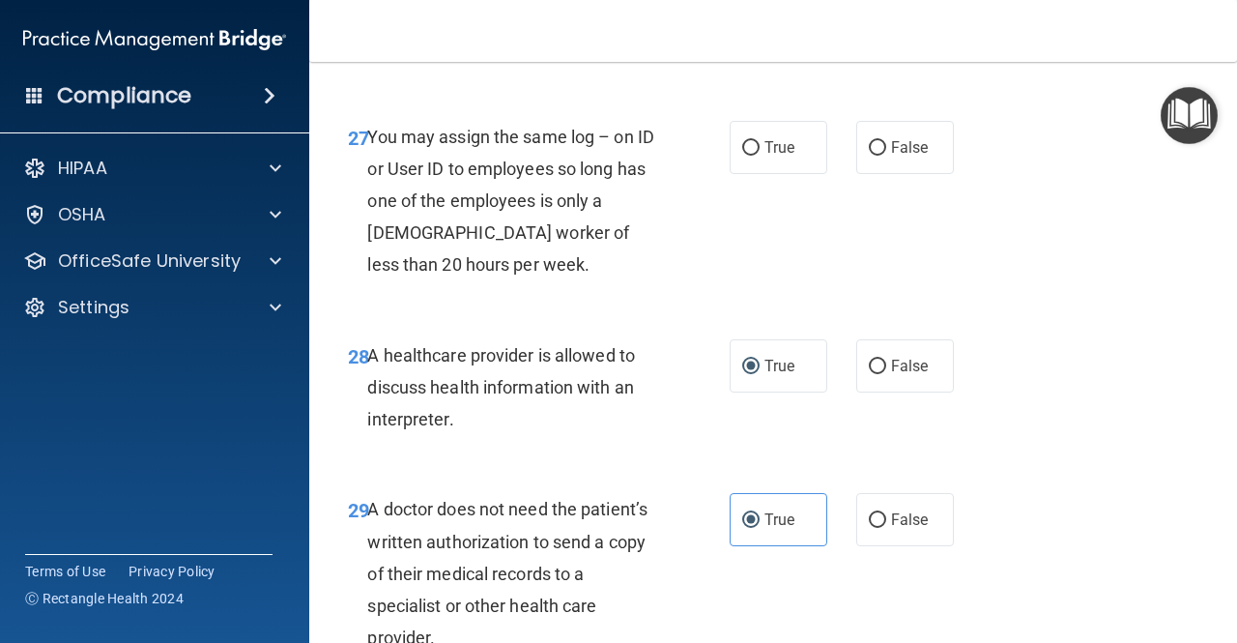
scroll to position [5232, 0]
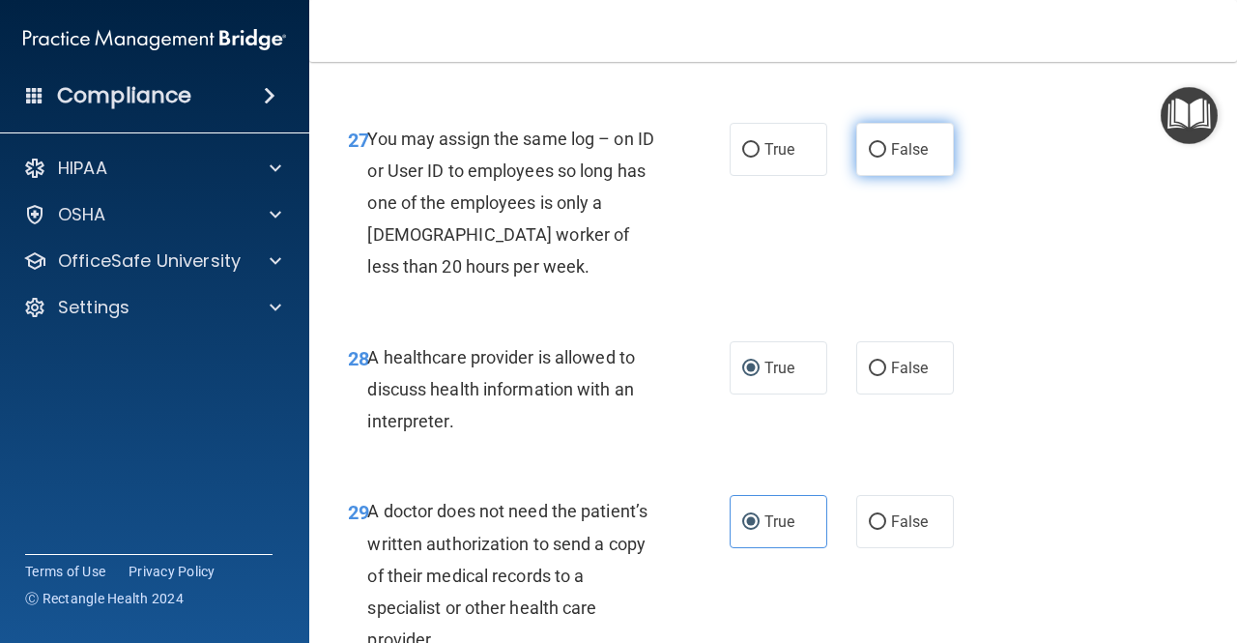
click at [869, 158] on input "False" at bounding box center [877, 150] width 17 height 15
radio input "true"
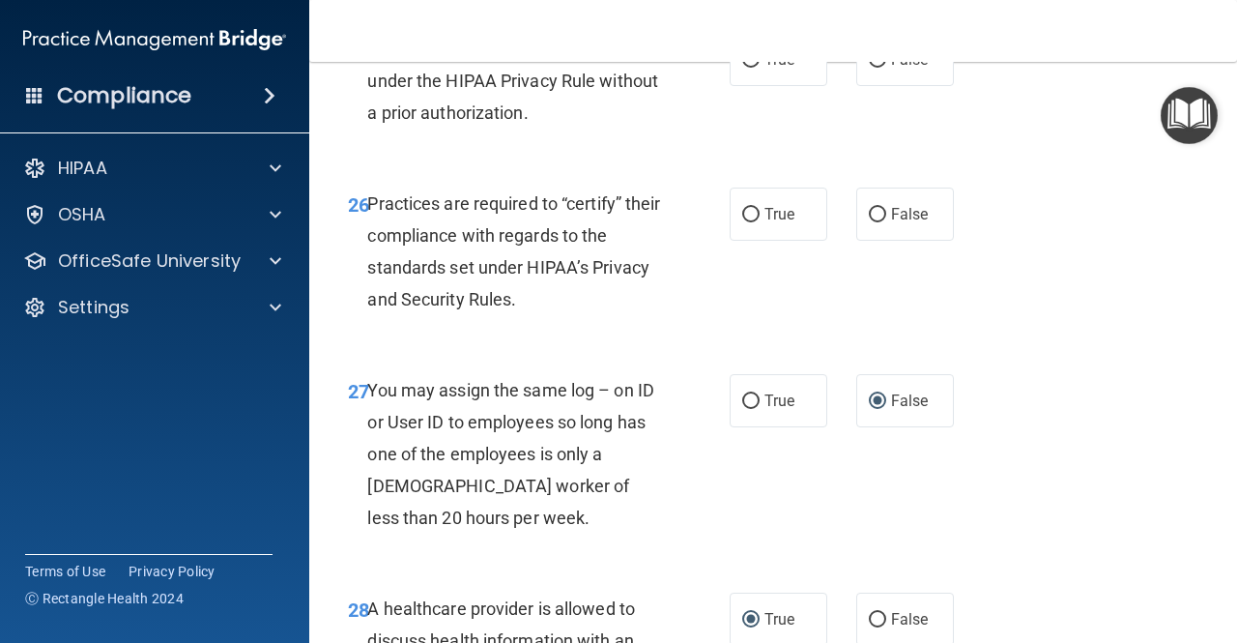
scroll to position [4977, 0]
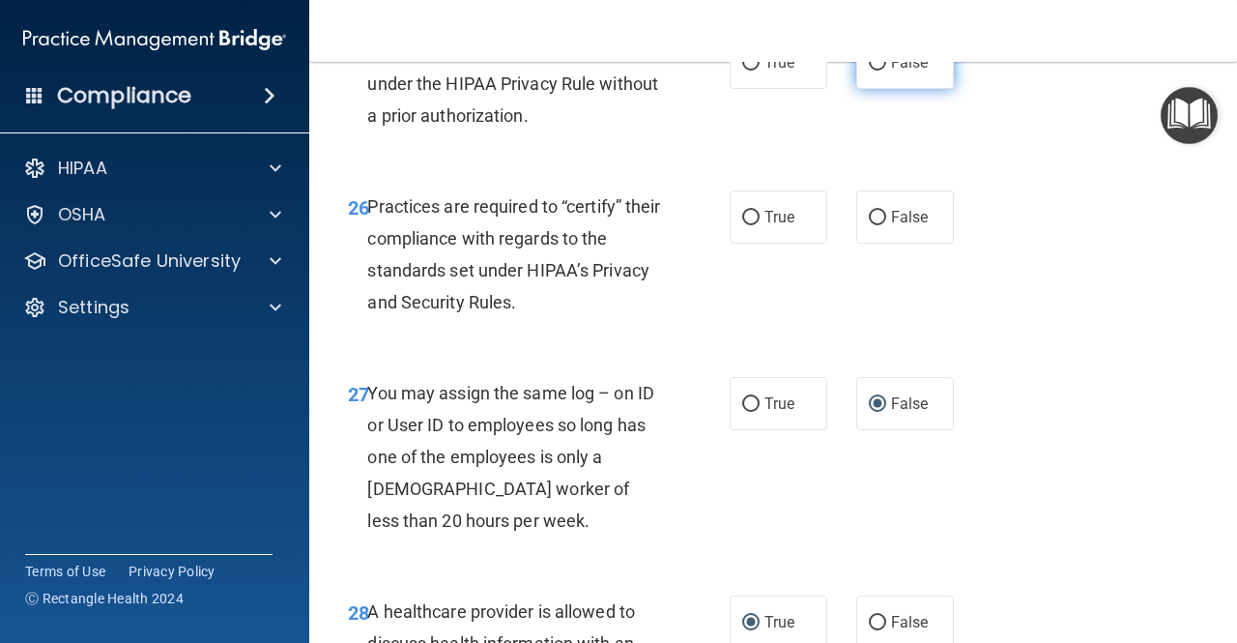
click at [869, 71] on input "False" at bounding box center [877, 63] width 17 height 15
radio input "true"
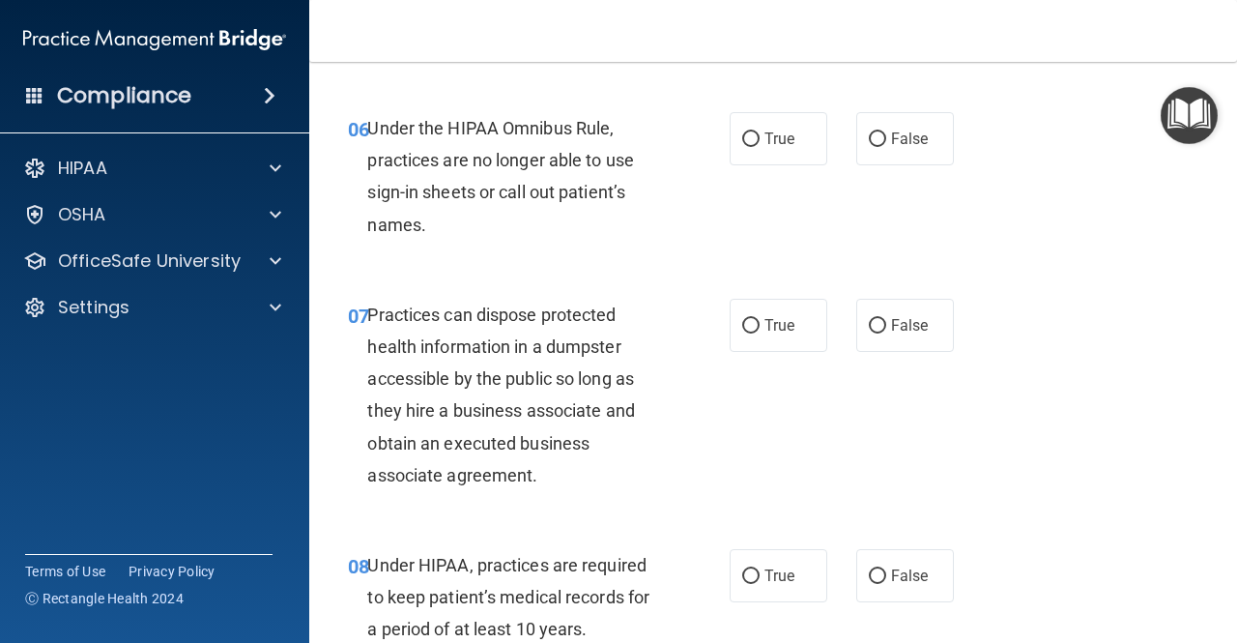
scroll to position [1392, 0]
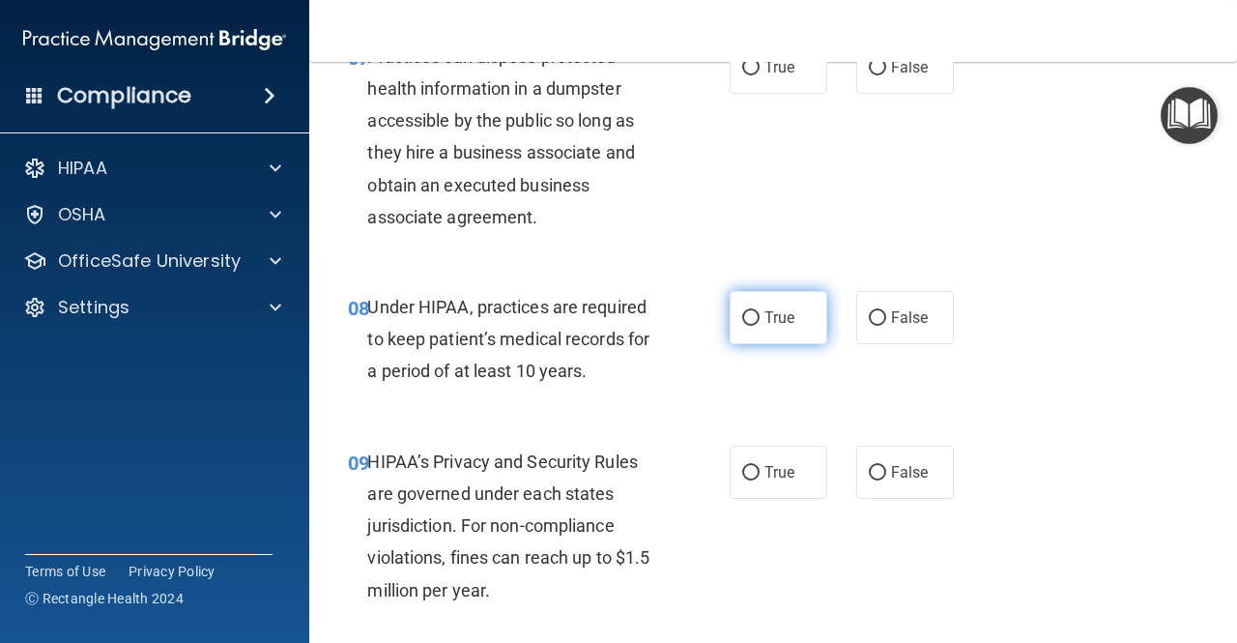
click at [747, 322] on input "True" at bounding box center [750, 318] width 17 height 15
radio input "true"
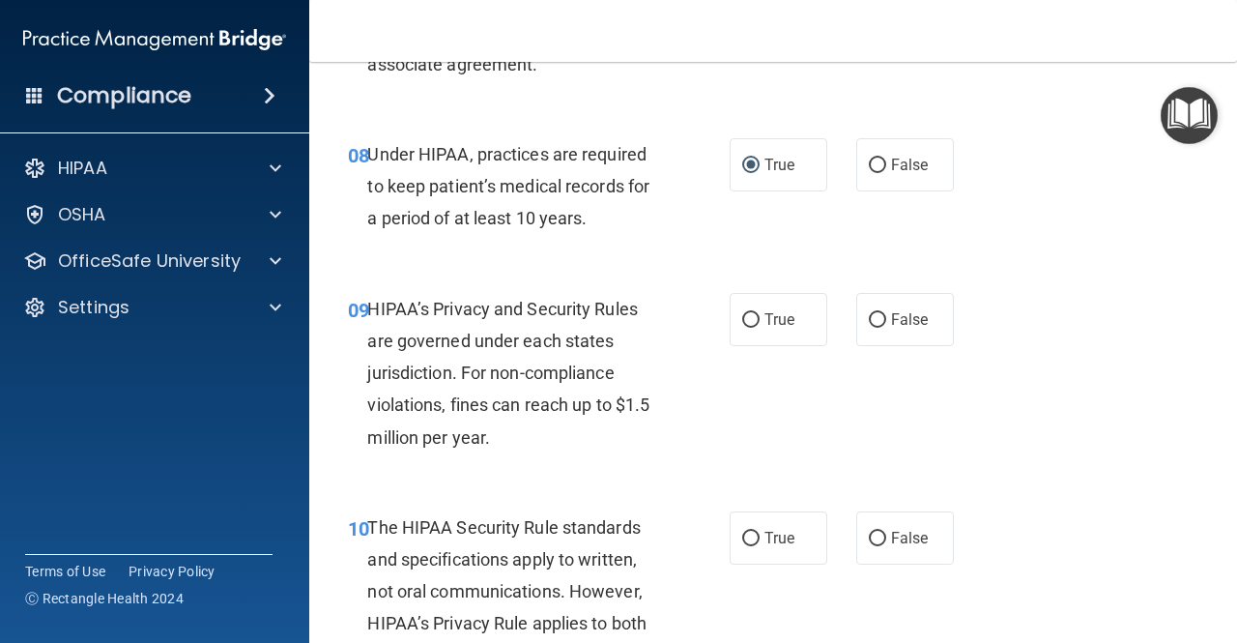
scroll to position [1550, 0]
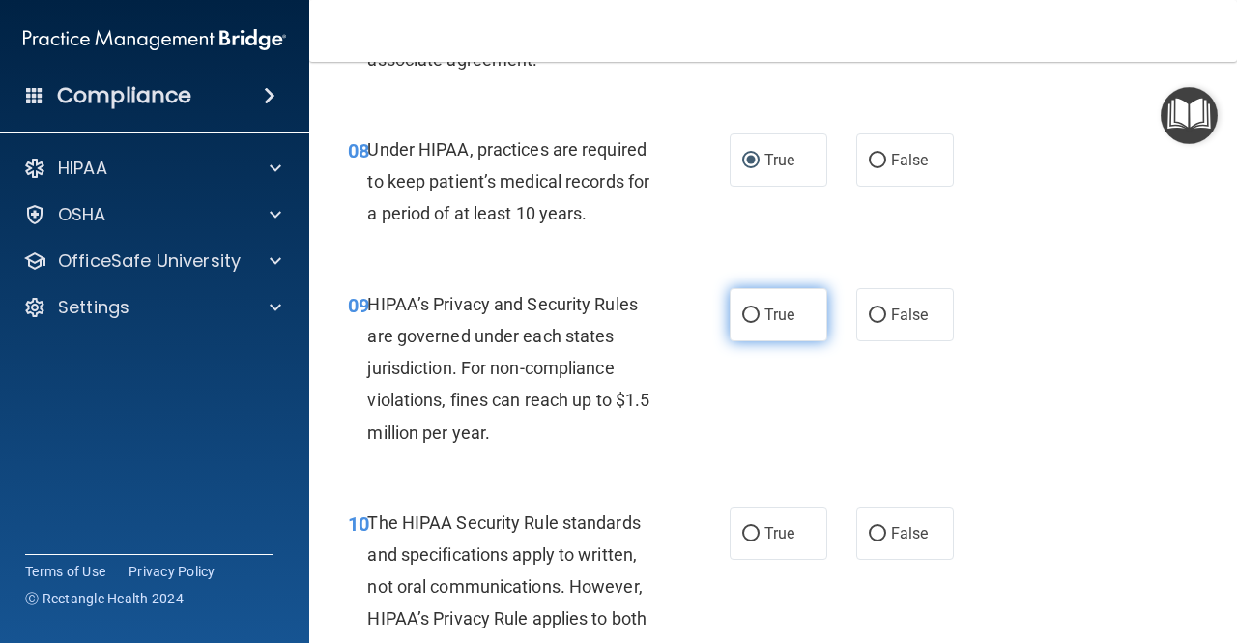
click at [752, 314] on label "True" at bounding box center [779, 314] width 98 height 53
click at [752, 314] on input "True" at bounding box center [750, 315] width 17 height 15
radio input "true"
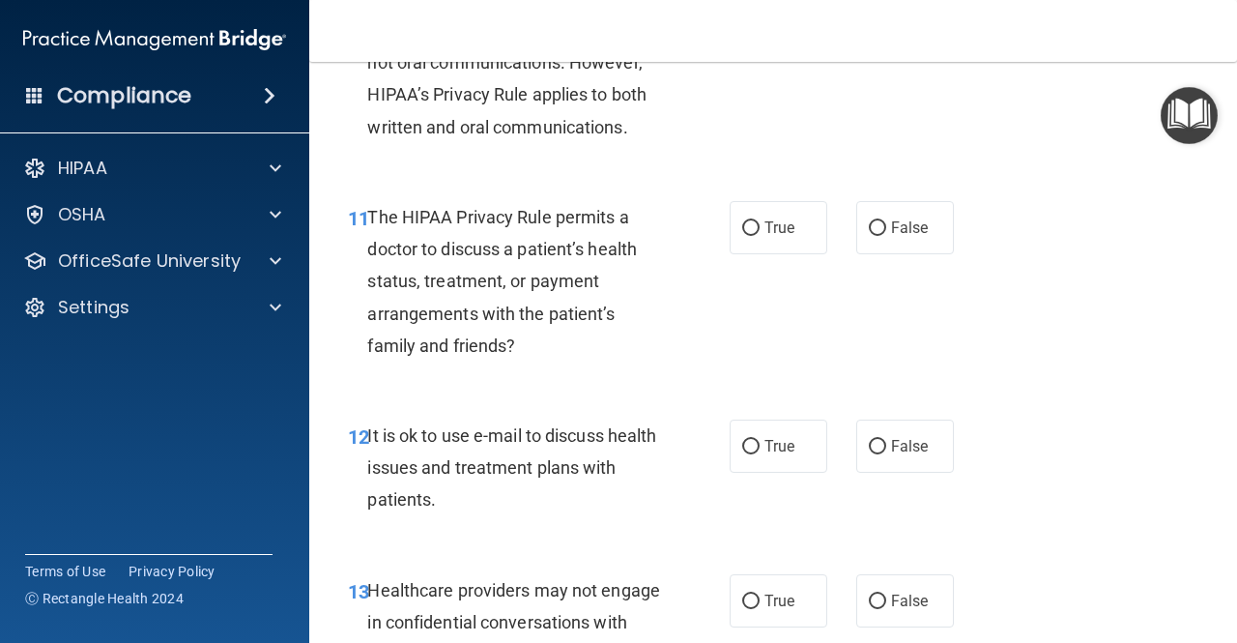
scroll to position [2104, 0]
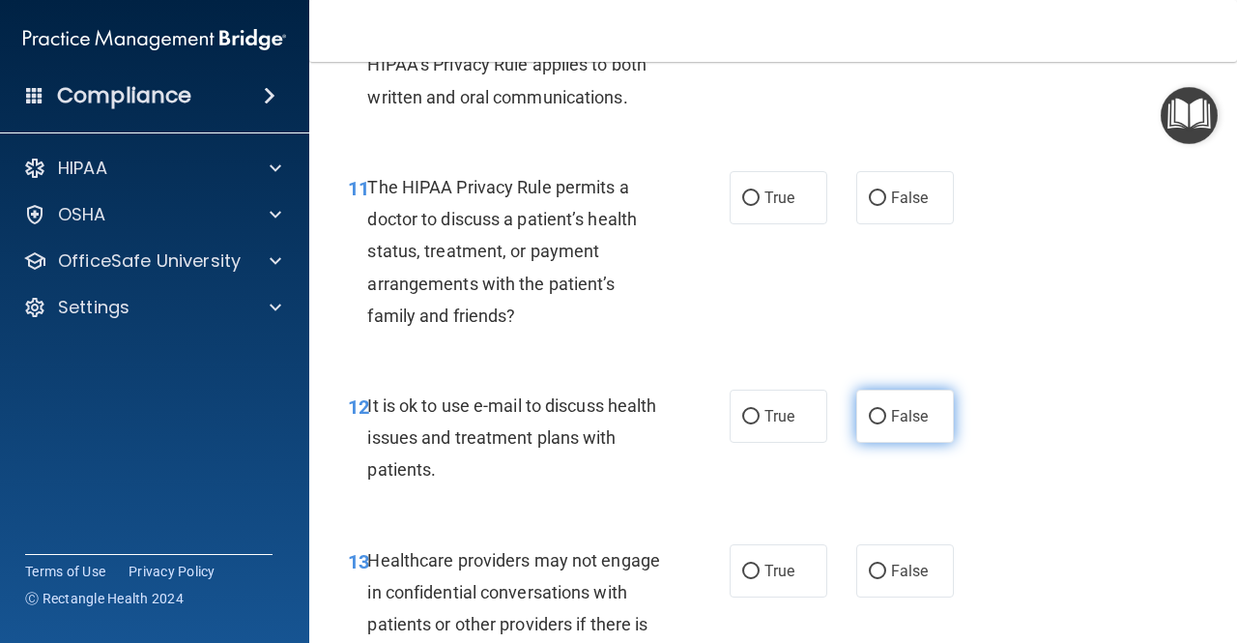
click at [874, 413] on input "False" at bounding box center [877, 417] width 17 height 15
radio input "true"
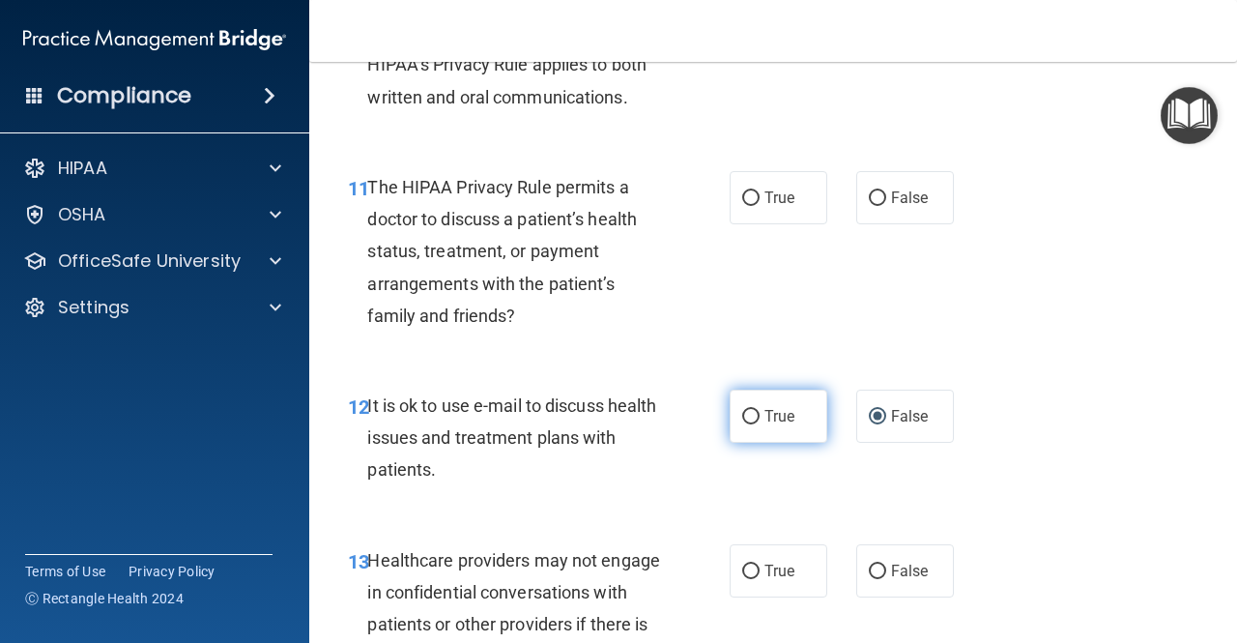
click at [747, 421] on input "True" at bounding box center [750, 417] width 17 height 15
radio input "true"
radio input "false"
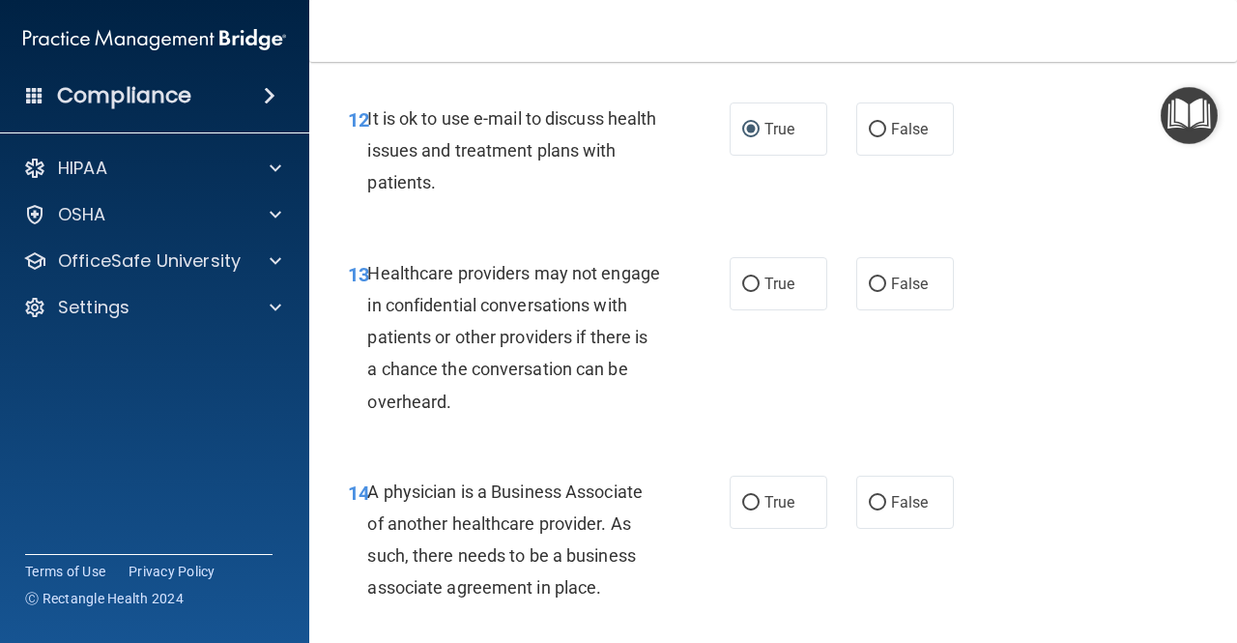
scroll to position [2397, 0]
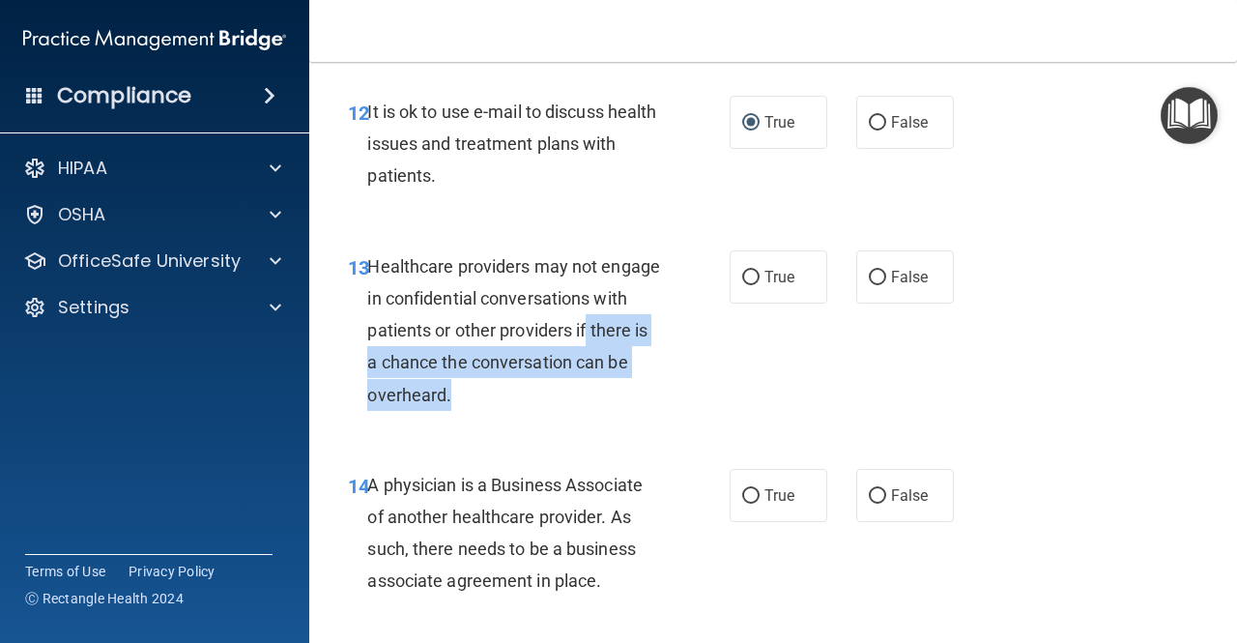
drag, startPoint x: 692, startPoint y: 386, endPoint x: 674, endPoint y: 318, distance: 70.1
click at [674, 318] on div "13 Healthcare providers may not engage in confidential conversations with patie…" at bounding box center [539, 335] width 440 height 170
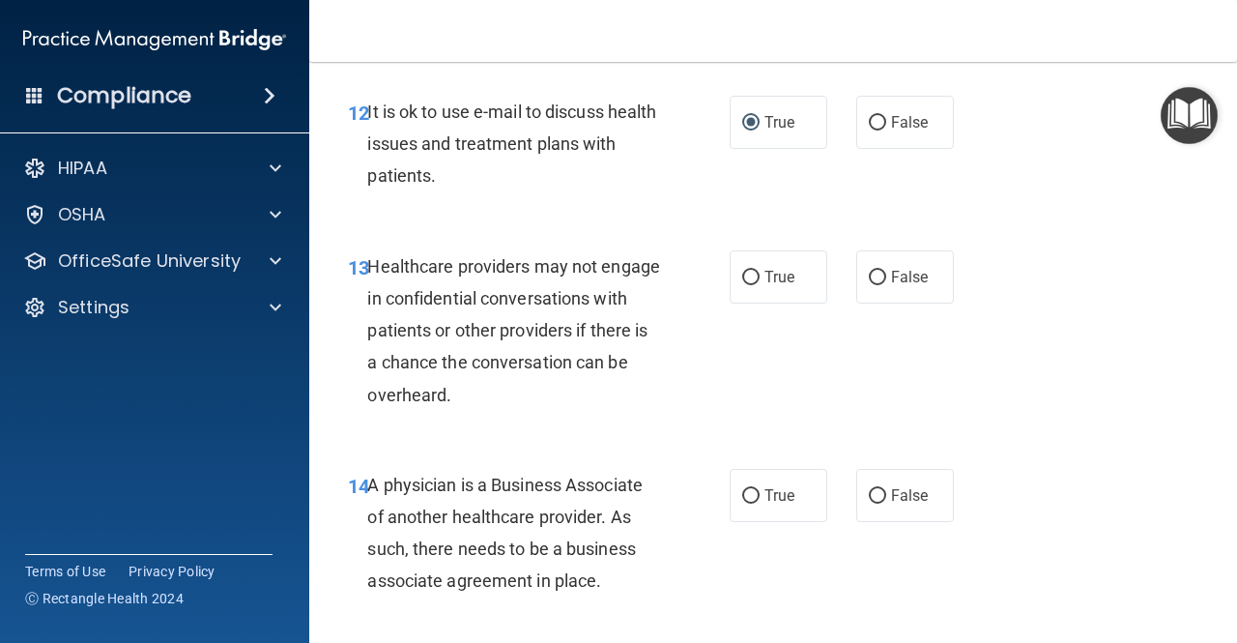
click at [674, 318] on div "13 Healthcare providers may not engage in confidential conversations with patie…" at bounding box center [539, 335] width 440 height 170
click at [750, 275] on input "True" at bounding box center [750, 278] width 17 height 15
radio input "true"
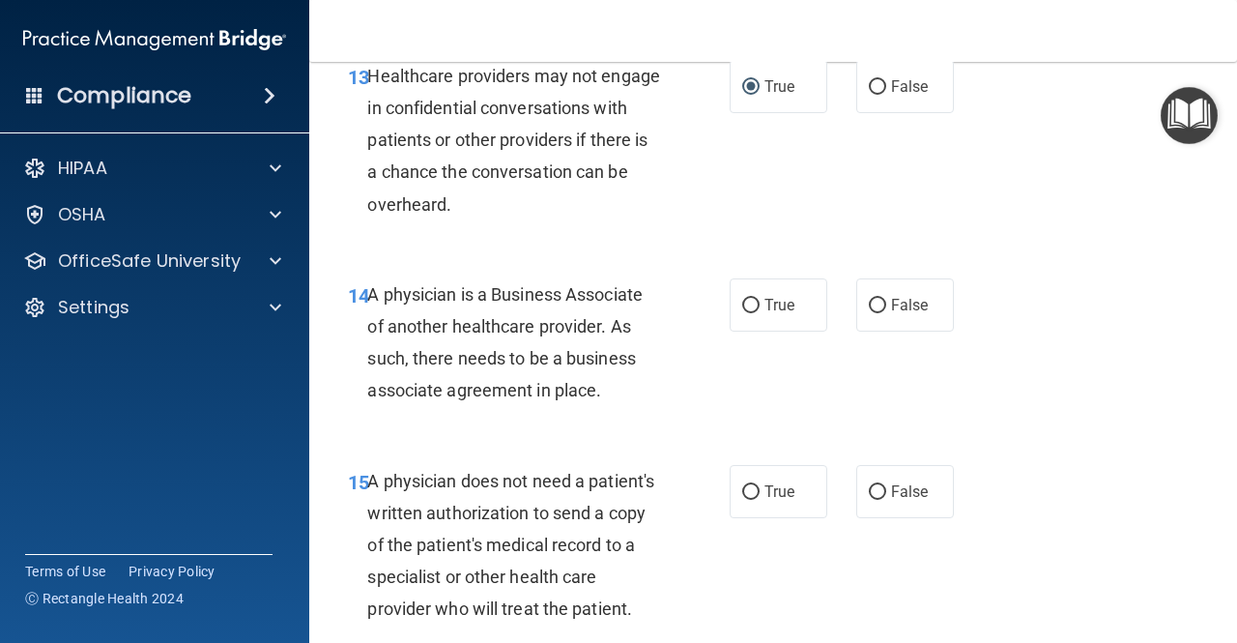
scroll to position [2611, 0]
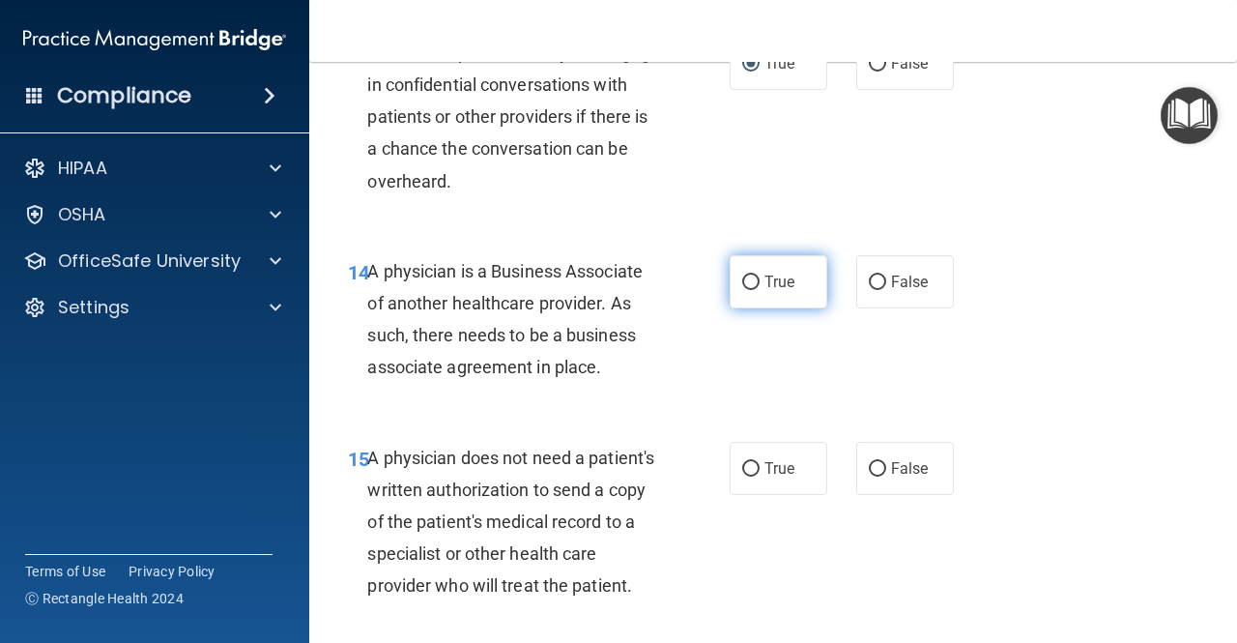
click at [742, 280] on input "True" at bounding box center [750, 283] width 17 height 15
radio input "true"
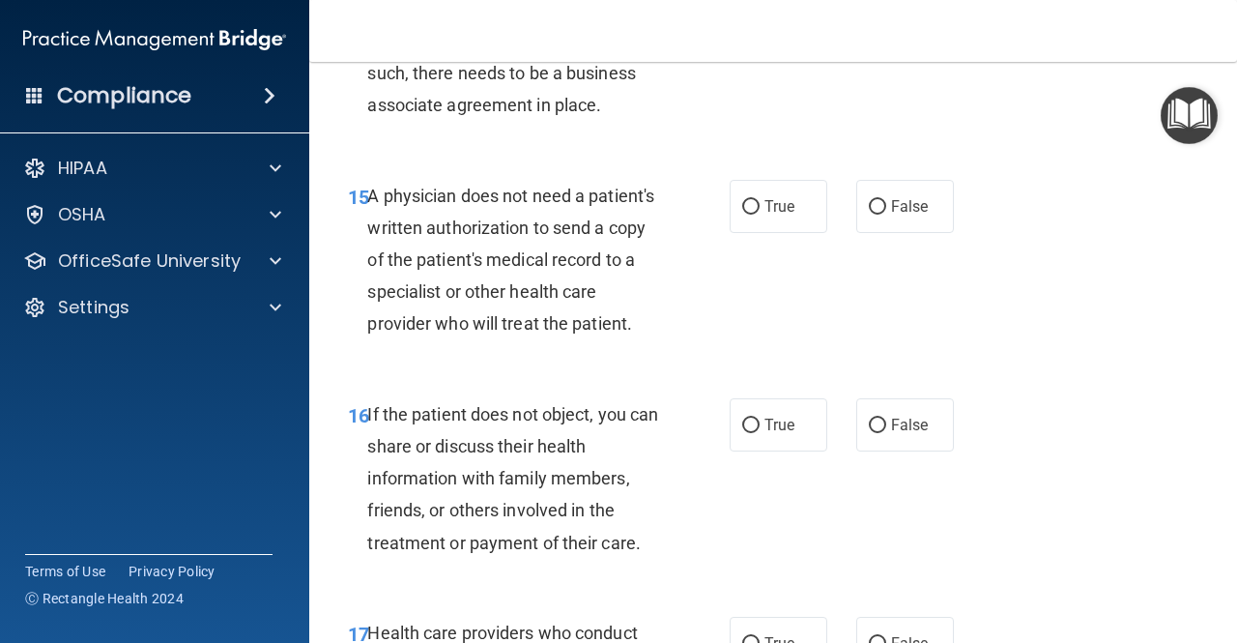
scroll to position [2877, 0]
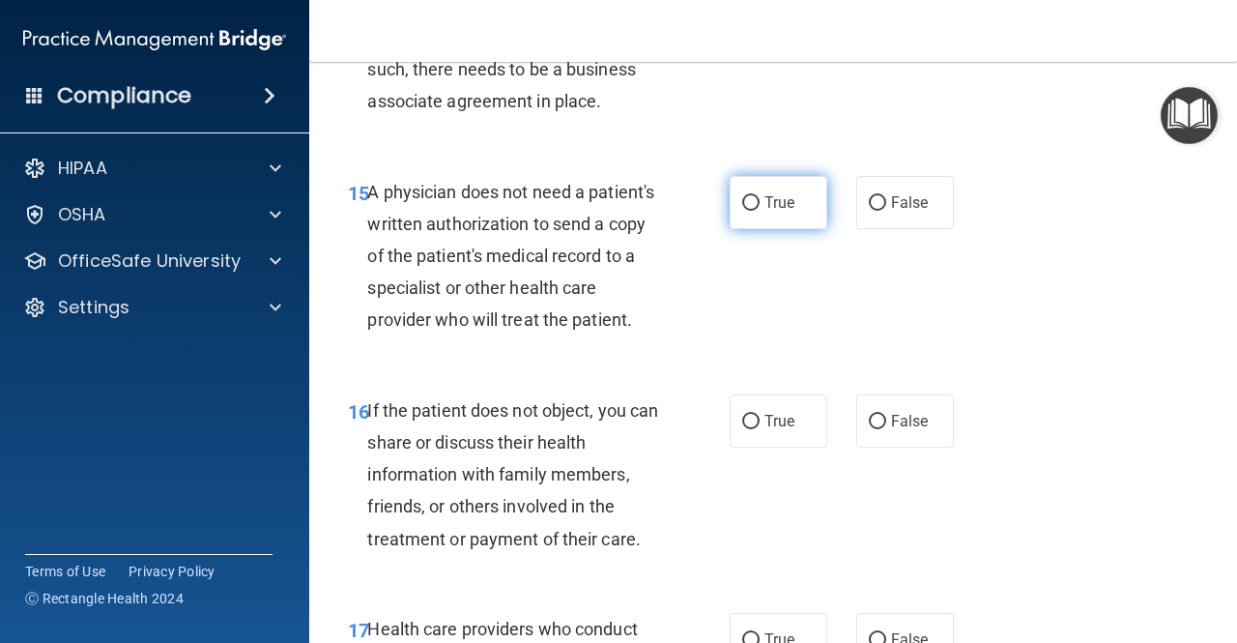
click at [746, 192] on label "True" at bounding box center [779, 202] width 98 height 53
click at [746, 196] on input "True" at bounding box center [750, 203] width 17 height 15
radio input "true"
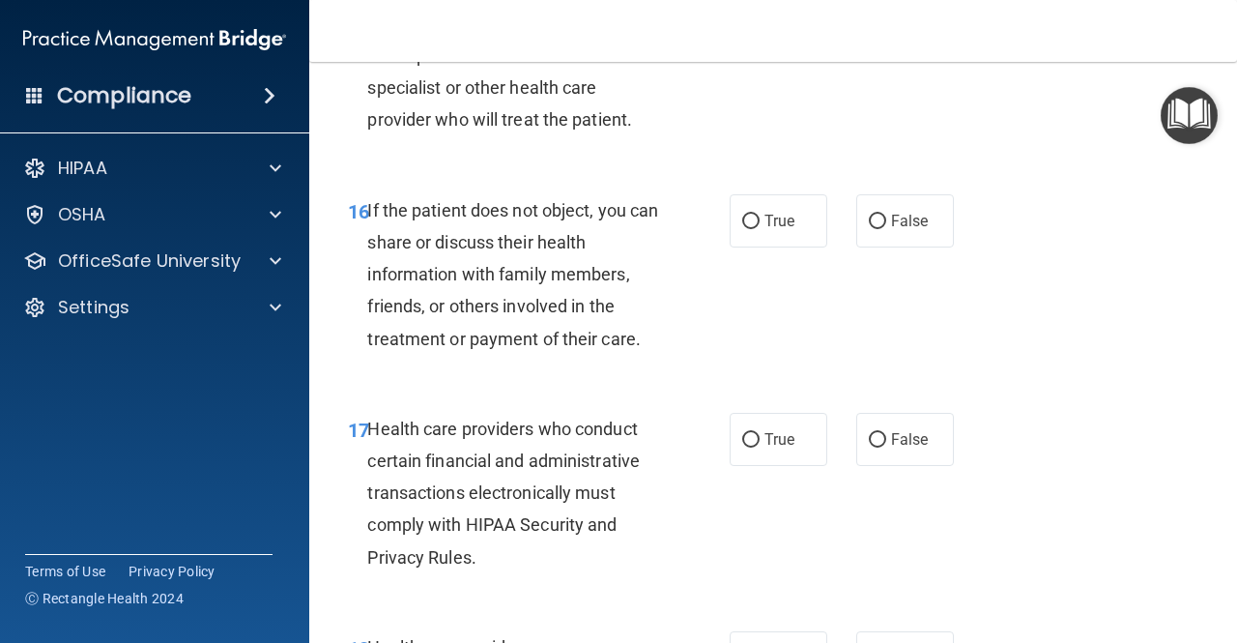
scroll to position [3080, 0]
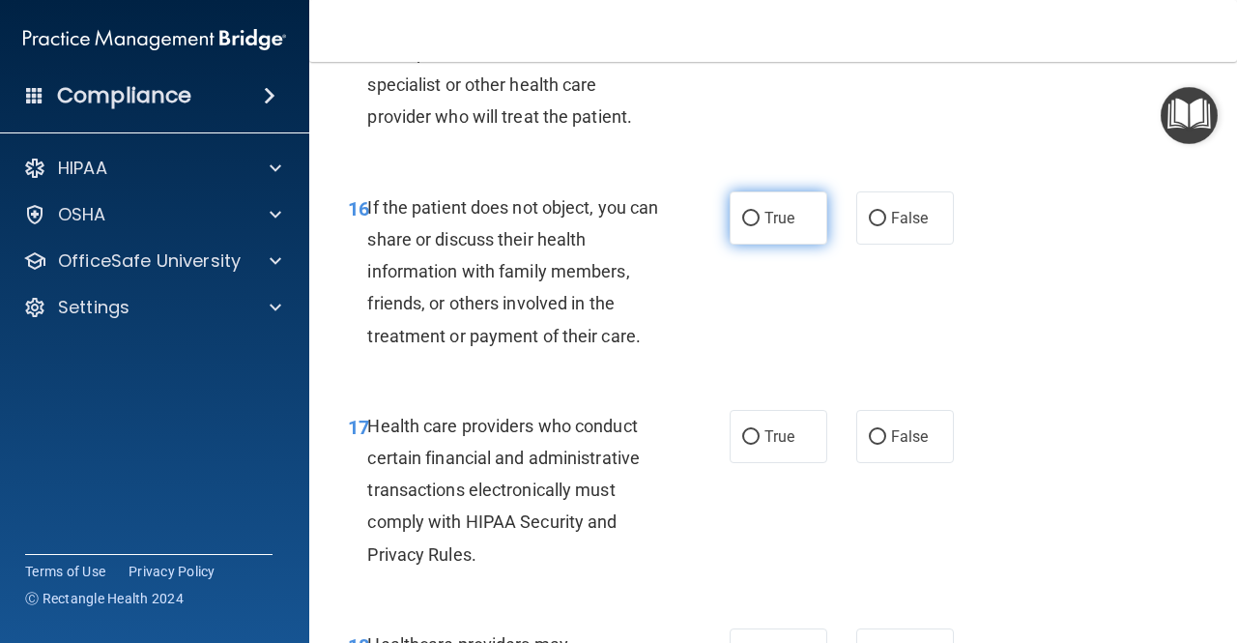
click at [744, 226] on input "True" at bounding box center [750, 219] width 17 height 15
radio input "true"
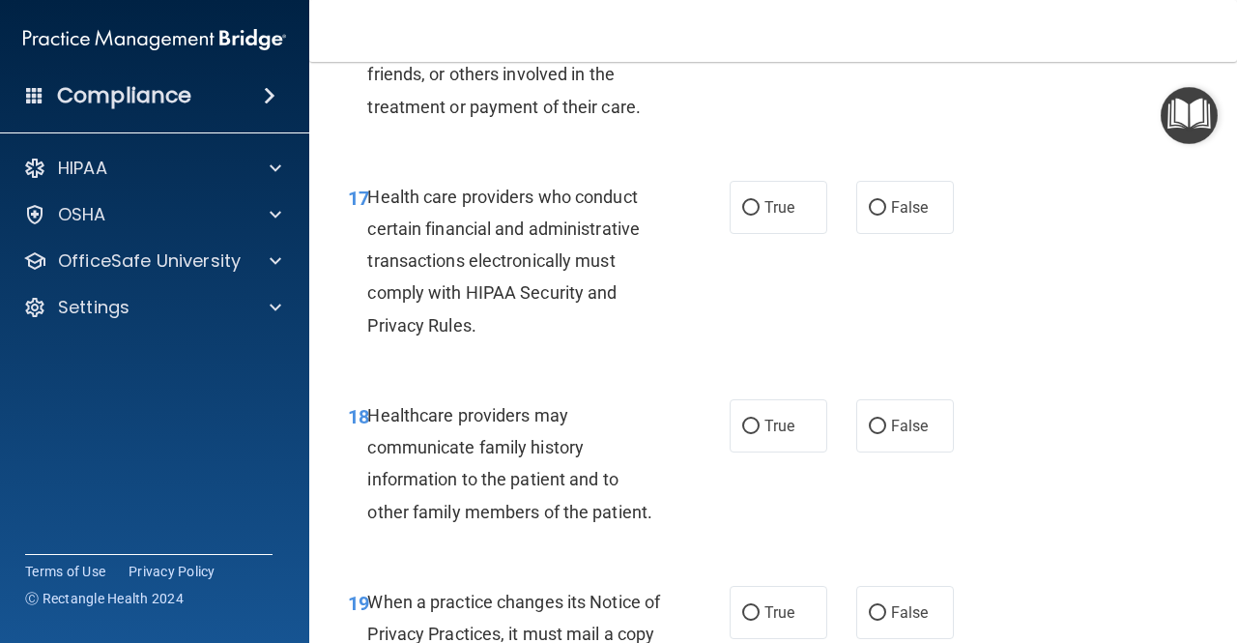
scroll to position [3310, 0]
click at [741, 226] on label "True" at bounding box center [779, 206] width 98 height 53
click at [742, 215] on input "True" at bounding box center [750, 207] width 17 height 15
radio input "true"
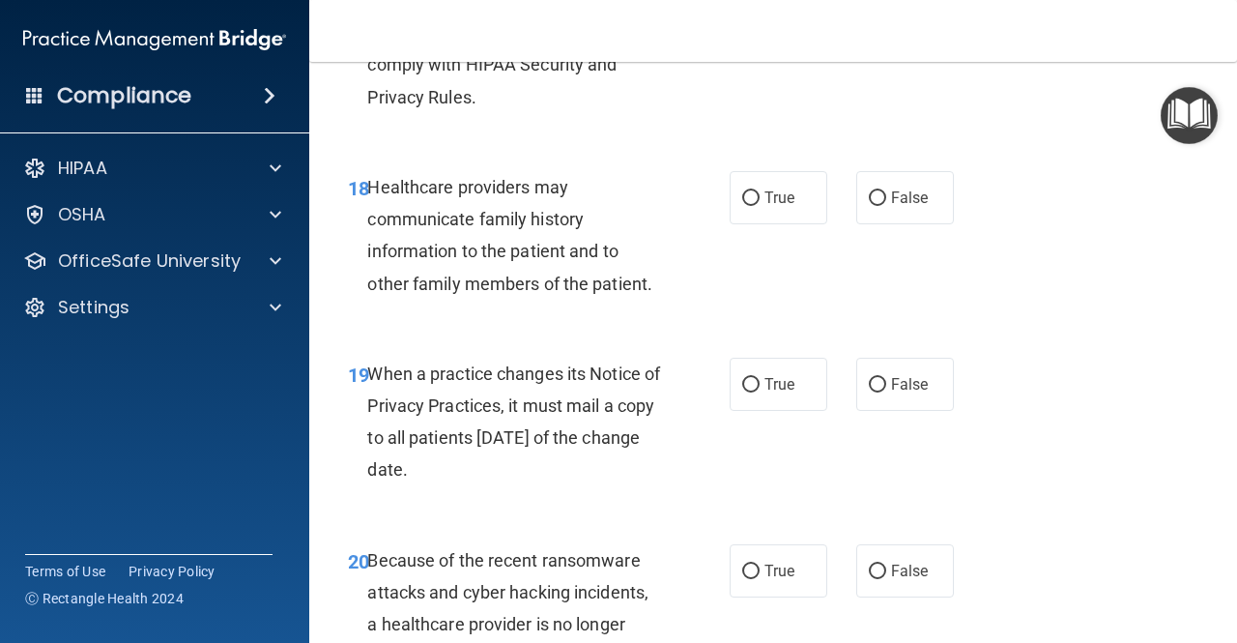
scroll to position [3538, 0]
click at [856, 223] on label "False" at bounding box center [905, 196] width 98 height 53
click at [869, 205] on input "False" at bounding box center [877, 197] width 17 height 15
radio input "true"
click at [746, 205] on input "True" at bounding box center [750, 197] width 17 height 15
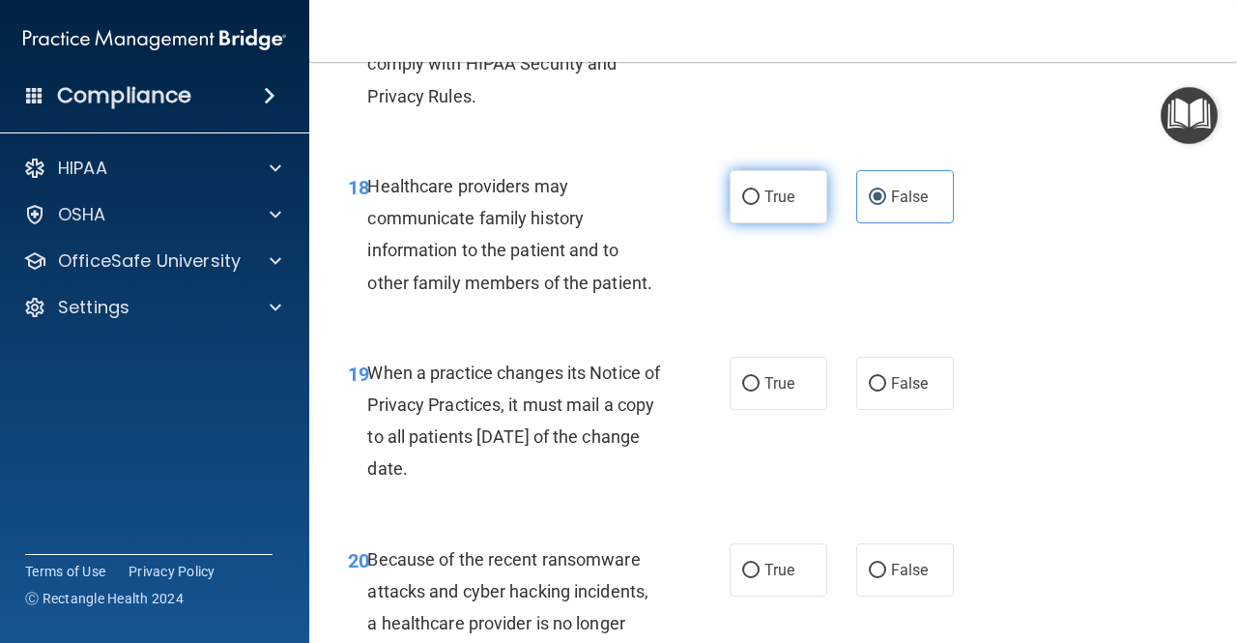
radio input "true"
radio input "false"
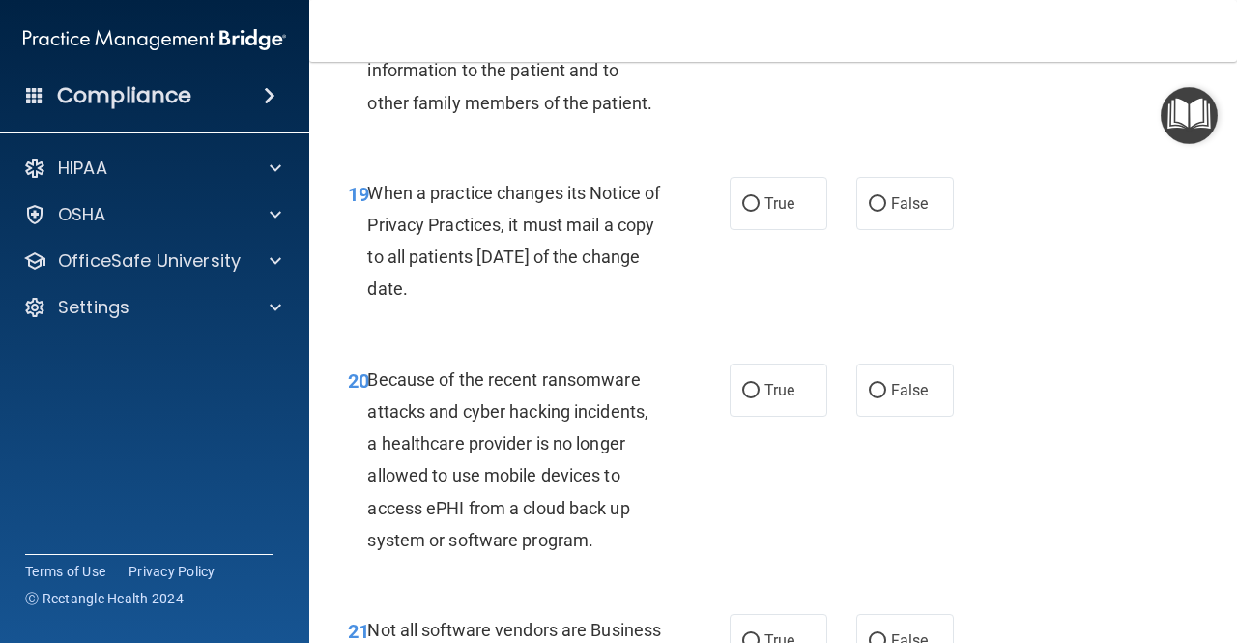
scroll to position [3718, 0]
click at [730, 230] on label "True" at bounding box center [779, 203] width 98 height 53
click at [742, 212] on input "True" at bounding box center [750, 204] width 17 height 15
radio input "true"
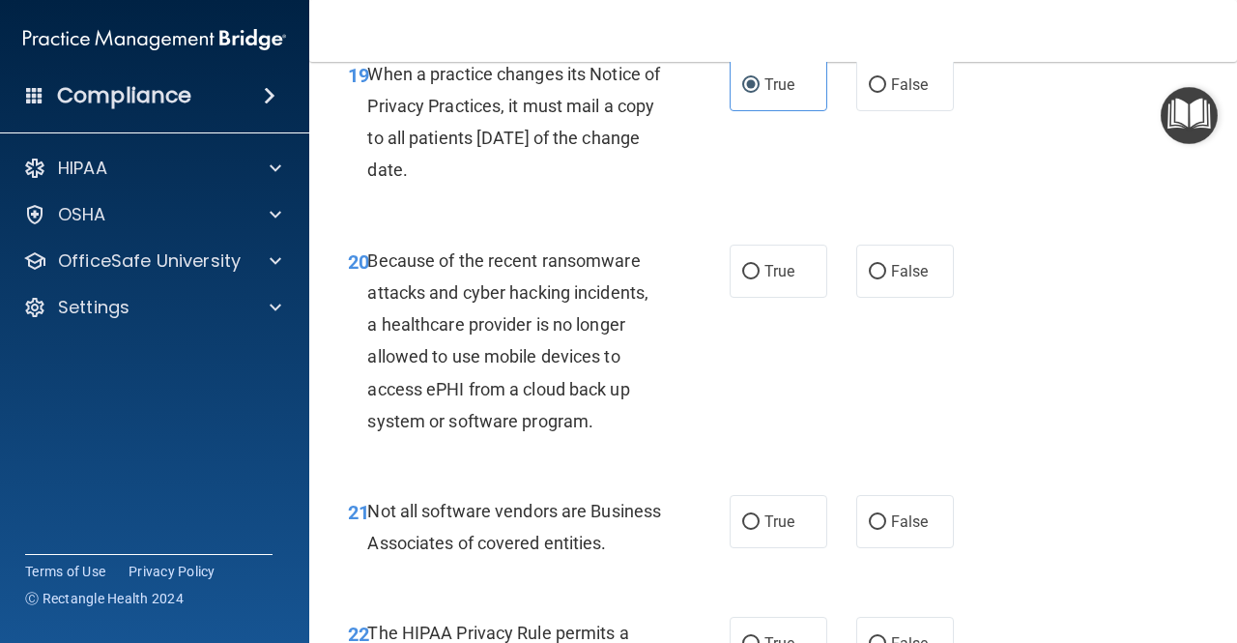
scroll to position [3896, 0]
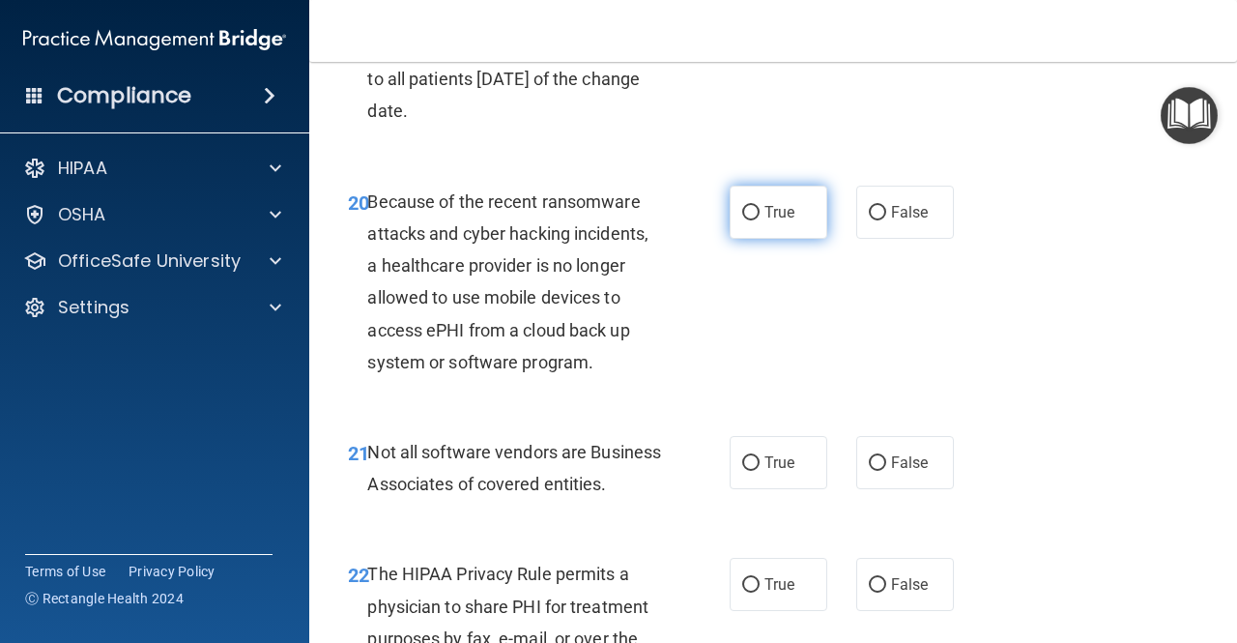
click at [744, 220] on input "True" at bounding box center [750, 213] width 17 height 15
radio input "true"
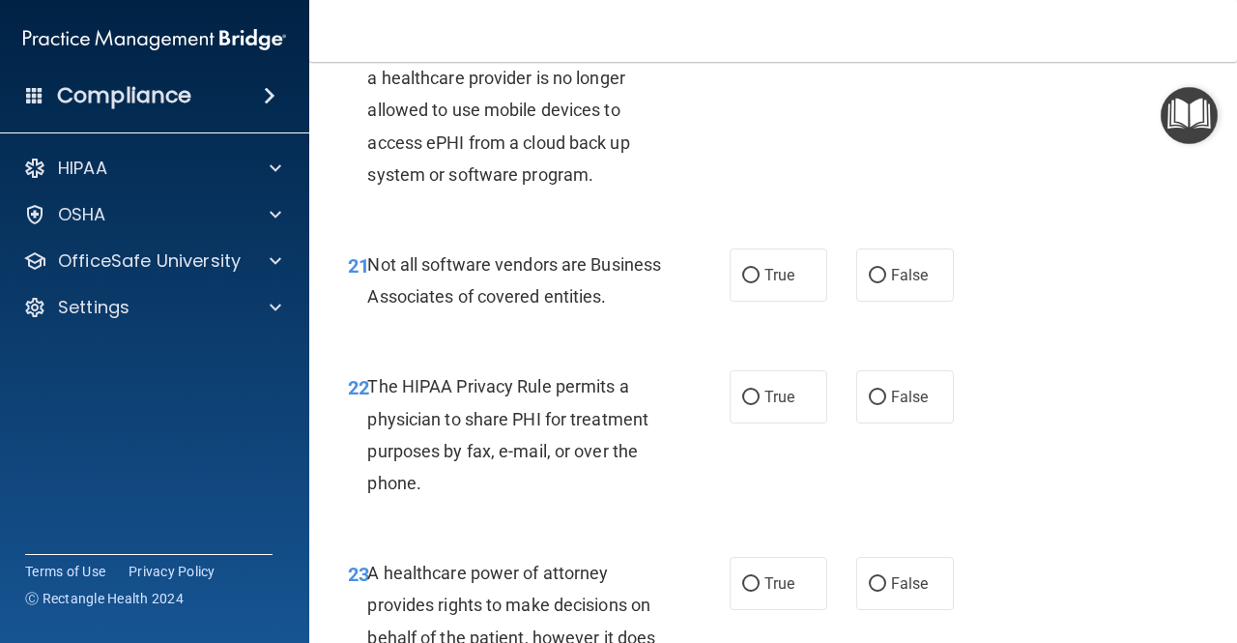
scroll to position [4087, 0]
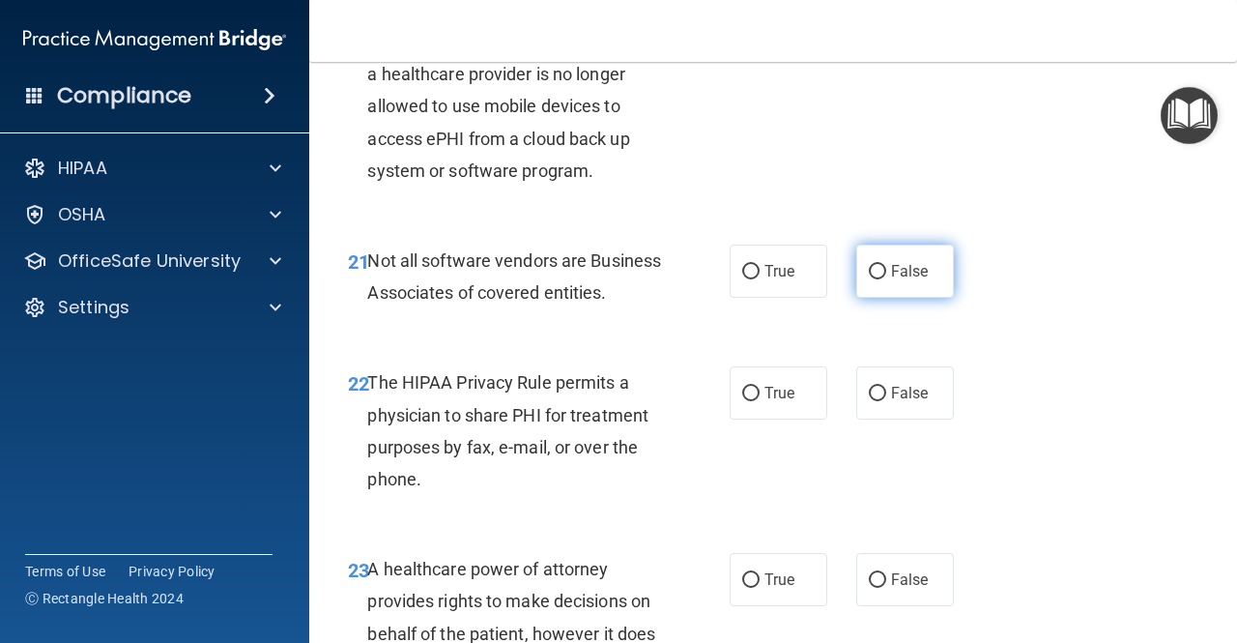
click at [856, 295] on label "False" at bounding box center [905, 271] width 98 height 53
click at [869, 279] on input "False" at bounding box center [877, 272] width 17 height 15
radio input "true"
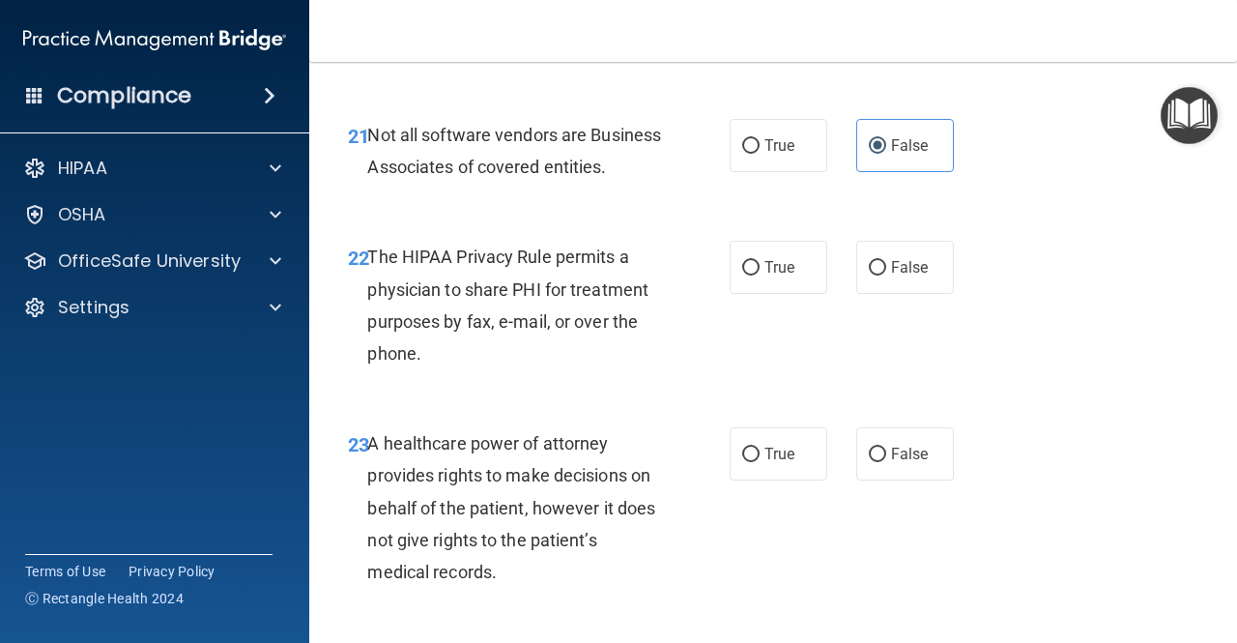
scroll to position [4252, 0]
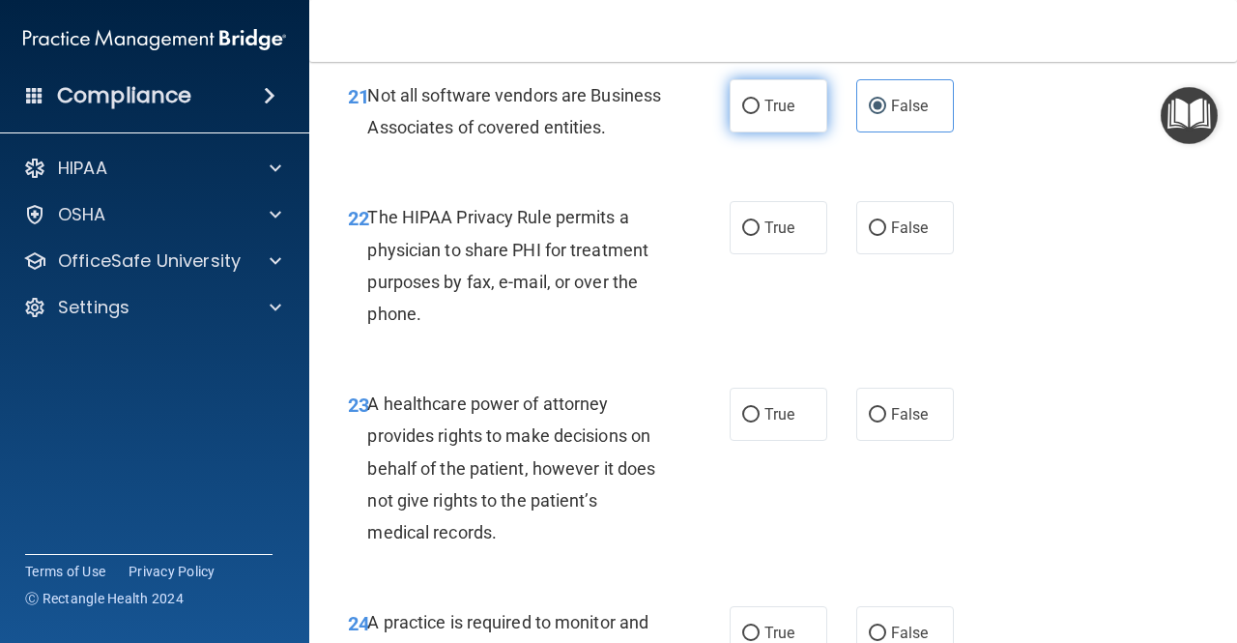
click at [744, 132] on label "True" at bounding box center [779, 105] width 98 height 53
click at [744, 114] on input "True" at bounding box center [750, 107] width 17 height 15
radio input "true"
radio input "false"
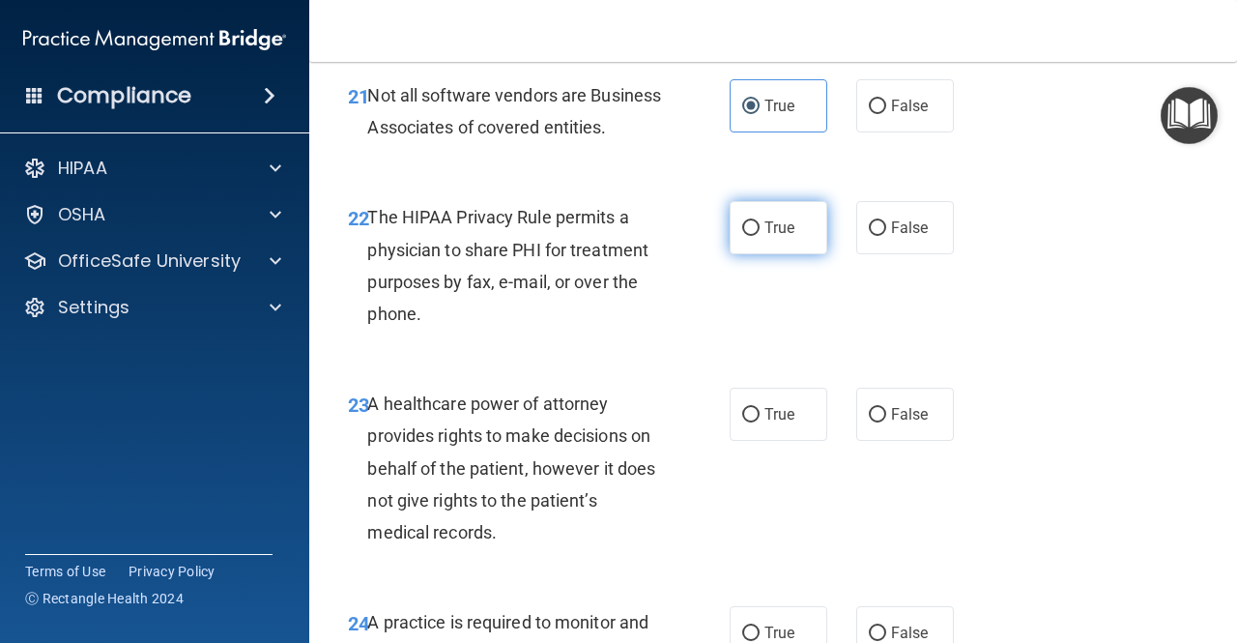
click at [749, 254] on label "True" at bounding box center [779, 227] width 98 height 53
click at [749, 236] on input "True" at bounding box center [750, 228] width 17 height 15
radio input "true"
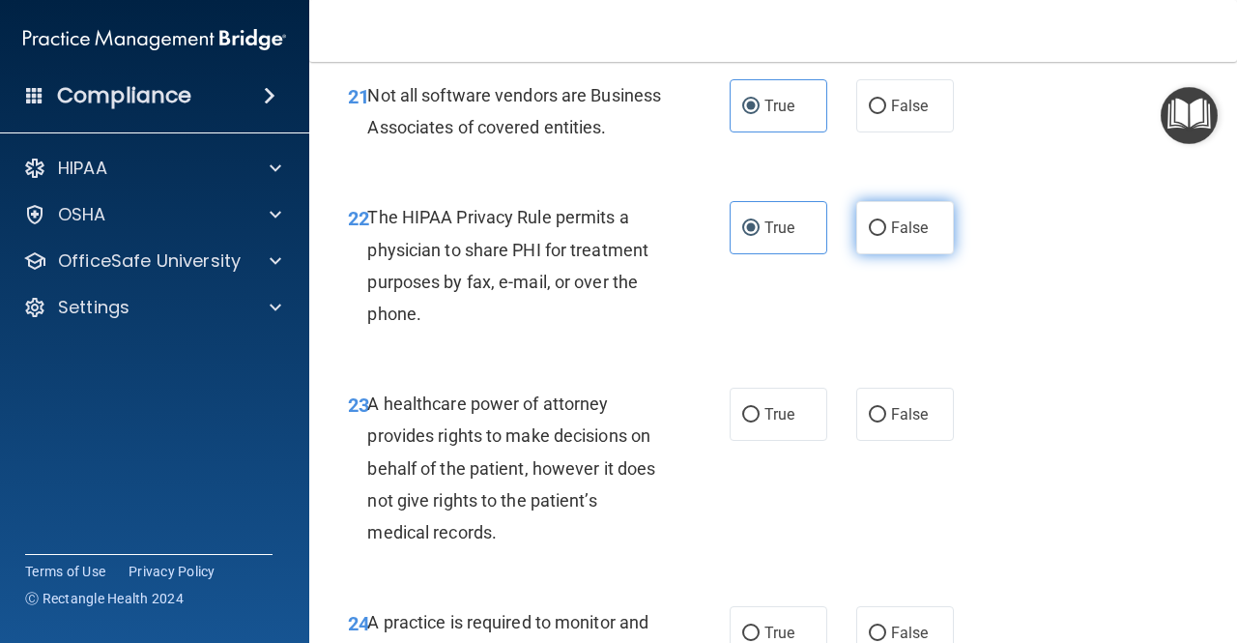
click at [903, 237] on span "False" at bounding box center [910, 227] width 38 height 18
click at [886, 236] on input "False" at bounding box center [877, 228] width 17 height 15
radio input "true"
radio input "false"
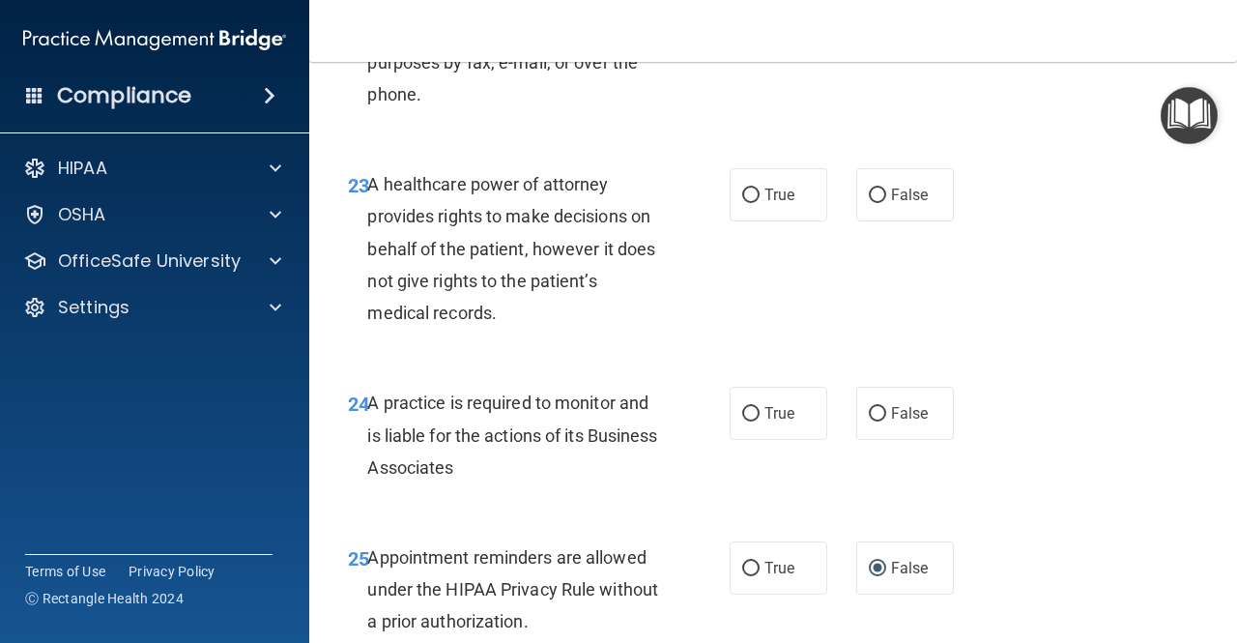
scroll to position [4473, 0]
click at [755, 220] on label "True" at bounding box center [779, 193] width 98 height 53
click at [755, 202] on input "True" at bounding box center [750, 195] width 17 height 15
radio input "true"
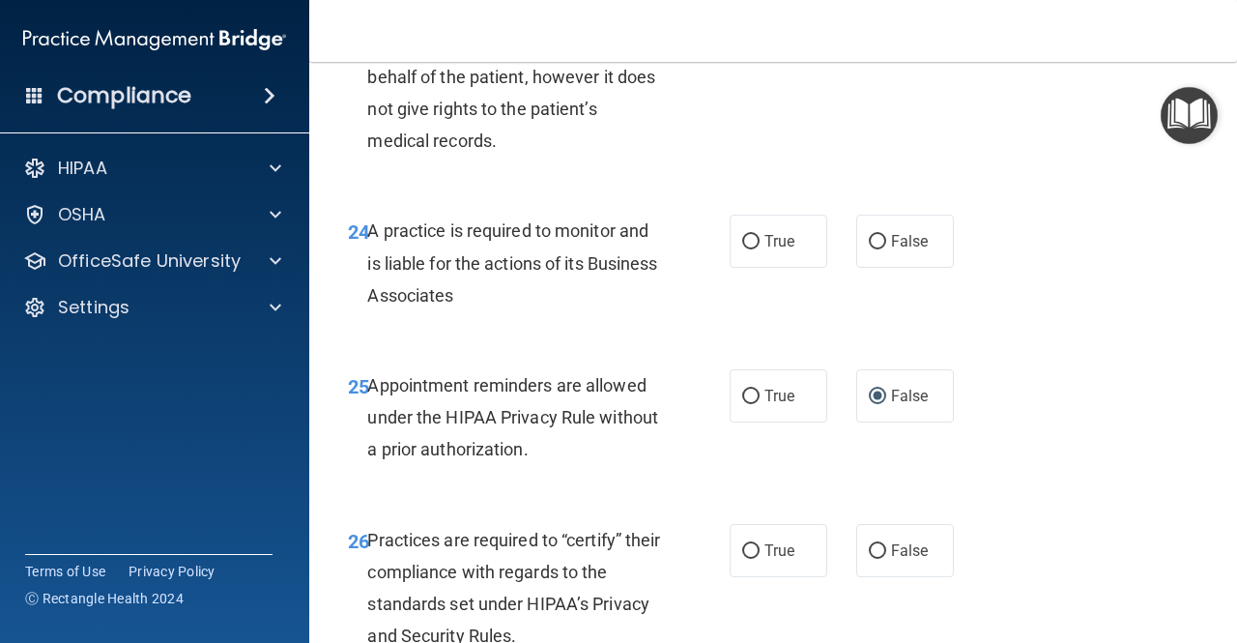
scroll to position [4647, 0]
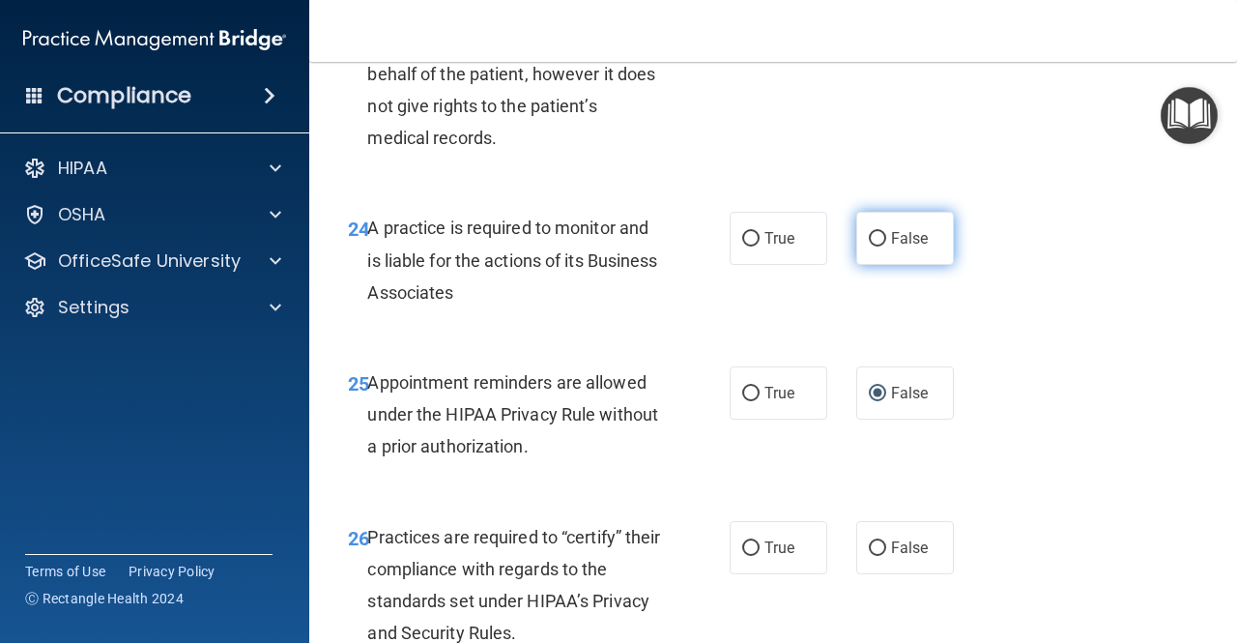
click at [878, 265] on label "False" at bounding box center [905, 238] width 98 height 53
click at [878, 247] on input "False" at bounding box center [877, 239] width 17 height 15
radio input "true"
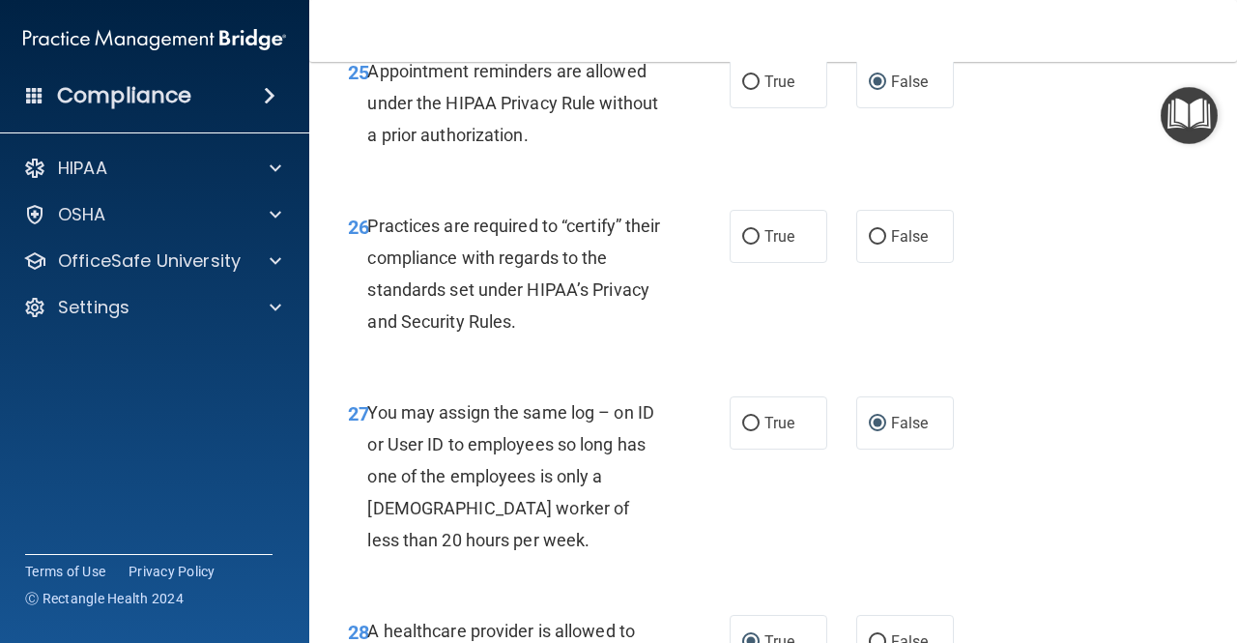
scroll to position [4980, 0]
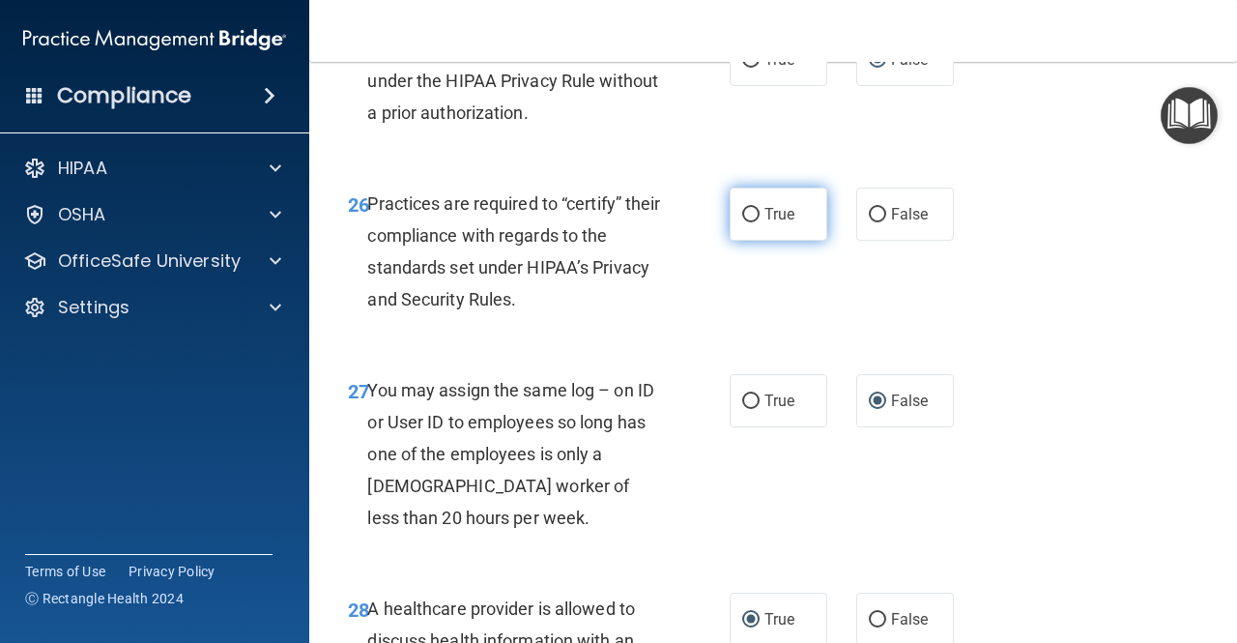
click at [731, 241] on label "True" at bounding box center [779, 214] width 98 height 53
click at [742, 222] on input "True" at bounding box center [750, 215] width 17 height 15
radio input "true"
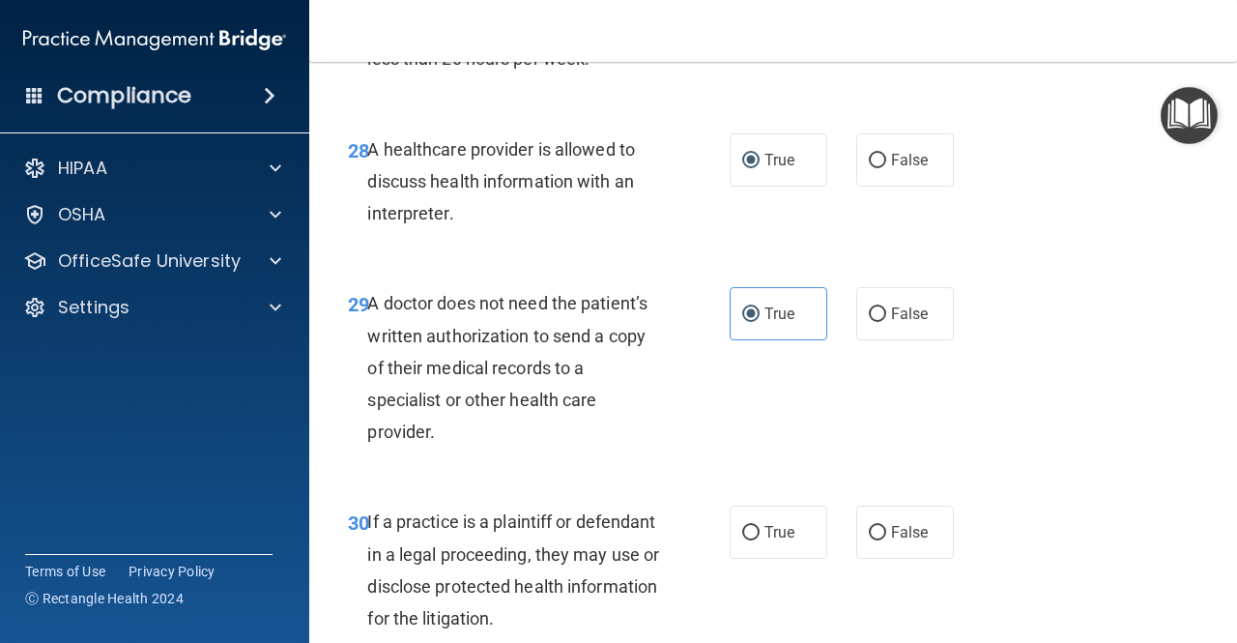
scroll to position [5654, 0]
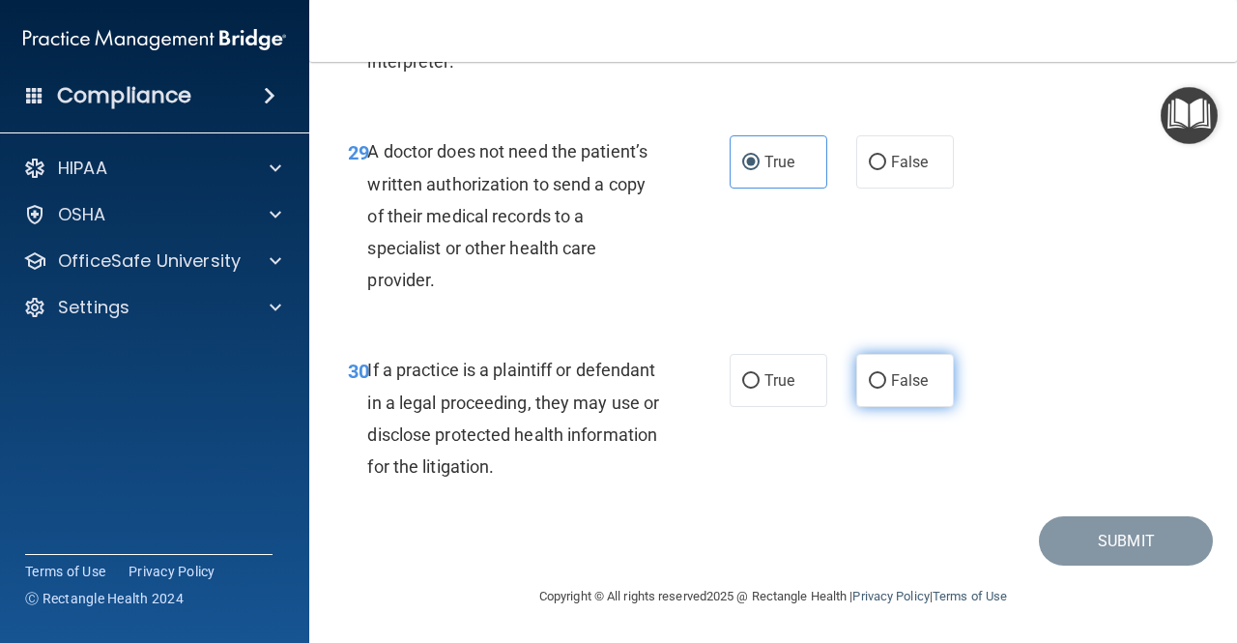
click at [891, 379] on span "False" at bounding box center [910, 380] width 38 height 18
click at [886, 379] on input "False" at bounding box center [877, 381] width 17 height 15
radio input "true"
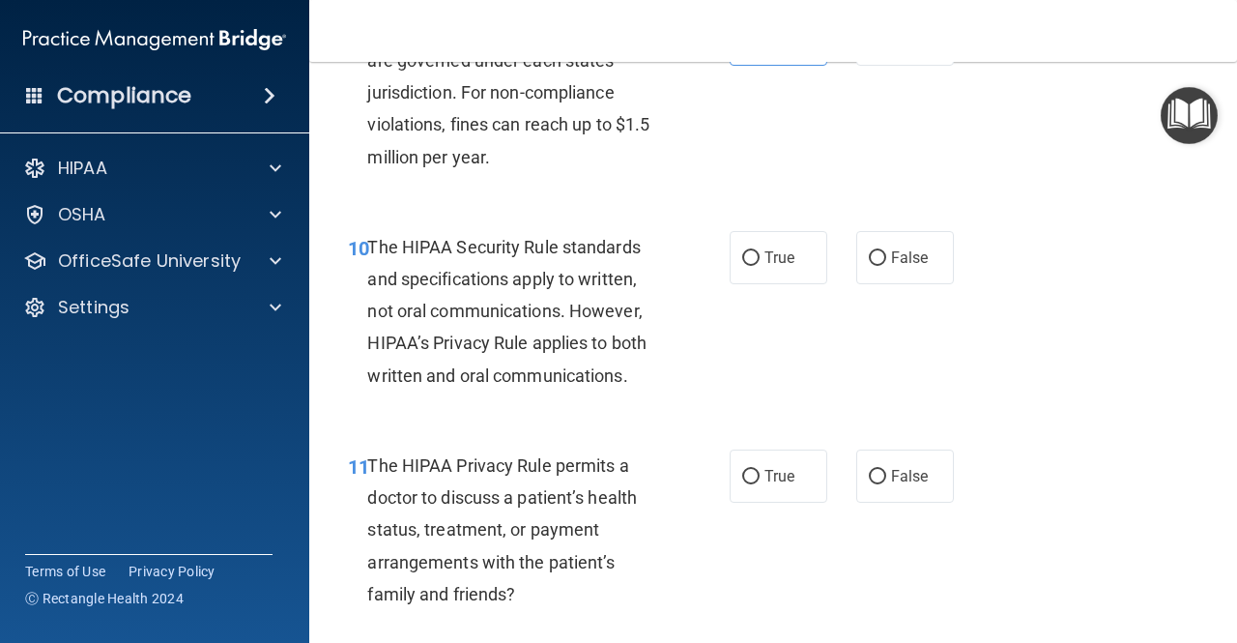
scroll to position [1824, 0]
click at [768, 232] on label "True" at bounding box center [779, 258] width 98 height 53
click at [760, 252] on input "True" at bounding box center [750, 259] width 17 height 15
radio input "true"
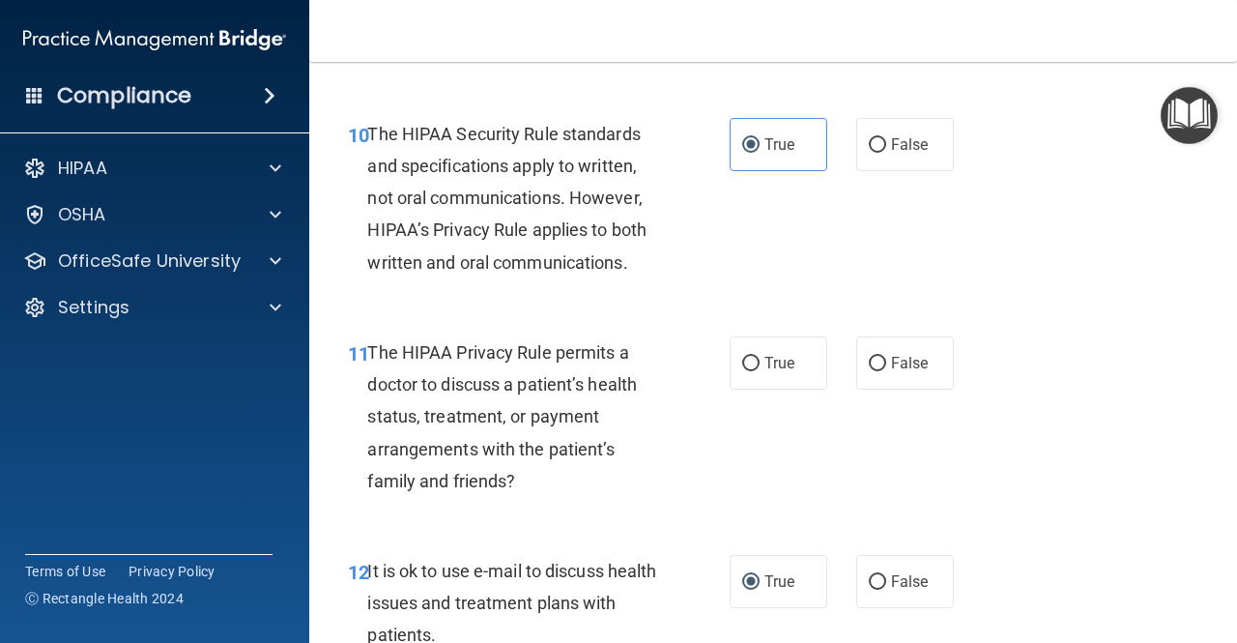
scroll to position [1940, 0]
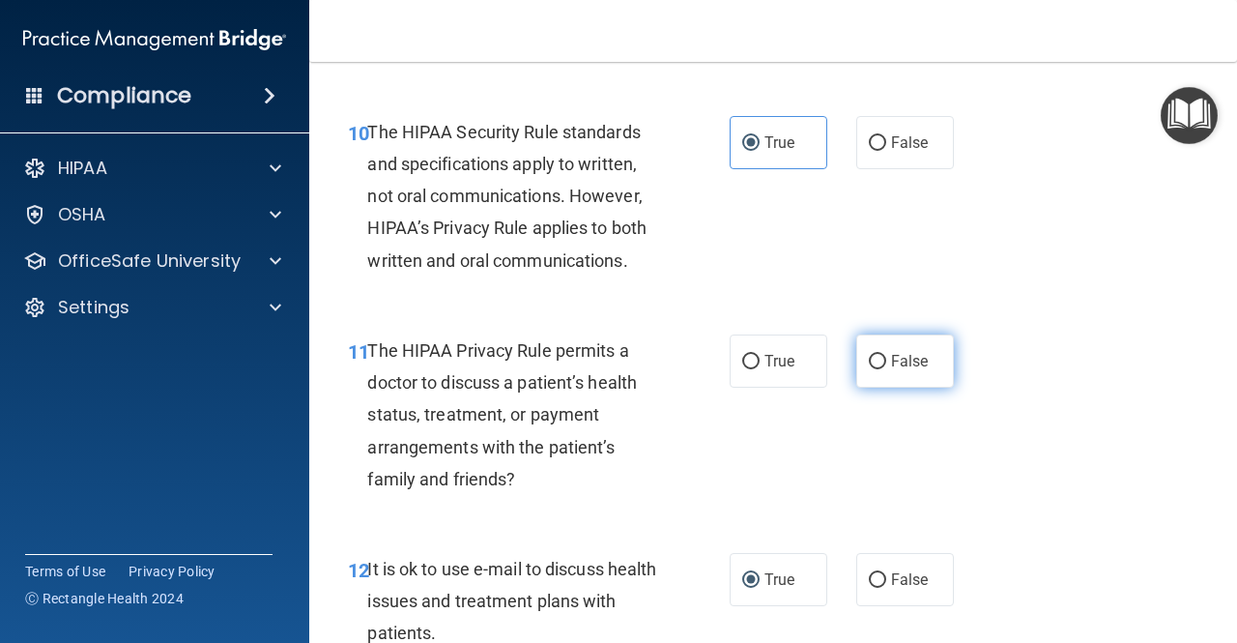
click at [856, 369] on label "False" at bounding box center [905, 360] width 98 height 53
click at [869, 369] on input "False" at bounding box center [877, 362] width 17 height 15
radio input "true"
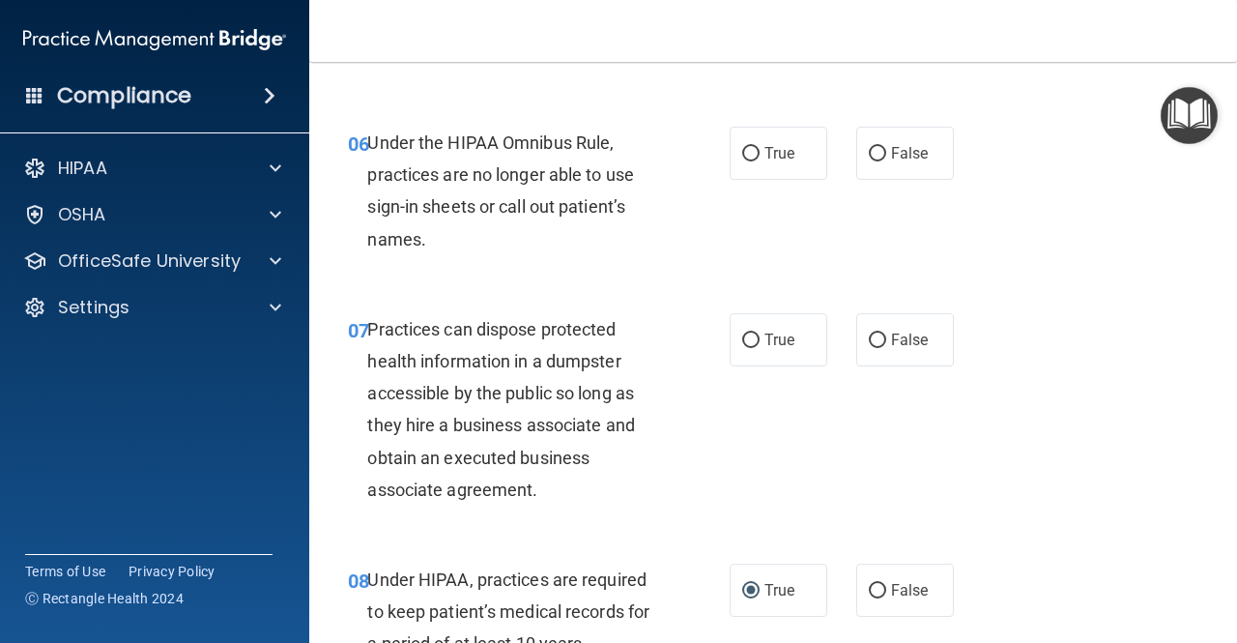
scroll to position [1115, 0]
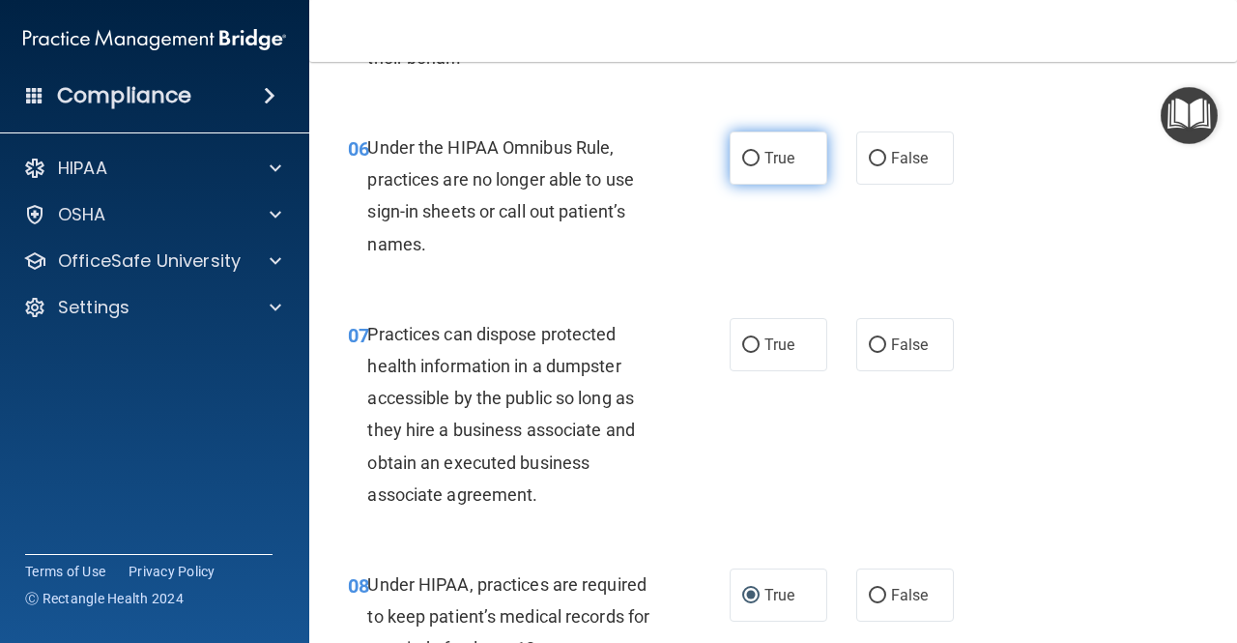
click at [768, 152] on span "True" at bounding box center [780, 158] width 30 height 18
click at [760, 152] on input "True" at bounding box center [750, 159] width 17 height 15
radio input "true"
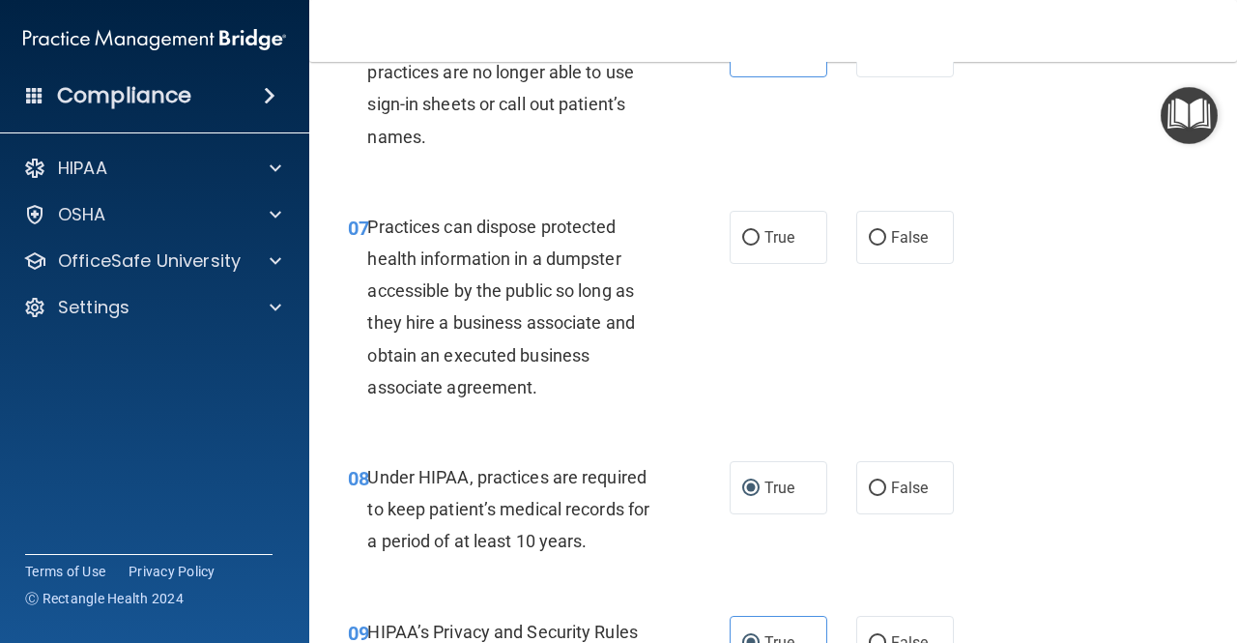
scroll to position [1232, 0]
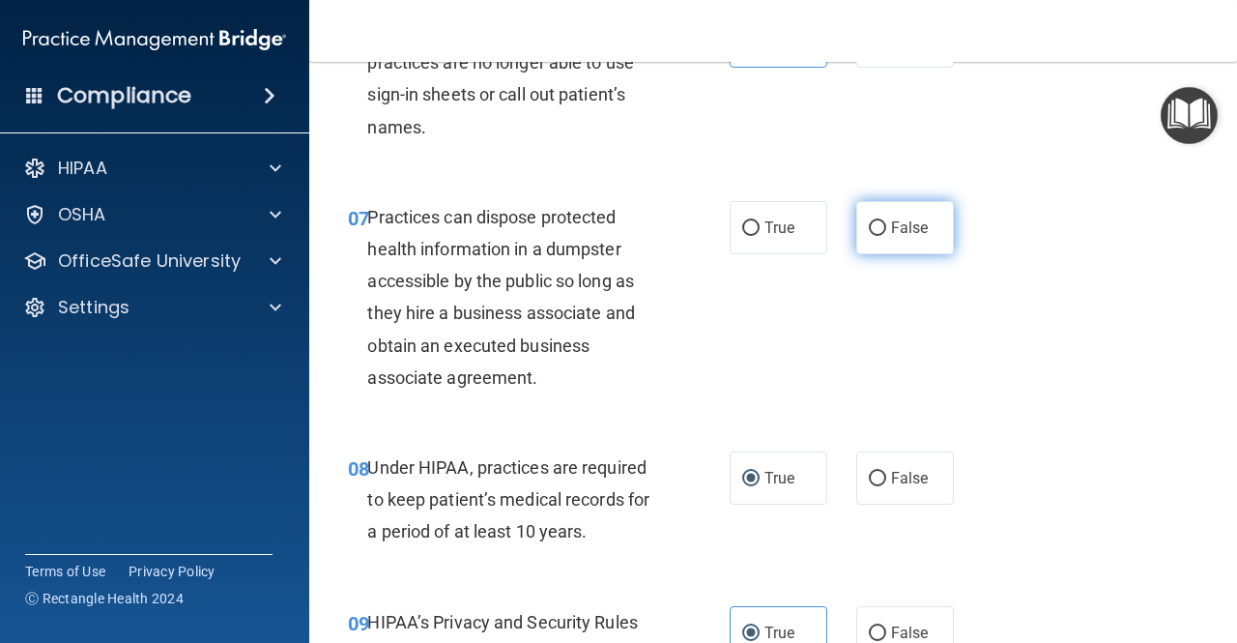
click at [877, 215] on label "False" at bounding box center [905, 227] width 98 height 53
click at [877, 221] on input "False" at bounding box center [877, 228] width 17 height 15
radio input "true"
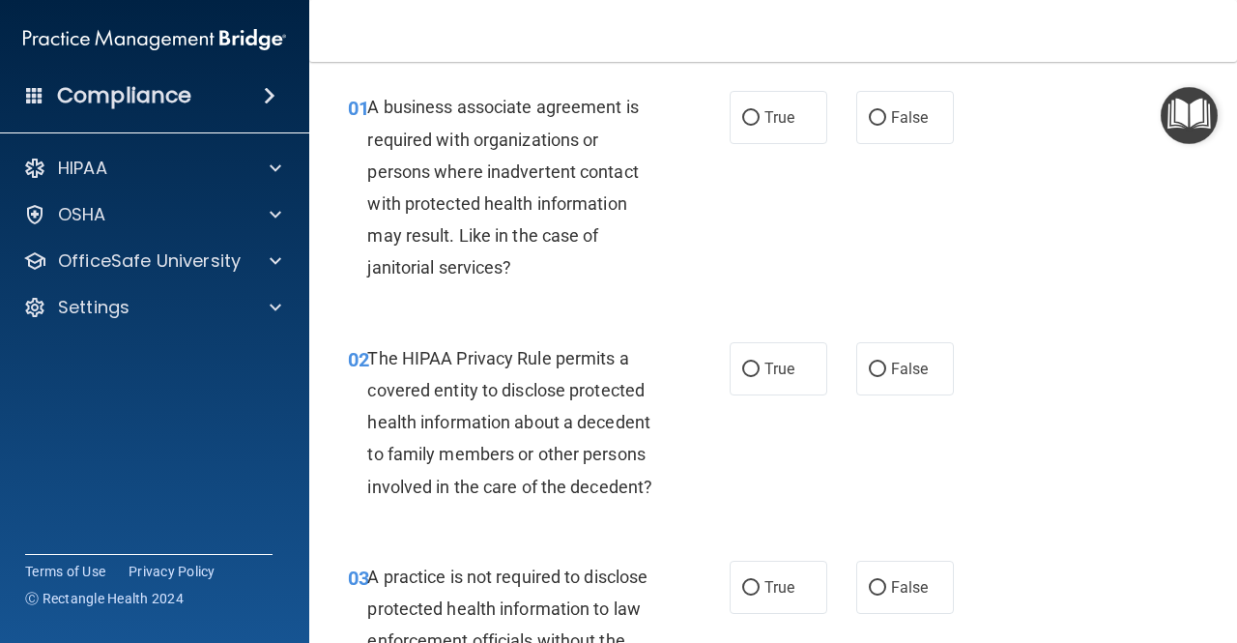
scroll to position [0, 0]
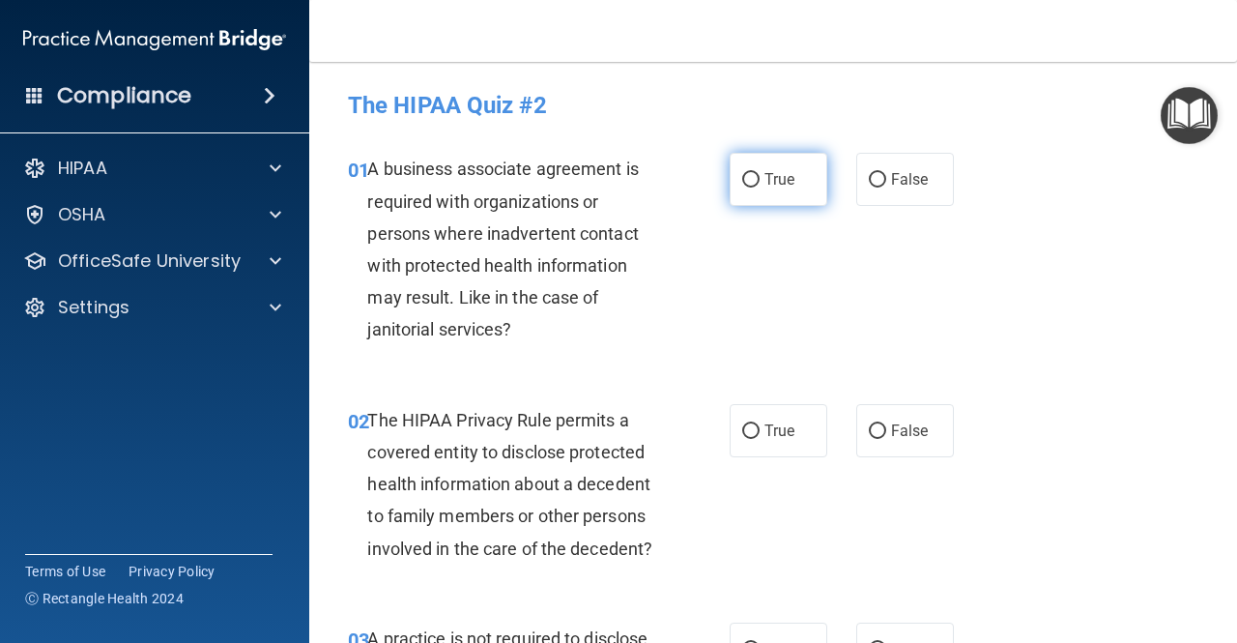
click at [812, 174] on label "True" at bounding box center [779, 179] width 98 height 53
click at [760, 174] on input "True" at bounding box center [750, 180] width 17 height 15
radio input "true"
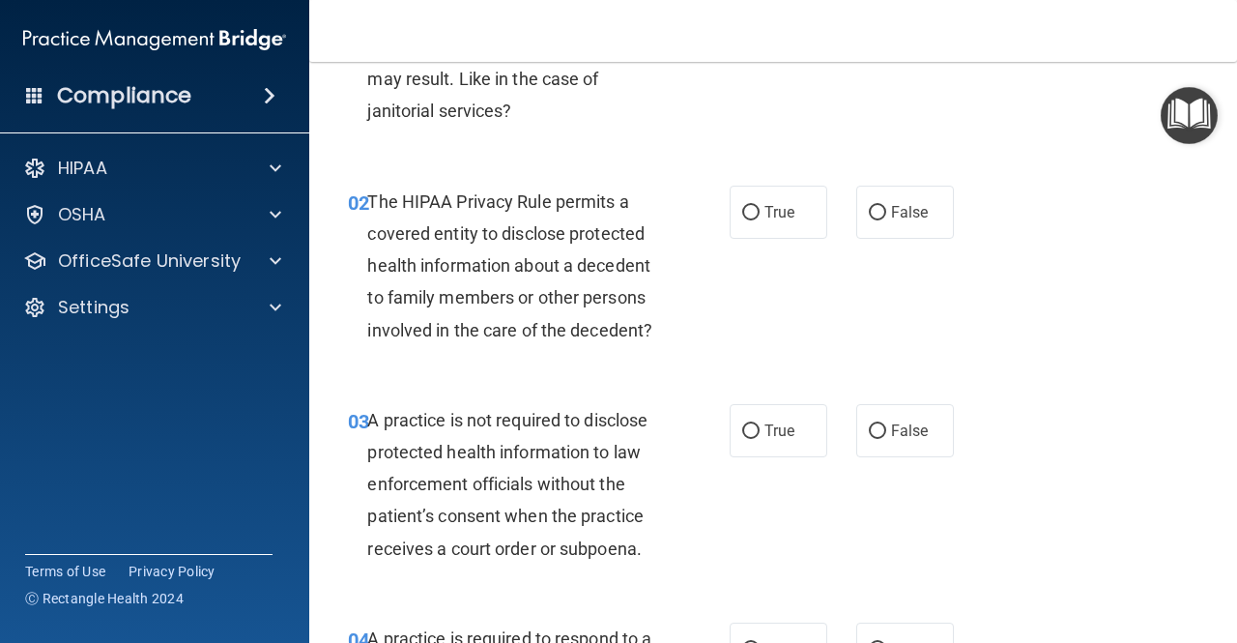
scroll to position [220, 0]
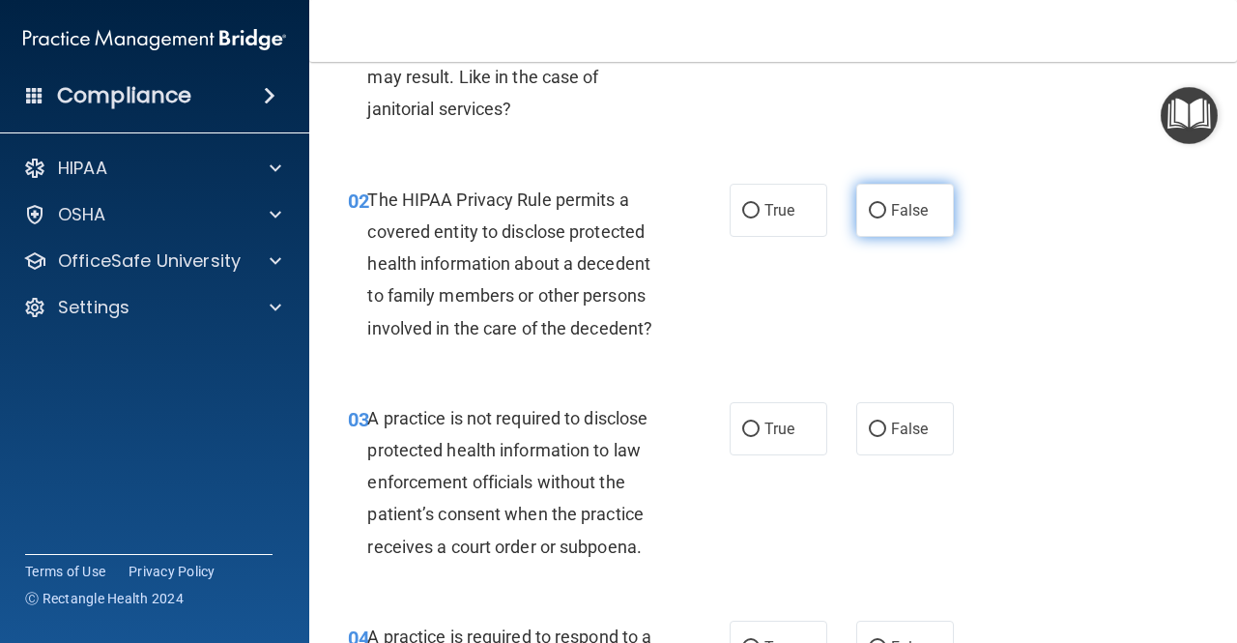
click at [876, 199] on label "False" at bounding box center [905, 210] width 98 height 53
click at [876, 204] on input "False" at bounding box center [877, 211] width 17 height 15
radio input "true"
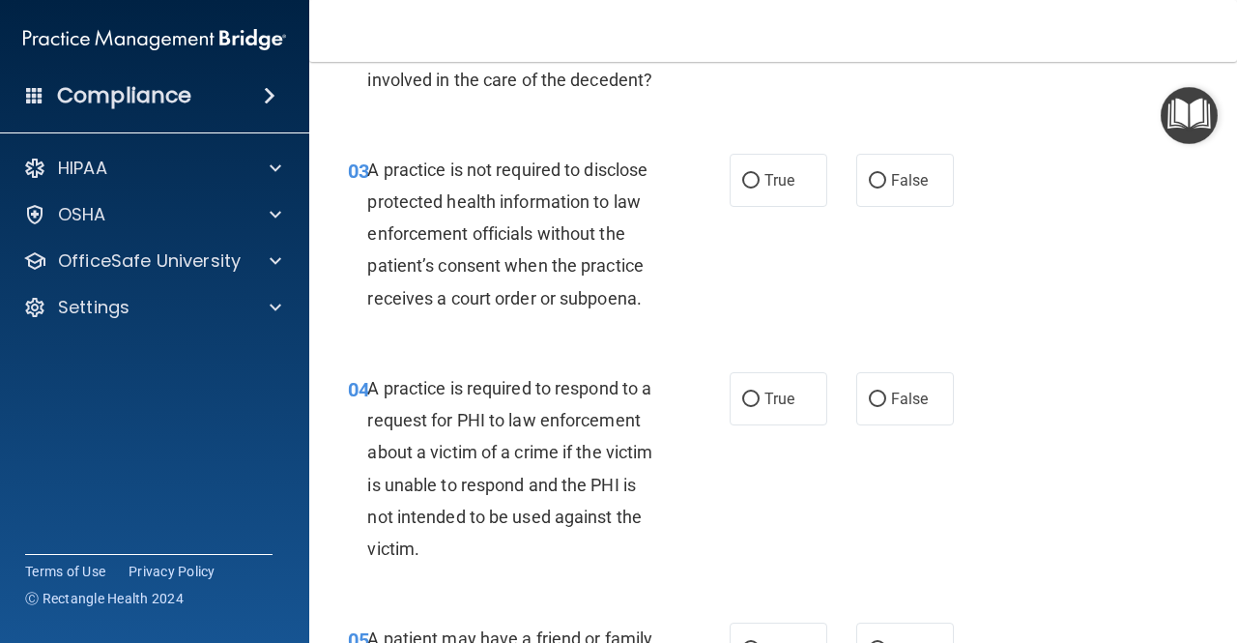
scroll to position [470, 0]
click at [765, 391] on span "True" at bounding box center [780, 398] width 30 height 18
click at [759, 392] on input "True" at bounding box center [750, 399] width 17 height 15
radio input "true"
click at [880, 174] on label "False" at bounding box center [905, 179] width 98 height 53
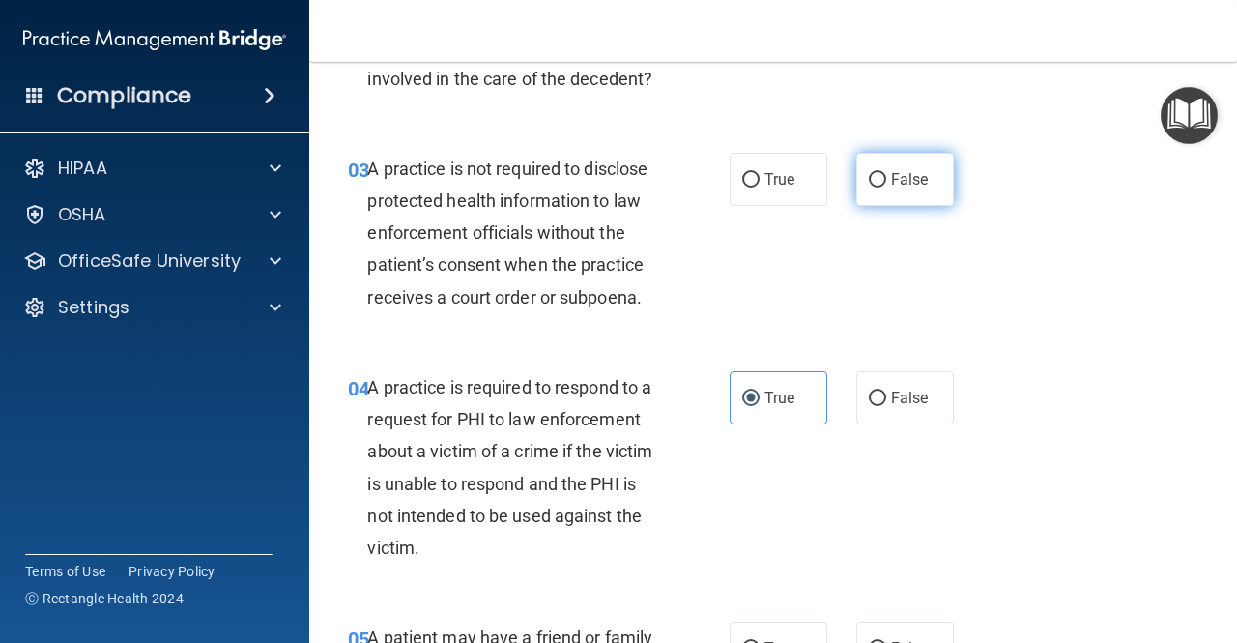
click at [880, 174] on input "False" at bounding box center [877, 180] width 17 height 15
radio input "true"
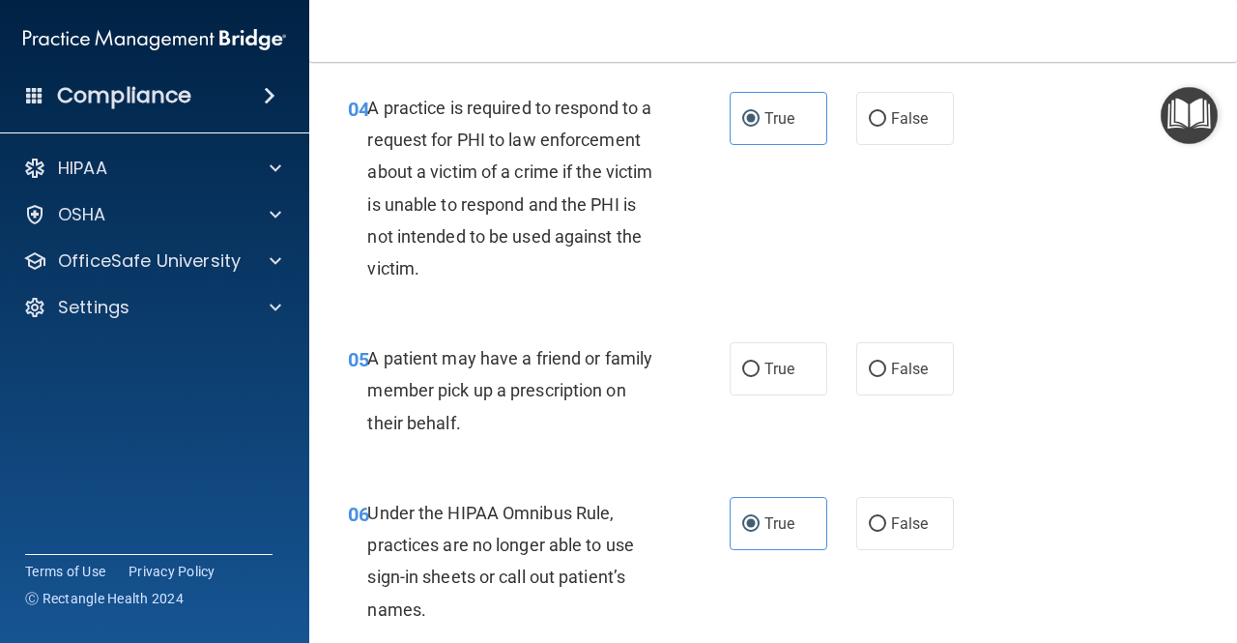
scroll to position [751, 0]
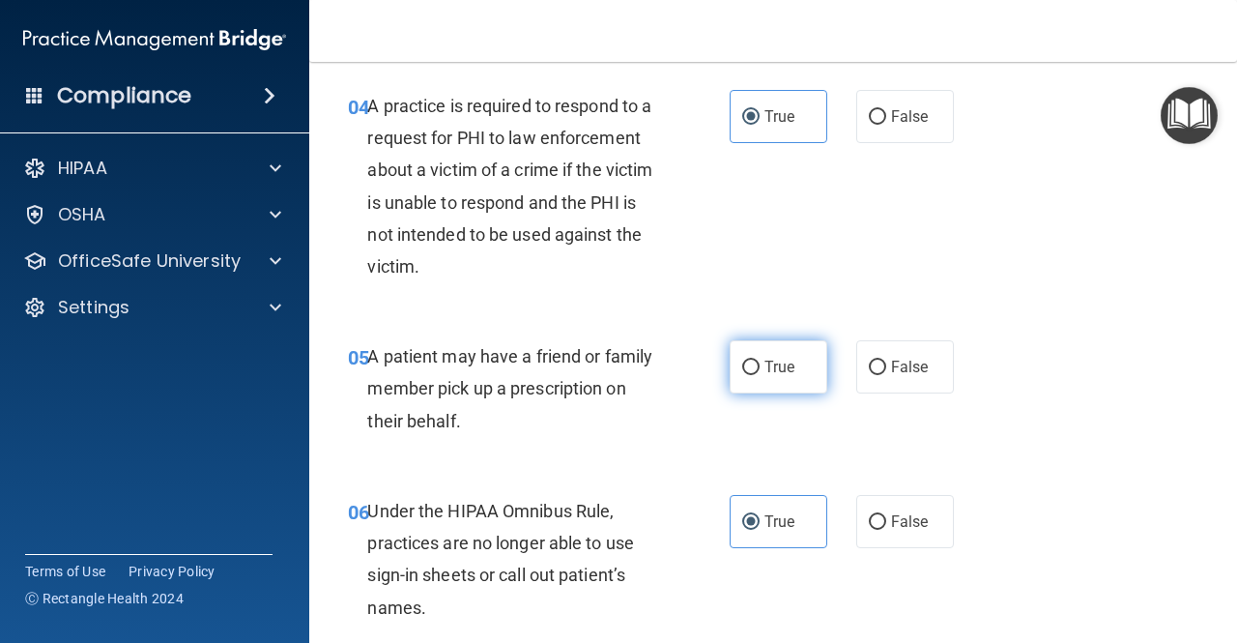
click at [763, 355] on label "True" at bounding box center [779, 366] width 98 height 53
click at [760, 361] on input "True" at bounding box center [750, 368] width 17 height 15
radio input "true"
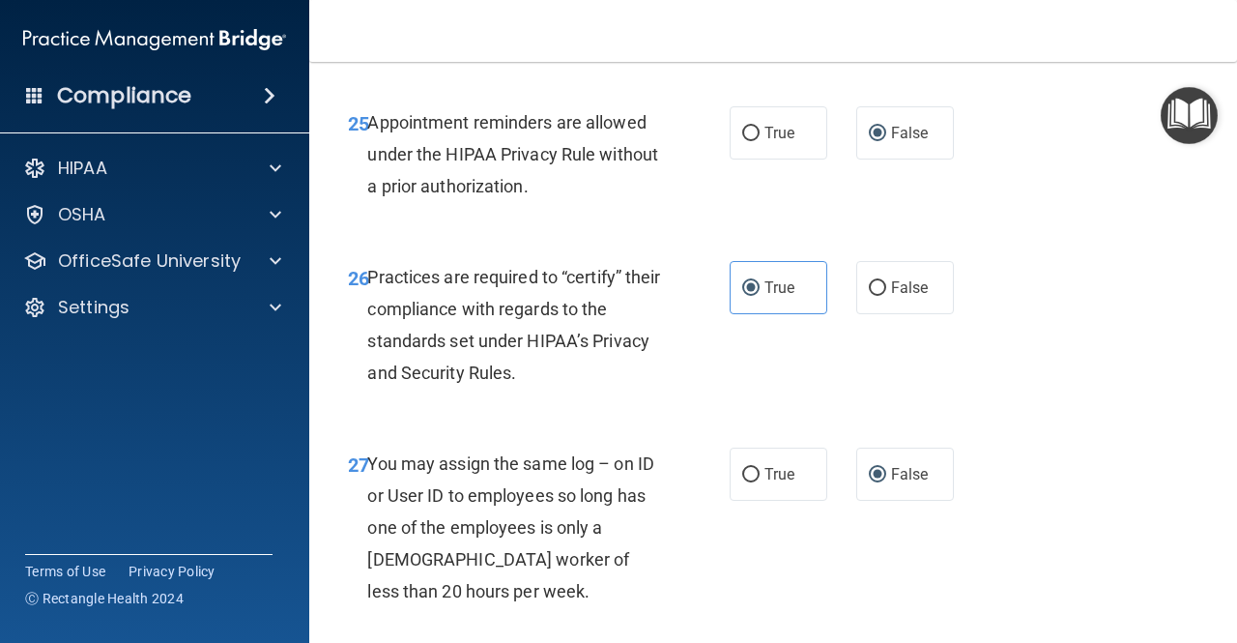
scroll to position [5654, 0]
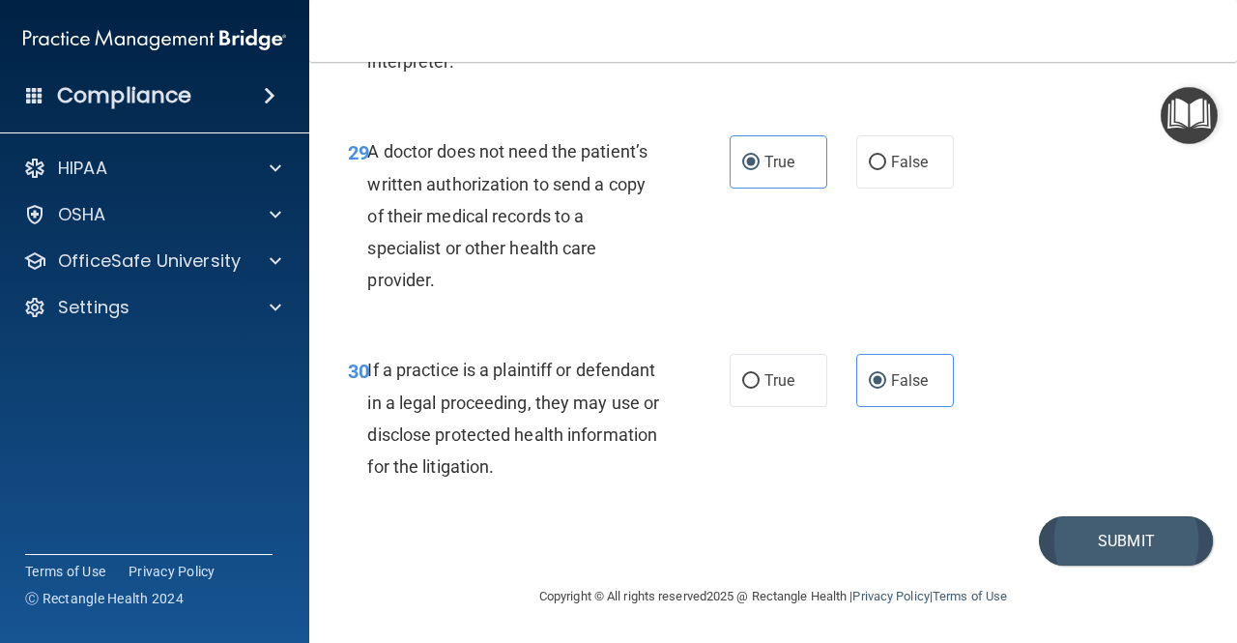
drag, startPoint x: 1133, startPoint y: 566, endPoint x: 1123, endPoint y: 537, distance: 30.6
click at [1123, 537] on main "- The HIPAA Quiz #2 This quiz doesn’t expire until . Are you sure you want to t…" at bounding box center [773, 352] width 928 height 581
click at [1123, 537] on button "Submit" at bounding box center [1126, 540] width 174 height 49
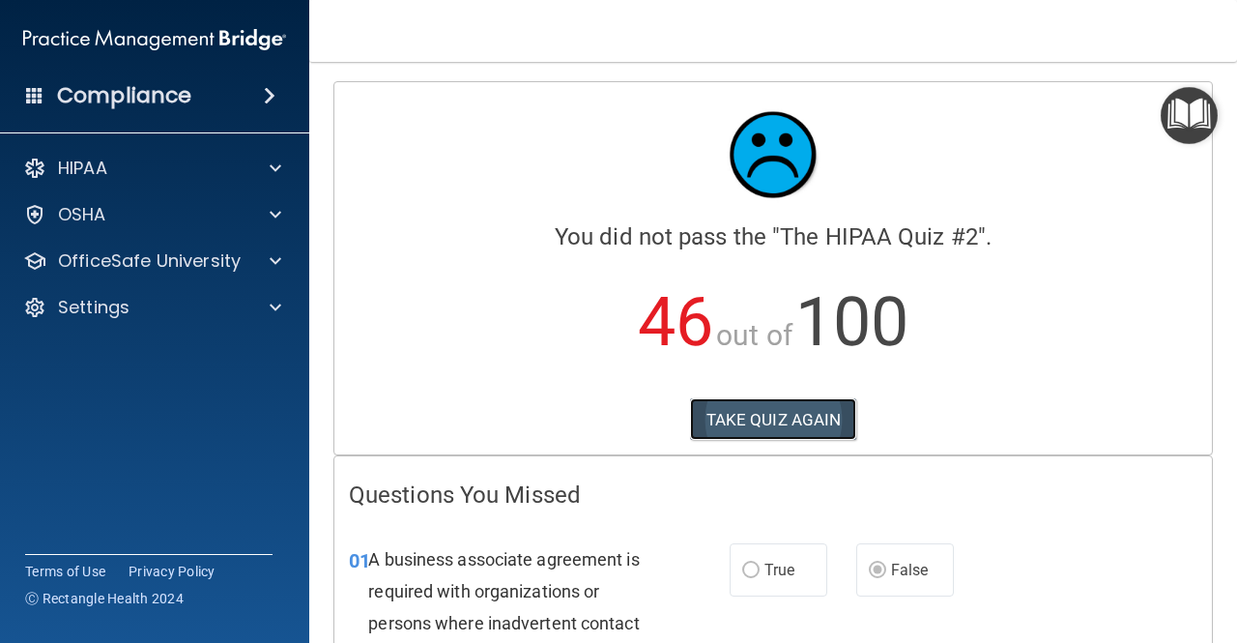
click at [780, 421] on button "TAKE QUIZ AGAIN" at bounding box center [773, 419] width 167 height 43
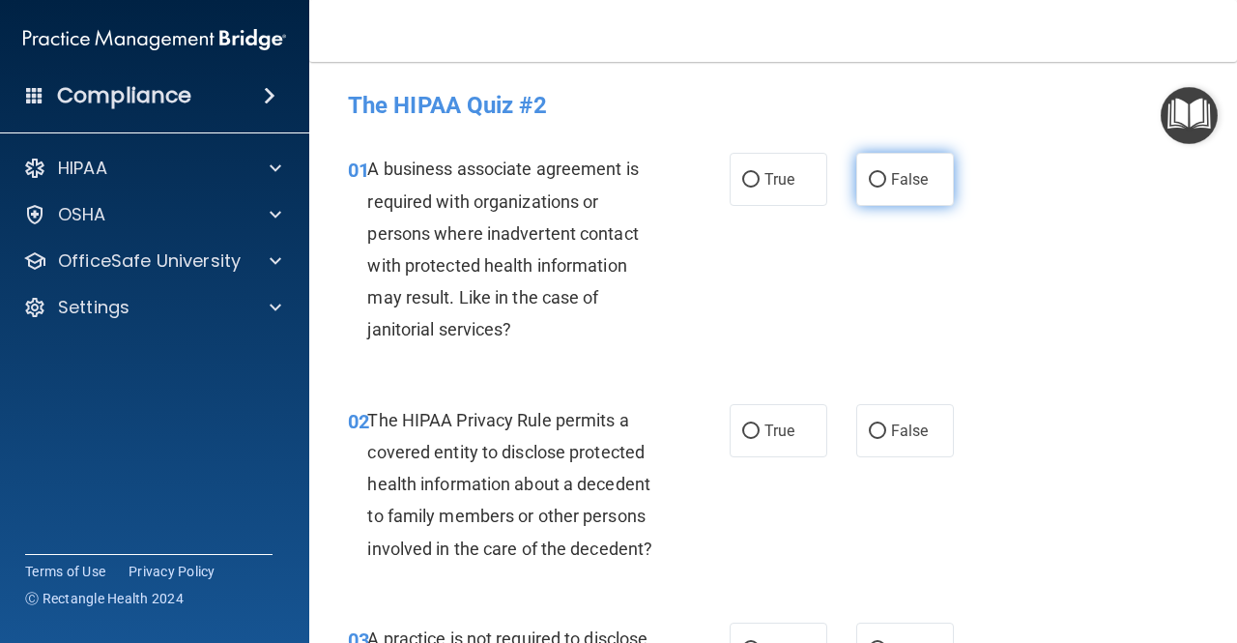
click at [891, 173] on span "False" at bounding box center [910, 179] width 38 height 18
click at [886, 173] on input "False" at bounding box center [877, 180] width 17 height 15
radio input "true"
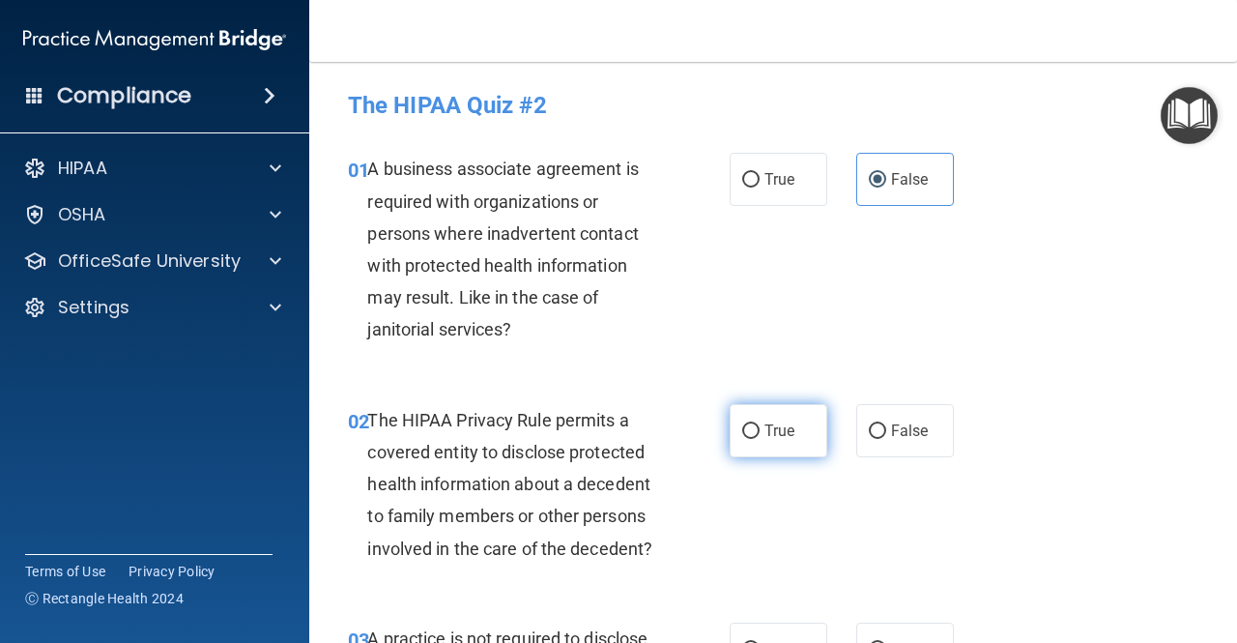
click at [769, 442] on label "True" at bounding box center [779, 430] width 98 height 53
click at [760, 439] on input "True" at bounding box center [750, 431] width 17 height 15
radio input "true"
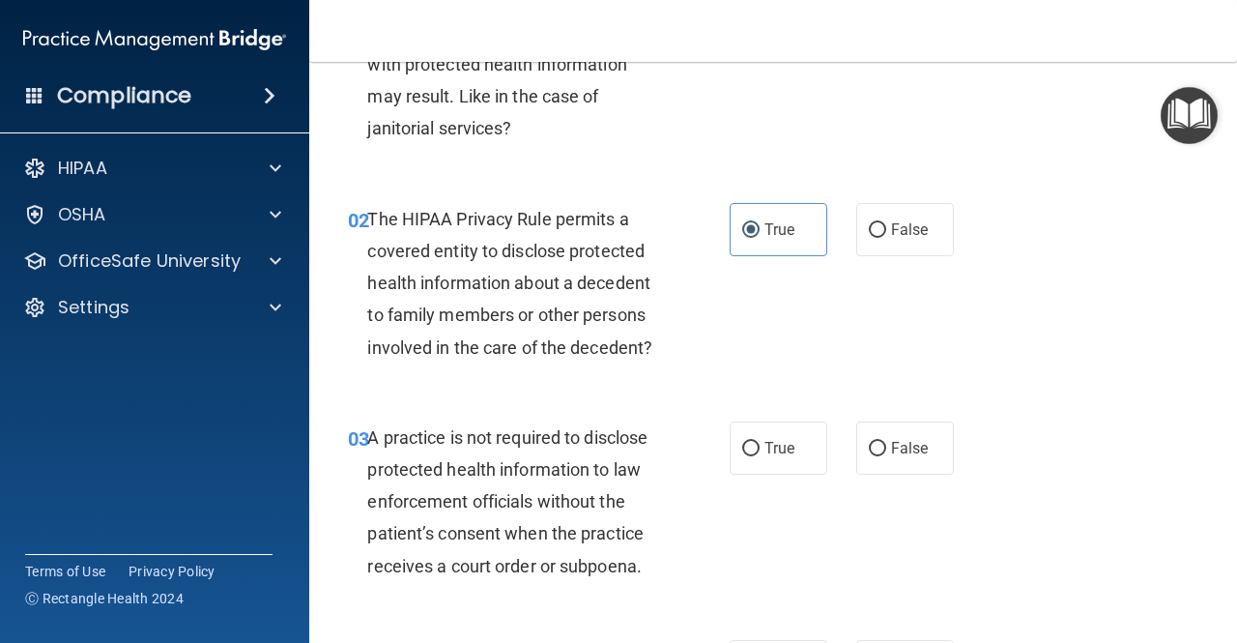
scroll to position [203, 0]
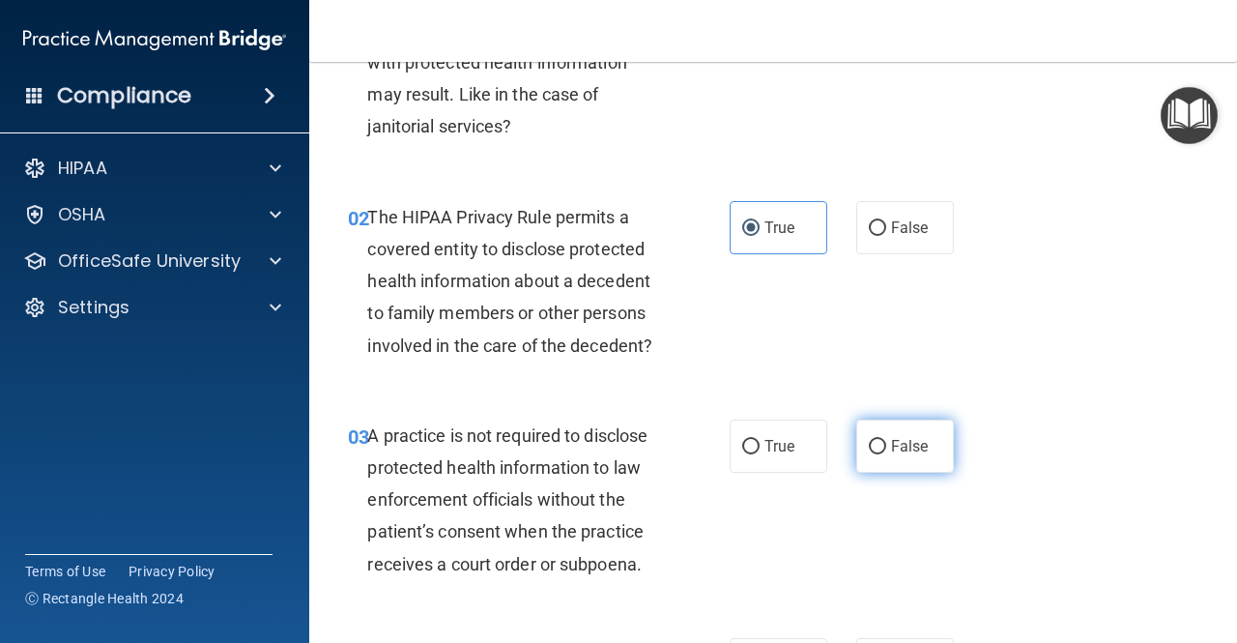
click at [869, 448] on input "False" at bounding box center [877, 447] width 17 height 15
radio input "true"
click at [869, 448] on input "False" at bounding box center [877, 447] width 17 height 15
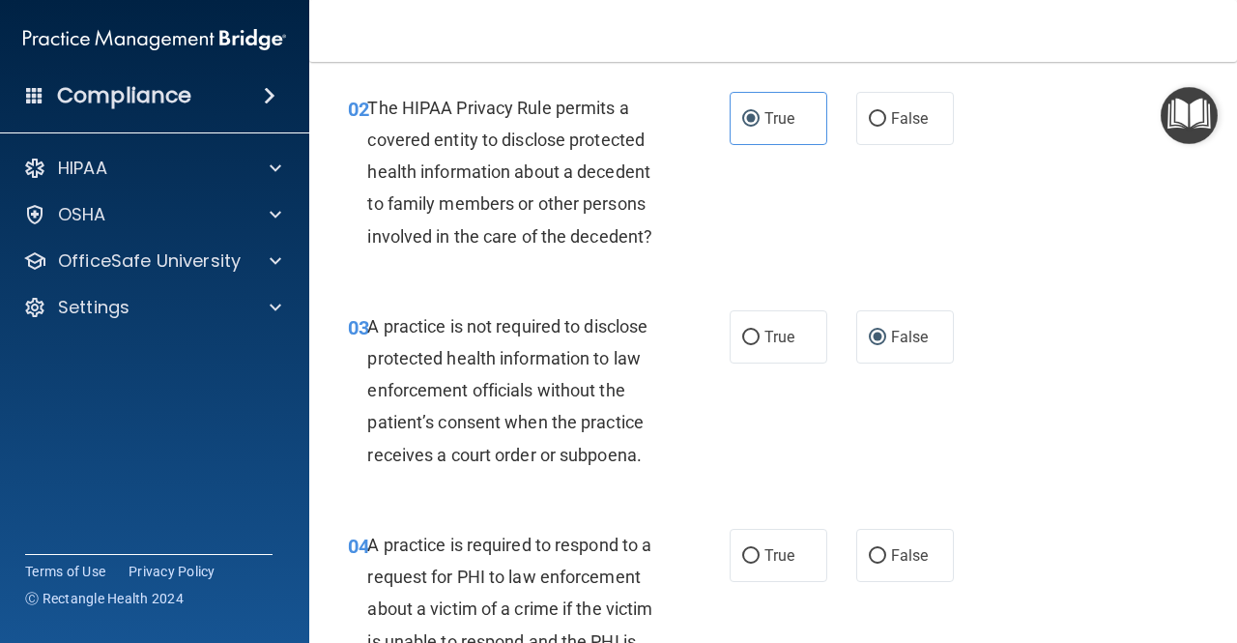
scroll to position [311, 0]
click at [747, 347] on label "True" at bounding box center [779, 337] width 98 height 53
click at [747, 346] on input "True" at bounding box center [750, 339] width 17 height 15
radio input "true"
radio input "false"
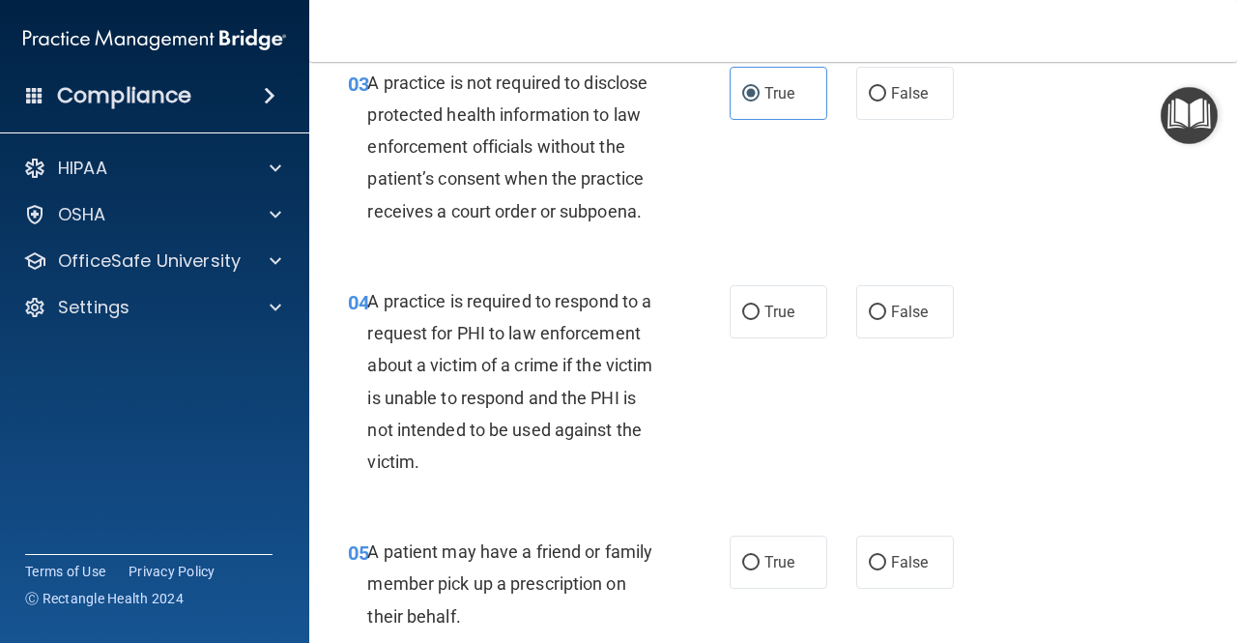
scroll to position [557, 0]
click at [773, 316] on span "True" at bounding box center [780, 311] width 30 height 18
click at [760, 316] on input "True" at bounding box center [750, 312] width 17 height 15
radio input "true"
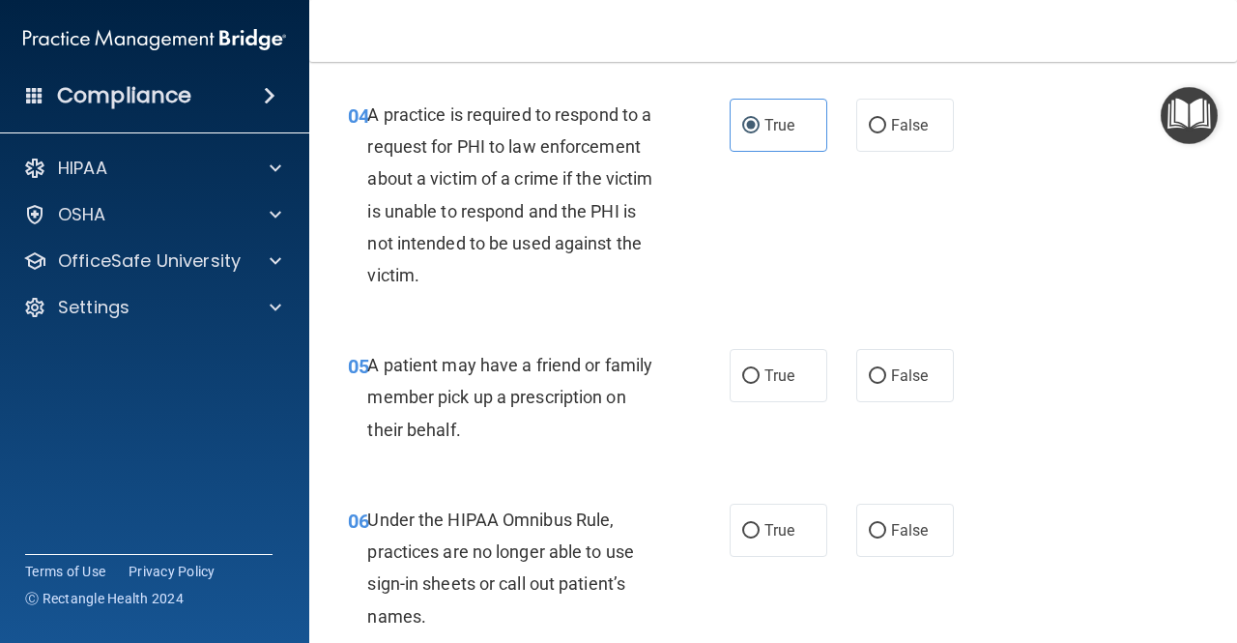
scroll to position [748, 0]
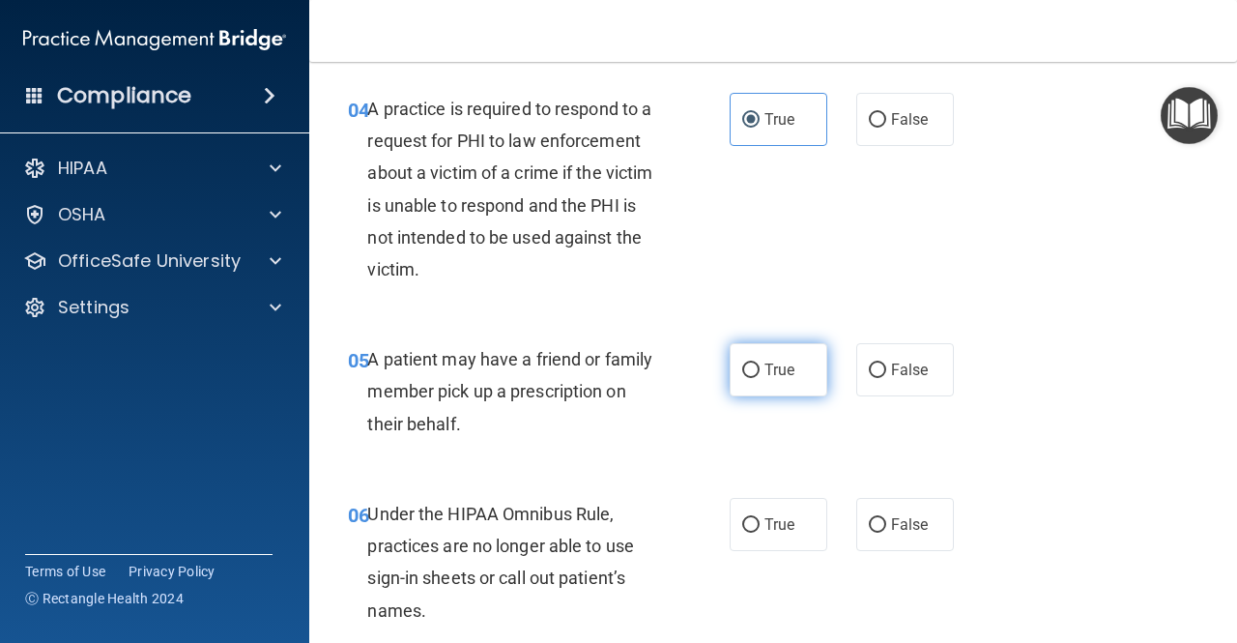
click at [749, 374] on input "True" at bounding box center [750, 370] width 17 height 15
radio input "true"
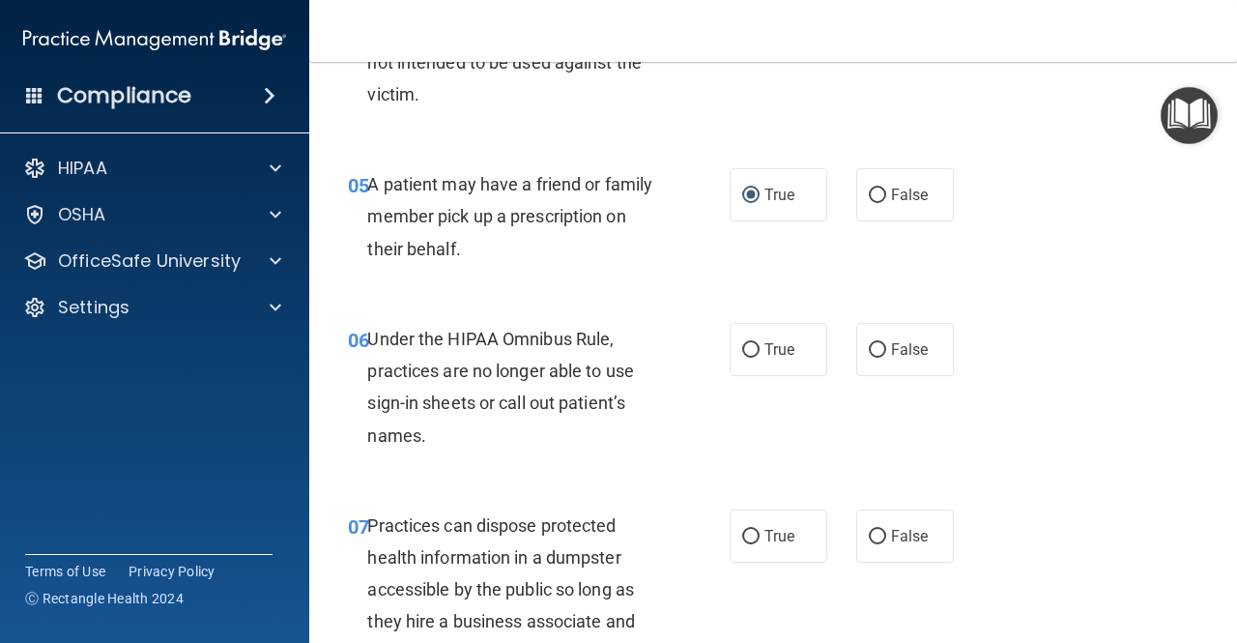
scroll to position [924, 0]
click at [891, 357] on span "False" at bounding box center [910, 348] width 38 height 18
click at [885, 357] on input "False" at bounding box center [877, 349] width 17 height 15
radio input "true"
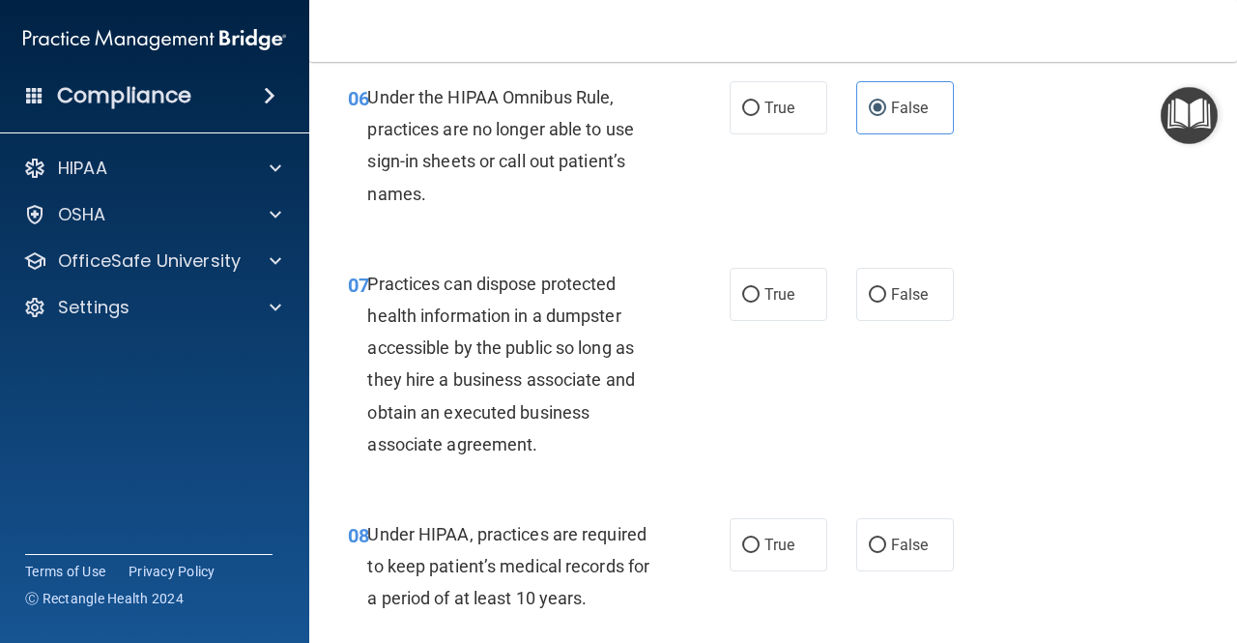
scroll to position [1166, 0]
click at [891, 301] on span "False" at bounding box center [910, 293] width 38 height 18
click at [886, 301] on input "False" at bounding box center [877, 294] width 17 height 15
radio input "true"
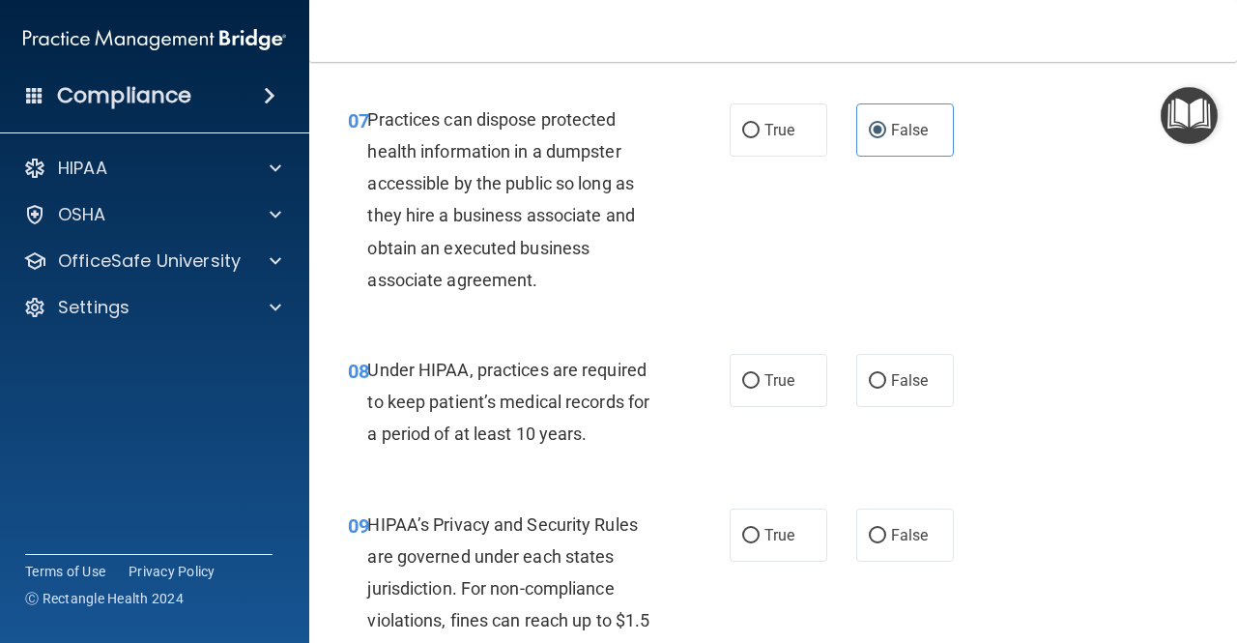
scroll to position [1349, 0]
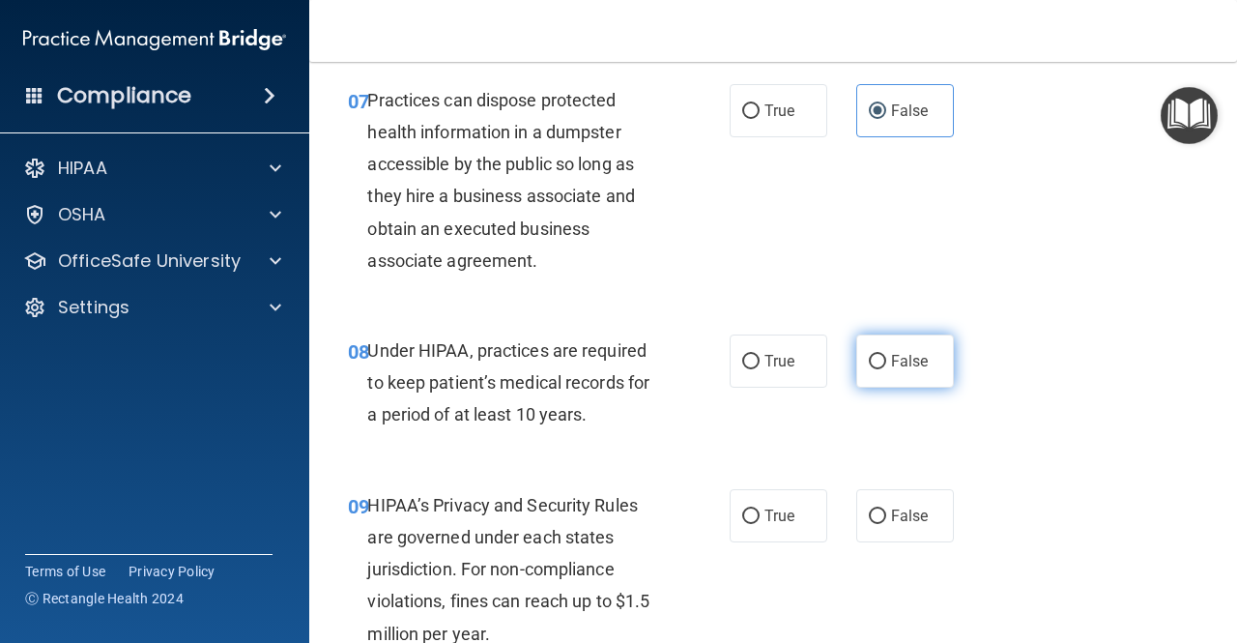
click at [909, 363] on span "False" at bounding box center [910, 361] width 38 height 18
click at [886, 363] on input "False" at bounding box center [877, 362] width 17 height 15
radio input "true"
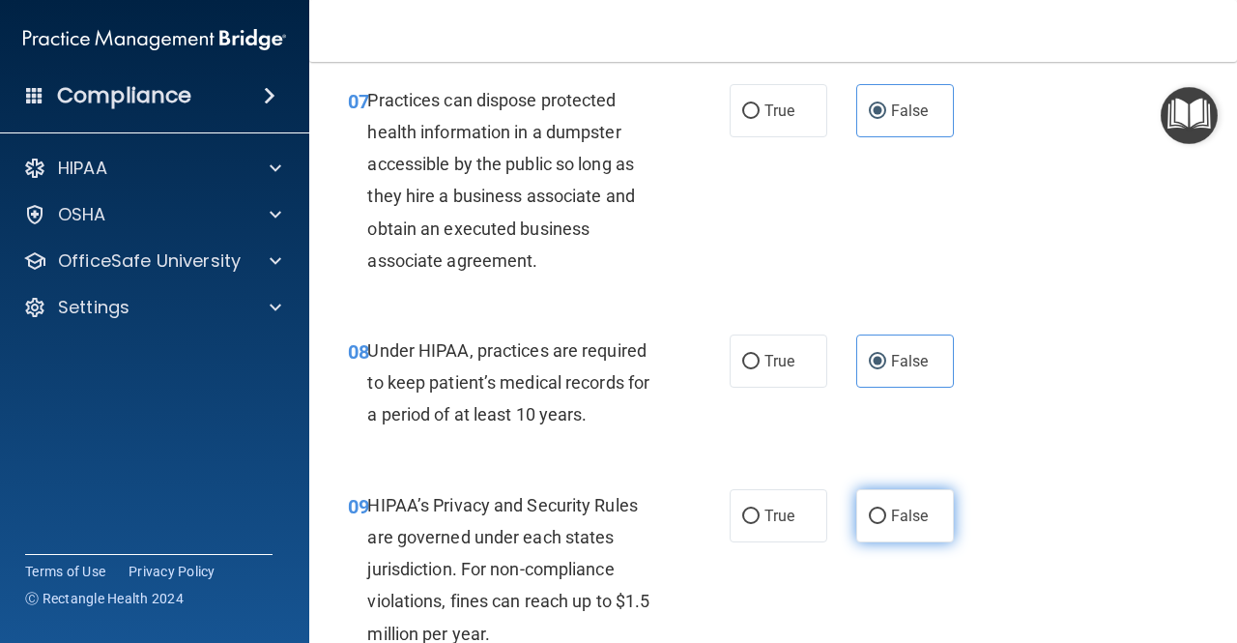
click at [876, 511] on label "False" at bounding box center [905, 515] width 98 height 53
click at [876, 511] on input "False" at bounding box center [877, 516] width 17 height 15
radio input "true"
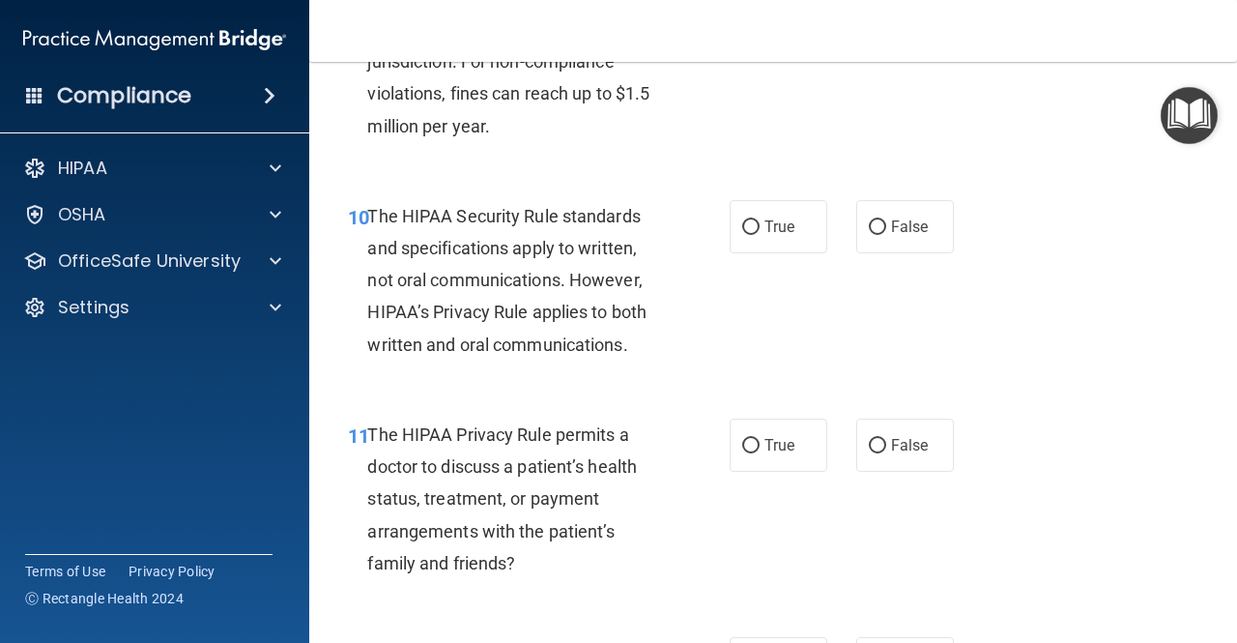
scroll to position [1857, 0]
click at [756, 453] on label "True" at bounding box center [779, 444] width 98 height 53
click at [756, 452] on input "True" at bounding box center [750, 445] width 17 height 15
radio input "true"
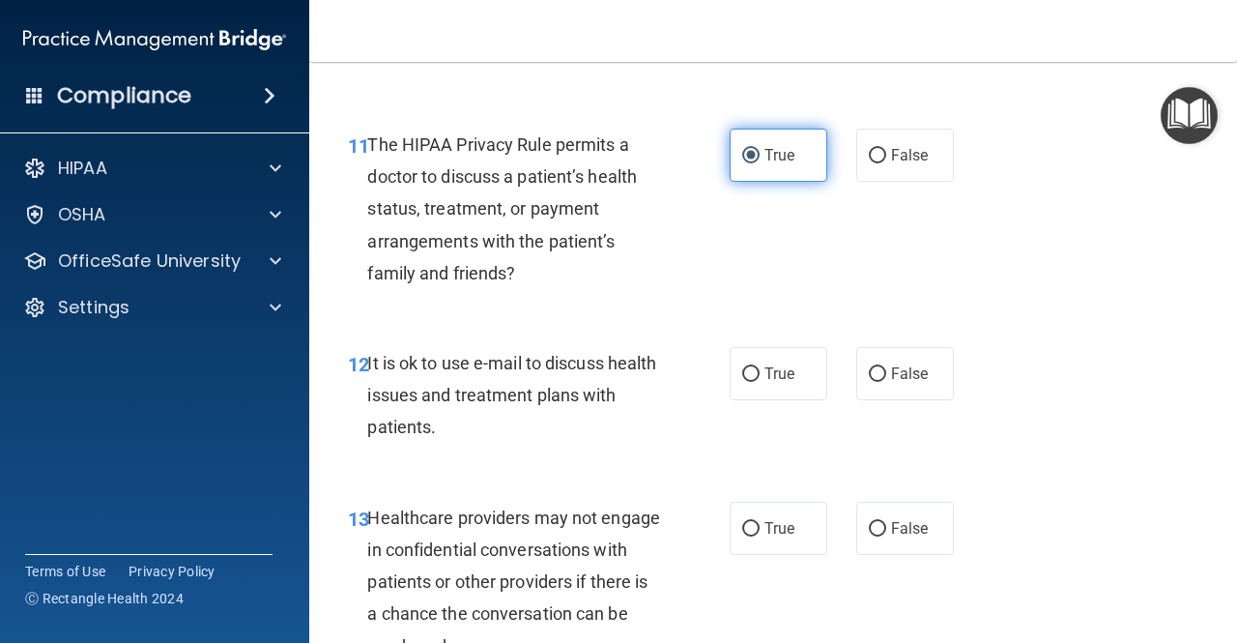
scroll to position [2147, 0]
click at [879, 524] on label "False" at bounding box center [905, 527] width 98 height 53
click at [879, 524] on input "False" at bounding box center [877, 528] width 17 height 15
radio input "true"
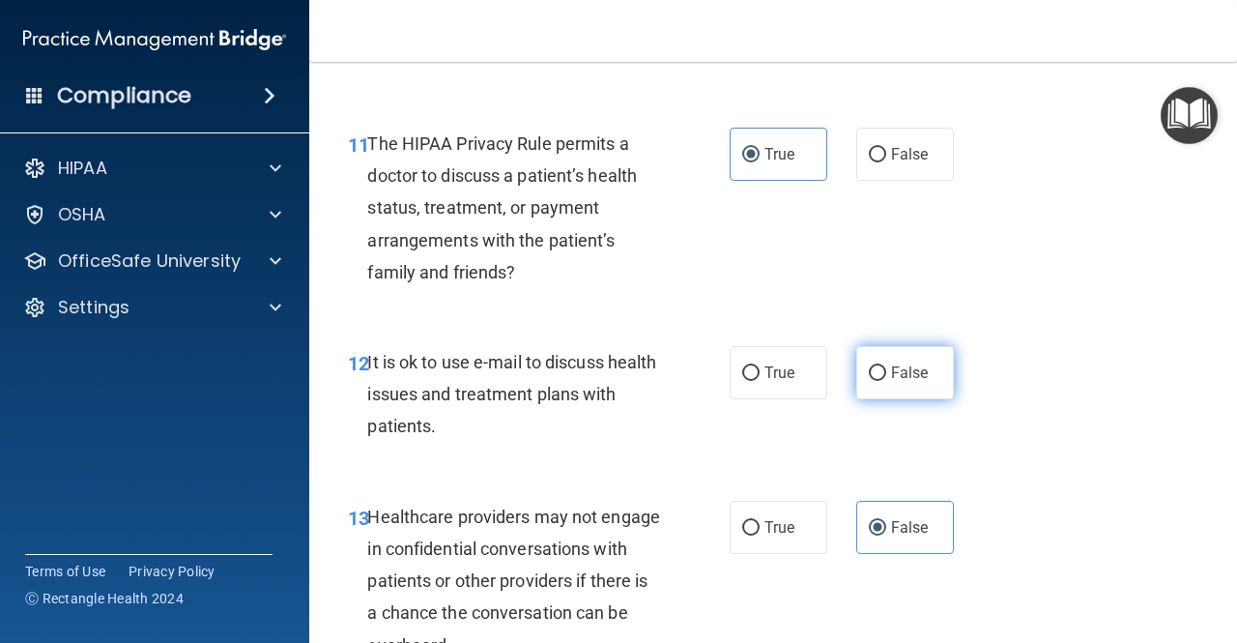
click at [868, 390] on label "False" at bounding box center [905, 372] width 98 height 53
click at [869, 381] on input "False" at bounding box center [877, 373] width 17 height 15
radio input "true"
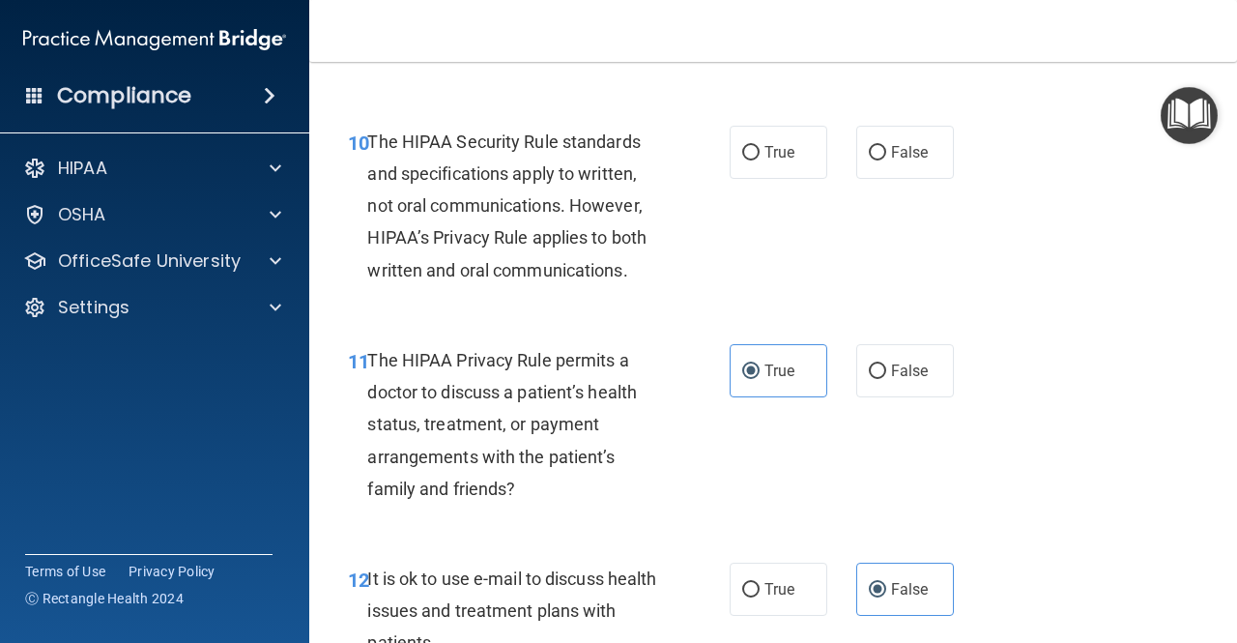
scroll to position [1907, 0]
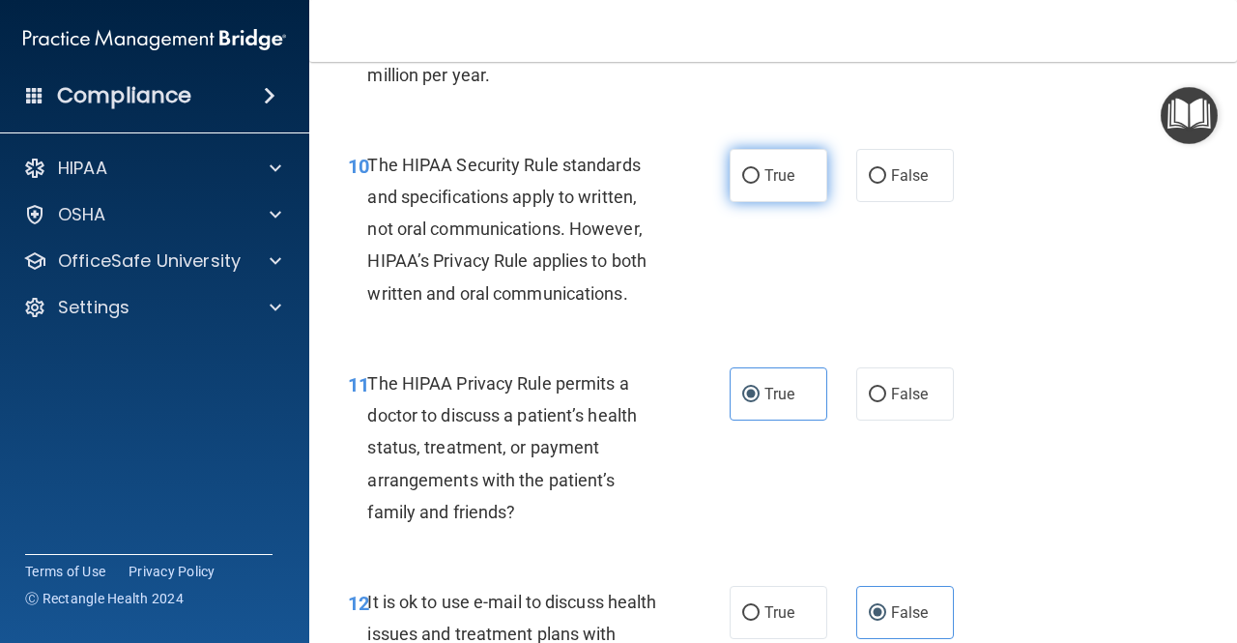
click at [765, 174] on span "True" at bounding box center [780, 175] width 30 height 18
click at [760, 174] on input "True" at bounding box center [750, 176] width 17 height 15
radio input "true"
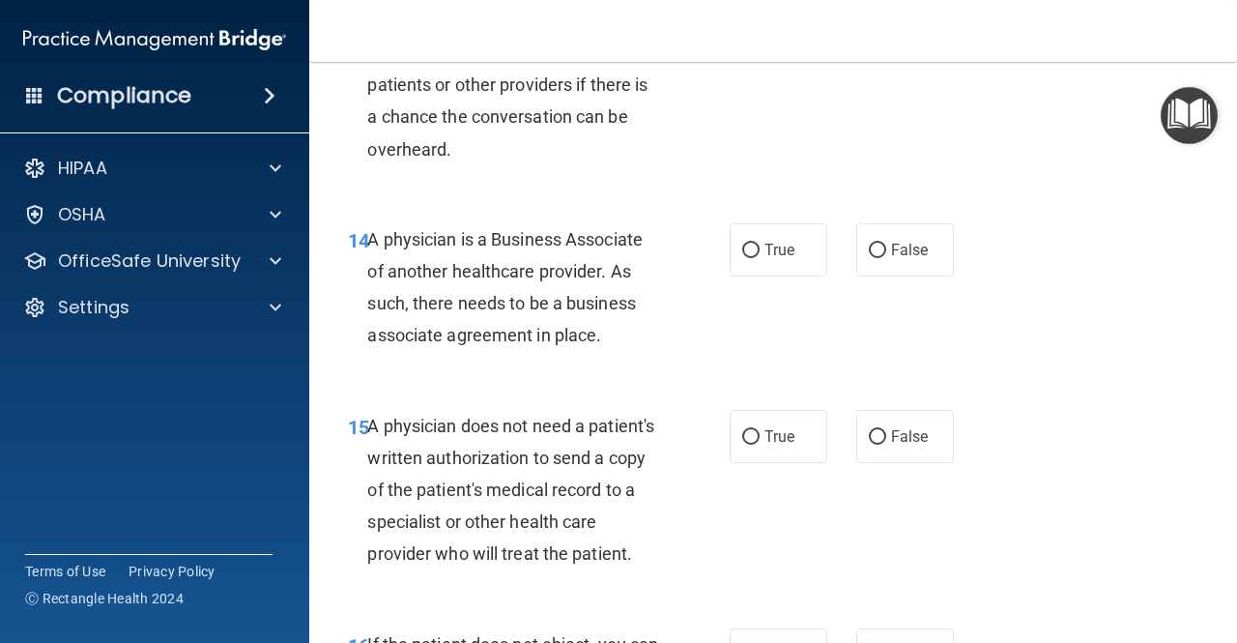
scroll to position [2657, 0]
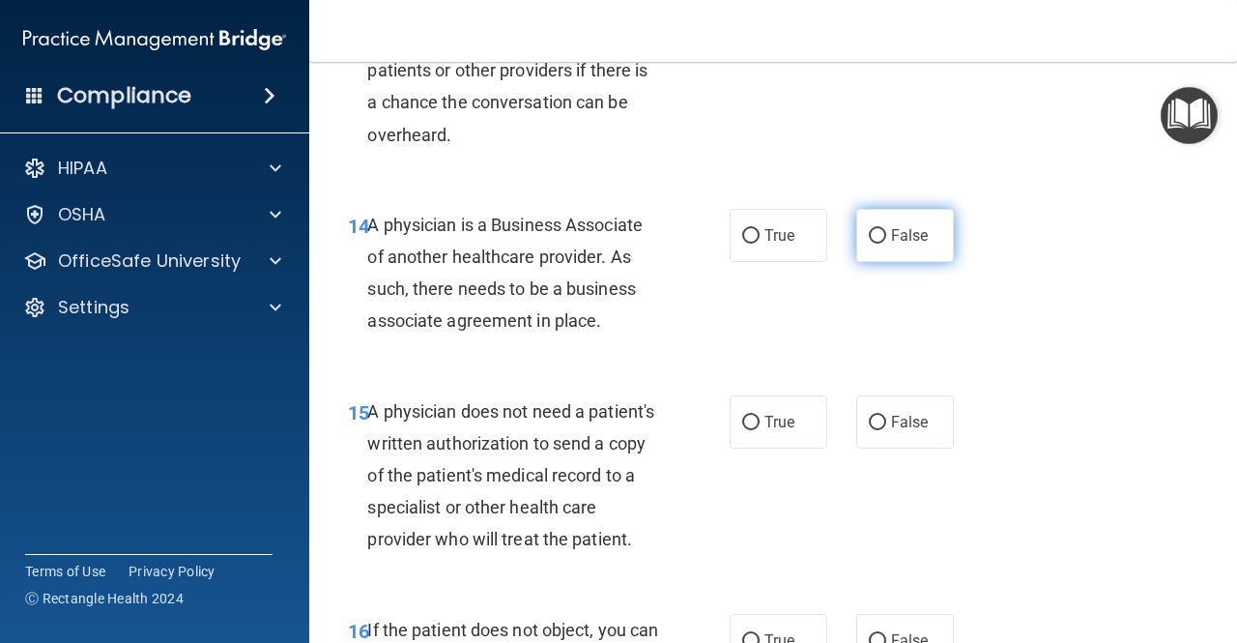
click at [893, 230] on span "False" at bounding box center [910, 235] width 38 height 18
click at [886, 230] on input "False" at bounding box center [877, 236] width 17 height 15
radio input "true"
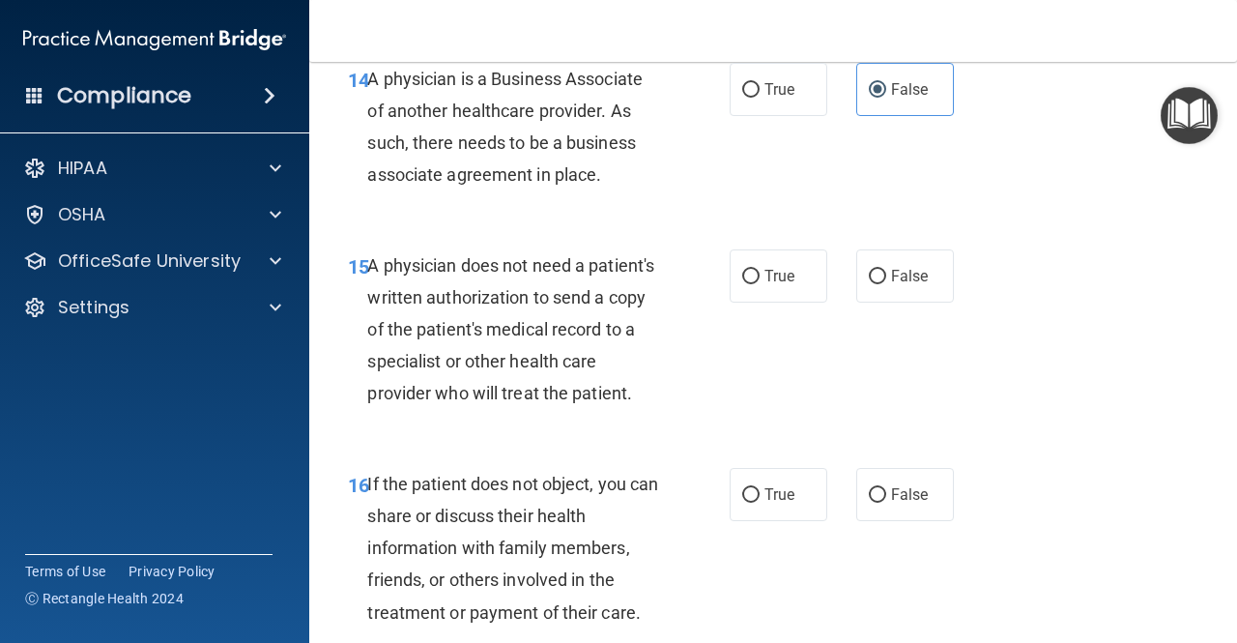
scroll to position [2804, 0]
click at [730, 282] on label "True" at bounding box center [779, 274] width 98 height 53
click at [742, 282] on input "True" at bounding box center [750, 276] width 17 height 15
radio input "true"
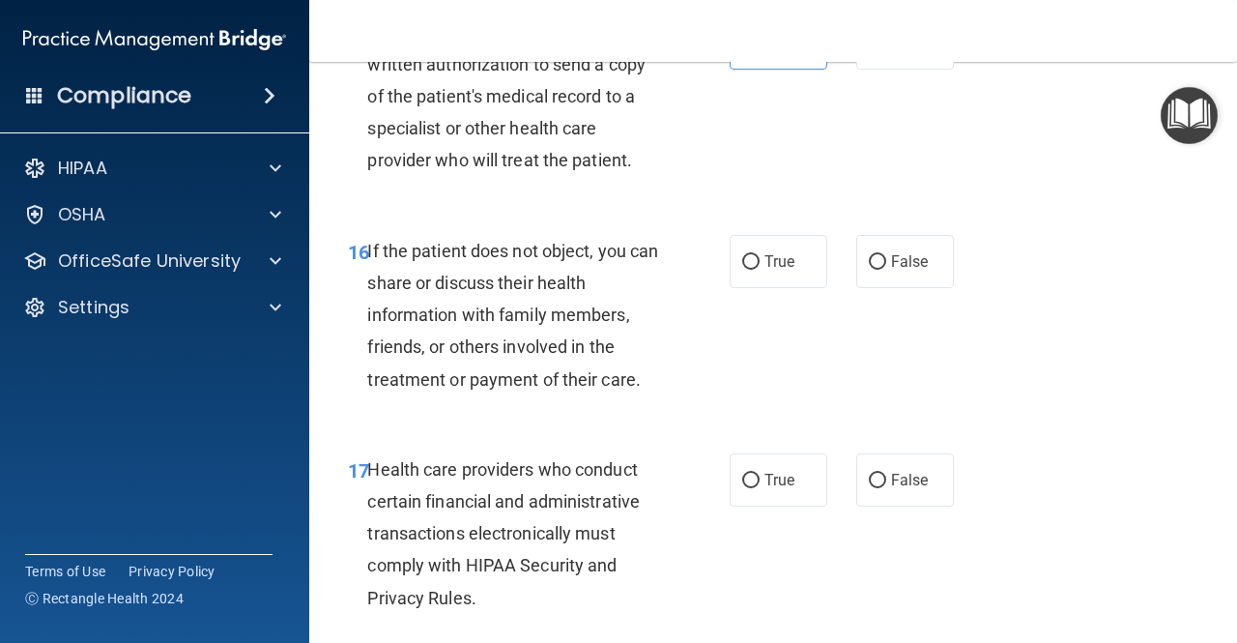
scroll to position [3062, 0]
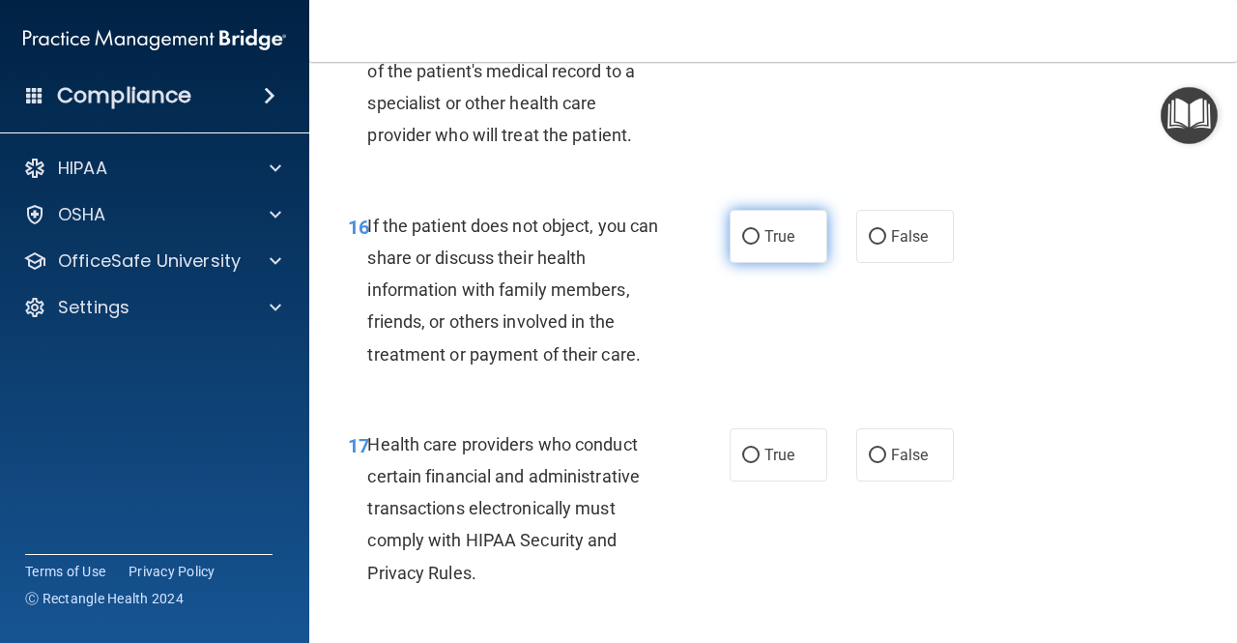
click at [732, 260] on label "True" at bounding box center [779, 236] width 98 height 53
click at [742, 245] on input "True" at bounding box center [750, 237] width 17 height 15
radio input "true"
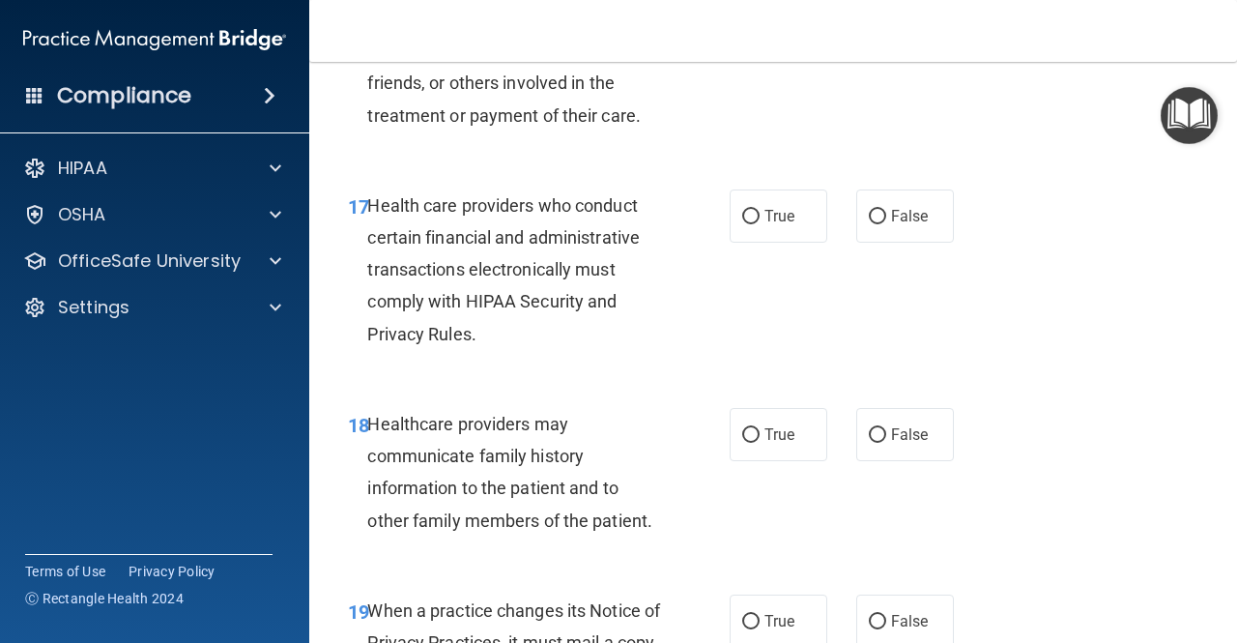
scroll to position [3315, 0]
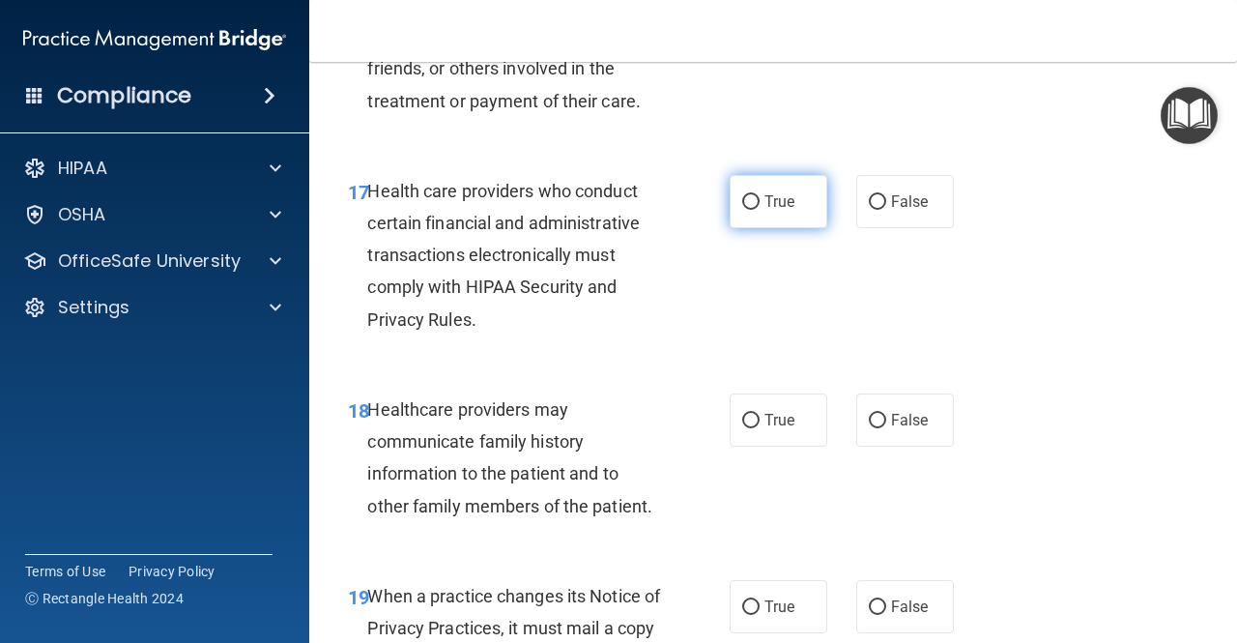
click at [768, 211] on span "True" at bounding box center [780, 201] width 30 height 18
click at [760, 210] on input "True" at bounding box center [750, 202] width 17 height 15
radio input "true"
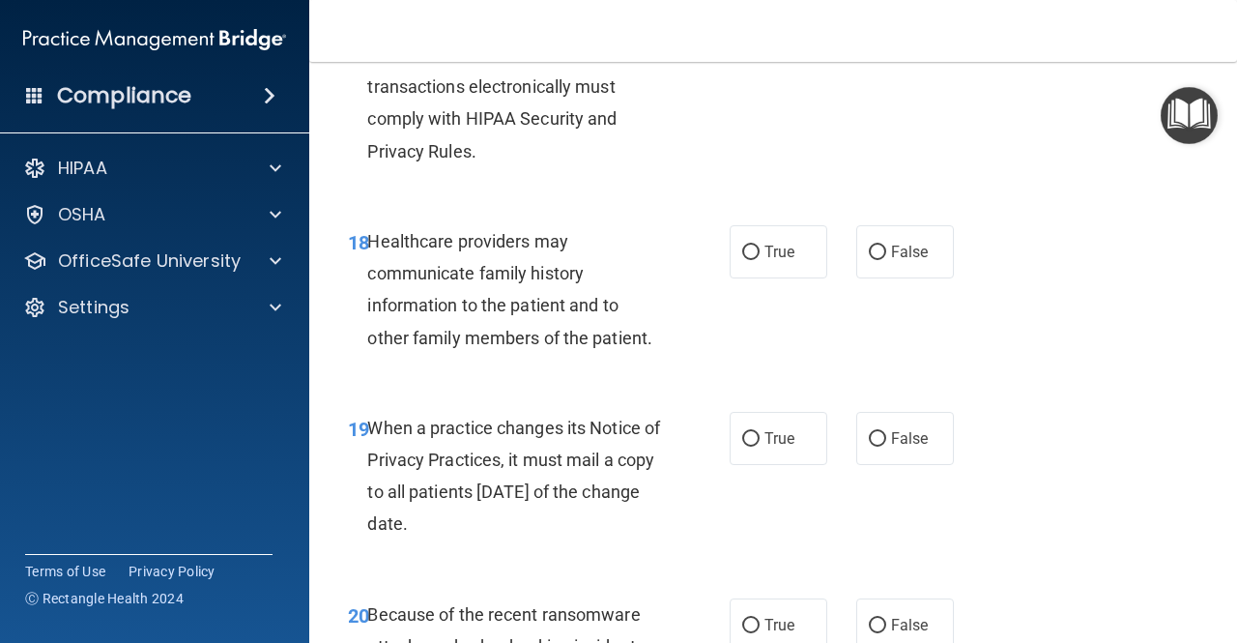
scroll to position [3497, 0]
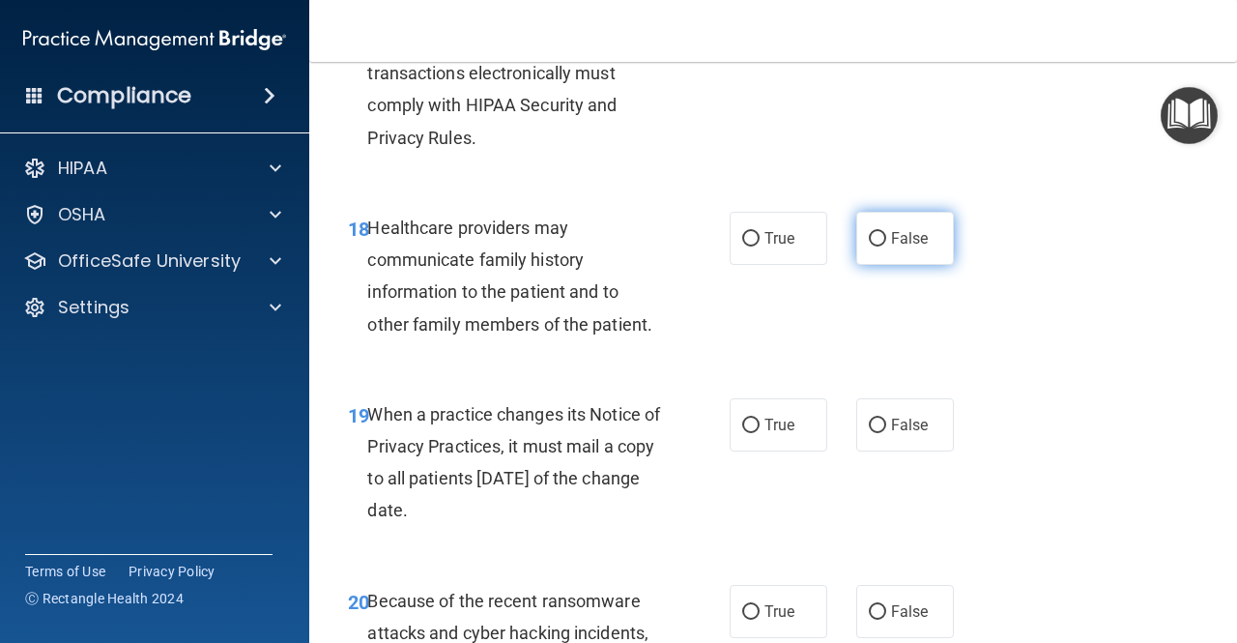
click at [861, 265] on label "False" at bounding box center [905, 238] width 98 height 53
click at [869, 247] on input "False" at bounding box center [877, 239] width 17 height 15
radio input "true"
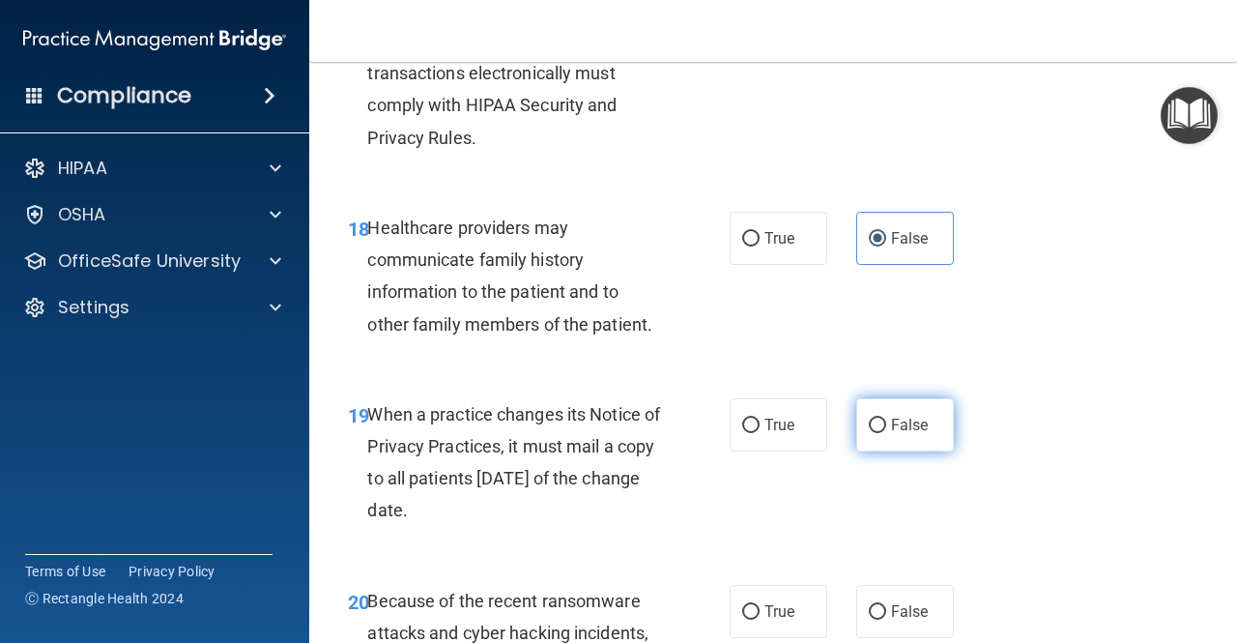
click at [875, 433] on input "False" at bounding box center [877, 426] width 17 height 15
radio input "true"
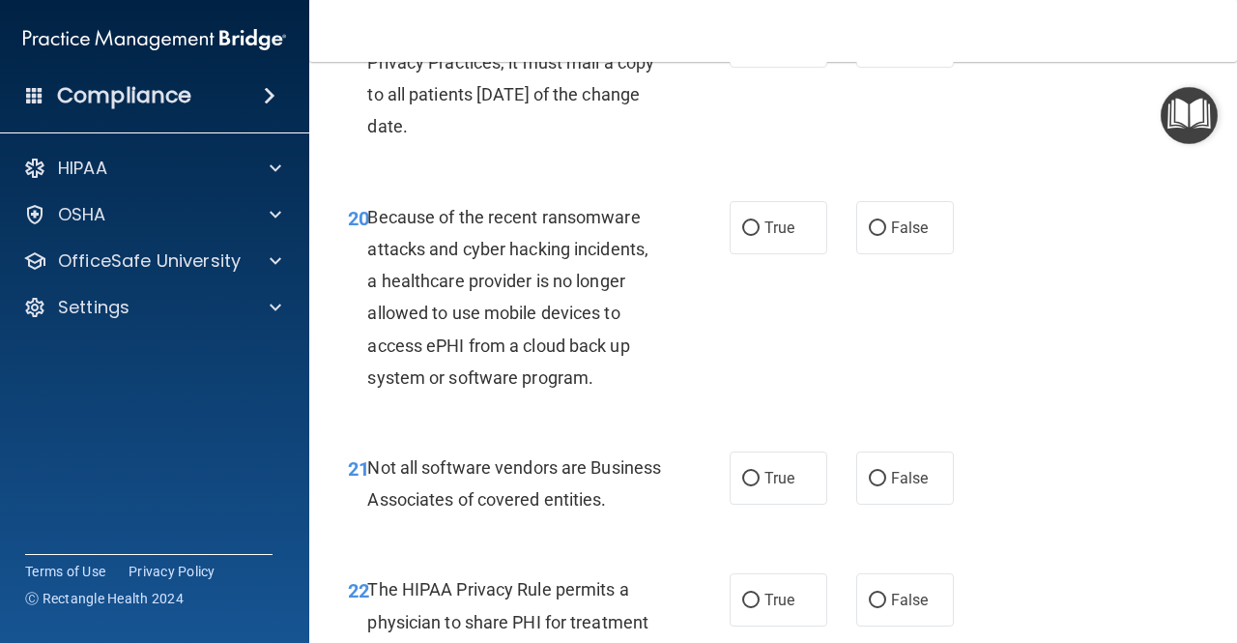
scroll to position [3881, 0]
click at [881, 253] on label "False" at bounding box center [905, 226] width 98 height 53
click at [881, 235] on input "False" at bounding box center [877, 227] width 17 height 15
radio input "true"
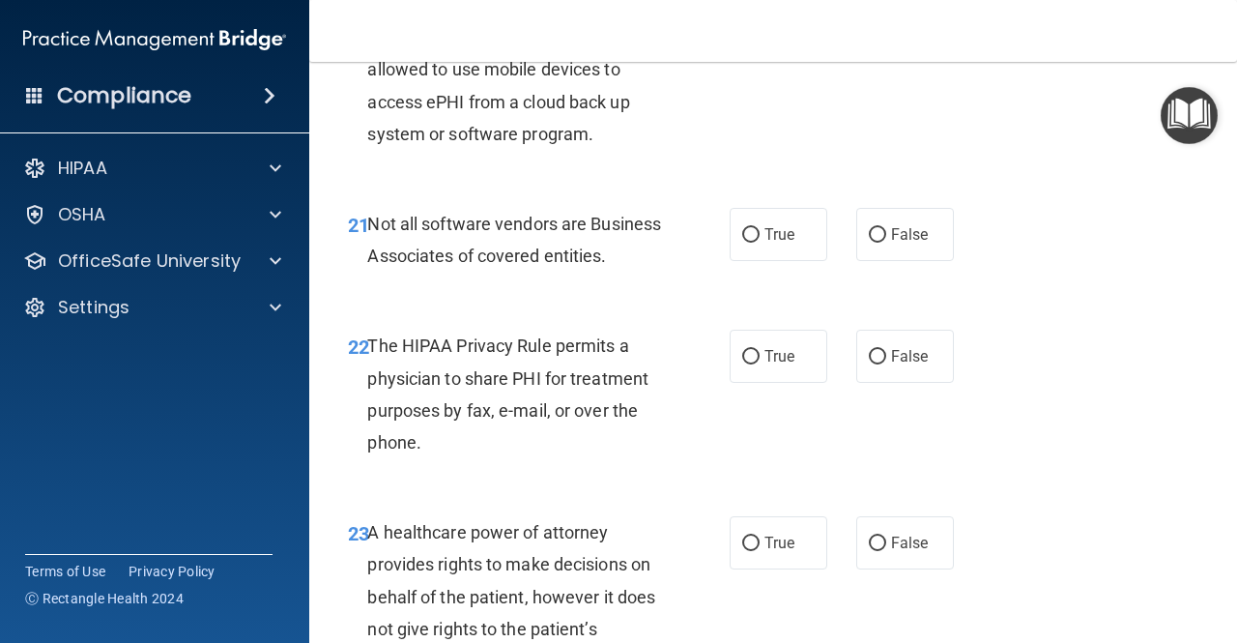
scroll to position [4125, 0]
click at [769, 260] on label "True" at bounding box center [779, 233] width 98 height 53
click at [760, 242] on input "True" at bounding box center [750, 234] width 17 height 15
radio input "true"
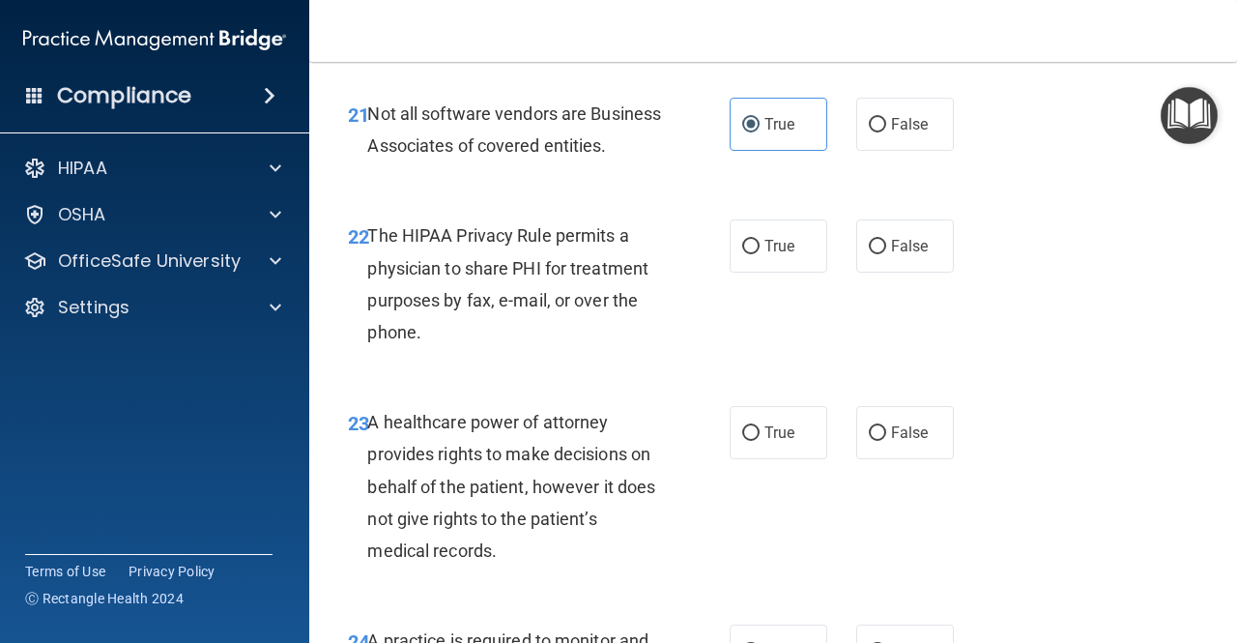
scroll to position [4235, 0]
click at [733, 272] on label "True" at bounding box center [779, 244] width 98 height 53
click at [742, 253] on input "True" at bounding box center [750, 246] width 17 height 15
radio input "true"
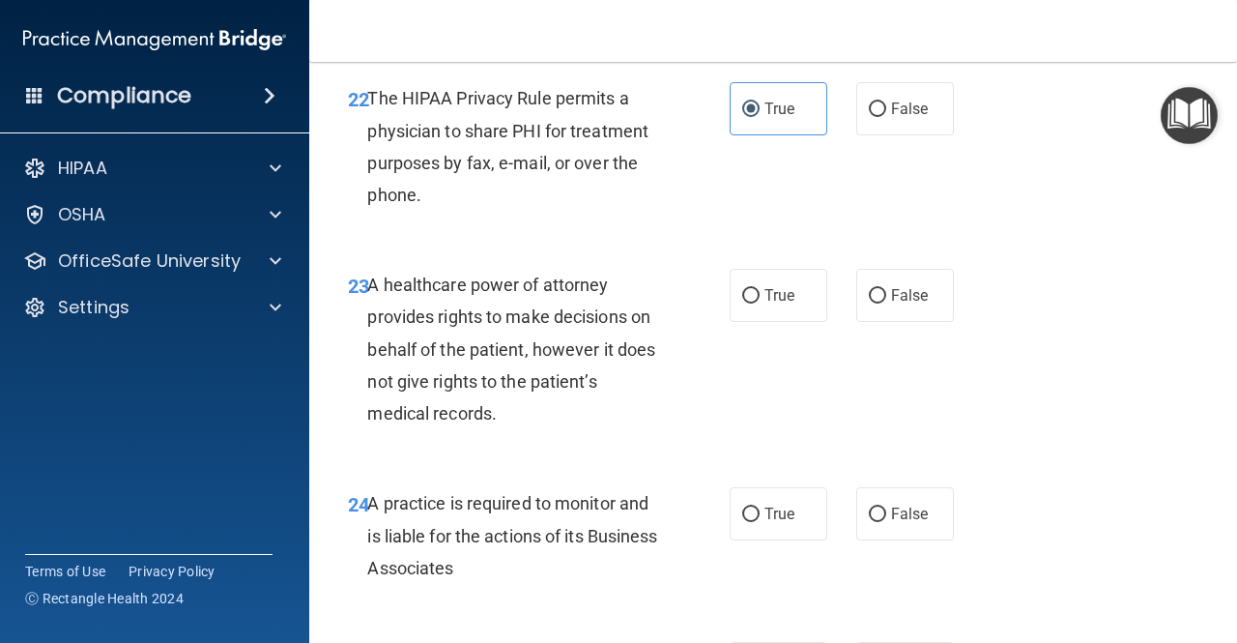
scroll to position [4372, 0]
click at [898, 304] on span "False" at bounding box center [910, 294] width 38 height 18
click at [886, 303] on input "False" at bounding box center [877, 295] width 17 height 15
radio input "true"
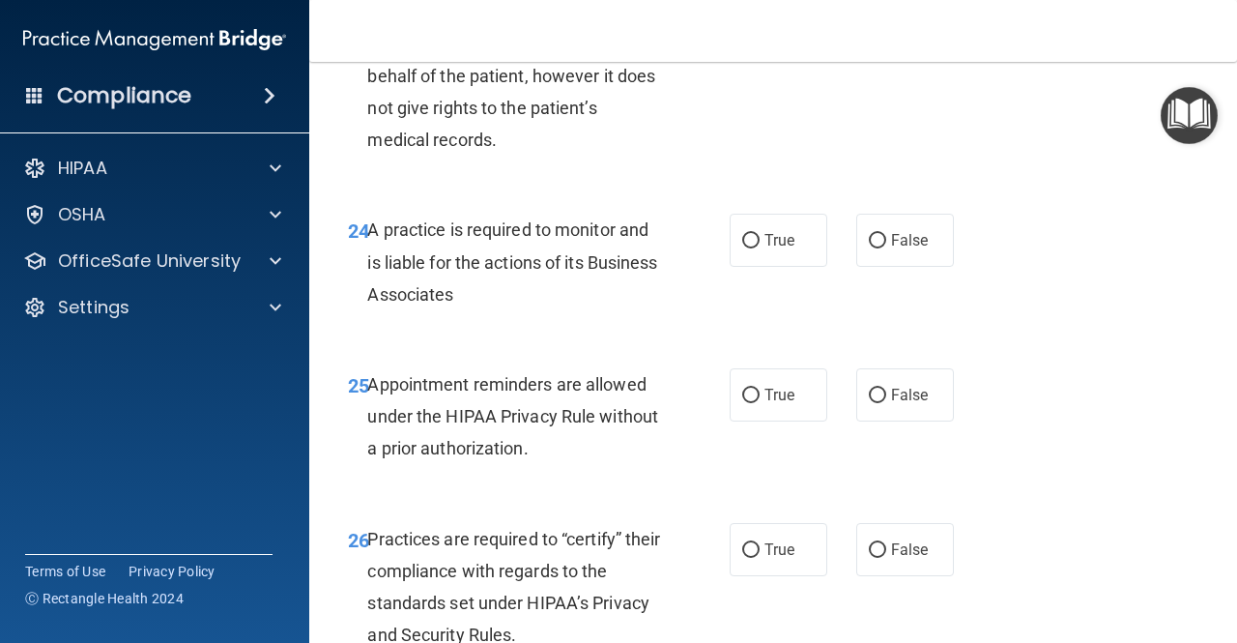
scroll to position [4646, 0]
click at [753, 421] on label "True" at bounding box center [779, 393] width 98 height 53
click at [753, 402] on input "True" at bounding box center [750, 395] width 17 height 15
radio input "true"
click at [869, 247] on input "False" at bounding box center [877, 240] width 17 height 15
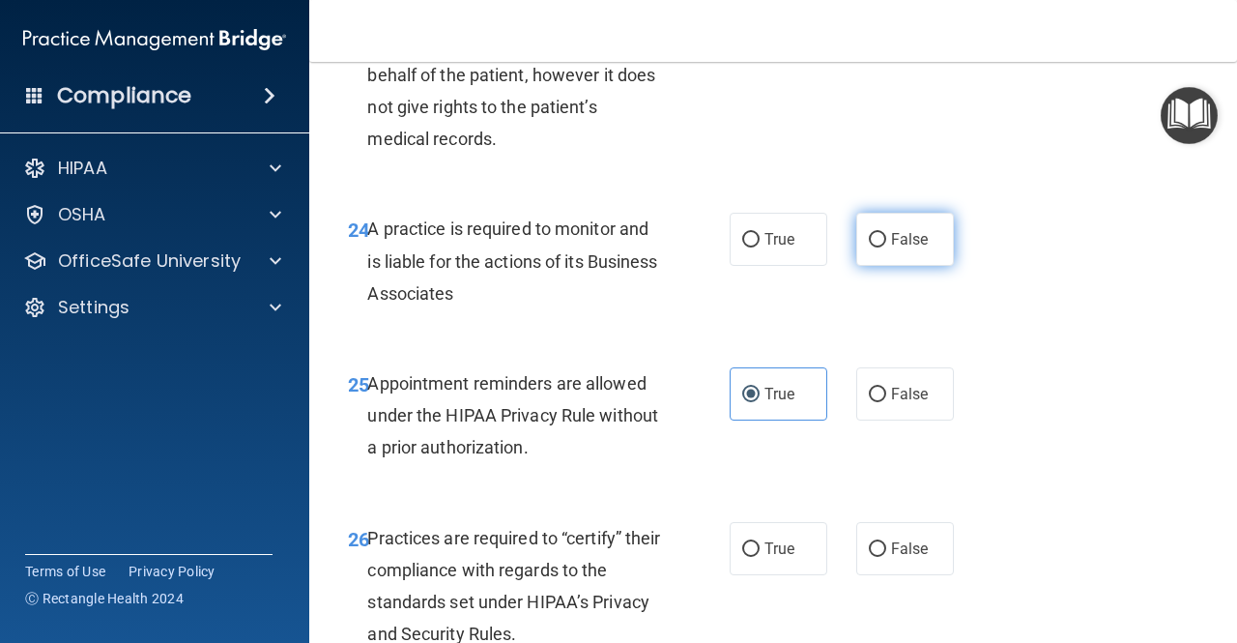
radio input "true"
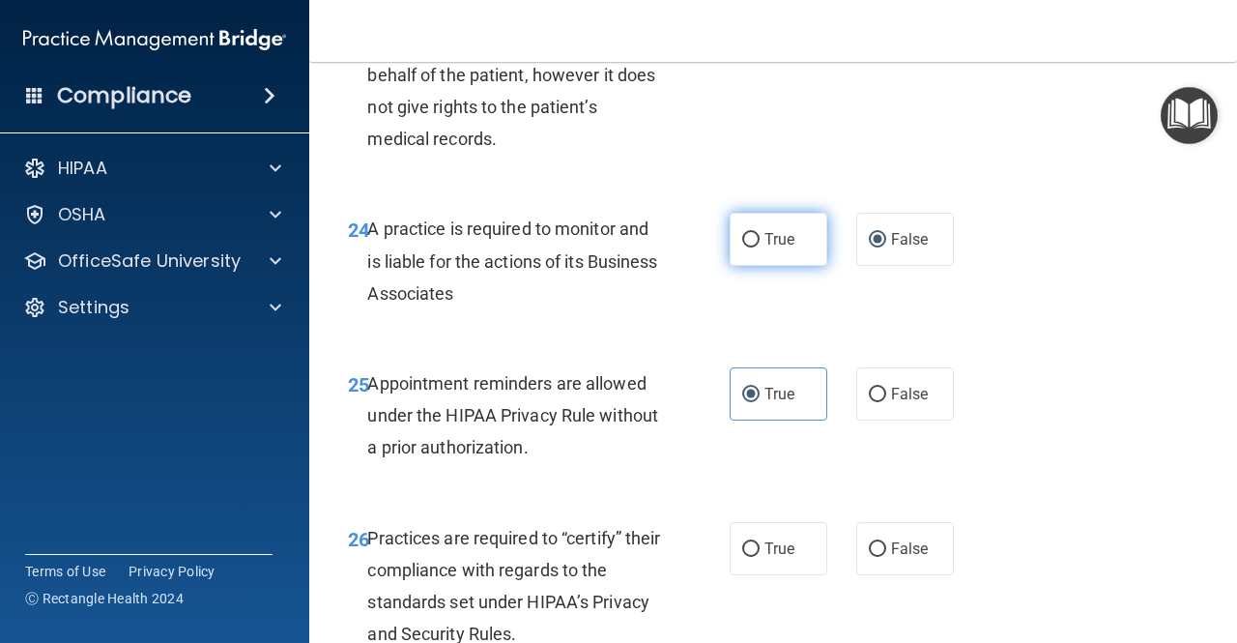
click at [742, 247] on input "True" at bounding box center [750, 240] width 17 height 15
radio input "true"
radio input "false"
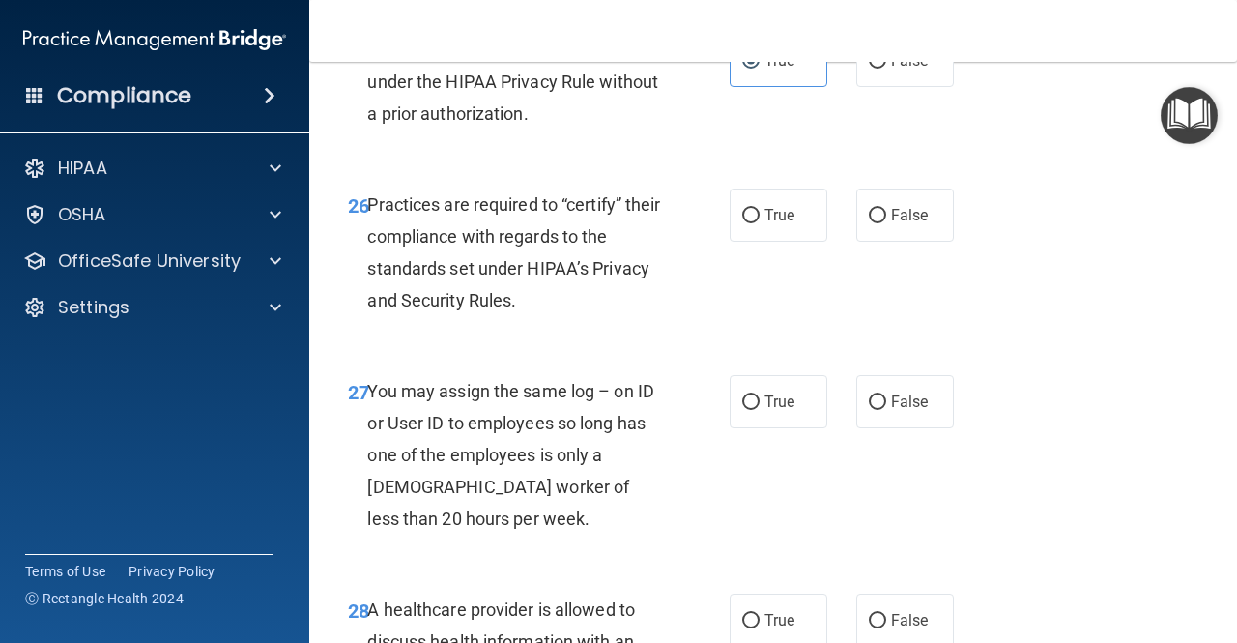
scroll to position [4981, 0]
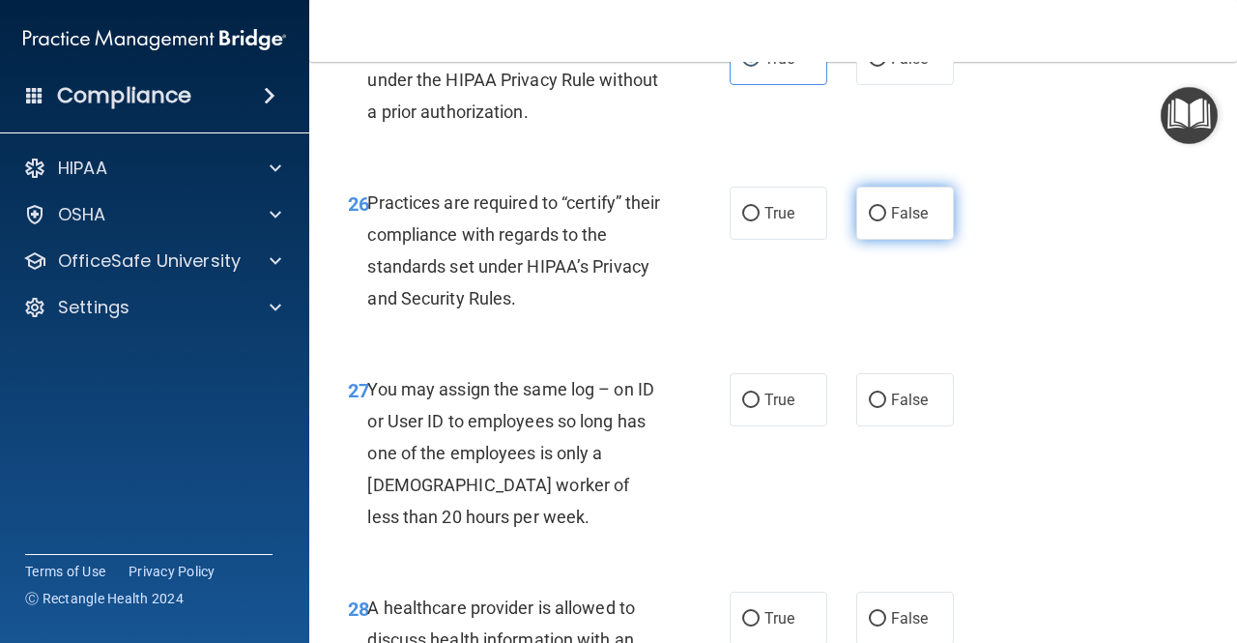
click at [880, 240] on label "False" at bounding box center [905, 213] width 98 height 53
click at [880, 221] on input "False" at bounding box center [877, 214] width 17 height 15
radio input "true"
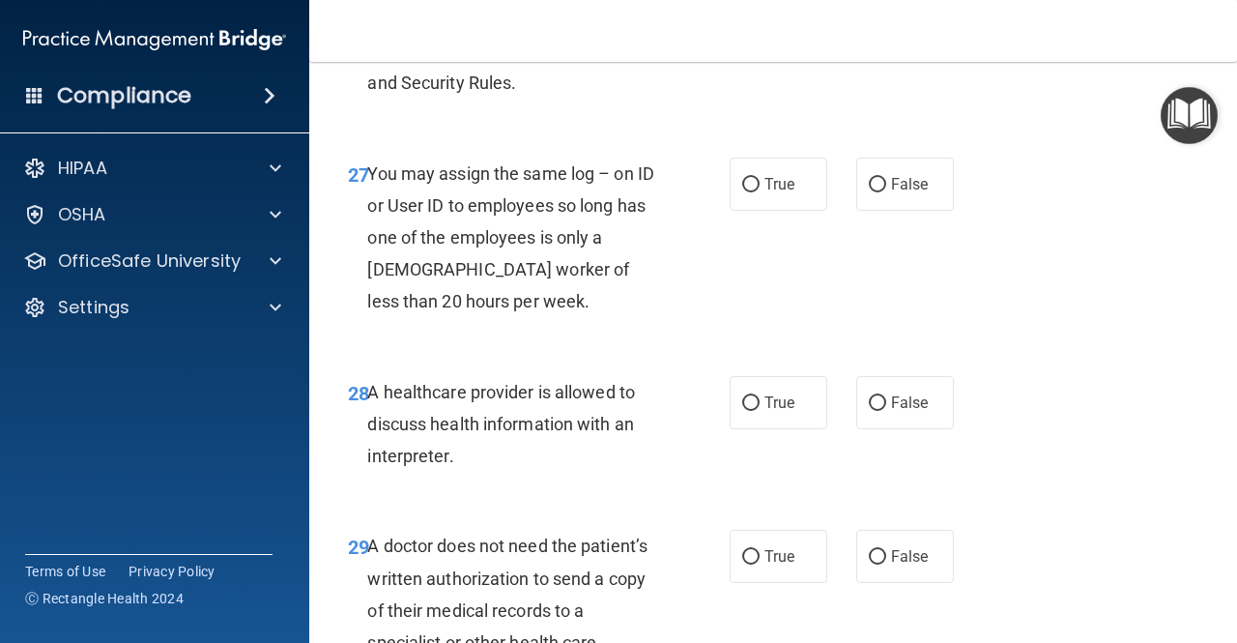
scroll to position [5198, 0]
click at [870, 210] on label "False" at bounding box center [905, 183] width 98 height 53
click at [870, 191] on input "False" at bounding box center [877, 184] width 17 height 15
radio input "true"
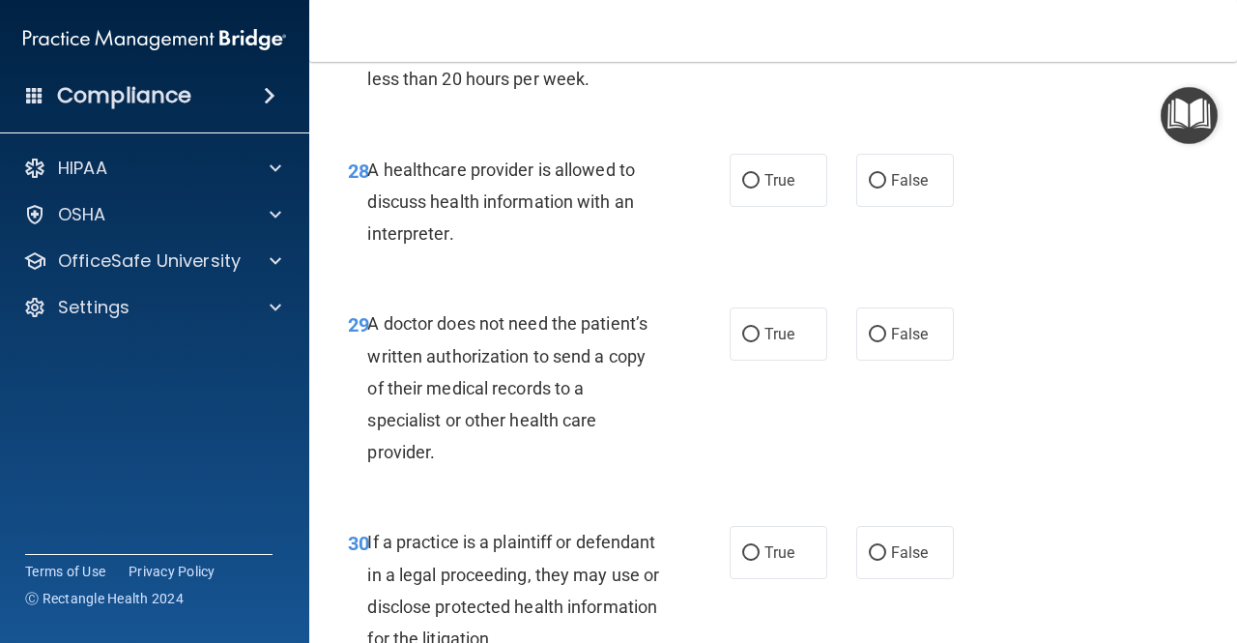
scroll to position [5420, 0]
click at [773, 189] on span "True" at bounding box center [780, 179] width 30 height 18
click at [760, 188] on input "True" at bounding box center [750, 180] width 17 height 15
radio input "true"
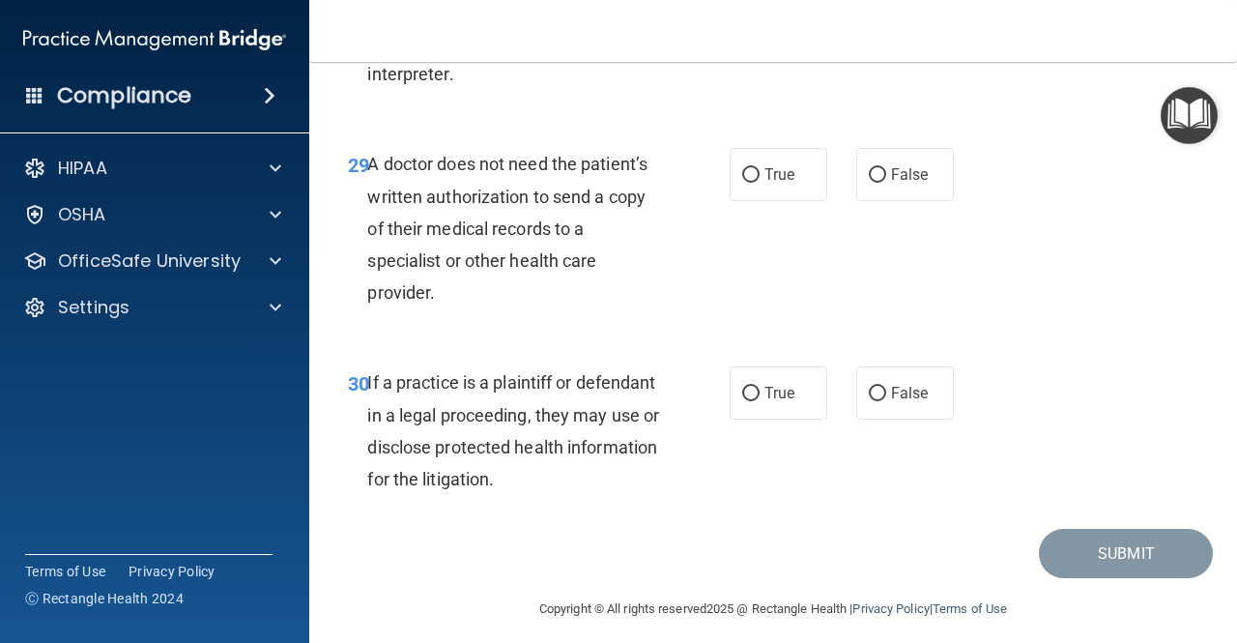
scroll to position [5592, 0]
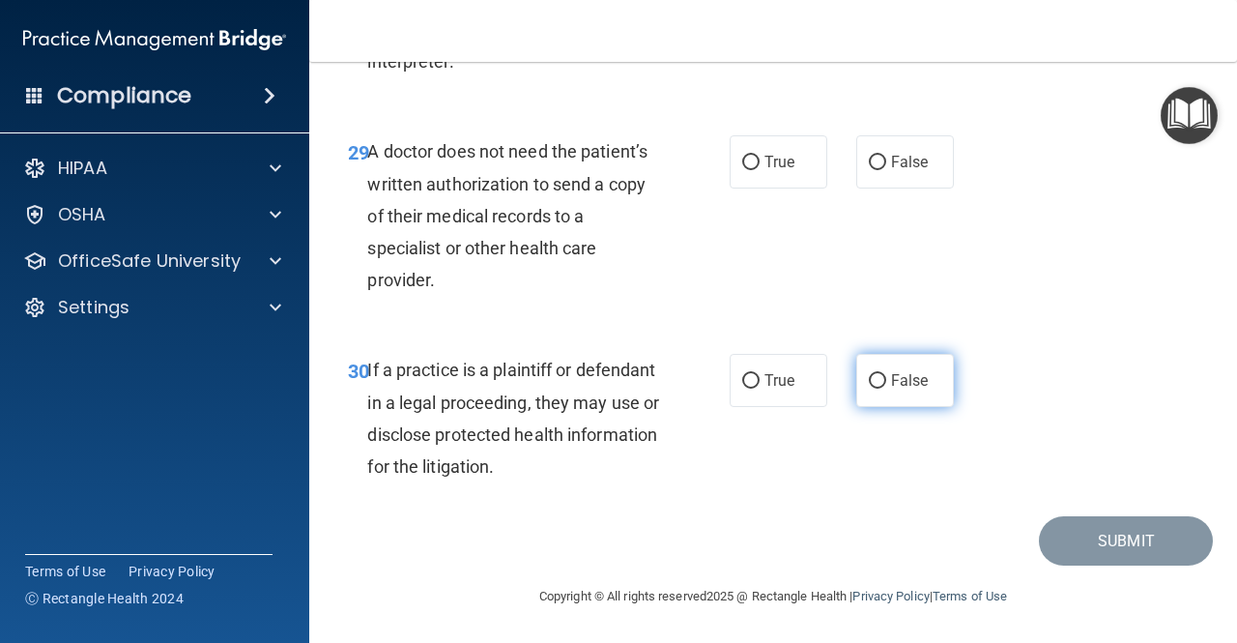
click at [884, 407] on label "False" at bounding box center [905, 380] width 98 height 53
click at [884, 389] on input "False" at bounding box center [877, 381] width 17 height 15
radio input "true"
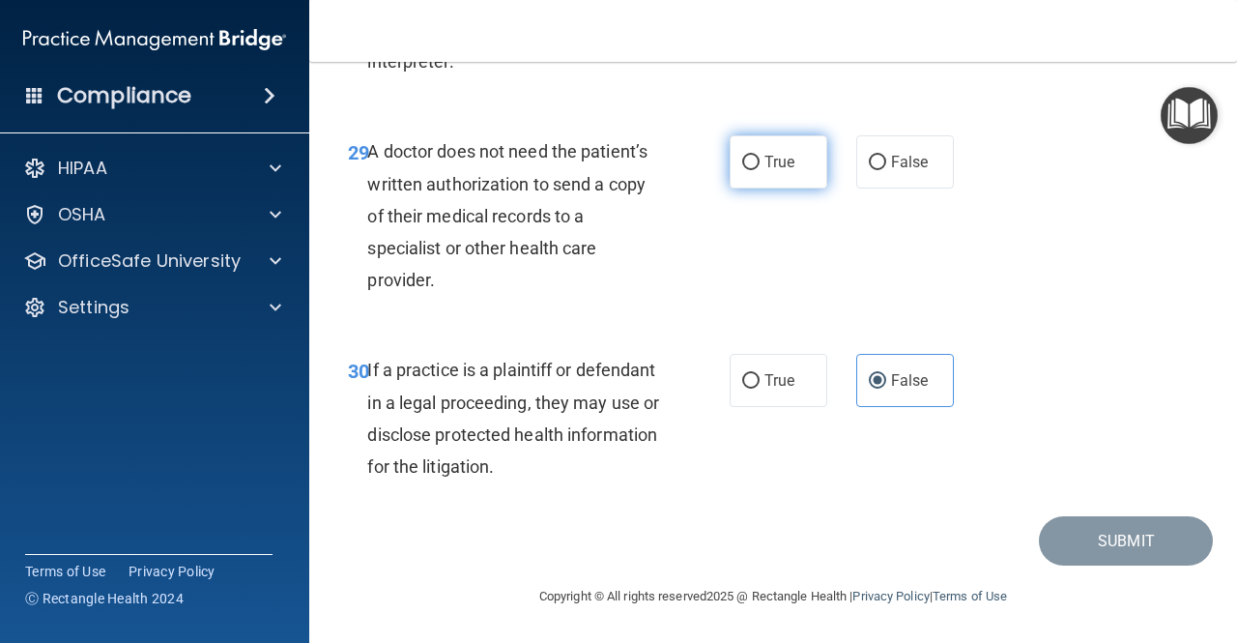
click at [765, 171] on span "True" at bounding box center [780, 162] width 30 height 18
click at [760, 170] on input "True" at bounding box center [750, 163] width 17 height 15
radio input "true"
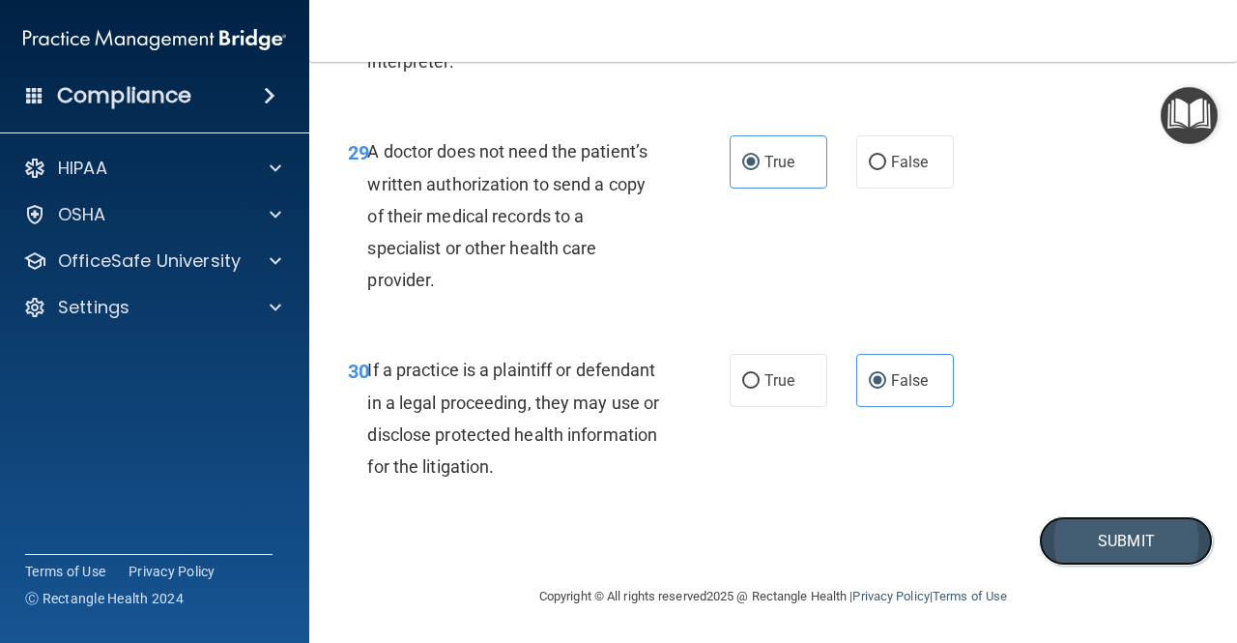
click at [1071, 566] on button "Submit" at bounding box center [1126, 540] width 174 height 49
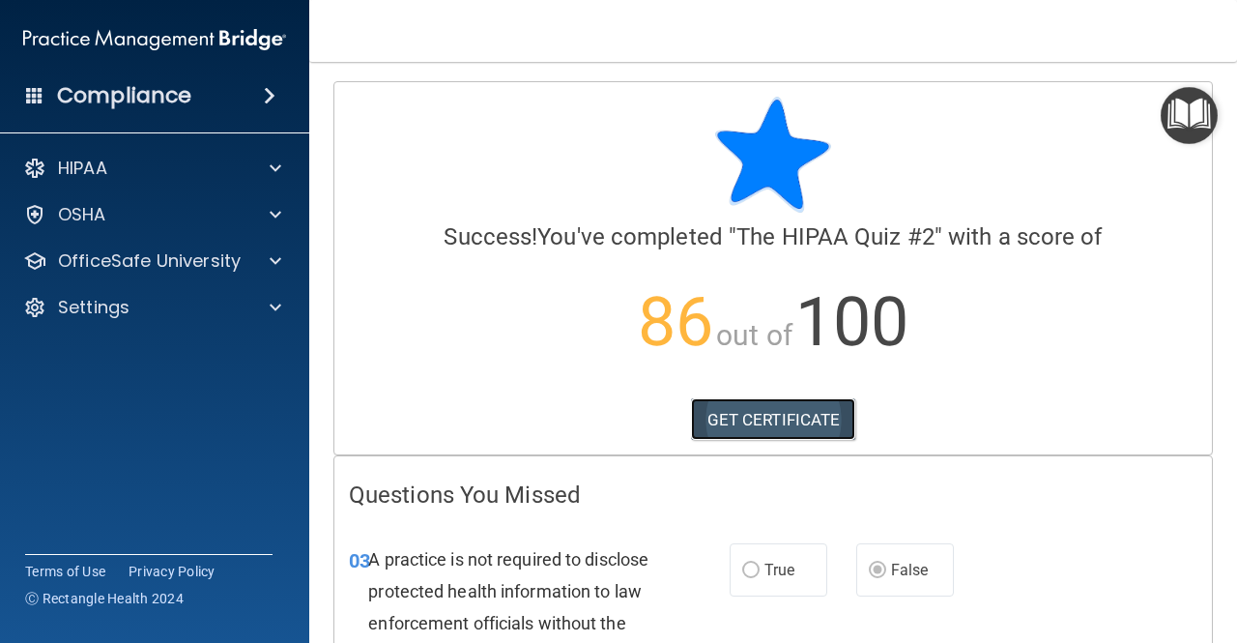
click at [771, 417] on link "GET CERTIFICATE" at bounding box center [773, 419] width 165 height 43
click at [1167, 107] on img "Open Resource Center" at bounding box center [1189, 115] width 57 height 57
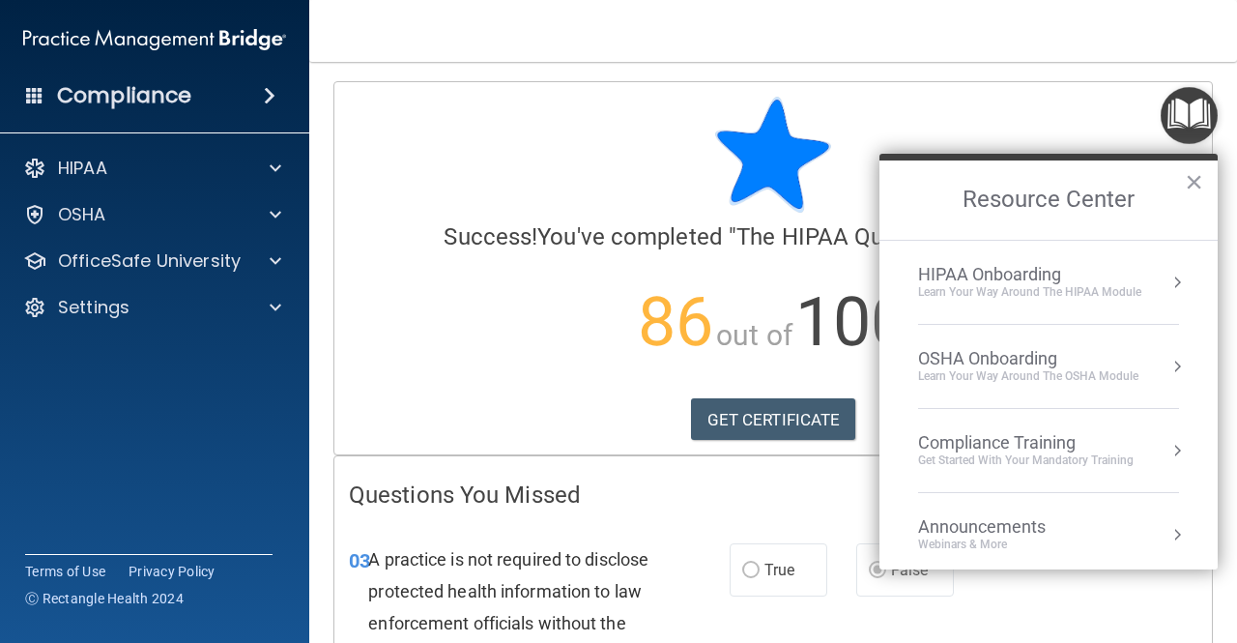
click at [983, 359] on div "OSHA Onboarding" at bounding box center [1028, 358] width 220 height 21
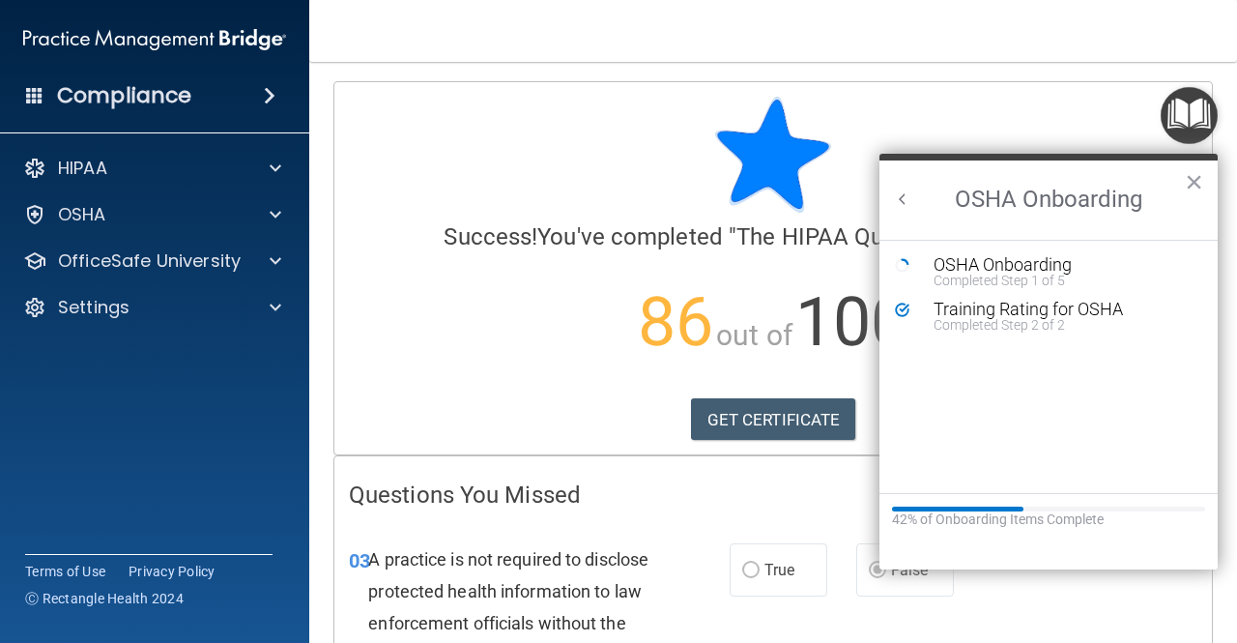
click at [899, 200] on button "Back to Resource Center Home" at bounding box center [902, 198] width 19 height 19
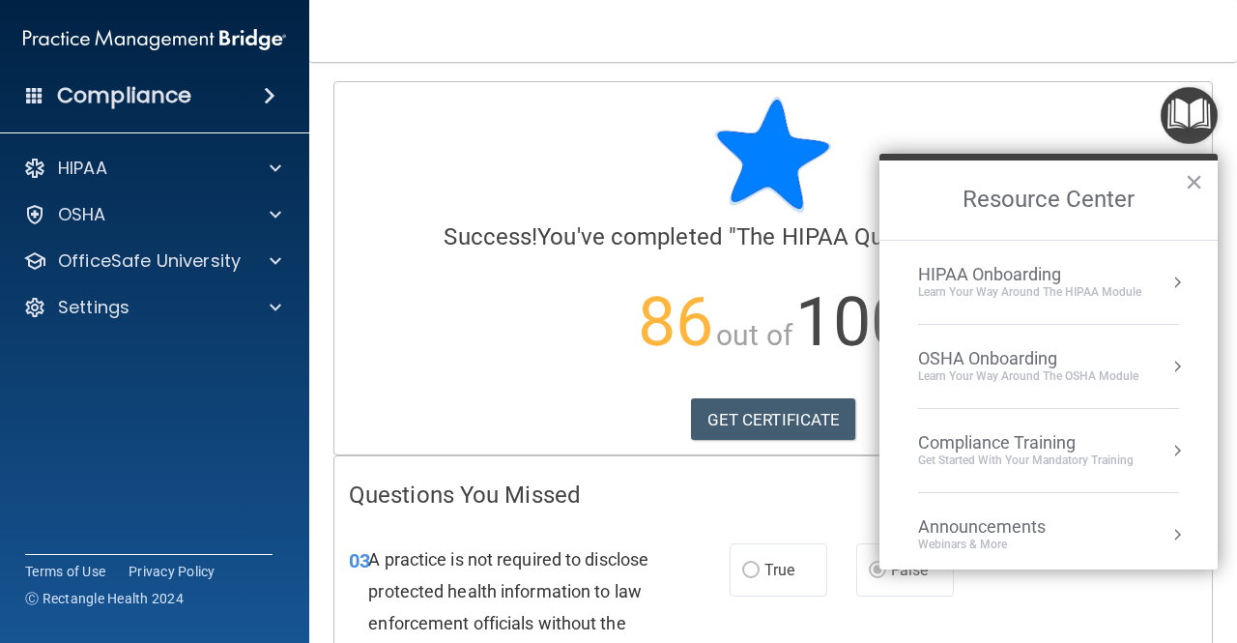
click at [1003, 289] on div "Learn Your Way around the HIPAA module" at bounding box center [1029, 292] width 223 height 16
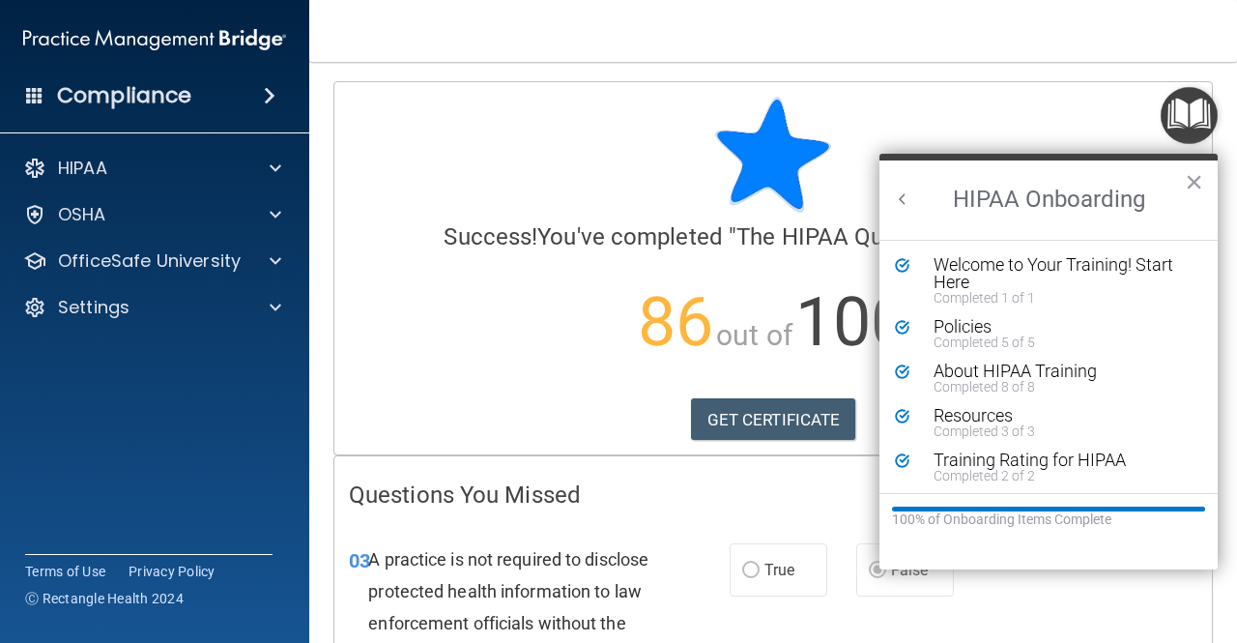
click at [946, 117] on div at bounding box center [773, 155] width 849 height 116
click at [1201, 192] on button "×" at bounding box center [1194, 181] width 18 height 31
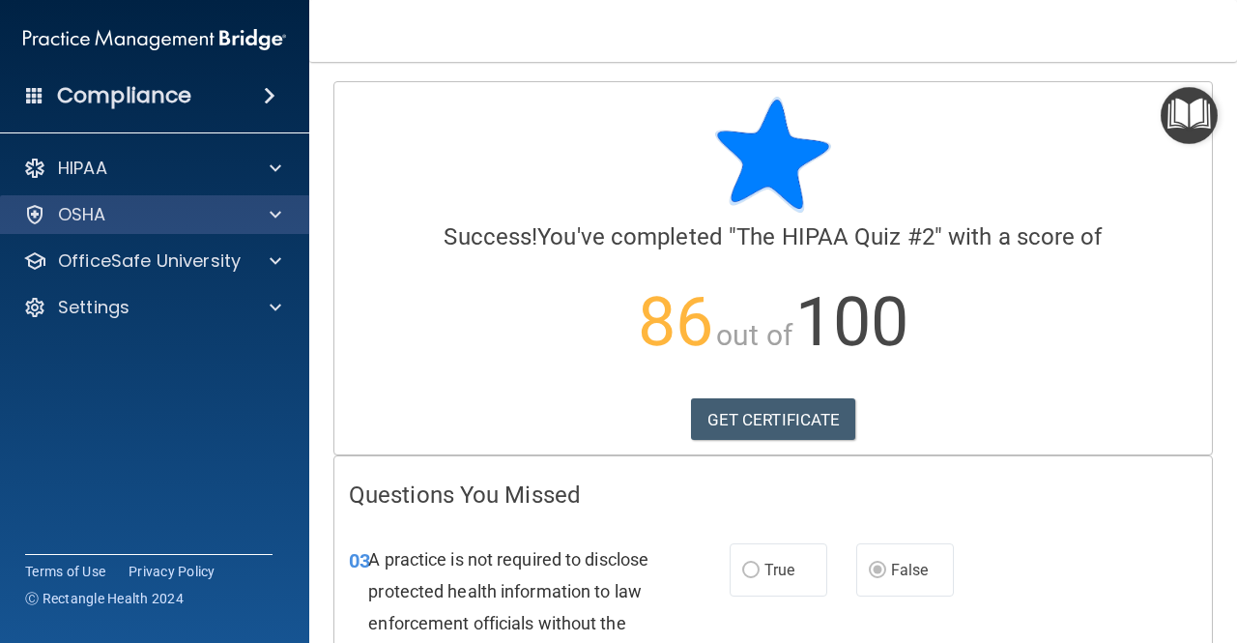
click at [136, 227] on div "OSHA" at bounding box center [155, 214] width 310 height 39
click at [87, 222] on p "OSHA" at bounding box center [82, 214] width 48 height 23
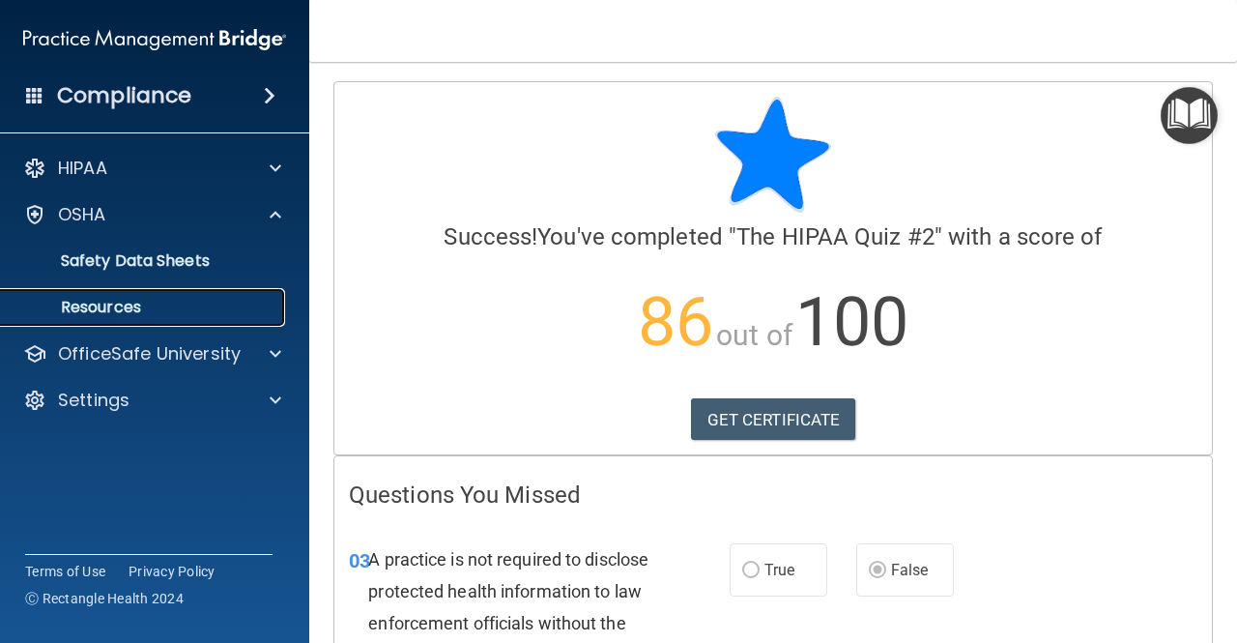
click at [99, 310] on p "Resources" at bounding box center [145, 307] width 264 height 19
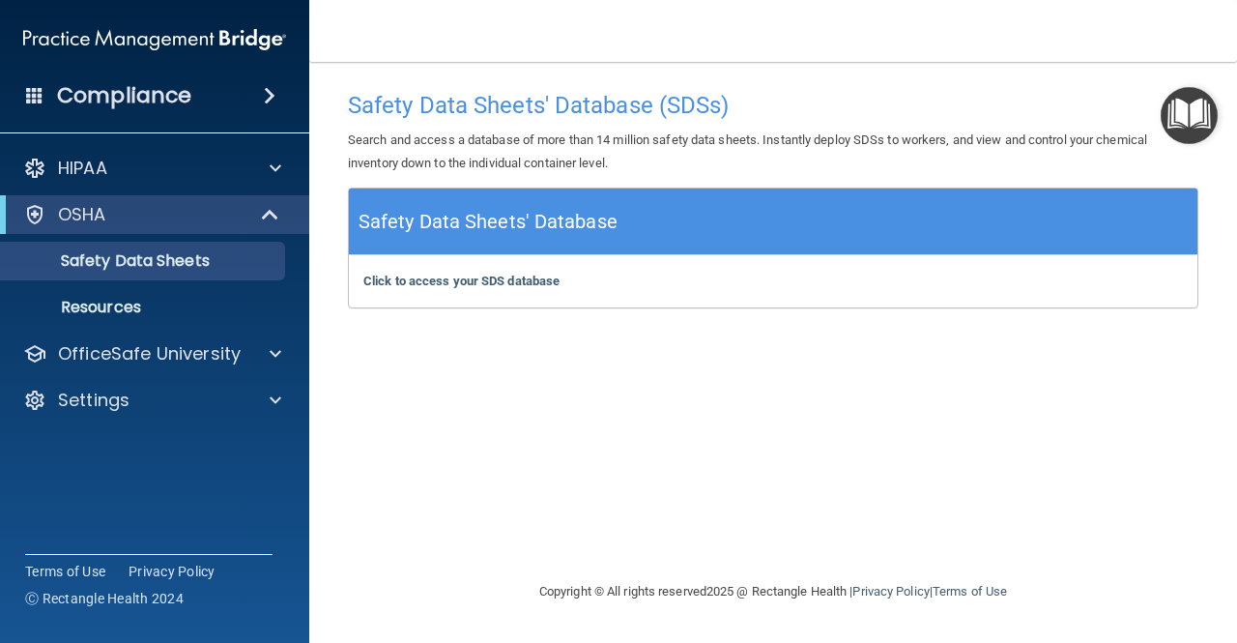
click at [1181, 136] on img "Open Resource Center" at bounding box center [1189, 115] width 57 height 57
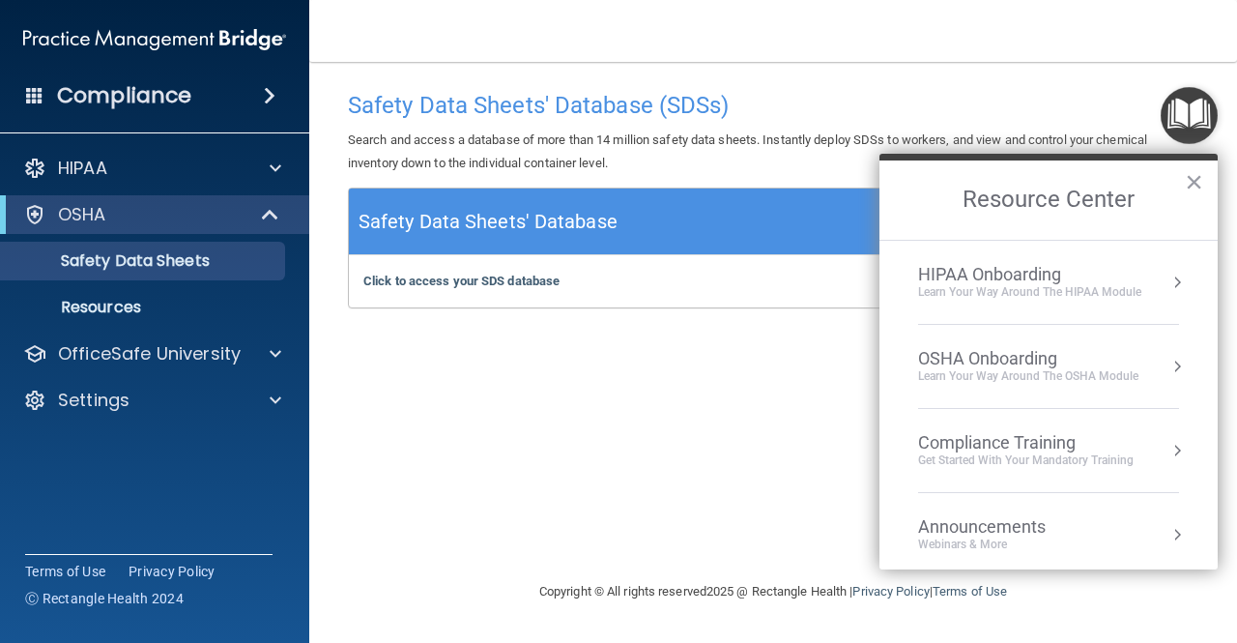
click at [1012, 273] on div "HIPAA Onboarding" at bounding box center [1029, 274] width 223 height 21
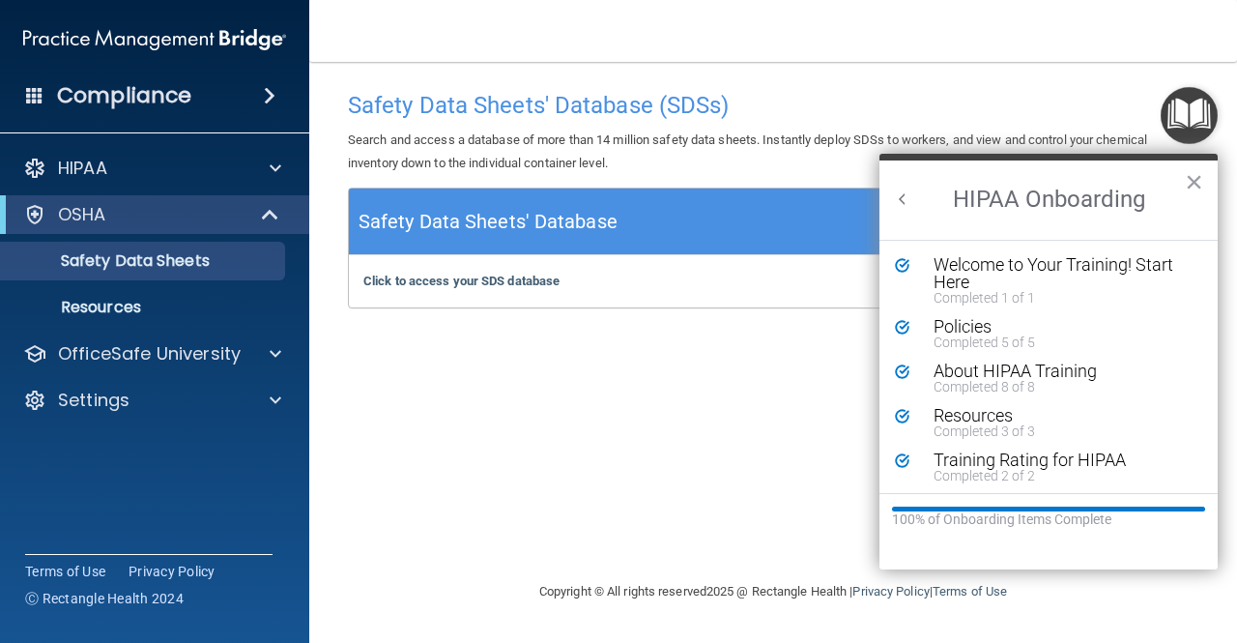
click at [893, 192] on button "Back to Resource Center Home" at bounding box center [902, 198] width 19 height 19
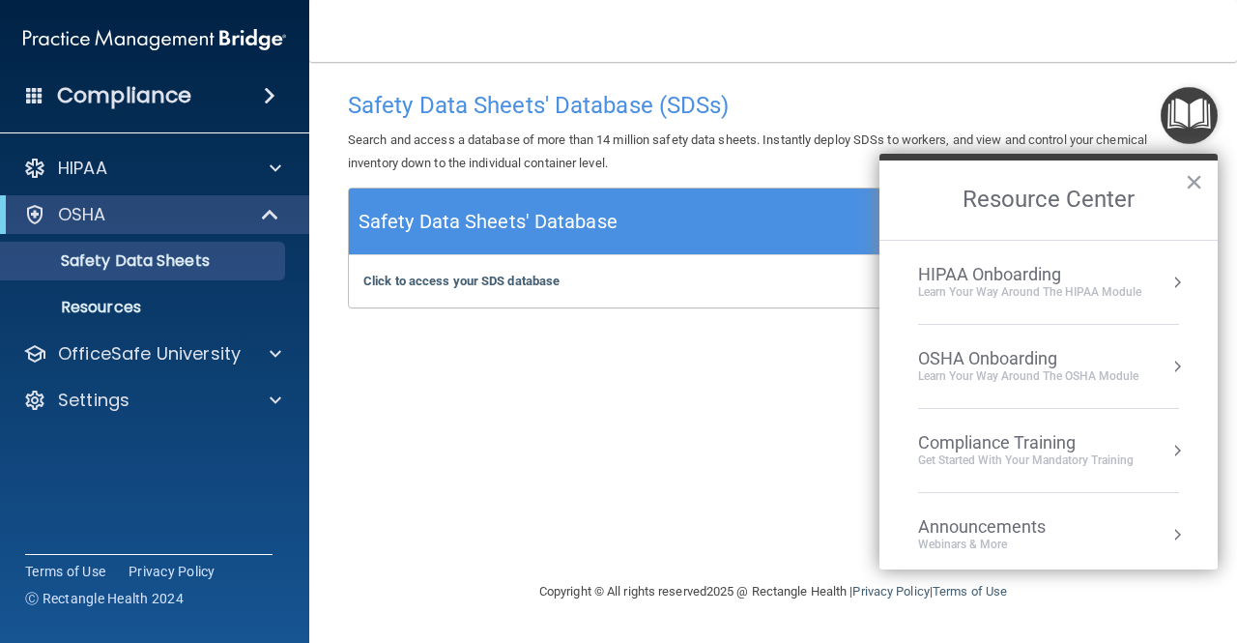
click at [1046, 364] on div "OSHA Onboarding" at bounding box center [1028, 358] width 220 height 21
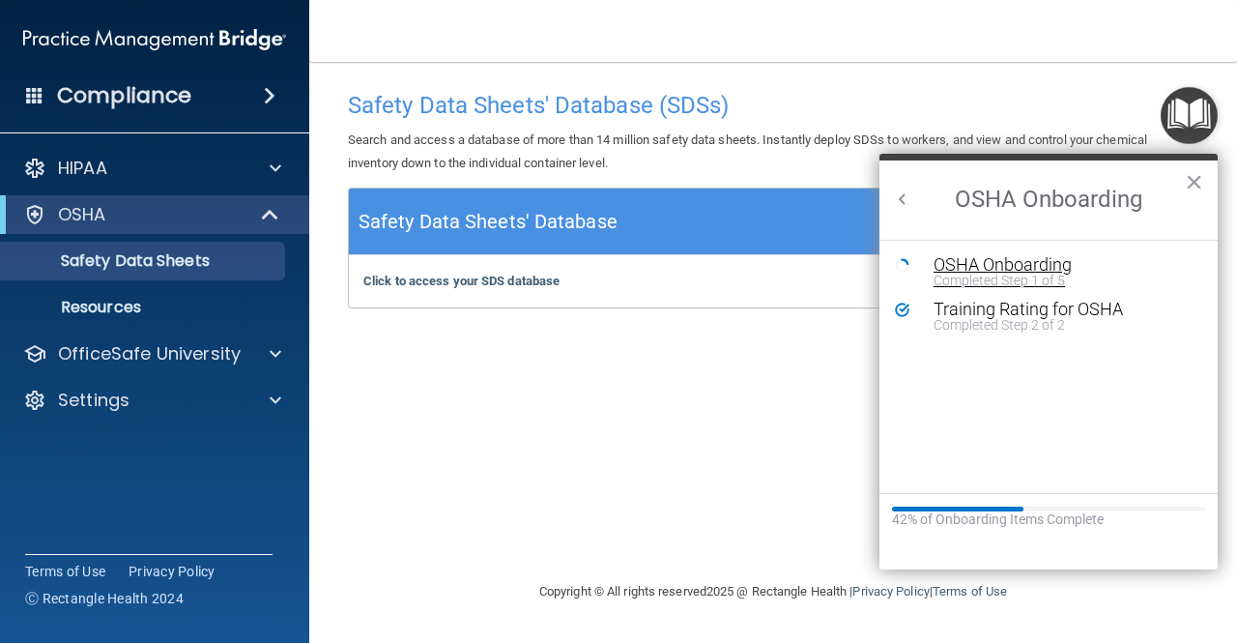
click at [997, 256] on div "OSHA Onboarding" at bounding box center [1063, 264] width 259 height 17
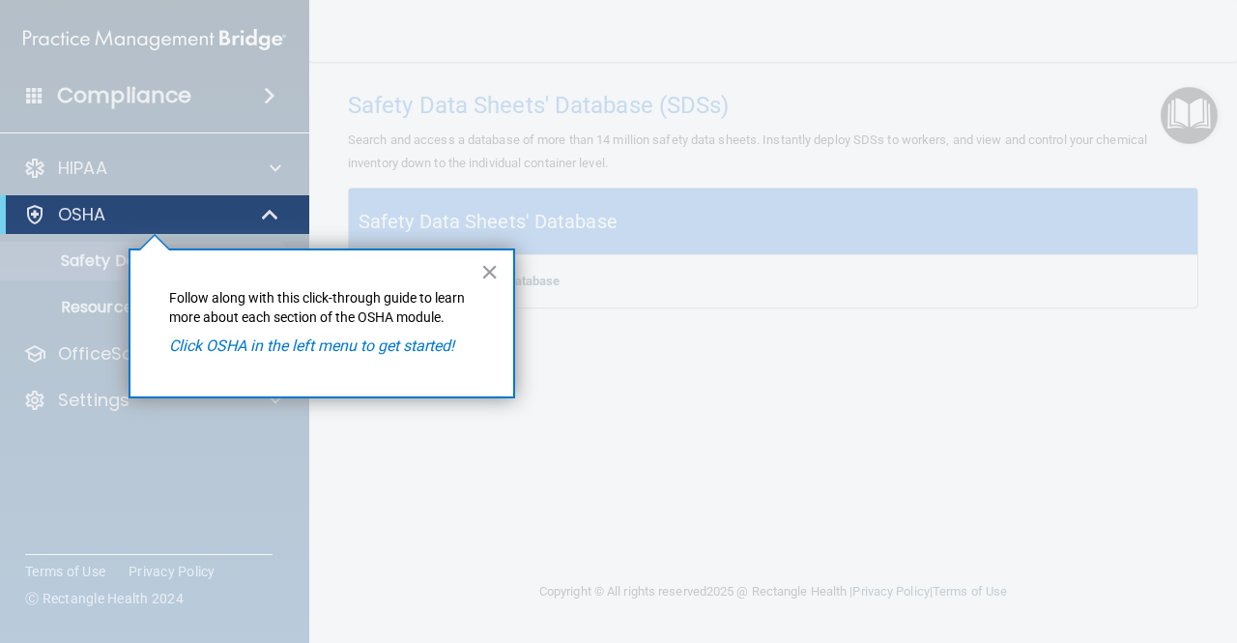
click at [406, 353] on em "Click OSHA in the left menu to get started!" at bounding box center [311, 345] width 285 height 18
click at [487, 274] on button "×" at bounding box center [489, 271] width 18 height 31
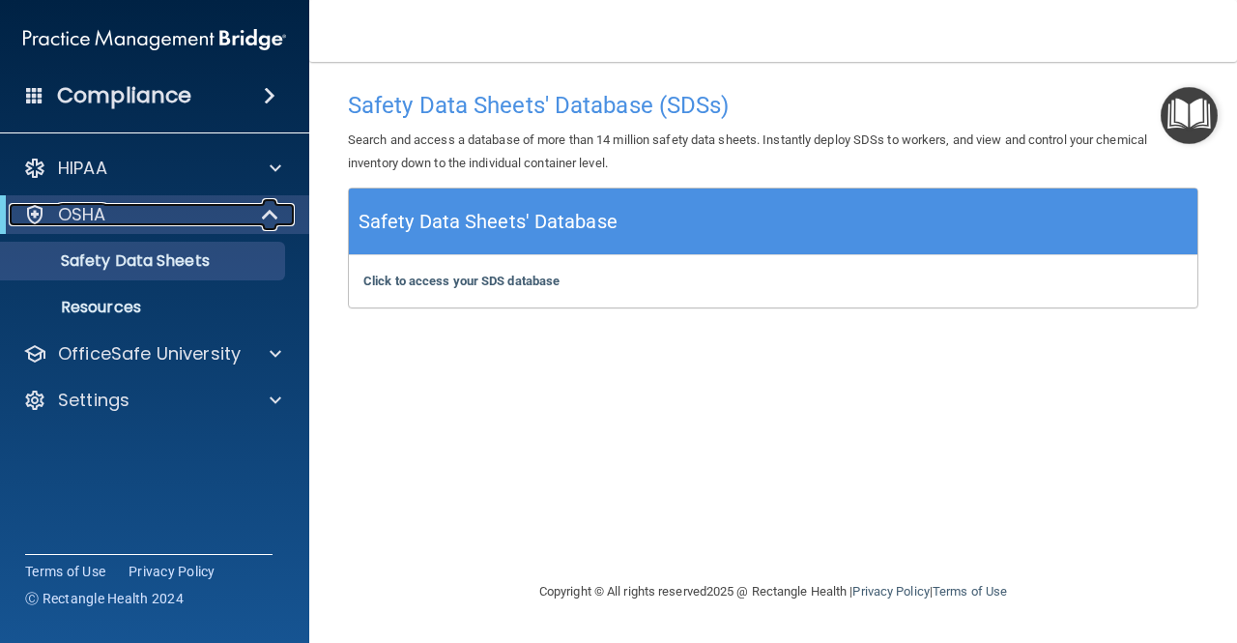
click at [172, 208] on div "OSHA" at bounding box center [128, 214] width 239 height 23
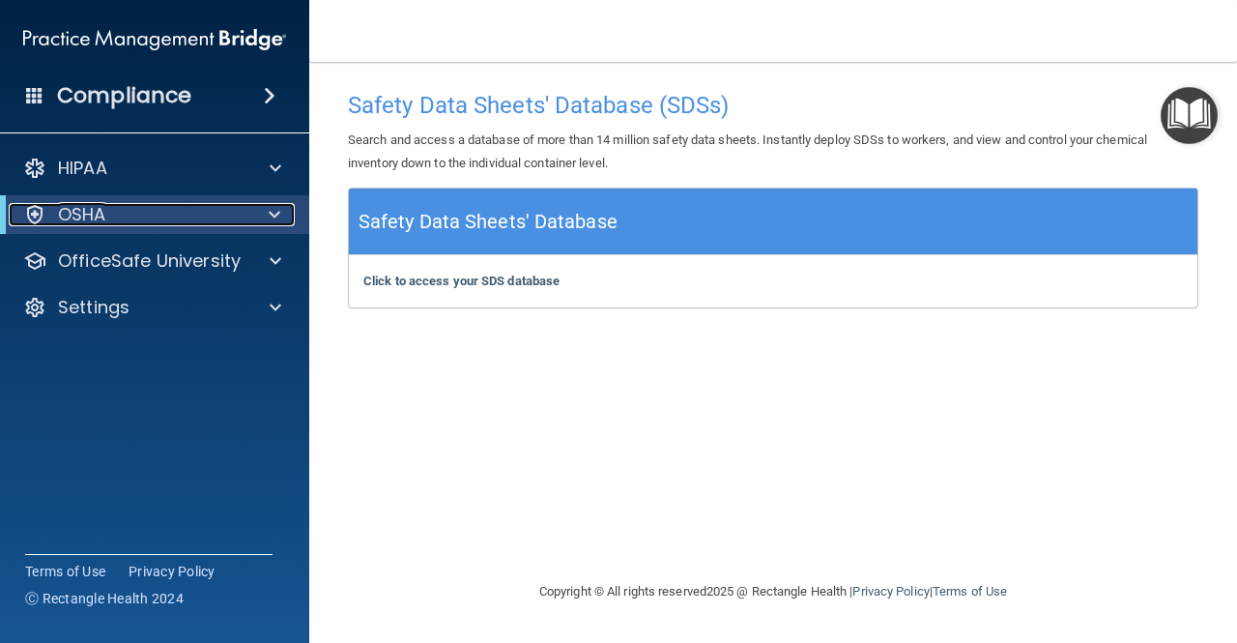
click at [172, 208] on div "OSHA" at bounding box center [128, 214] width 239 height 23
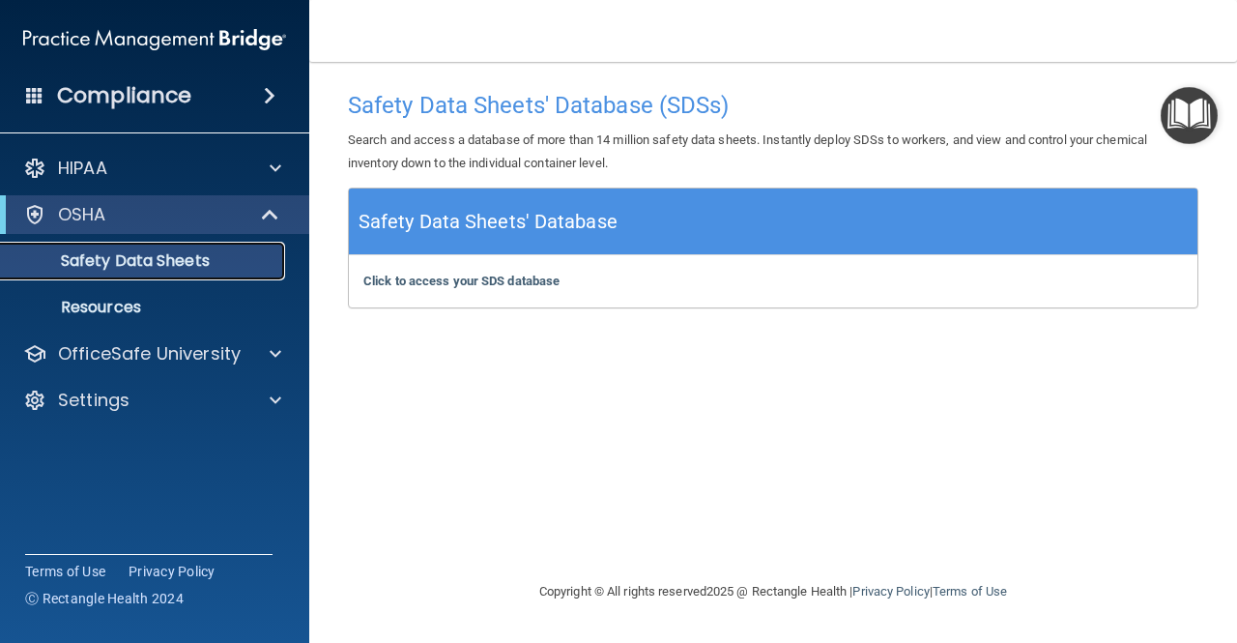
click at [195, 264] on p "Safety Data Sheets" at bounding box center [145, 260] width 264 height 19
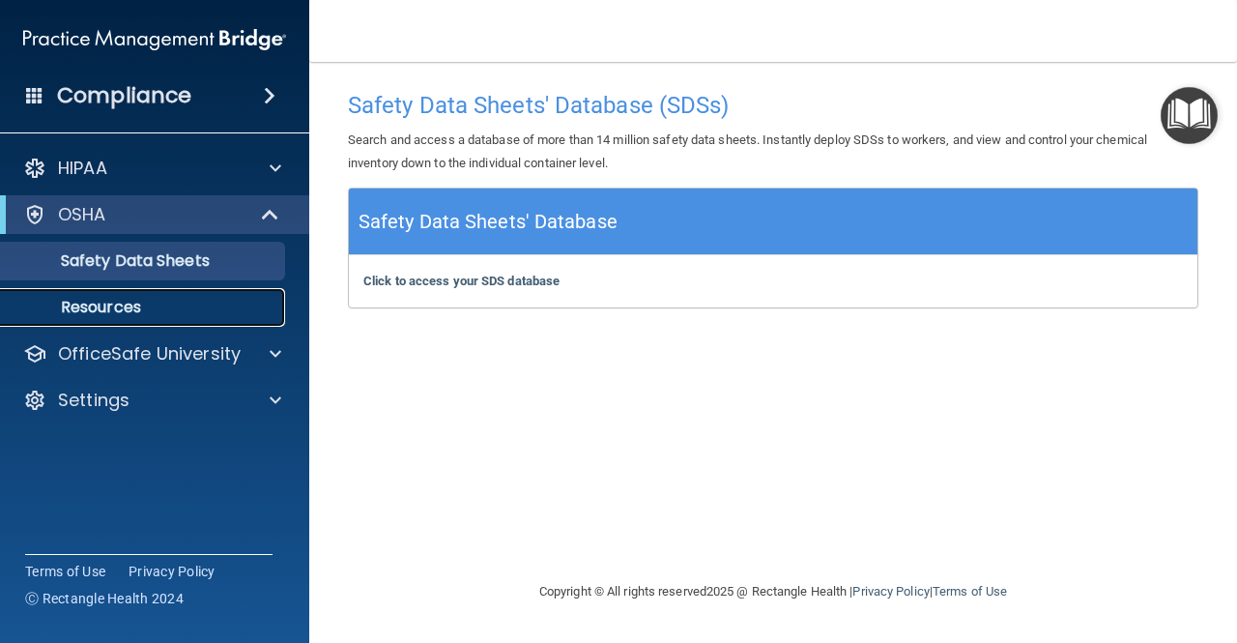
click at [144, 302] on p "Resources" at bounding box center [145, 307] width 264 height 19
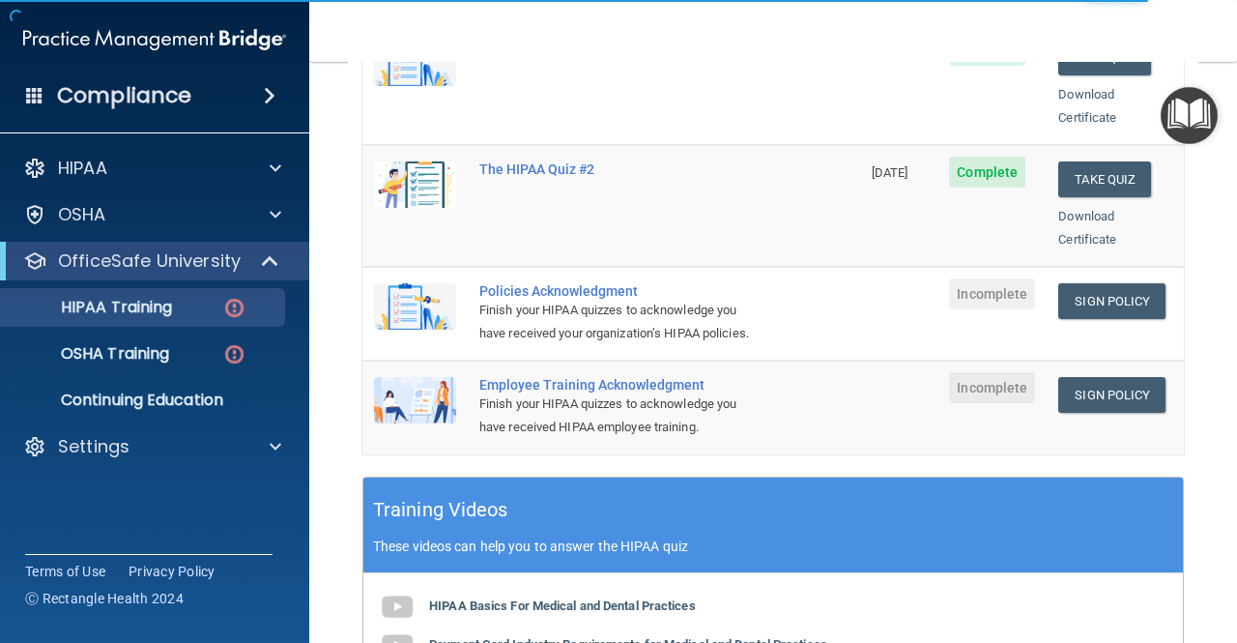
scroll to position [465, 0]
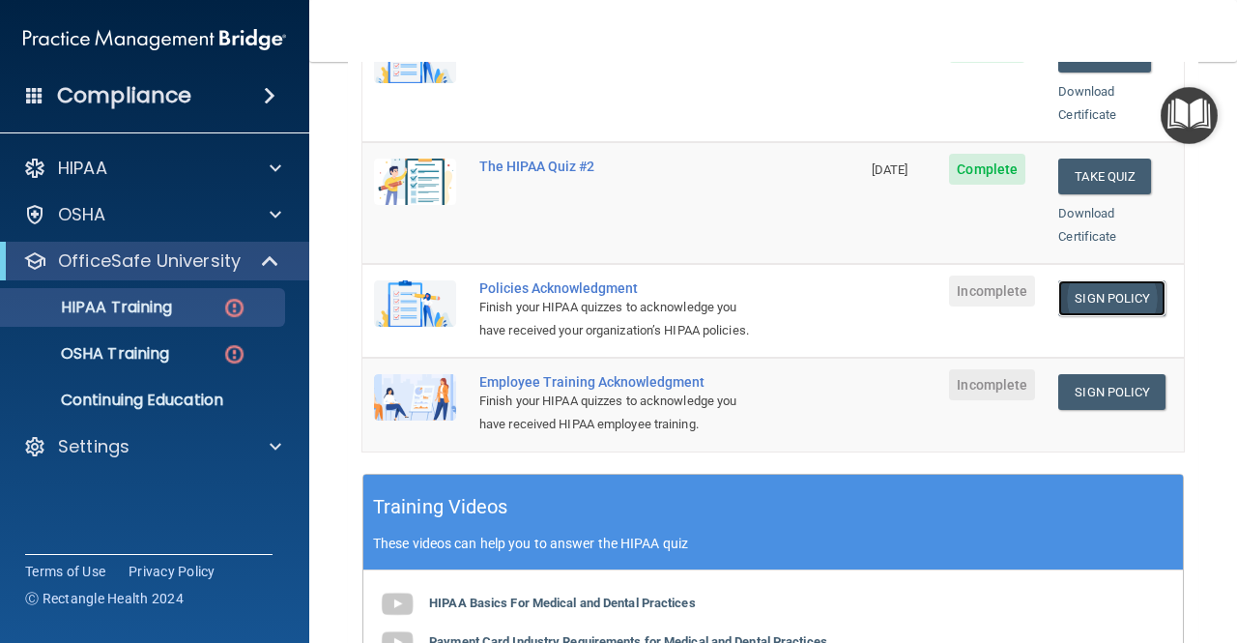
click at [1078, 280] on link "Sign Policy" at bounding box center [1112, 298] width 107 height 36
click at [1081, 379] on link "Sign Policy" at bounding box center [1112, 392] width 107 height 36
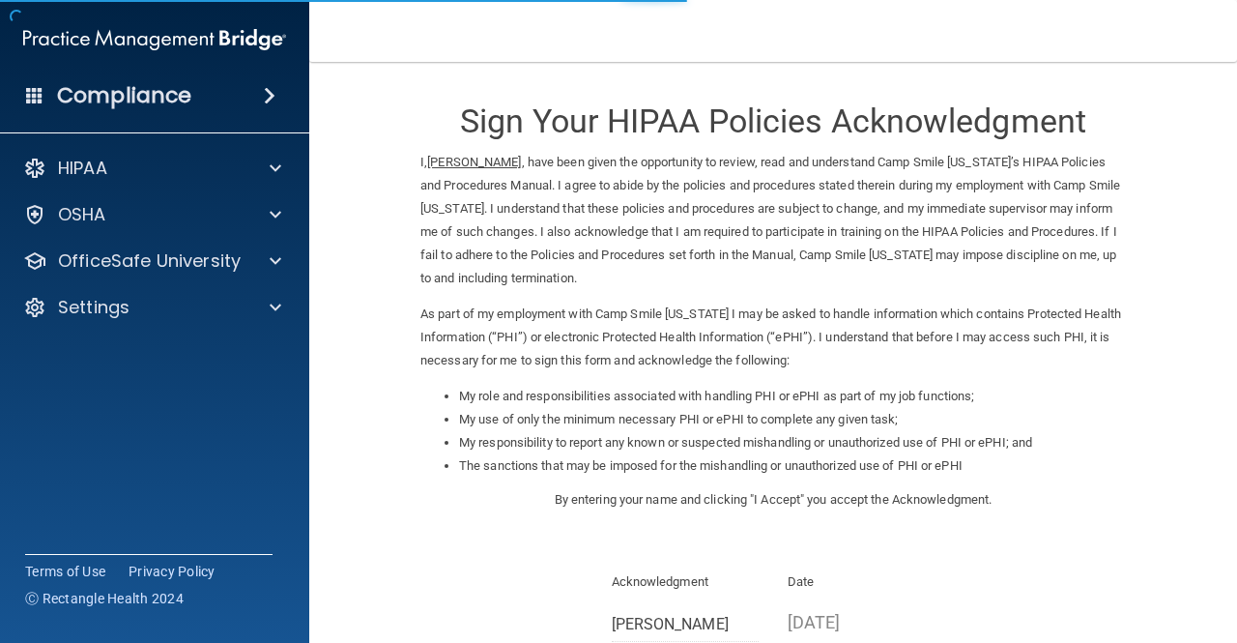
scroll to position [242, 0]
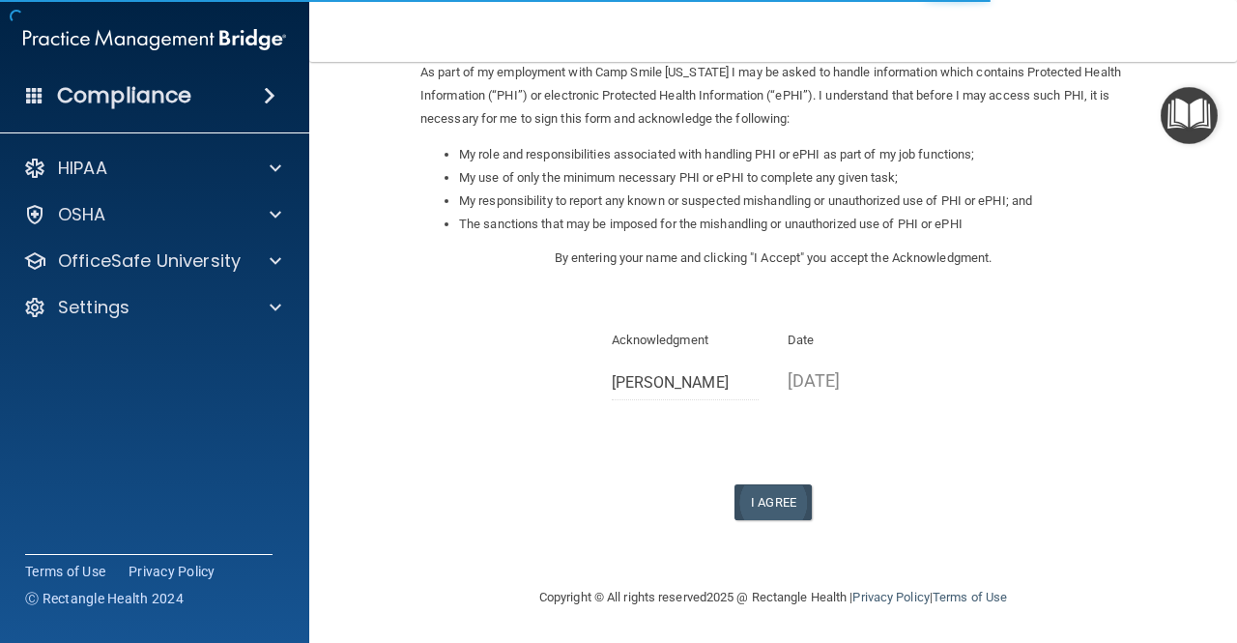
click at [771, 519] on form "Sign Your HIPAA Policies Acknowledgment I, [PERSON_NAME] , have been given the …" at bounding box center [773, 203] width 851 height 727
click at [765, 502] on button "I Agree" at bounding box center [773, 502] width 77 height 36
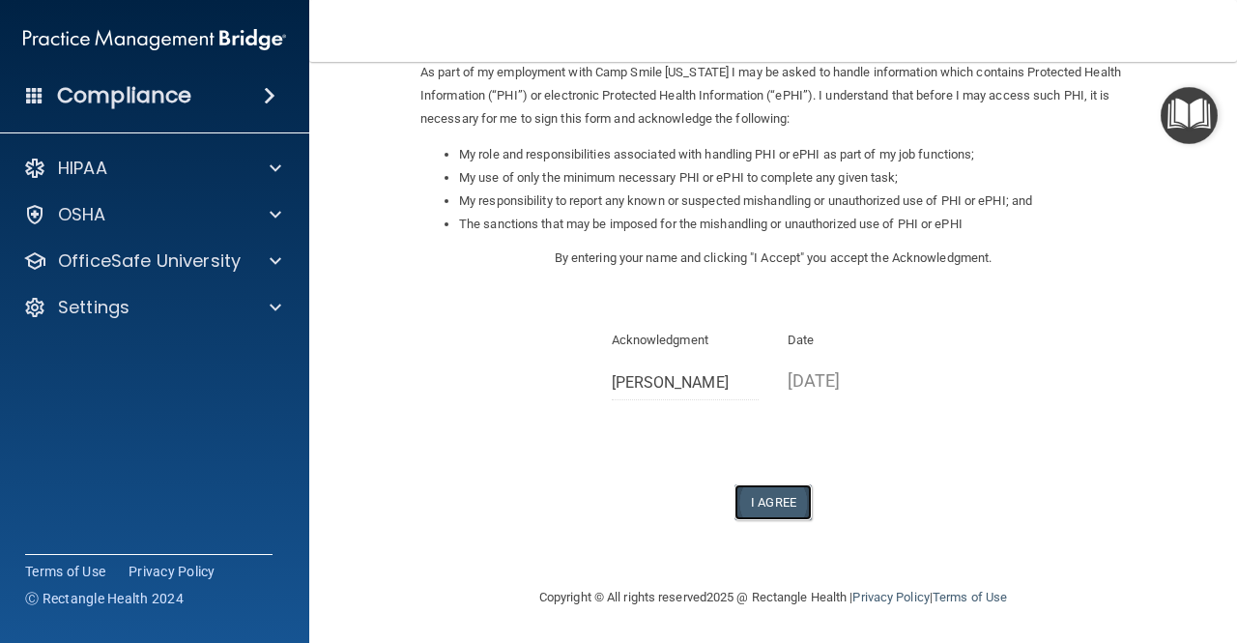
click at [771, 494] on button "I Agree" at bounding box center [773, 502] width 77 height 36
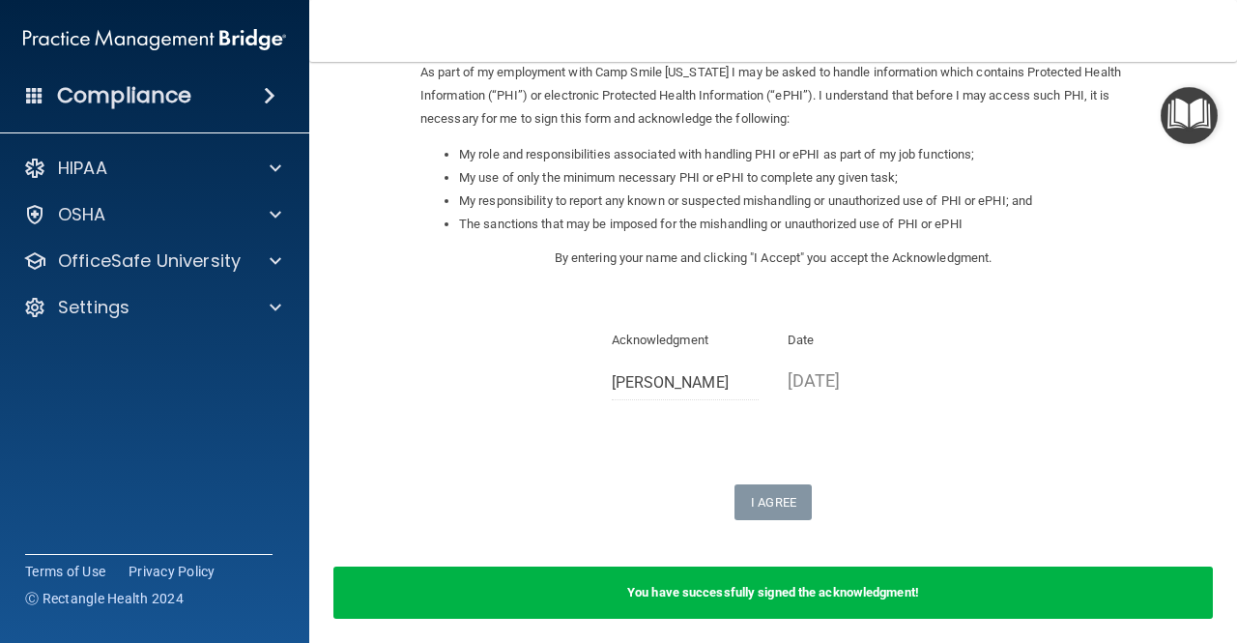
click at [710, 426] on div "Sign Your HIPAA Policies Acknowledgment I, Cydney Worrell , have been given the…" at bounding box center [774, 180] width 706 height 681
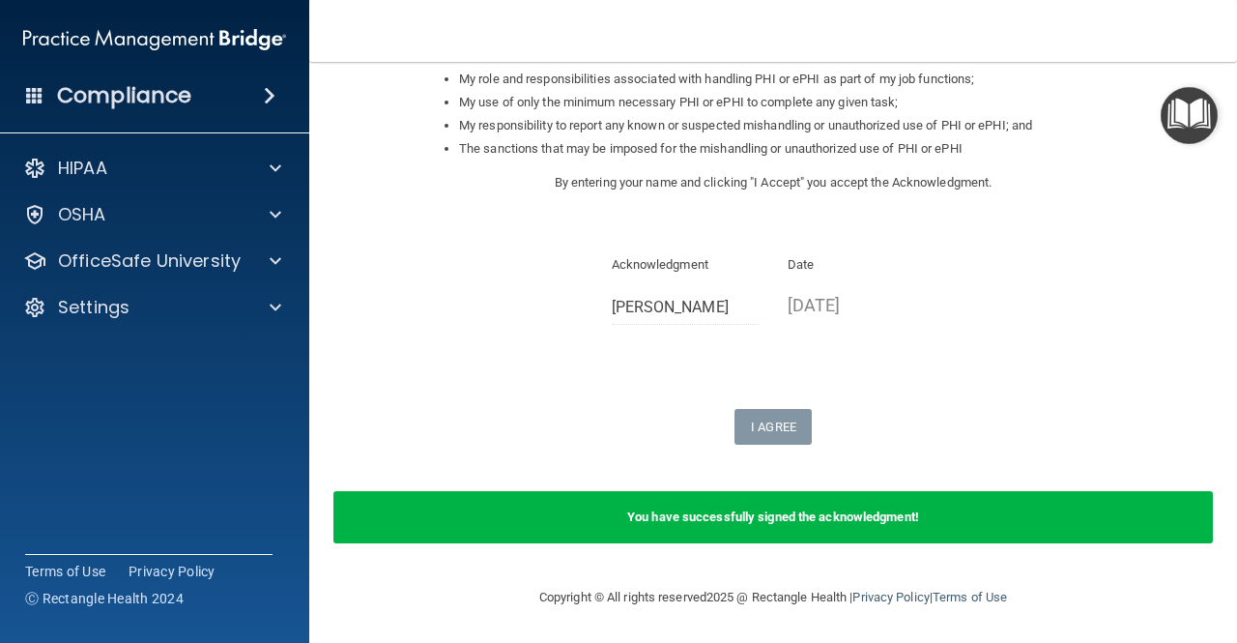
scroll to position [0, 0]
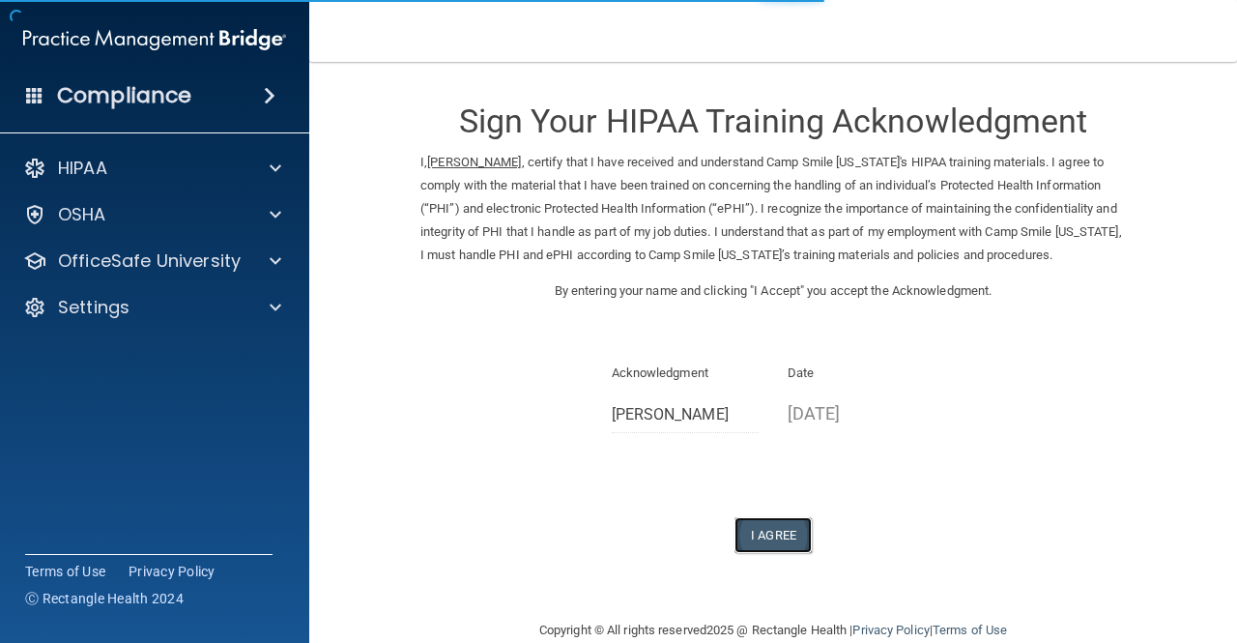
click at [758, 537] on button "I Agree" at bounding box center [773, 535] width 77 height 36
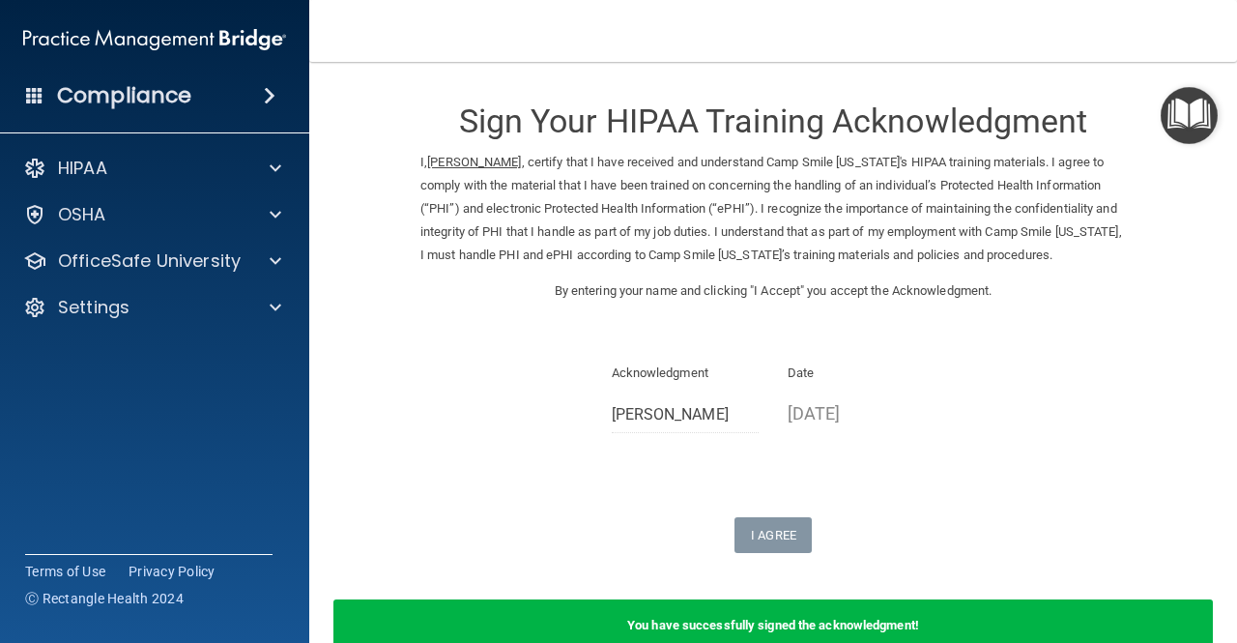
scroll to position [108, 0]
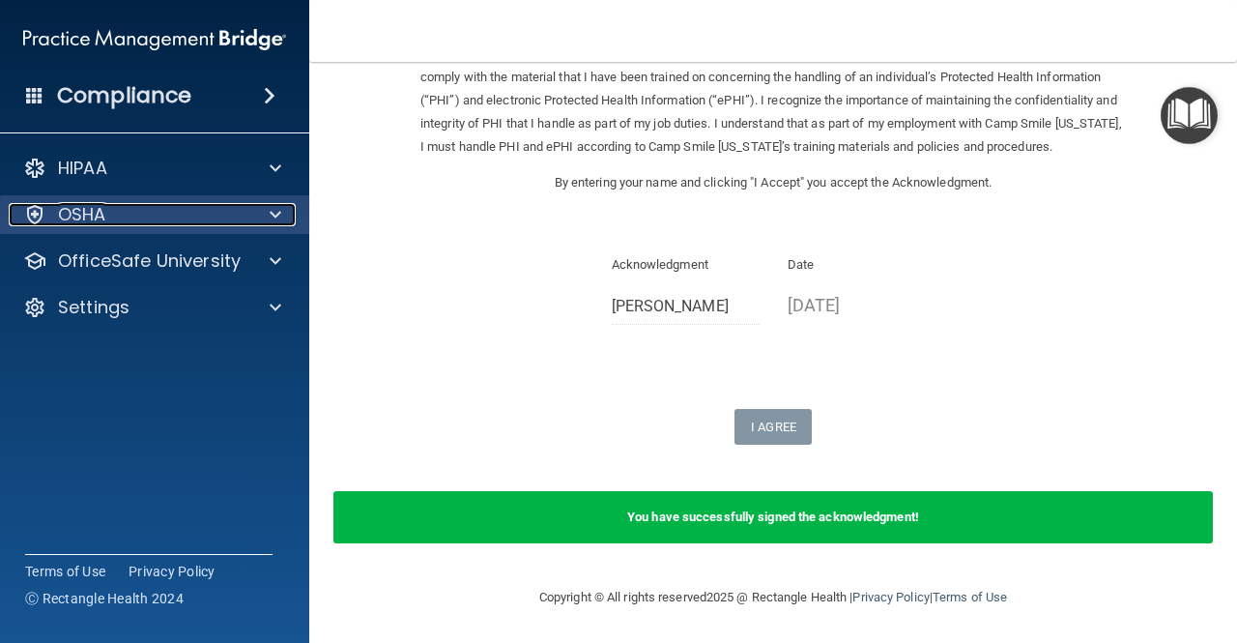
click at [276, 210] on span at bounding box center [276, 214] width 12 height 23
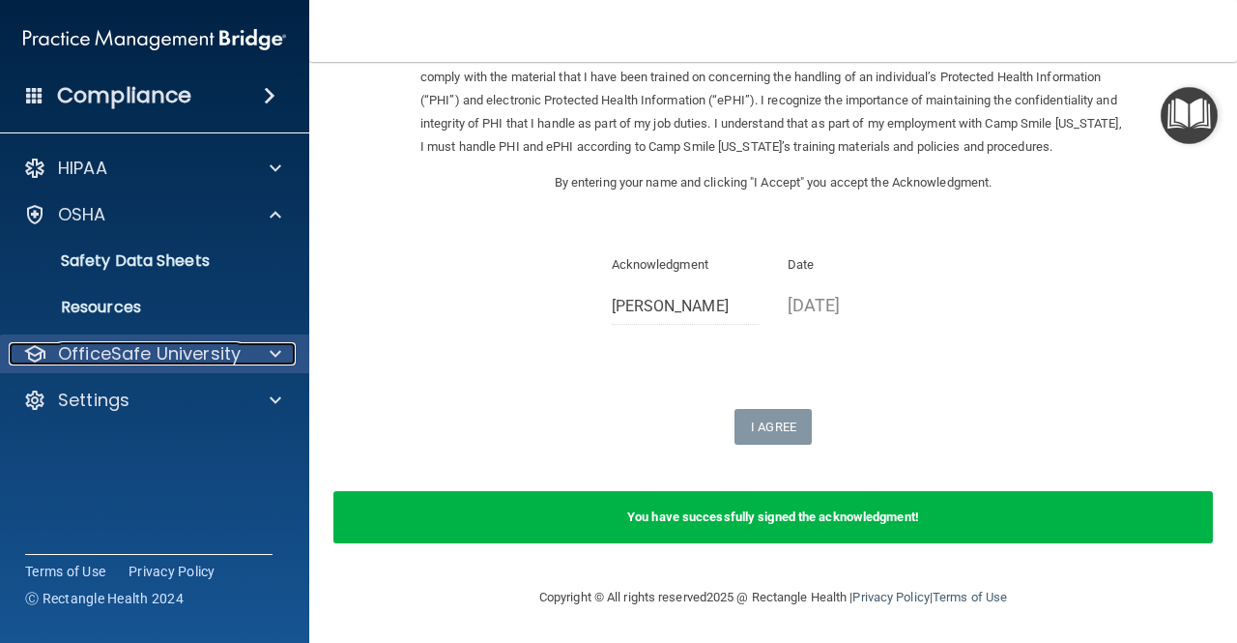
click at [276, 355] on span at bounding box center [276, 353] width 12 height 23
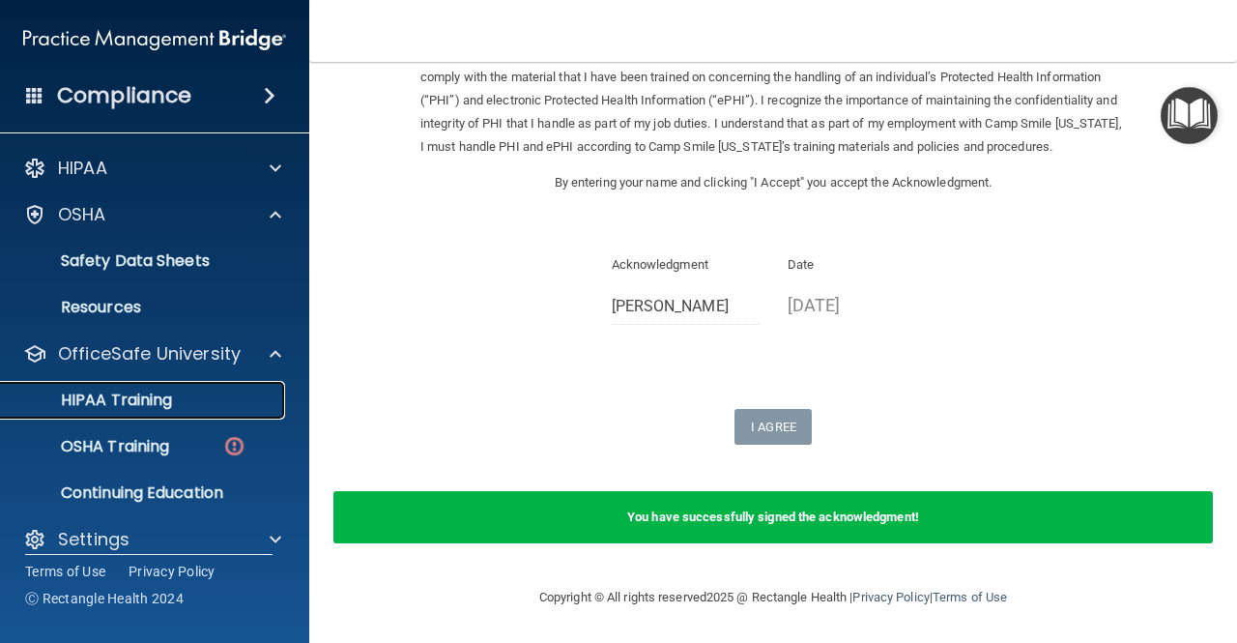
click at [163, 399] on p "HIPAA Training" at bounding box center [93, 400] width 160 height 19
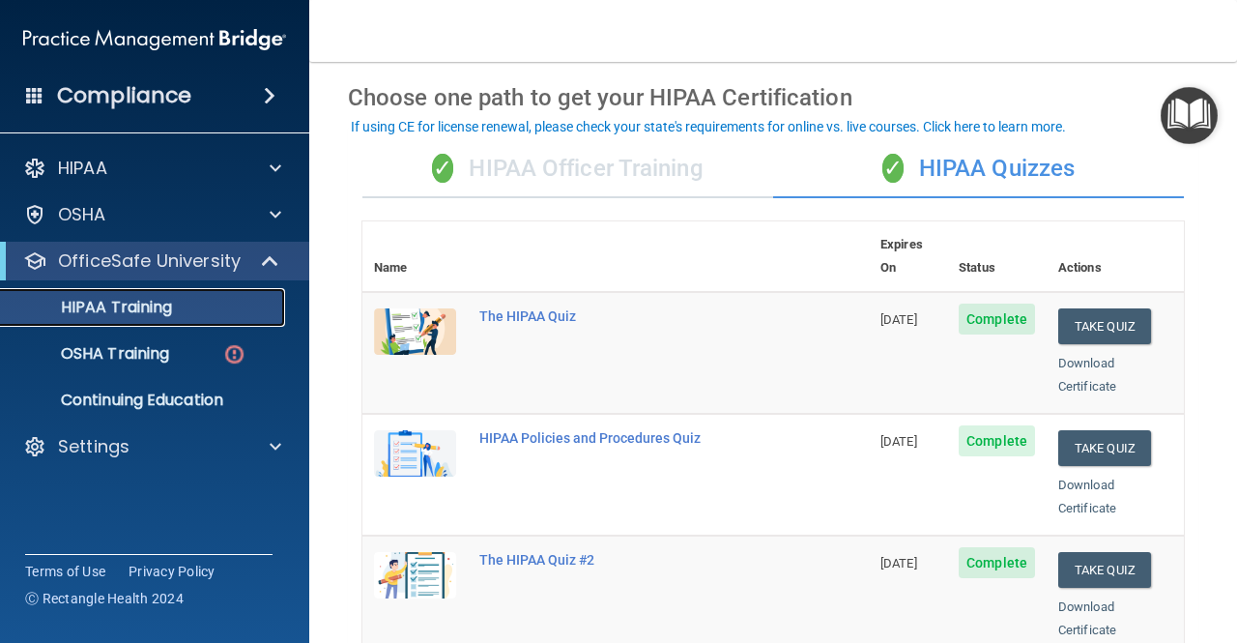
scroll to position [70, 0]
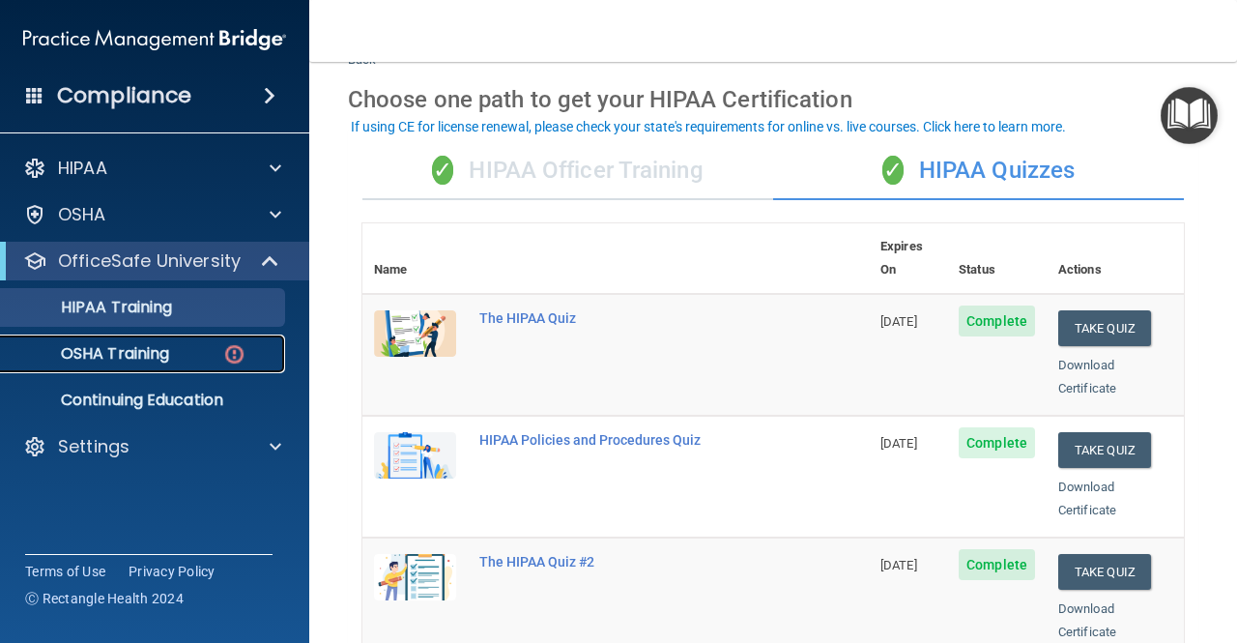
click at [181, 347] on div "OSHA Training" at bounding box center [145, 353] width 264 height 19
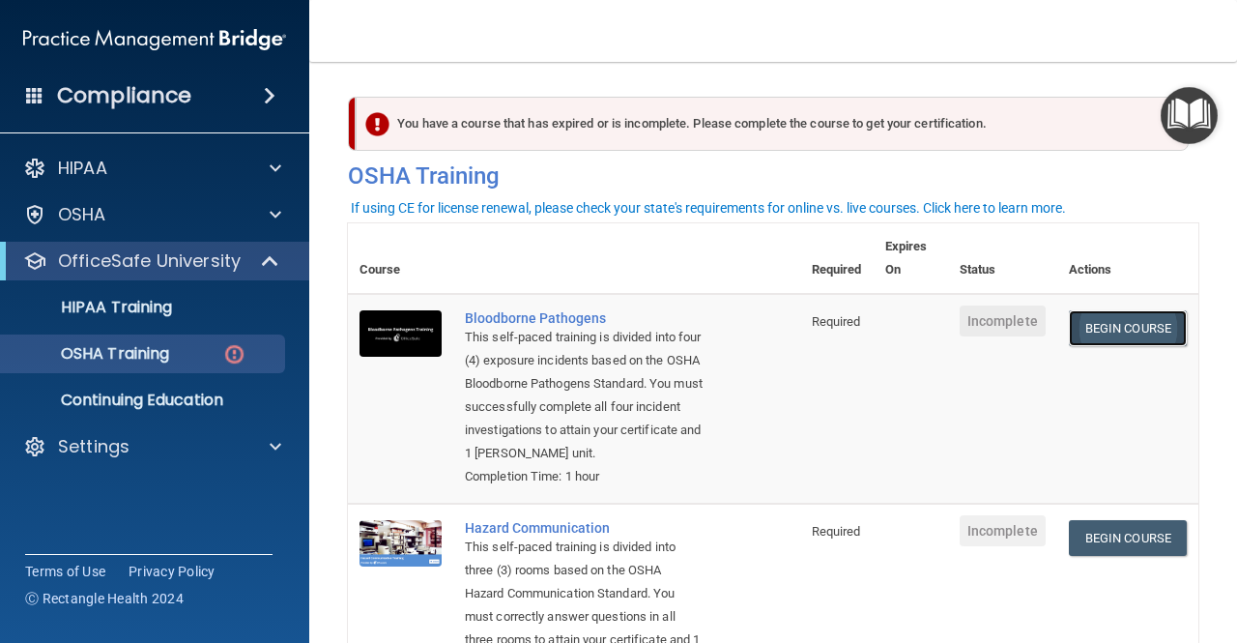
click at [1118, 320] on link "Begin Course" at bounding box center [1128, 328] width 118 height 36
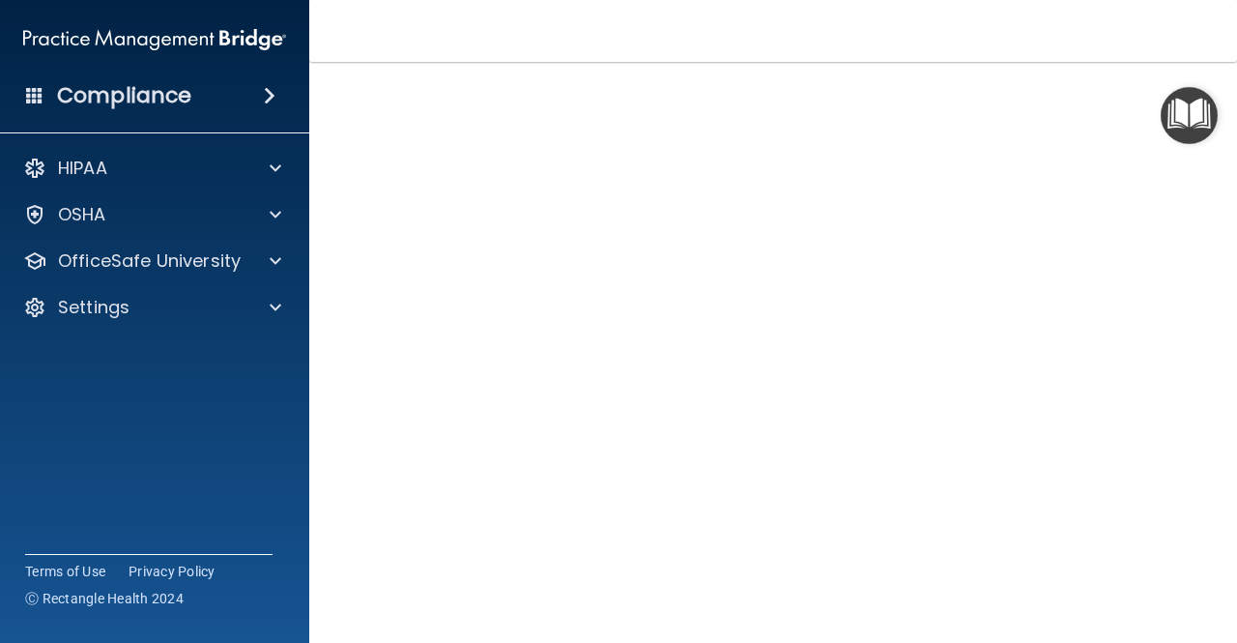
scroll to position [17, 0]
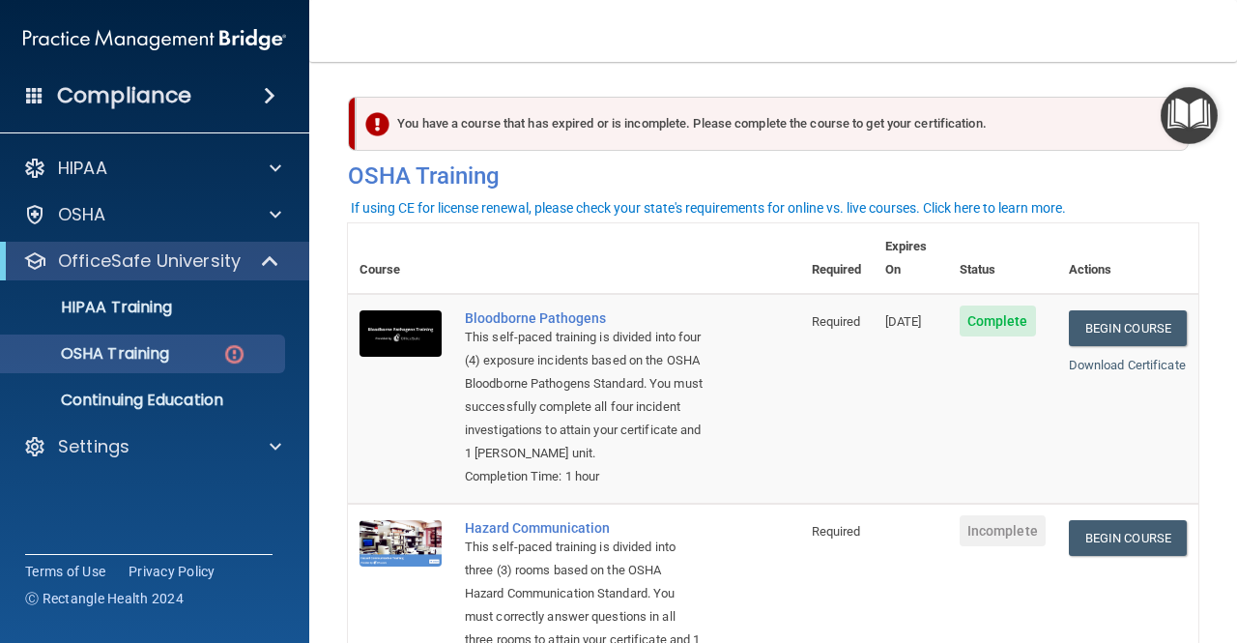
click at [667, 256] on th at bounding box center [626, 258] width 347 height 71
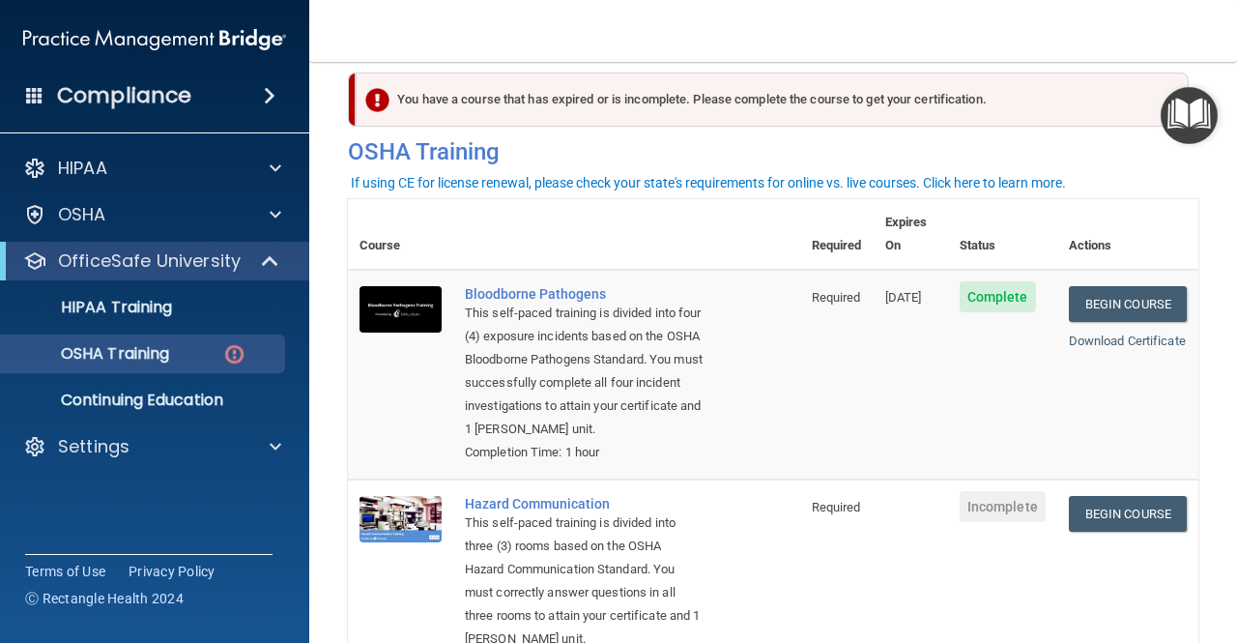
scroll to position [30, 0]
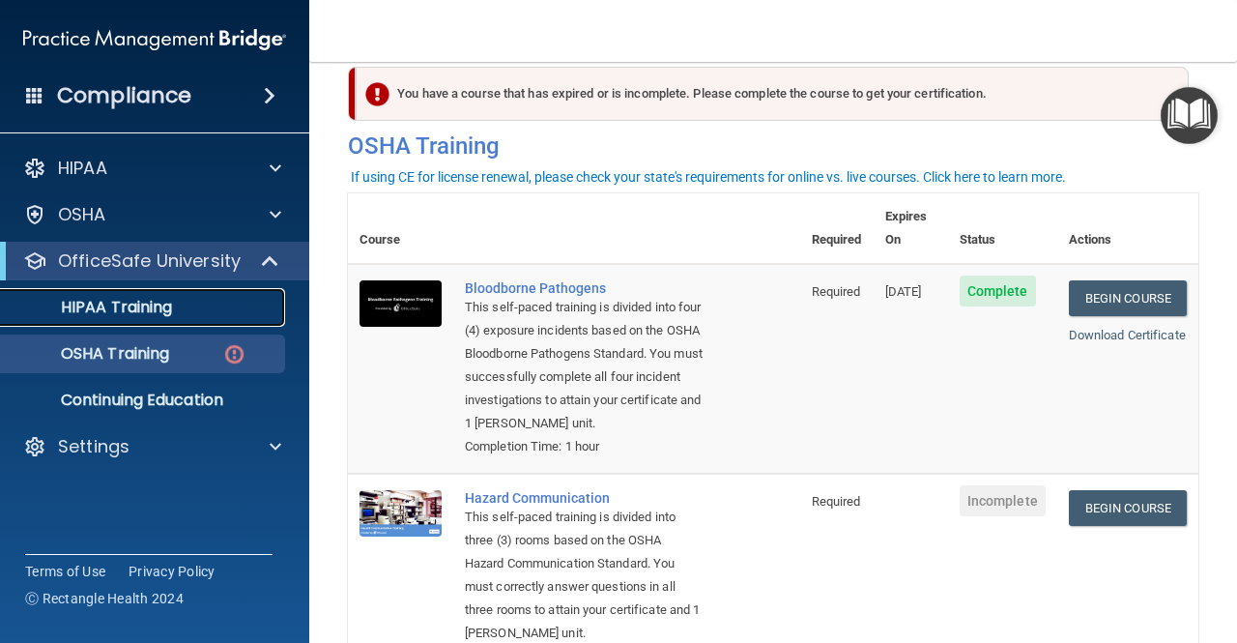
click at [159, 317] on p "HIPAA Training" at bounding box center [93, 307] width 160 height 19
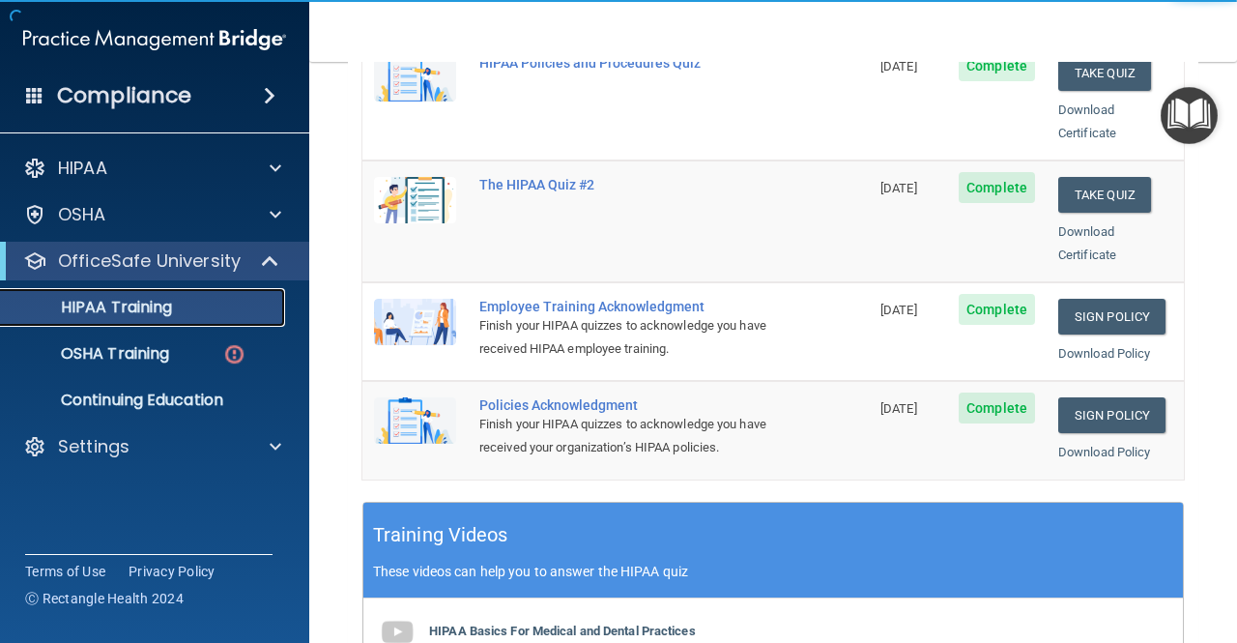
scroll to position [448, 0]
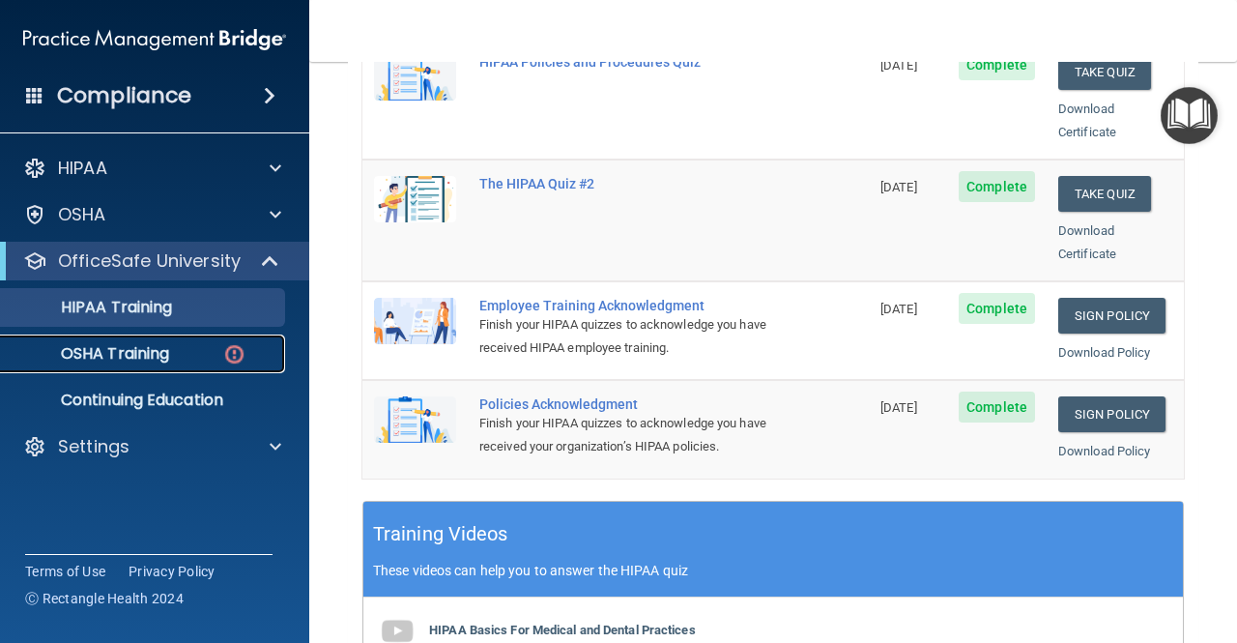
click at [153, 346] on p "OSHA Training" at bounding box center [91, 353] width 157 height 19
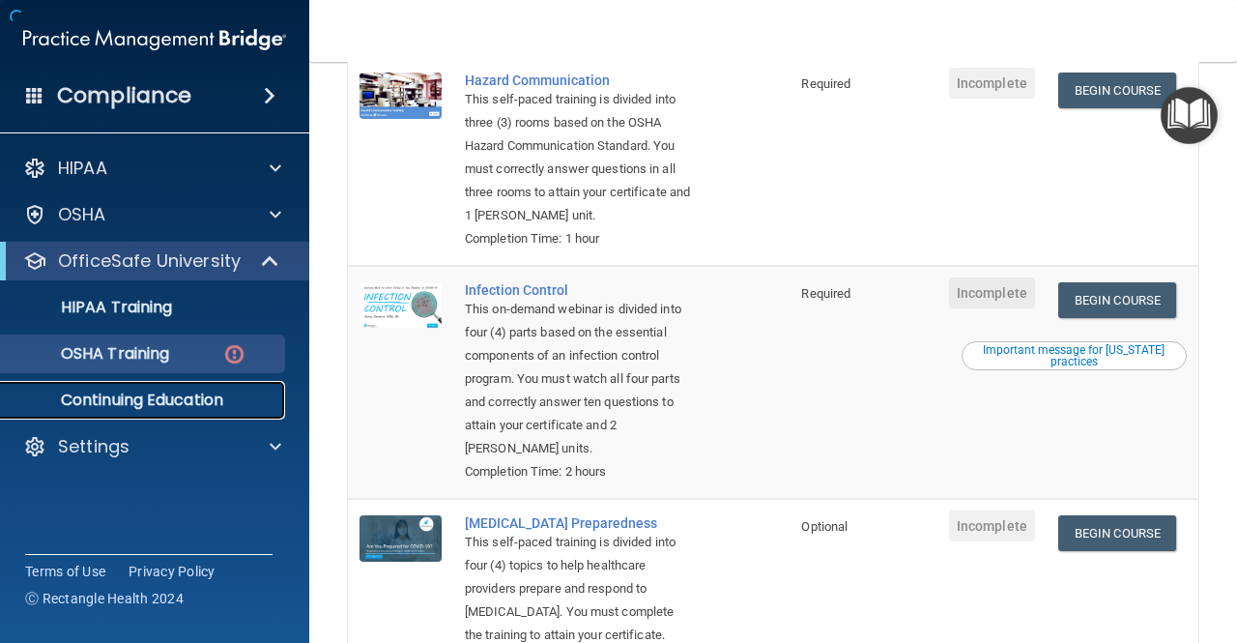
click at [211, 407] on p "Continuing Education" at bounding box center [145, 400] width 264 height 19
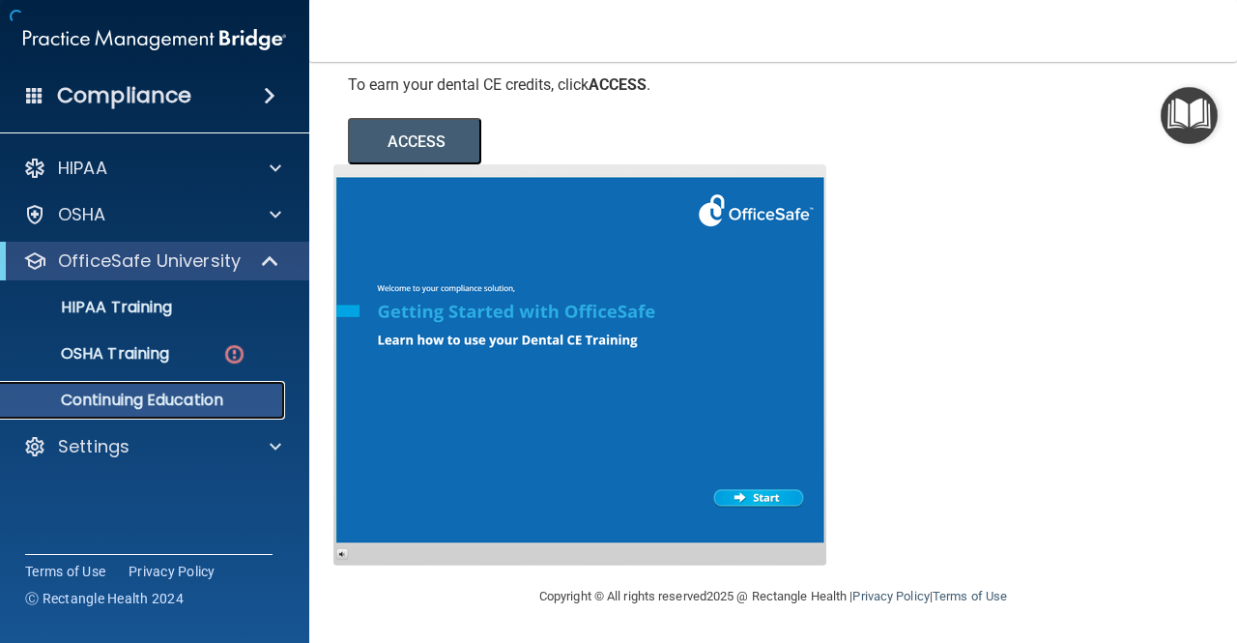
scroll to position [339, 0]
click at [159, 354] on p "OSHA Training" at bounding box center [91, 353] width 157 height 19
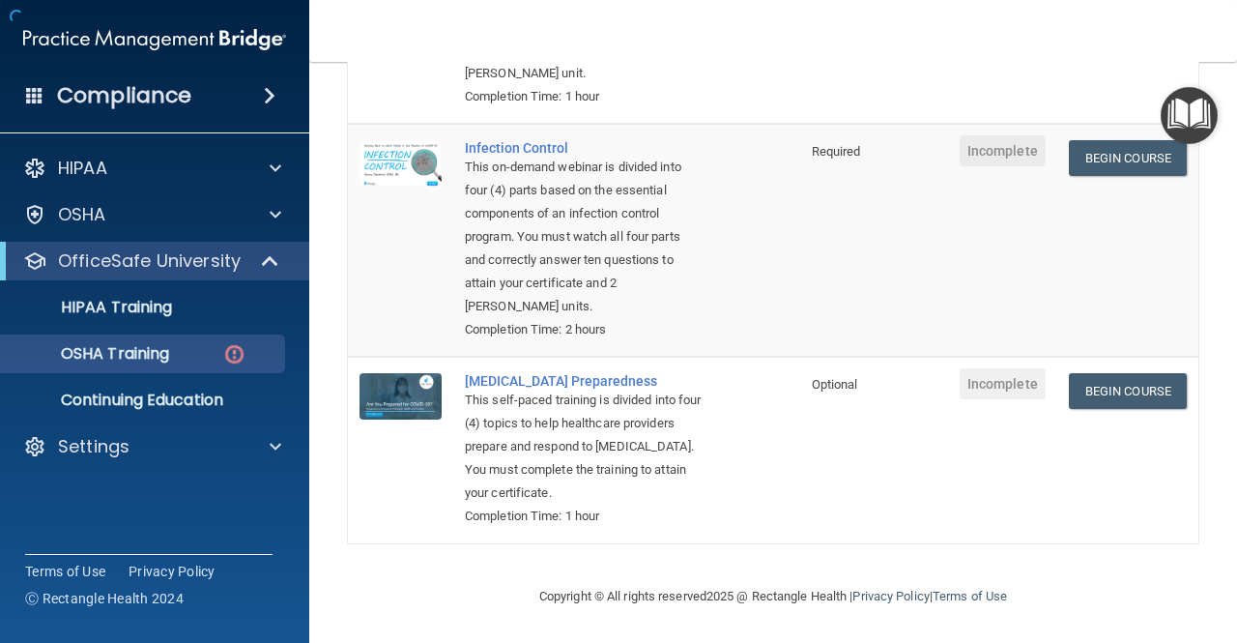
scroll to position [660, 0]
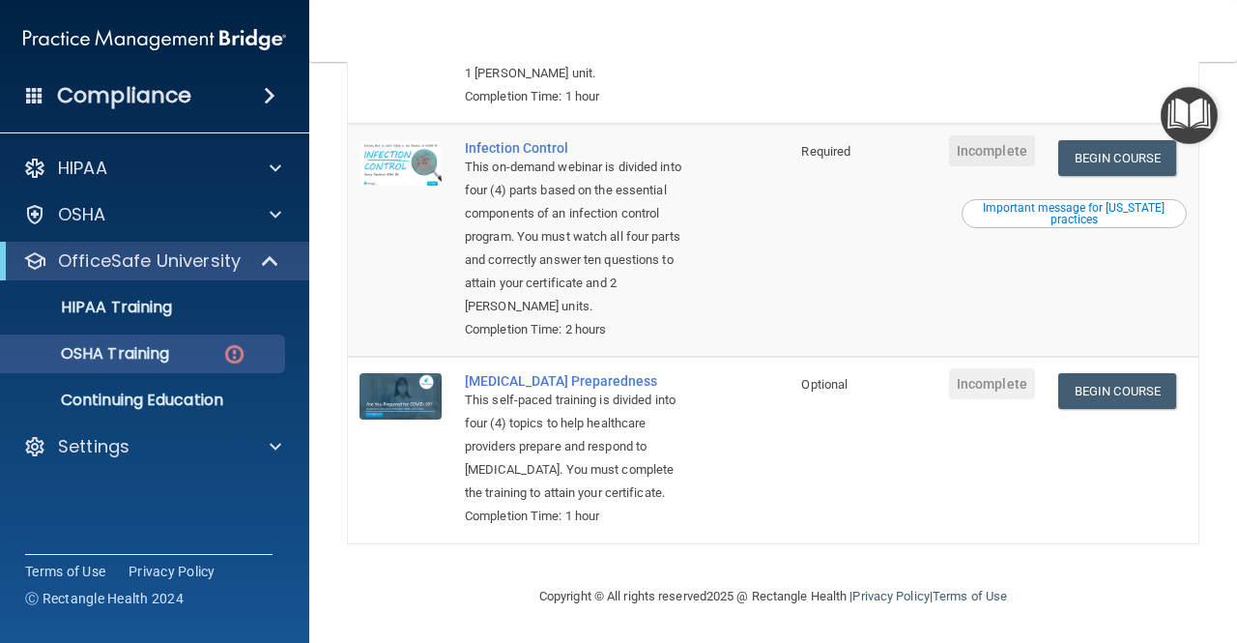
click at [827, 15] on nav "Toggle navigation [PERSON_NAME] [PERSON_NAME][EMAIL_ADDRESS][PERSON_NAME][DOMAI…" at bounding box center [773, 31] width 928 height 62
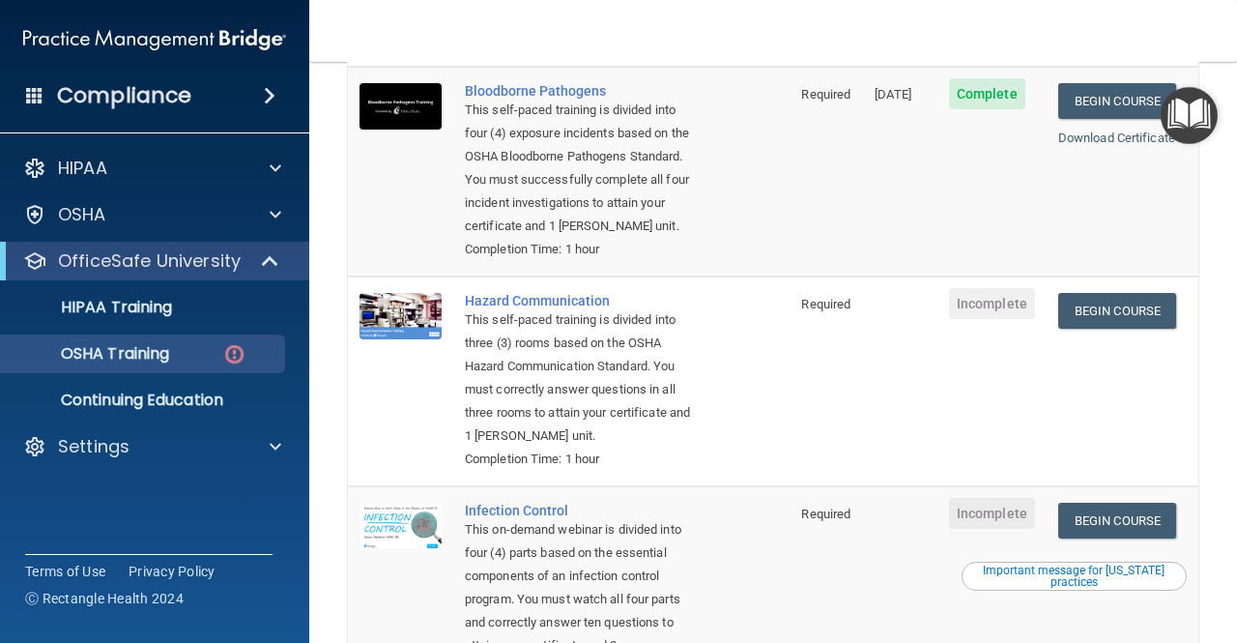
scroll to position [0, 0]
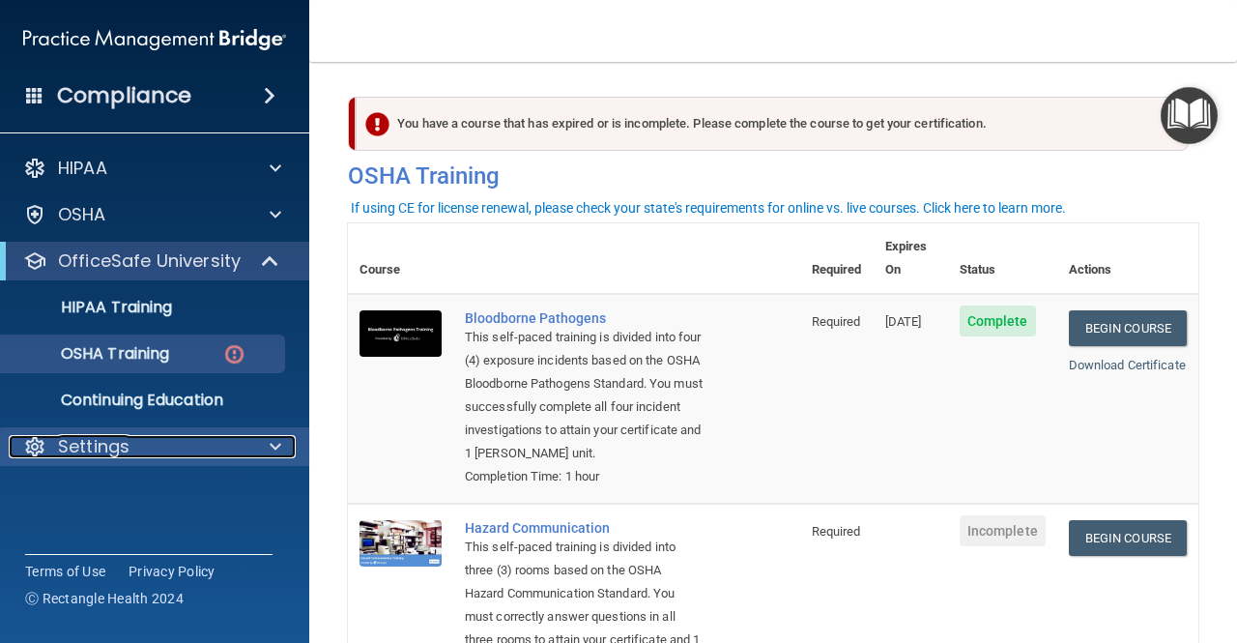
click at [265, 438] on div at bounding box center [272, 446] width 48 height 23
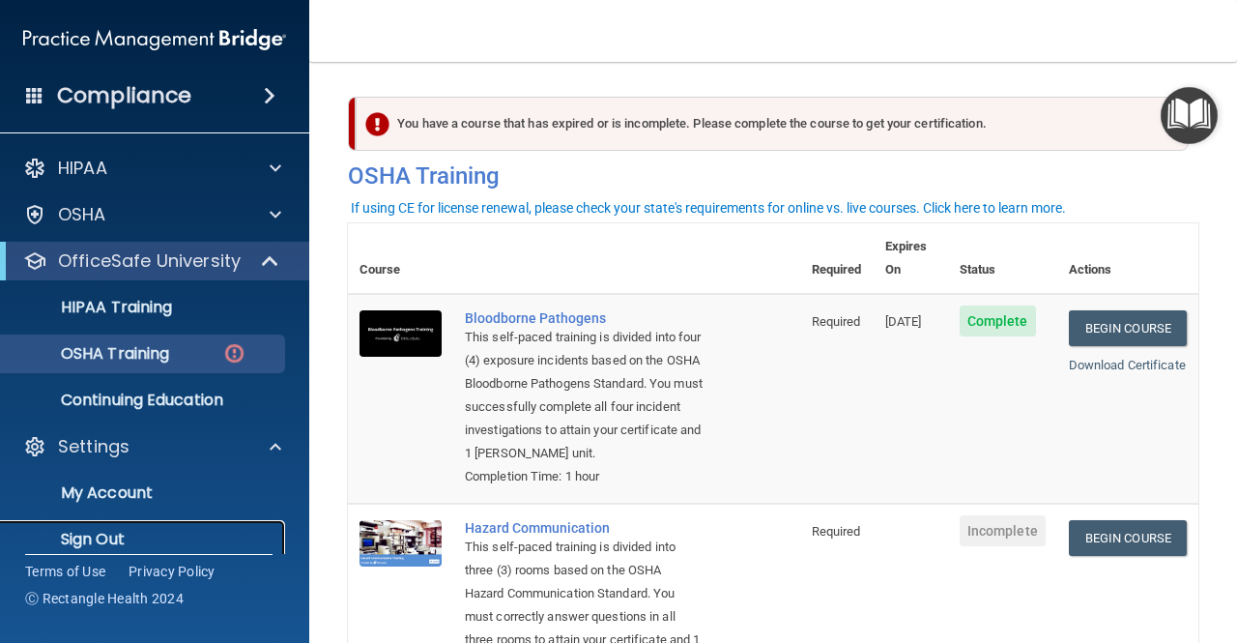
click at [130, 542] on p "Sign Out" at bounding box center [145, 539] width 264 height 19
